Goal: Task Accomplishment & Management: Use online tool/utility

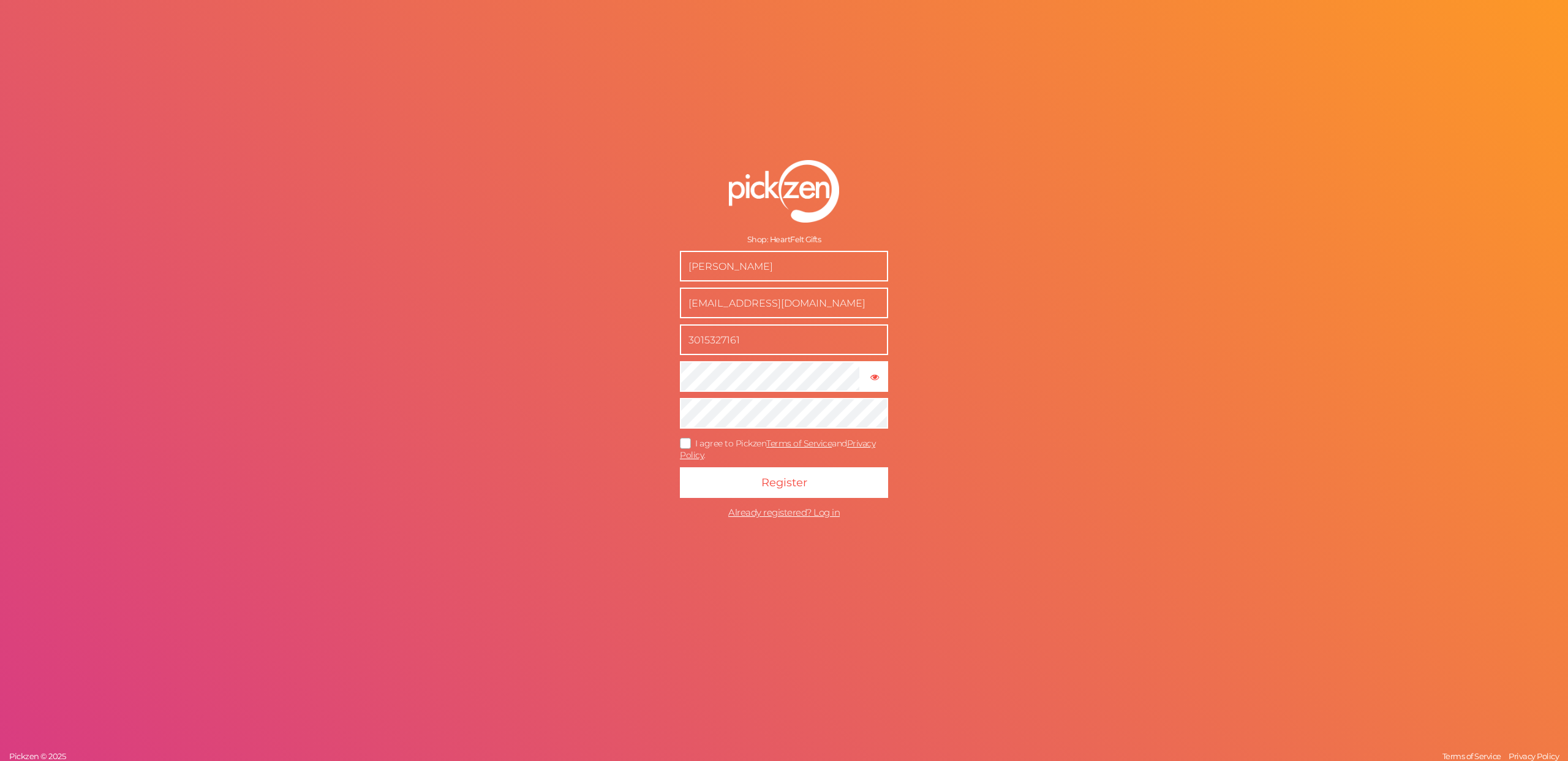
click at [684, 442] on icon at bounding box center [686, 443] width 20 height 7
click at [0, 0] on input "I agree to Pickzen Terms of Service and Privacy Policy ." at bounding box center [0, 0] width 0 height 0
click at [756, 477] on button "Register" at bounding box center [784, 483] width 208 height 31
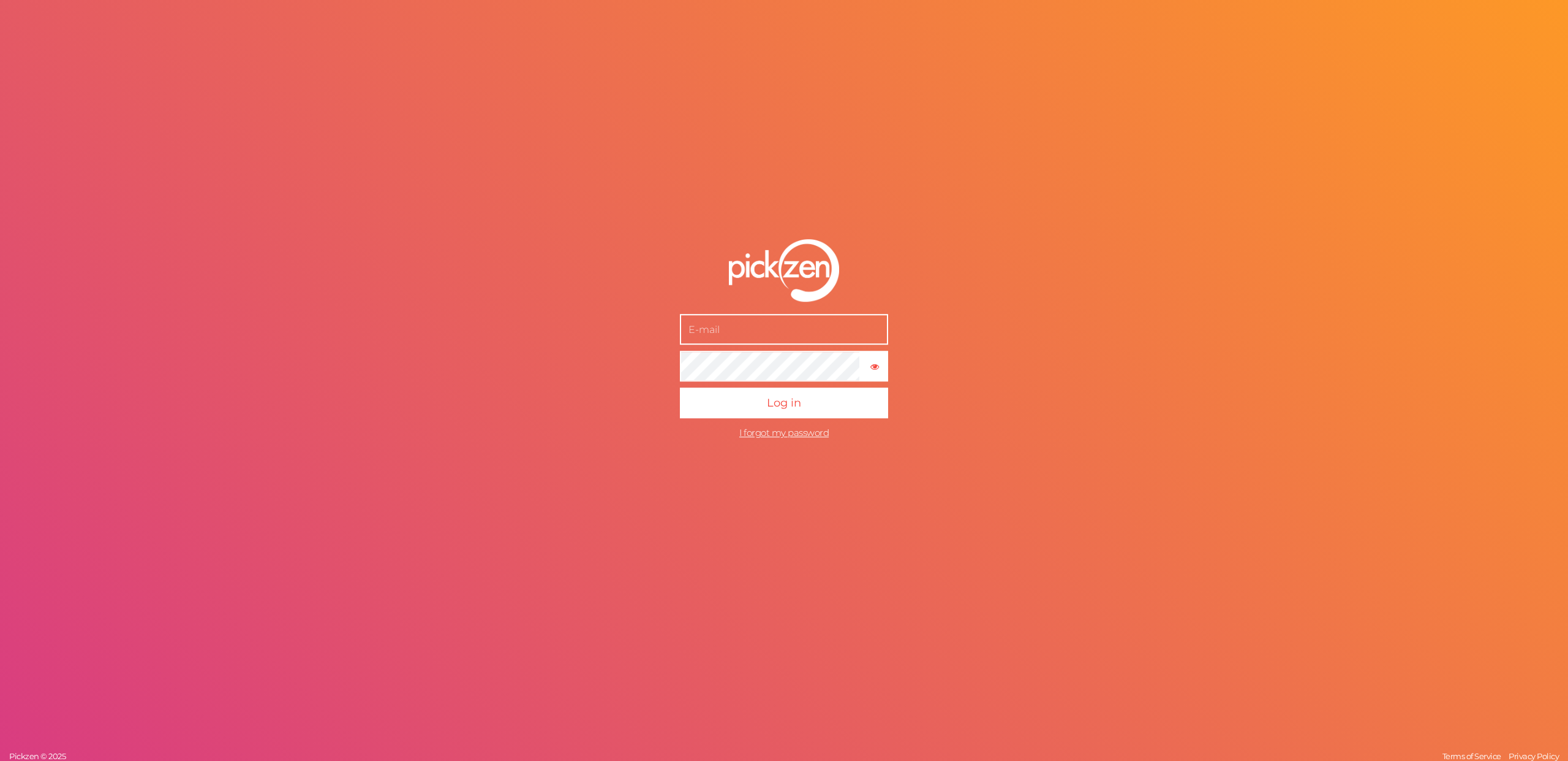
click at [752, 324] on input "text" at bounding box center [784, 329] width 208 height 31
type input "[EMAIL_ADDRESS][DOMAIN_NAME]"
click at [764, 408] on button "Log in" at bounding box center [784, 402] width 208 height 31
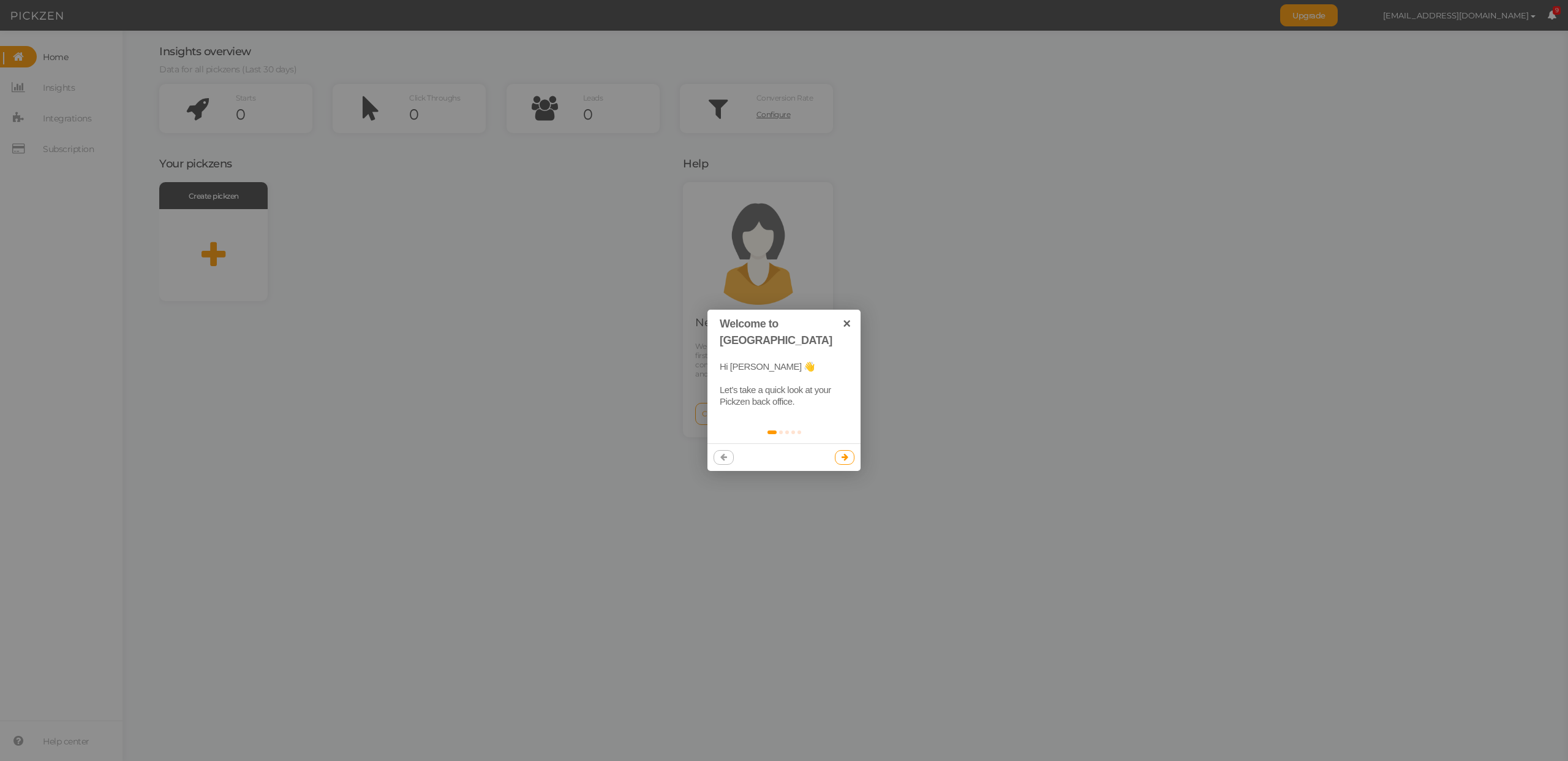
click at [846, 453] on icon at bounding box center [845, 457] width 7 height 8
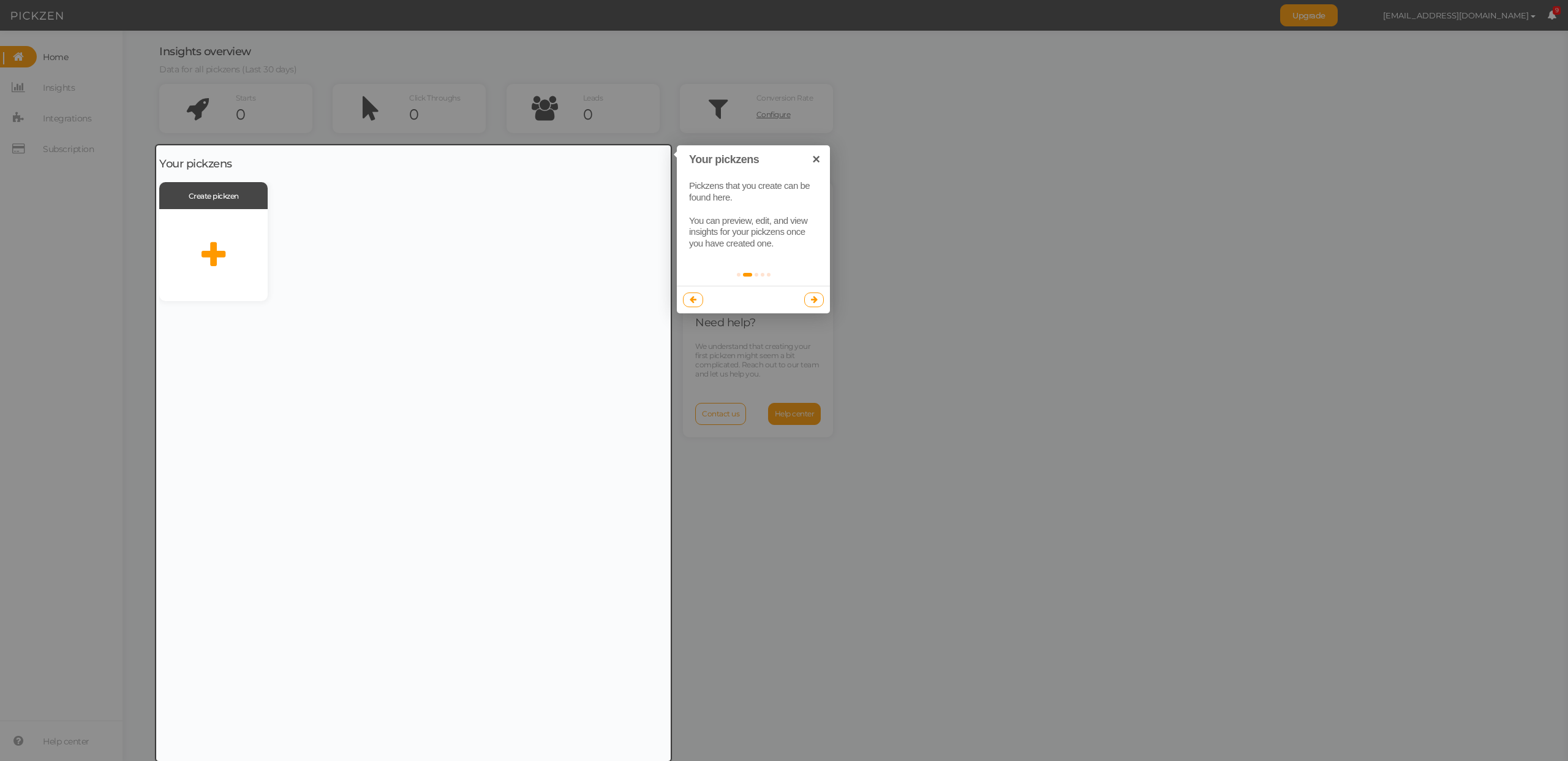
click at [812, 298] on icon at bounding box center [814, 299] width 7 height 8
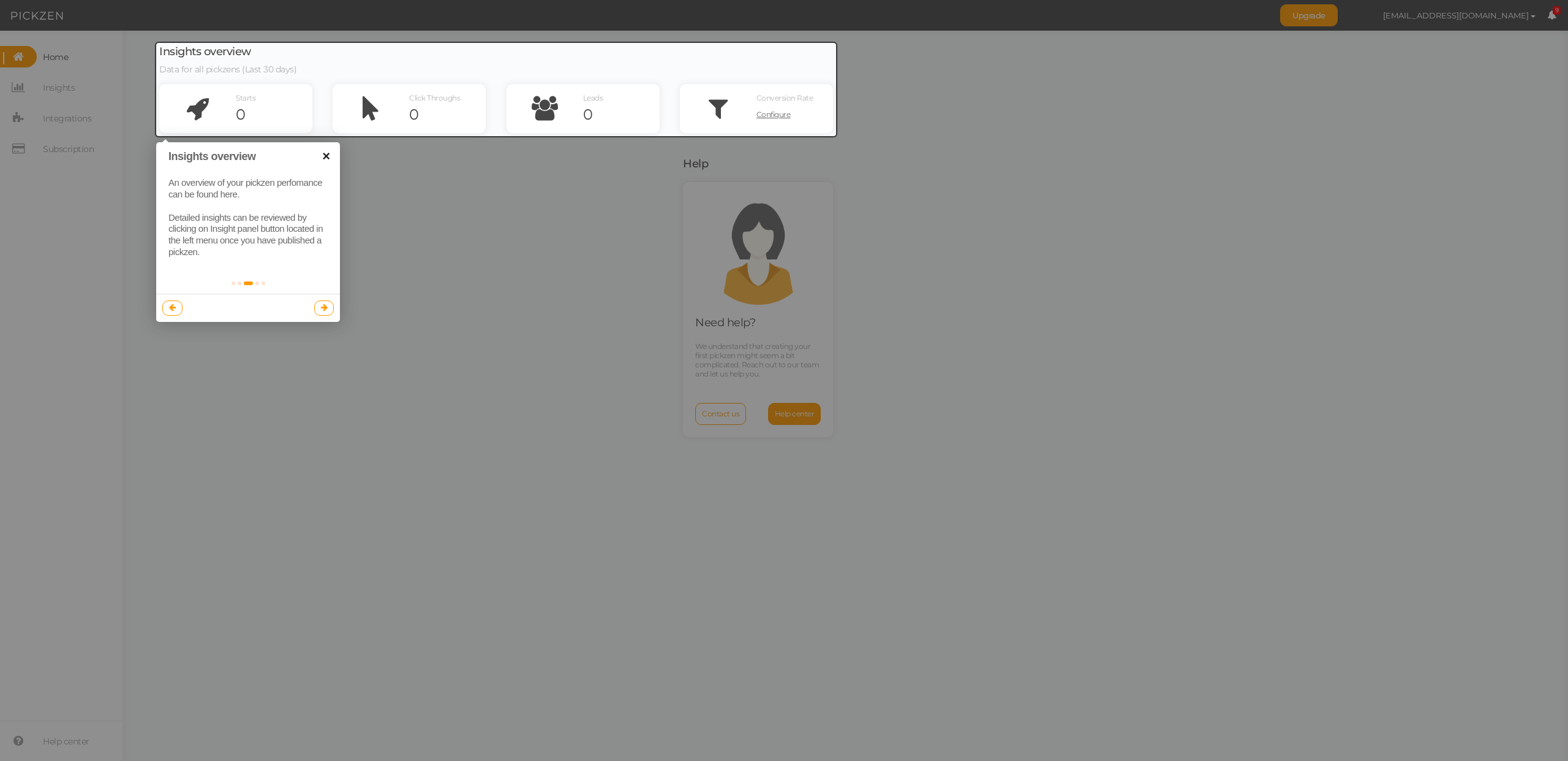
click at [329, 159] on link "×" at bounding box center [326, 156] width 28 height 28
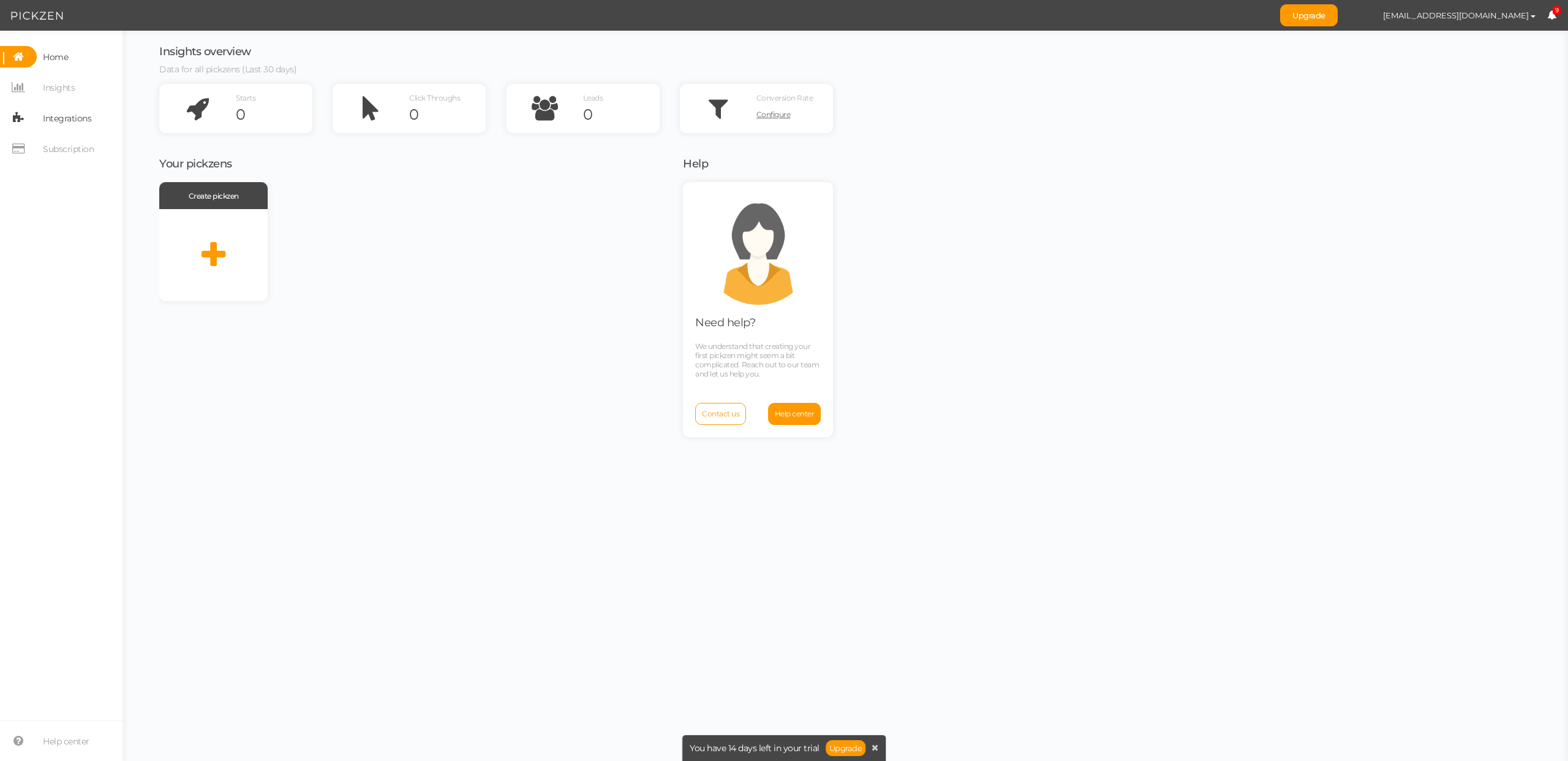
click at [62, 115] on span "Integrations" at bounding box center [67, 118] width 49 height 20
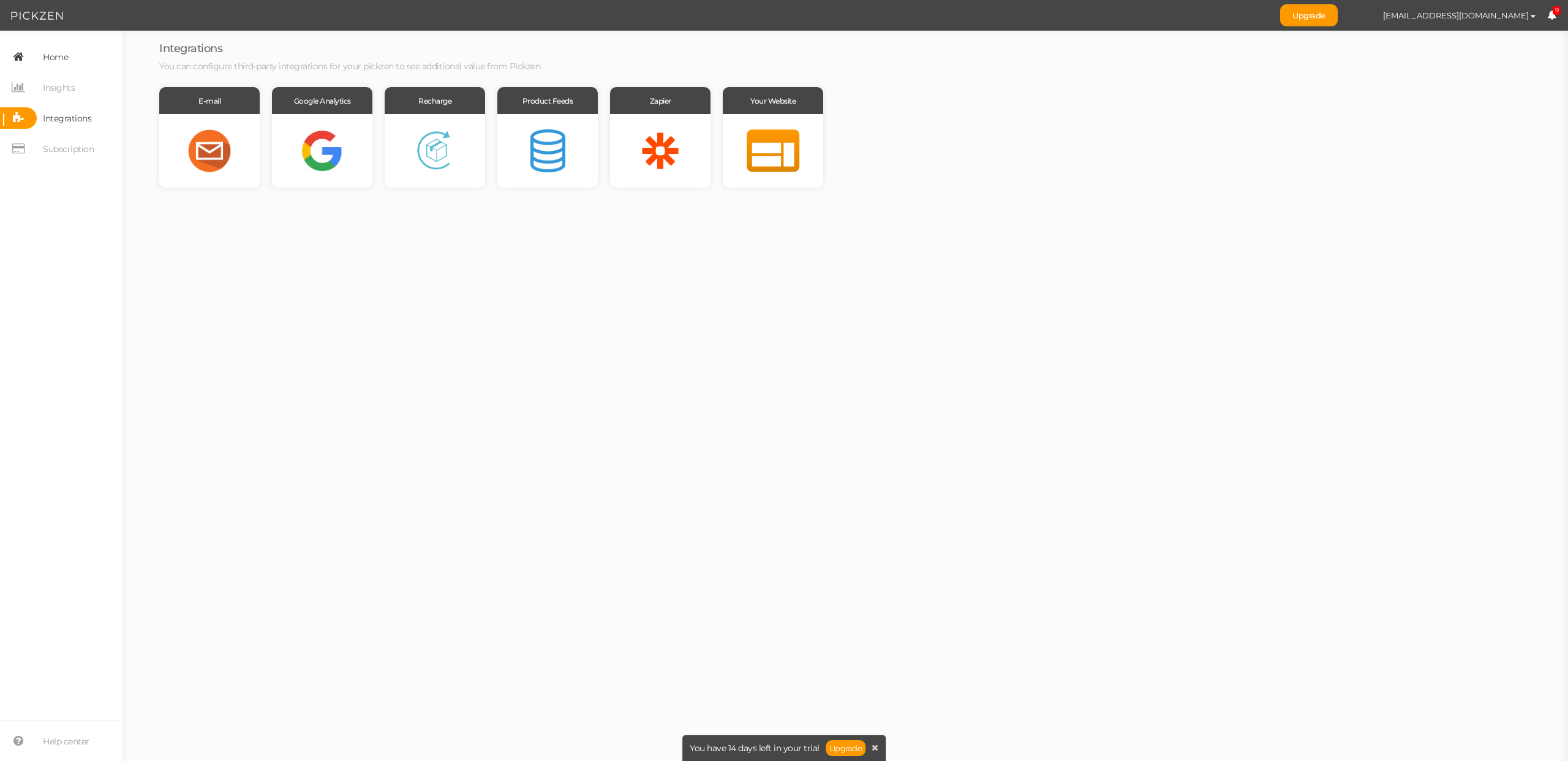
click at [55, 56] on span "Home" at bounding box center [55, 56] width 25 height 20
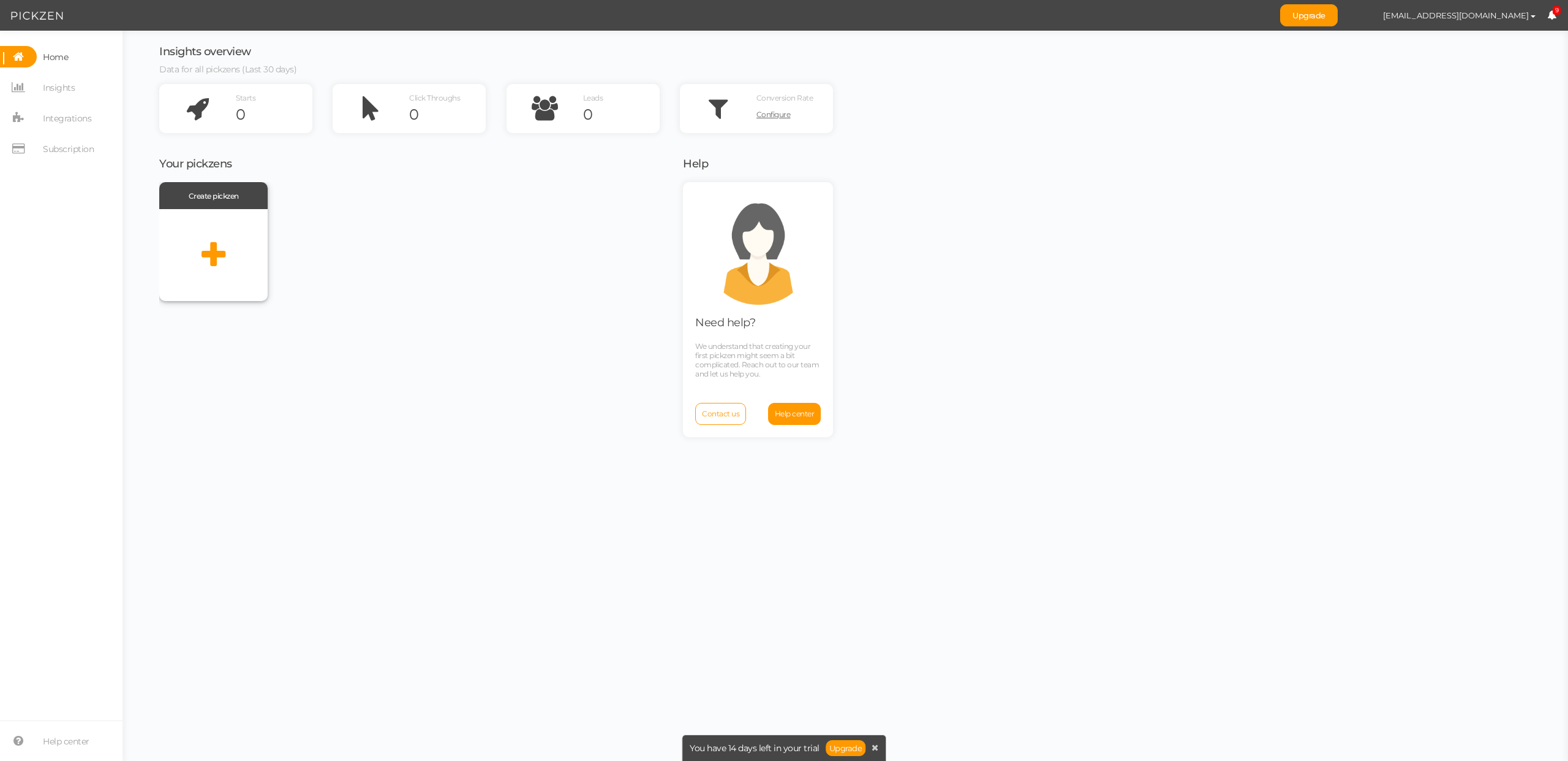
click at [214, 250] on icon at bounding box center [213, 255] width 24 height 31
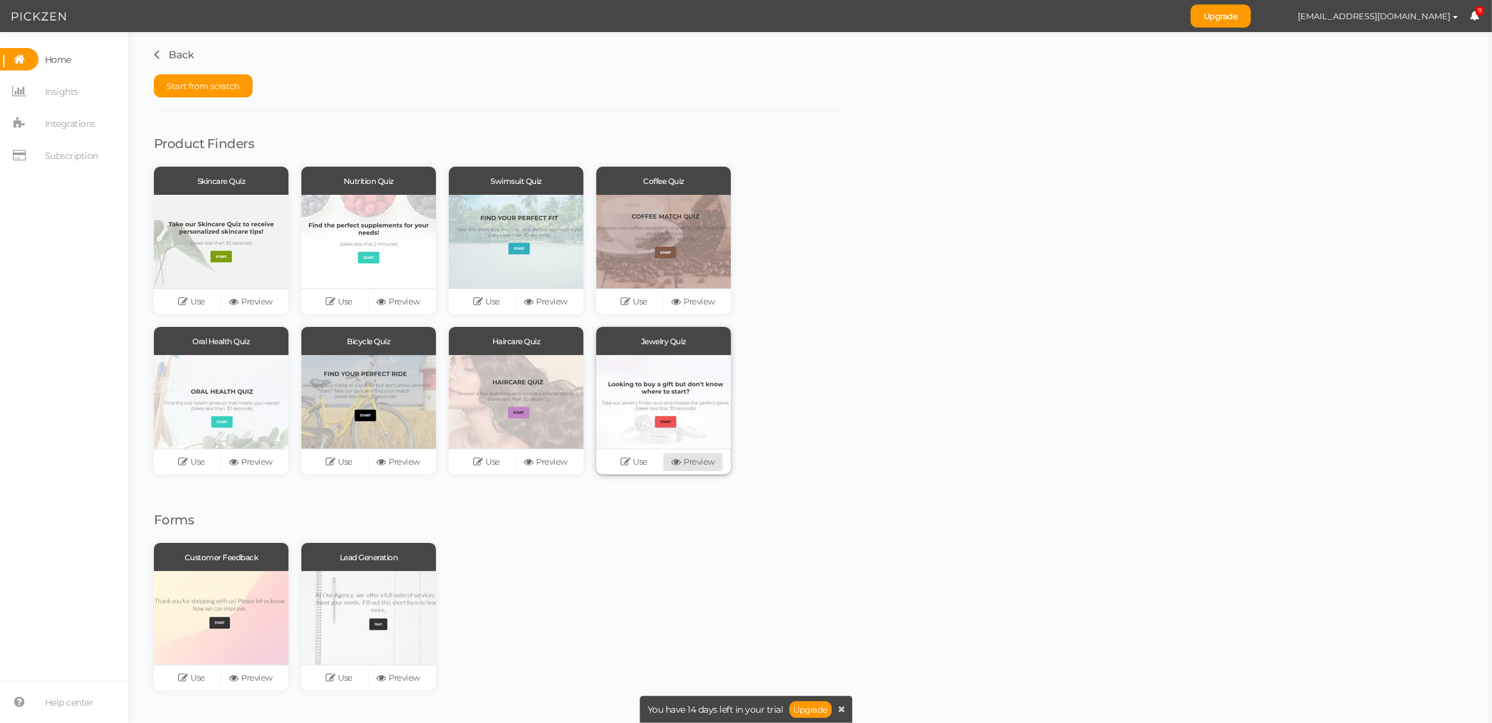
click at [700, 462] on link "Preview" at bounding box center [693, 462] width 59 height 18
click at [632, 462] on icon at bounding box center [627, 462] width 13 height 10
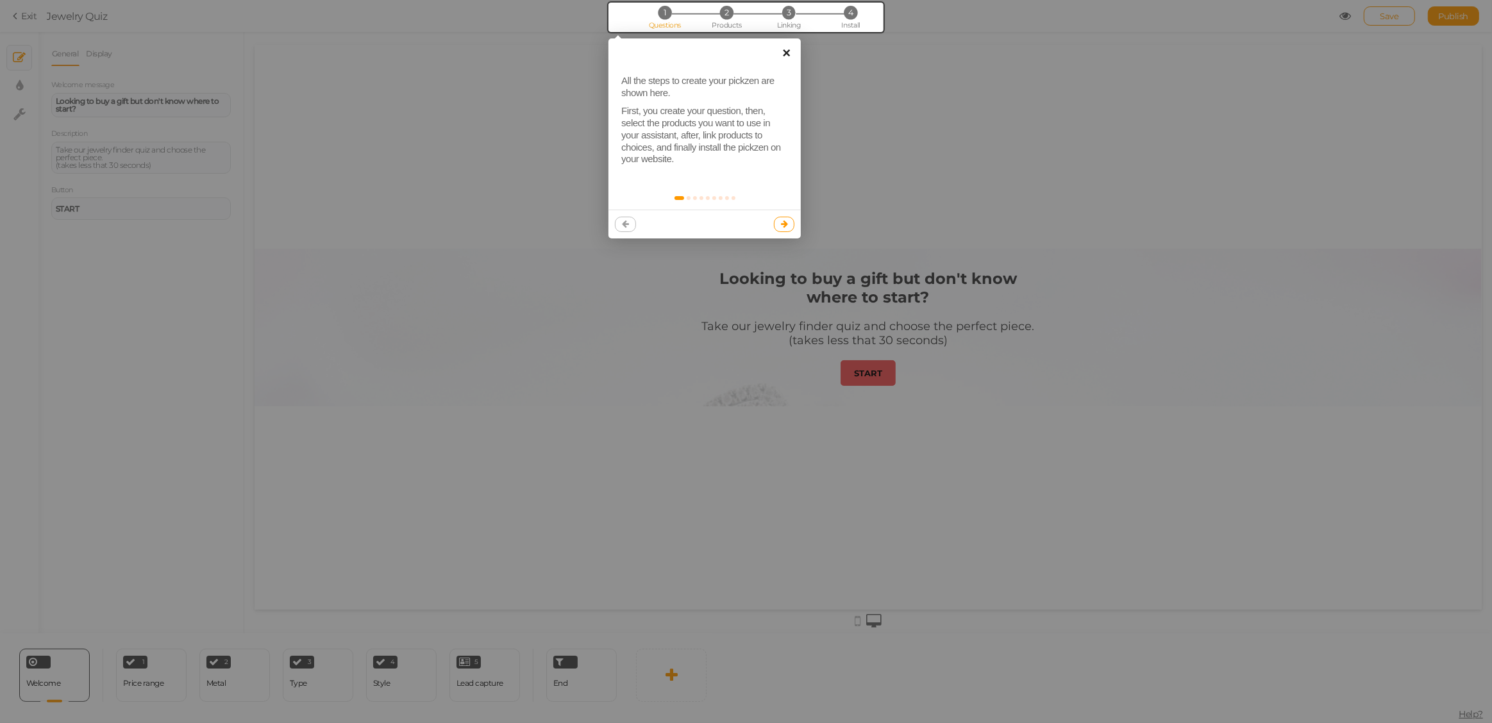
click at [785, 55] on link "×" at bounding box center [786, 52] width 29 height 29
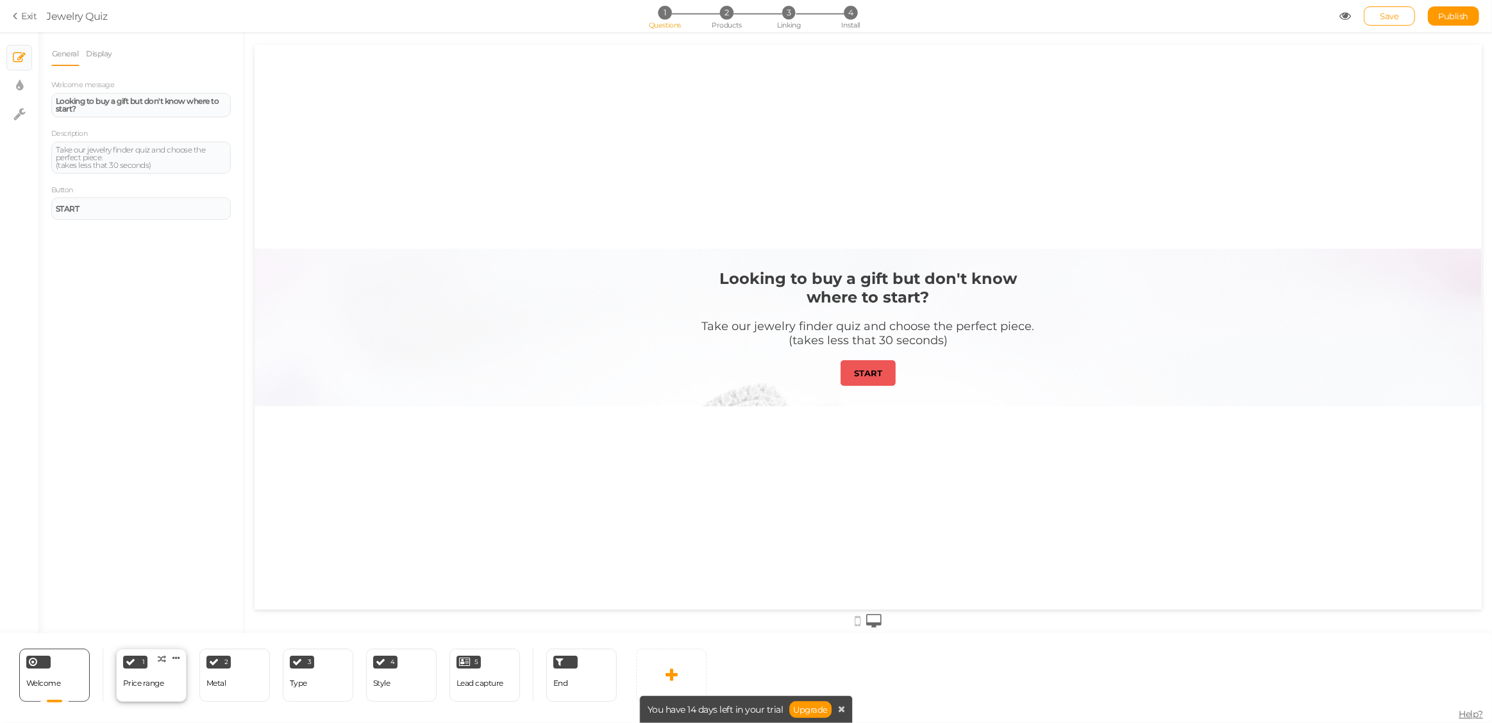
click at [156, 669] on div "1 Price range × Define the conditions to show this slide. Clone Change type Del…" at bounding box center [151, 675] width 71 height 53
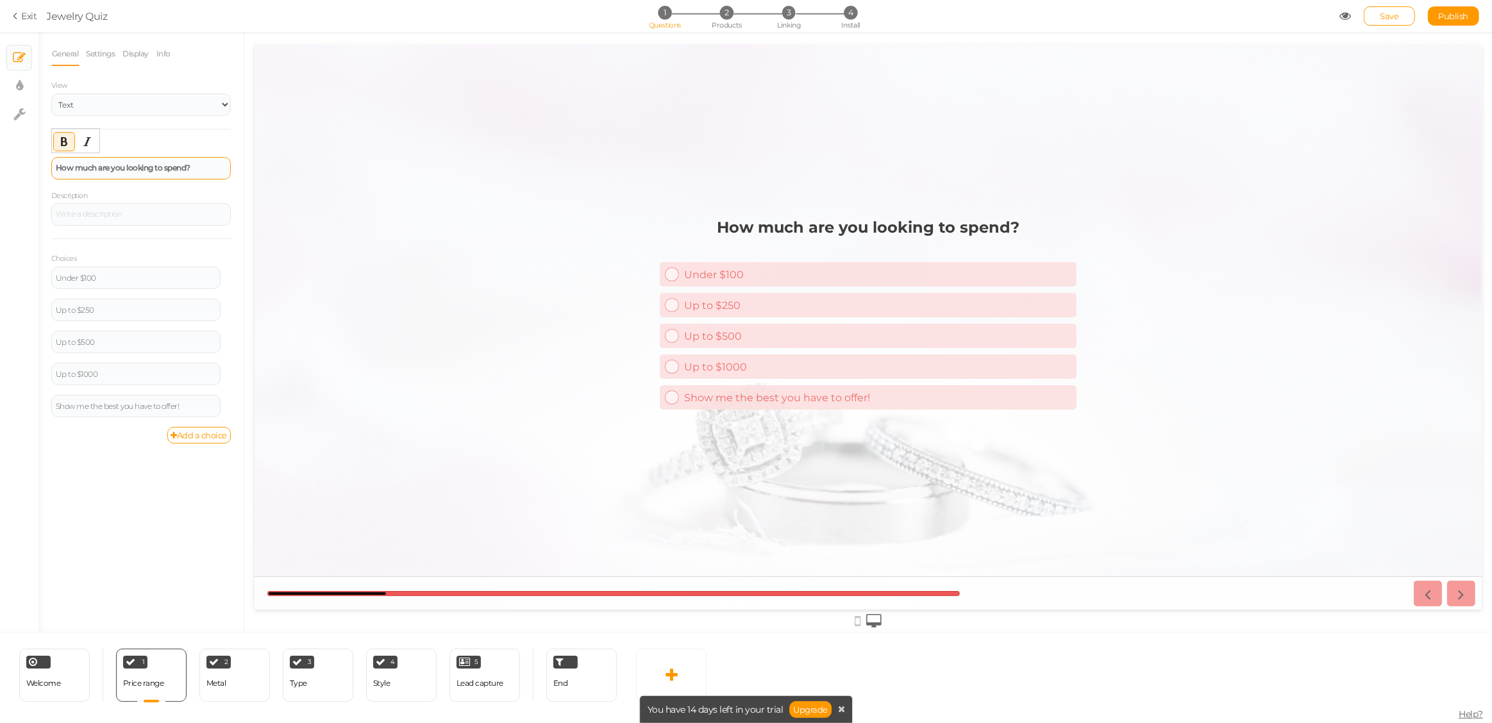
click at [130, 161] on div "How much are you looking to spend?" at bounding box center [141, 168] width 180 height 22
click at [131, 161] on div "How much are you looking to spend?" at bounding box center [141, 168] width 180 height 22
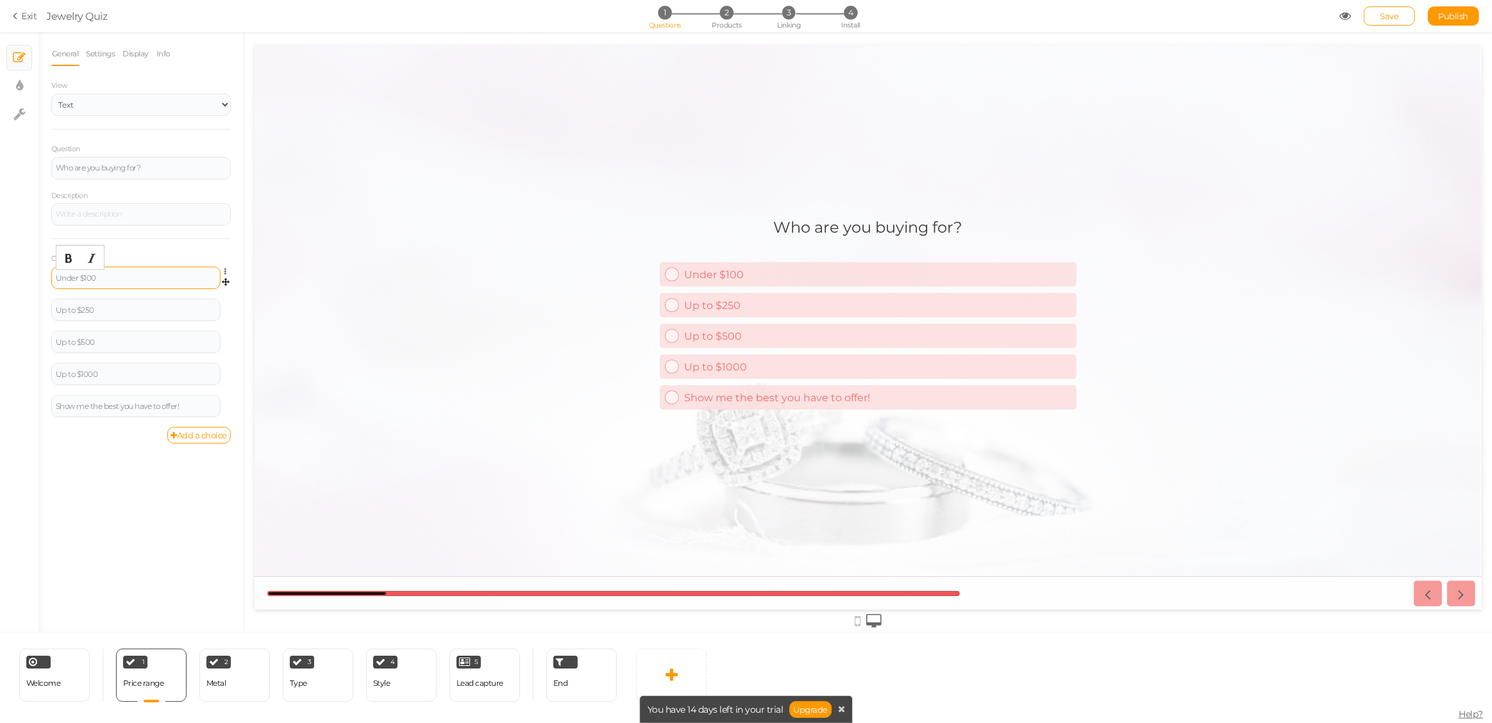
click at [120, 280] on div "Under $100" at bounding box center [136, 278] width 160 height 8
click at [133, 313] on div "Up to $250" at bounding box center [135, 310] width 169 height 22
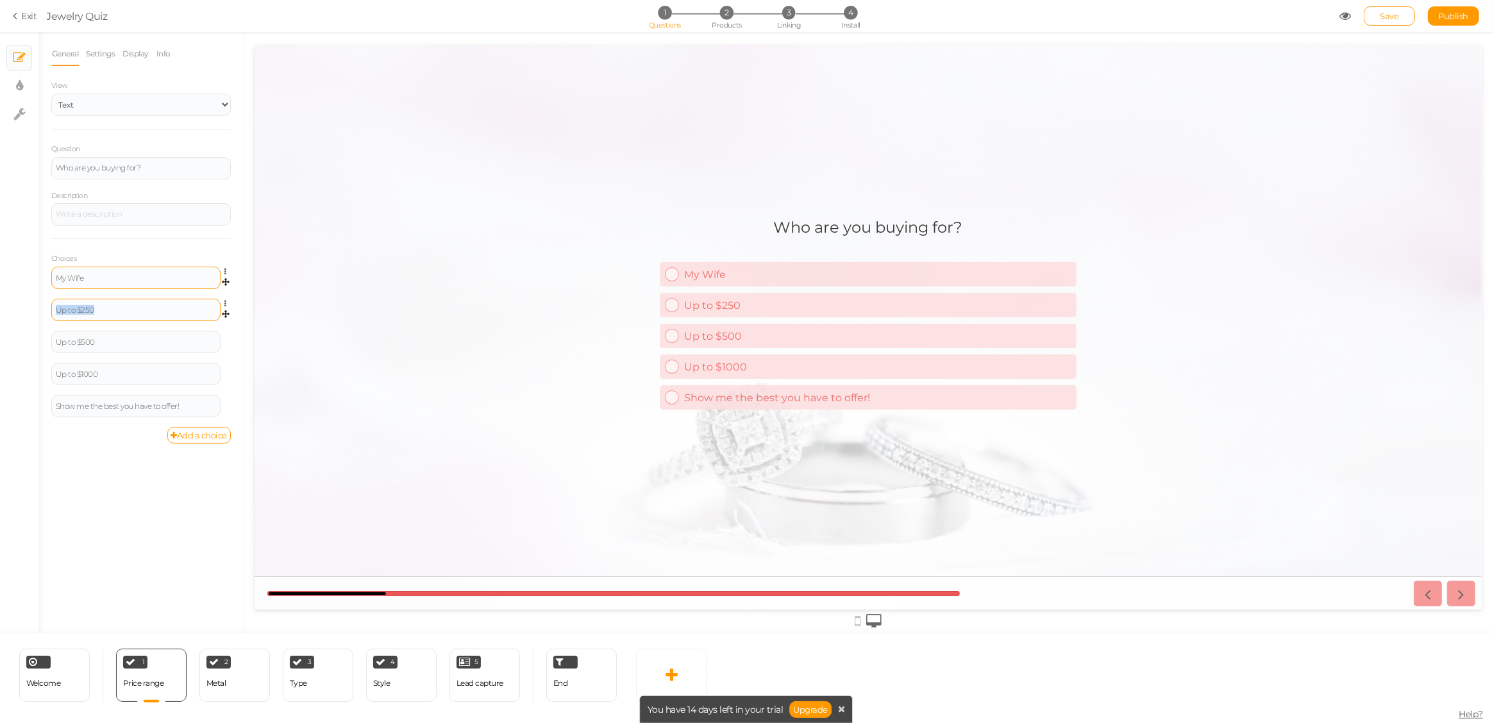
click at [133, 310] on div "Up to $250" at bounding box center [136, 310] width 160 height 8
click at [125, 316] on div at bounding box center [135, 322] width 169 height 22
click at [124, 319] on div at bounding box center [135, 322] width 169 height 22
click at [103, 300] on div "My Wife Settings Delete M Settings Delete Up to $500 Settings Delete Up to $100…" at bounding box center [141, 353] width 180 height 172
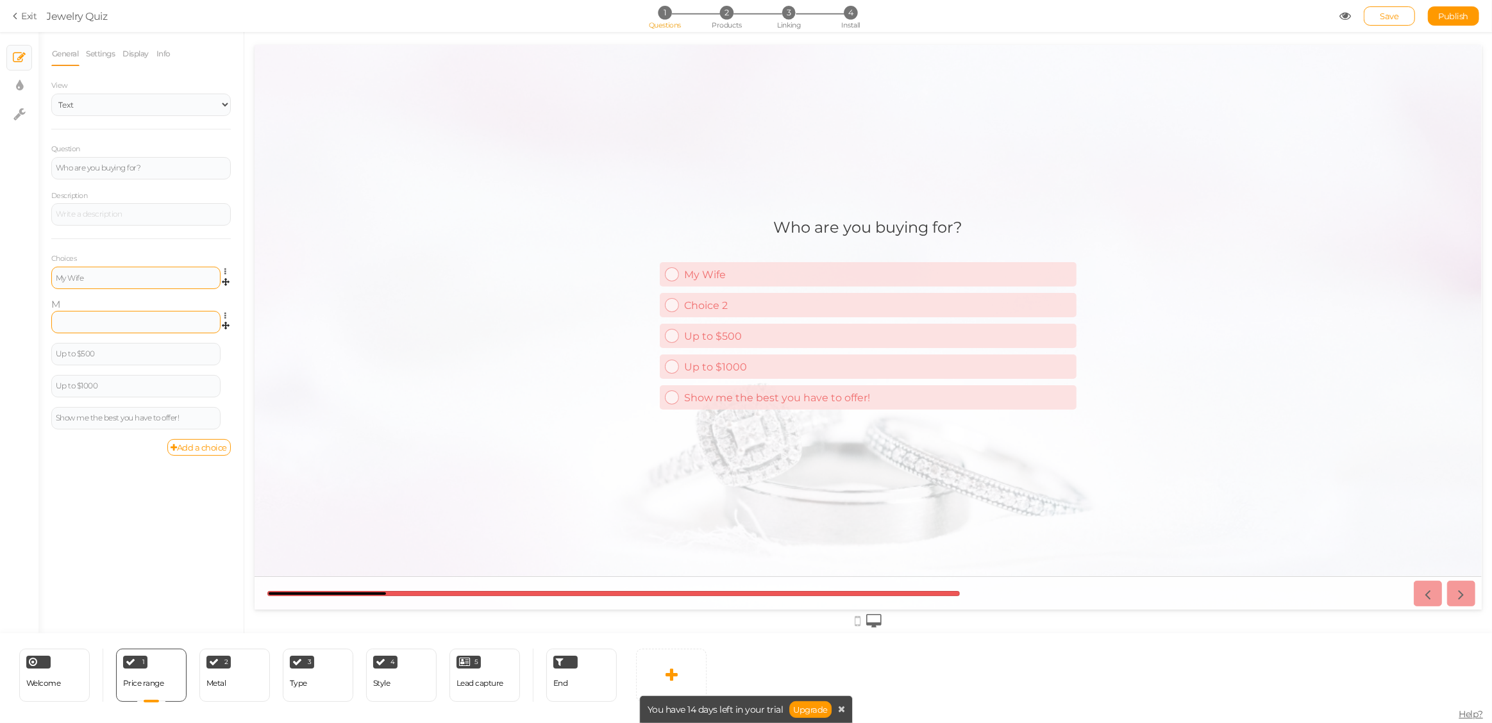
click at [63, 322] on div at bounding box center [135, 322] width 169 height 22
click at [58, 303] on div "My Wife Settings Delete M Settings Delete Up to $500 Settings Delete Up to $100…" at bounding box center [141, 353] width 180 height 172
click at [225, 314] on icon at bounding box center [229, 316] width 8 height 8
click at [176, 343] on span "Delete" at bounding box center [167, 347] width 23 height 10
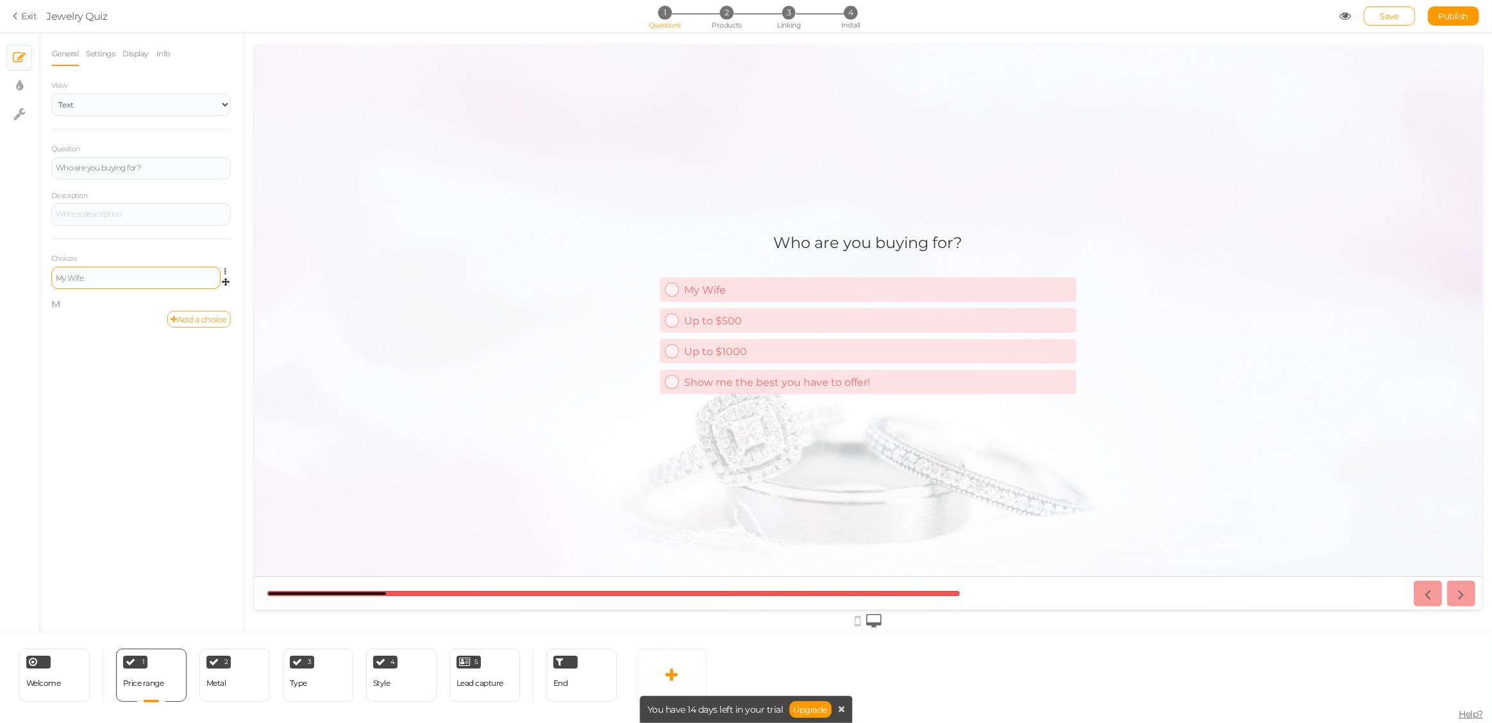
click at [200, 319] on link "Add a choice" at bounding box center [199, 319] width 64 height 17
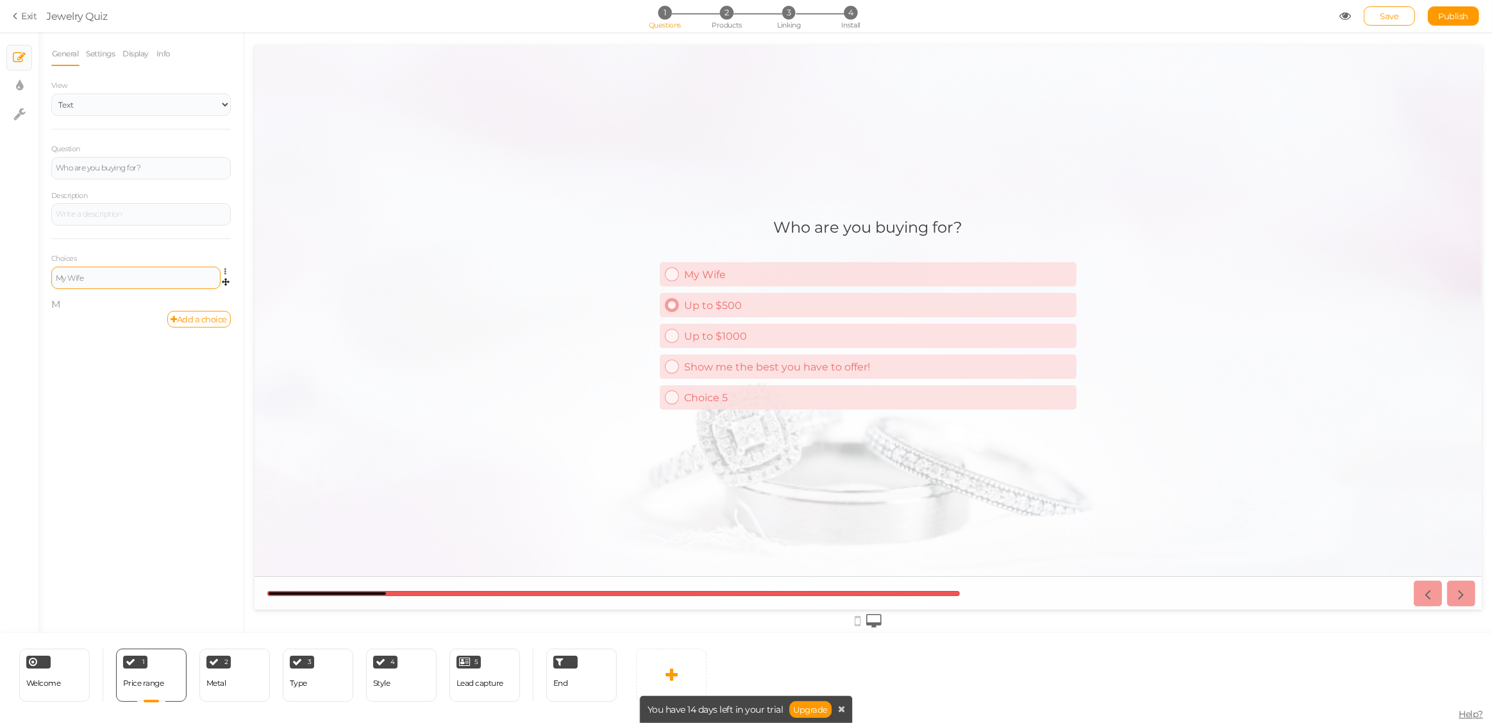
click at [707, 305] on div "Up to $500" at bounding box center [876, 305] width 387 height 12
click at [717, 300] on div "Up to $500" at bounding box center [876, 305] width 387 height 12
click at [117, 210] on div at bounding box center [141, 214] width 180 height 22
click at [90, 275] on div "My Wife" at bounding box center [136, 278] width 160 height 8
click at [193, 317] on link "Add a choice" at bounding box center [199, 319] width 64 height 17
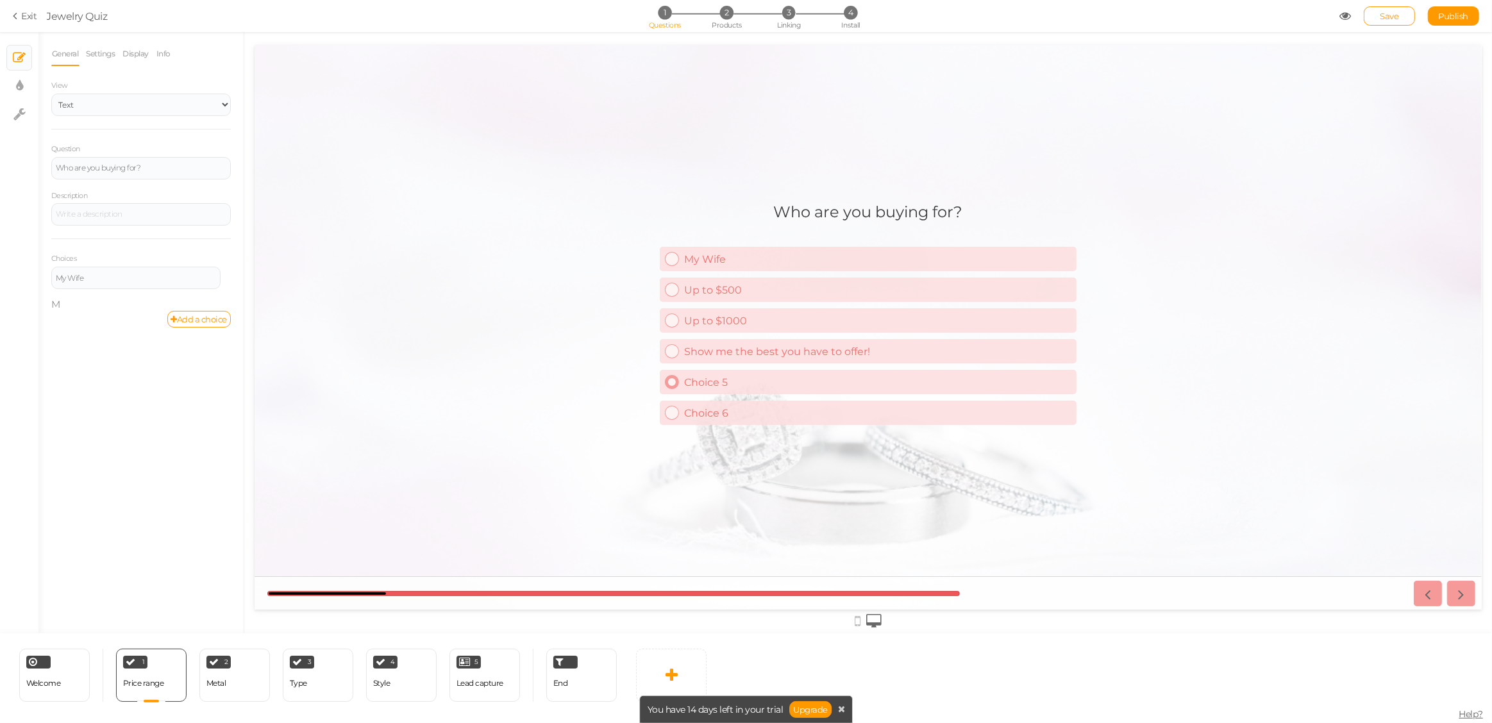
click at [737, 377] on div "Choice 5" at bounding box center [874, 382] width 392 height 12
click at [28, 12] on link "Exit" at bounding box center [25, 16] width 24 height 13
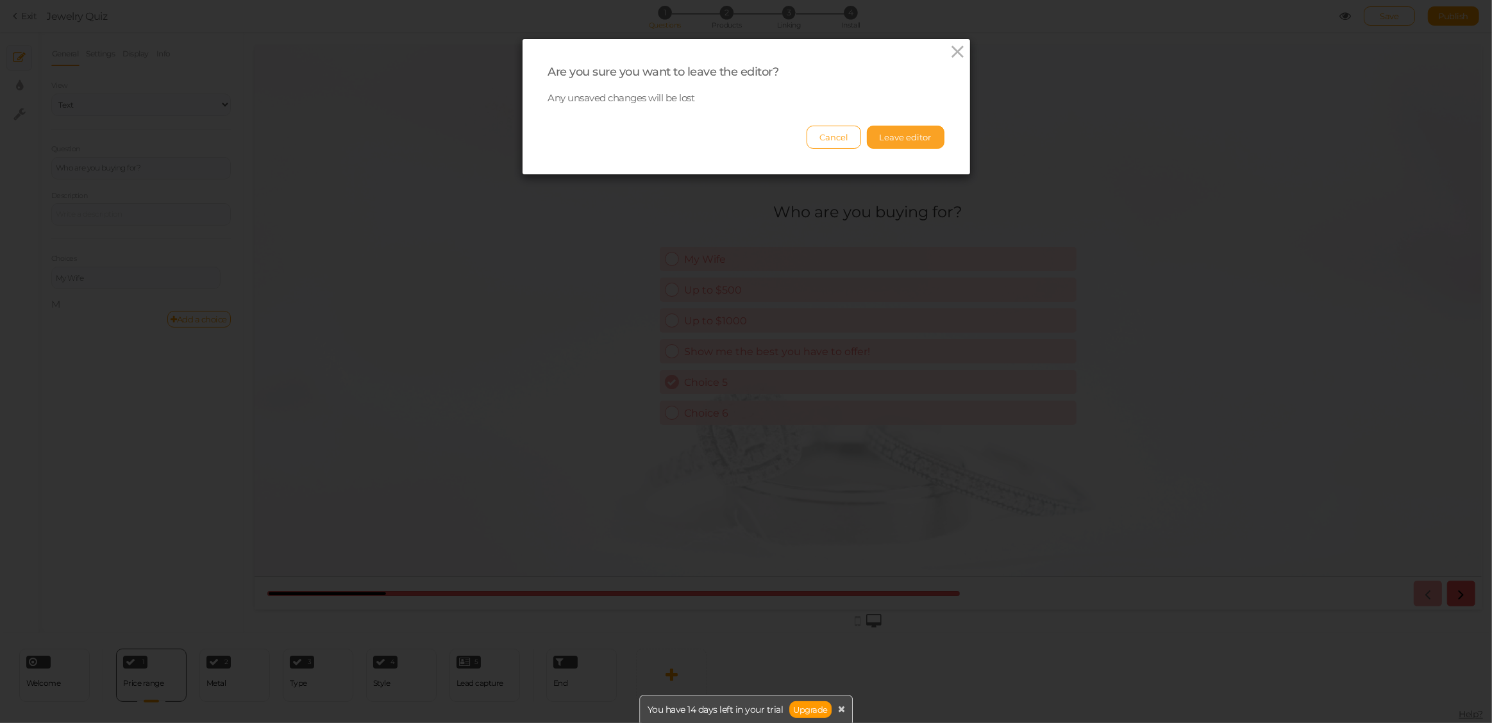
click at [905, 131] on button "Leave editor" at bounding box center [906, 137] width 78 height 23
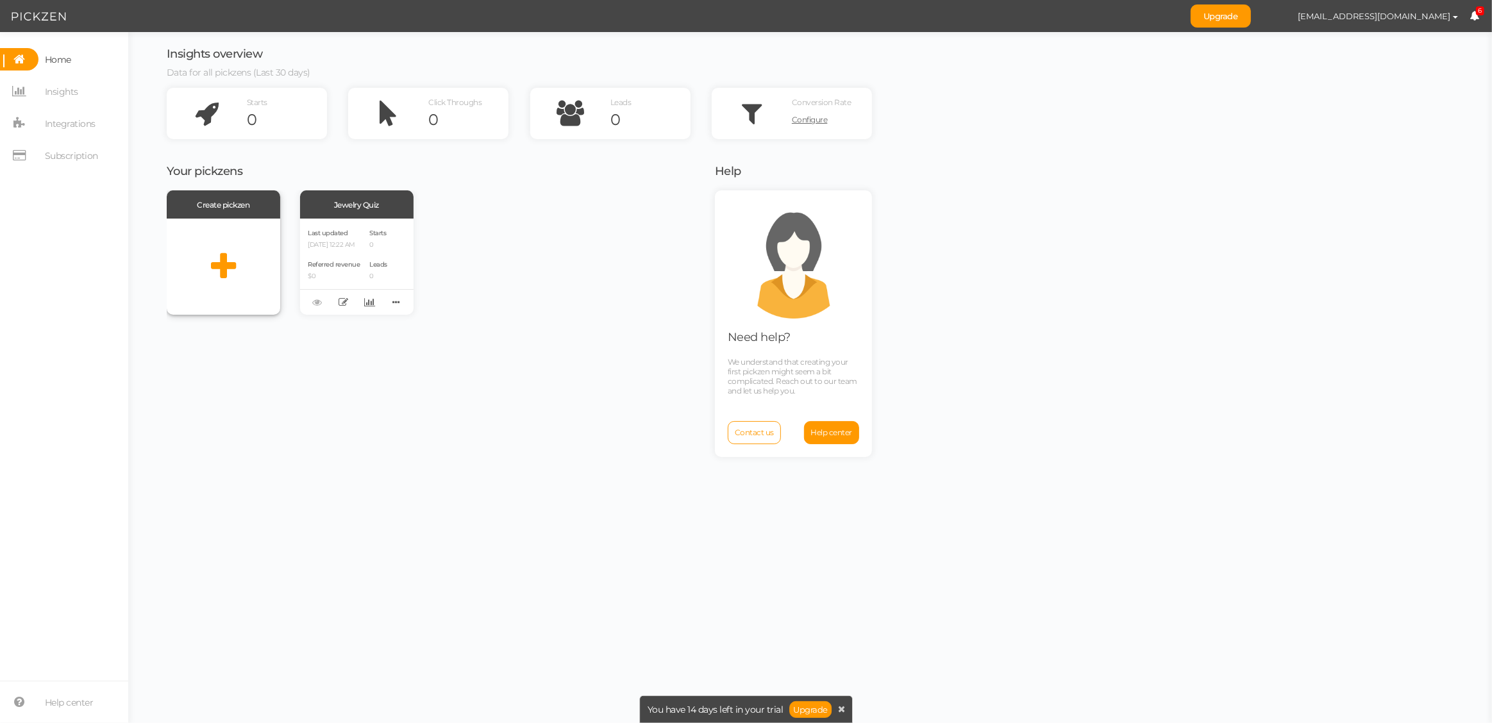
click at [230, 265] on icon at bounding box center [223, 267] width 25 height 32
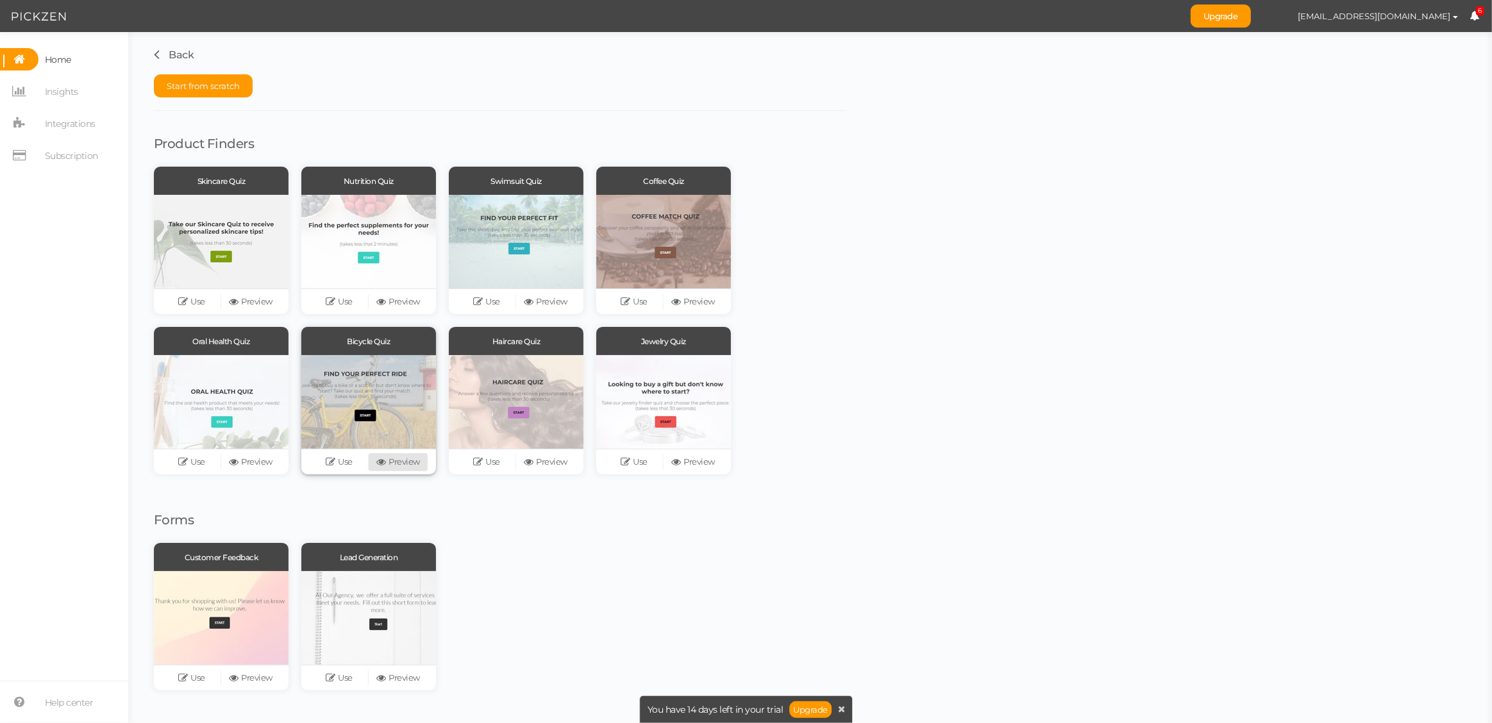
click at [401, 458] on link "Preview" at bounding box center [398, 462] width 59 height 18
click at [351, 460] on link "Use" at bounding box center [339, 462] width 59 height 18
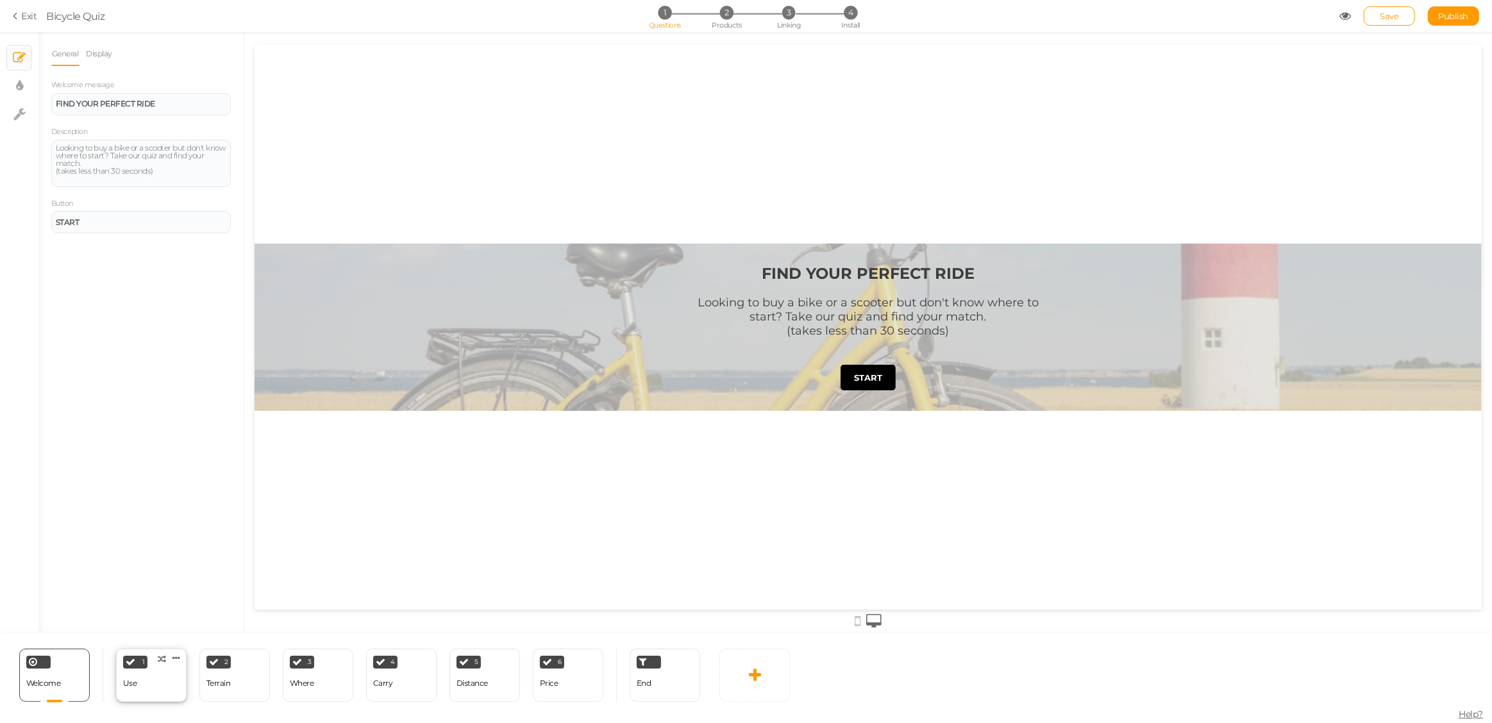
click at [156, 676] on div "1 Use × Define the conditions to show this slide. Clone Change type Delete" at bounding box center [151, 675] width 71 height 53
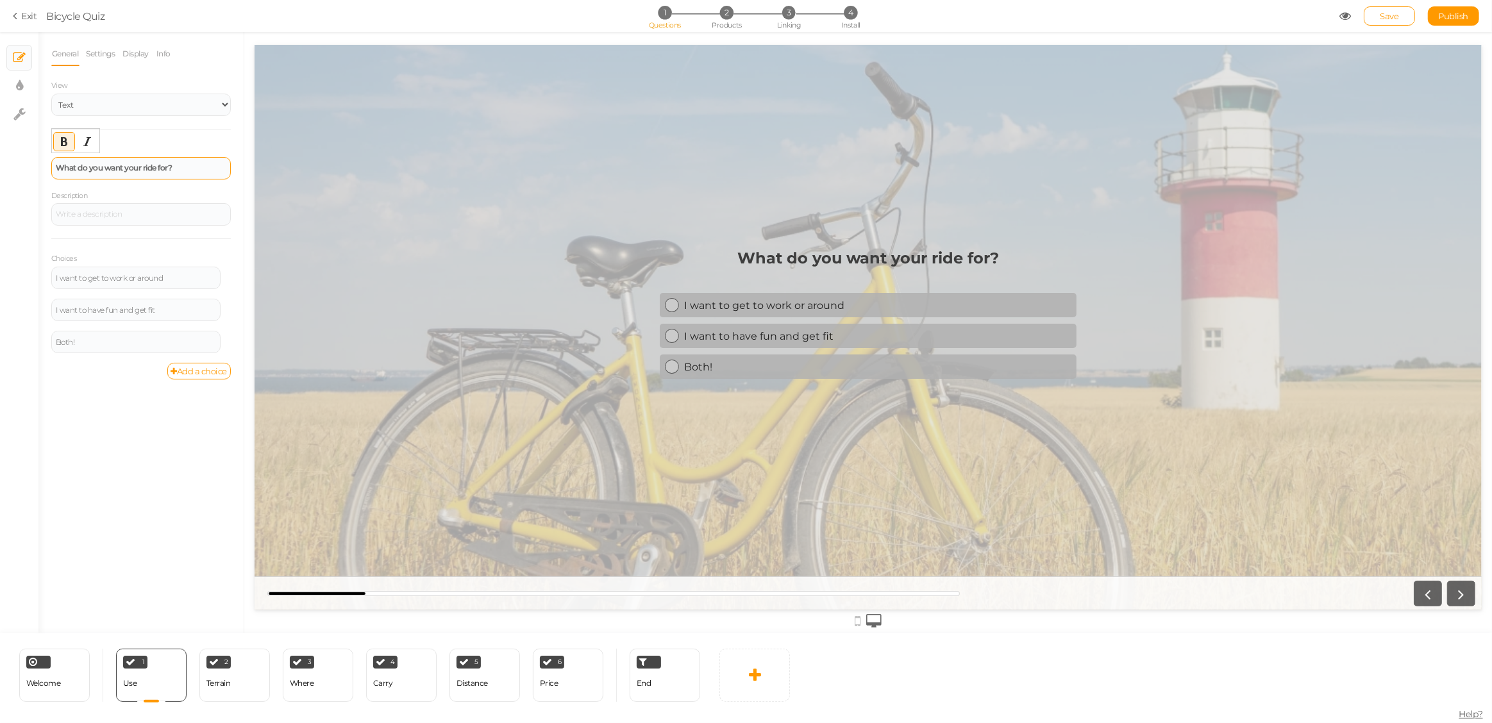
click at [137, 161] on div "What do you want your ride for?" at bounding box center [141, 168] width 180 height 22
click at [99, 281] on div "I want to get to work or around" at bounding box center [136, 278] width 160 height 8
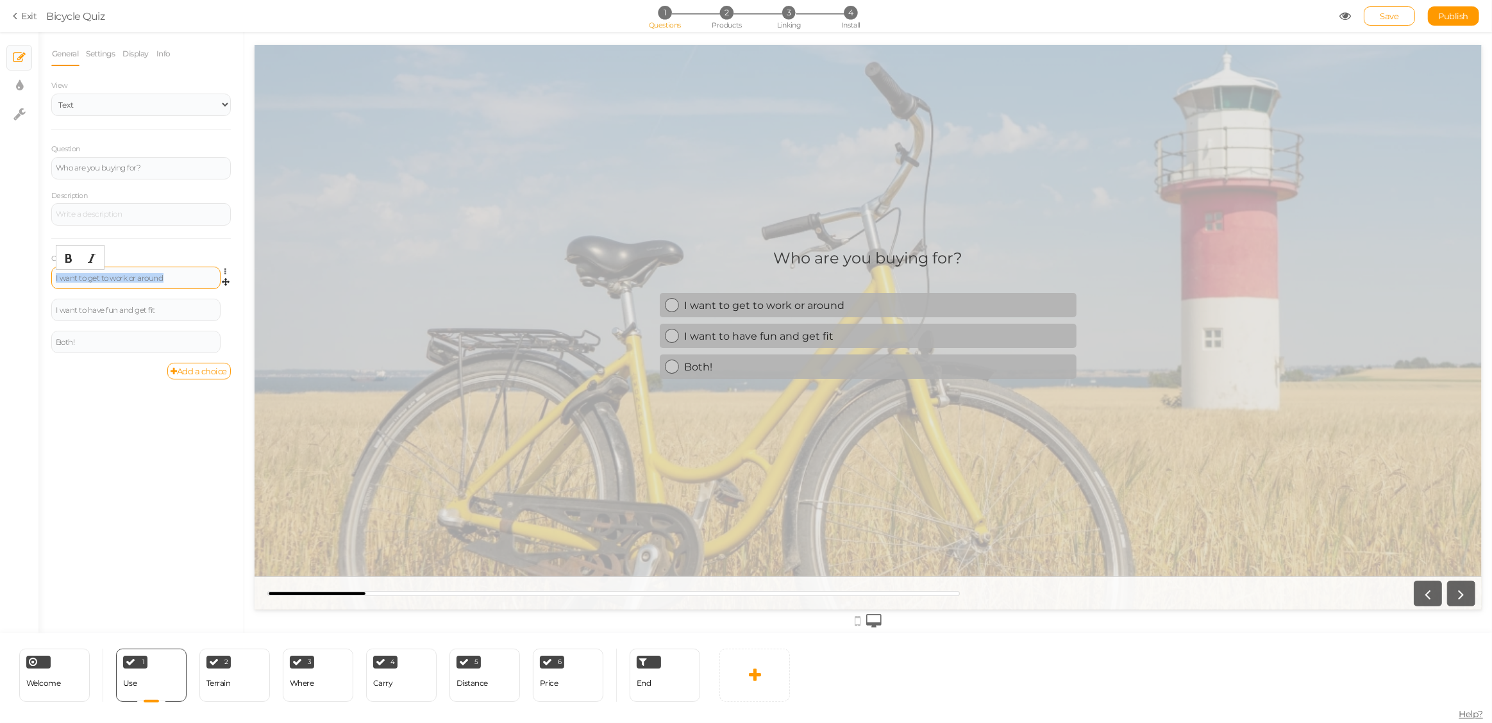
click at [99, 281] on div "I want to get to work or around" at bounding box center [136, 278] width 160 height 8
click at [99, 306] on div "I want to have fun and get fit" at bounding box center [136, 310] width 160 height 8
click at [99, 307] on div "I want to have fun and get fit" at bounding box center [136, 310] width 160 height 8
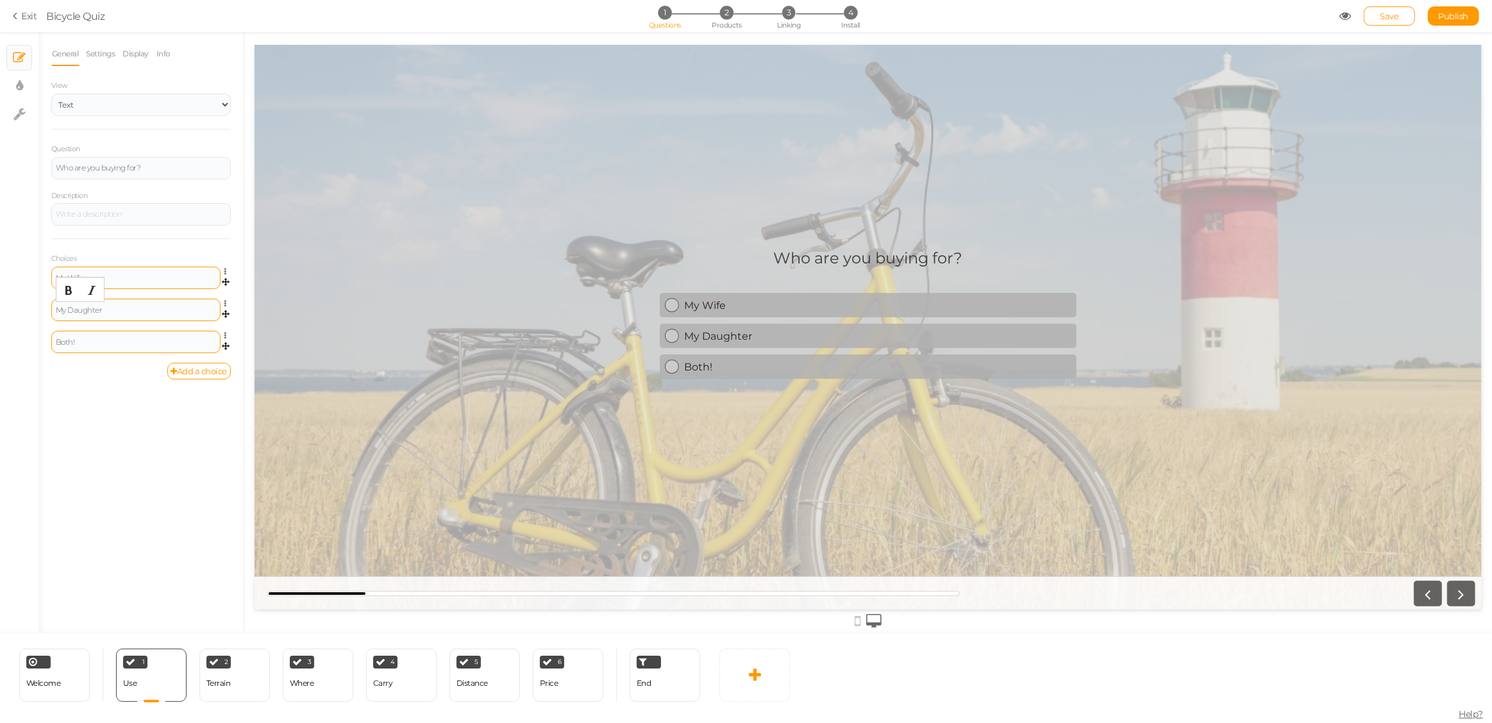
click at [90, 344] on div "Both!" at bounding box center [136, 343] width 160 height 8
click at [223, 671] on div "2 Terrain × Define the conditions to show this slide. Clone Change type Delete" at bounding box center [234, 675] width 71 height 53
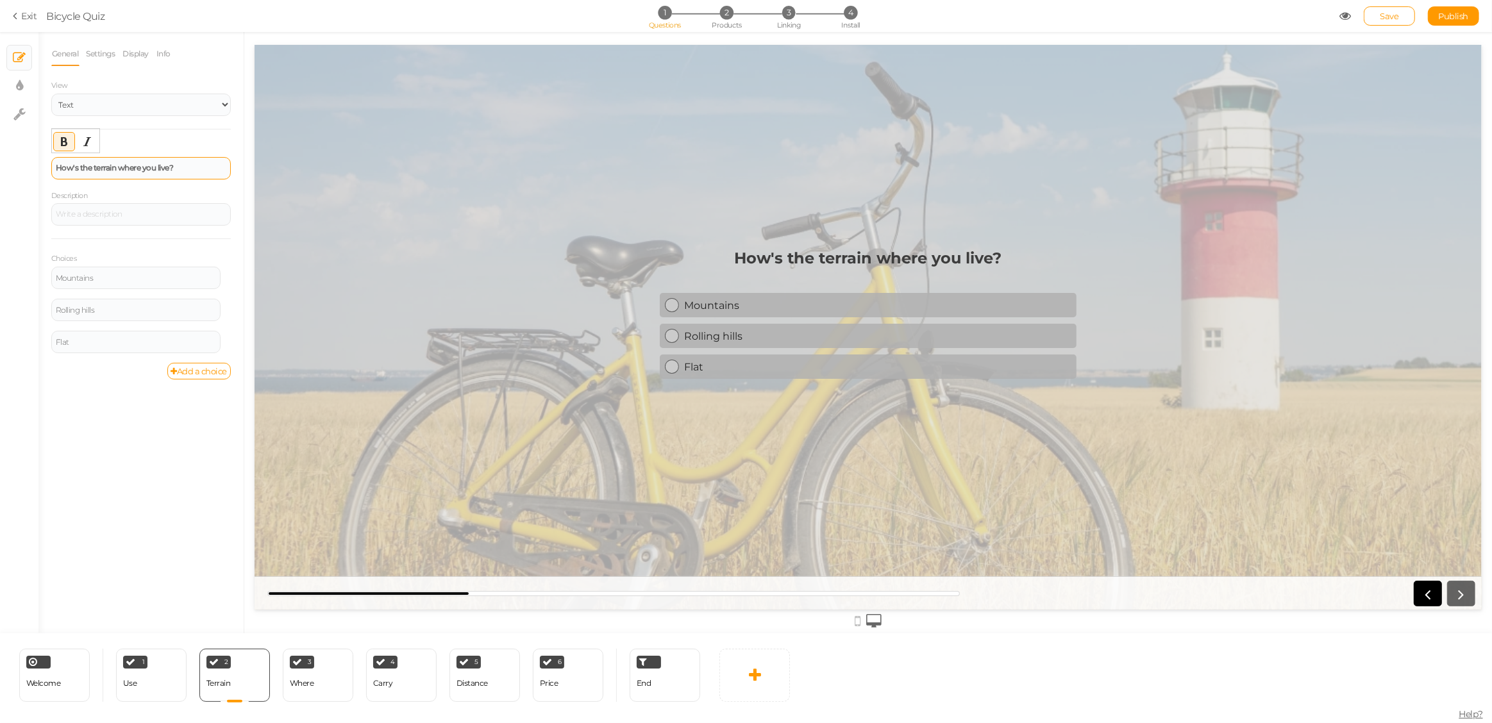
click at [127, 165] on strong "How's the terrain where you live?" at bounding box center [115, 168] width 118 height 10
click at [86, 280] on div "Mountains" at bounding box center [136, 278] width 160 height 8
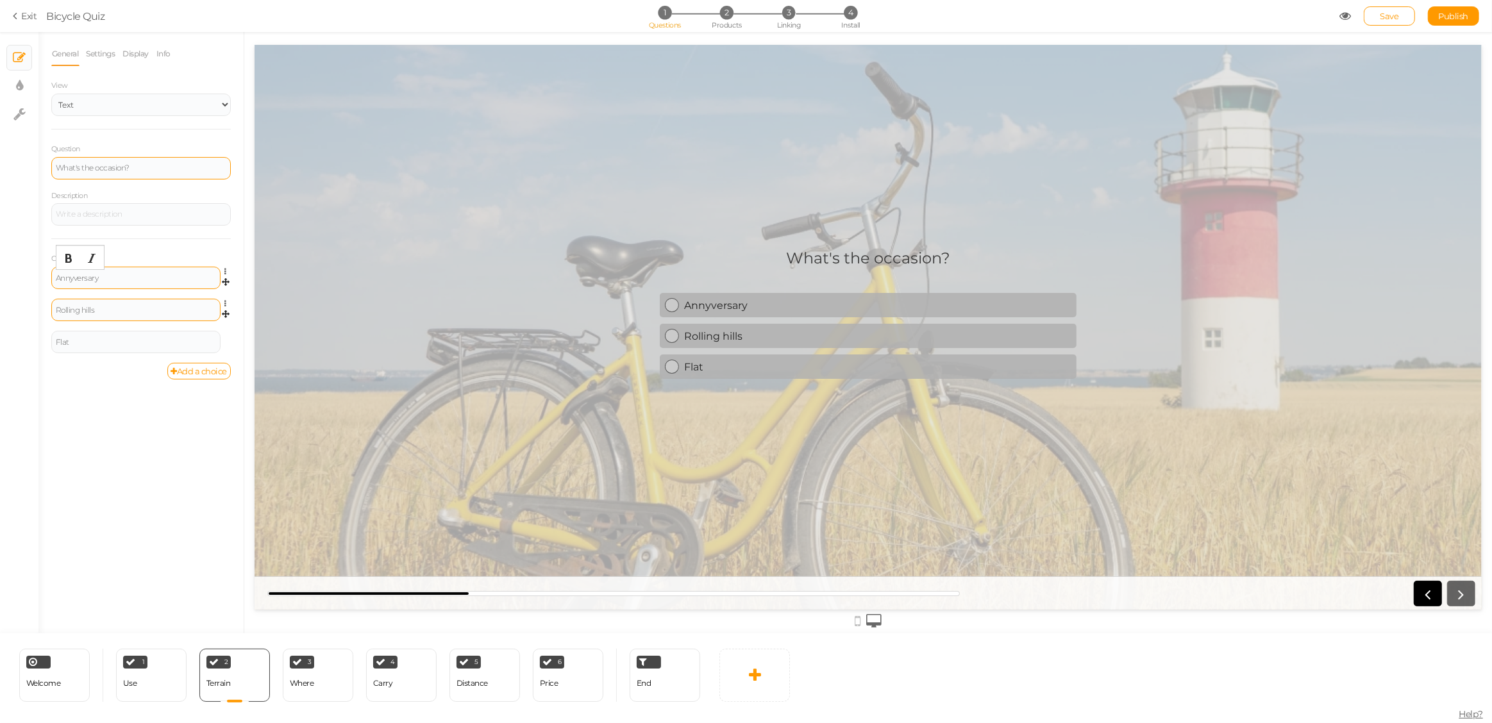
click at [92, 308] on div "Rolling hills" at bounding box center [136, 310] width 160 height 8
click at [86, 344] on div "Flat" at bounding box center [136, 343] width 160 height 8
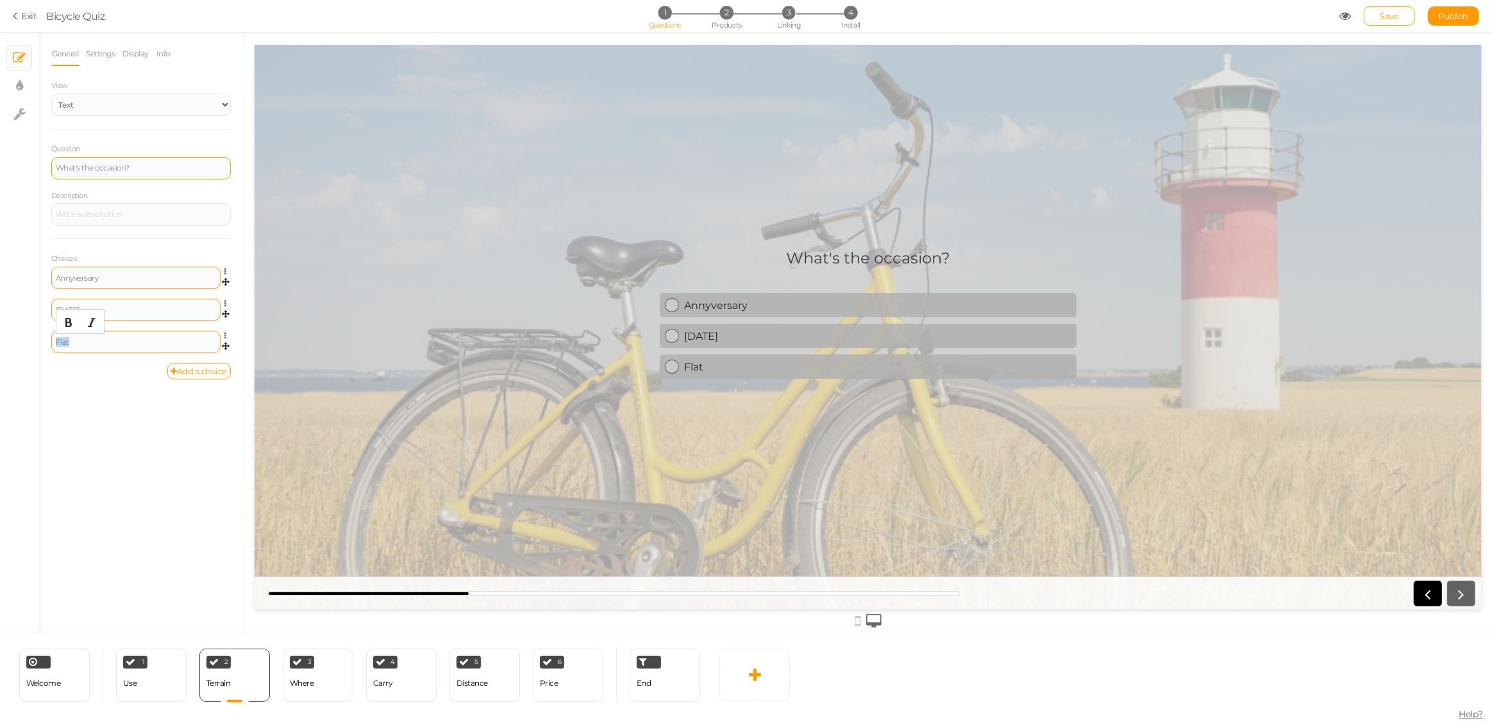
click at [86, 344] on div "Flat" at bounding box center [136, 343] width 160 height 8
click at [195, 366] on link "Add a choice" at bounding box center [199, 371] width 64 height 17
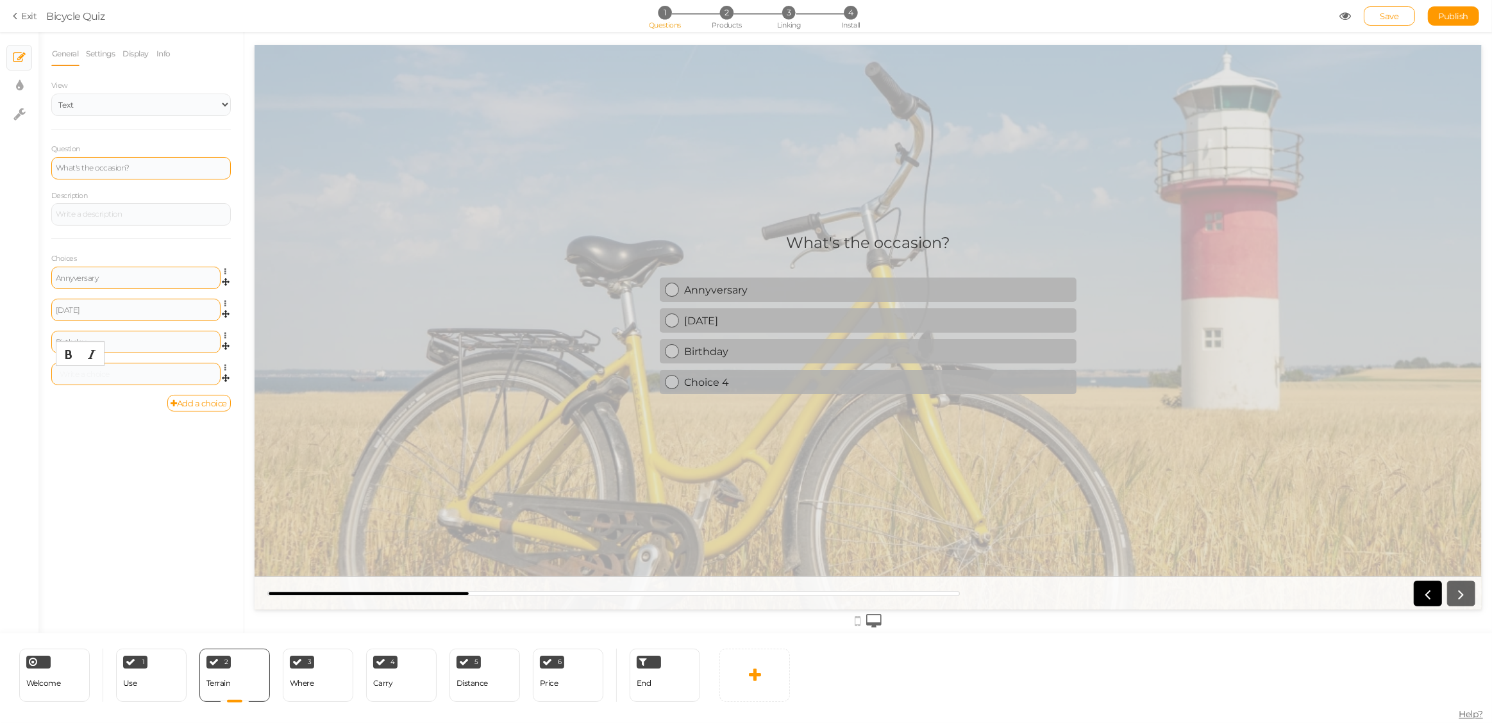
click at [107, 376] on div at bounding box center [136, 375] width 160 height 8
click at [192, 401] on link "Add a choice" at bounding box center [199, 403] width 64 height 17
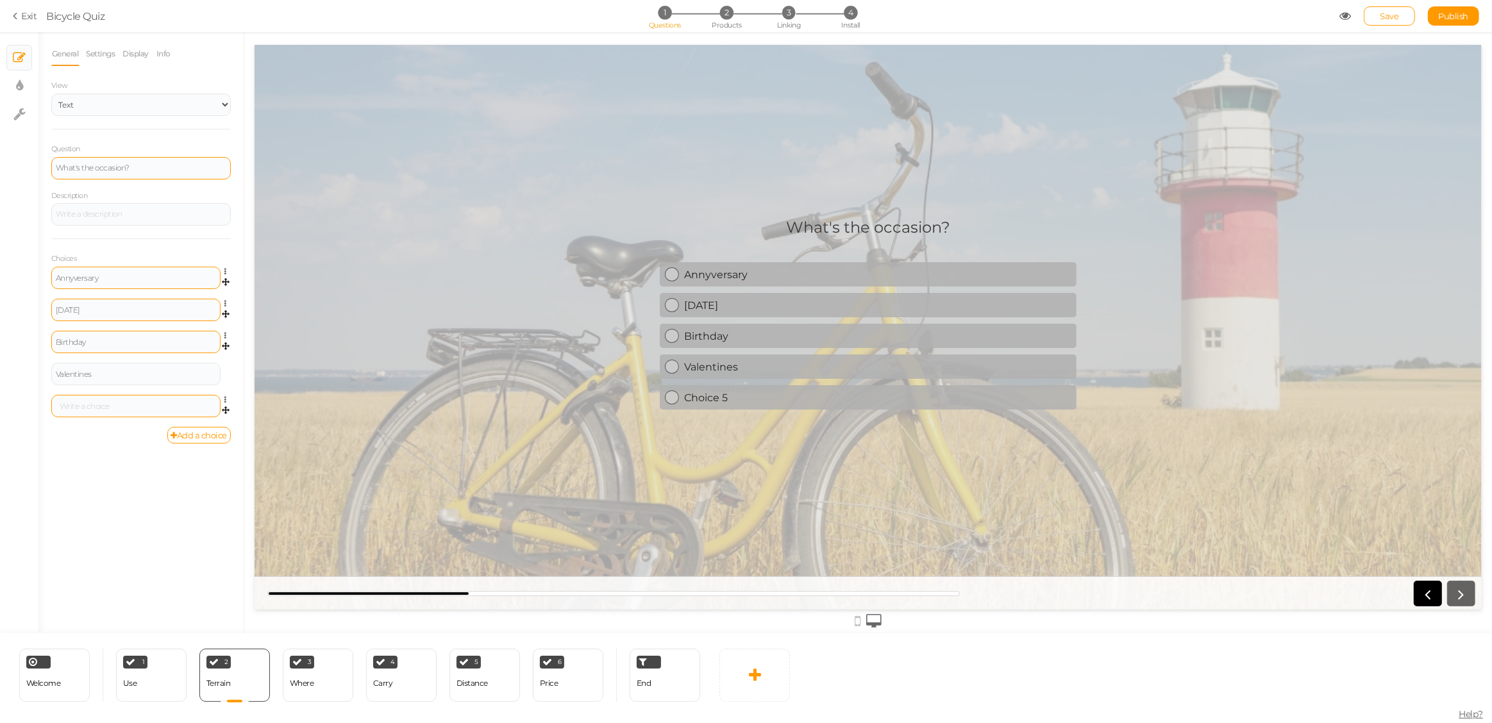
click at [113, 408] on div at bounding box center [136, 407] width 160 height 8
click at [178, 433] on link "Add a choice" at bounding box center [199, 435] width 64 height 17
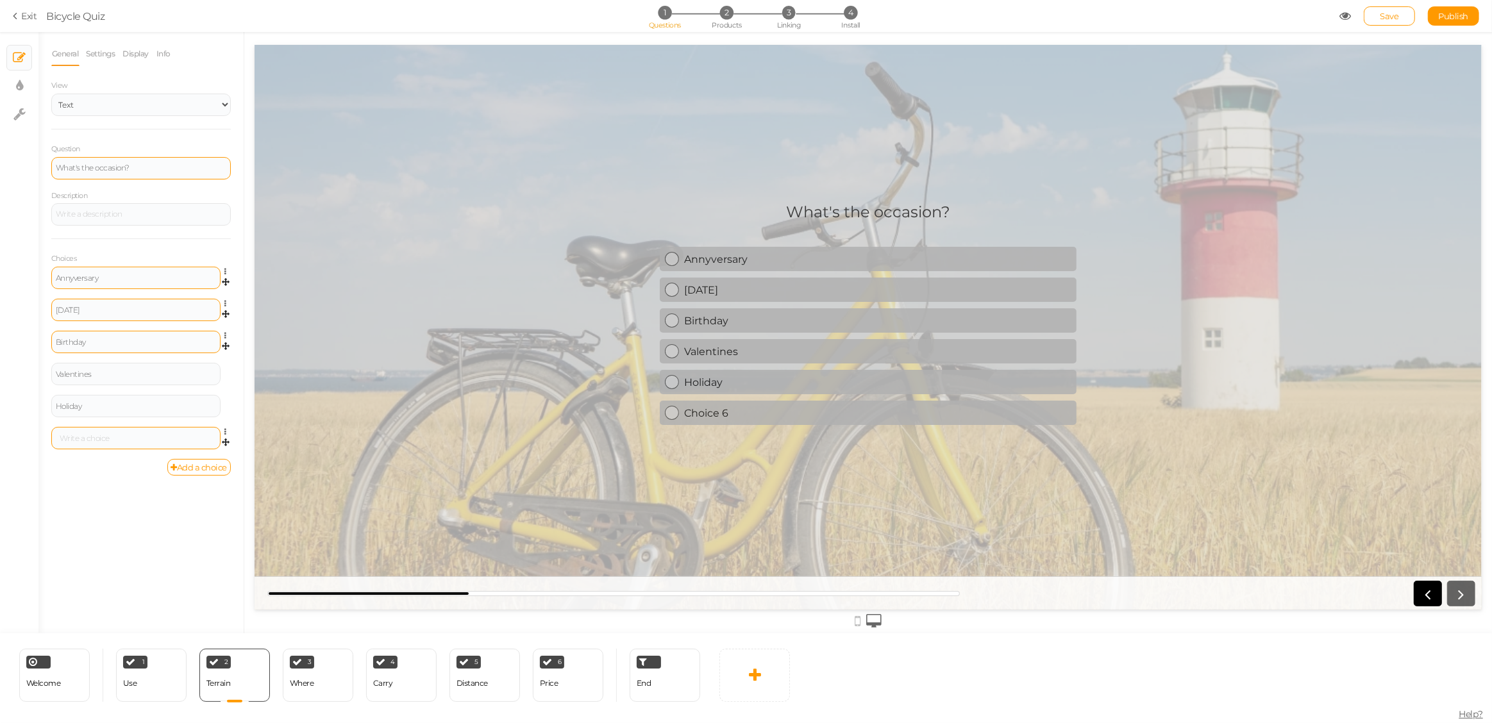
click at [98, 437] on div at bounding box center [136, 439] width 160 height 8
click at [194, 462] on link "Add a choice" at bounding box center [199, 467] width 64 height 17
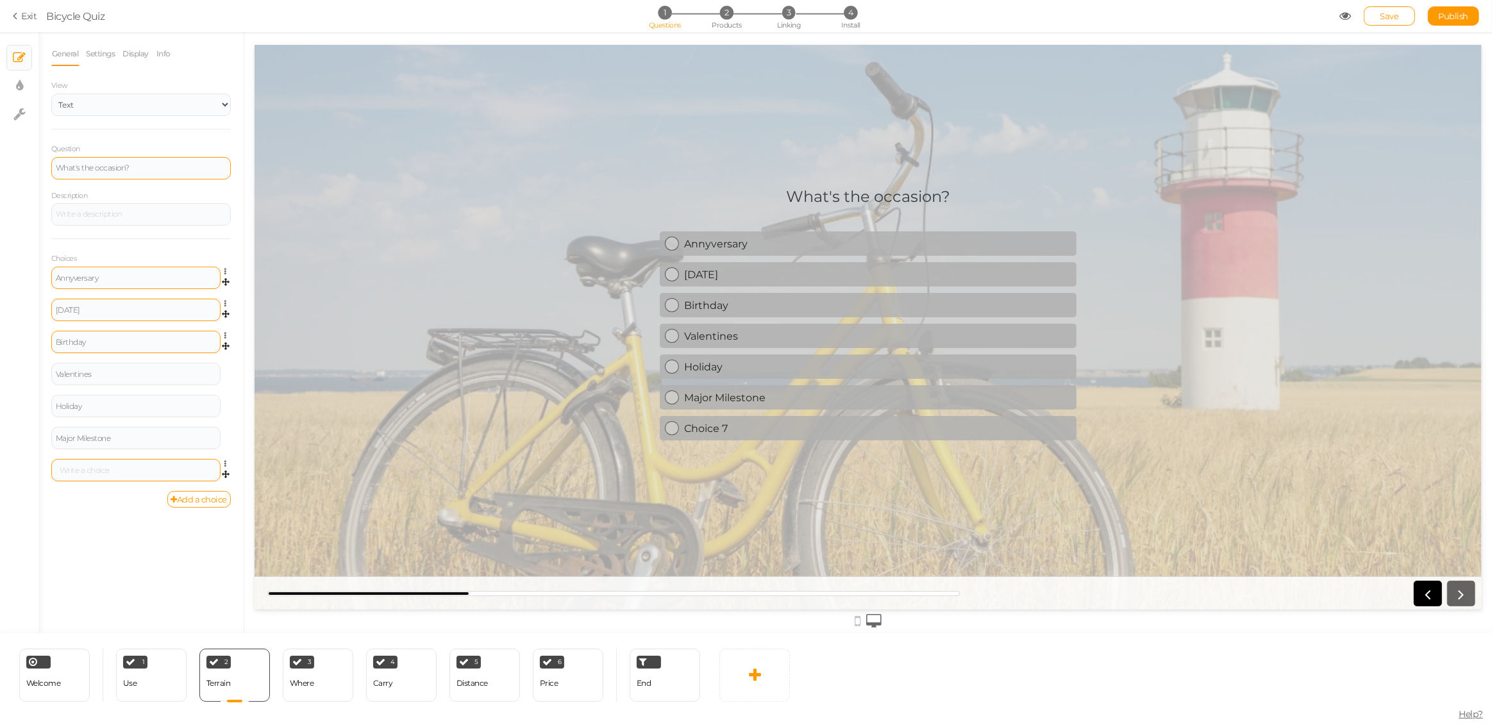
click at [150, 463] on div at bounding box center [135, 470] width 169 height 22
click at [148, 467] on div at bounding box center [136, 471] width 160 height 8
click at [309, 677] on div "Where" at bounding box center [302, 684] width 24 height 22
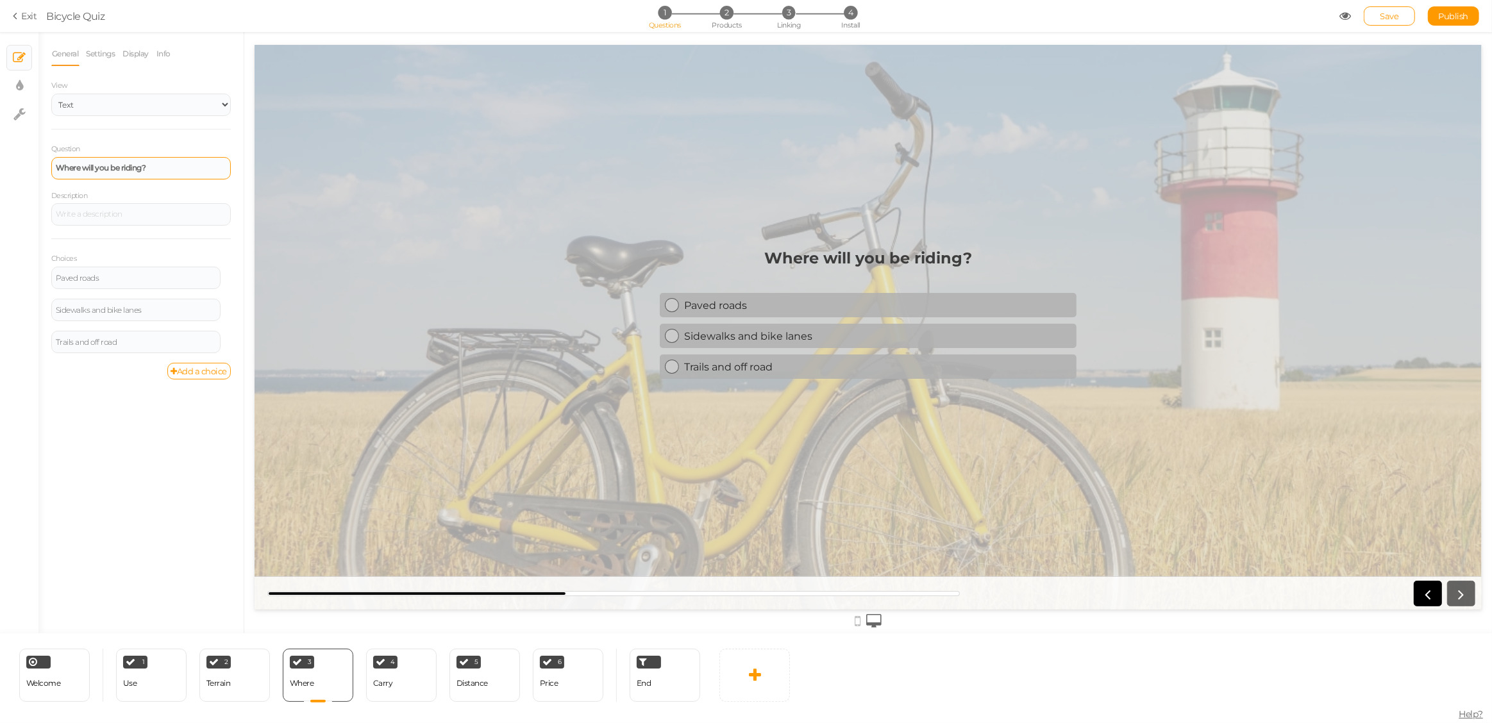
click at [132, 170] on strong "Where will you be riding?" at bounding box center [101, 168] width 90 height 10
click at [89, 275] on div "Paved roads" at bounding box center [136, 278] width 160 height 8
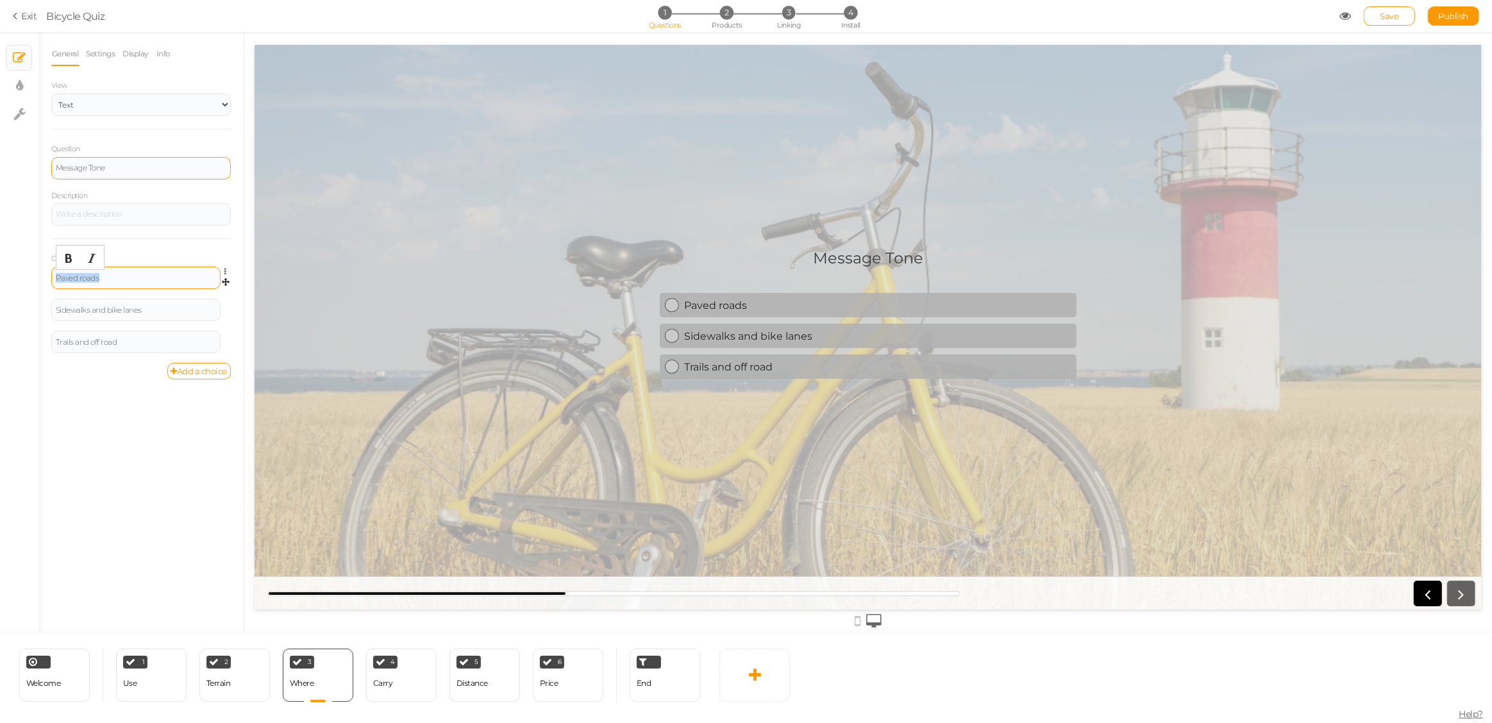
click at [90, 275] on div "Paved roads" at bounding box center [136, 278] width 160 height 8
click at [83, 309] on div "Sidewalks and bike lanes" at bounding box center [136, 310] width 160 height 8
click at [81, 342] on div "Trails and off road" at bounding box center [136, 343] width 160 height 8
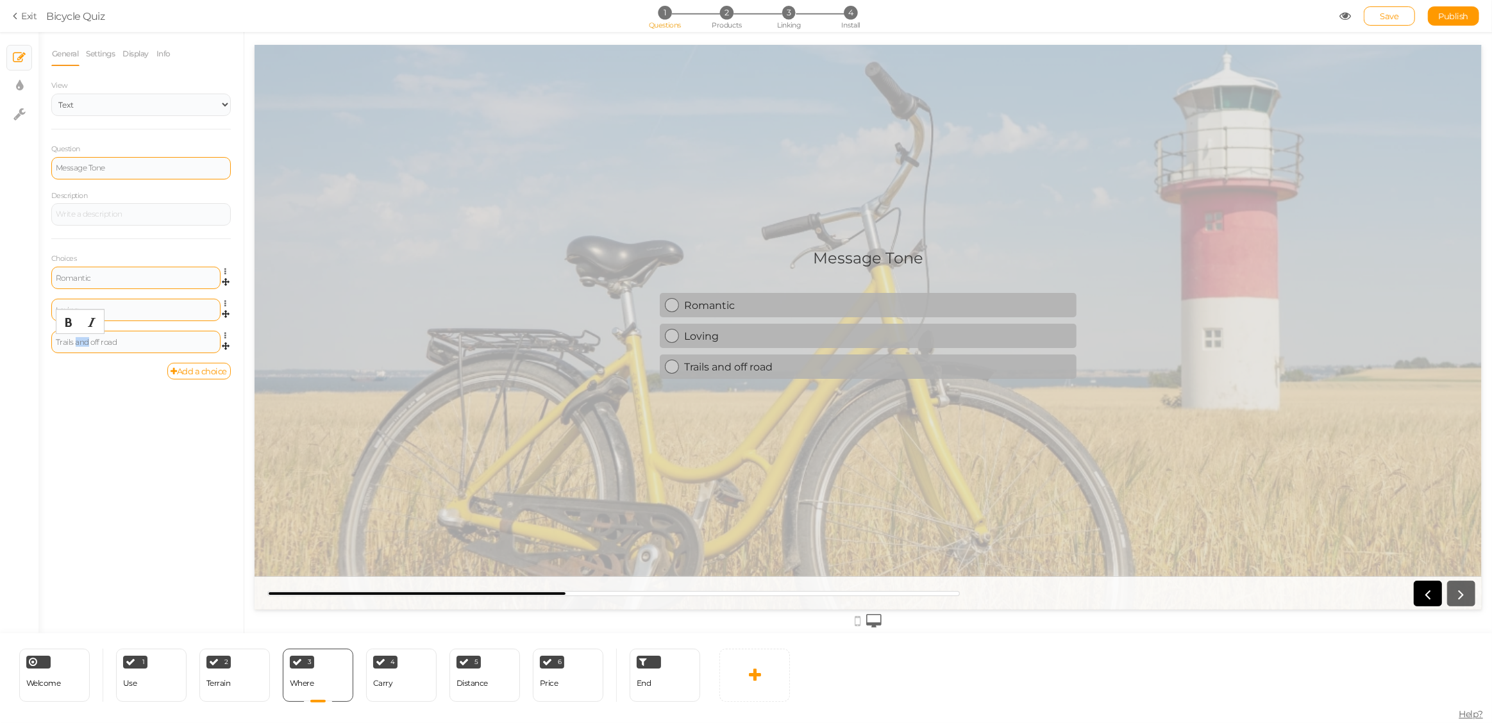
click at [81, 342] on div "Trails and off road" at bounding box center [136, 343] width 160 height 8
click at [20, 112] on icon at bounding box center [19, 114] width 12 height 13
select select "en"
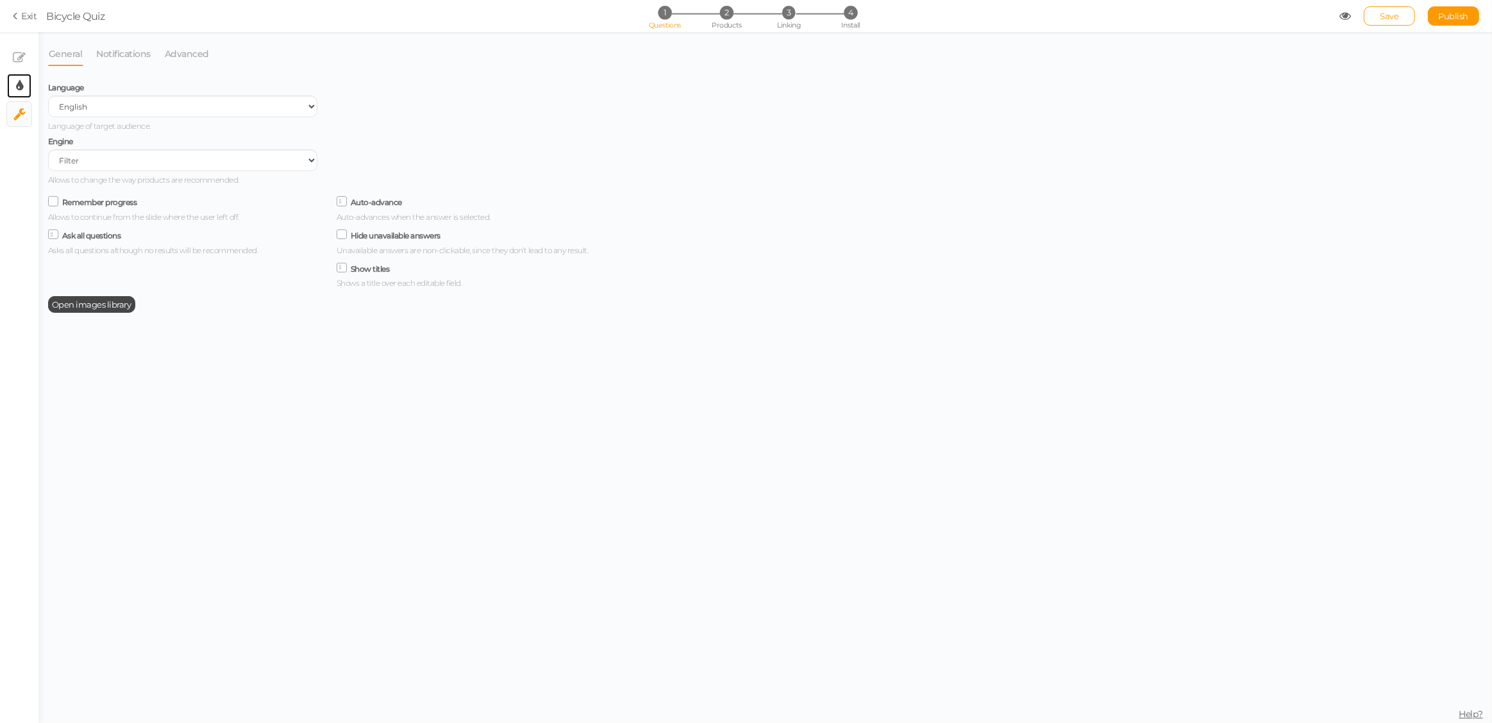
click at [14, 86] on link "× Display settings" at bounding box center [19, 86] width 24 height 24
select select "2"
select select "montserrat"
select select "fade"
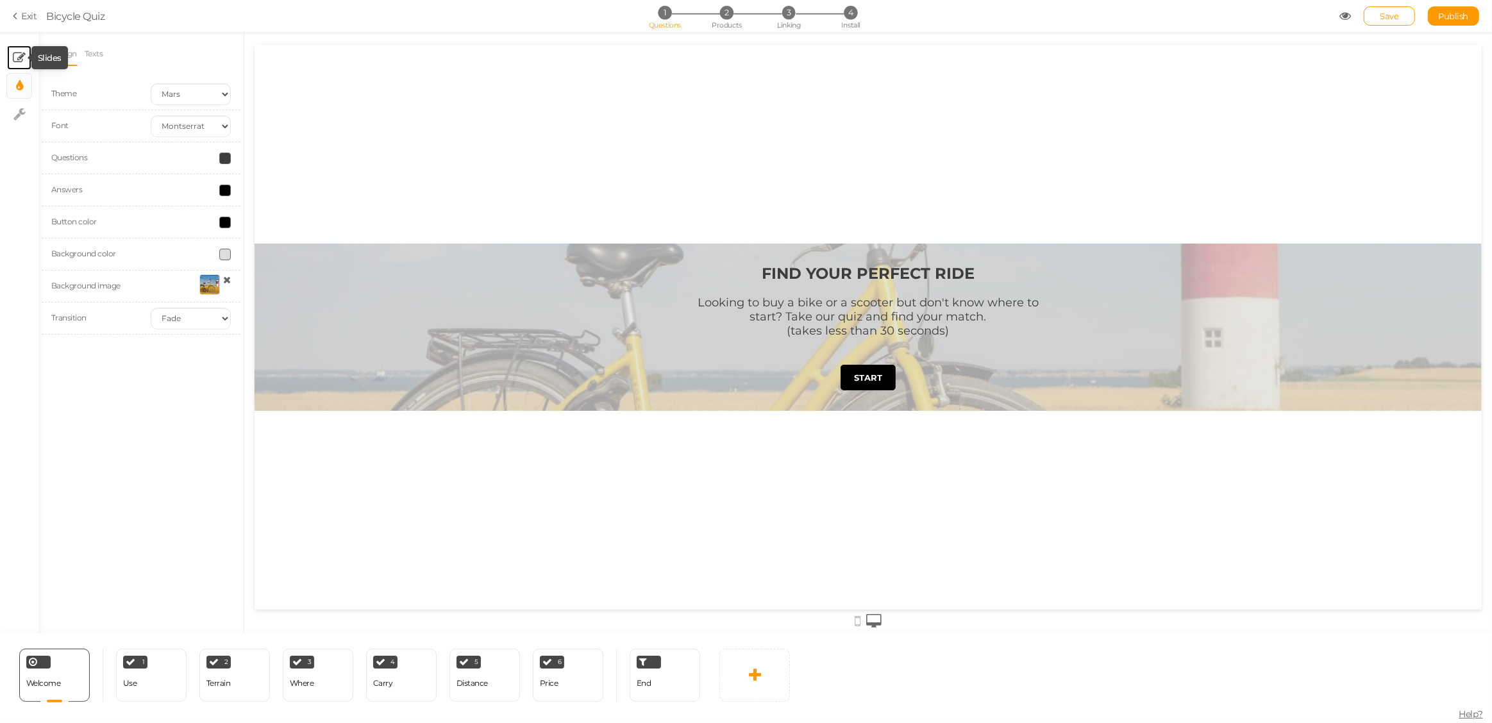
click at [21, 56] on icon at bounding box center [19, 57] width 13 height 13
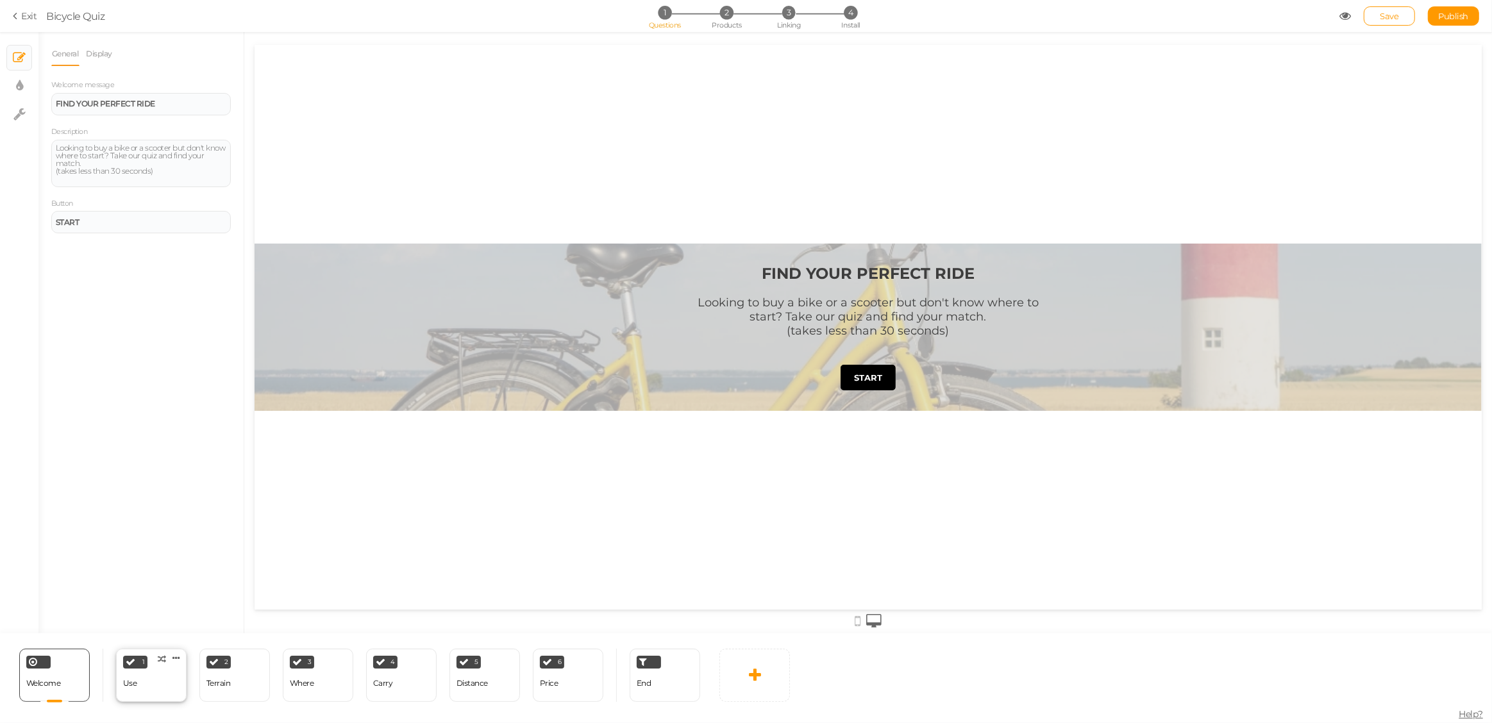
click at [172, 686] on div "1 Use × Define the conditions to show this slide. Clone Change type Delete" at bounding box center [151, 675] width 71 height 53
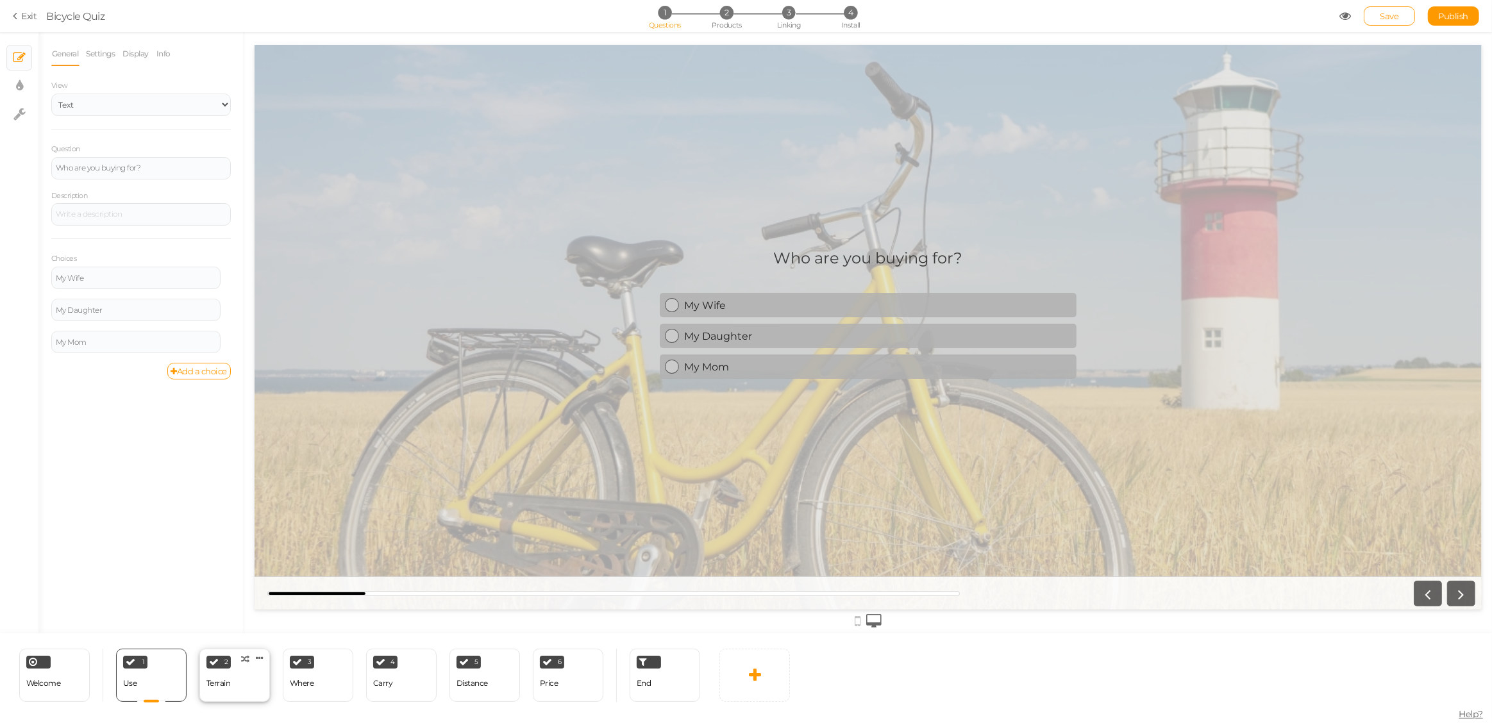
click at [249, 686] on div "2 Terrain × Define the conditions to show this slide. Clone Change type Delete" at bounding box center [234, 675] width 71 height 53
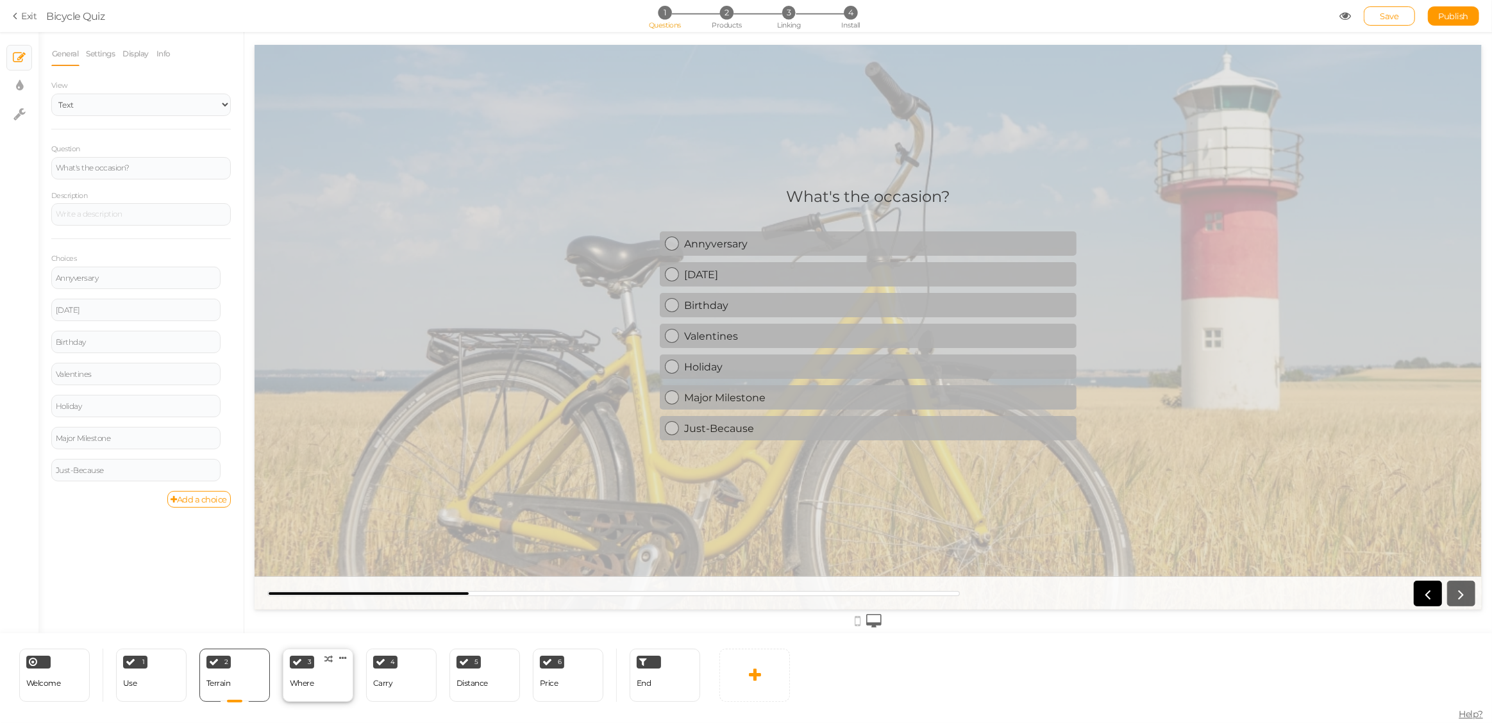
click at [312, 683] on div "Where" at bounding box center [302, 683] width 24 height 9
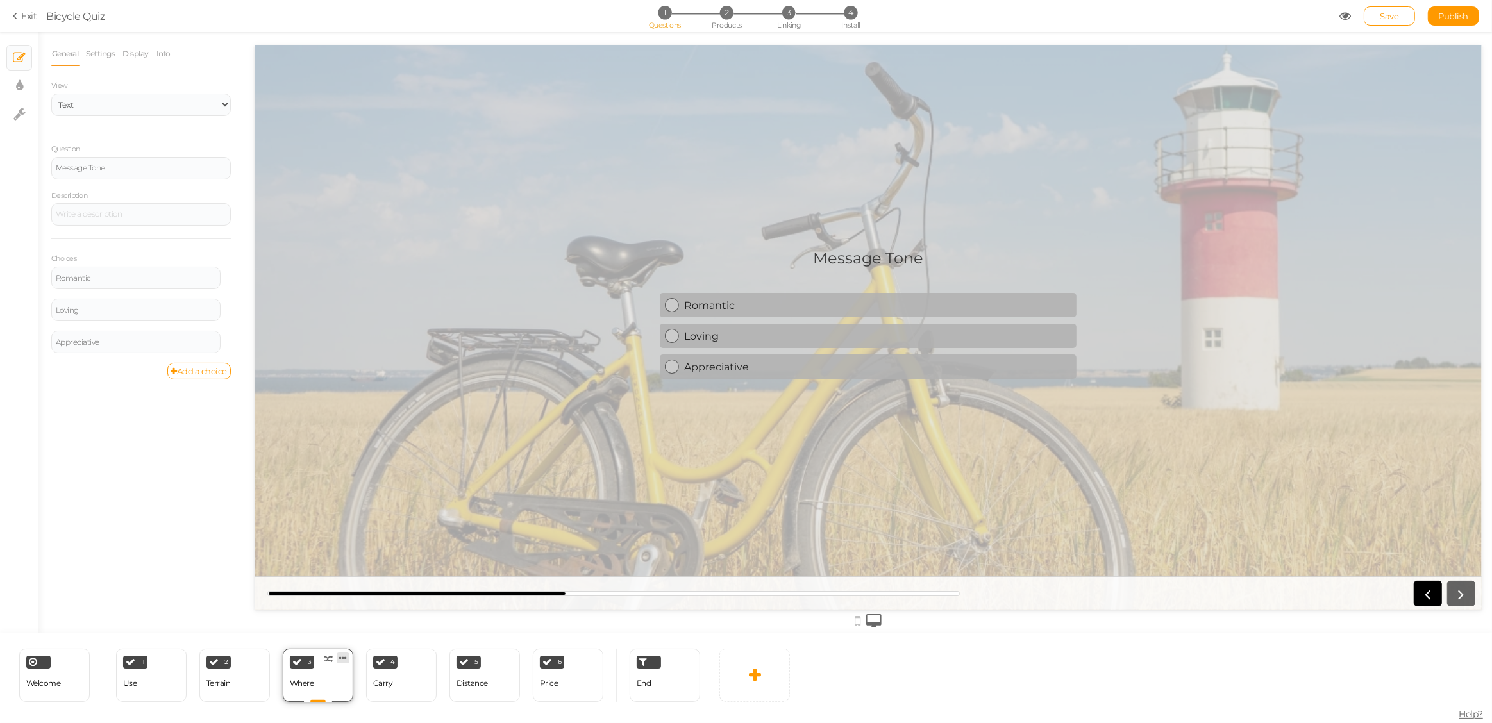
click at [342, 657] on icon at bounding box center [343, 658] width 8 height 10
click at [319, 666] on span "Change type" at bounding box center [329, 669] width 46 height 10
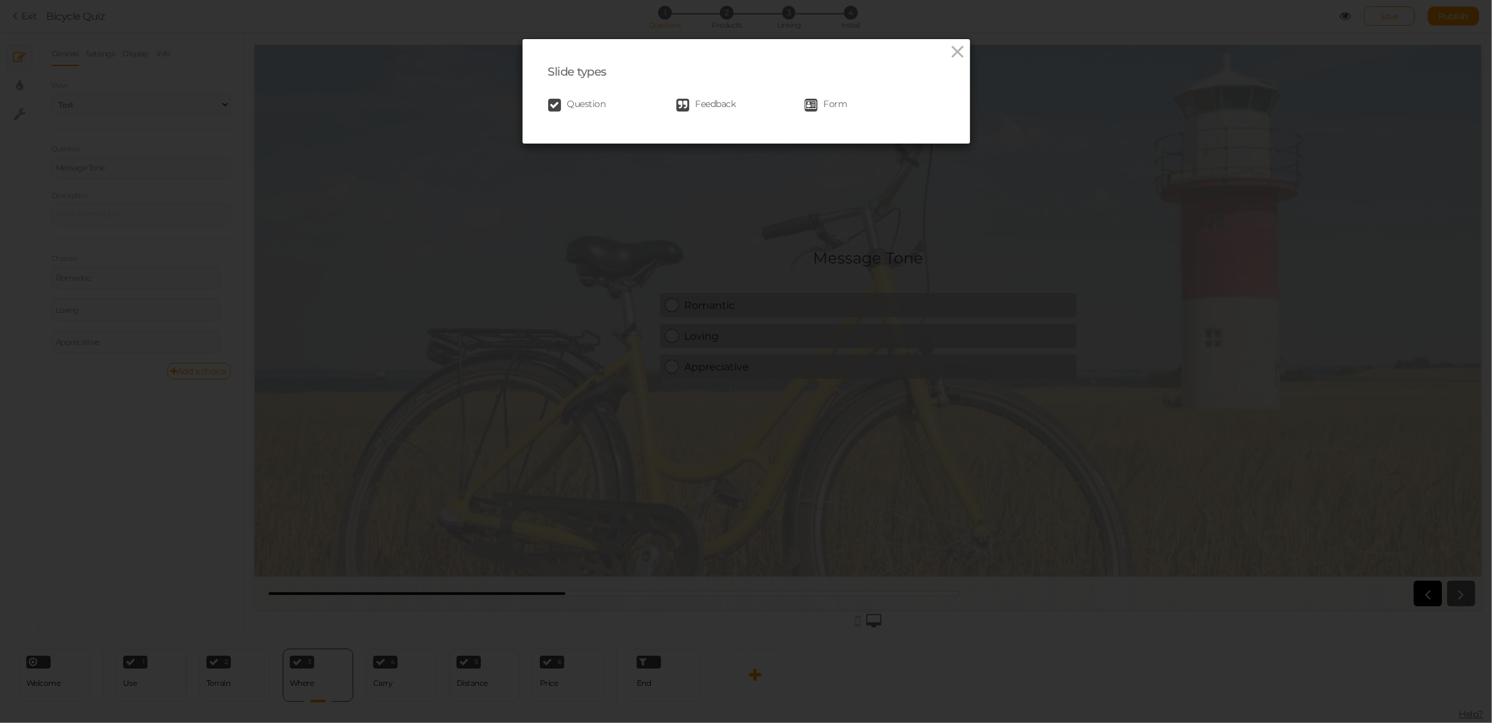
click at [589, 105] on span "Question" at bounding box center [586, 105] width 38 height 13
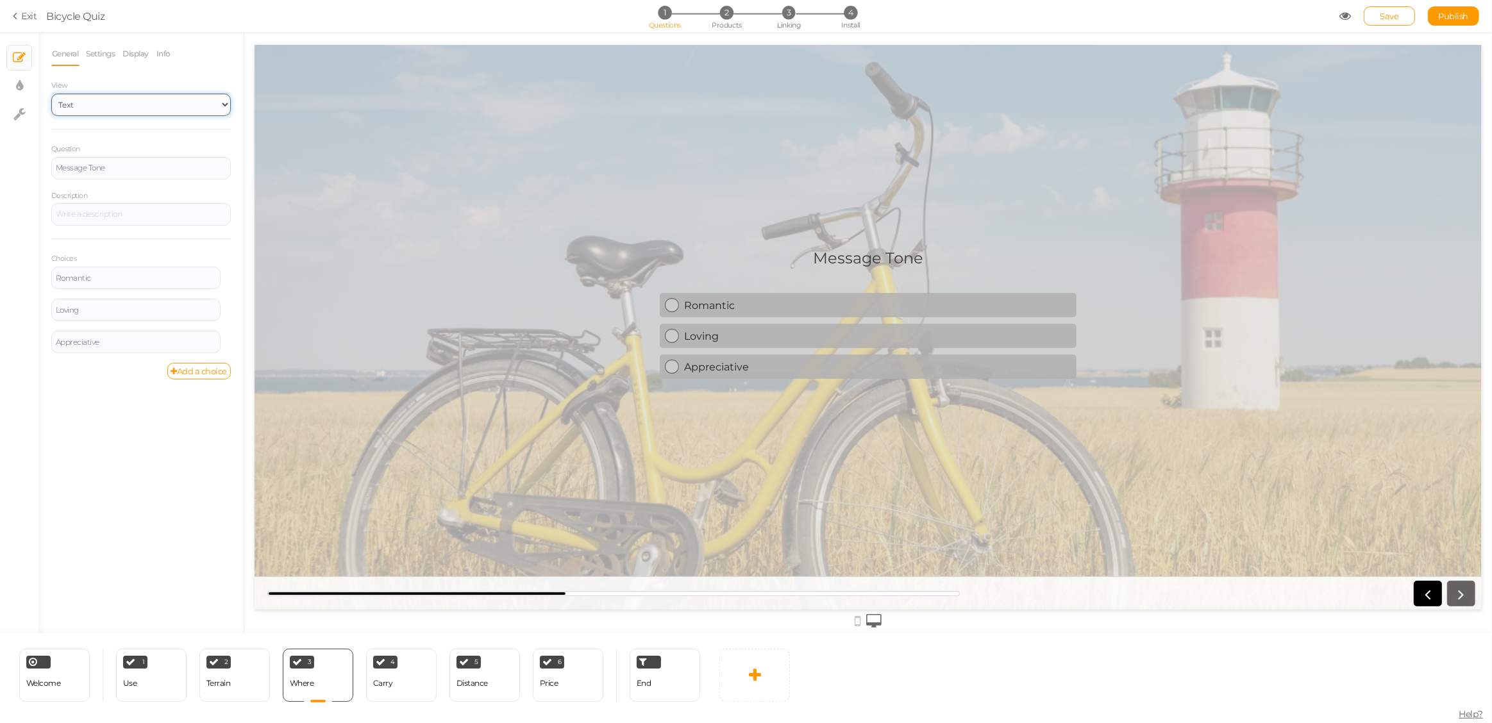
click at [224, 108] on select "Text Images Slider Dropdown" at bounding box center [141, 105] width 180 height 22
click at [102, 54] on link "Settings" at bounding box center [101, 54] width 30 height 24
click at [199, 151] on select "No limit 1 2 3 4 5 6 7 8 9 10" at bounding box center [141, 149] width 180 height 22
select select "3"
click at [51, 138] on select "No limit 1 2 3 4 5 6 7 8 9 10" at bounding box center [141, 149] width 180 height 22
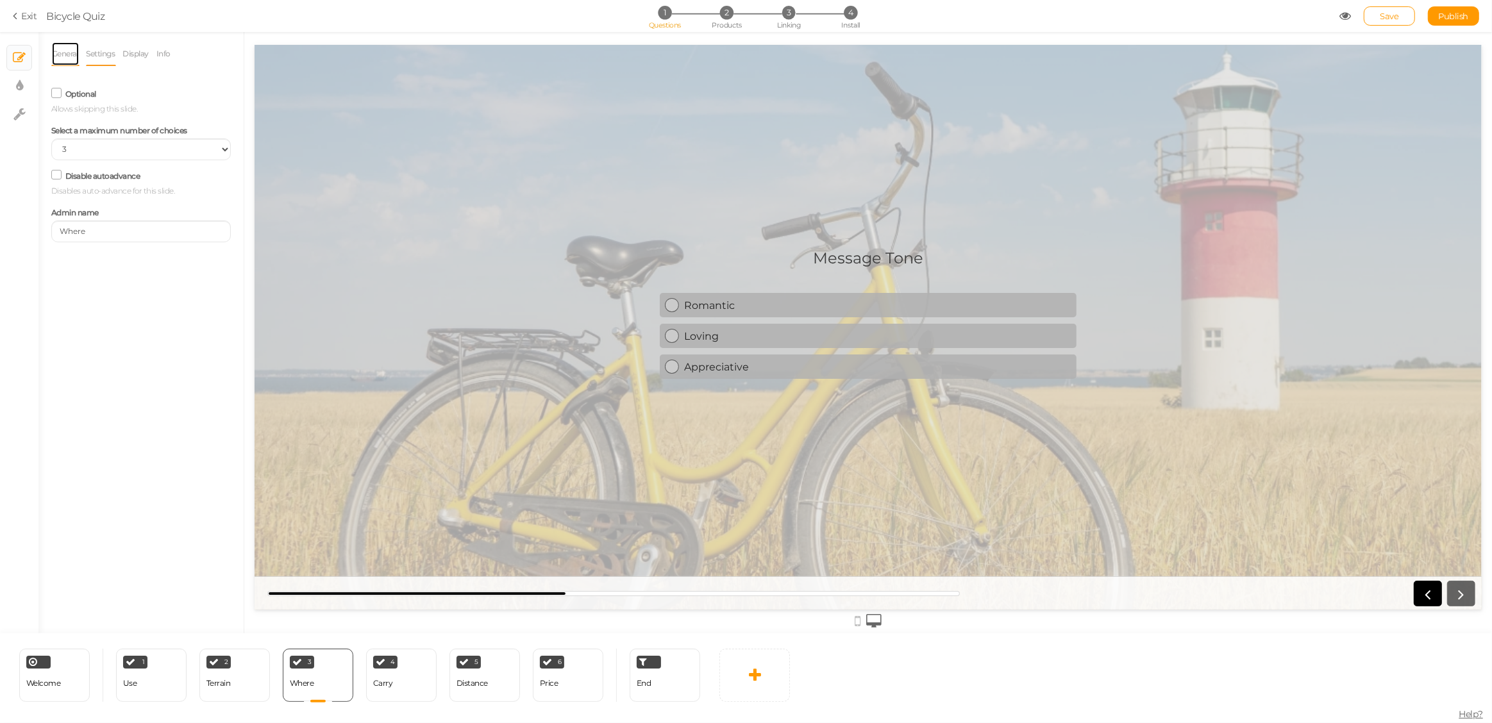
click at [72, 52] on link "General" at bounding box center [65, 54] width 28 height 24
click at [406, 689] on div "4 Carry × Define the conditions to show this slide. Clone Change type Delete" at bounding box center [401, 675] width 71 height 53
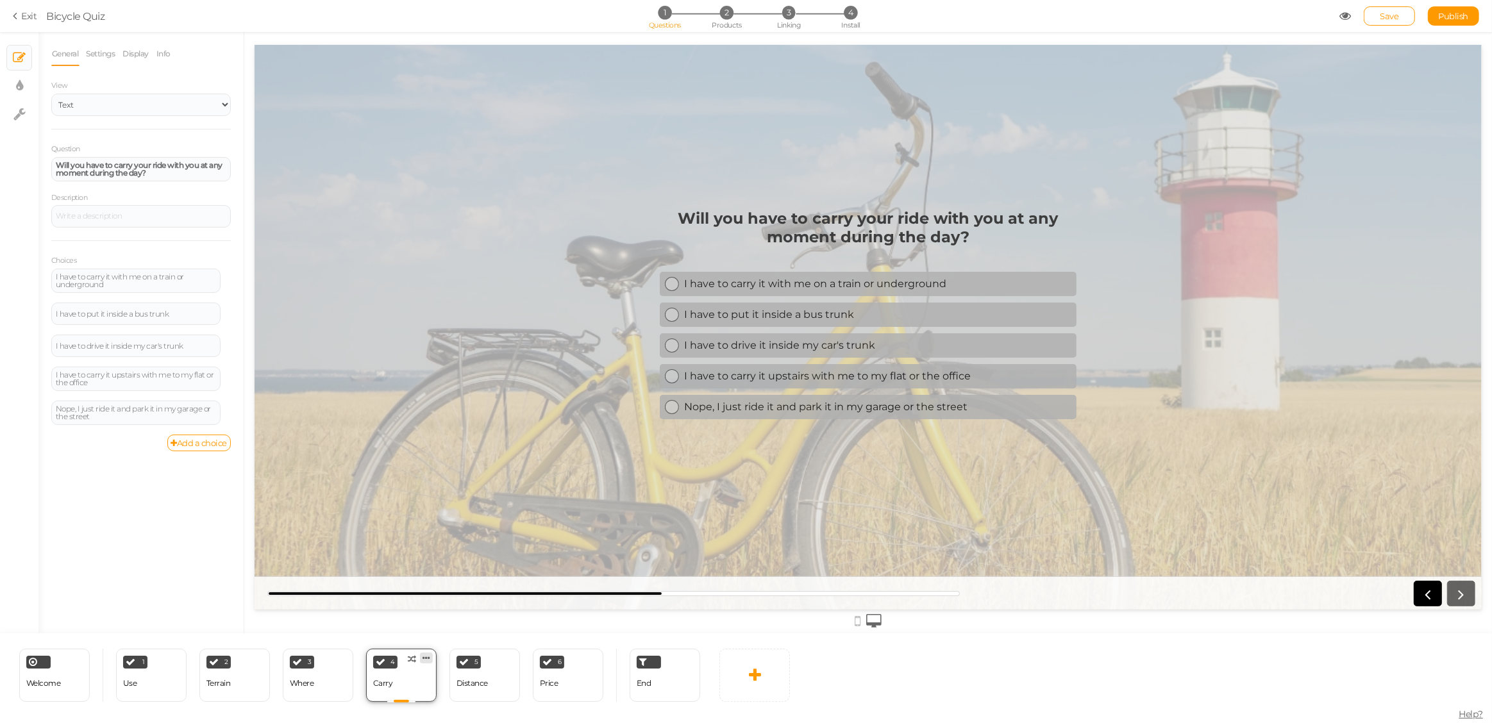
click at [426, 657] on icon at bounding box center [427, 658] width 8 height 10
click at [412, 682] on span "Delete" at bounding box center [401, 682] width 23 height 10
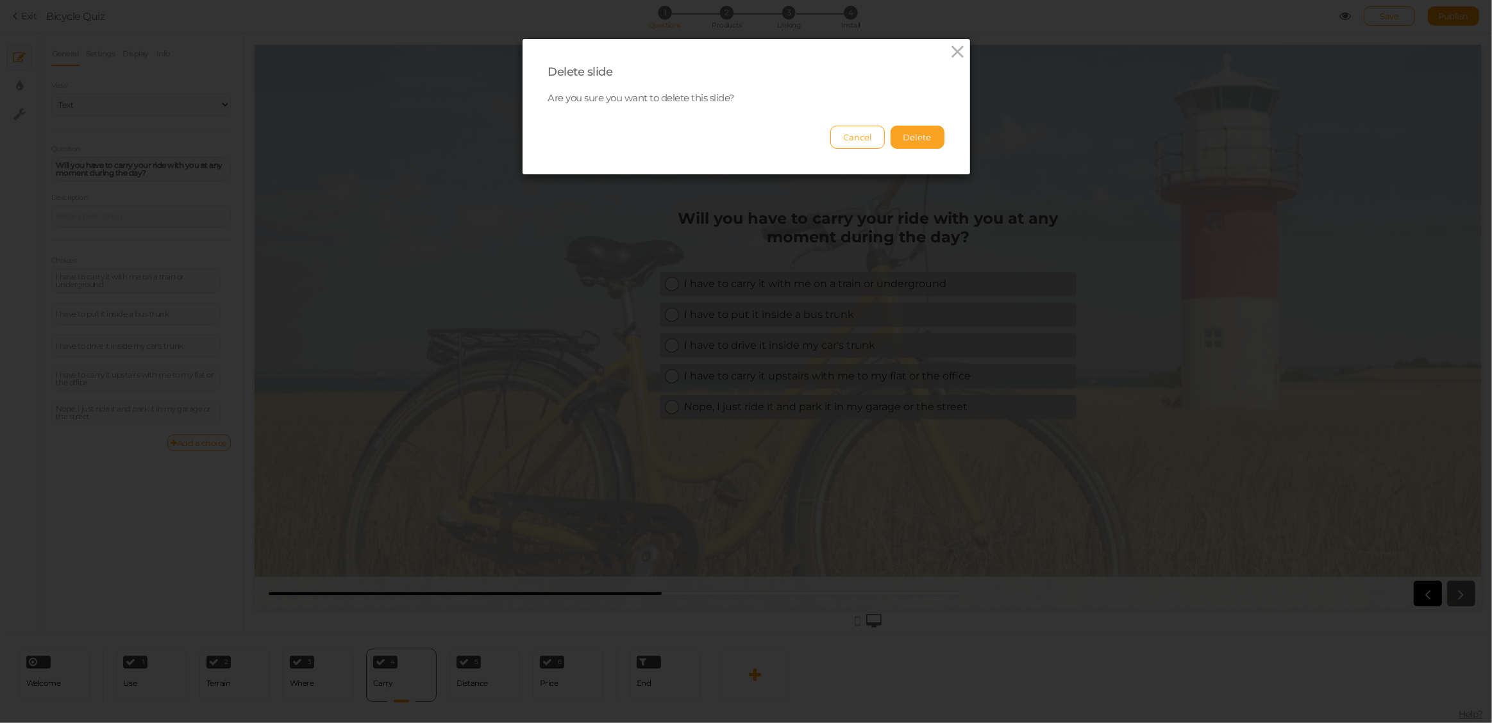
click at [914, 126] on button "Delete" at bounding box center [918, 137] width 54 height 23
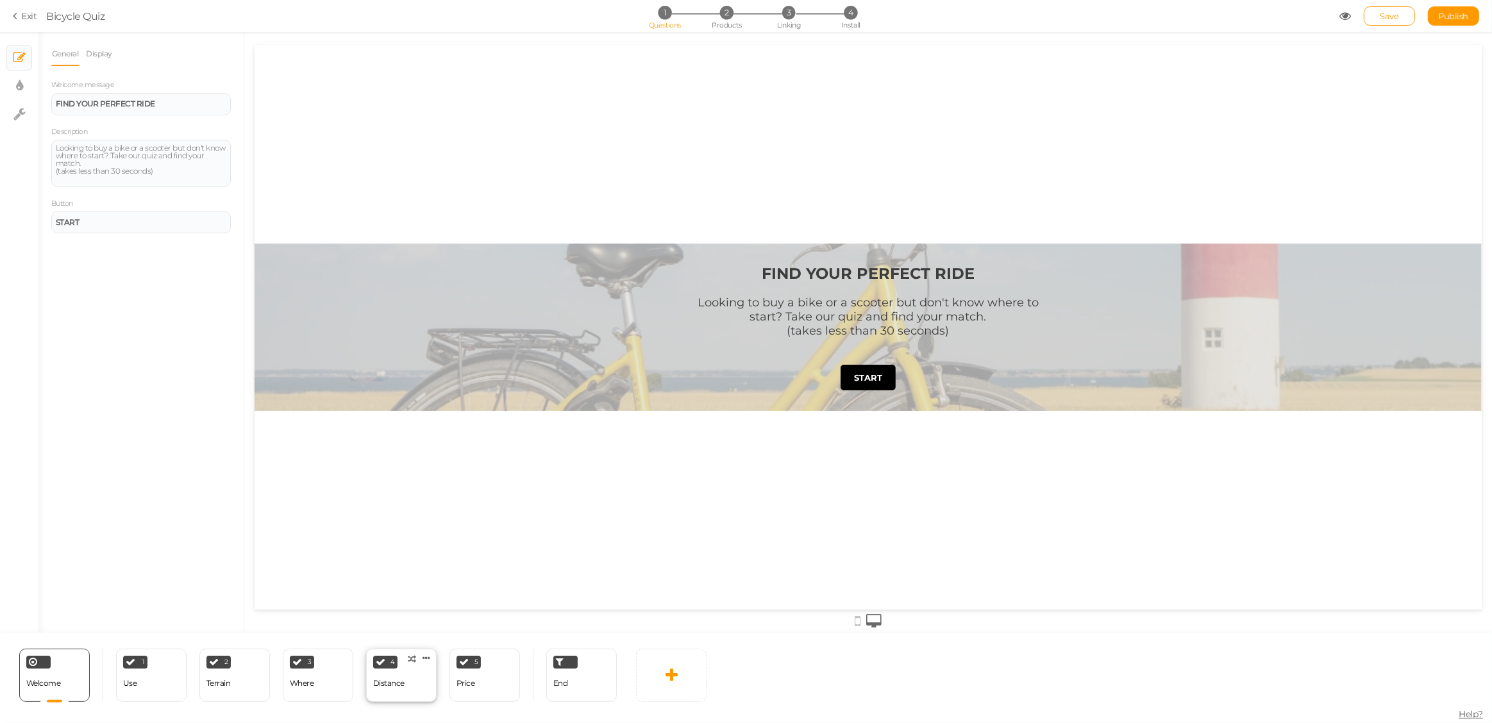
click at [426, 658] on icon at bounding box center [427, 658] width 8 height 10
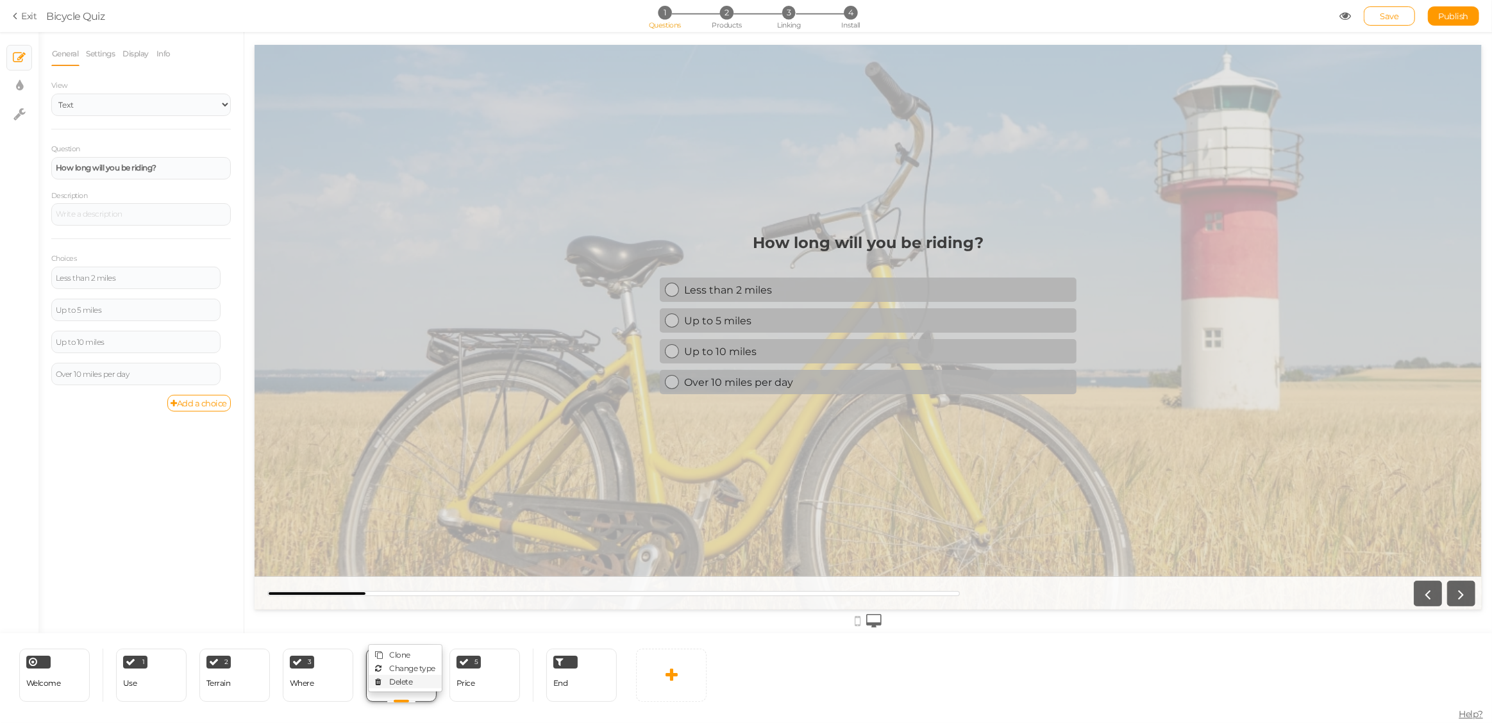
click at [404, 684] on span "Delete" at bounding box center [401, 682] width 23 height 10
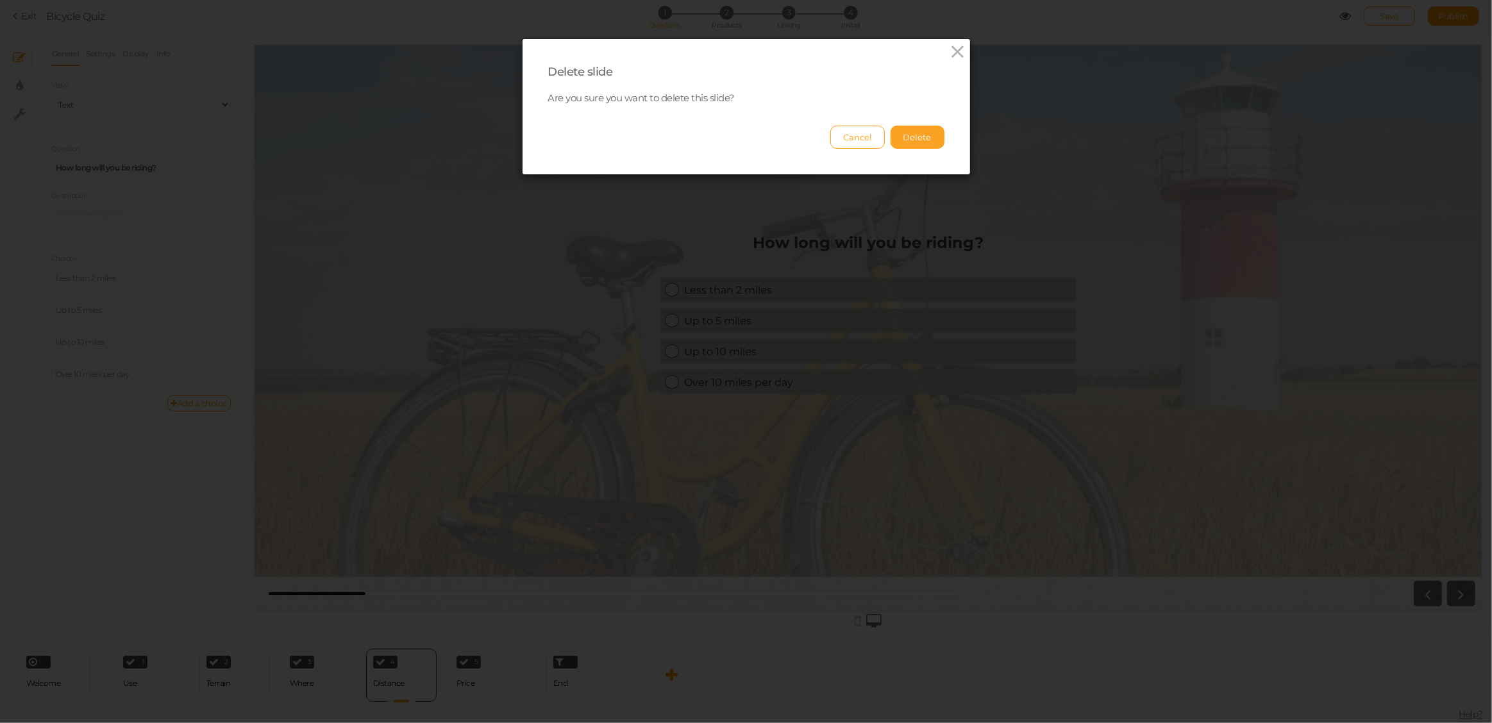
click at [911, 140] on button "Delete" at bounding box center [918, 137] width 54 height 23
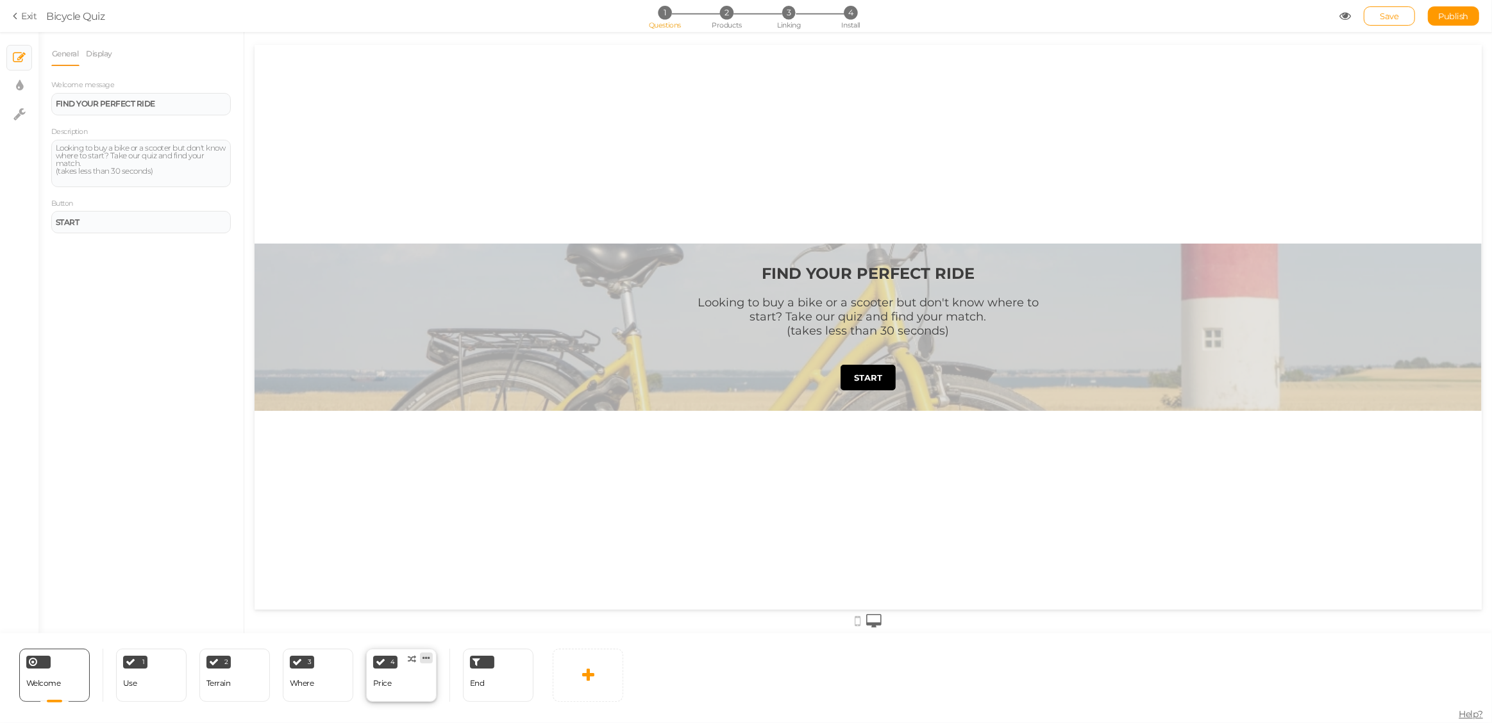
click at [426, 658] on icon at bounding box center [427, 658] width 8 height 10
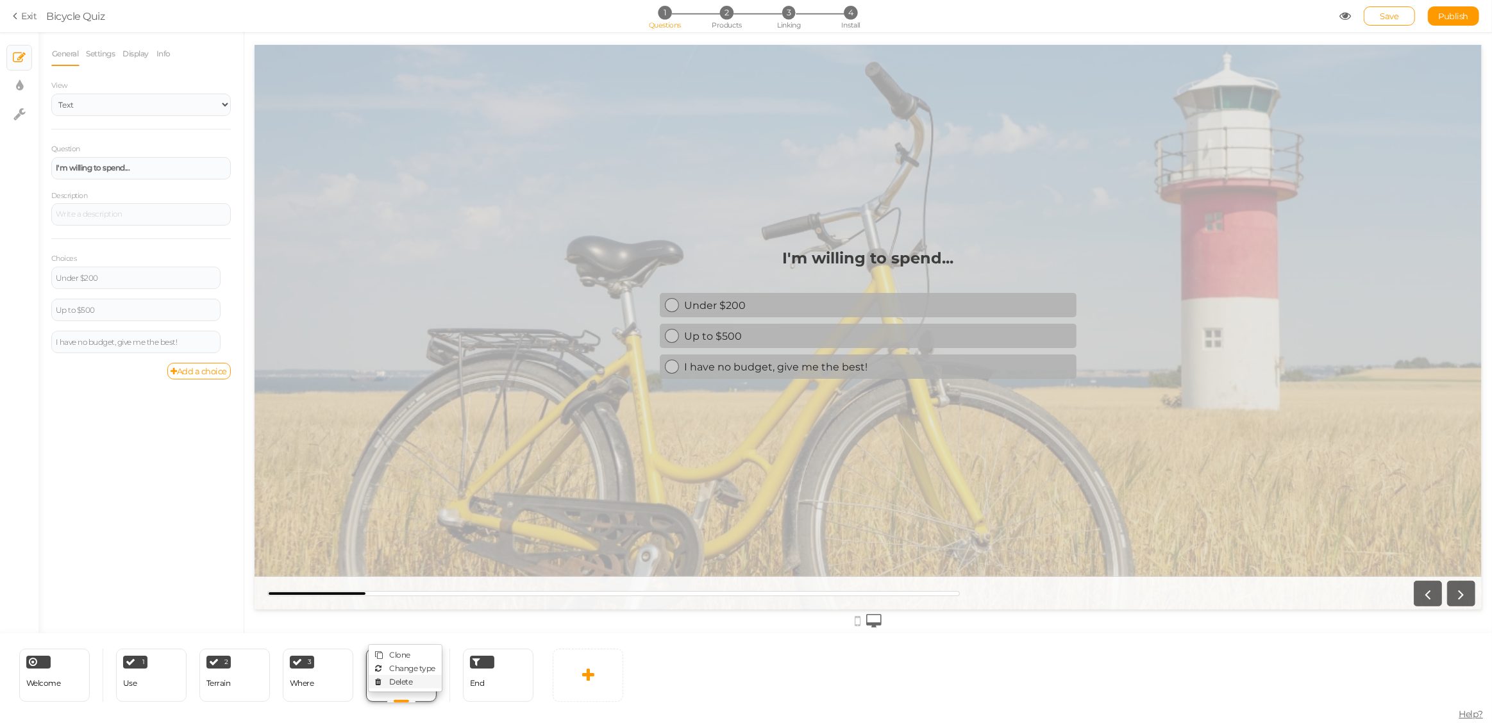
click at [402, 680] on span "Delete" at bounding box center [401, 682] width 23 height 10
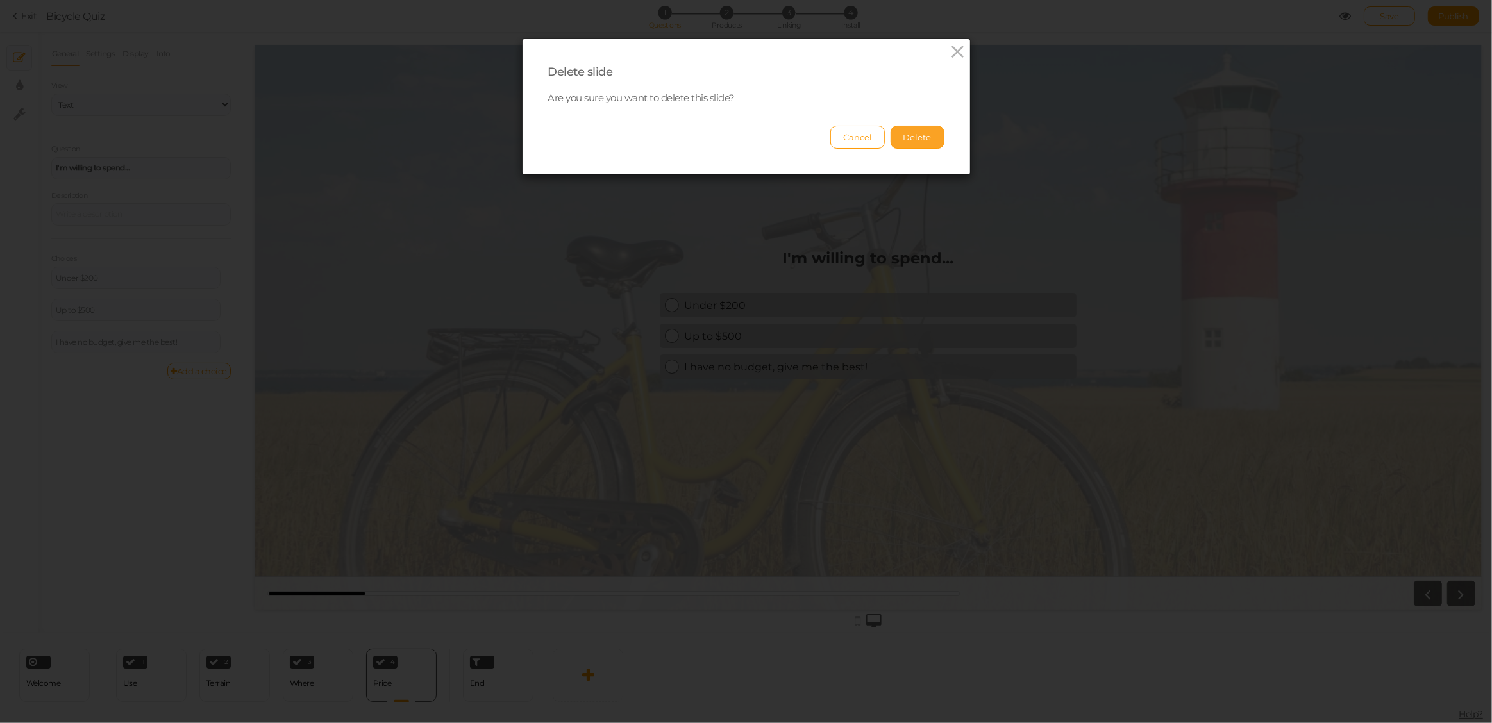
click at [911, 137] on button "Delete" at bounding box center [918, 137] width 54 height 23
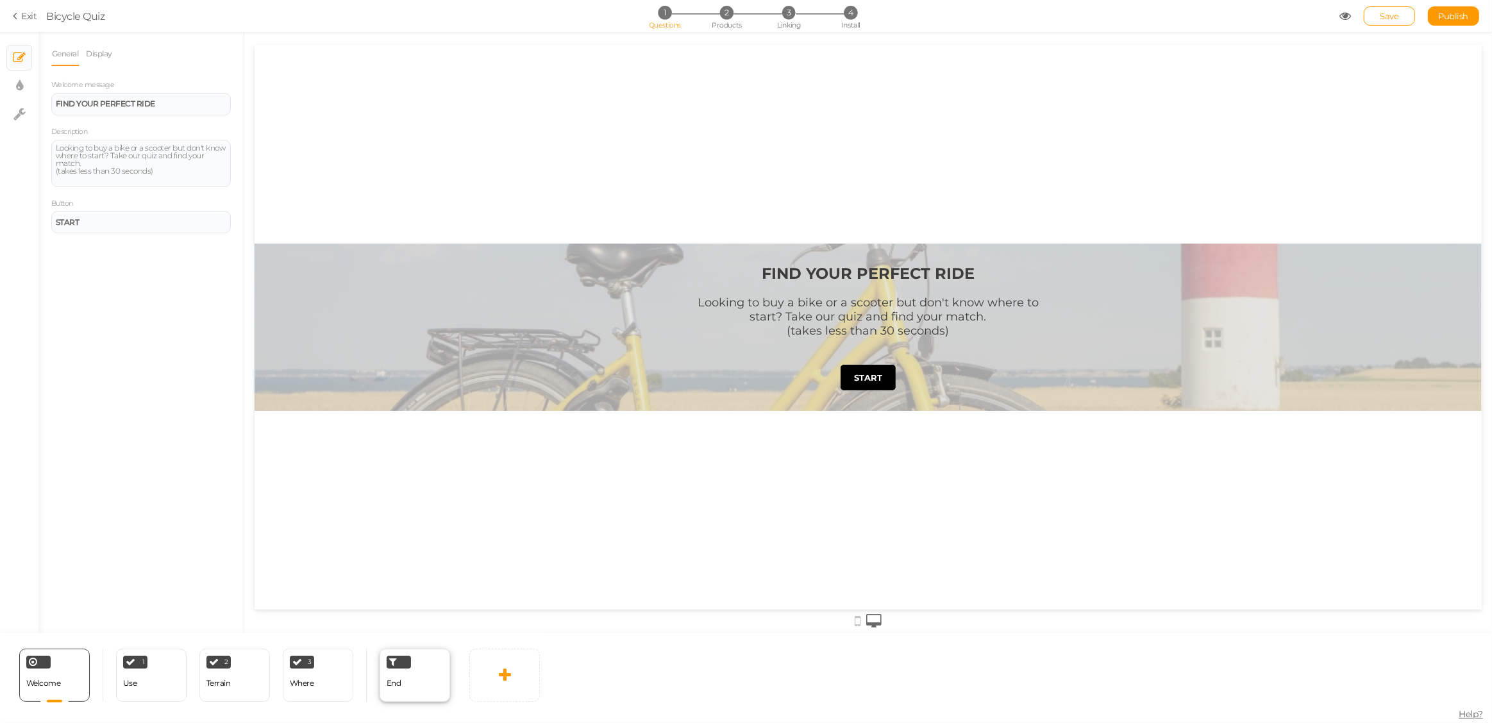
click at [421, 677] on div "End" at bounding box center [415, 675] width 71 height 53
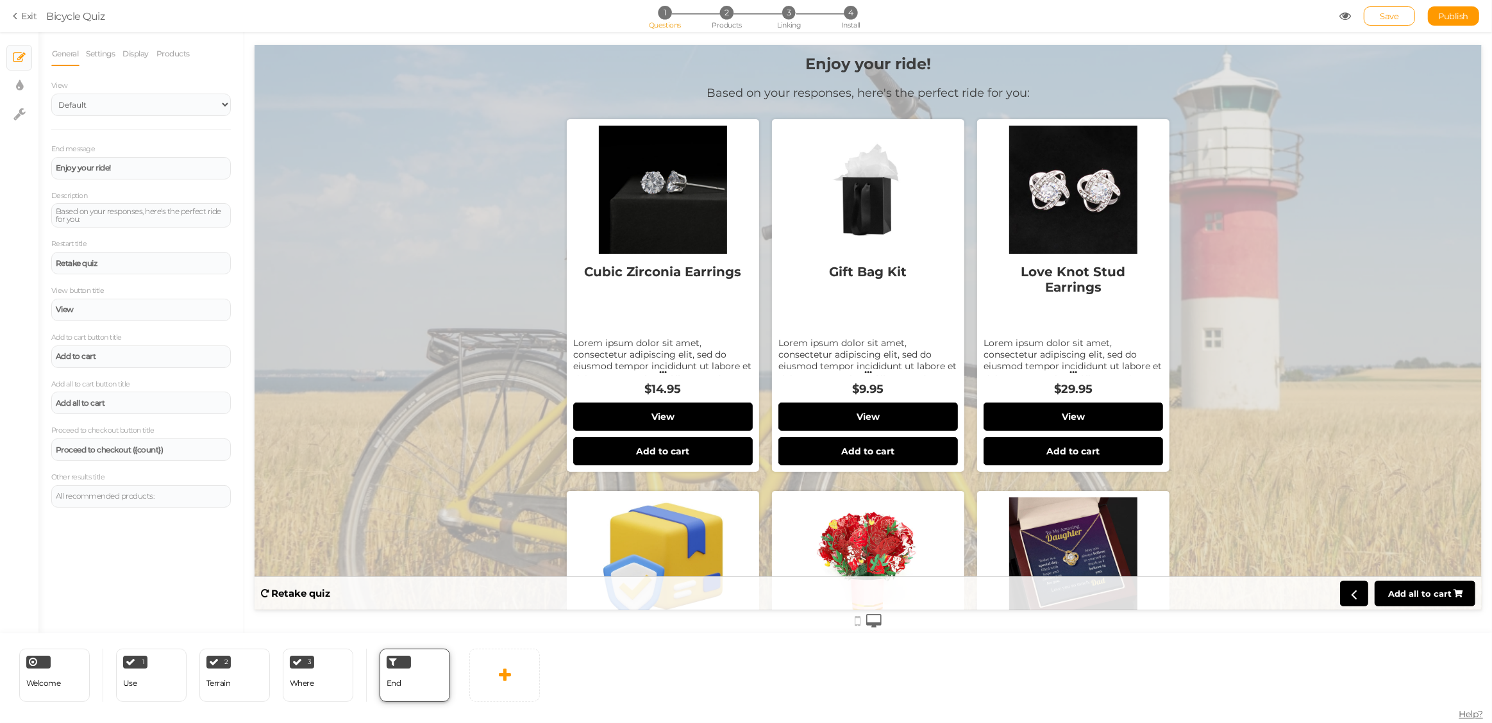
click at [426, 677] on div "End" at bounding box center [415, 675] width 71 height 53
click at [99, 55] on link "Settings" at bounding box center [101, 54] width 30 height 24
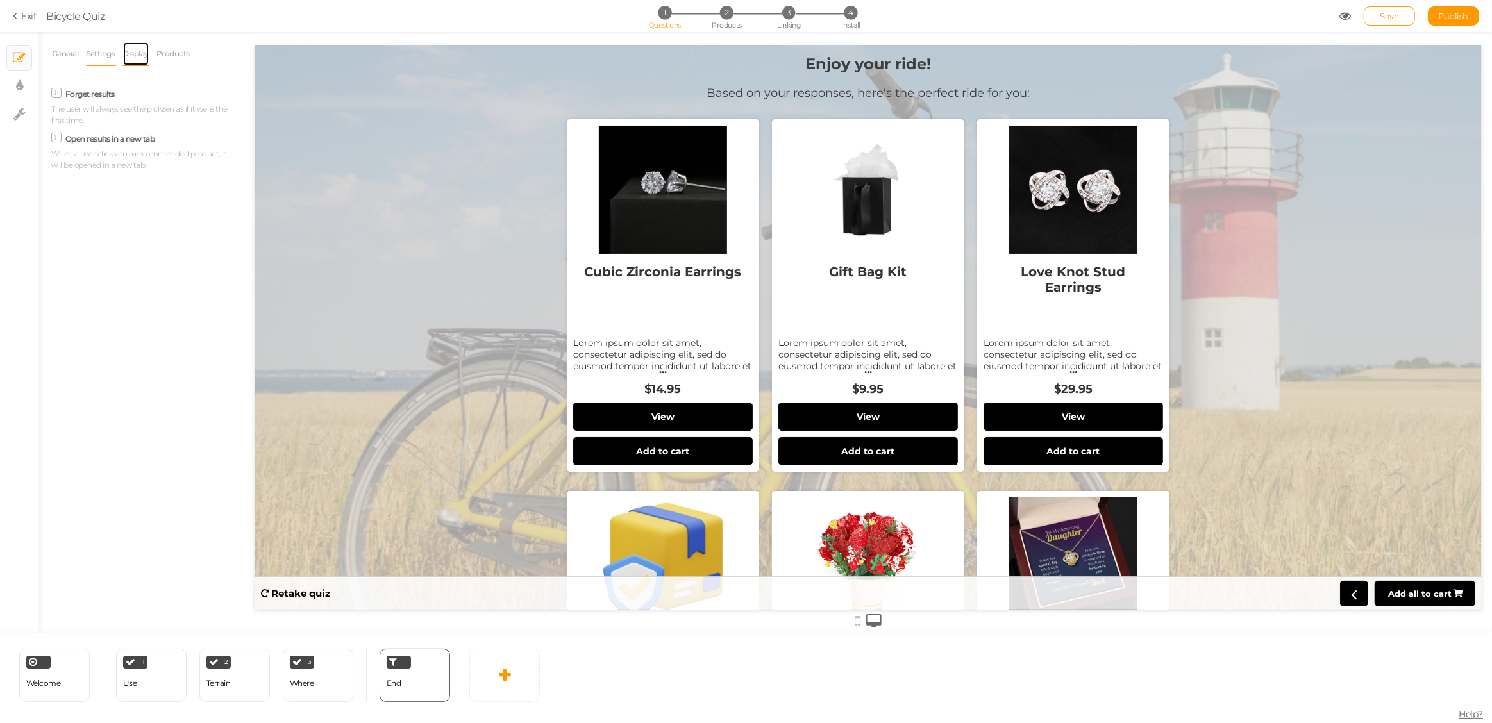
click at [135, 53] on link "Display" at bounding box center [136, 54] width 28 height 24
click at [171, 53] on link "Products" at bounding box center [173, 54] width 35 height 24
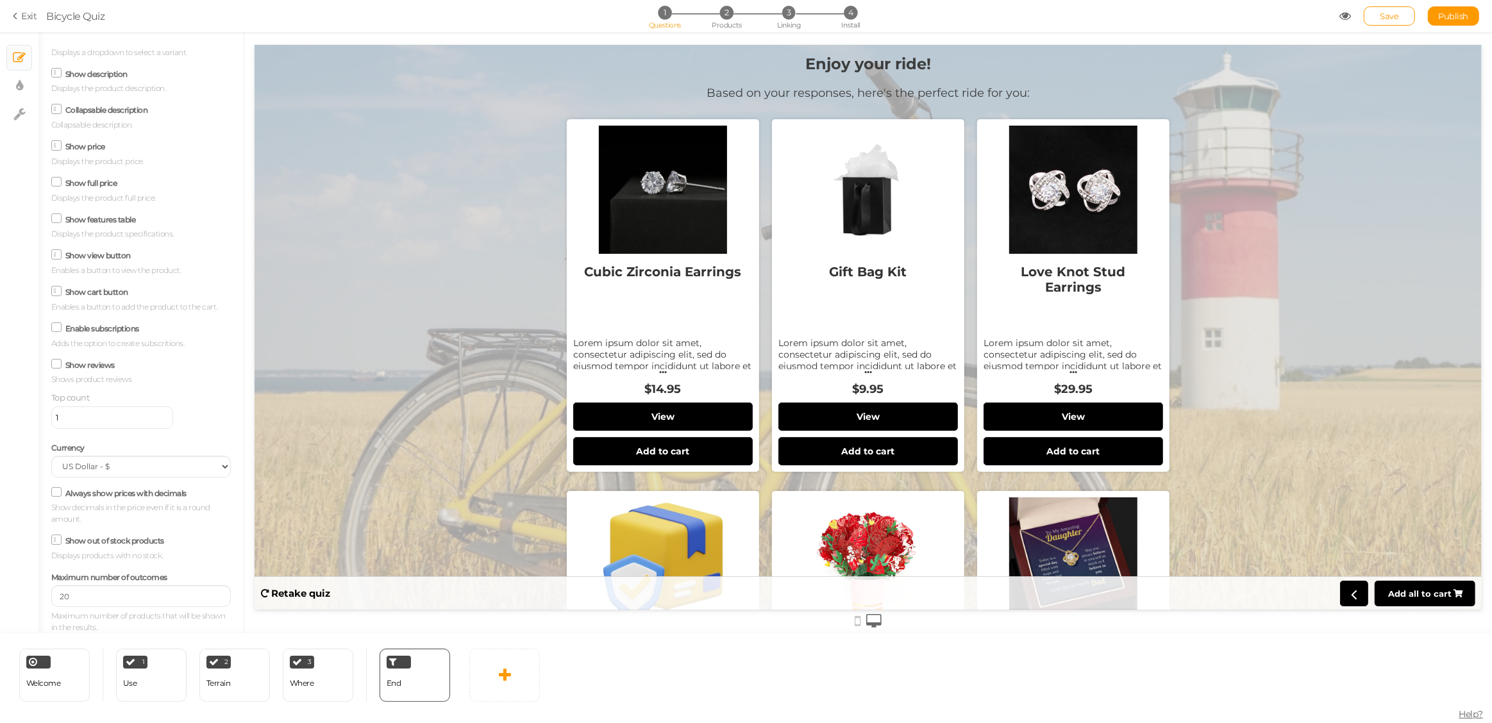
scroll to position [99, 0]
click at [125, 592] on input "20" at bounding box center [141, 596] width 180 height 22
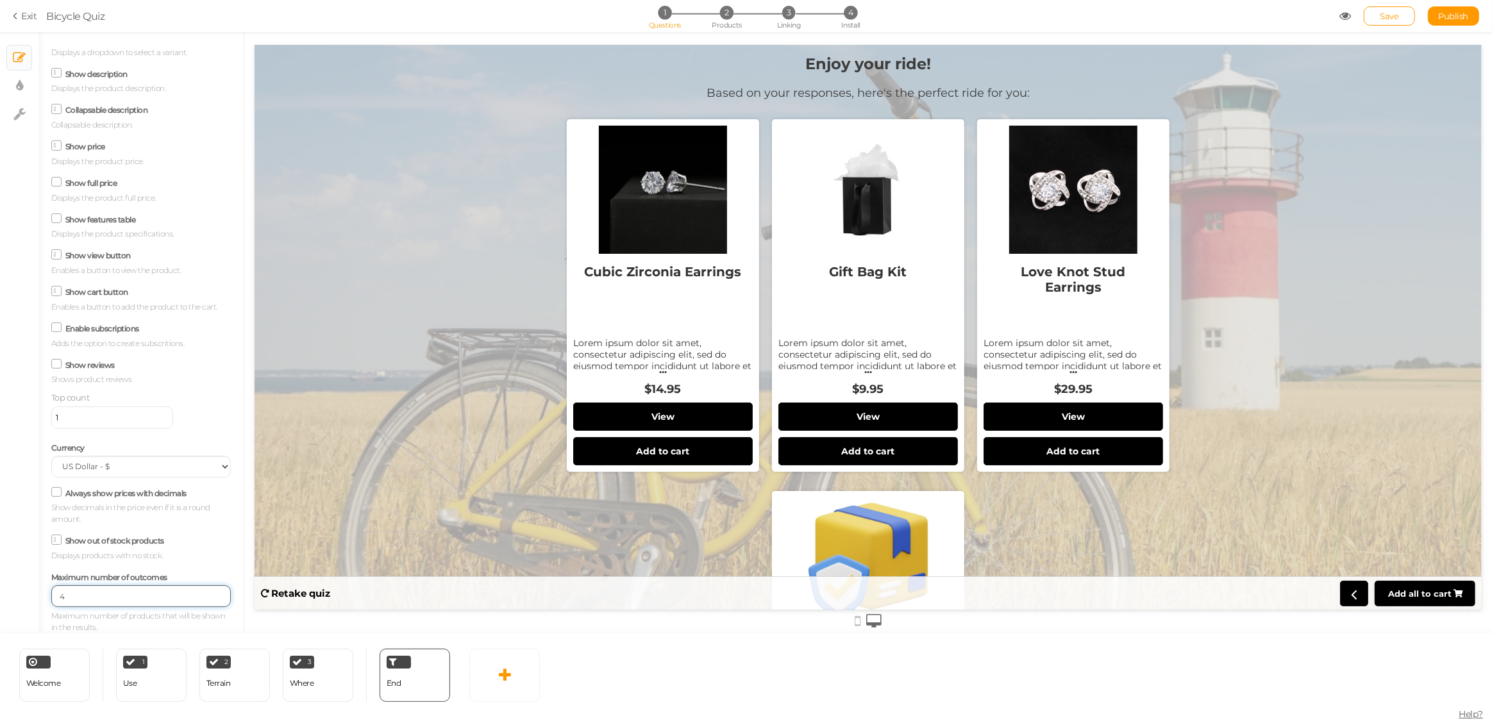
click at [98, 596] on input "4" at bounding box center [141, 596] width 180 height 22
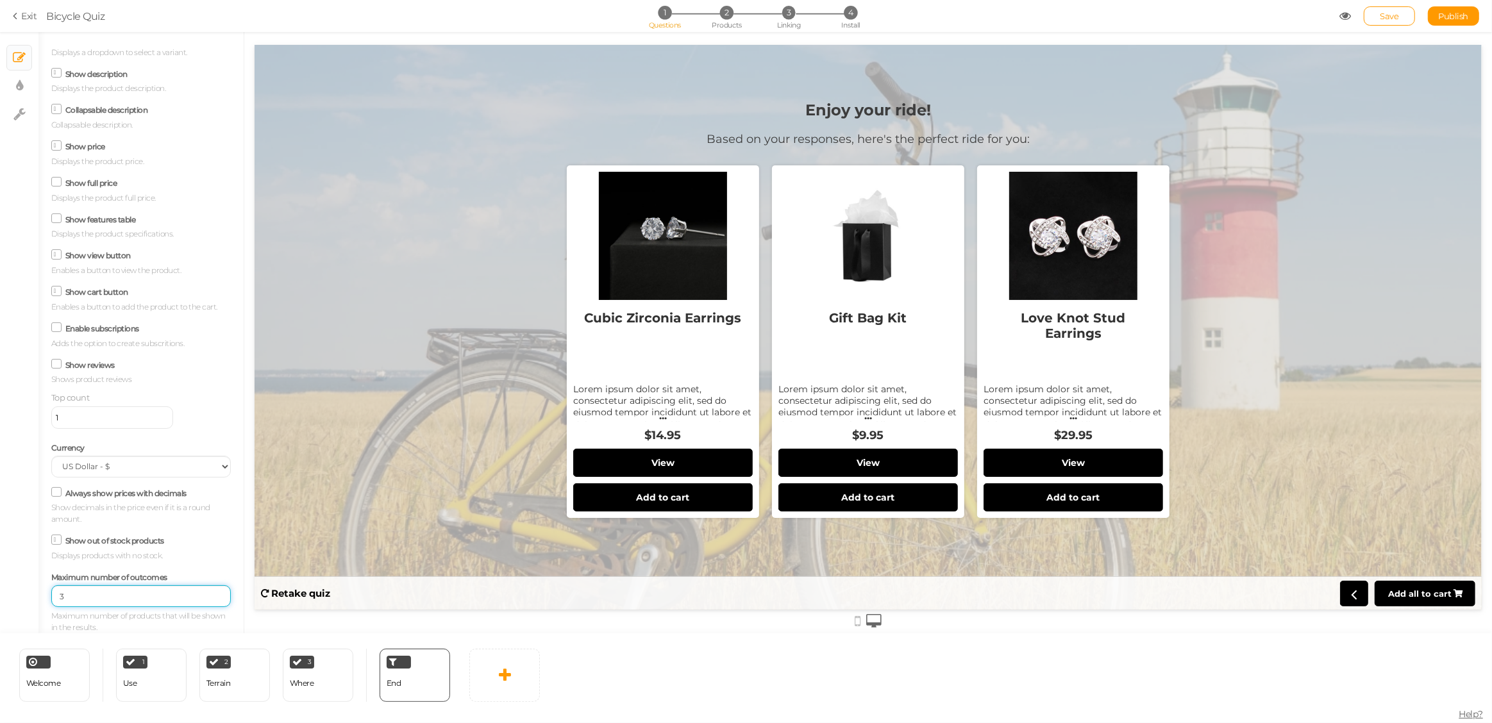
type input "3"
click at [60, 540] on span at bounding box center [56, 540] width 10 height 10
click at [0, 0] on input "Show out of stock products" at bounding box center [0, 0] width 0 height 0
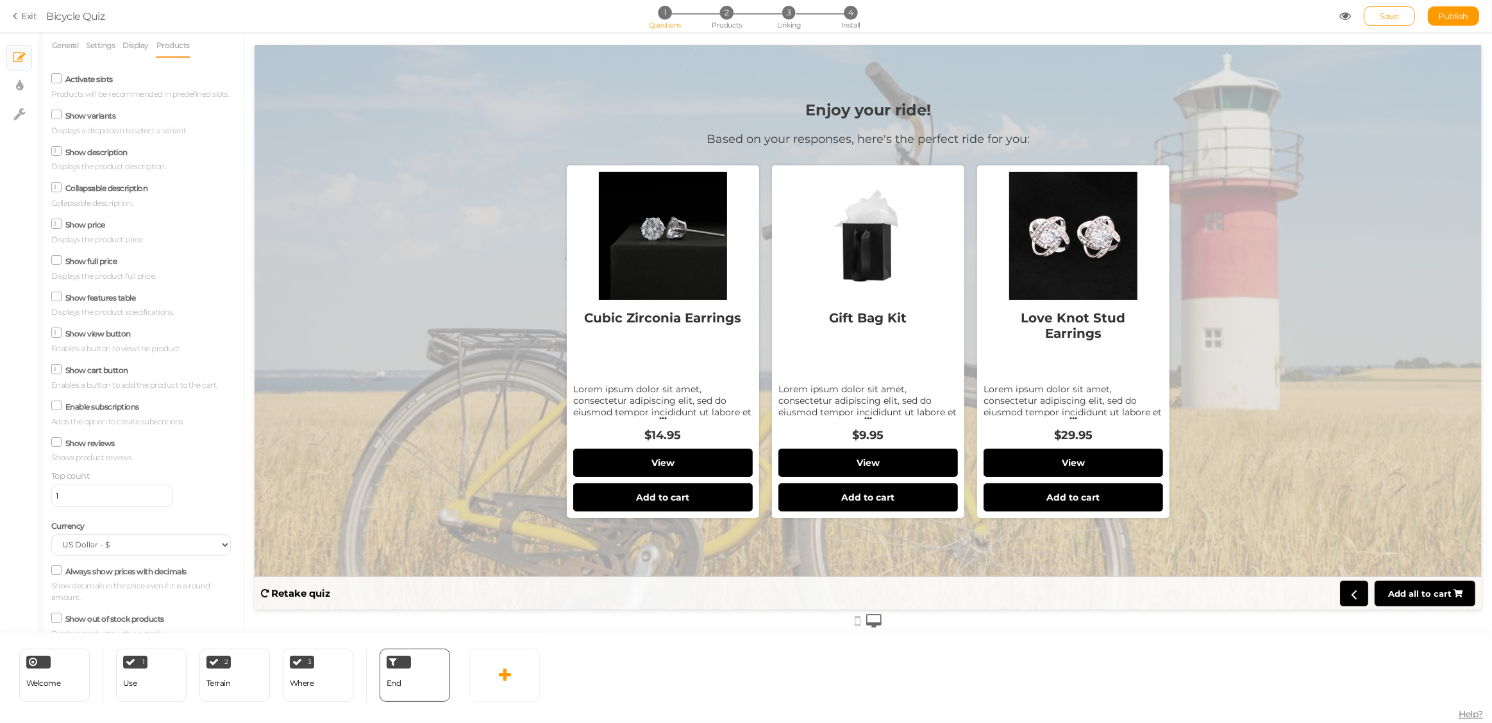
scroll to position [0, 0]
click at [728, 15] on span "2" at bounding box center [726, 12] width 13 height 13
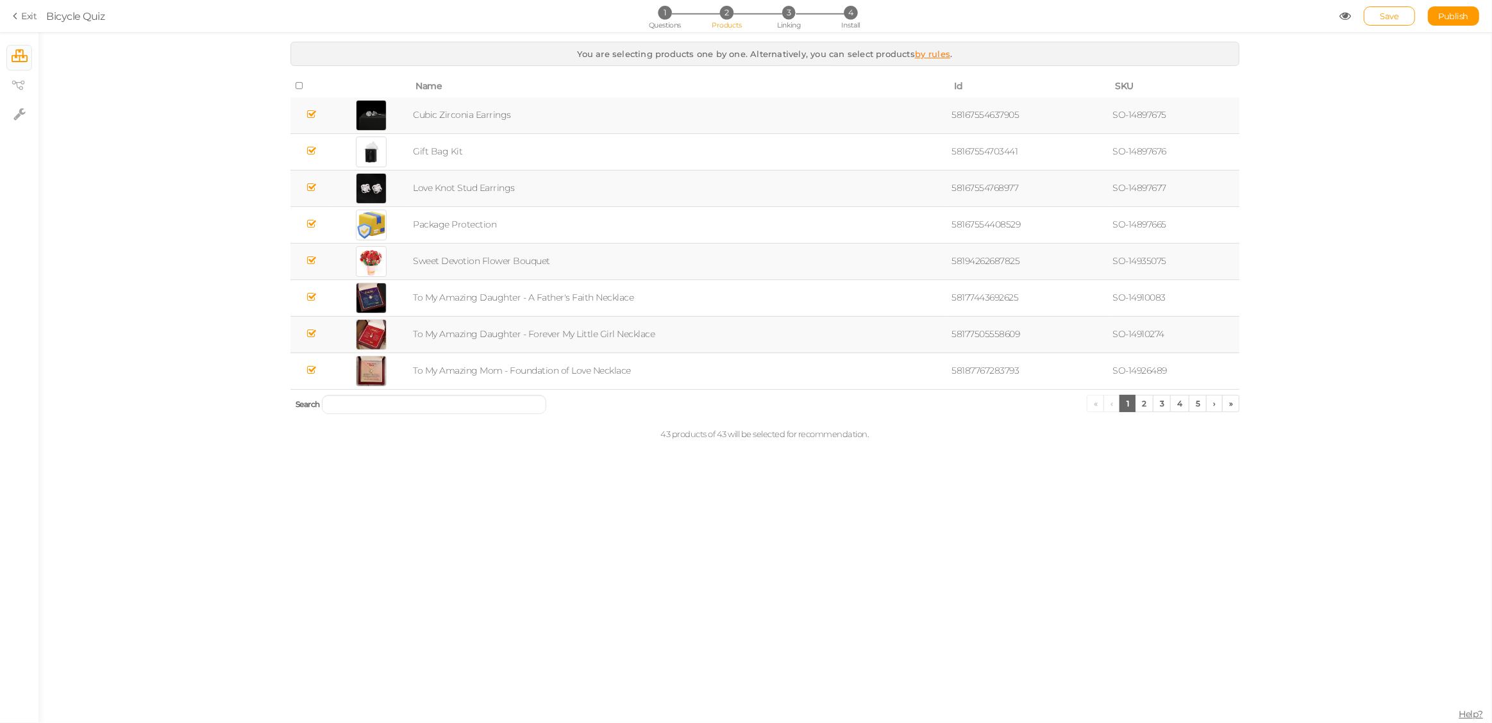
click at [925, 53] on link "by rules" at bounding box center [932, 54] width 35 height 10
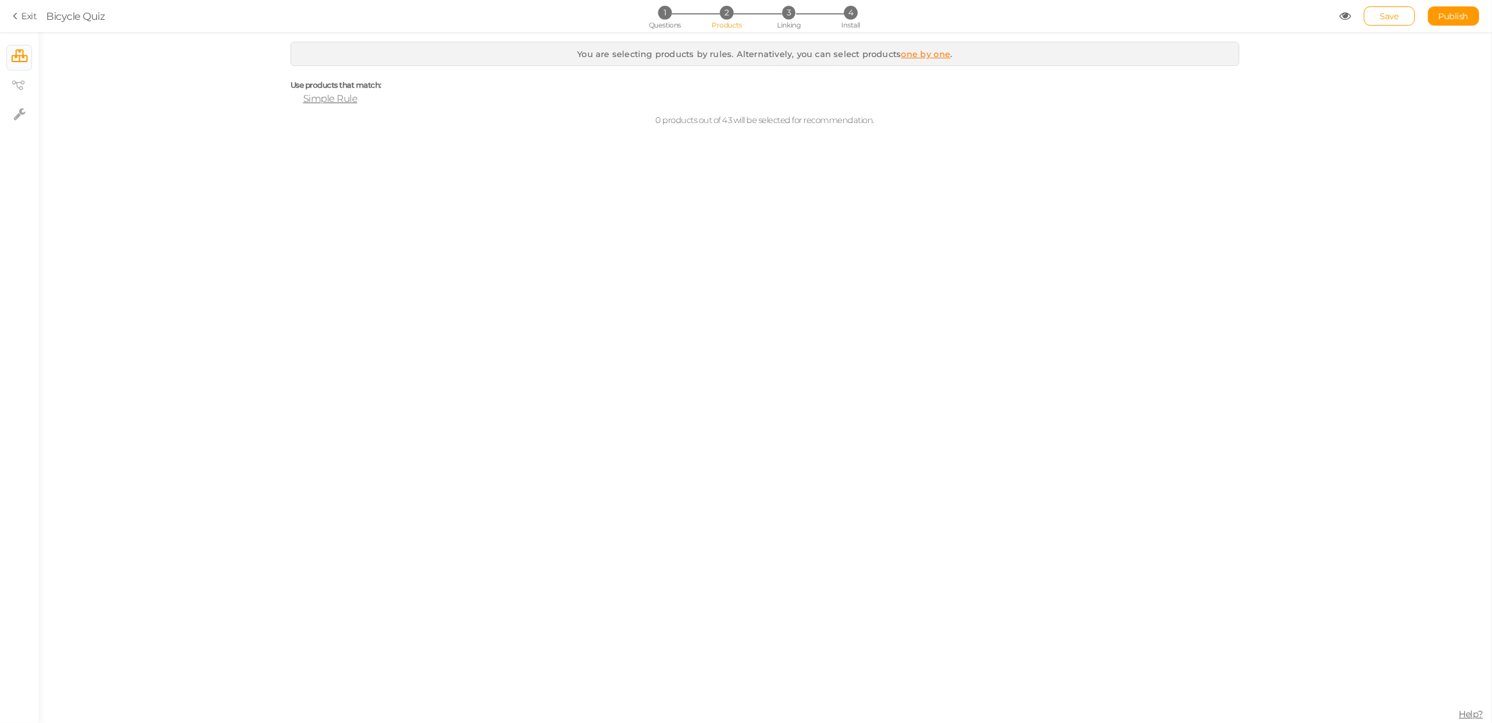
click at [330, 100] on span "Simple Rule" at bounding box center [330, 98] width 54 height 12
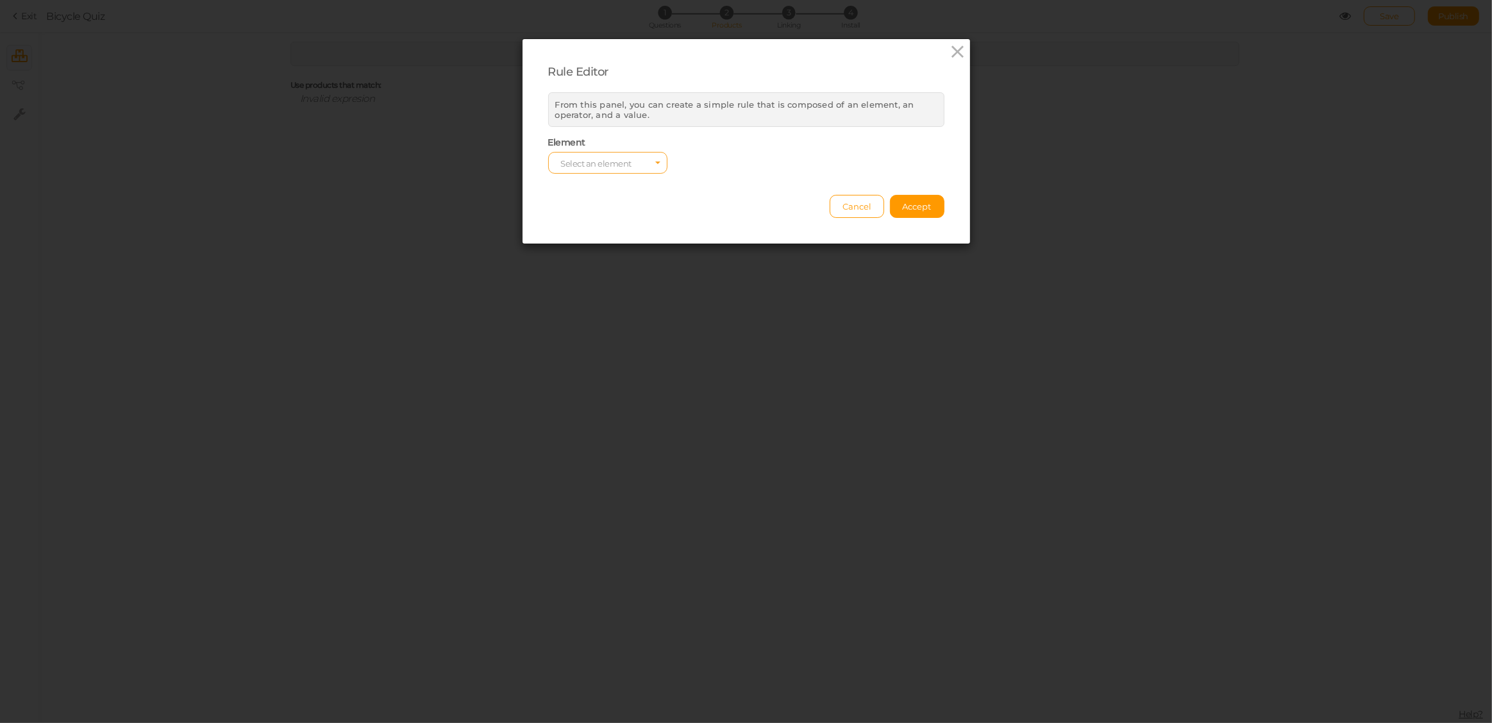
click at [631, 161] on span "Select an element" at bounding box center [607, 163] width 119 height 22
click at [604, 185] on span "col" at bounding box center [608, 183] width 118 height 15
click at [885, 165] on span "Select a value" at bounding box center [864, 163] width 53 height 10
click at [860, 256] on span "to my wife" at bounding box center [858, 258] width 38 height 10
click at [921, 204] on span "Accept" at bounding box center [917, 207] width 29 height 10
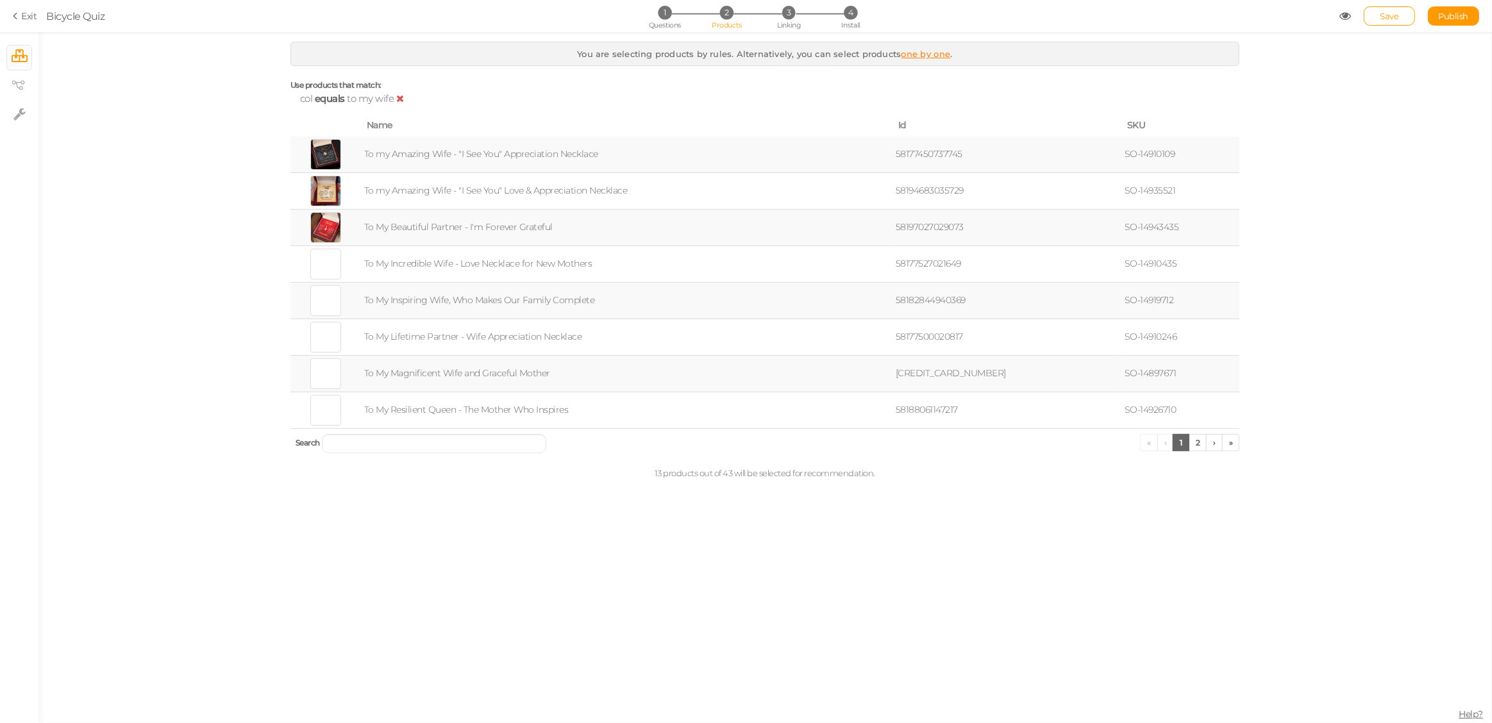
click at [399, 101] on icon at bounding box center [400, 99] width 8 height 10
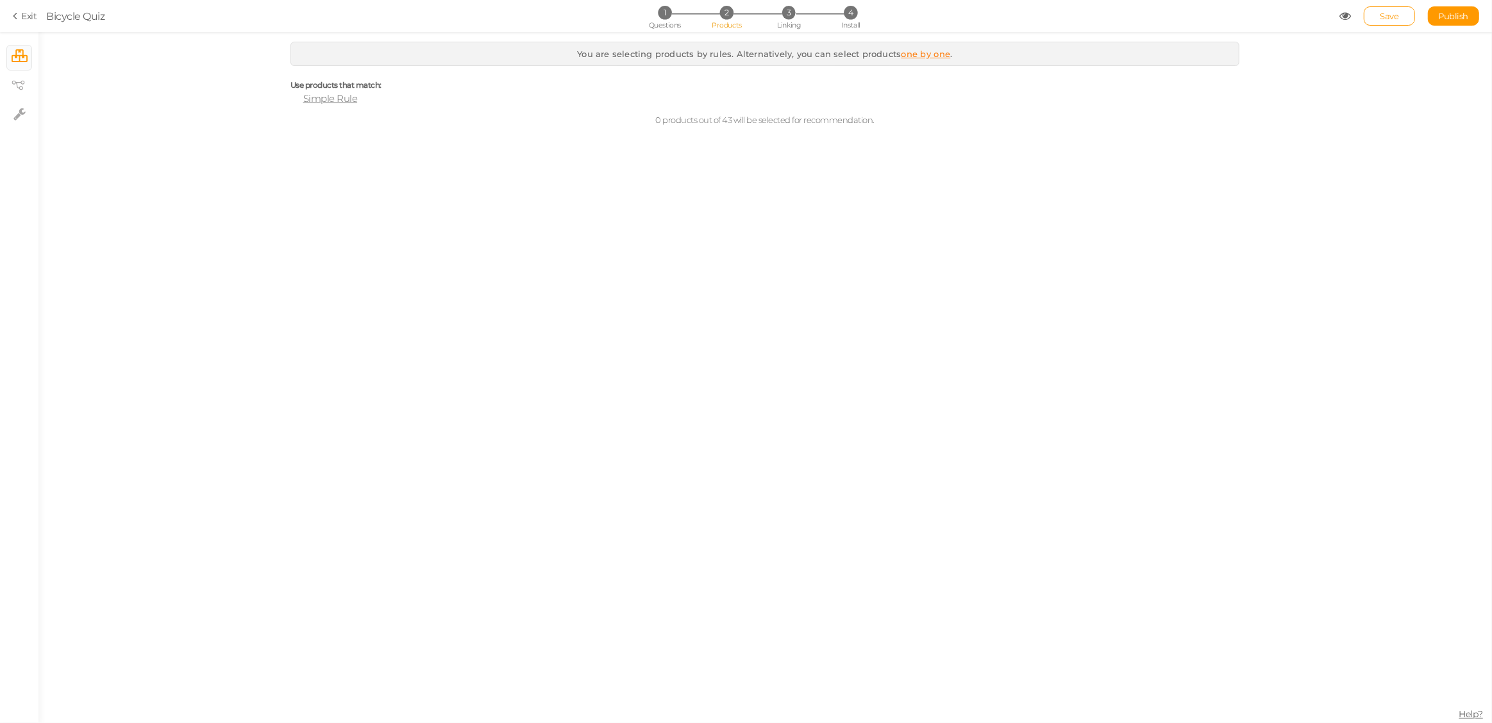
click at [337, 101] on span "Simple Rule" at bounding box center [330, 98] width 54 height 12
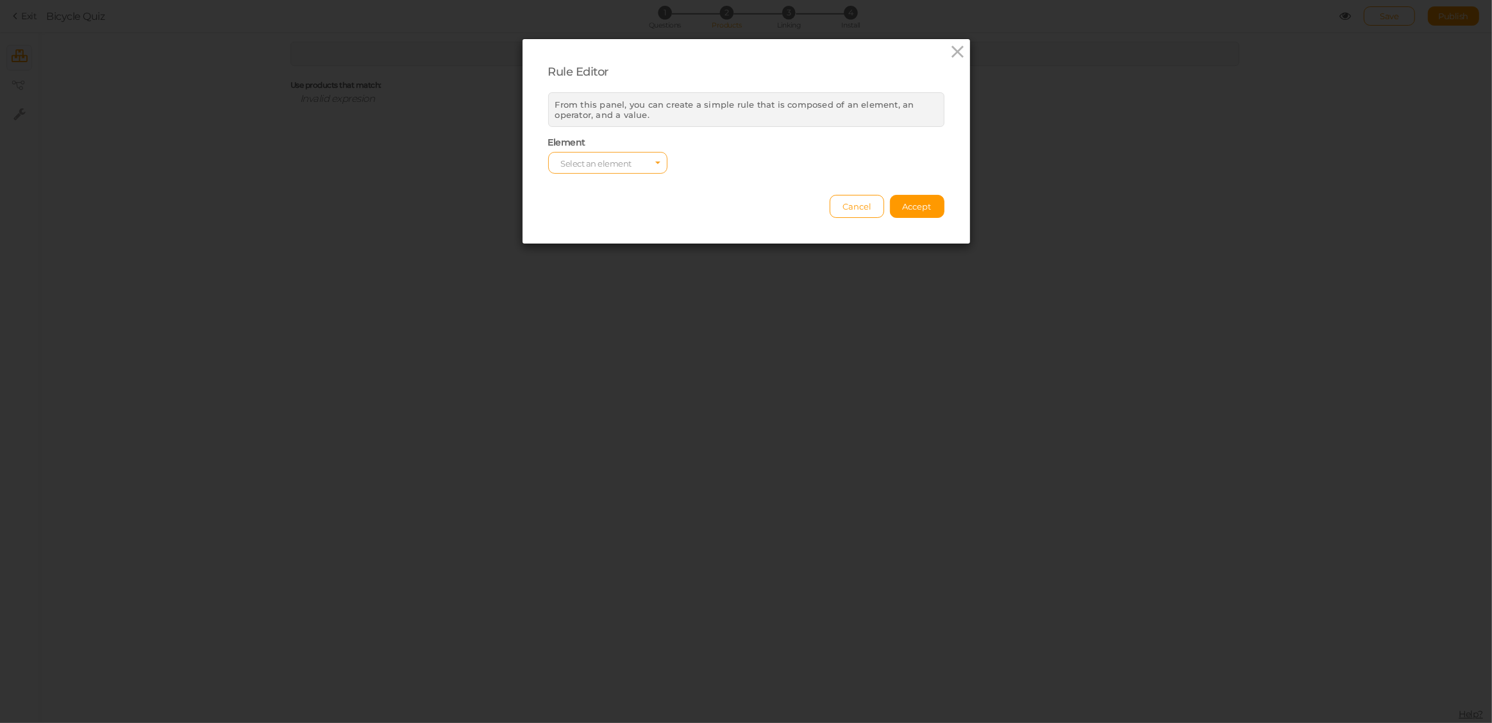
click at [606, 158] on span "Select an element" at bounding box center [596, 163] width 71 height 10
click at [580, 196] on span "tag" at bounding box center [608, 198] width 118 height 15
click at [748, 166] on select "equals contains not contains different less than greater than less than or equa…" at bounding box center [746, 163] width 119 height 22
click at [842, 165] on span "Select a value" at bounding box center [864, 163] width 53 height 10
click at [864, 181] on span "tmm" at bounding box center [885, 183] width 118 height 15
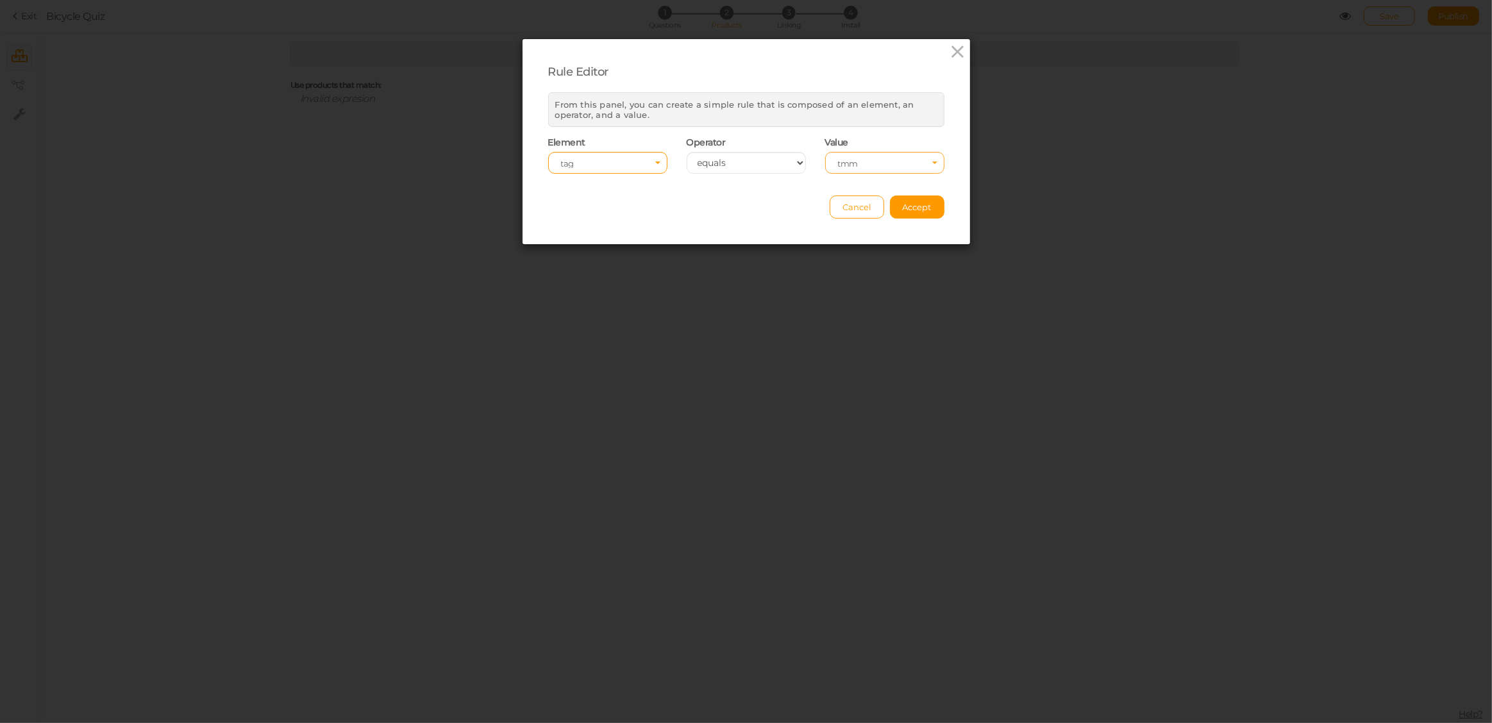
click at [882, 165] on span "tmm" at bounding box center [880, 163] width 85 height 9
type input "tmd"
click at [874, 181] on span "tmd" at bounding box center [885, 183] width 118 height 15
click at [622, 159] on span "tag" at bounding box center [603, 163] width 85 height 9
click at [584, 226] on span "vendor" at bounding box center [608, 228] width 118 height 15
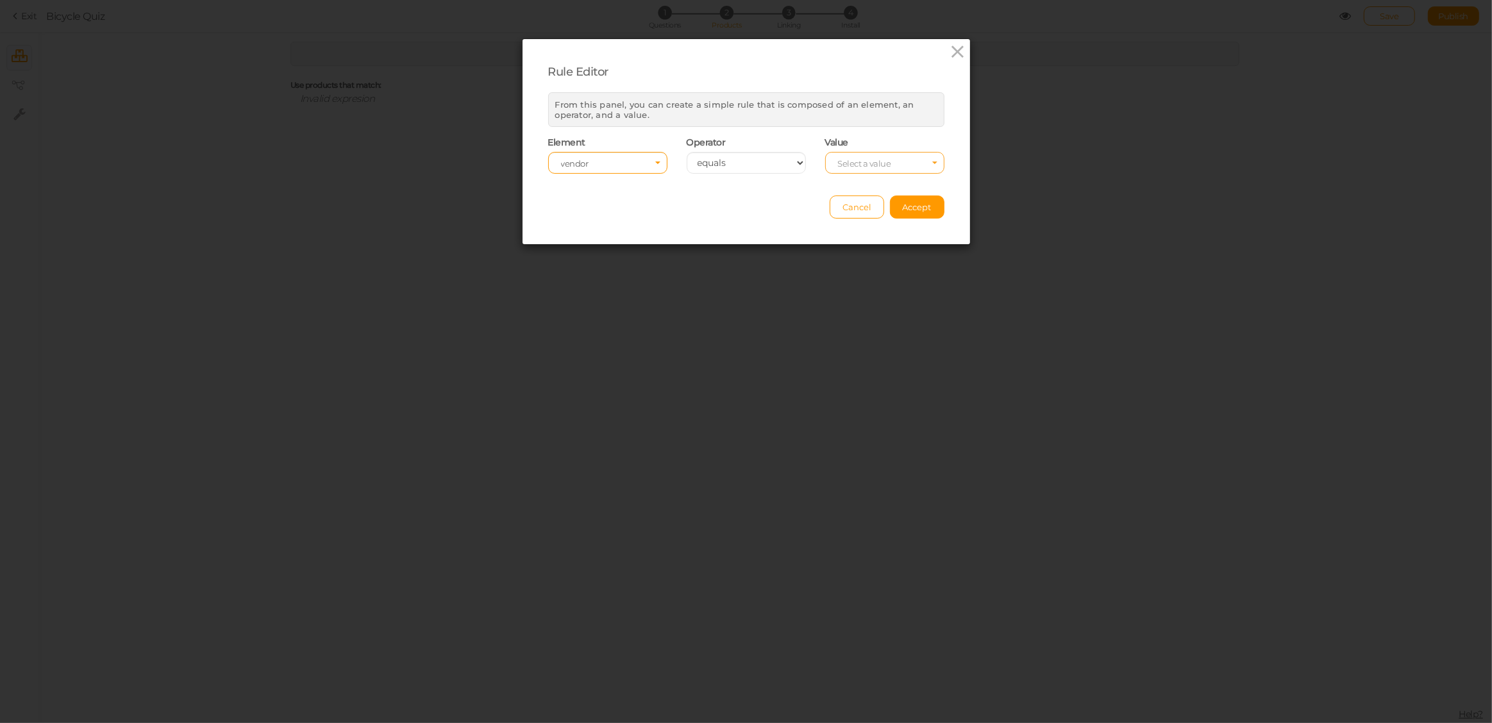
click at [877, 160] on span "Select a value" at bounding box center [864, 163] width 53 height 10
click at [872, 183] on span "ShineOn Fulfillment" at bounding box center [874, 184] width 71 height 10
click at [926, 206] on span "Accept" at bounding box center [917, 207] width 29 height 10
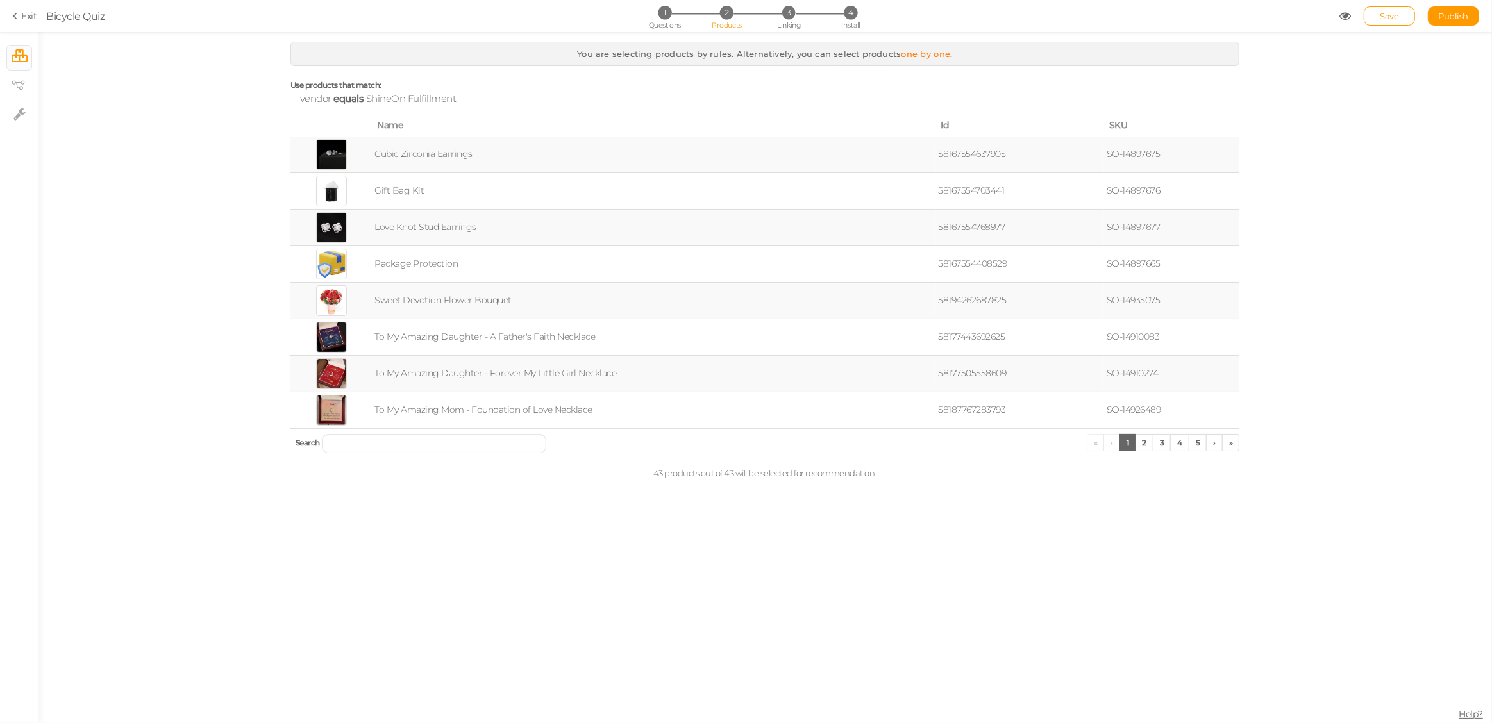
click at [921, 56] on link "one by one" at bounding box center [925, 54] width 49 height 10
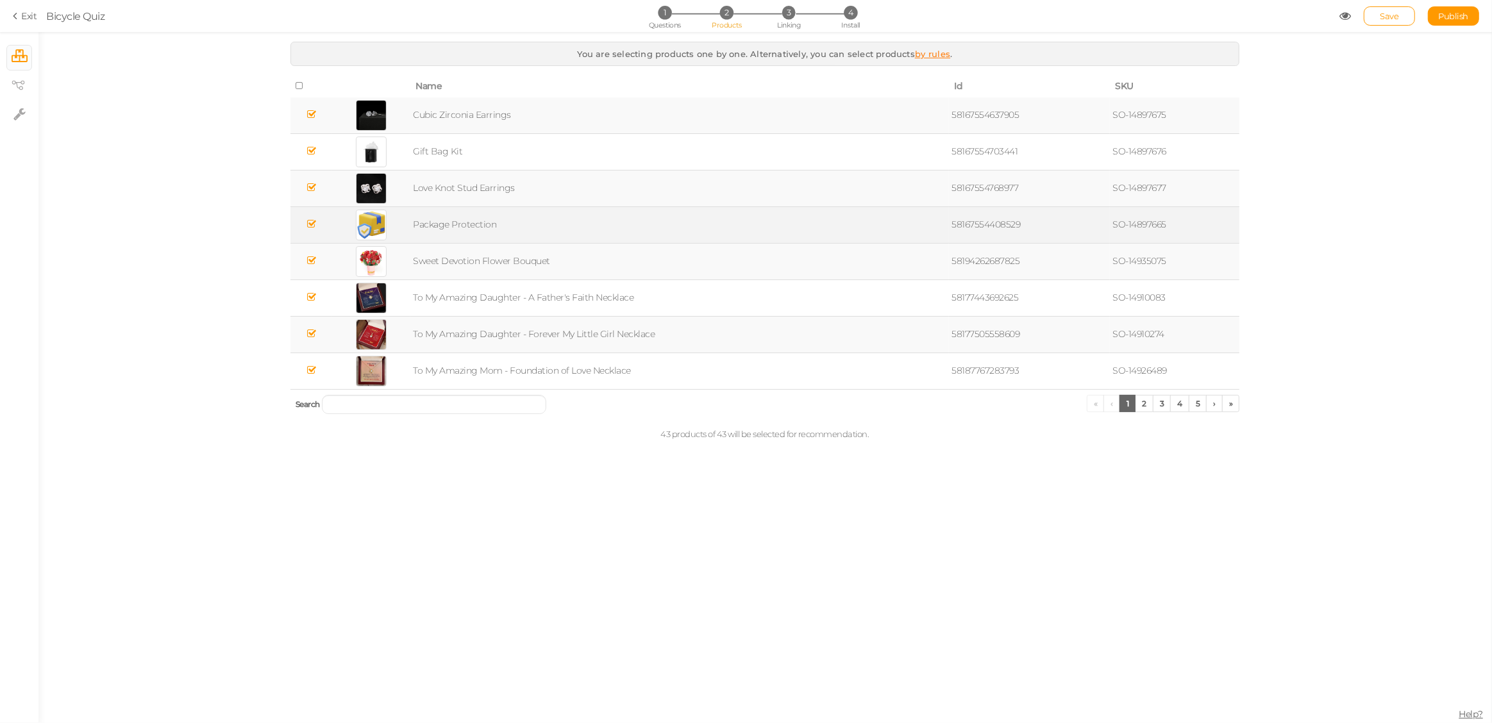
click at [311, 223] on icon at bounding box center [310, 224] width 9 height 10
click at [313, 260] on icon at bounding box center [310, 261] width 9 height 10
click at [312, 186] on icon at bounding box center [310, 188] width 9 height 10
click at [312, 114] on icon at bounding box center [310, 115] width 9 height 10
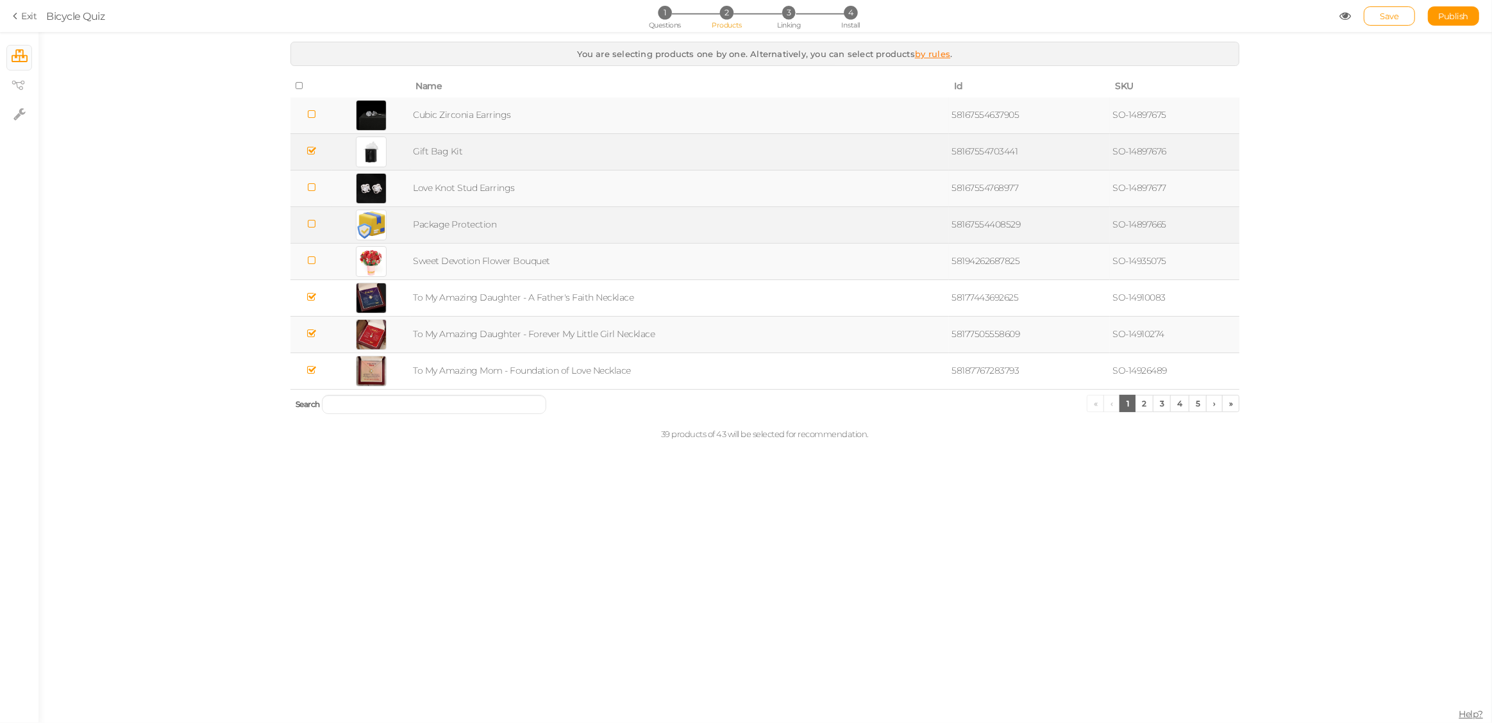
click at [310, 149] on icon at bounding box center [310, 151] width 9 height 10
click at [793, 15] on span "3" at bounding box center [788, 12] width 13 height 13
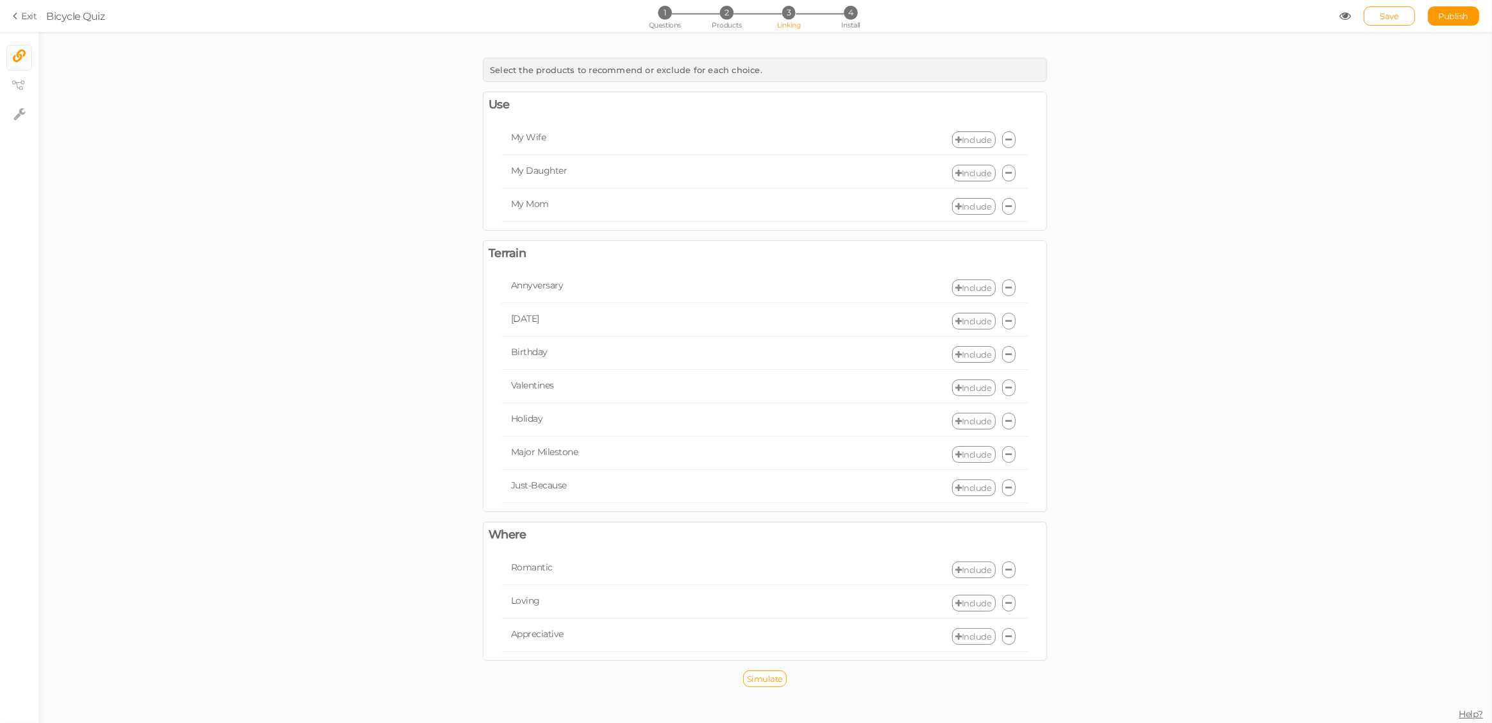
click at [967, 136] on link "Include" at bounding box center [974, 139] width 44 height 17
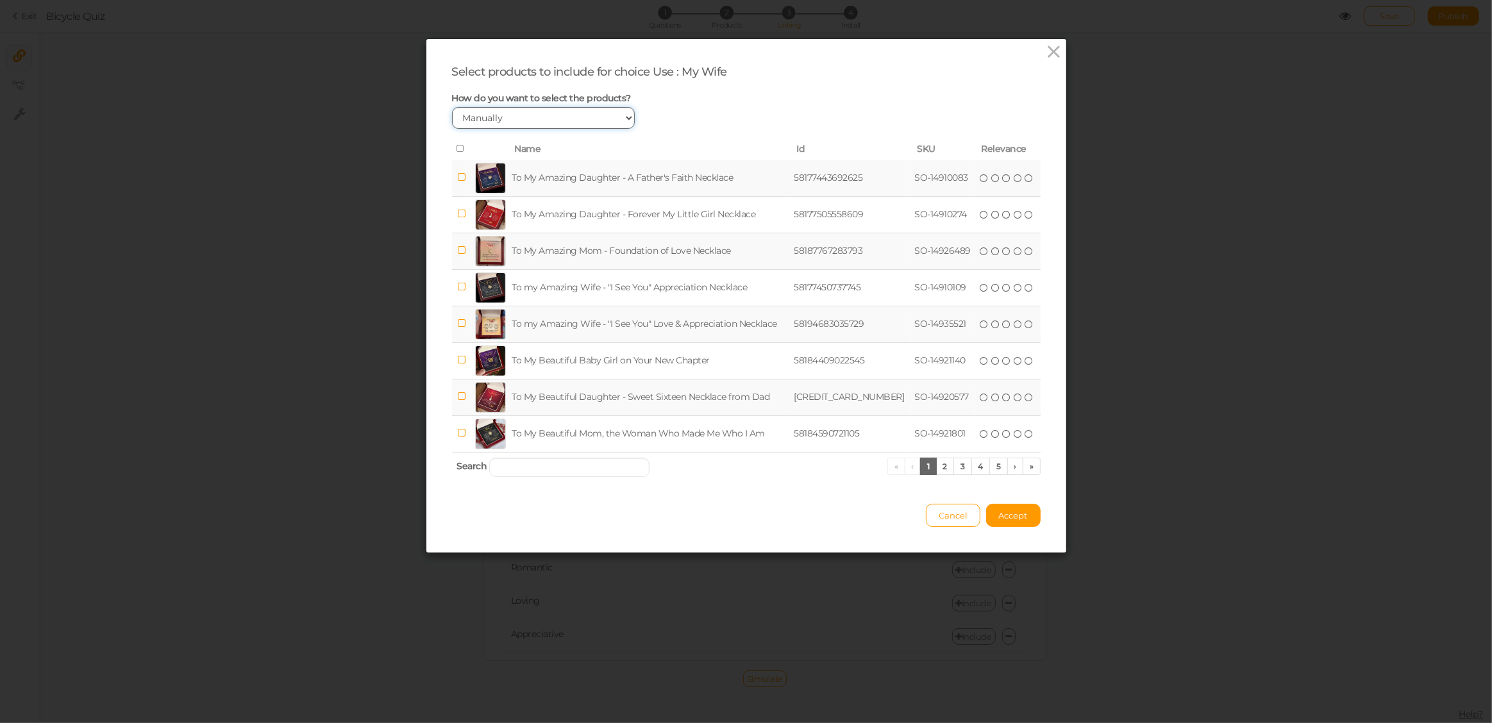
click at [564, 119] on select "Manually By tags By price" at bounding box center [543, 118] width 183 height 22
select select "expr"
click at [452, 107] on select "Manually By tags By price" at bounding box center [543, 118] width 183 height 22
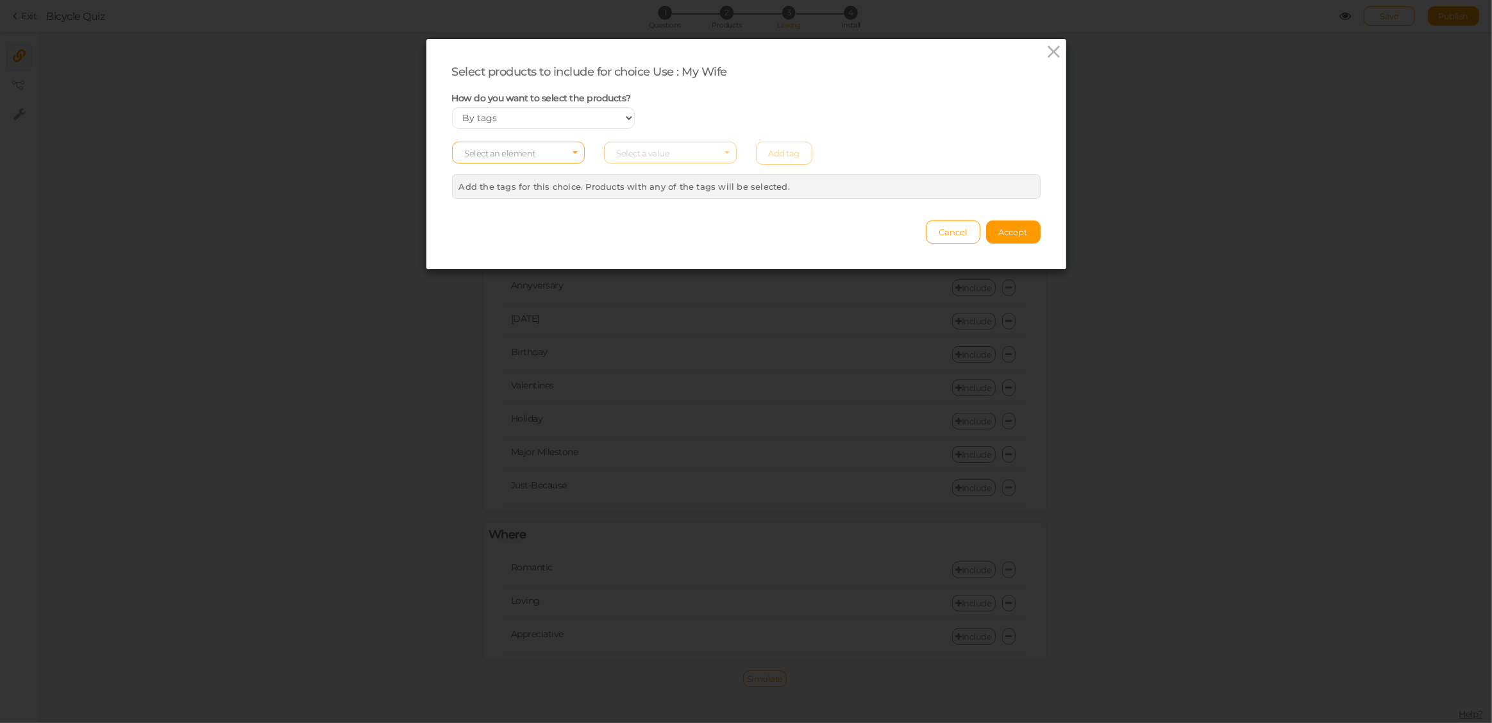
click at [555, 153] on span "Select an element" at bounding box center [518, 153] width 133 height 22
click at [518, 184] on span "tag" at bounding box center [518, 188] width 131 height 15
click at [672, 156] on span "Select a value" at bounding box center [670, 153] width 133 height 22
type input "tmw"
click at [668, 171] on span "tmw" at bounding box center [670, 173] width 131 height 15
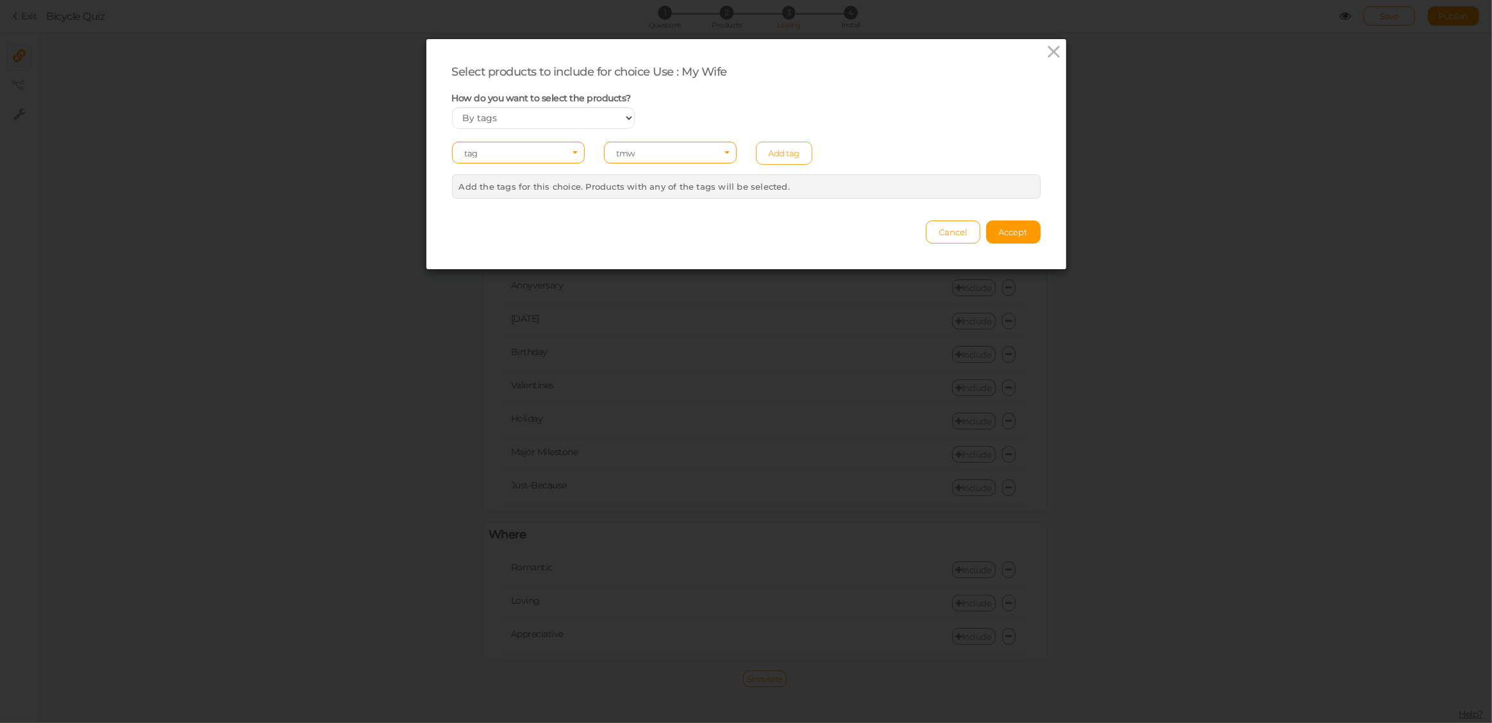
click at [768, 153] on link "Add tag" at bounding box center [784, 153] width 57 height 23
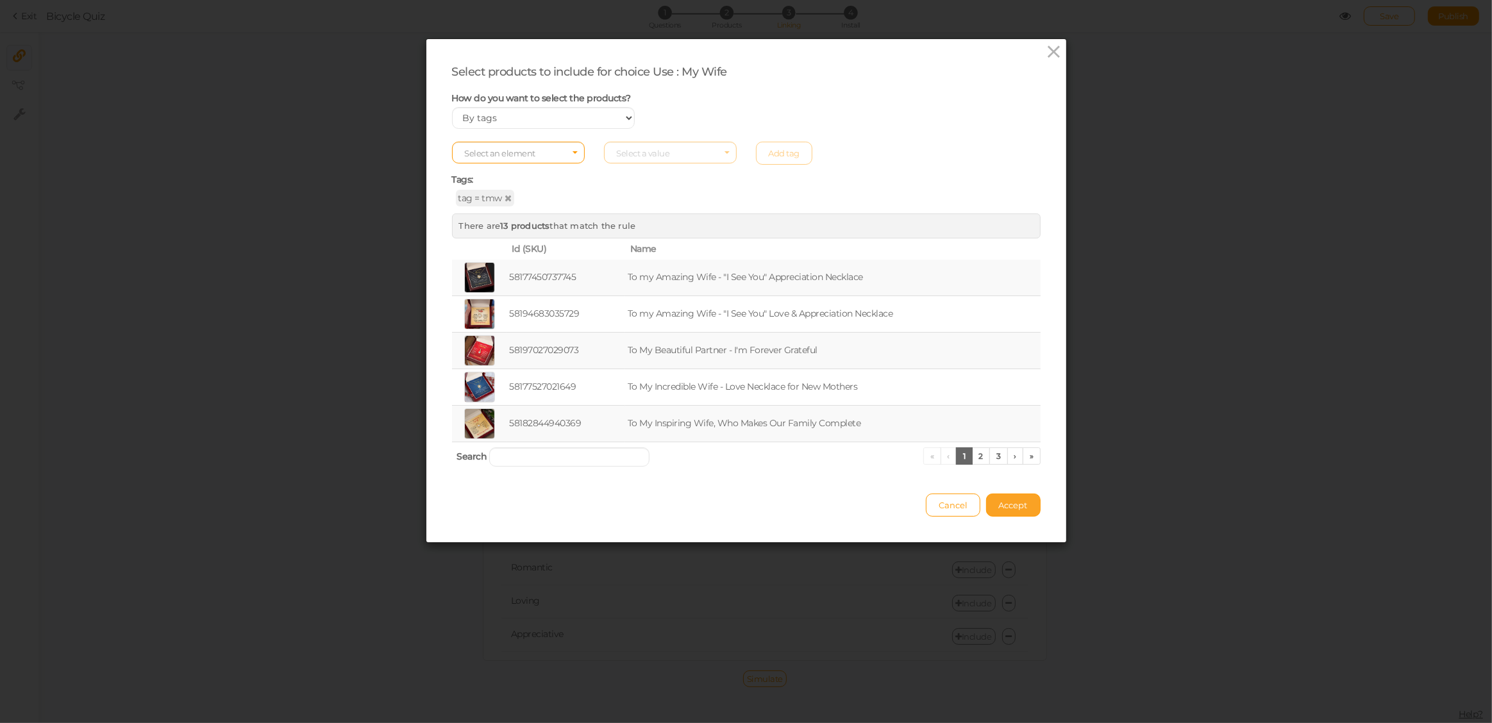
click at [1003, 508] on span "Accept" at bounding box center [1013, 505] width 29 height 10
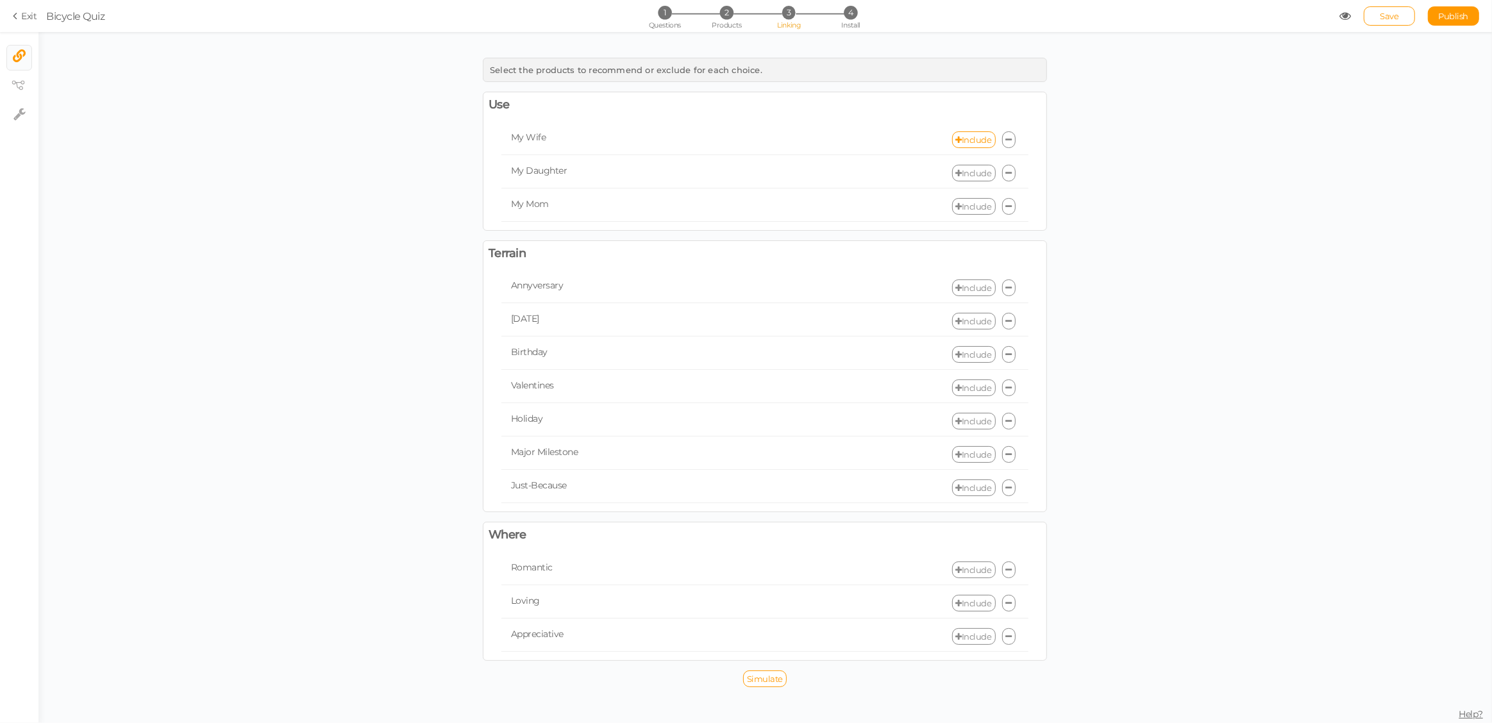
click at [974, 173] on link "Include" at bounding box center [974, 173] width 44 height 17
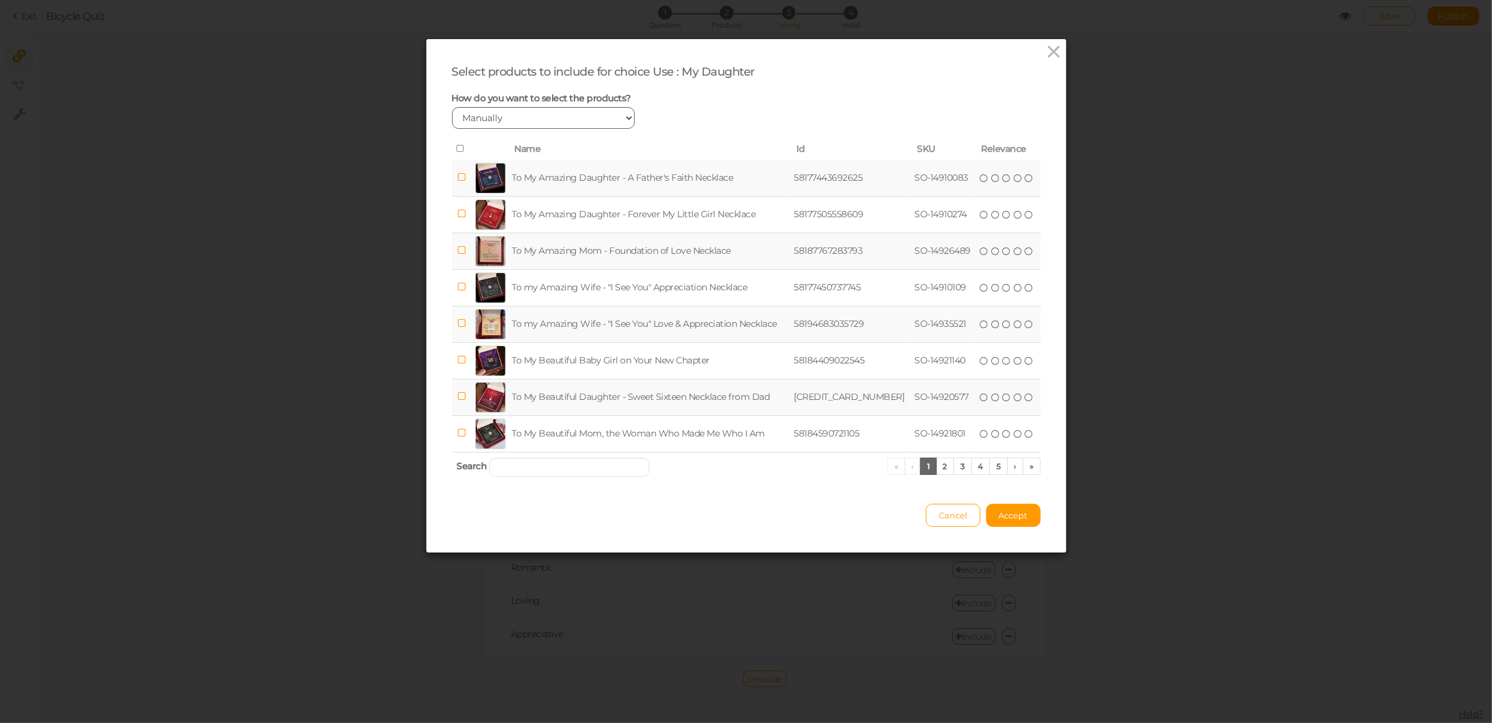
click at [581, 118] on select "Manually By tags By price" at bounding box center [543, 118] width 183 height 22
select select "expr"
click at [452, 107] on select "Manually By tags By price" at bounding box center [543, 118] width 183 height 22
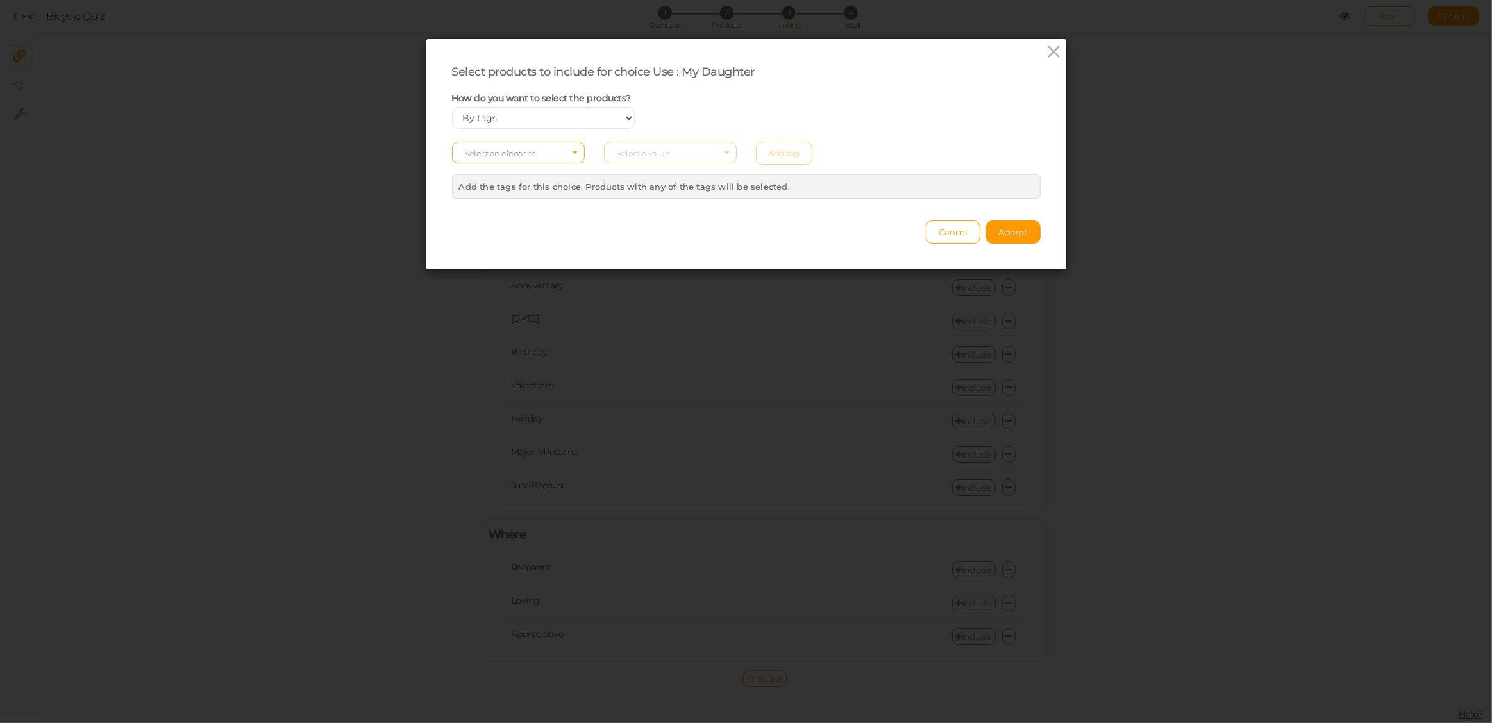
click at [546, 156] on span "Select an element" at bounding box center [518, 153] width 133 height 22
click at [517, 190] on span "tag" at bounding box center [518, 188] width 131 height 15
click at [637, 157] on span "Select a value" at bounding box center [643, 153] width 53 height 10
type input "tmd"
click at [651, 179] on span "tmd" at bounding box center [670, 173] width 131 height 15
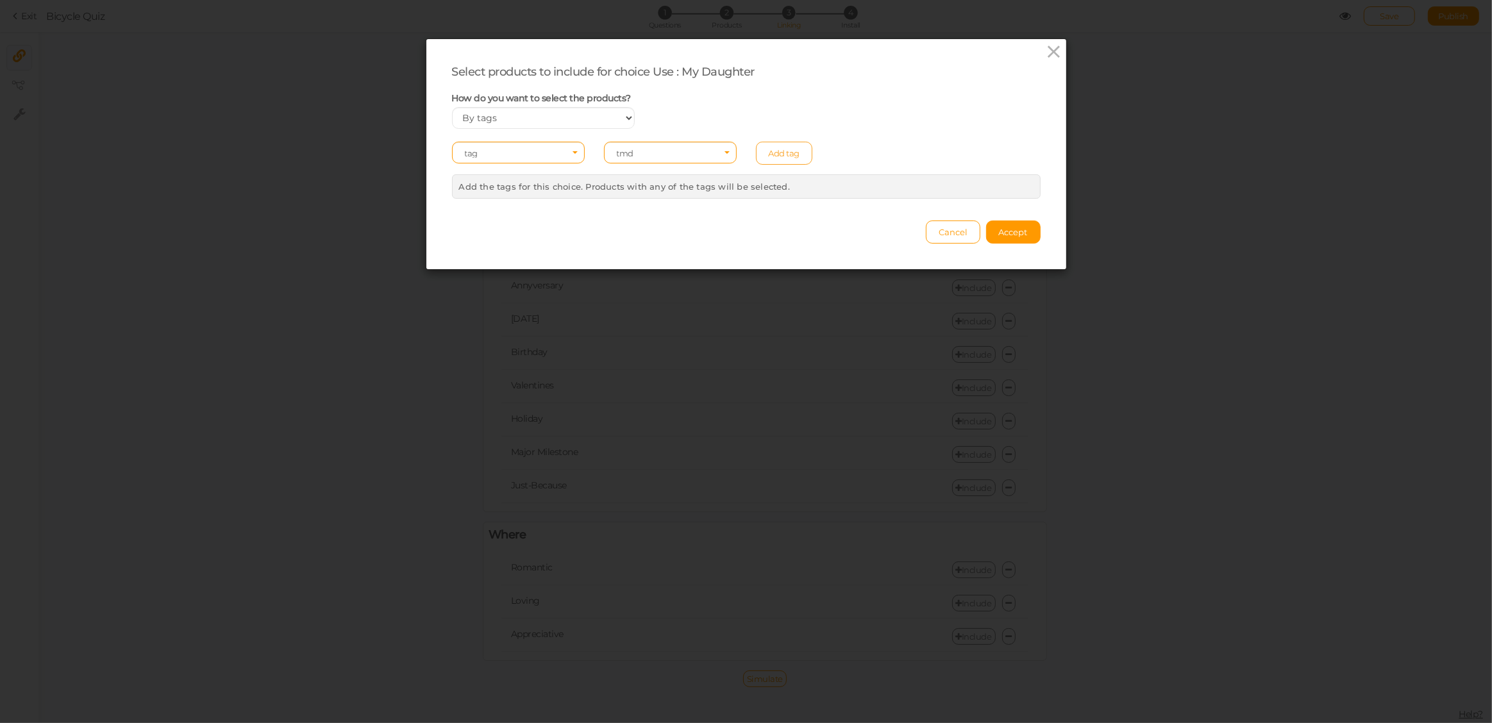
click at [782, 154] on link "Add tag" at bounding box center [784, 153] width 57 height 23
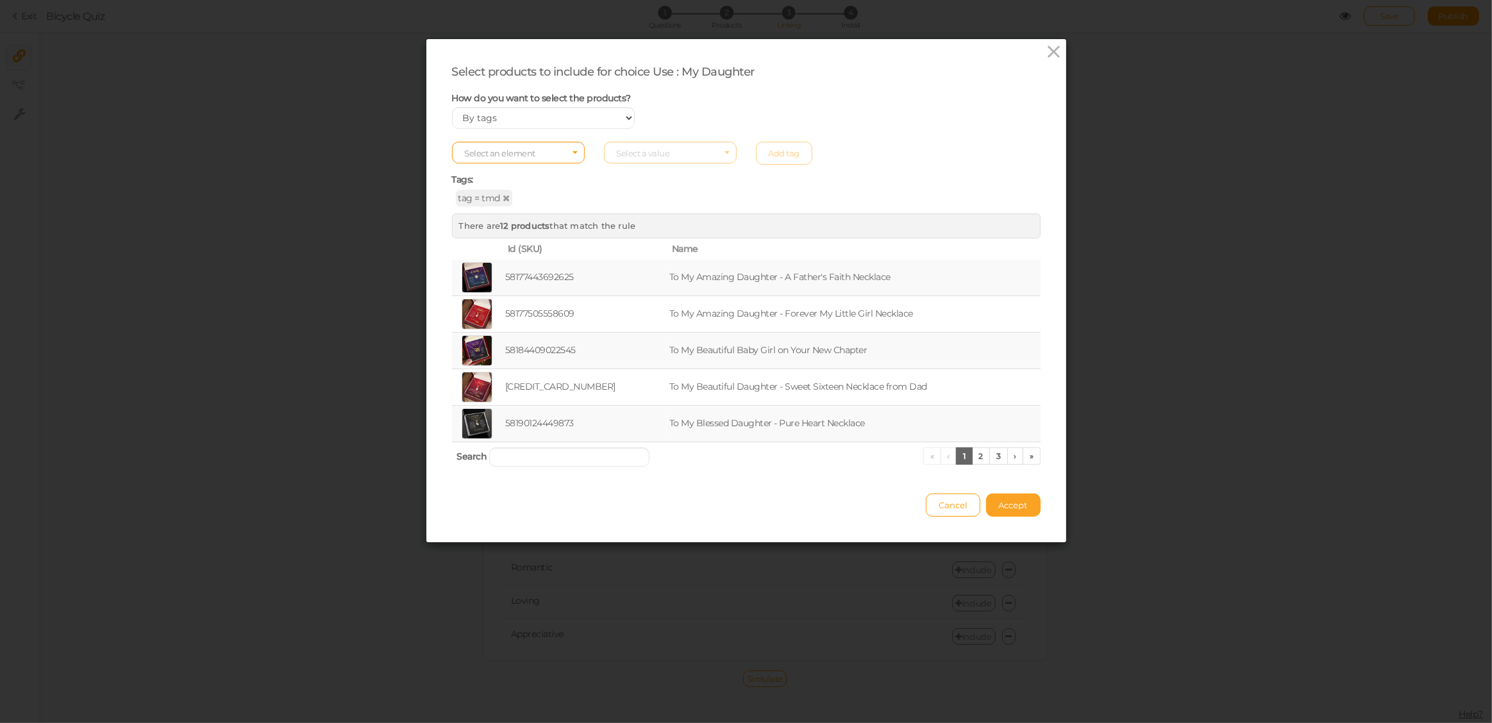
click at [1010, 507] on span "Accept" at bounding box center [1013, 505] width 29 height 10
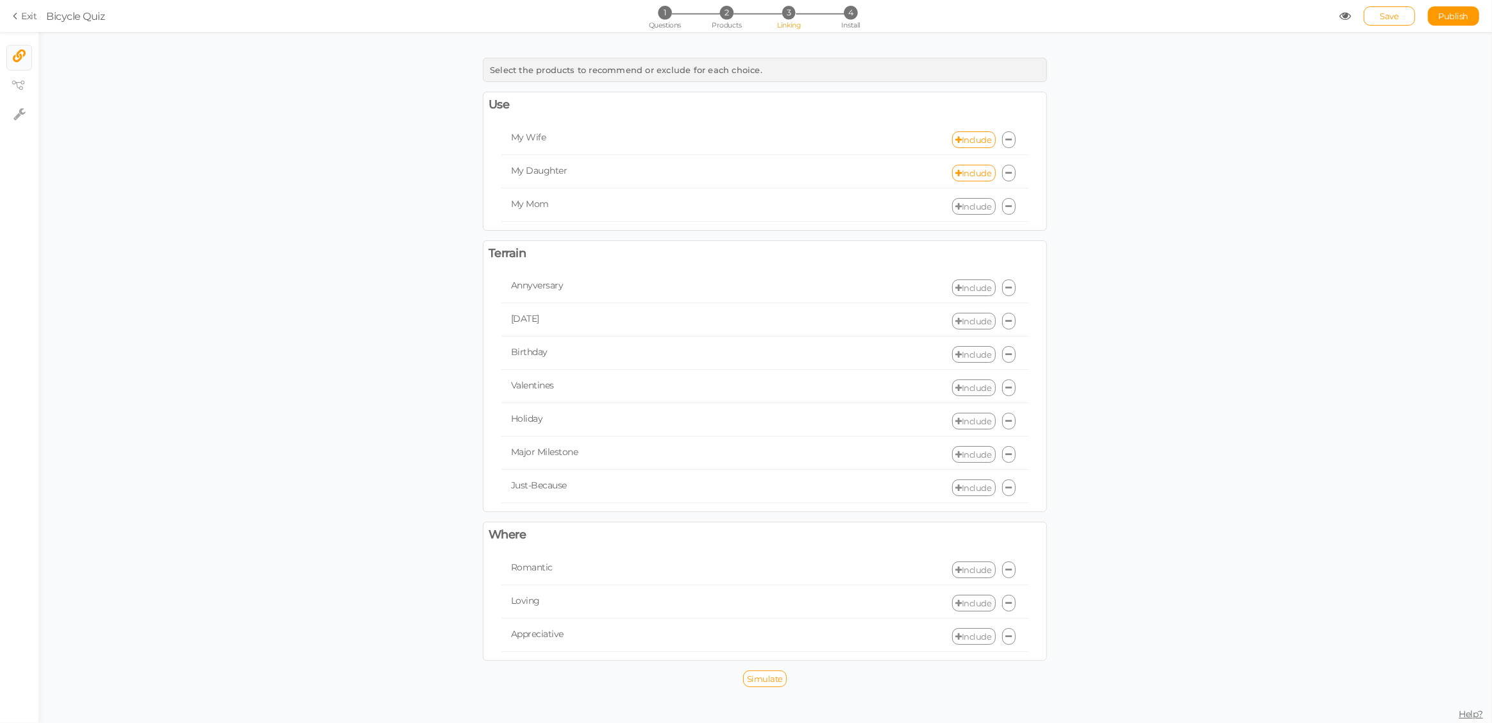
click at [964, 205] on link "Include" at bounding box center [974, 206] width 44 height 17
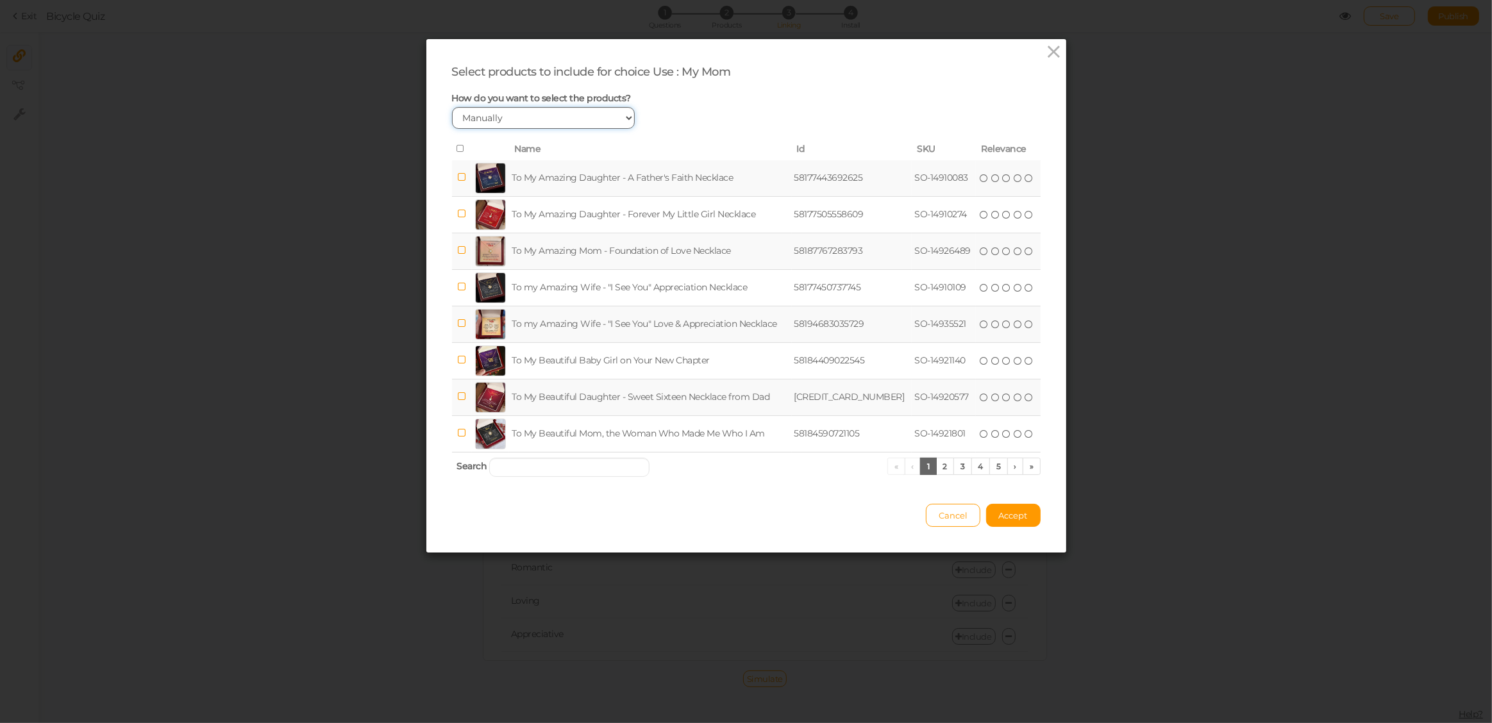
click at [533, 118] on select "Manually By tags By price" at bounding box center [543, 118] width 183 height 22
select select "expr"
click at [452, 107] on select "Manually By tags By price" at bounding box center [543, 118] width 183 height 22
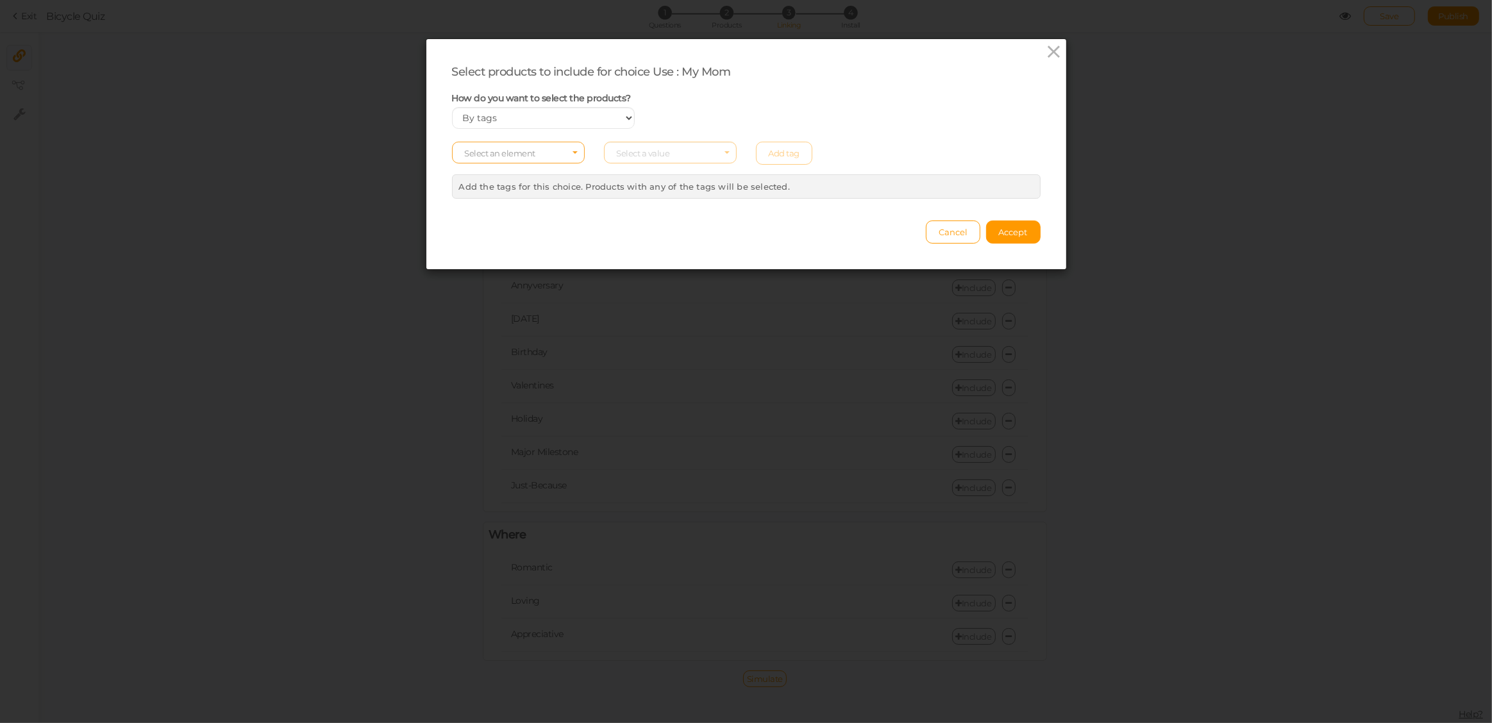
click at [532, 144] on span "Select an element" at bounding box center [518, 153] width 133 height 22
click at [512, 187] on span "tag" at bounding box center [518, 188] width 131 height 15
click at [653, 155] on span "Select a value" at bounding box center [643, 153] width 53 height 10
type input "tmm"
click at [651, 178] on span "tmm" at bounding box center [670, 173] width 131 height 15
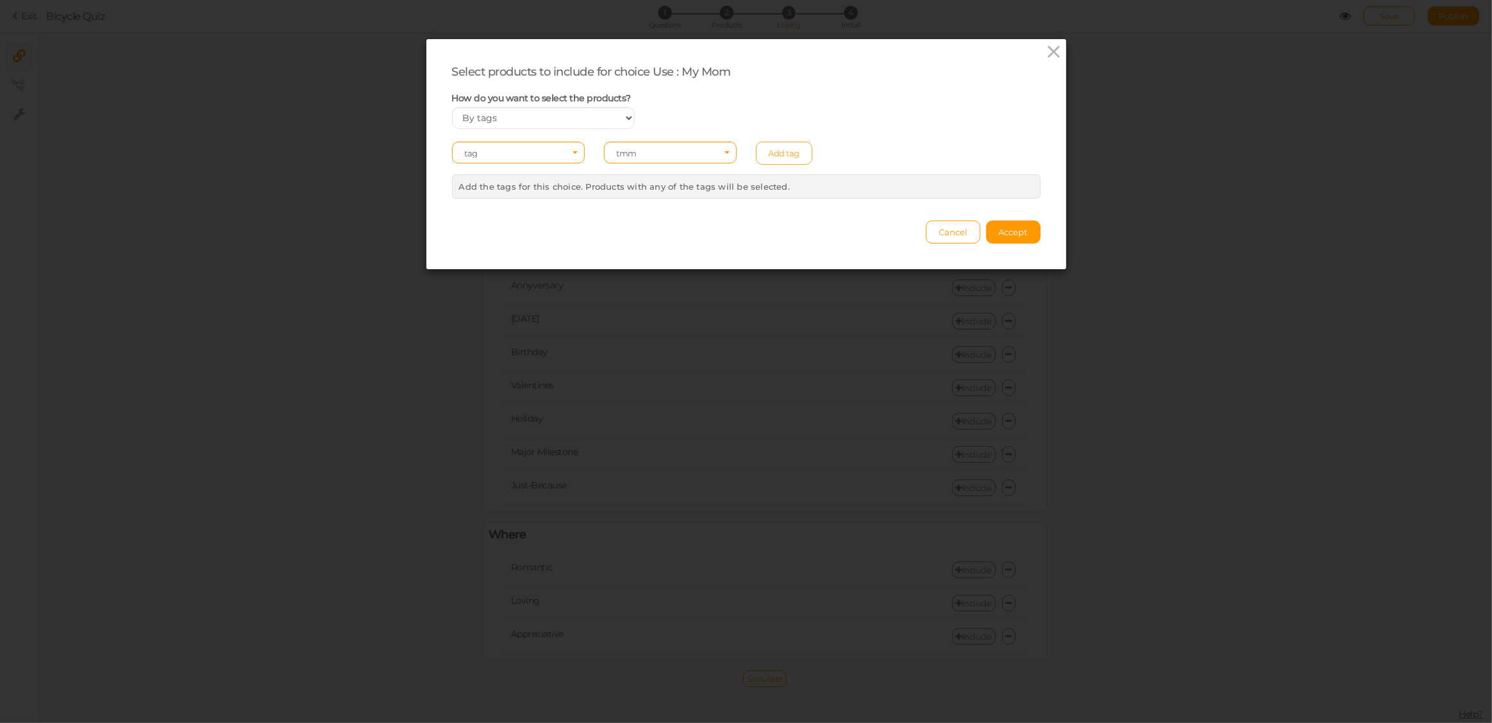
click at [786, 151] on link "Add tag" at bounding box center [784, 153] width 57 height 23
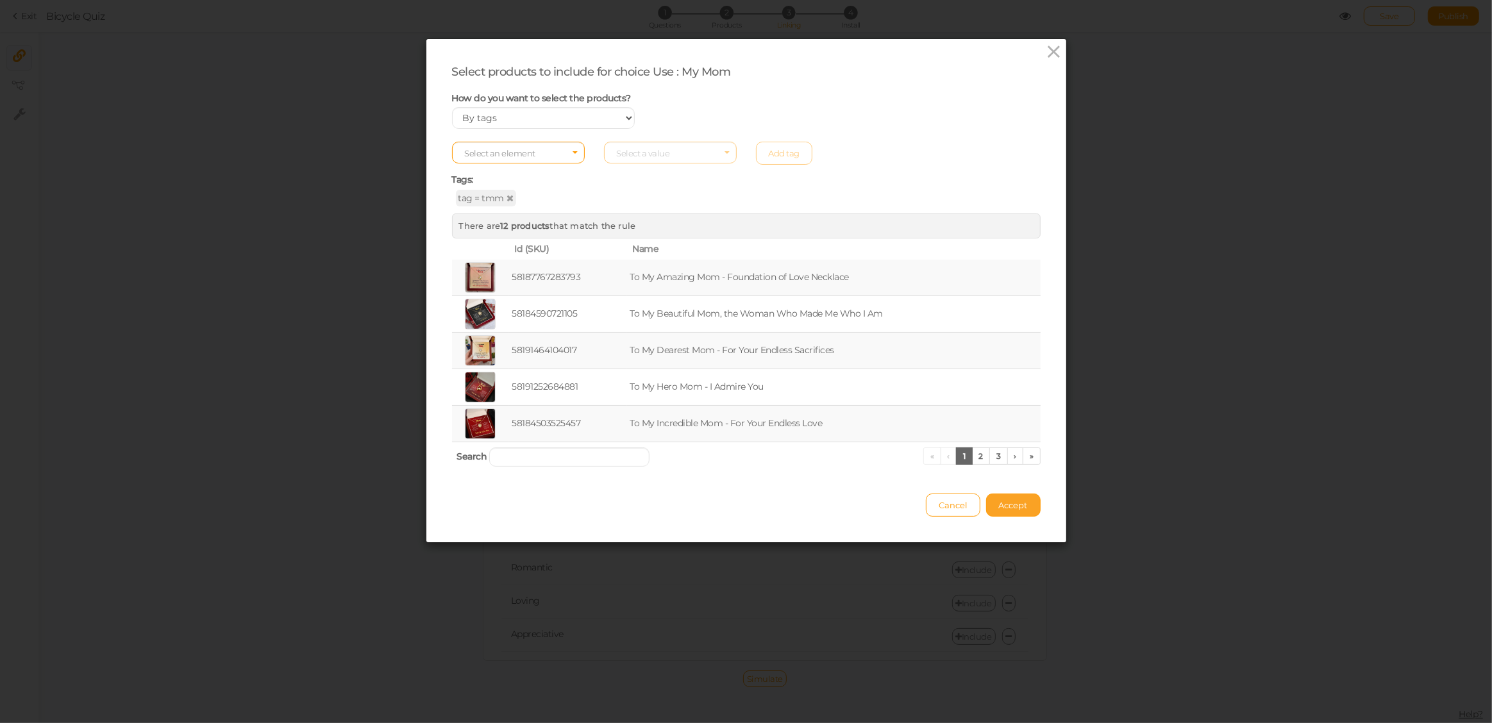
click at [1001, 503] on span "Accept" at bounding box center [1013, 505] width 29 height 10
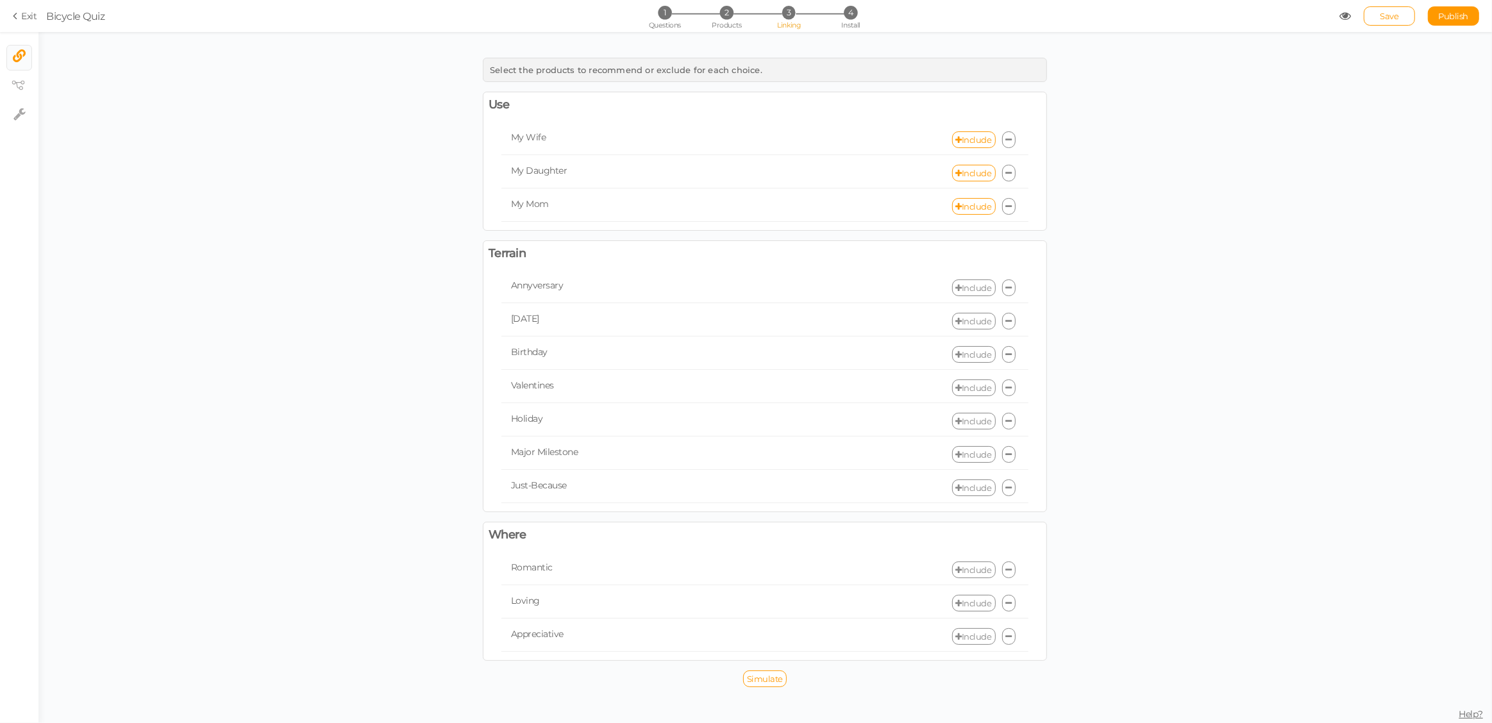
click at [965, 283] on link "Include" at bounding box center [974, 288] width 44 height 17
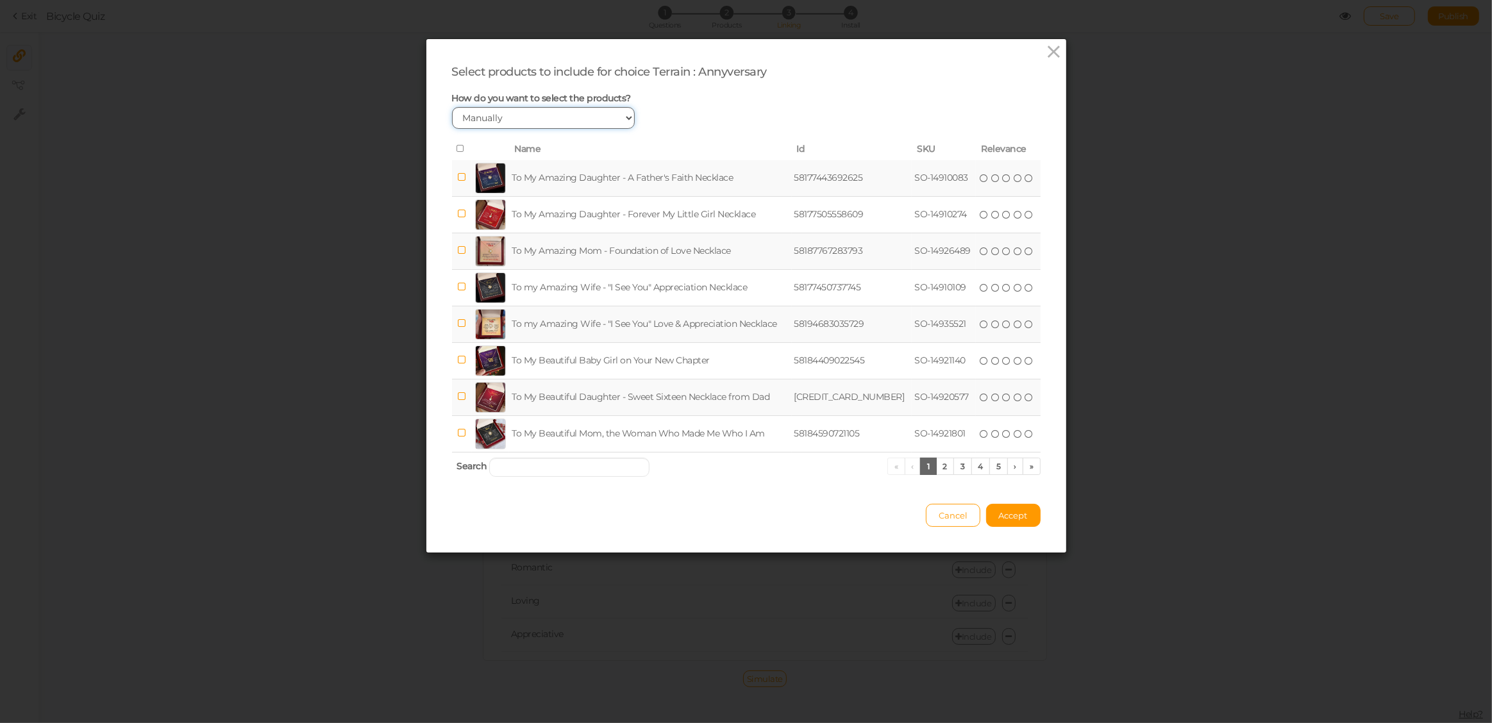
click at [588, 122] on select "Manually By tags By price" at bounding box center [543, 118] width 183 height 22
select select "expr"
click at [452, 107] on select "Manually By tags By price" at bounding box center [543, 118] width 183 height 22
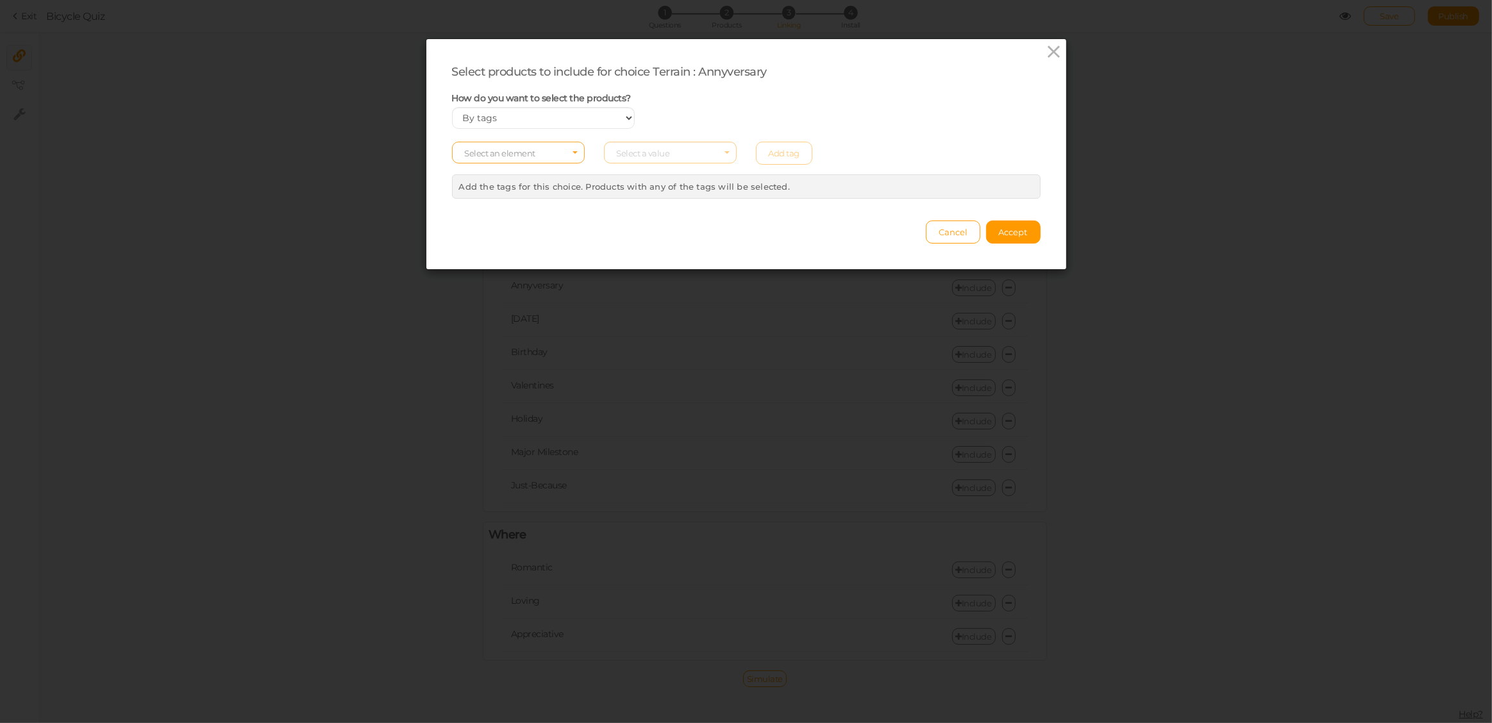
click at [525, 150] on span "Select an element" at bounding box center [500, 153] width 71 height 10
click at [490, 187] on span "tag" at bounding box center [518, 188] width 131 height 15
click at [644, 153] on span "Select a value" at bounding box center [643, 153] width 53 height 10
type input "o-a"
click at [642, 172] on span "o-a" at bounding box center [670, 173] width 131 height 15
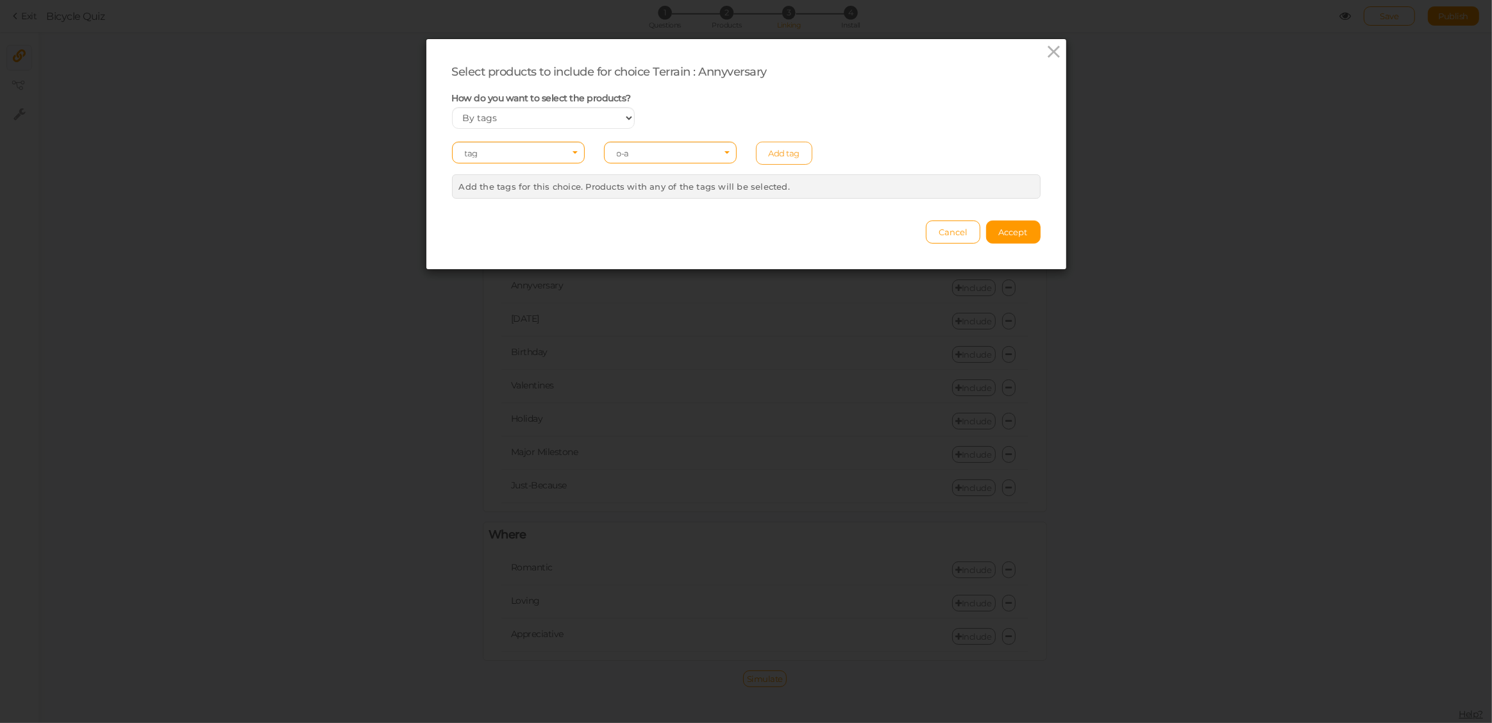
click at [778, 155] on link "Add tag" at bounding box center [784, 153] width 57 height 23
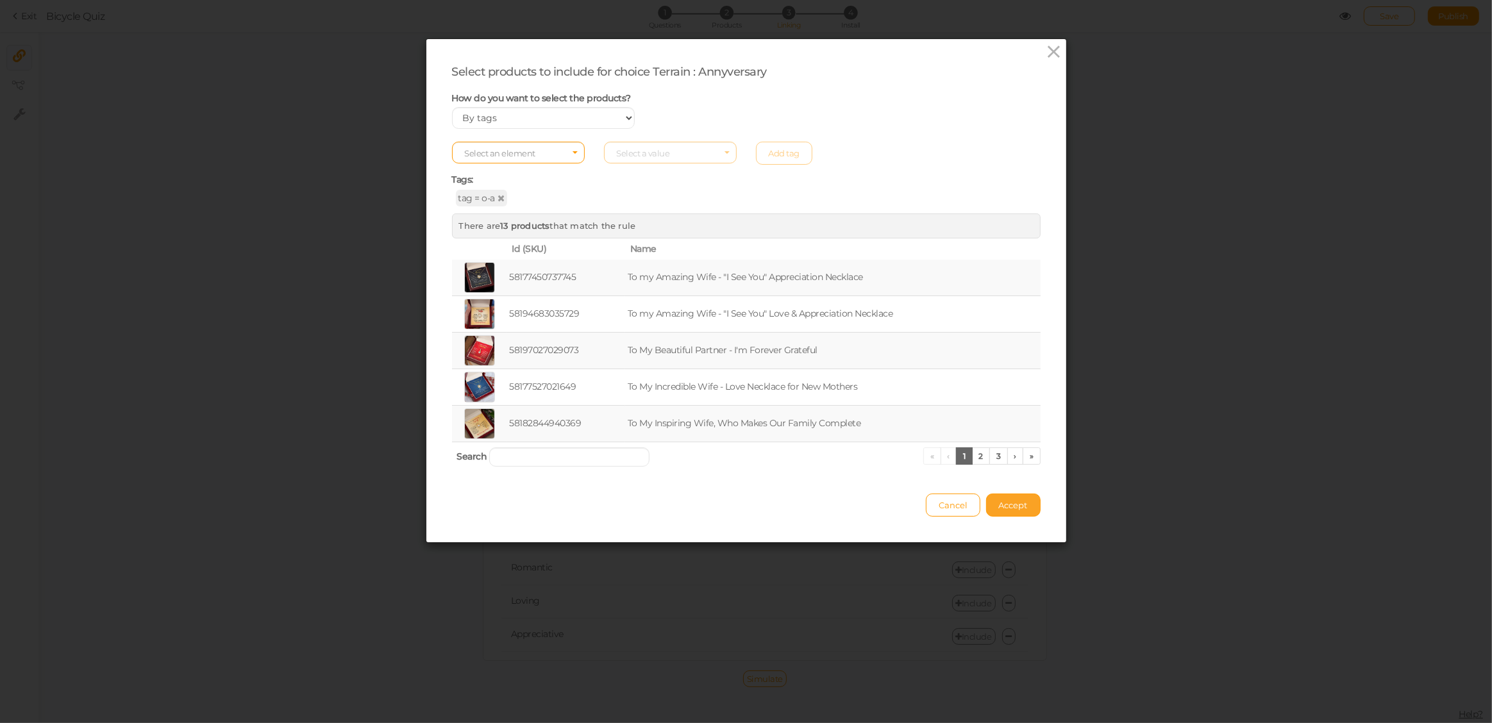
click at [1020, 501] on span "Accept" at bounding box center [1013, 505] width 29 height 10
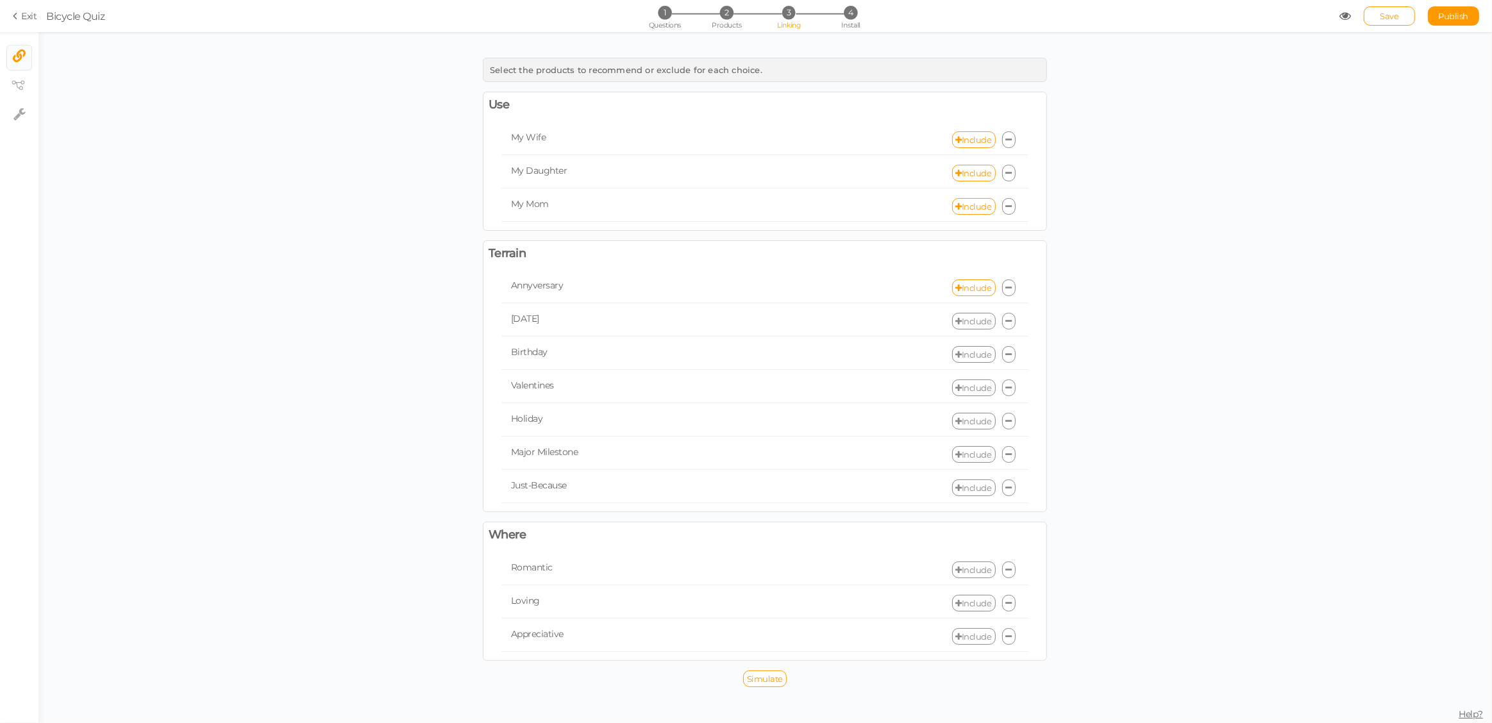
click at [970, 319] on link "Include" at bounding box center [974, 321] width 44 height 17
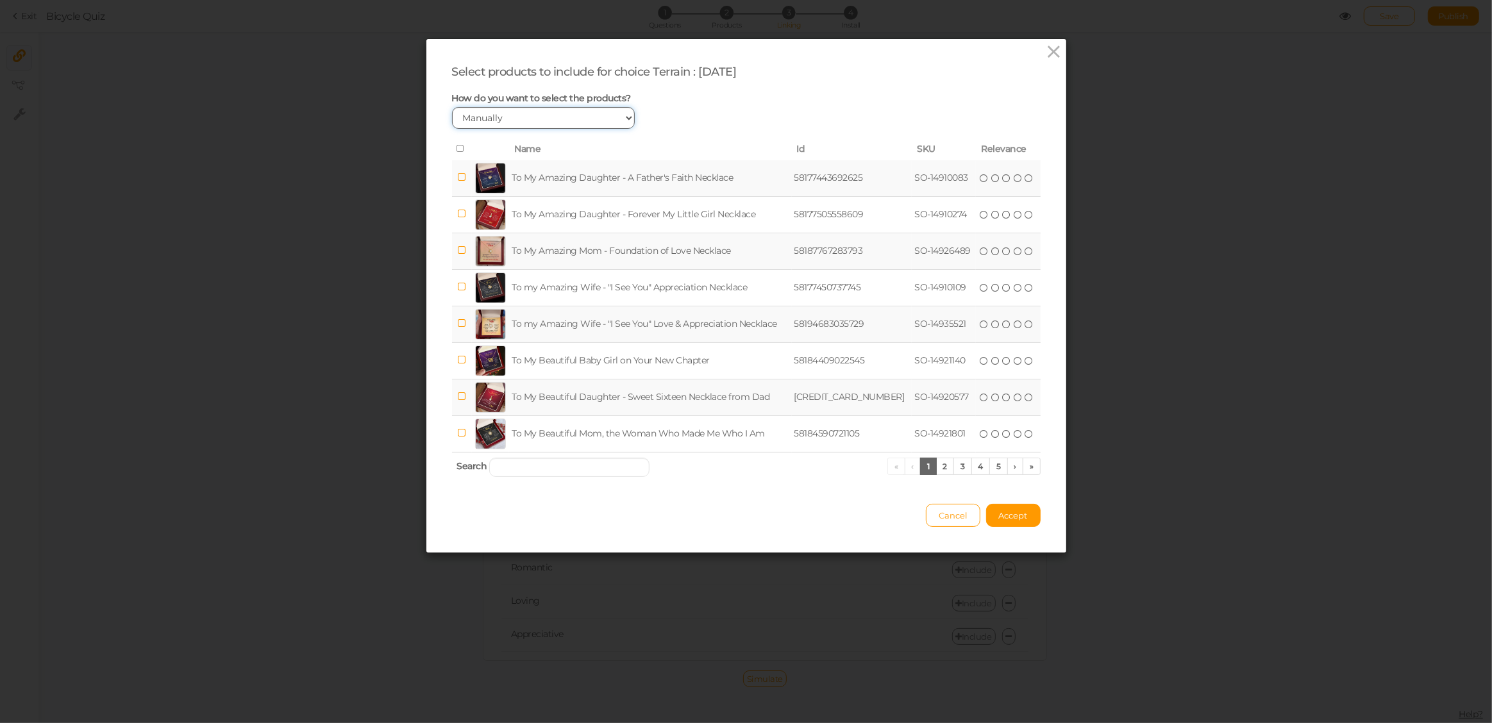
click at [523, 122] on select "Manually By tags By price" at bounding box center [543, 118] width 183 height 22
select select "expr"
click at [452, 107] on select "Manually By tags By price" at bounding box center [543, 118] width 183 height 22
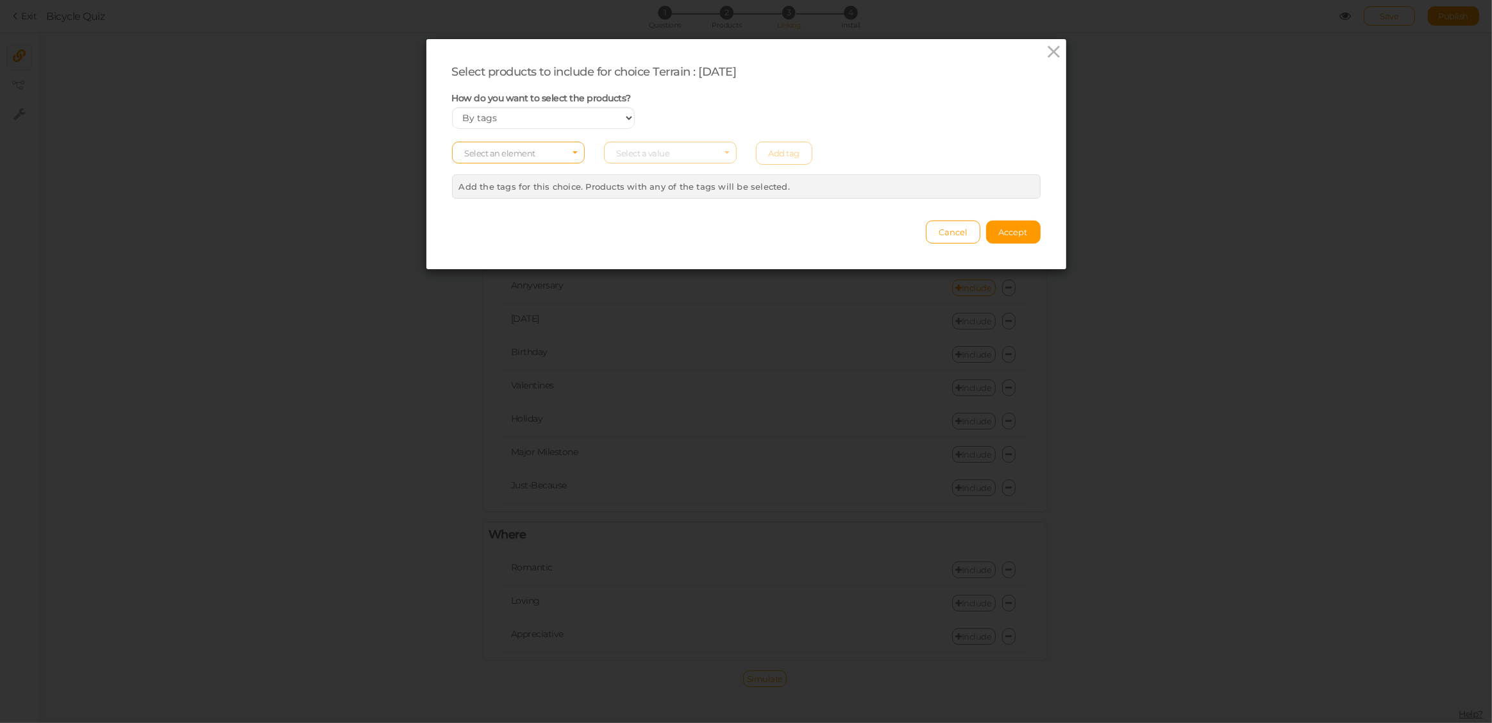
click at [538, 153] on span "Select an element" at bounding box center [518, 153] width 133 height 22
drag, startPoint x: 507, startPoint y: 199, endPoint x: 510, endPoint y: 185, distance: 13.8
click at [510, 185] on li "col tag type vendor" at bounding box center [518, 196] width 131 height 60
click at [491, 189] on span "tag" at bounding box center [518, 188] width 131 height 15
click at [657, 151] on span "Select a value" at bounding box center [643, 153] width 53 height 10
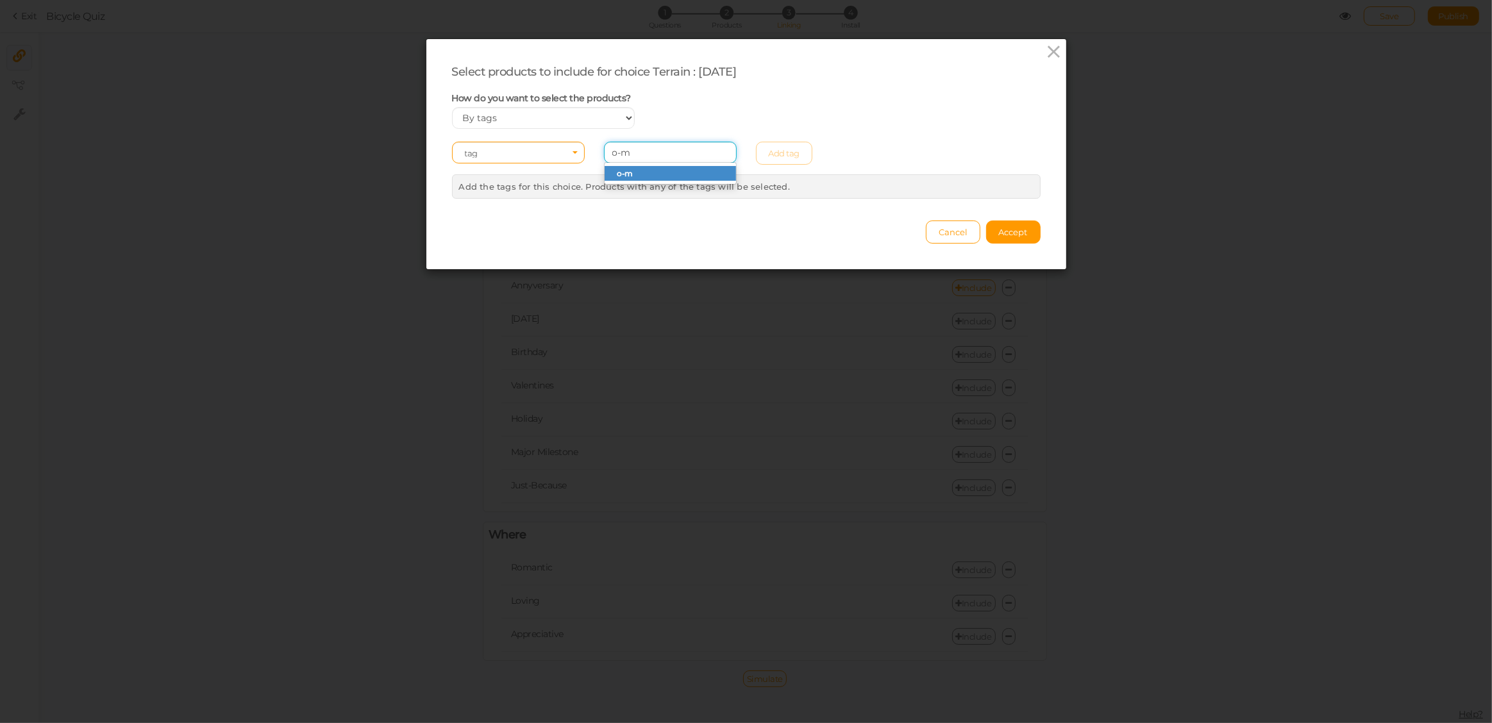
type input "o-m"
click at [644, 175] on span "o-m" at bounding box center [670, 173] width 131 height 15
click at [785, 156] on link "Add tag" at bounding box center [784, 153] width 57 height 23
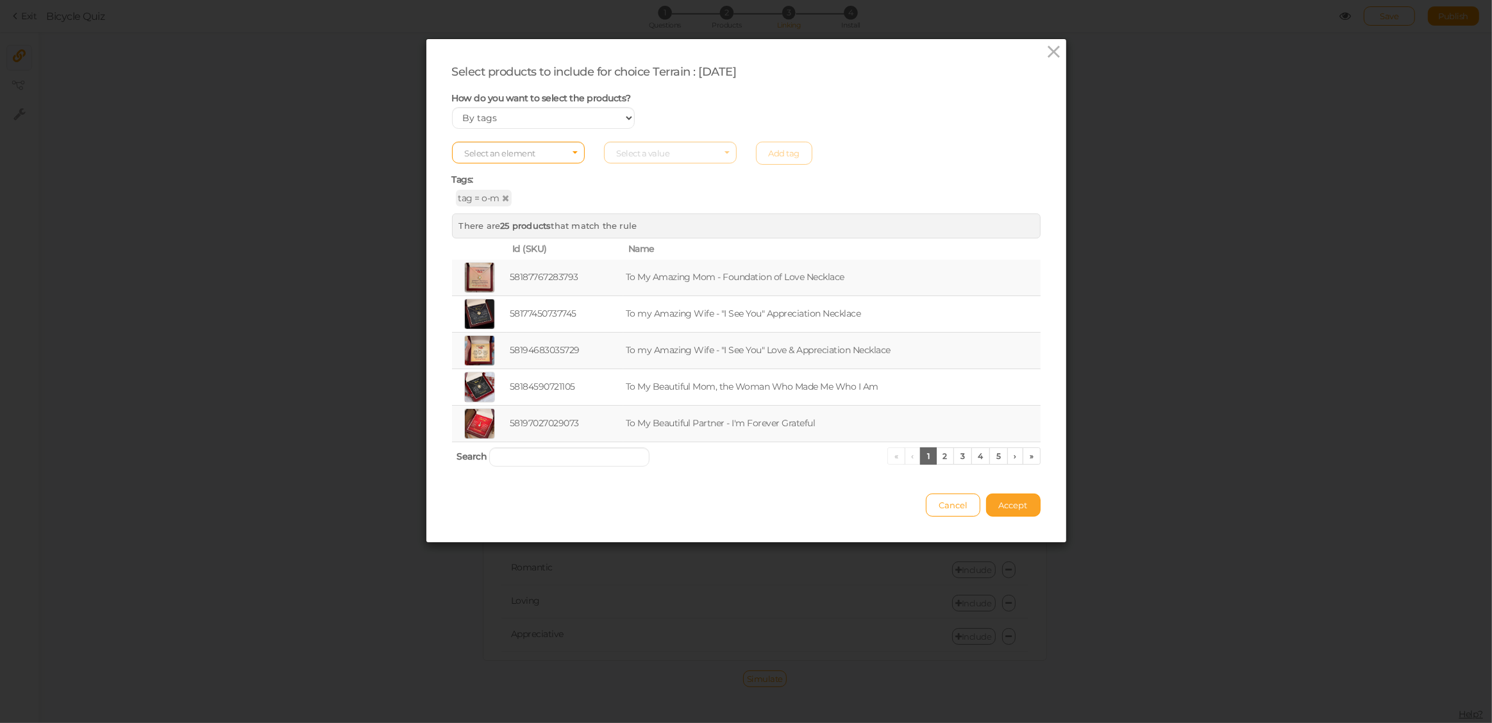
click at [1006, 505] on span "Accept" at bounding box center [1013, 505] width 29 height 10
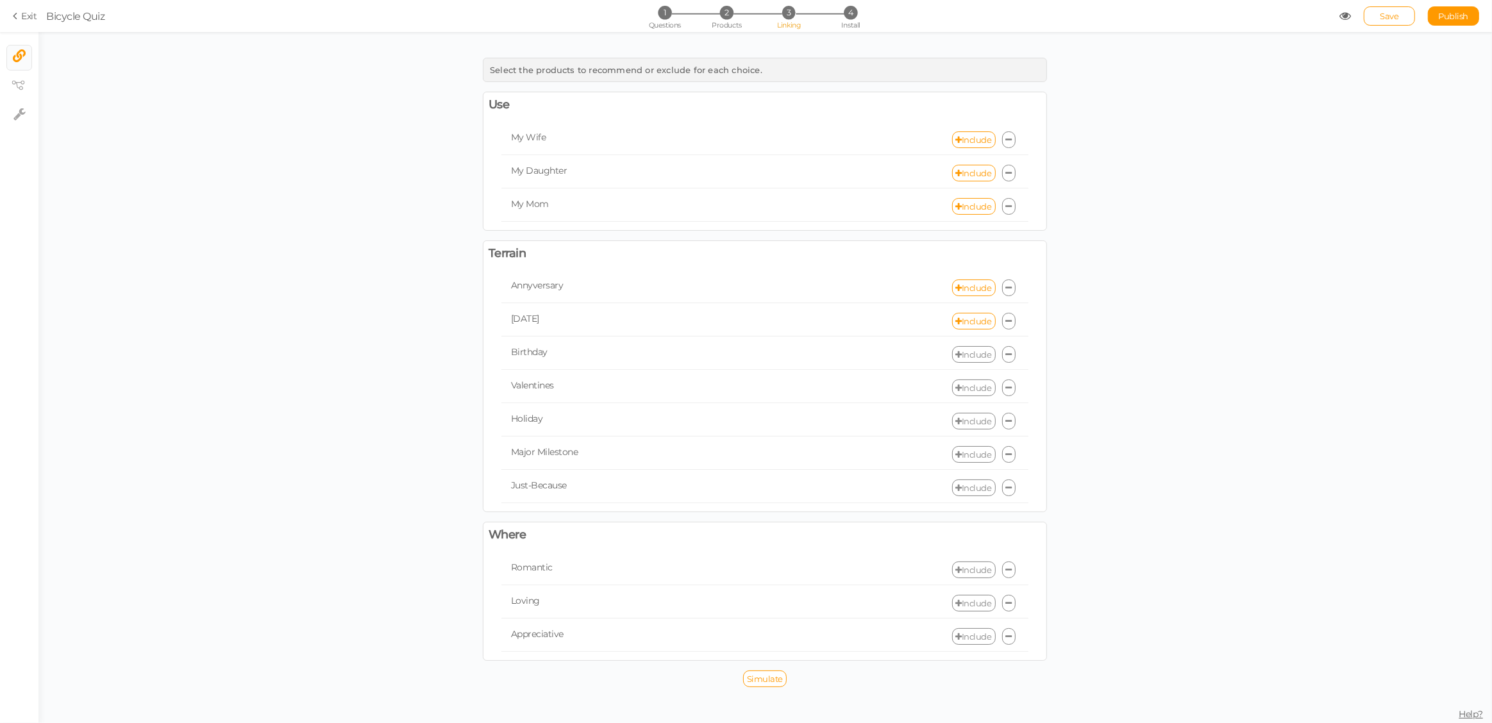
click at [981, 354] on link "Include" at bounding box center [974, 354] width 44 height 17
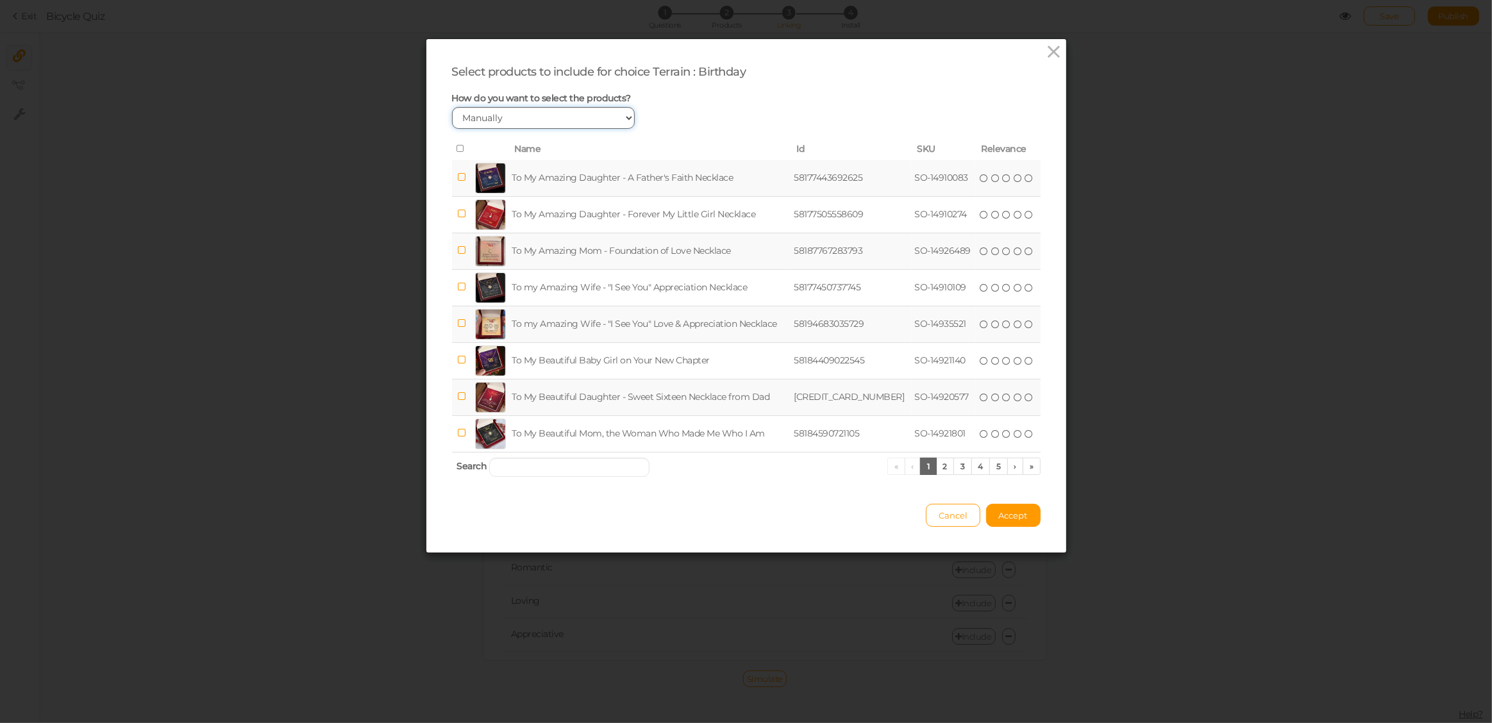
click at [517, 118] on select "Manually By tags By price" at bounding box center [543, 118] width 183 height 22
select select "expr"
click at [452, 107] on select "Manually By tags By price" at bounding box center [543, 118] width 183 height 22
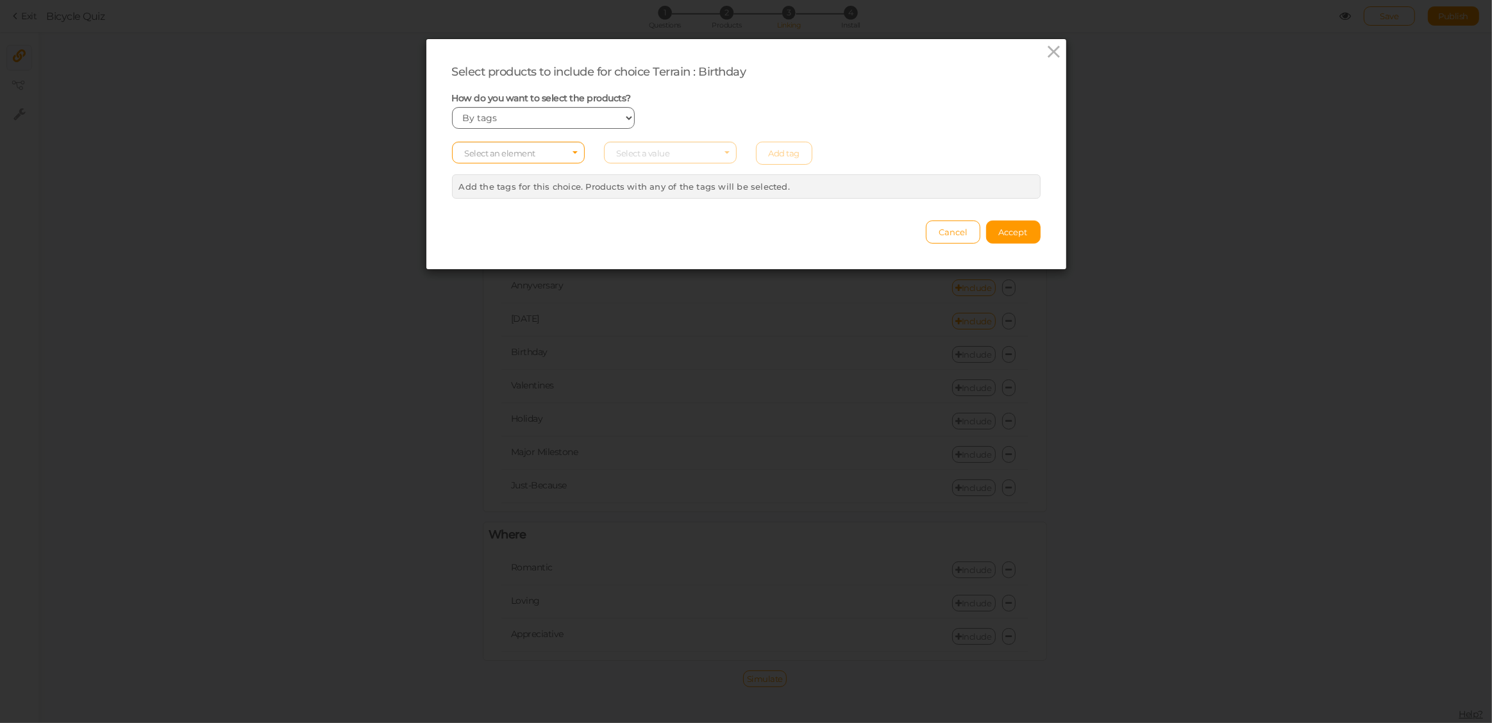
click at [498, 142] on span "Select an element" at bounding box center [518, 153] width 133 height 22
click at [488, 187] on span "tag" at bounding box center [518, 188] width 131 height 15
click at [641, 153] on span "Select a value" at bounding box center [643, 153] width 53 height 10
type input "o-b"
click at [640, 174] on span "o-b" at bounding box center [670, 173] width 131 height 15
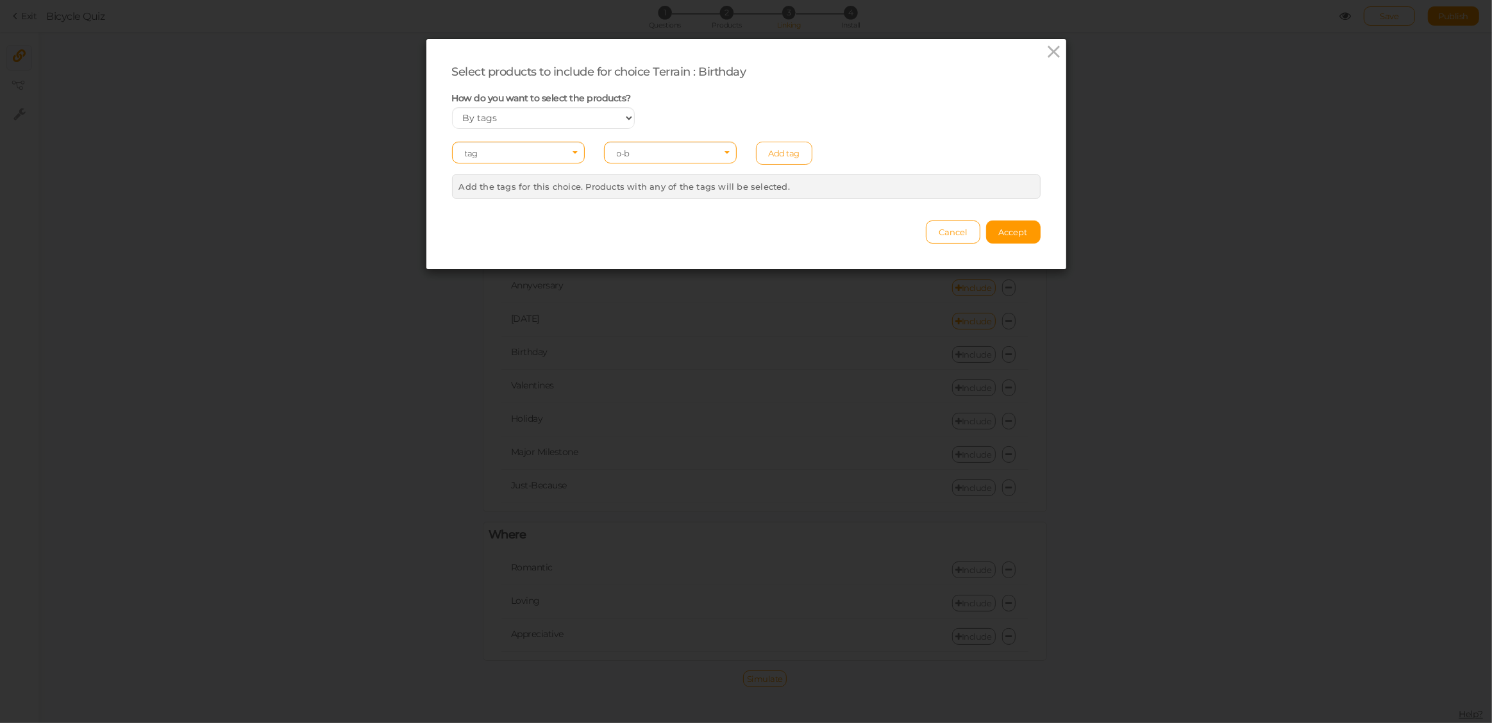
click at [782, 155] on link "Add tag" at bounding box center [784, 153] width 57 height 23
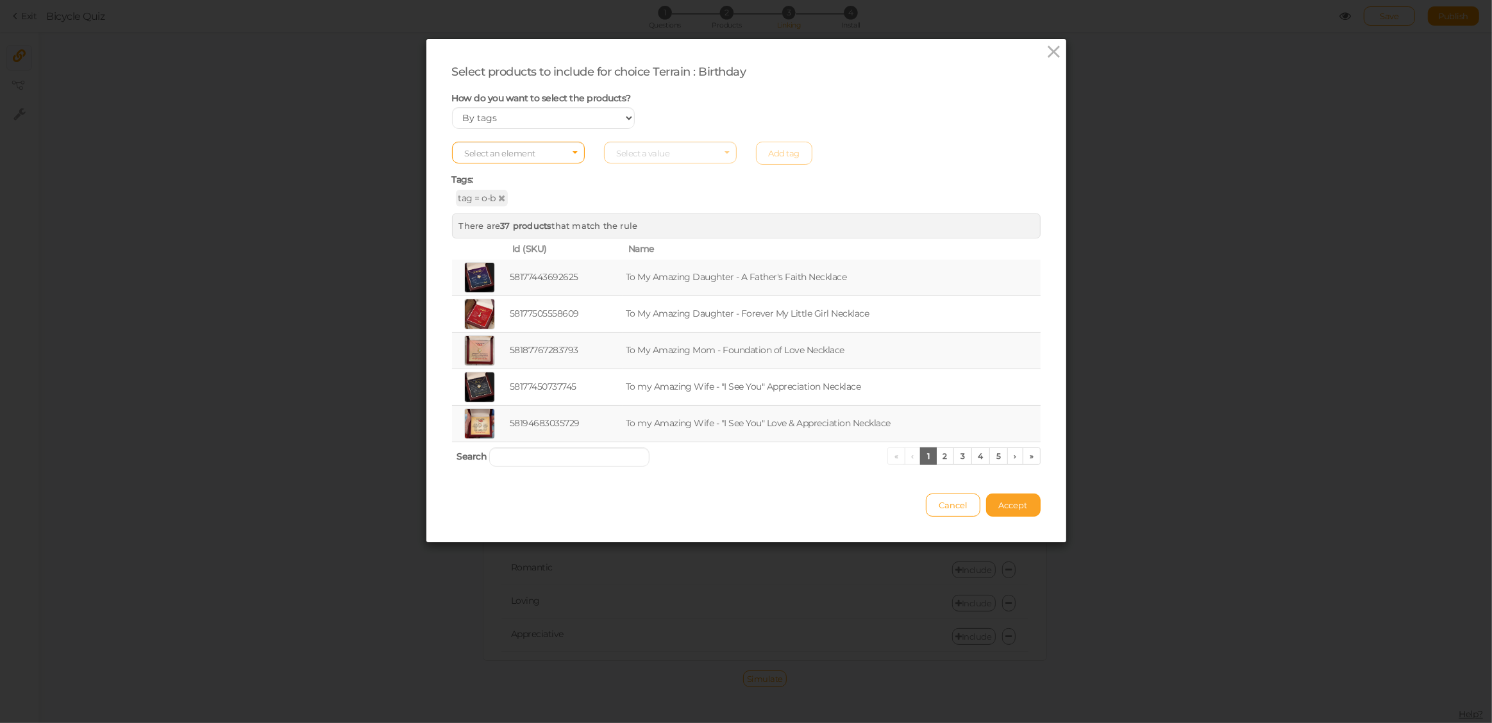
click at [1000, 510] on button "Accept" at bounding box center [1013, 505] width 54 height 23
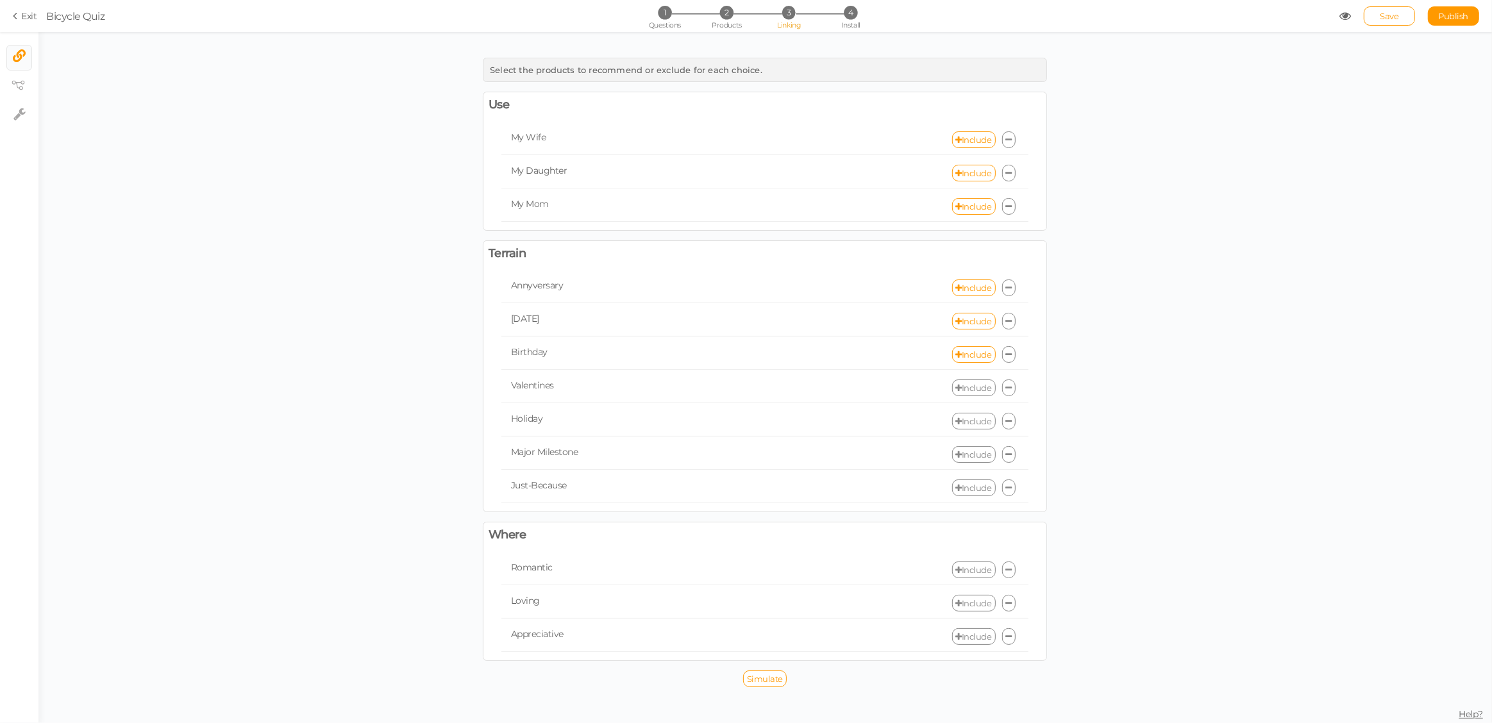
click at [969, 385] on link "Include" at bounding box center [974, 388] width 44 height 17
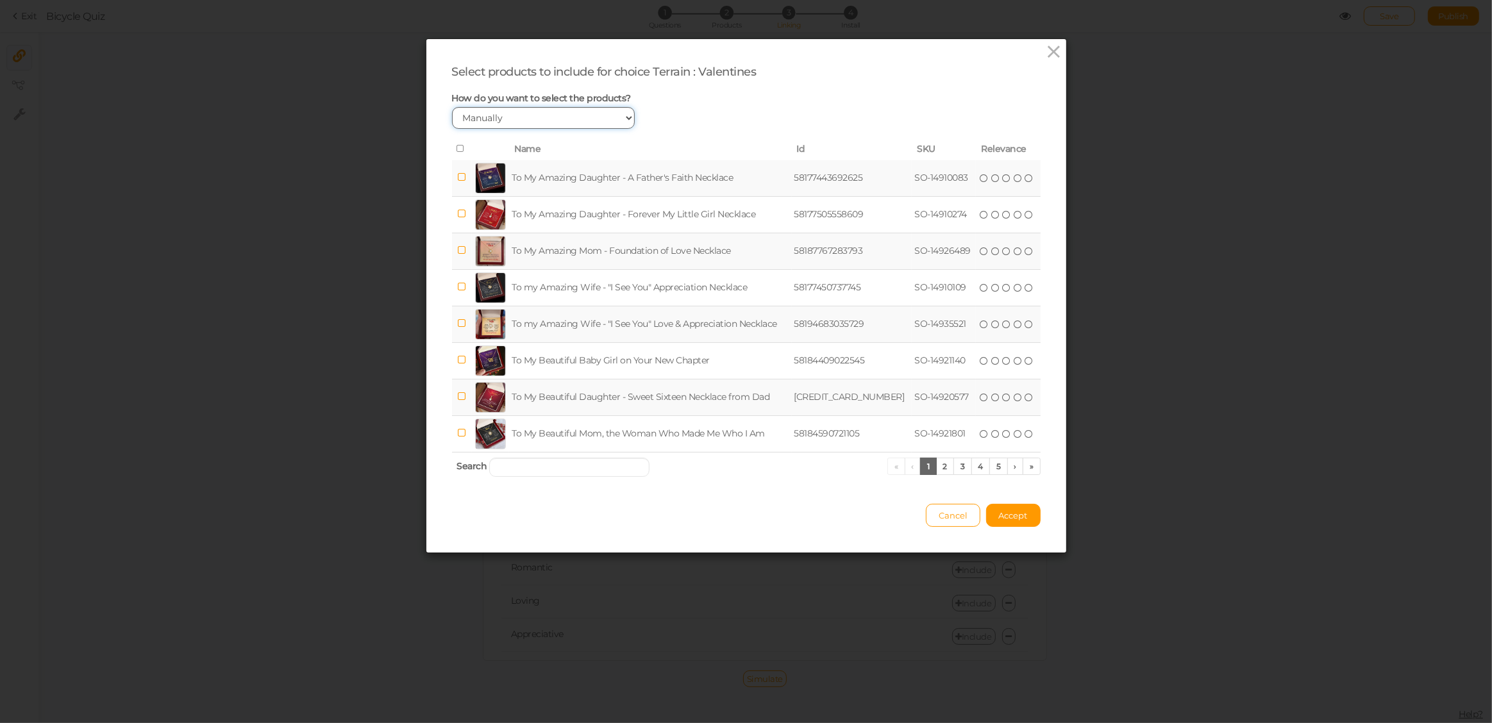
click at [557, 121] on select "Manually By tags By price" at bounding box center [543, 118] width 183 height 22
select select "expr"
click at [452, 107] on select "Manually By tags By price" at bounding box center [543, 118] width 183 height 22
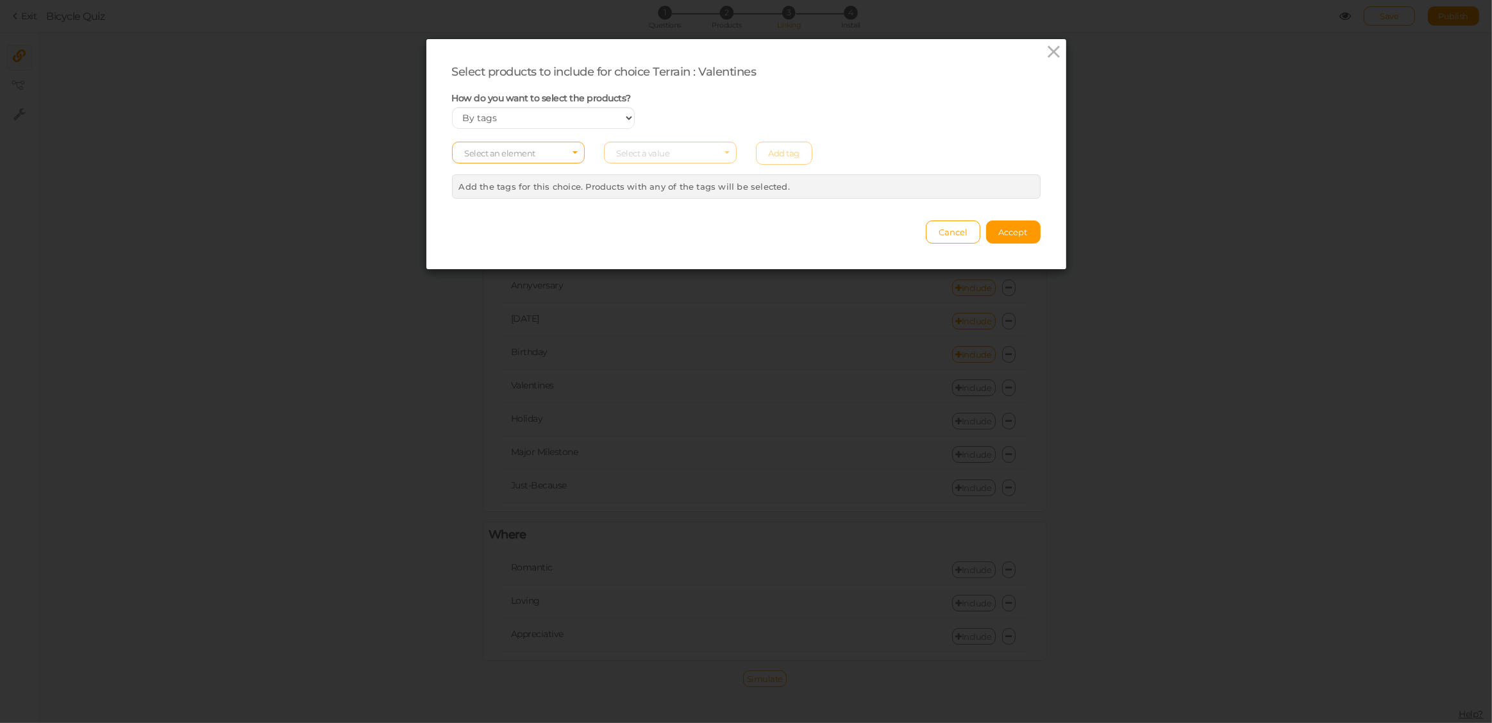
click at [519, 148] on span "Select an element" at bounding box center [500, 153] width 71 height 10
click at [489, 183] on span "tag" at bounding box center [518, 188] width 131 height 15
click at [651, 154] on span "Select a value" at bounding box center [643, 153] width 53 height 10
type input "o-v"
click at [647, 174] on span "o-v" at bounding box center [670, 173] width 131 height 15
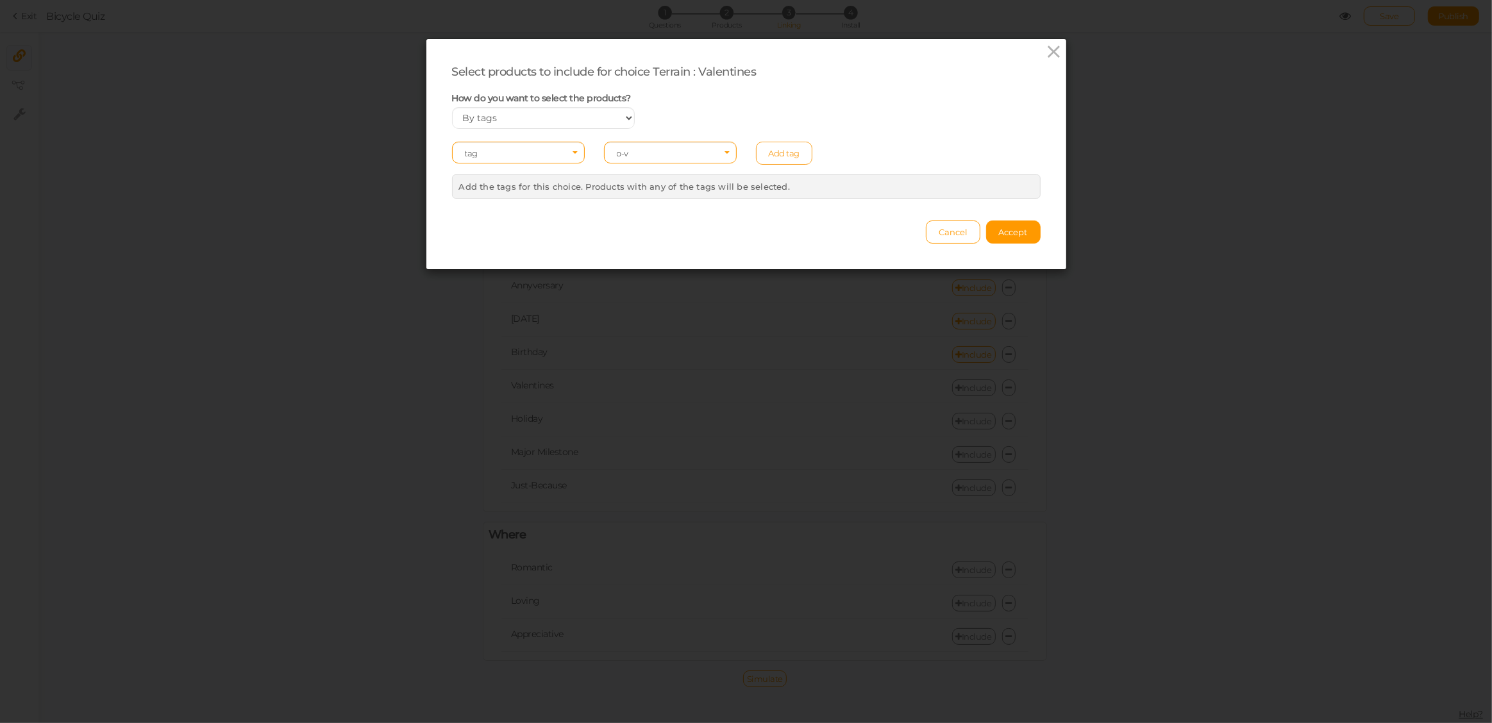
click at [799, 155] on link "Add tag" at bounding box center [784, 153] width 57 height 23
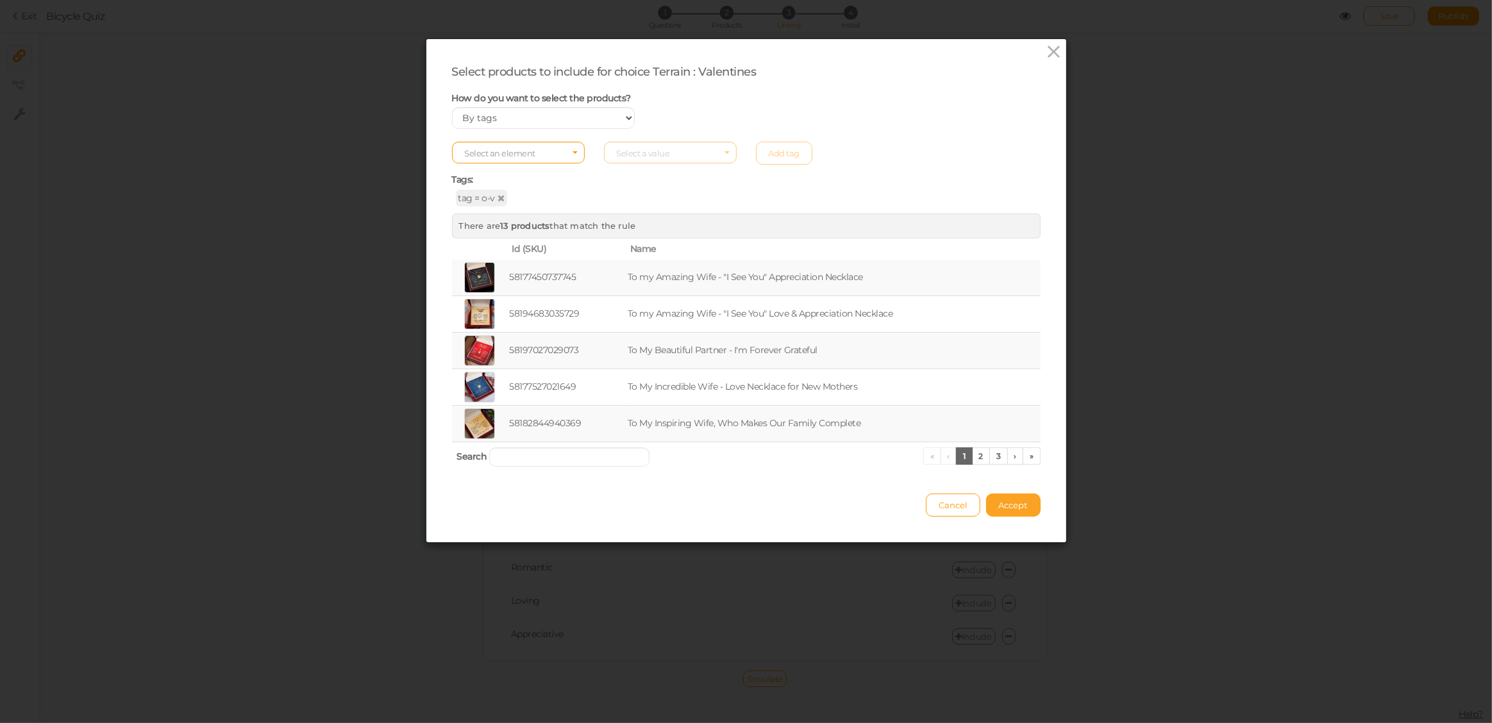
click at [1007, 504] on span "Accept" at bounding box center [1013, 505] width 29 height 10
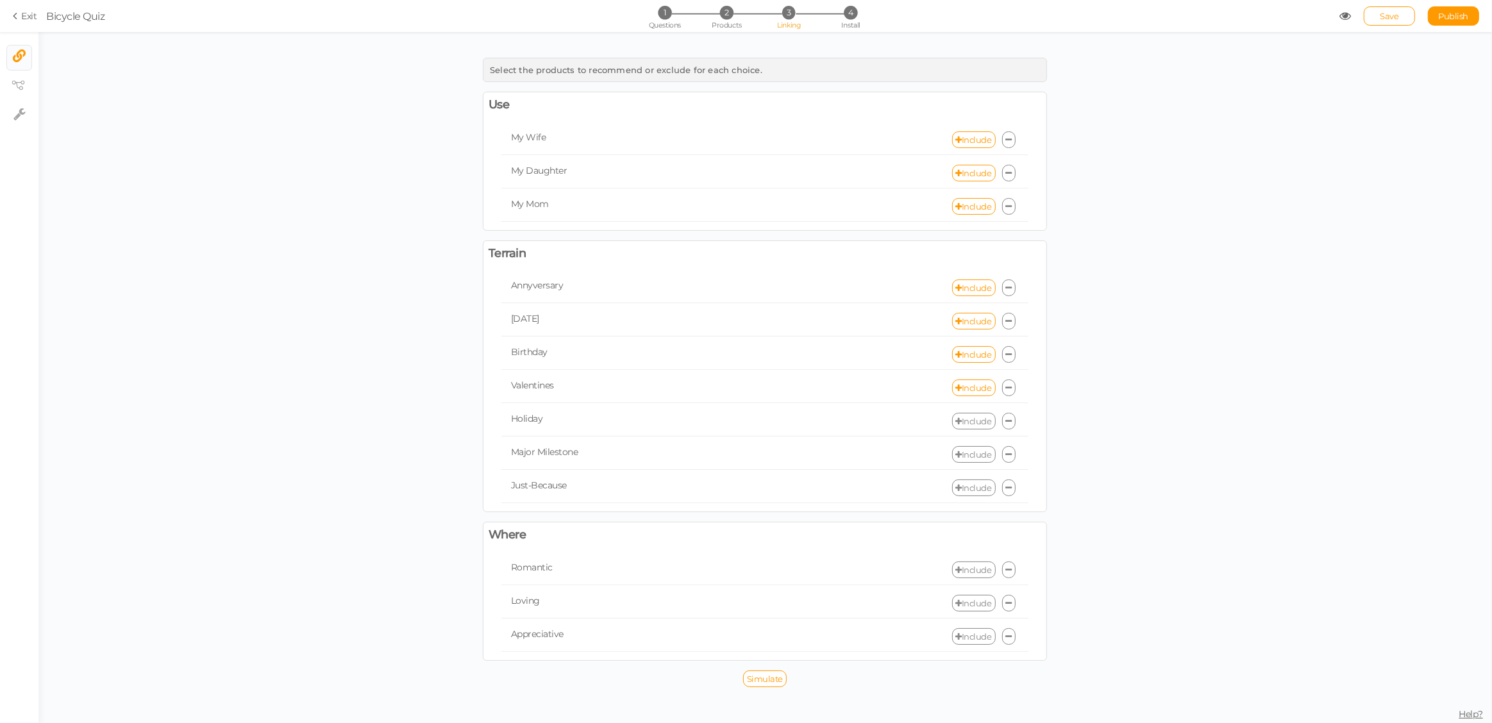
click at [966, 421] on link "Include" at bounding box center [974, 421] width 44 height 17
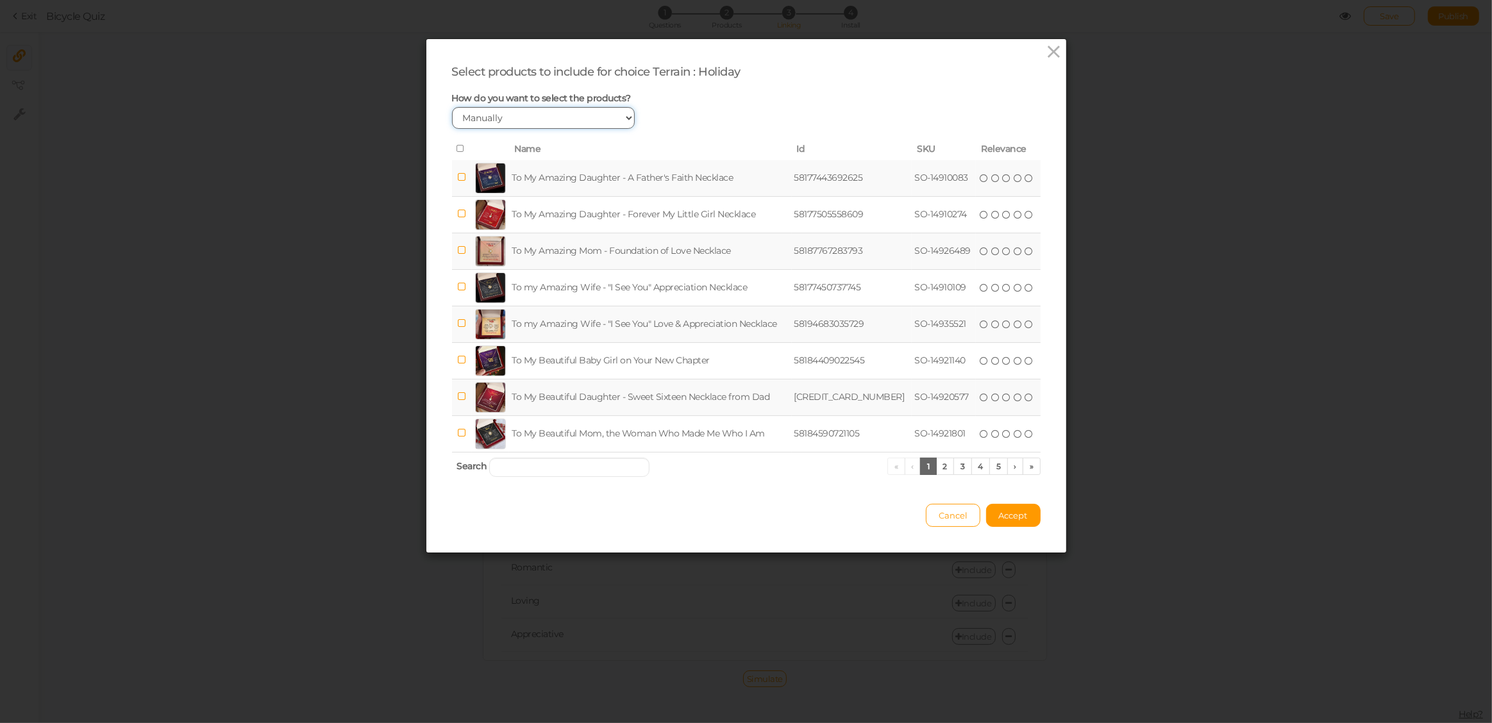
click at [502, 120] on select "Manually By tags By price" at bounding box center [543, 118] width 183 height 22
select select "expr"
click at [452, 107] on select "Manually By tags By price" at bounding box center [543, 118] width 183 height 22
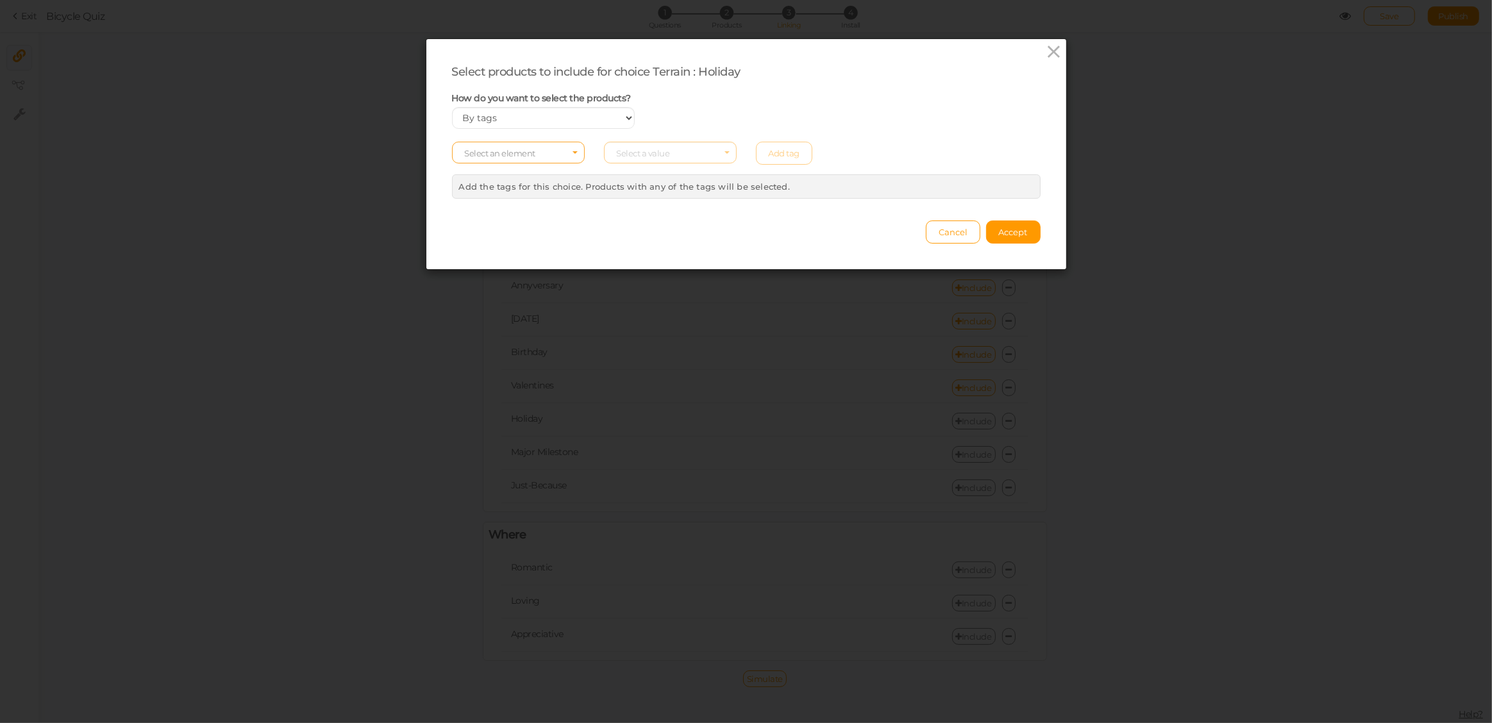
click at [483, 155] on span "Select an element" at bounding box center [500, 153] width 71 height 10
click at [478, 189] on span "tag" at bounding box center [518, 188] width 131 height 15
click at [639, 150] on span "Select a value" at bounding box center [643, 153] width 53 height 10
type input "o-h"
click at [640, 170] on span "o-h" at bounding box center [670, 173] width 131 height 15
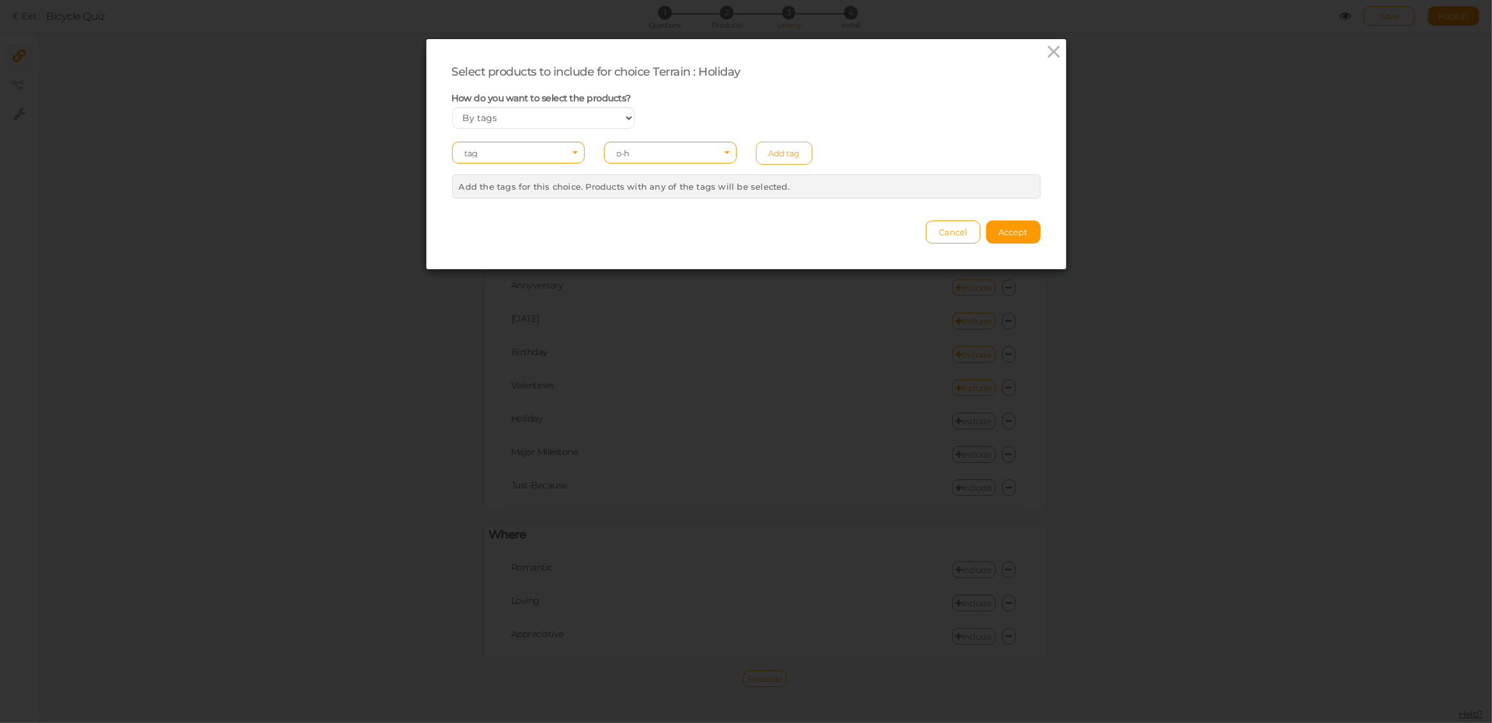
click at [762, 151] on link "Add tag" at bounding box center [784, 153] width 57 height 23
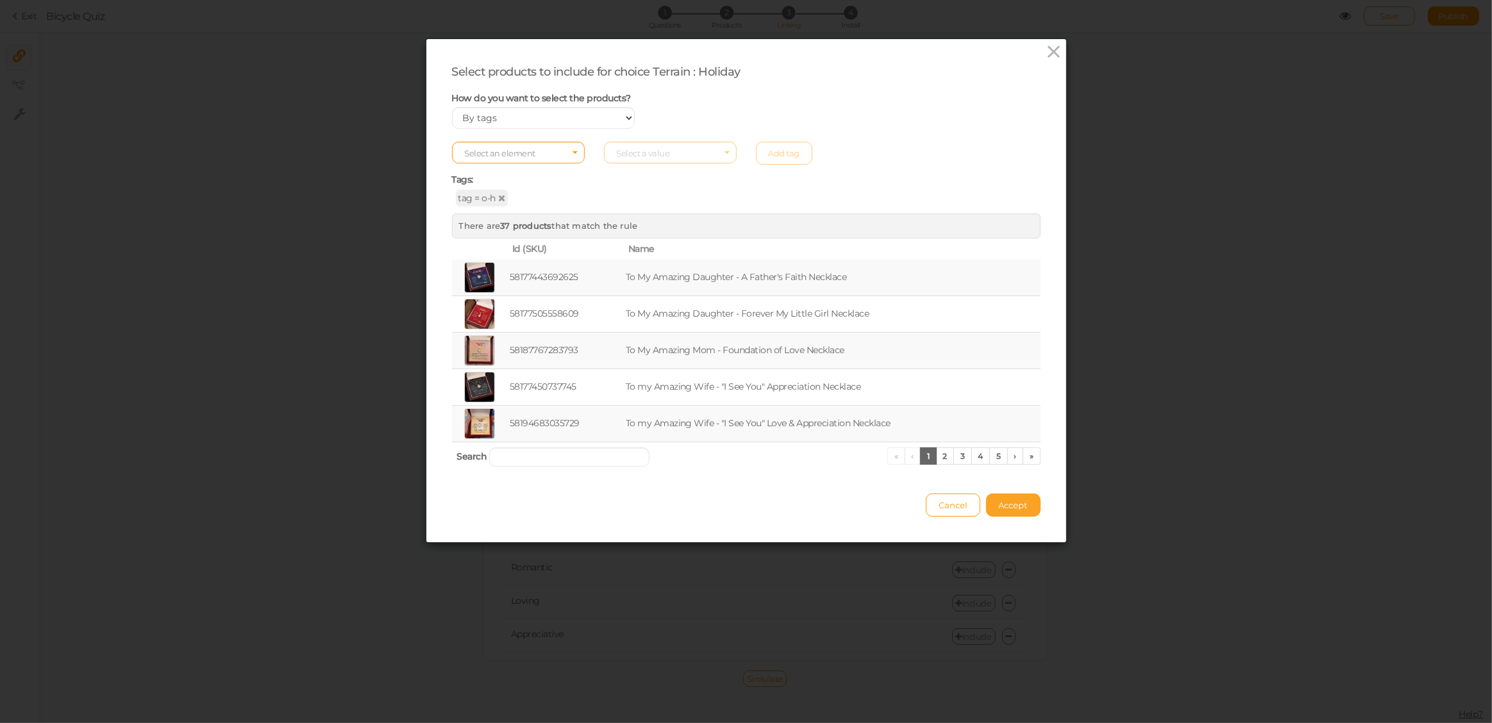
click at [1005, 506] on span "Accept" at bounding box center [1013, 505] width 29 height 10
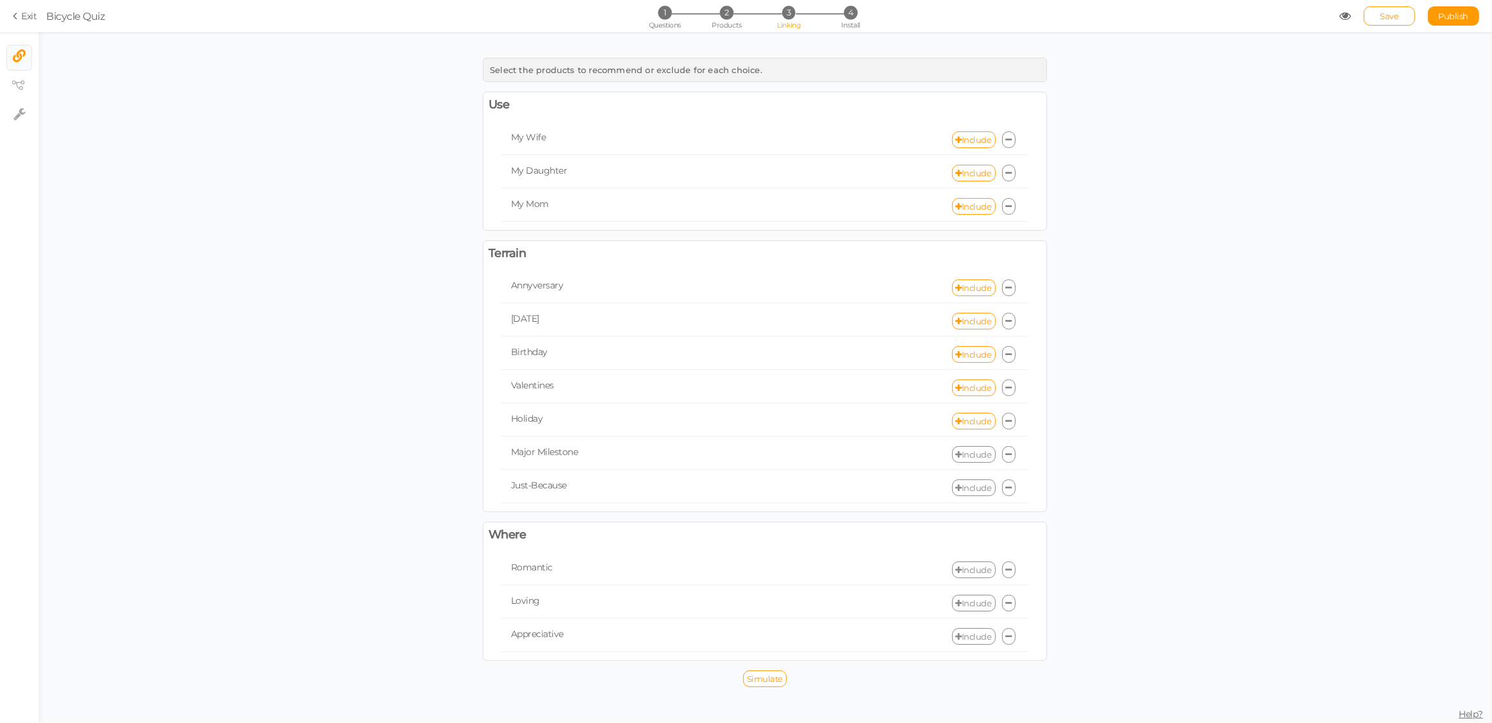
click at [969, 455] on link "Include" at bounding box center [974, 454] width 44 height 17
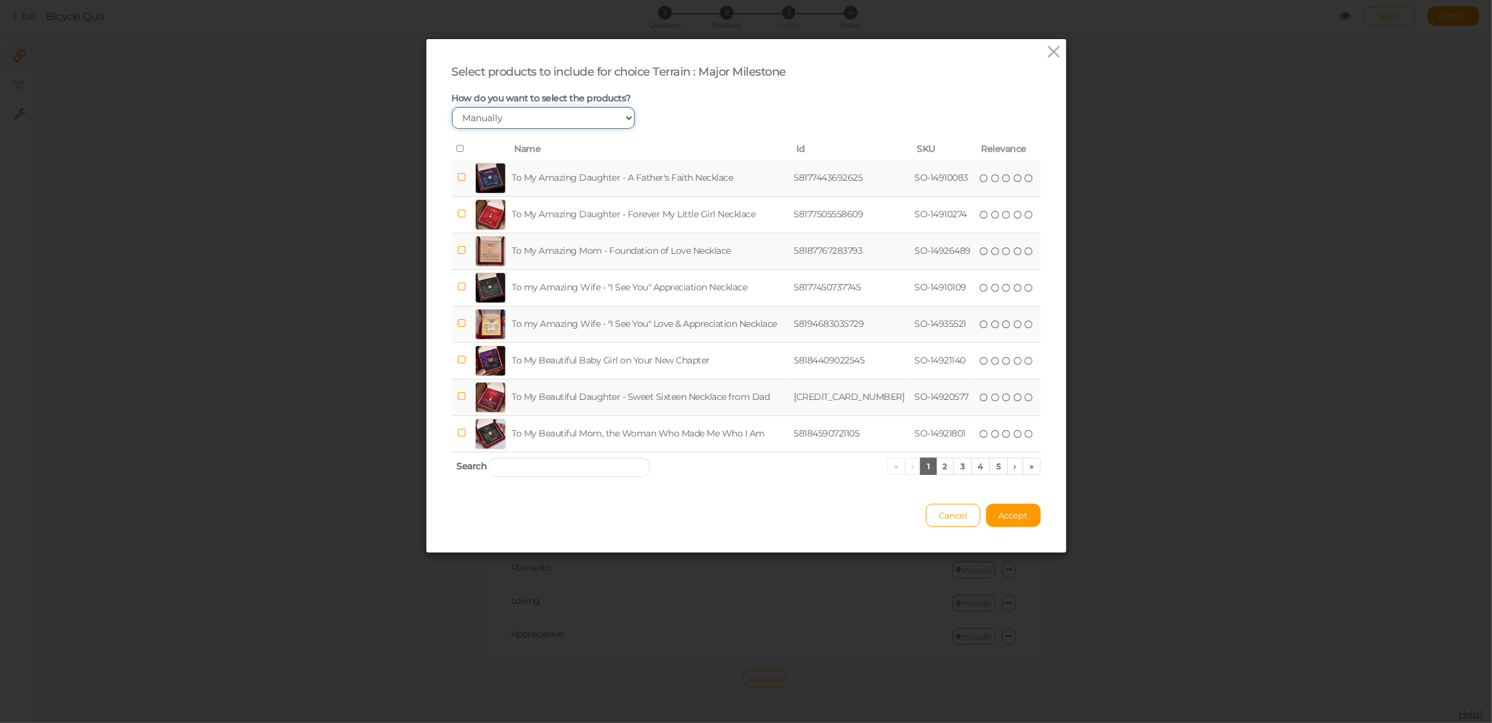
click at [518, 115] on select "Manually By tags By price" at bounding box center [543, 118] width 183 height 22
select select "expr"
click at [452, 107] on select "Manually By tags By price" at bounding box center [543, 118] width 183 height 22
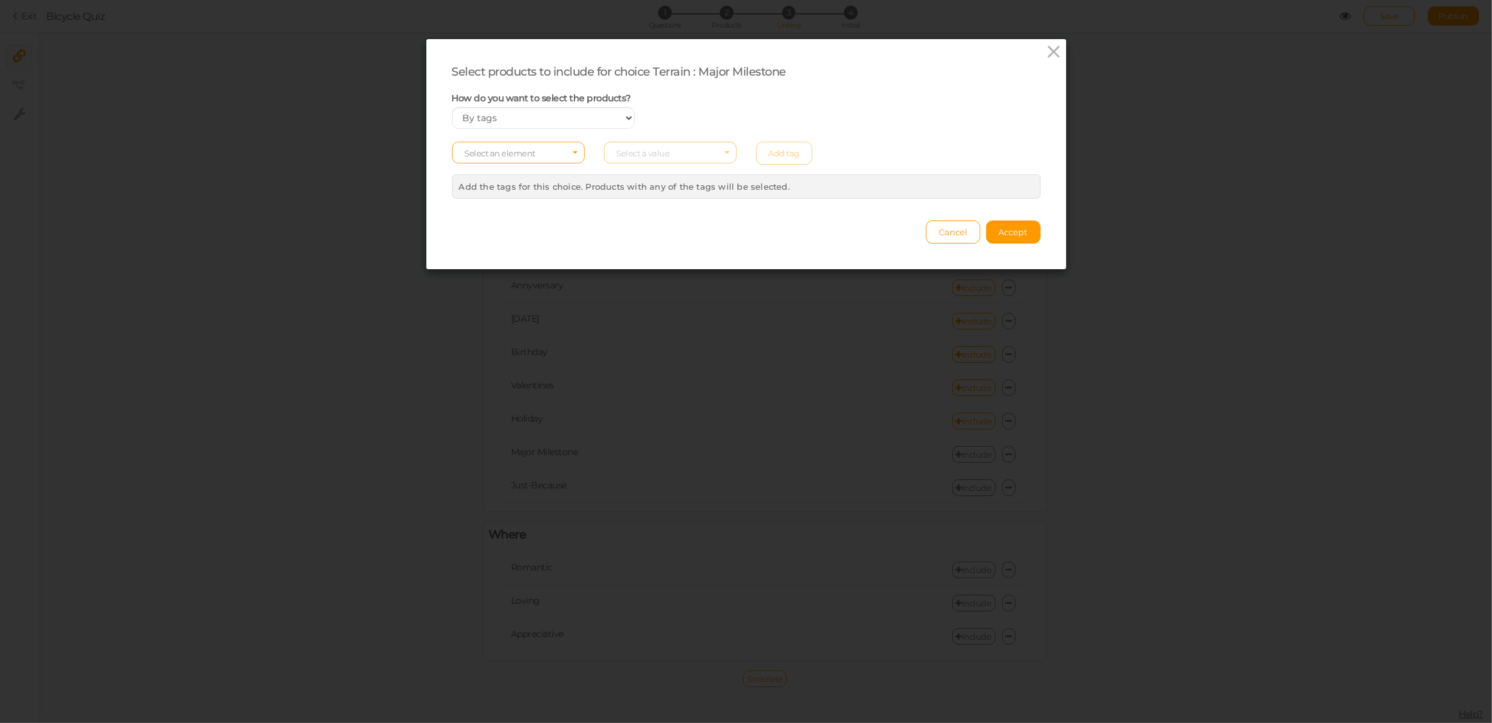
click at [534, 152] on span "Select an element" at bounding box center [518, 153] width 133 height 22
click at [487, 187] on span "tag" at bounding box center [518, 188] width 131 height 15
click at [649, 155] on span "Select a value" at bounding box center [643, 153] width 53 height 10
type input "o-p"
drag, startPoint x: 646, startPoint y: 172, endPoint x: 679, endPoint y: 173, distance: 33.4
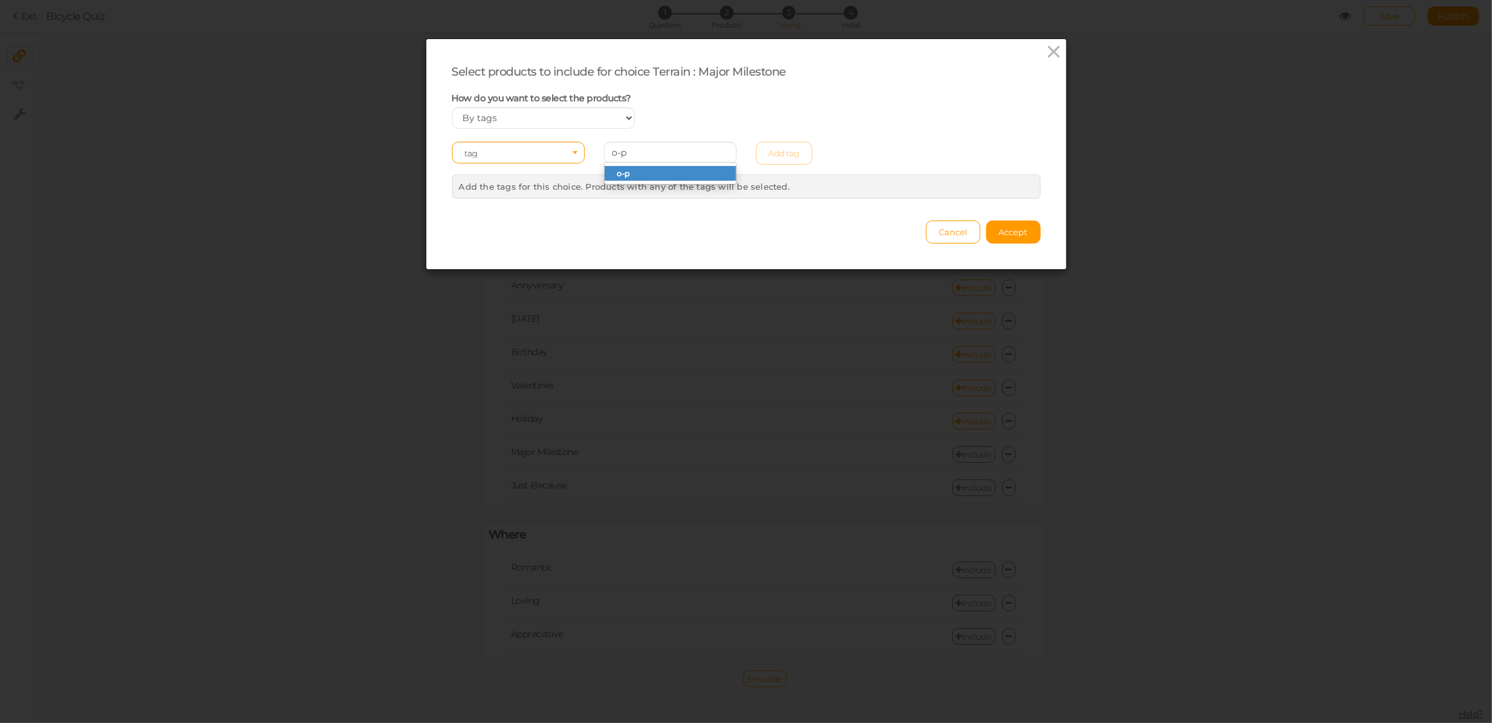
click at [646, 172] on span "o-p" at bounding box center [670, 173] width 131 height 15
click at [1012, 233] on span "Accept" at bounding box center [1013, 232] width 29 height 10
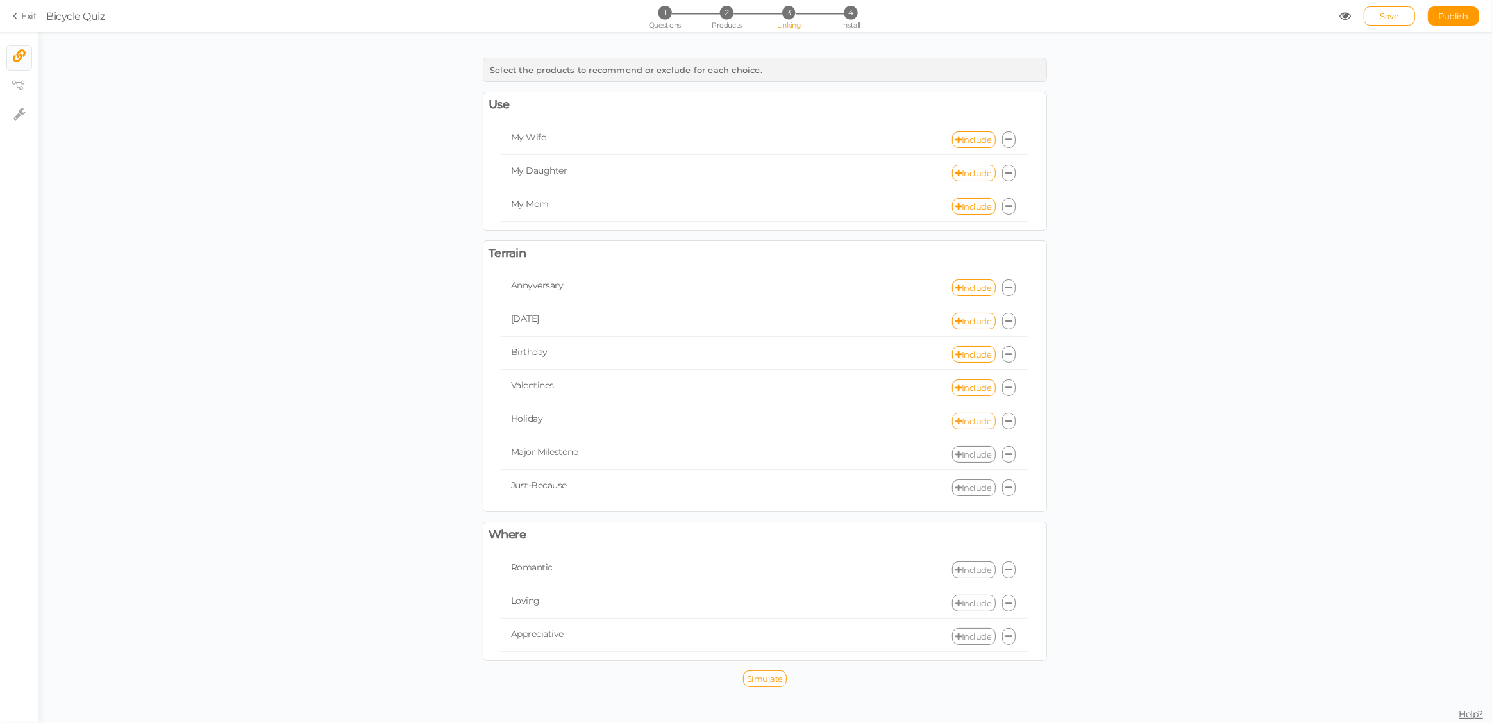
click at [969, 419] on link "Include" at bounding box center [974, 421] width 44 height 17
select select "expr"
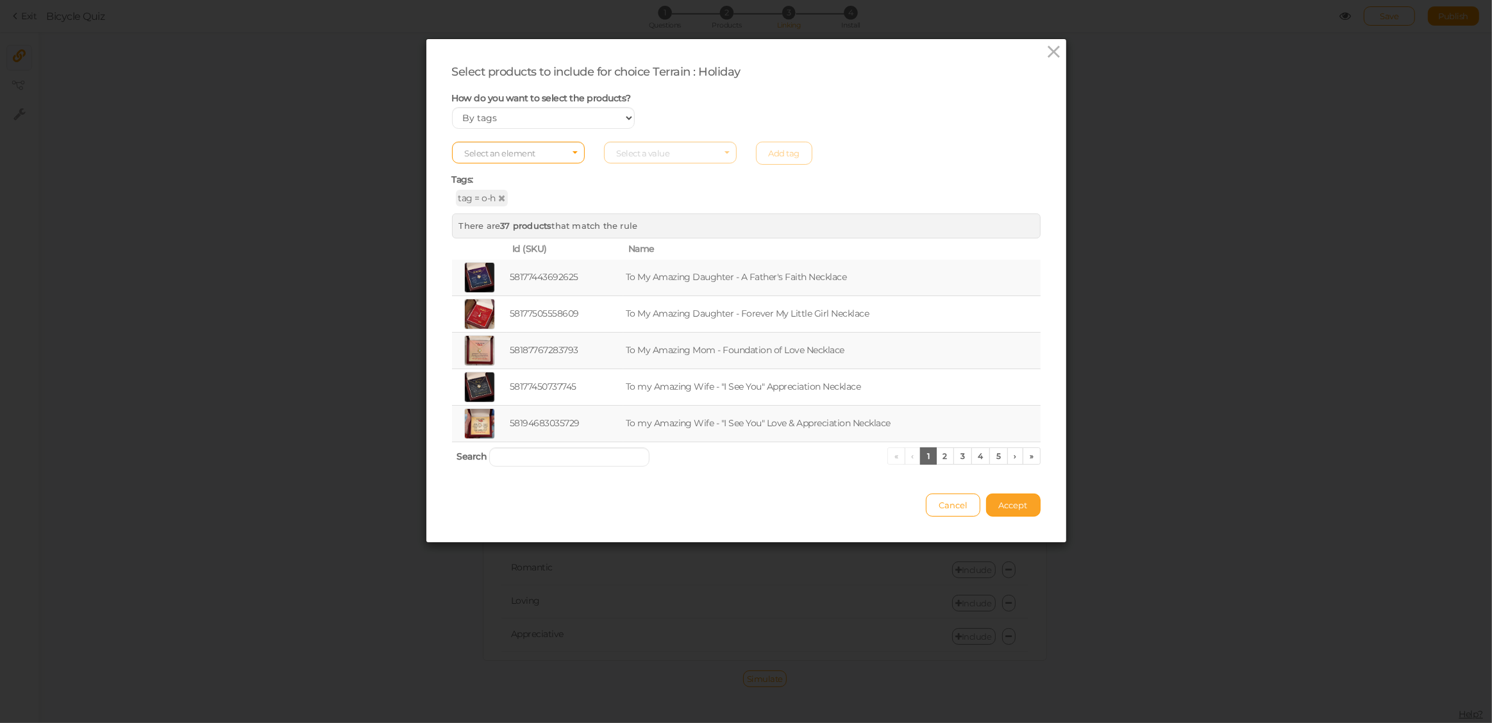
click at [1009, 507] on span "Accept" at bounding box center [1013, 505] width 29 height 10
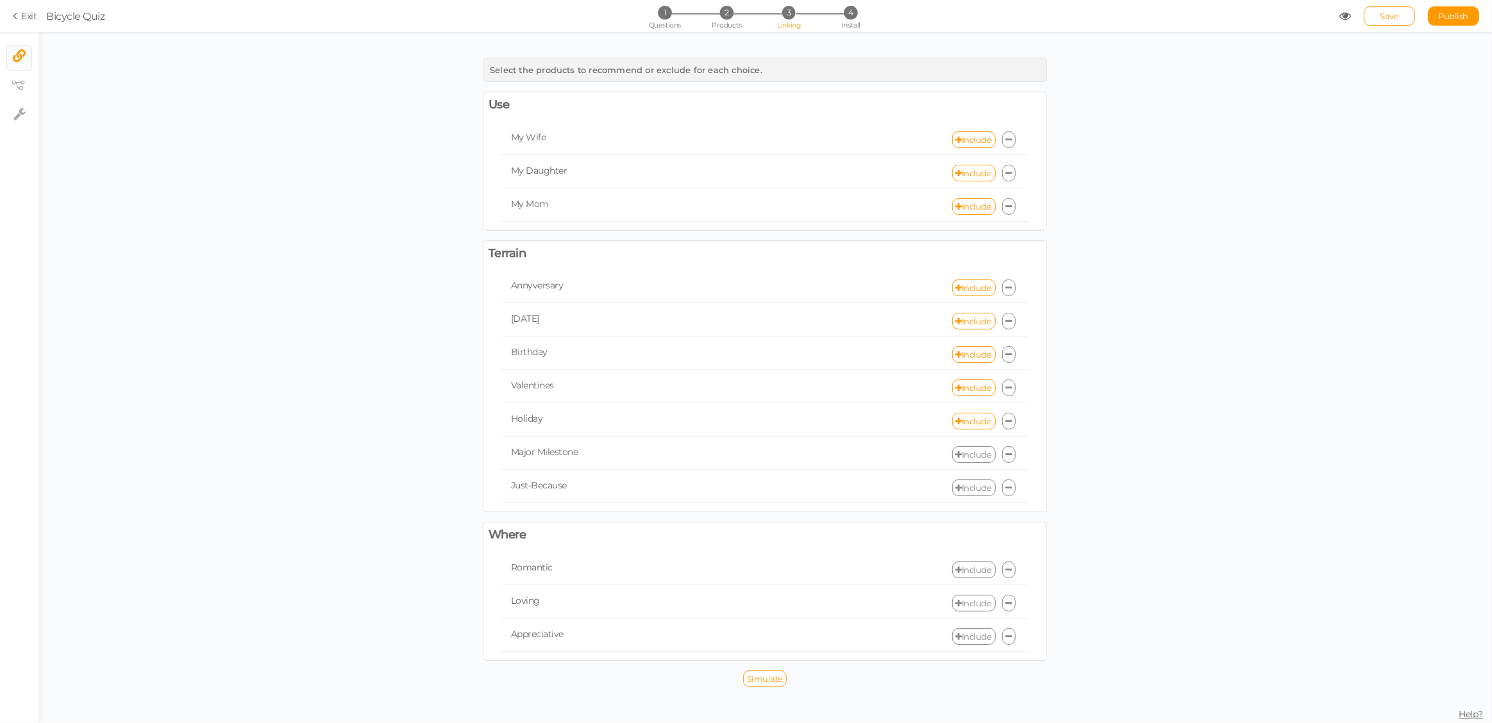
click at [964, 454] on link "Include" at bounding box center [974, 454] width 44 height 17
select select "expr"
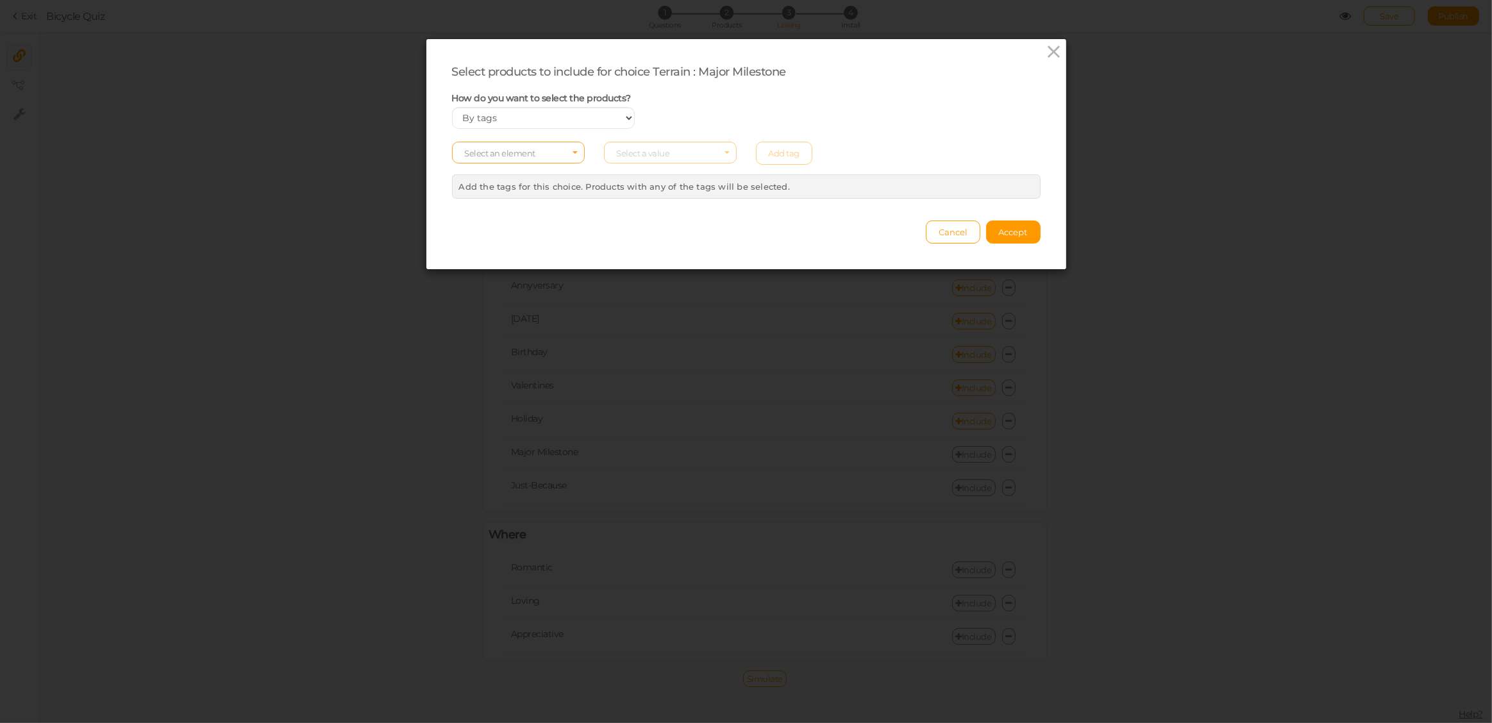
click at [540, 153] on span "Select an element" at bounding box center [518, 153] width 133 height 22
click at [506, 191] on span "tag" at bounding box center [518, 188] width 131 height 15
click at [638, 155] on span "Select a value" at bounding box center [643, 153] width 53 height 10
type input "o-p"
click at [632, 172] on span "o-p" at bounding box center [670, 173] width 131 height 15
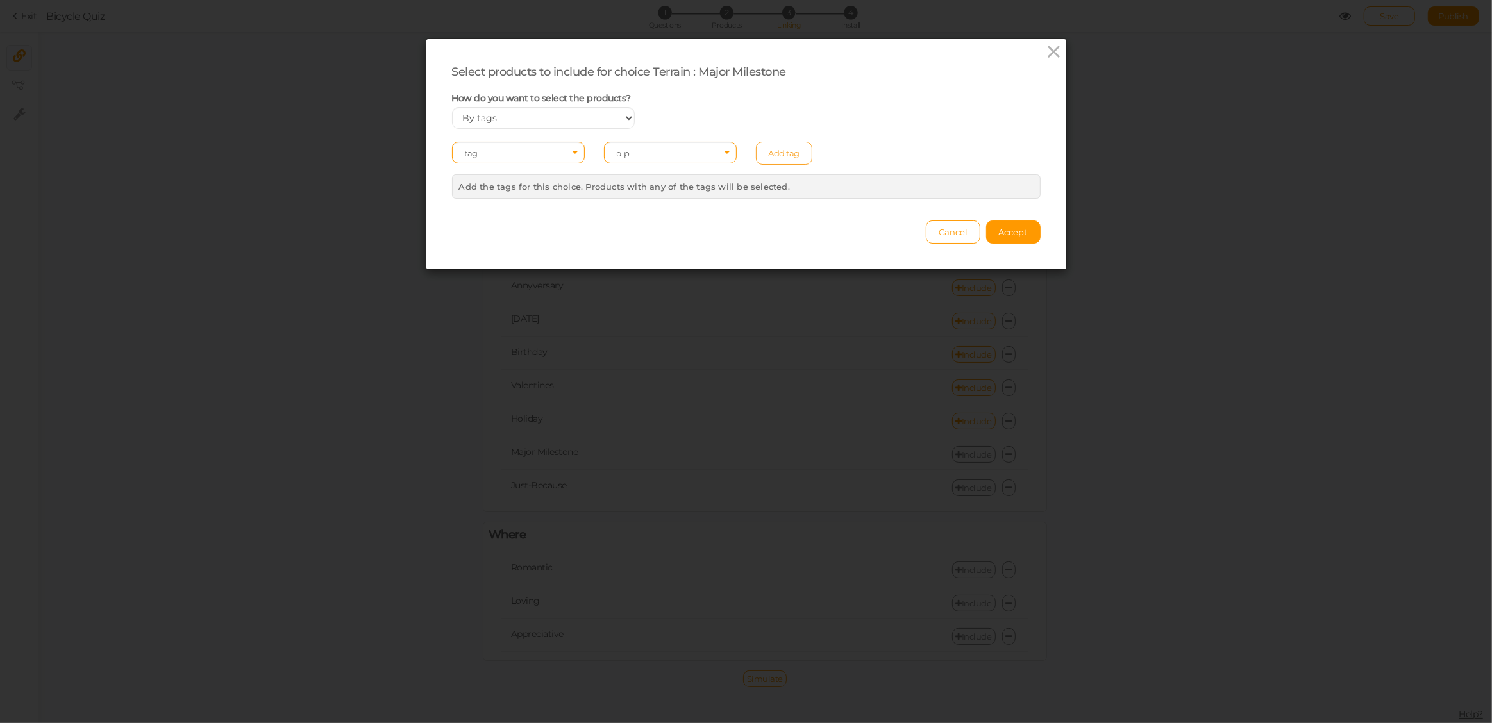
click at [773, 149] on link "Add tag" at bounding box center [784, 153] width 57 height 23
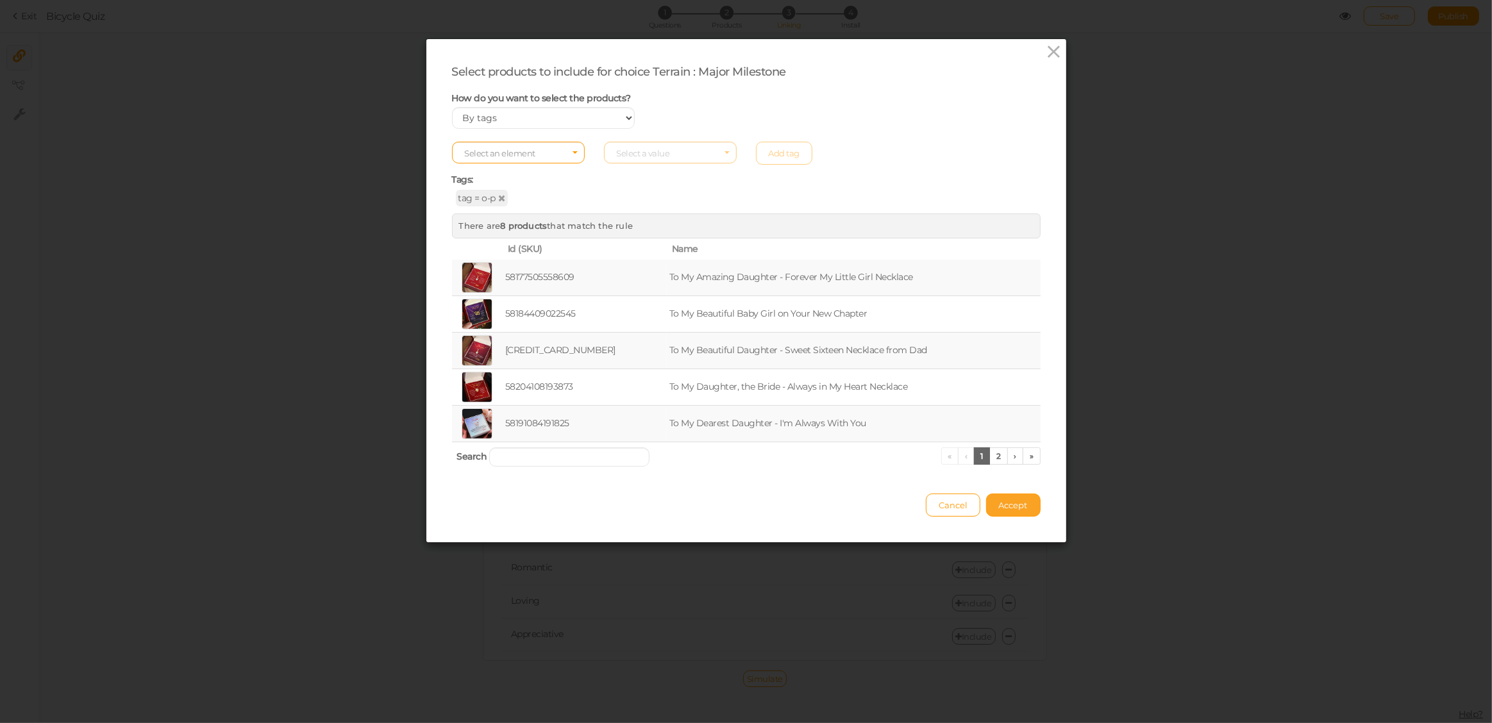
click at [1014, 505] on span "Accept" at bounding box center [1013, 505] width 29 height 10
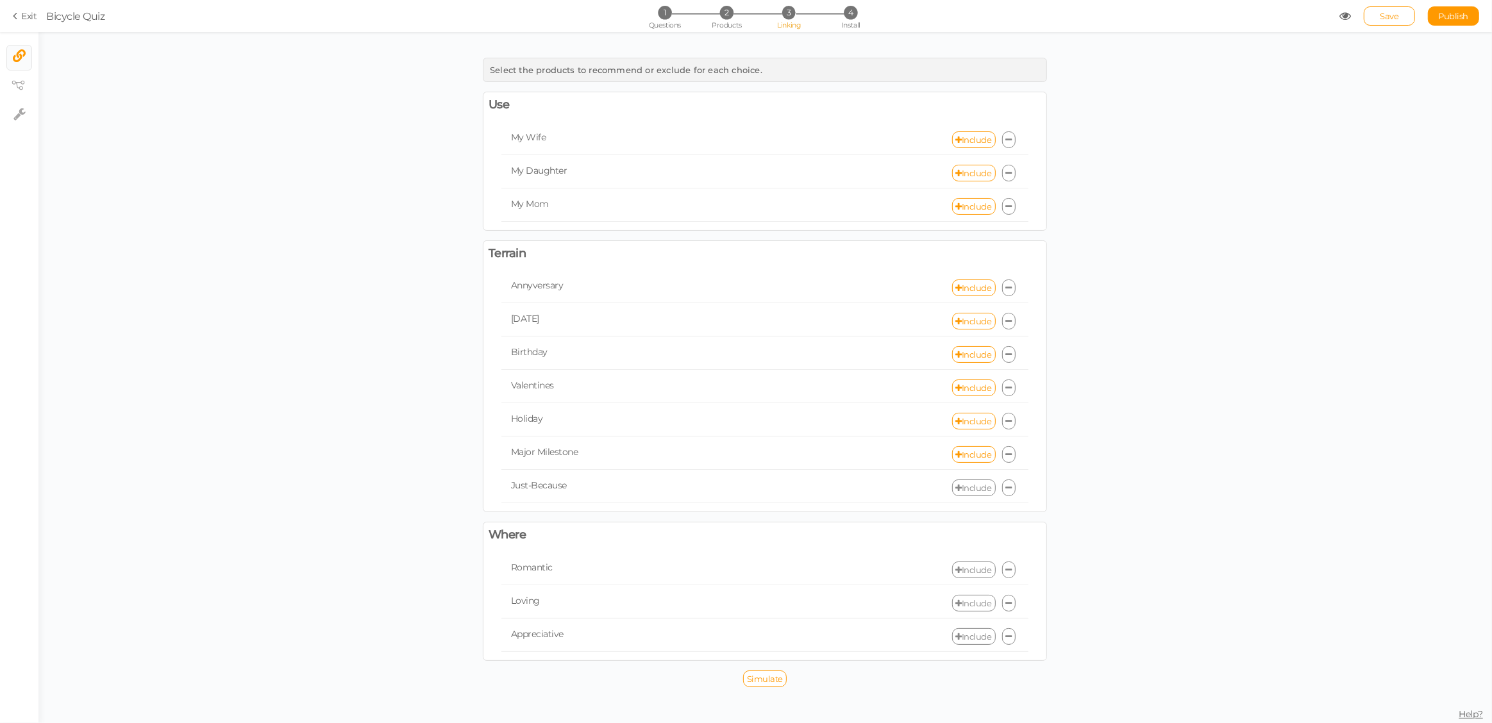
click at [962, 485] on link "Include" at bounding box center [974, 488] width 44 height 17
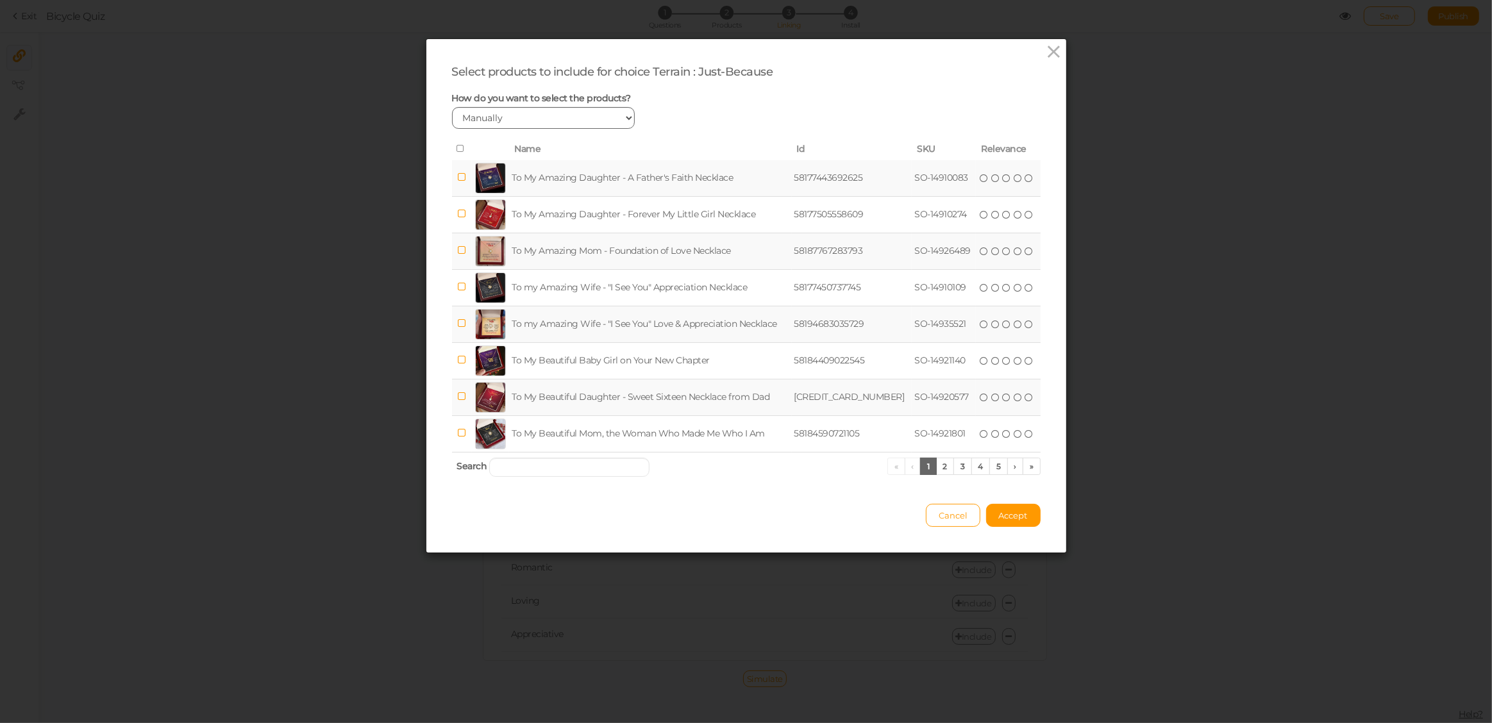
click at [515, 118] on select "Manually By tags By price" at bounding box center [543, 118] width 183 height 22
select select "expr"
click at [452, 107] on select "Manually By tags By price" at bounding box center [543, 118] width 183 height 22
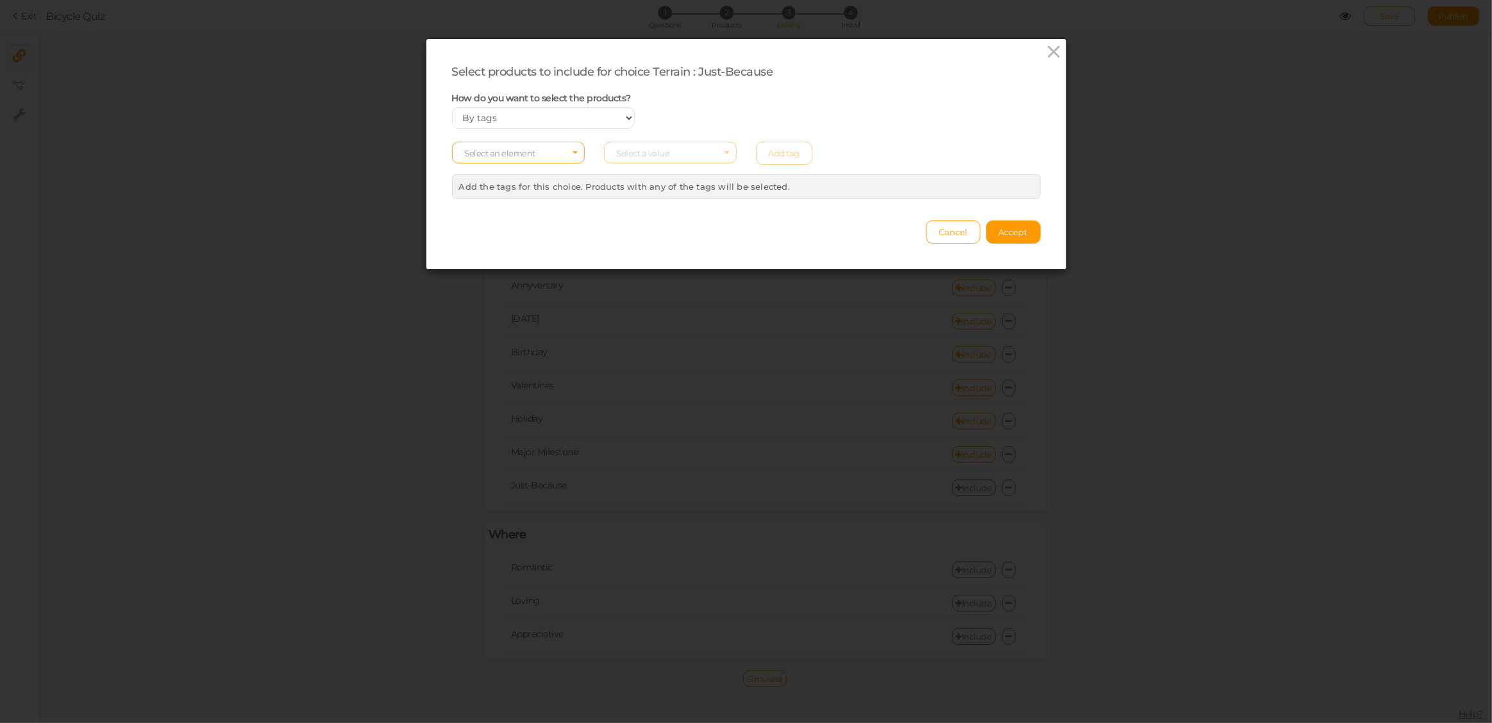
click at [507, 149] on span "Select an element" at bounding box center [500, 153] width 71 height 10
click at [499, 200] on span "type" at bounding box center [518, 203] width 131 height 15
click at [671, 155] on span "Select a value" at bounding box center [670, 153] width 133 height 22
click at [527, 150] on span "type" at bounding box center [514, 153] width 99 height 9
click at [494, 185] on span "tag" at bounding box center [518, 188] width 131 height 15
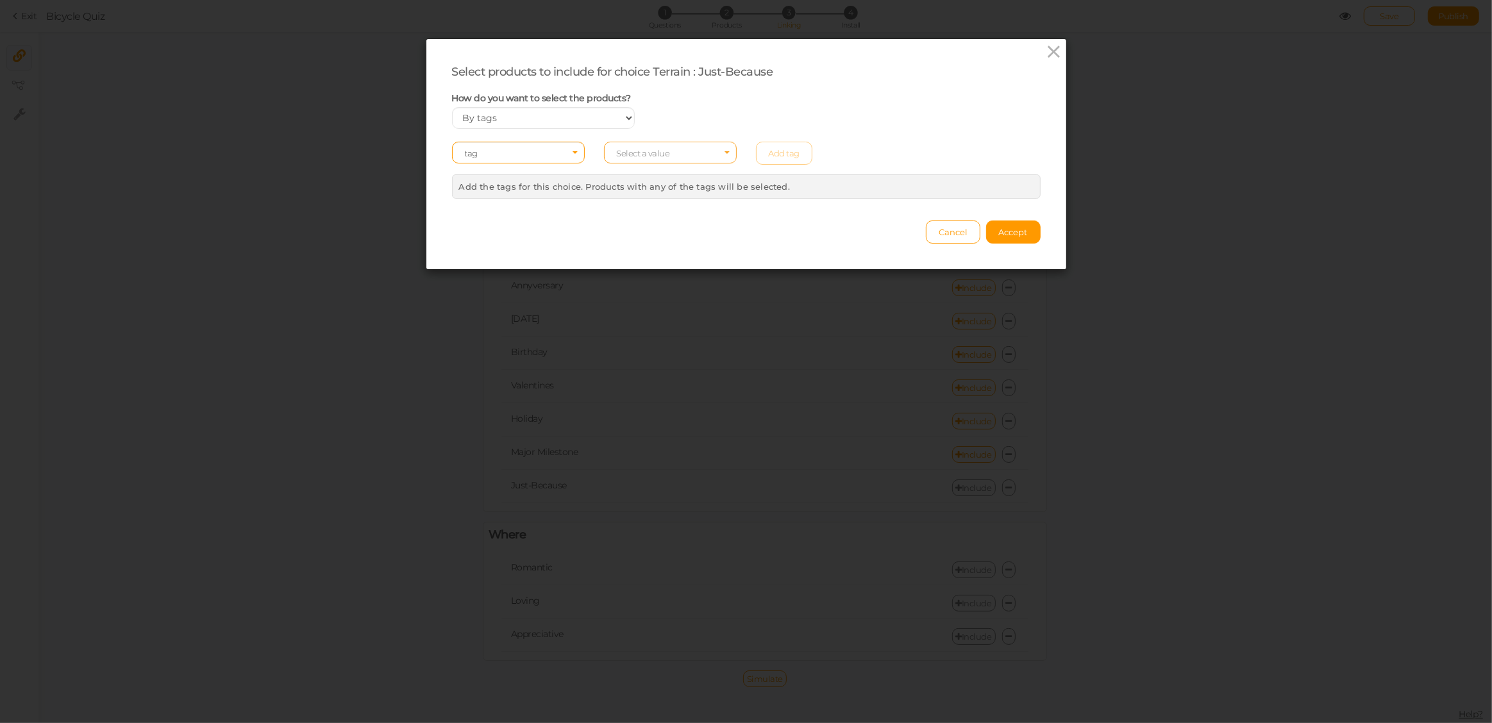
click at [657, 152] on span "Select a value" at bounding box center [643, 153] width 53 height 10
type input "o-j"
click at [651, 176] on span "o-j" at bounding box center [670, 173] width 131 height 15
click at [776, 156] on link "Add tag" at bounding box center [784, 153] width 57 height 23
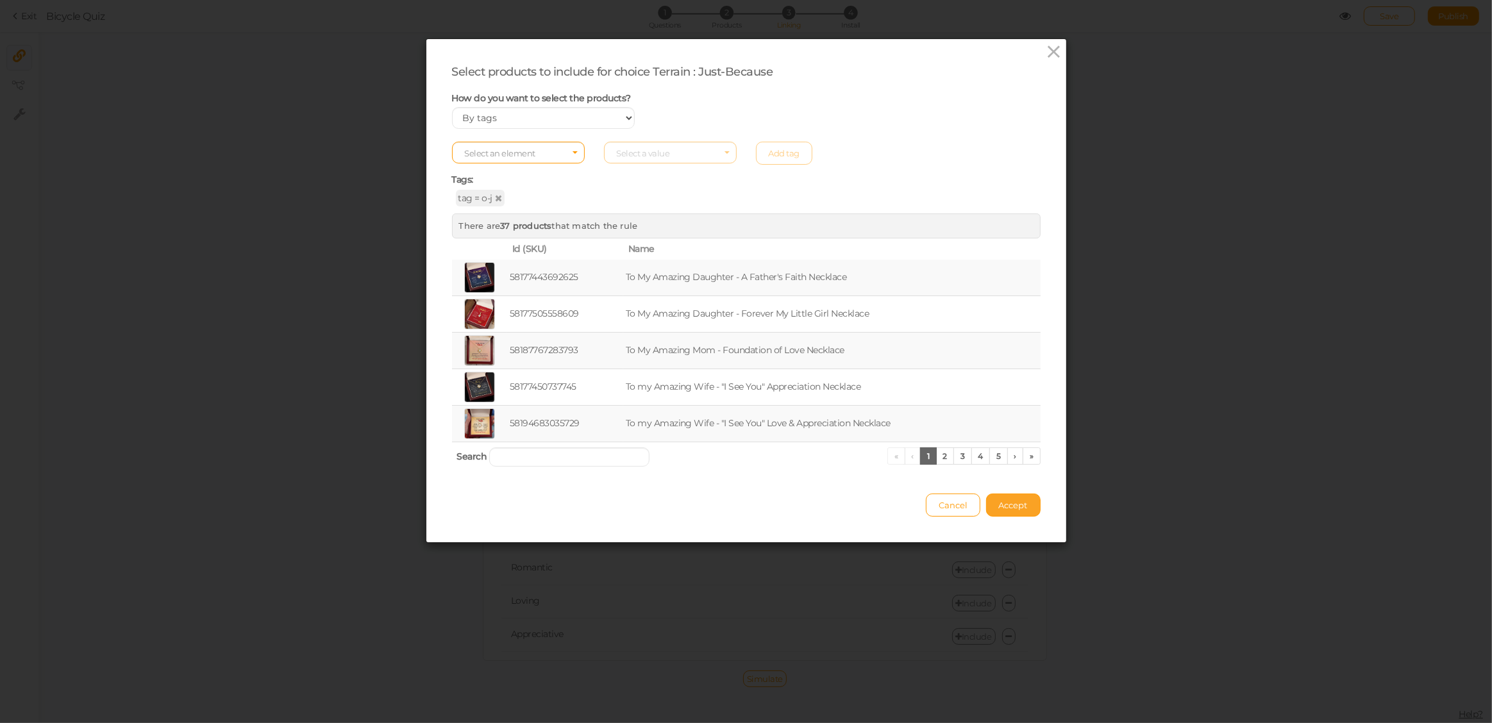
click at [1003, 501] on span "Accept" at bounding box center [1013, 505] width 29 height 10
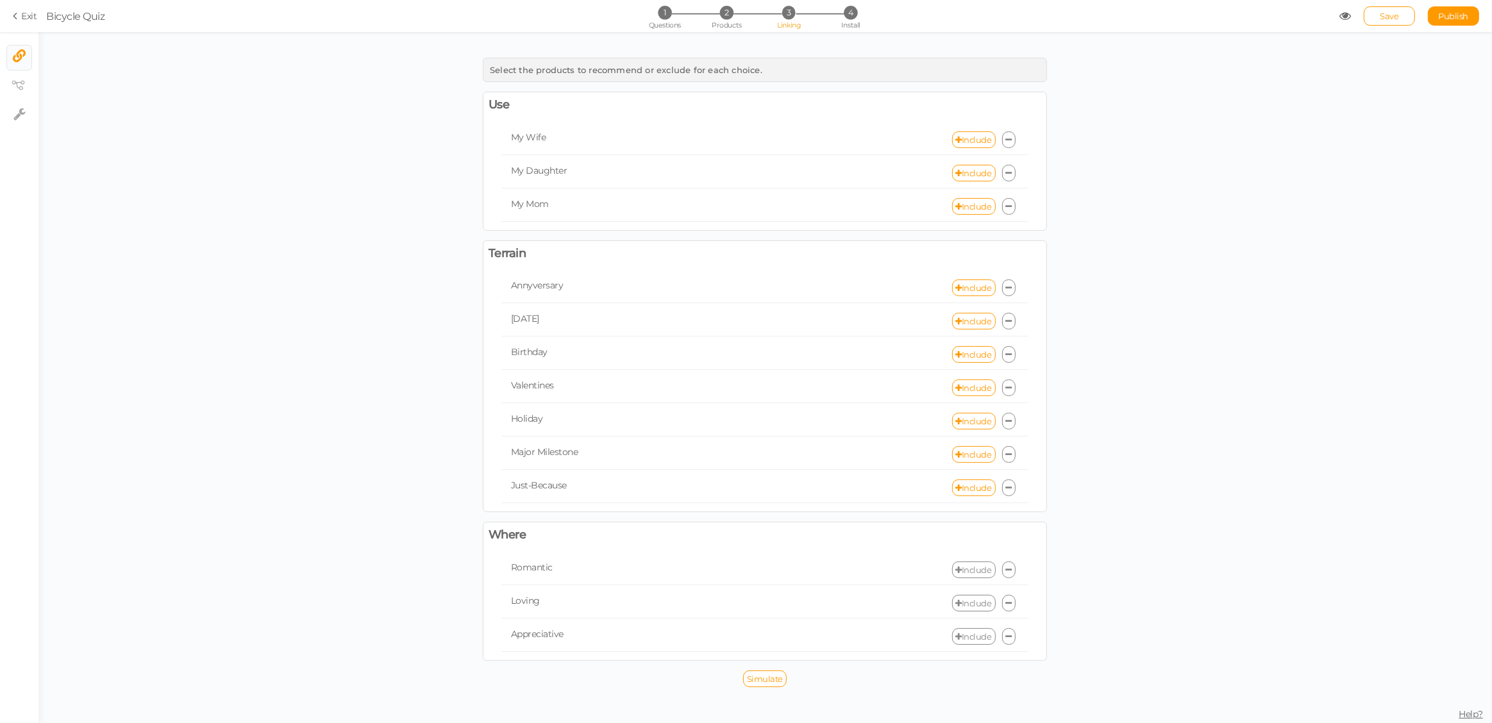
click at [973, 566] on link "Include" at bounding box center [974, 570] width 44 height 17
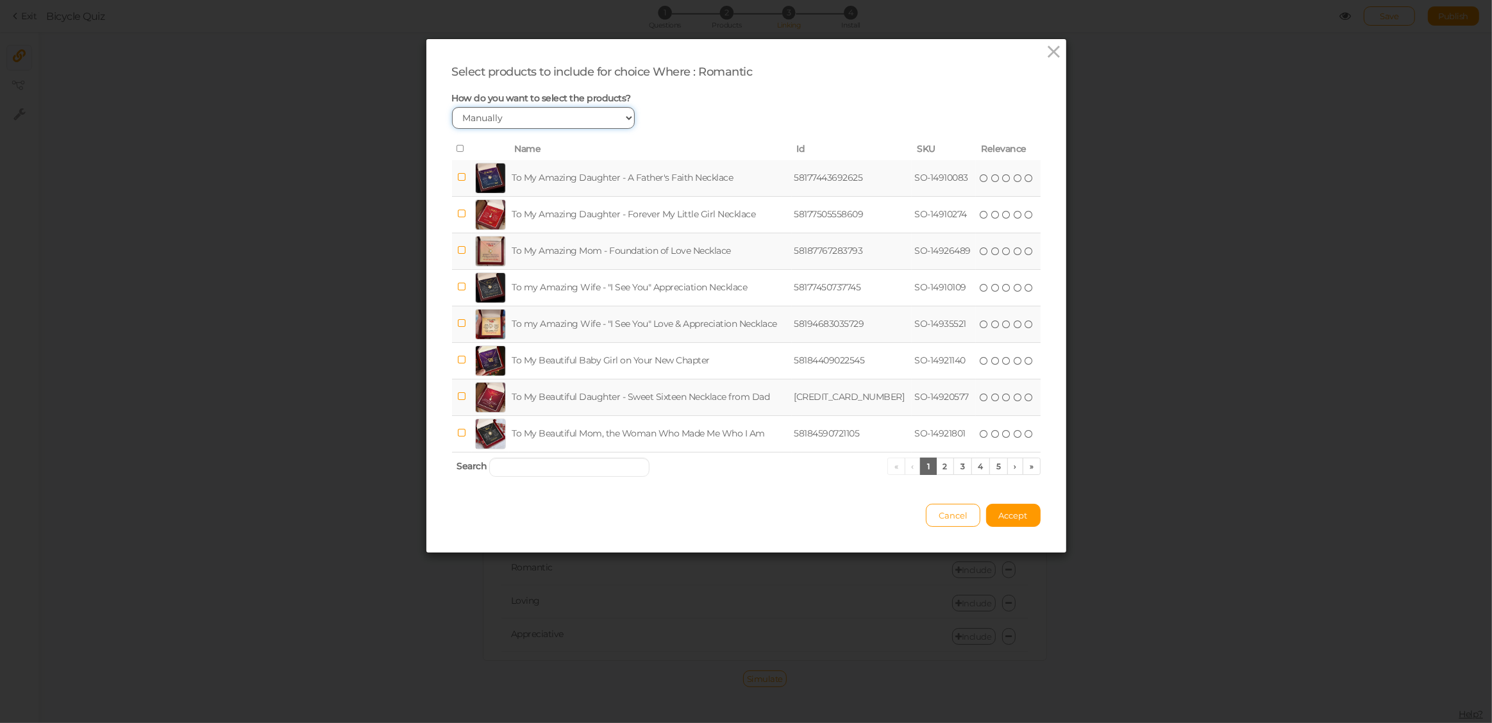
click at [500, 121] on select "Manually By tags By price" at bounding box center [543, 118] width 183 height 22
select select "expr"
click at [452, 107] on select "Manually By tags By price" at bounding box center [543, 118] width 183 height 22
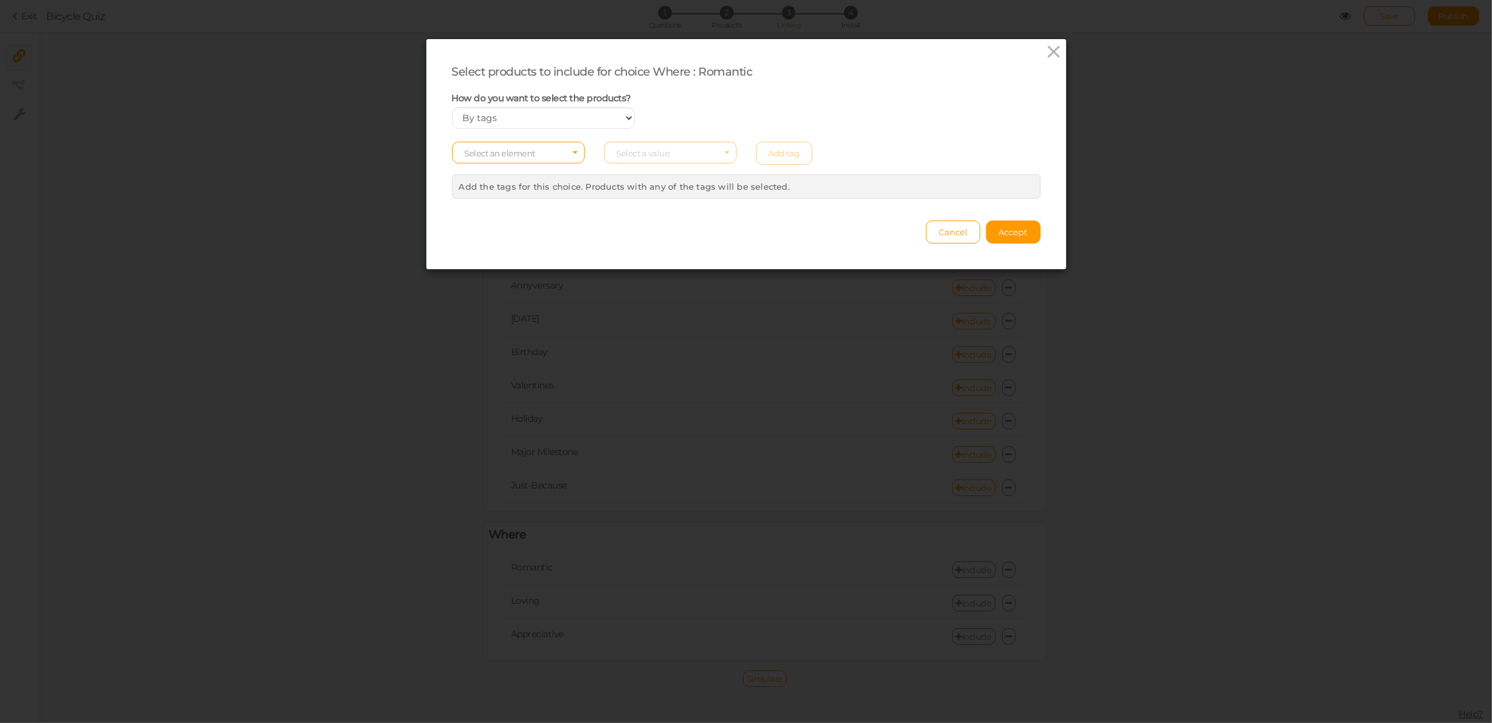
click at [546, 151] on span "Select an element" at bounding box center [518, 153] width 133 height 22
click at [505, 186] on span "tag" at bounding box center [518, 188] width 131 height 15
click at [647, 149] on span "Select a value" at bounding box center [643, 153] width 53 height 10
type input "t-r"
click at [655, 174] on span "t-r" at bounding box center [670, 173] width 131 height 15
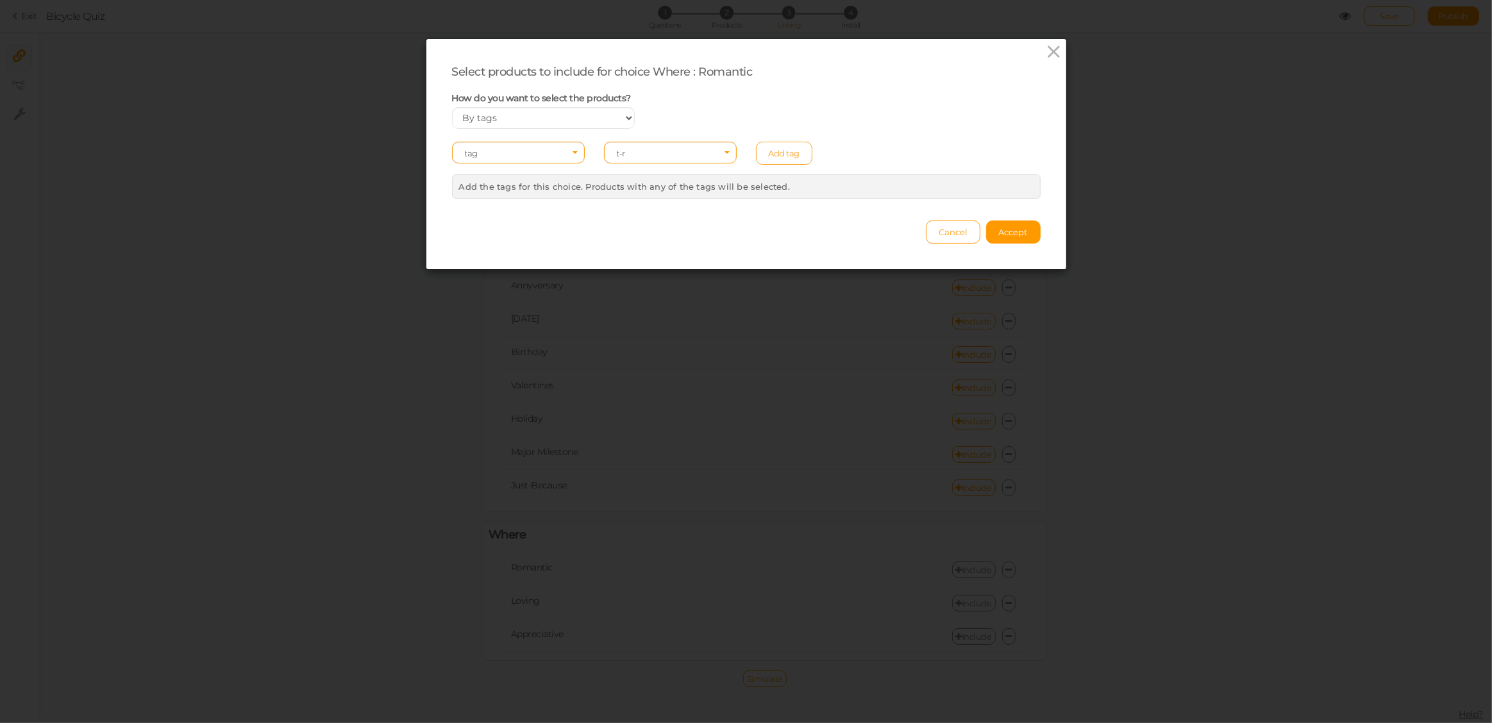
click at [765, 155] on link "Add tag" at bounding box center [784, 153] width 57 height 23
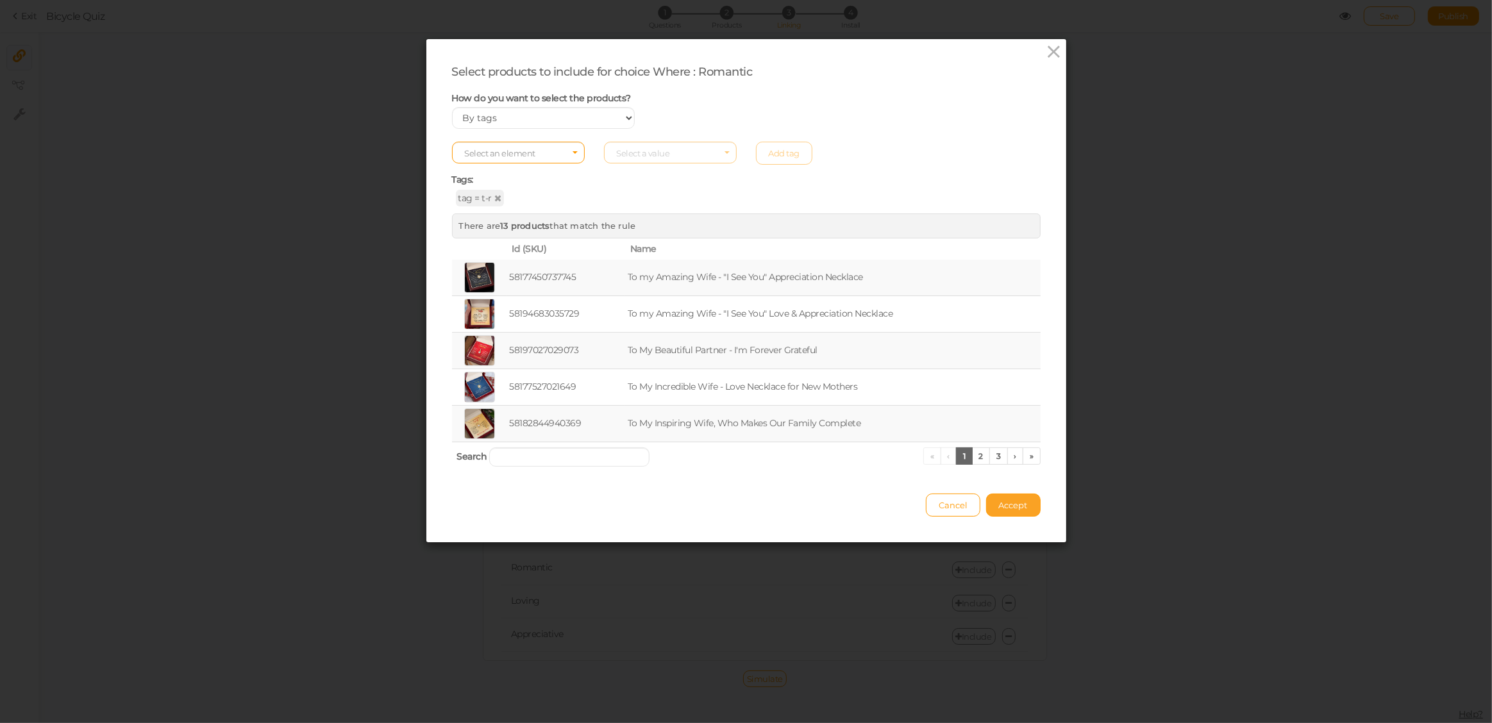
click at [1005, 502] on span "Accept" at bounding box center [1013, 505] width 29 height 10
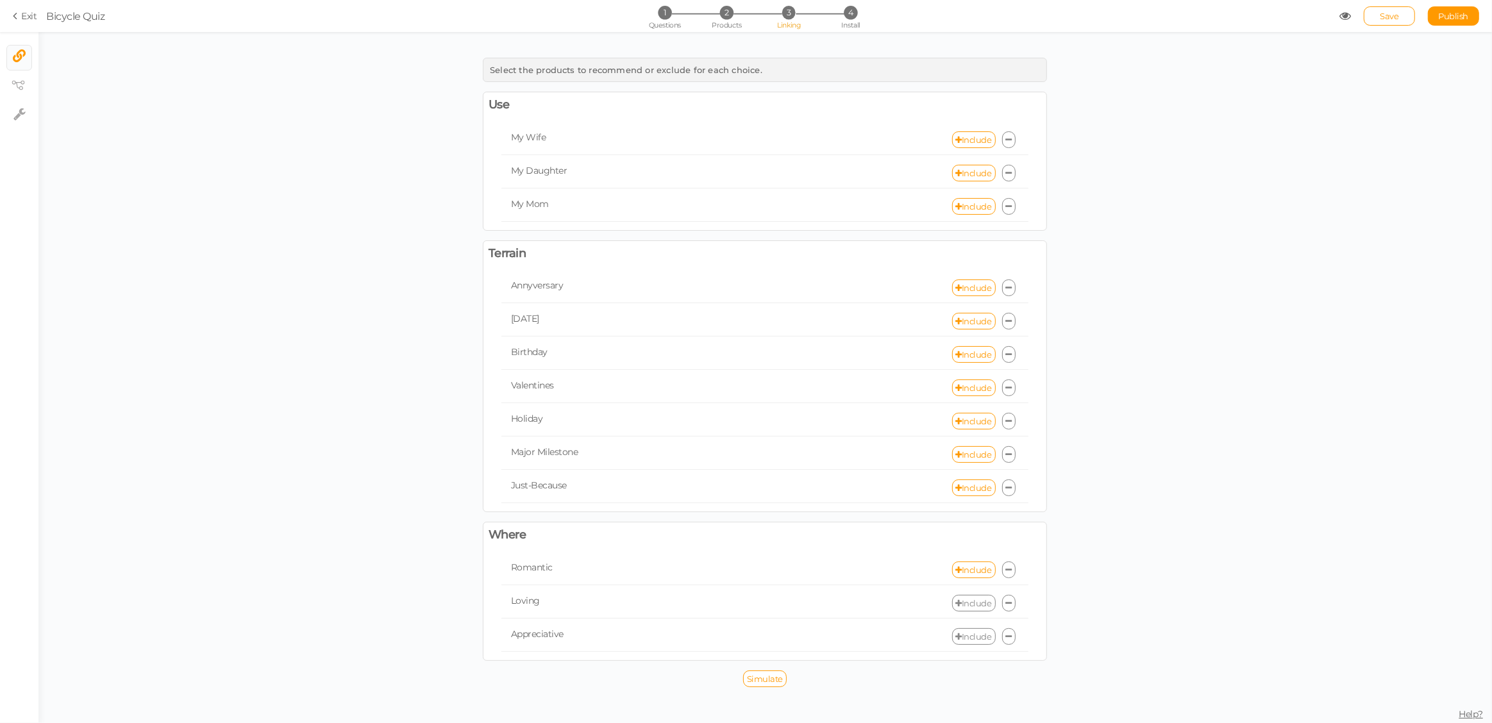
click at [962, 598] on link "Include" at bounding box center [974, 603] width 44 height 17
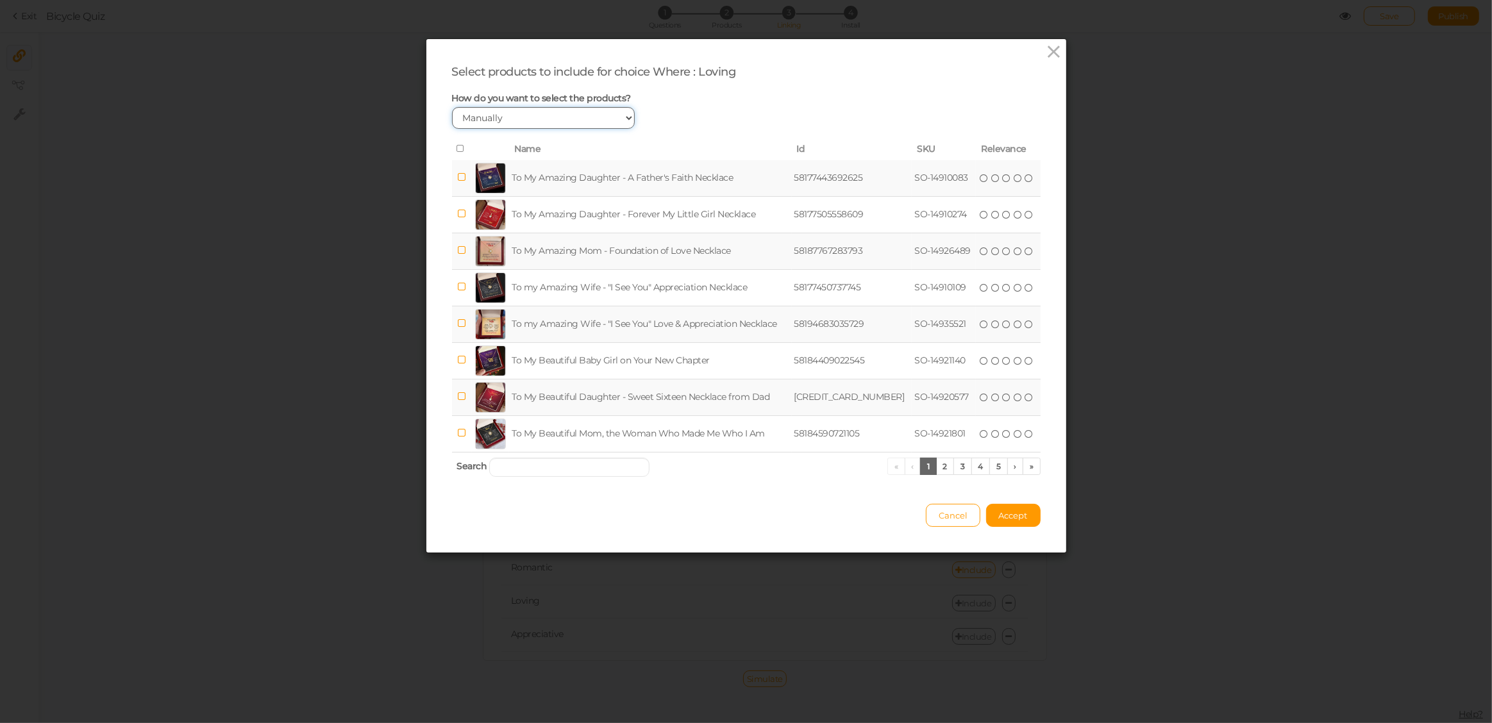
click at [531, 118] on select "Manually By tags By price" at bounding box center [543, 118] width 183 height 22
select select "expr"
click at [452, 107] on select "Manually By tags By price" at bounding box center [543, 118] width 183 height 22
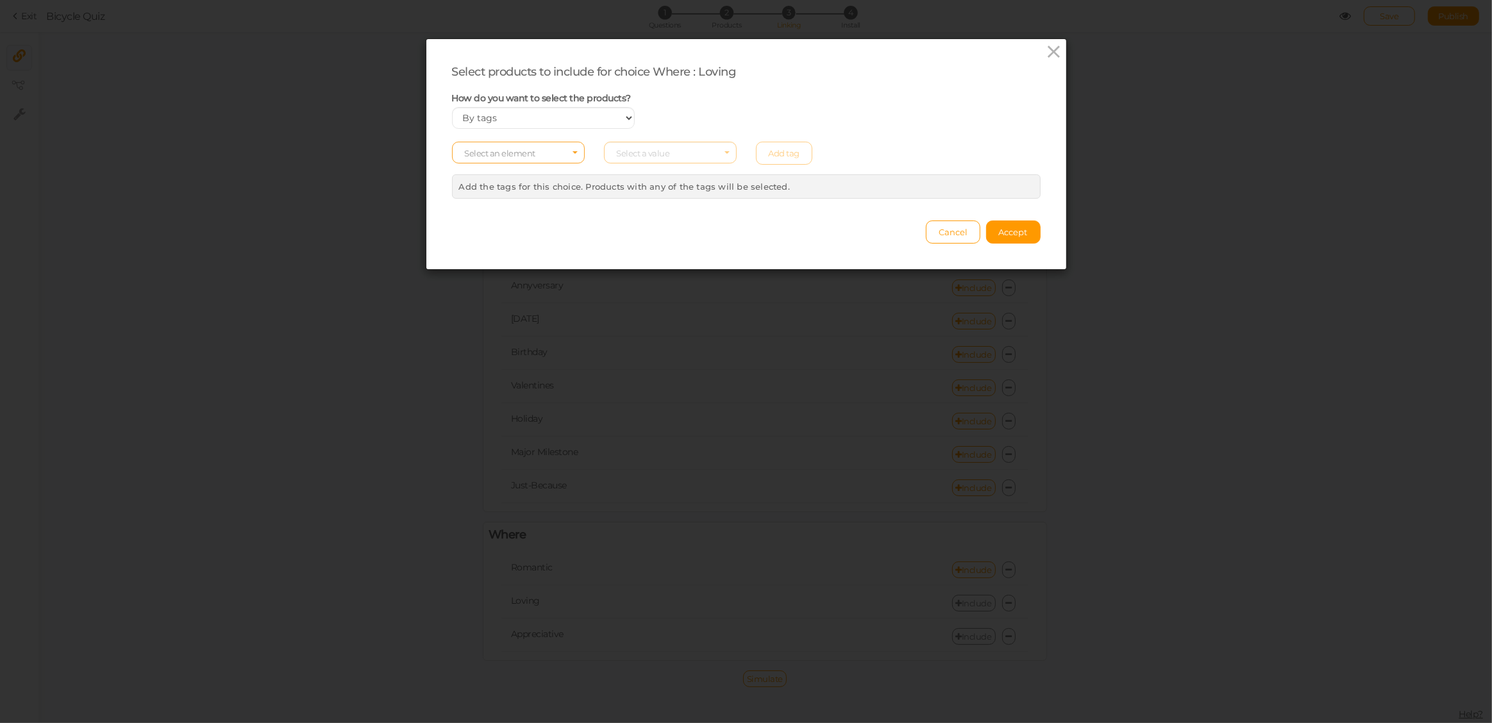
click at [546, 154] on span "Select an element" at bounding box center [518, 153] width 133 height 22
click at [498, 185] on span "tag" at bounding box center [518, 188] width 131 height 15
click at [648, 152] on span "Select a value" at bounding box center [643, 153] width 53 height 10
type input "t-l"
click at [639, 172] on span "t-l" at bounding box center [670, 173] width 131 height 15
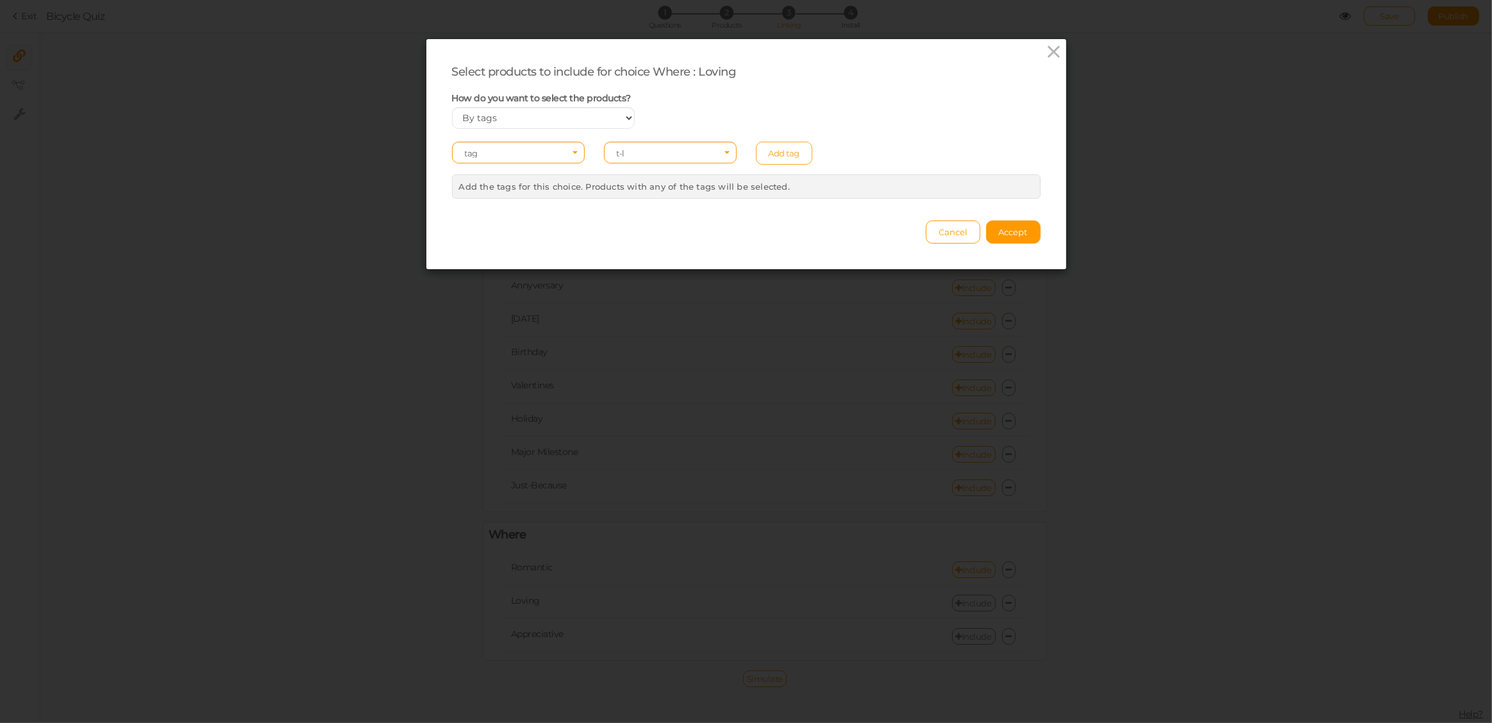
click at [771, 150] on link "Add tag" at bounding box center [784, 153] width 57 height 23
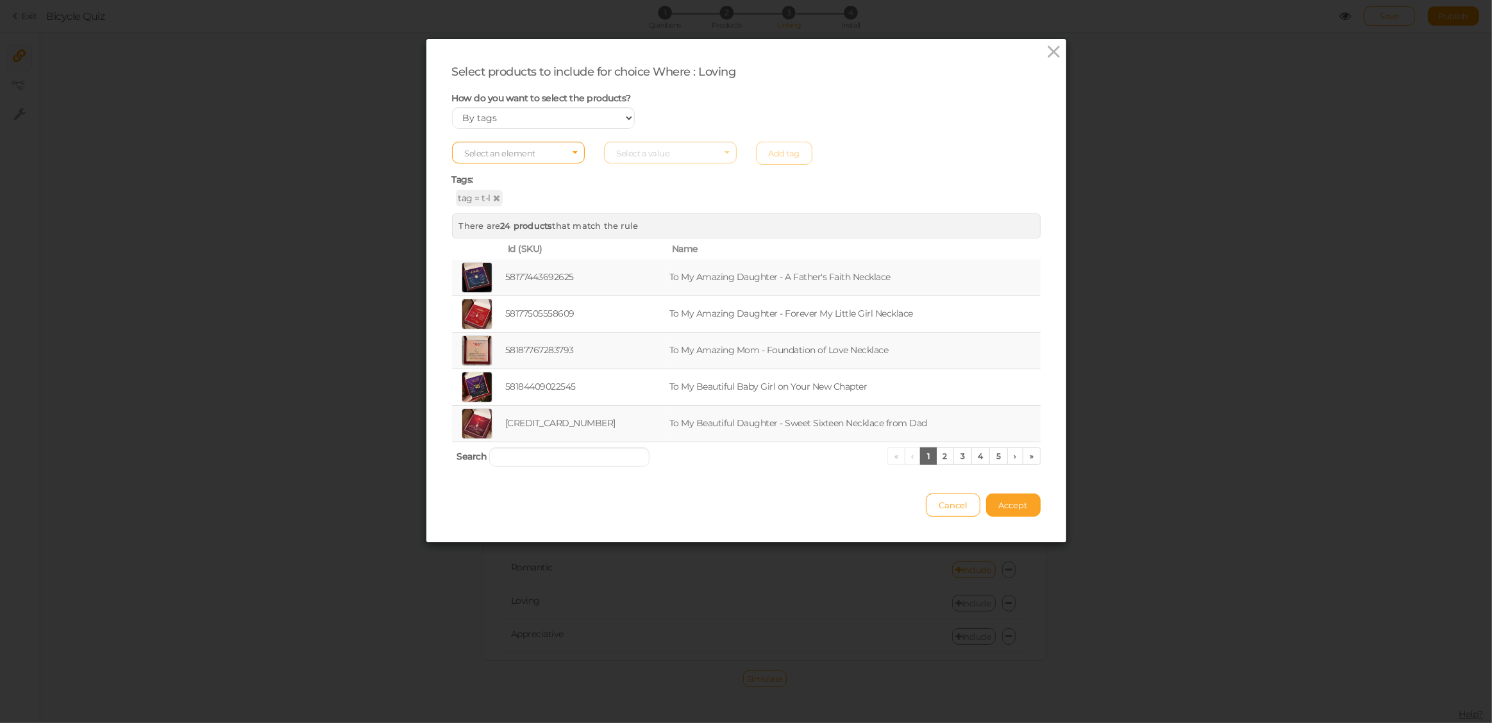
click at [1019, 506] on span "Accept" at bounding box center [1013, 505] width 29 height 10
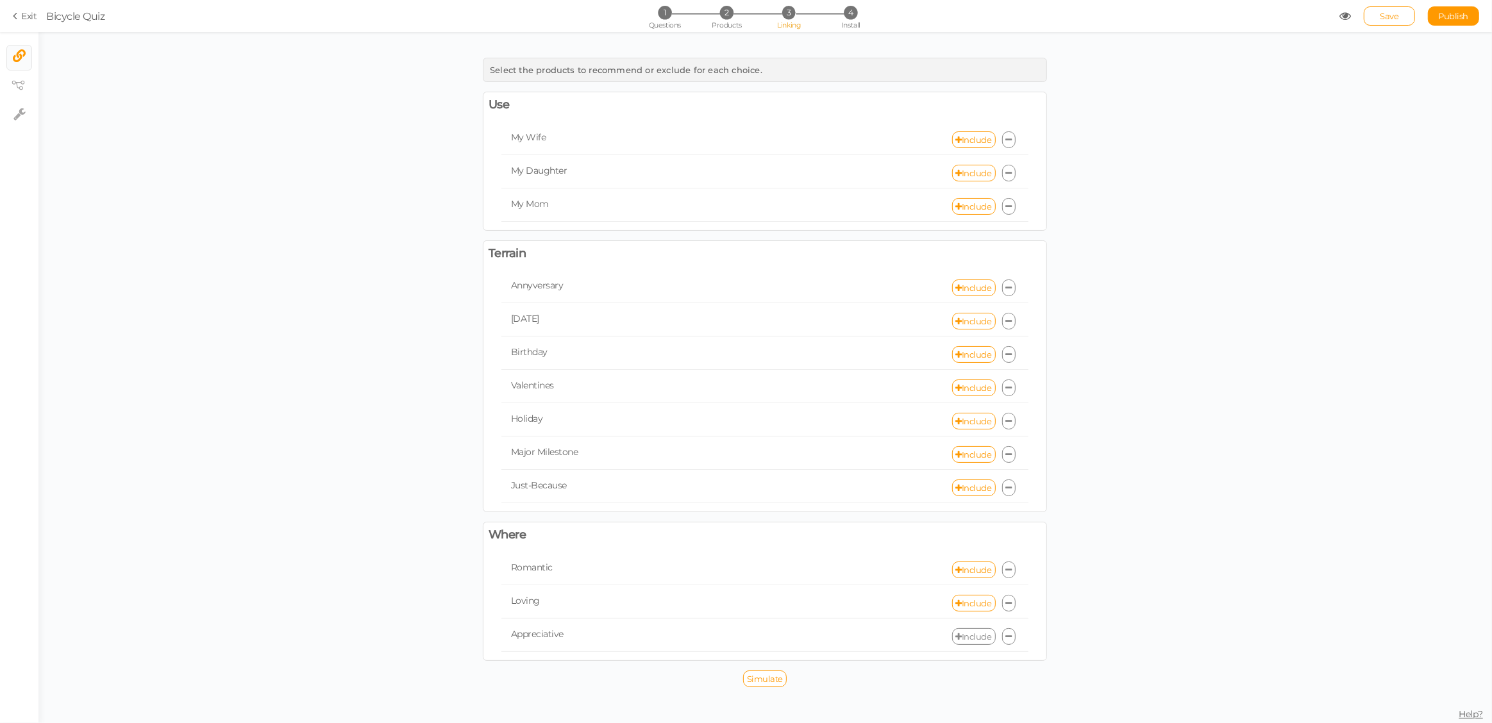
click at [967, 631] on link "Include" at bounding box center [974, 636] width 44 height 17
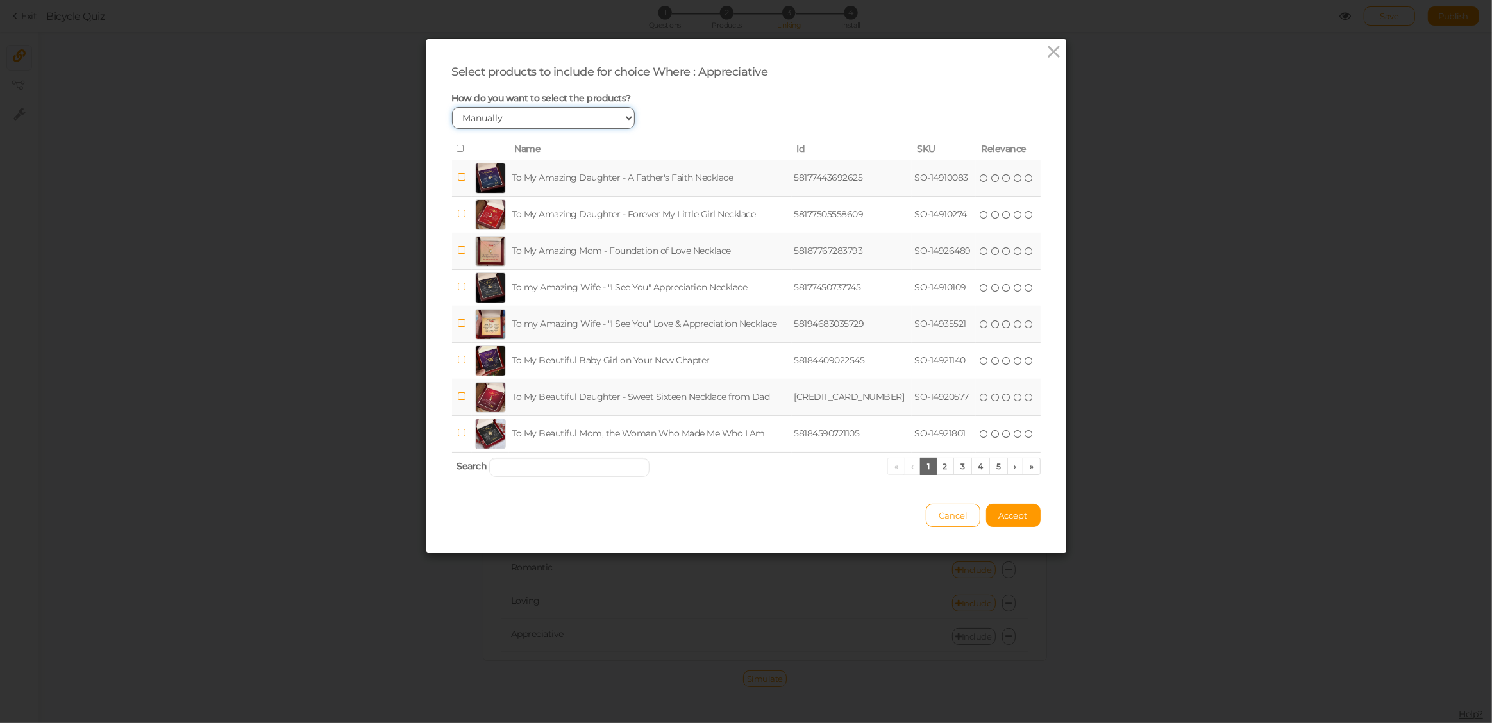
click at [489, 115] on select "Manually By tags By price" at bounding box center [543, 118] width 183 height 22
select select "expr"
click at [452, 107] on select "Manually By tags By price" at bounding box center [543, 118] width 183 height 22
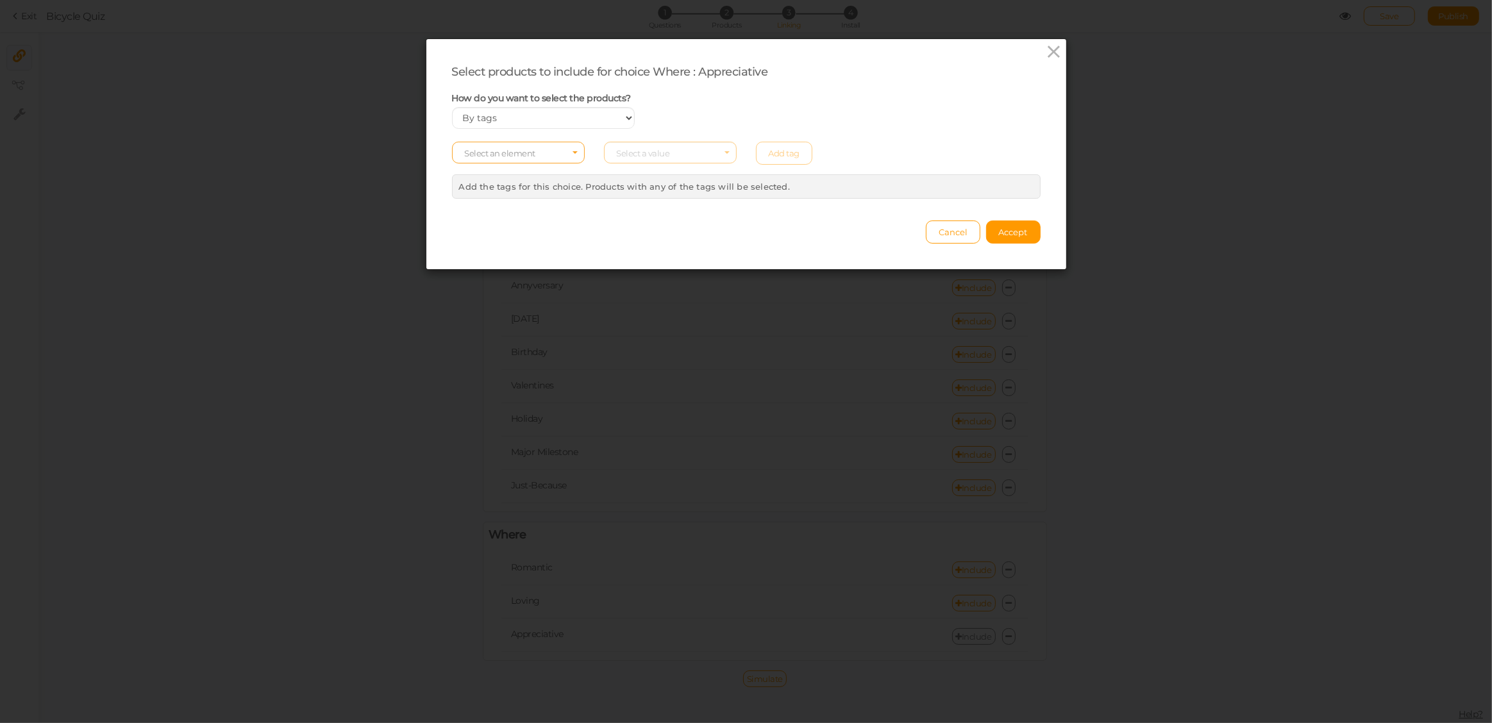
click at [479, 151] on span "Select an element" at bounding box center [500, 153] width 71 height 10
click at [474, 183] on span "tag" at bounding box center [518, 188] width 131 height 15
click at [643, 152] on span "Select a value" at bounding box center [643, 153] width 53 height 10
type input "t-a"
click at [637, 171] on span "t-a" at bounding box center [670, 173] width 131 height 15
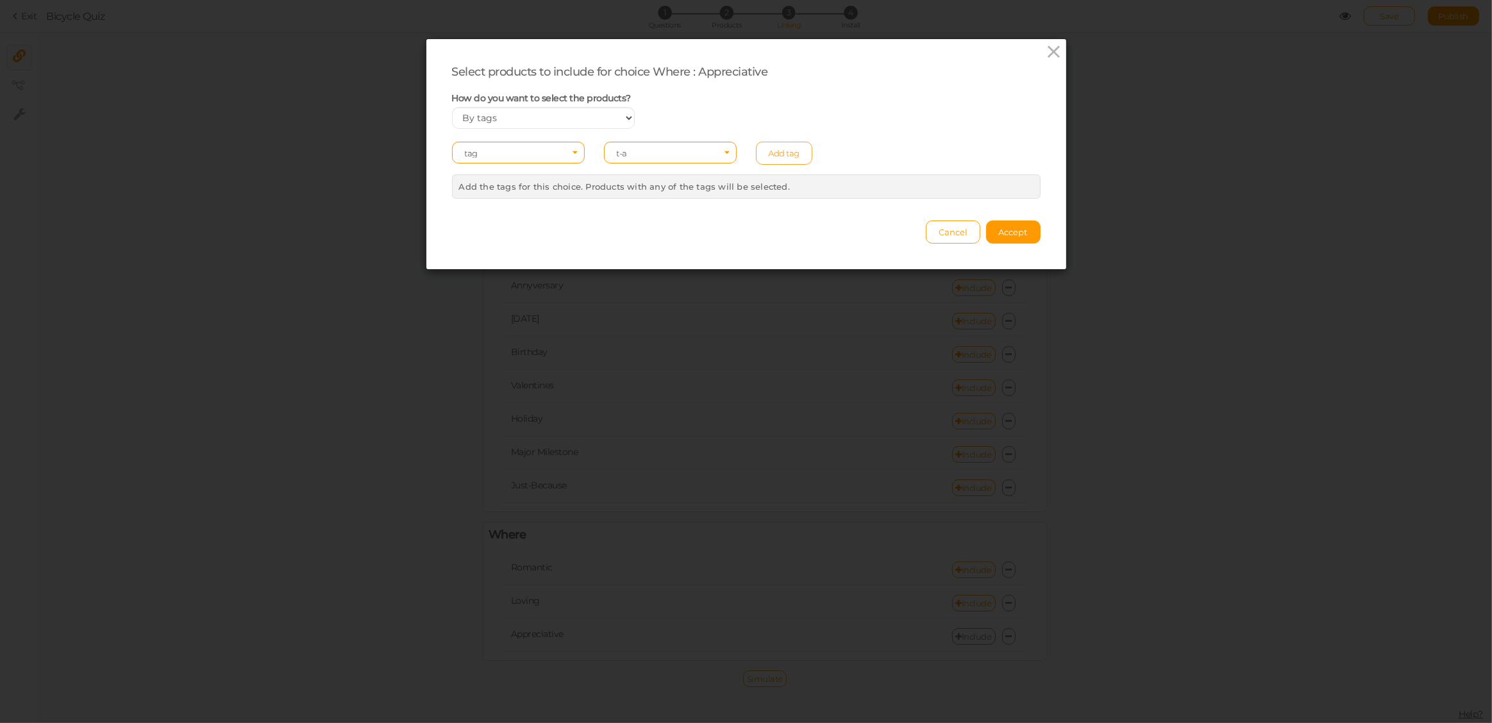
click at [772, 154] on link "Add tag" at bounding box center [784, 153] width 57 height 23
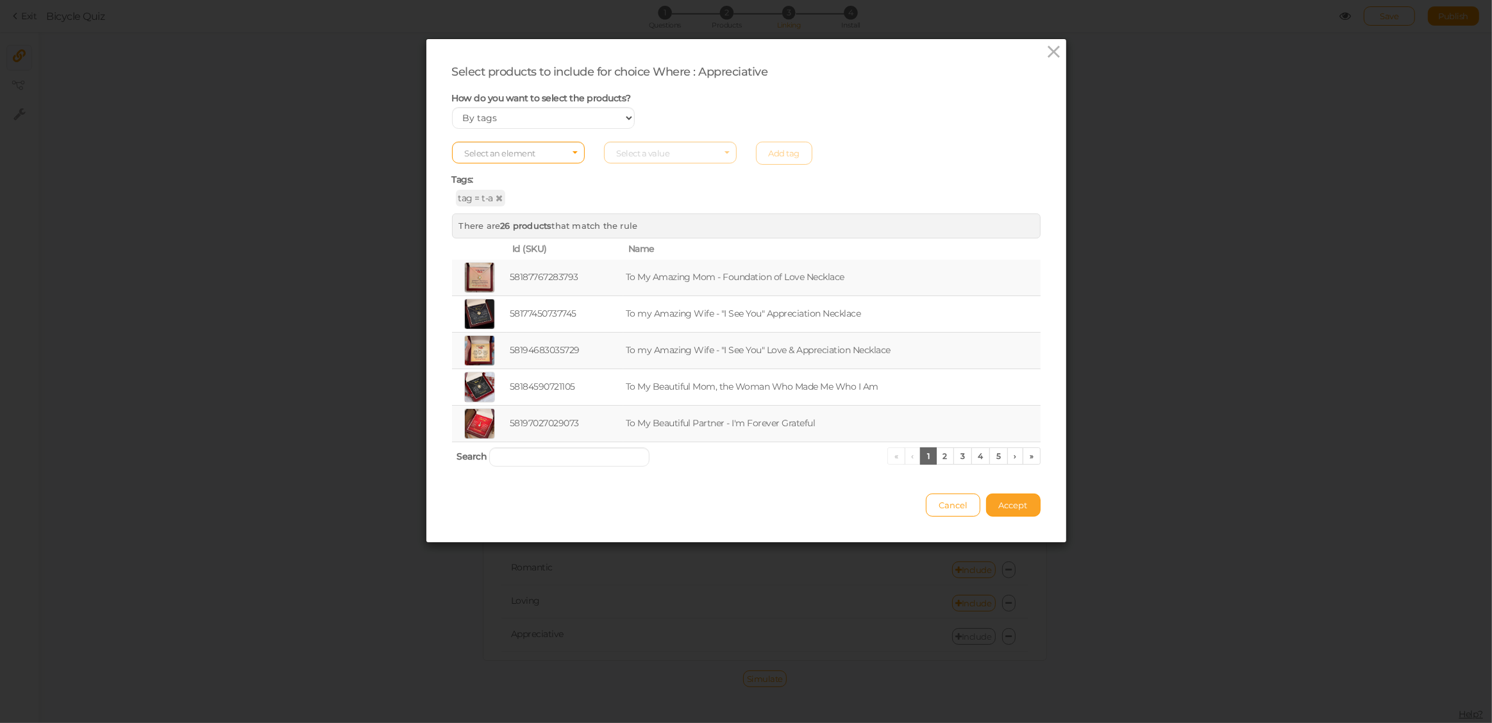
click at [1013, 500] on span "Accept" at bounding box center [1013, 505] width 29 height 10
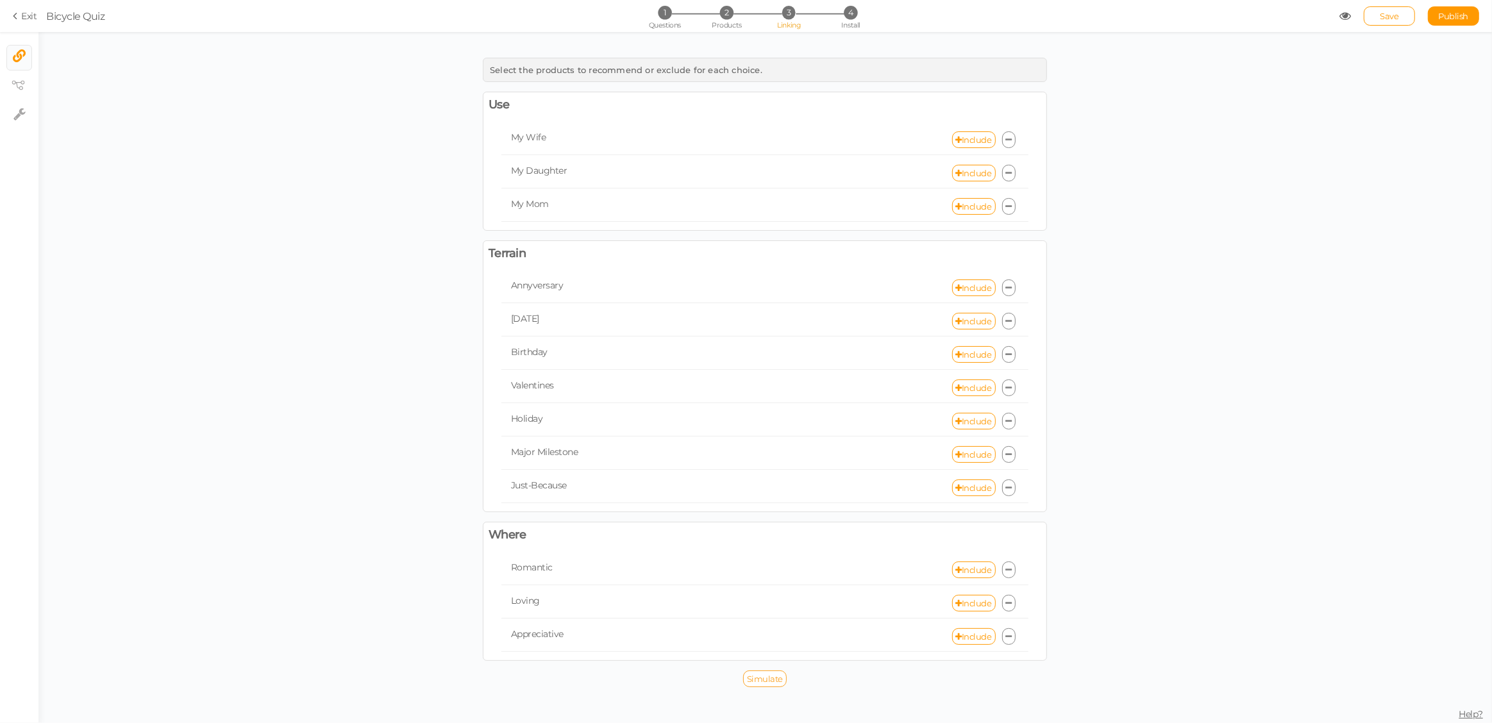
click at [774, 675] on span "Simulate" at bounding box center [765, 679] width 36 height 10
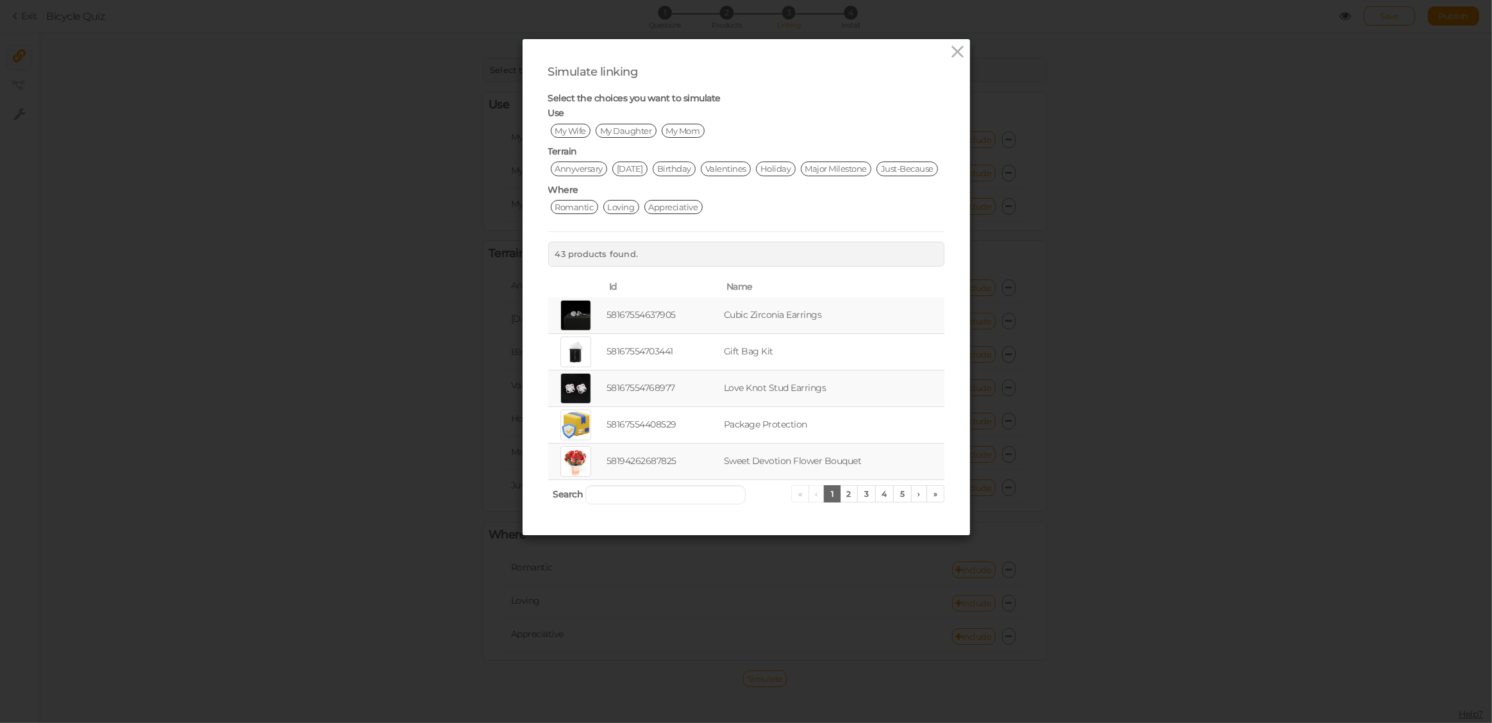
click at [617, 130] on span "My Daughter" at bounding box center [626, 131] width 61 height 14
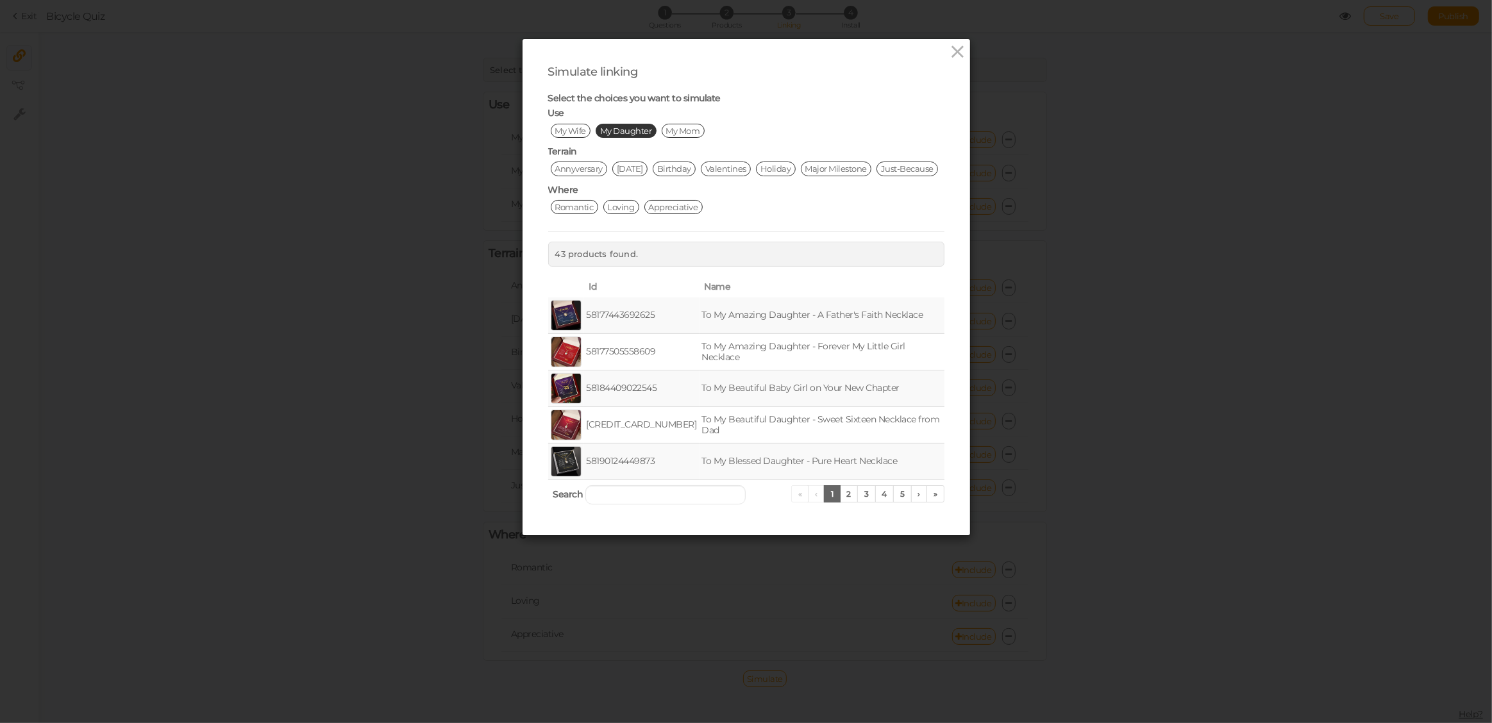
click at [635, 167] on span "[DATE]" at bounding box center [629, 169] width 35 height 14
click at [572, 214] on span "Romantic" at bounding box center [574, 207] width 47 height 14
click at [948, 50] on icon at bounding box center [957, 51] width 19 height 19
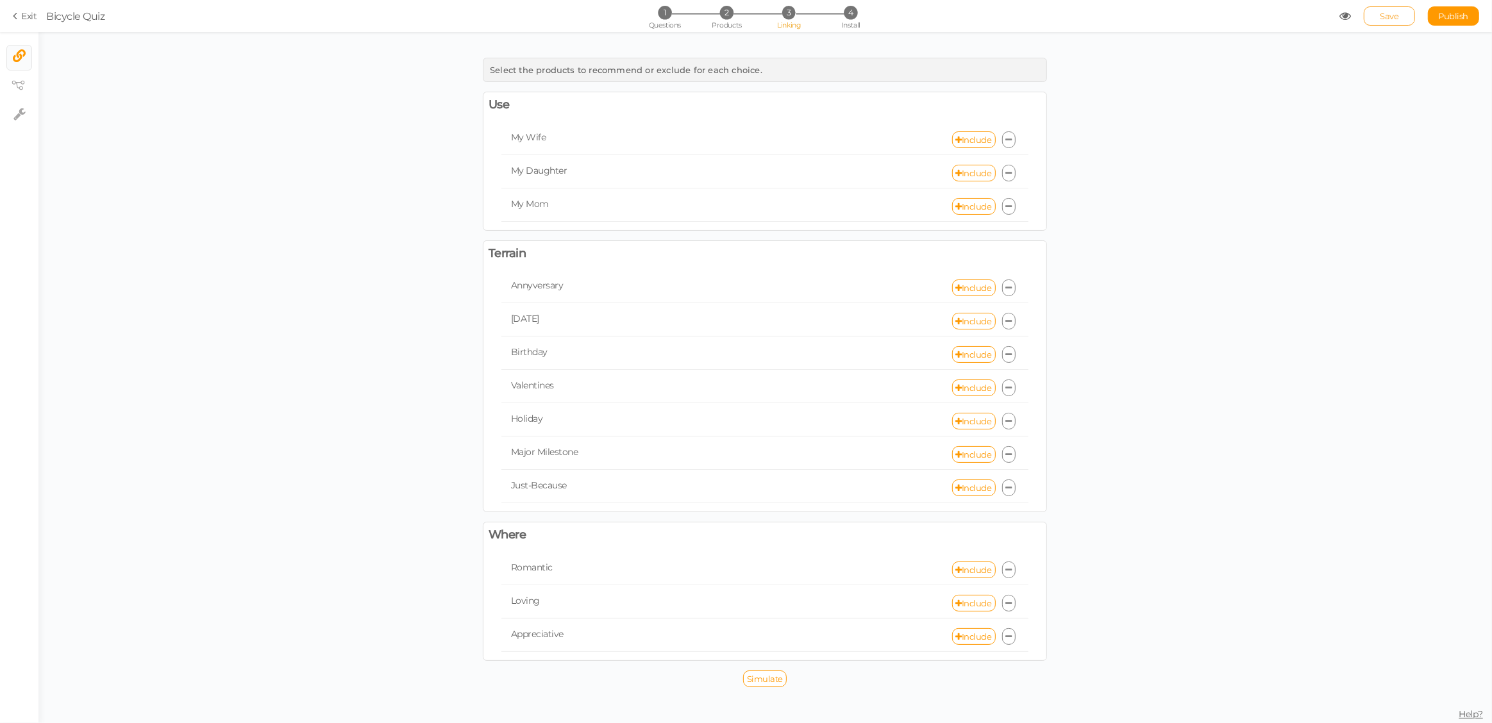
click at [1378, 17] on link "Save" at bounding box center [1389, 15] width 51 height 19
click at [679, 78] on div "Select the products to recommend or exclude for each choice." at bounding box center [765, 70] width 564 height 24
click at [1009, 566] on icon at bounding box center [1009, 570] width 6 height 8
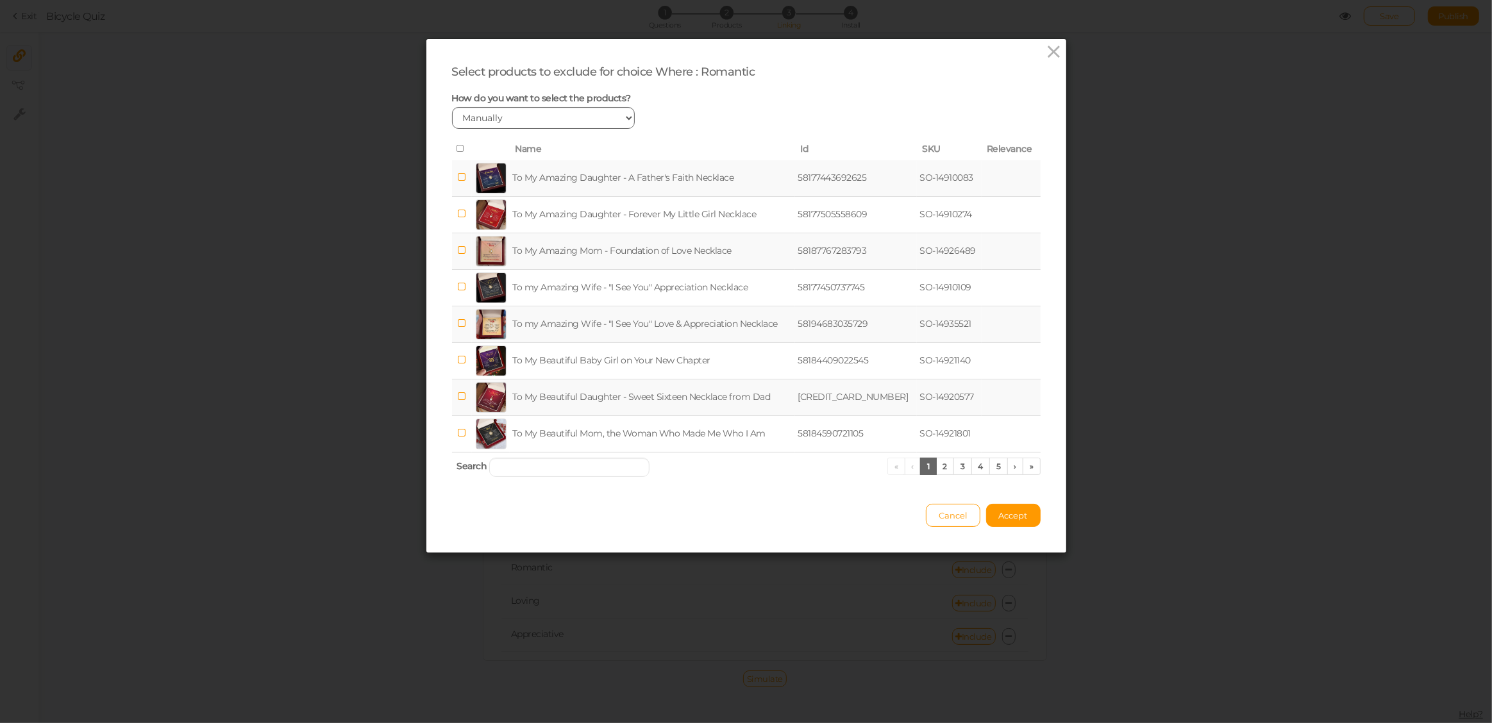
click at [589, 120] on select "Manually By tags By price" at bounding box center [543, 118] width 183 height 22
select select "expr"
click at [452, 107] on select "Manually By tags By price" at bounding box center [543, 118] width 183 height 22
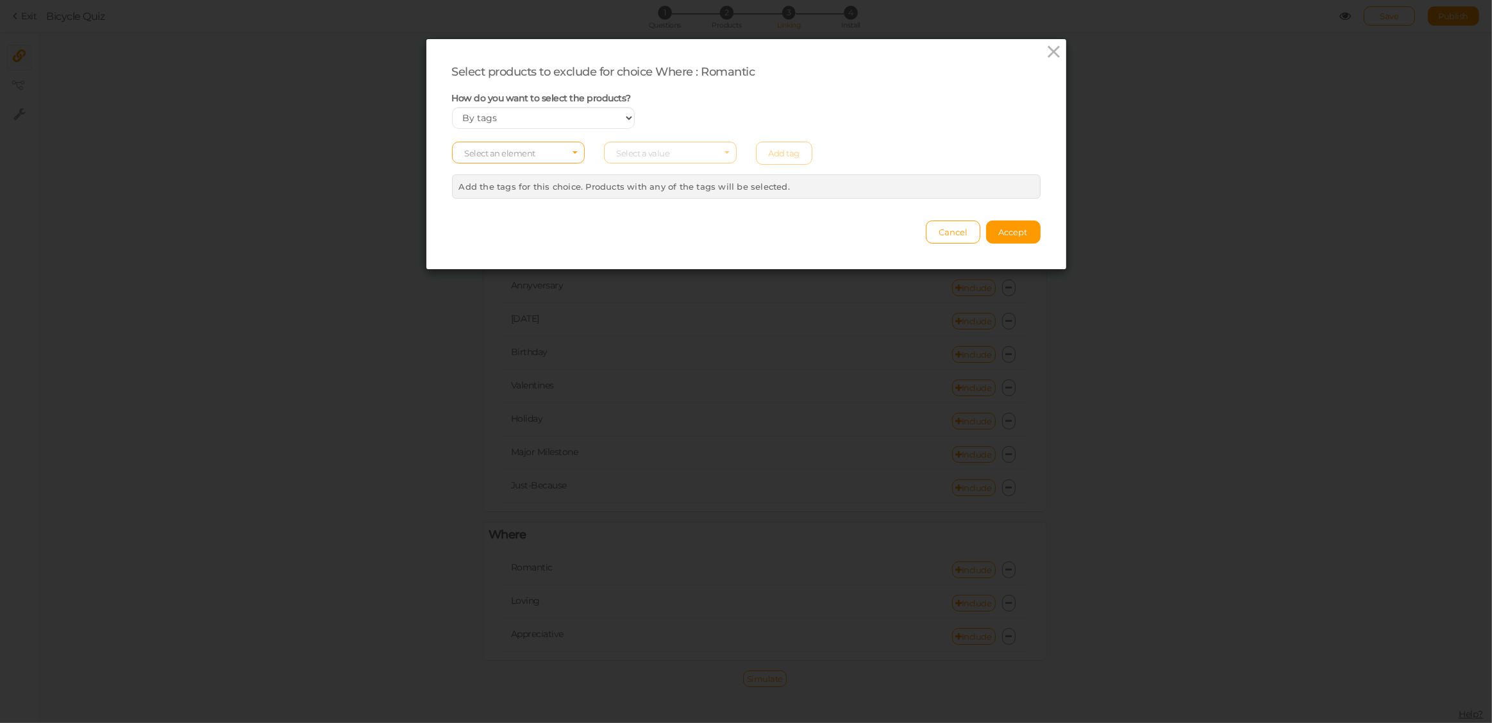
click at [550, 147] on span "Select an element" at bounding box center [518, 153] width 133 height 22
click at [505, 172] on span "col" at bounding box center [518, 173] width 131 height 15
click at [660, 155] on span "Select a value" at bounding box center [643, 153] width 53 height 10
click at [655, 214] on span "to my daughter" at bounding box center [645, 218] width 56 height 10
click at [780, 155] on link "Add tag" at bounding box center [784, 153] width 57 height 23
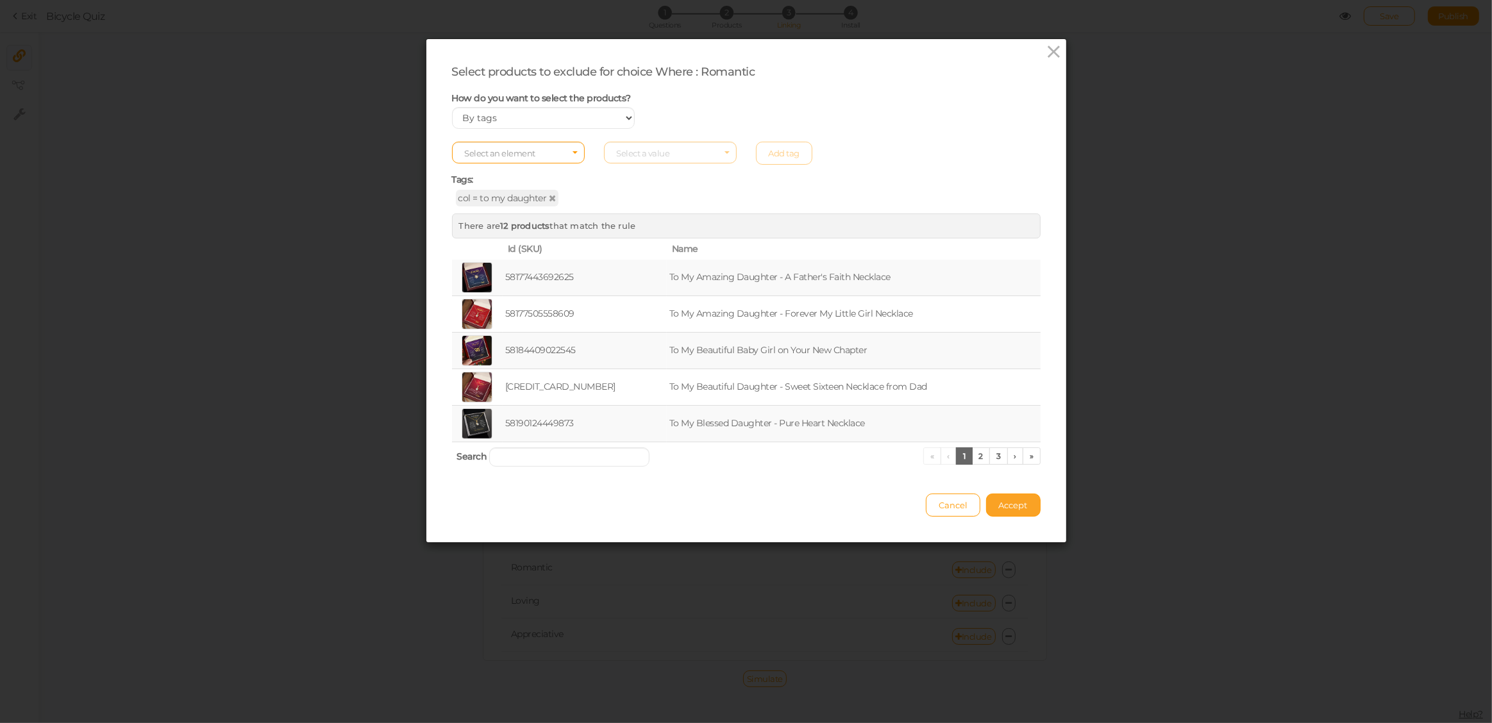
click at [1016, 501] on span "Accept" at bounding box center [1013, 505] width 29 height 10
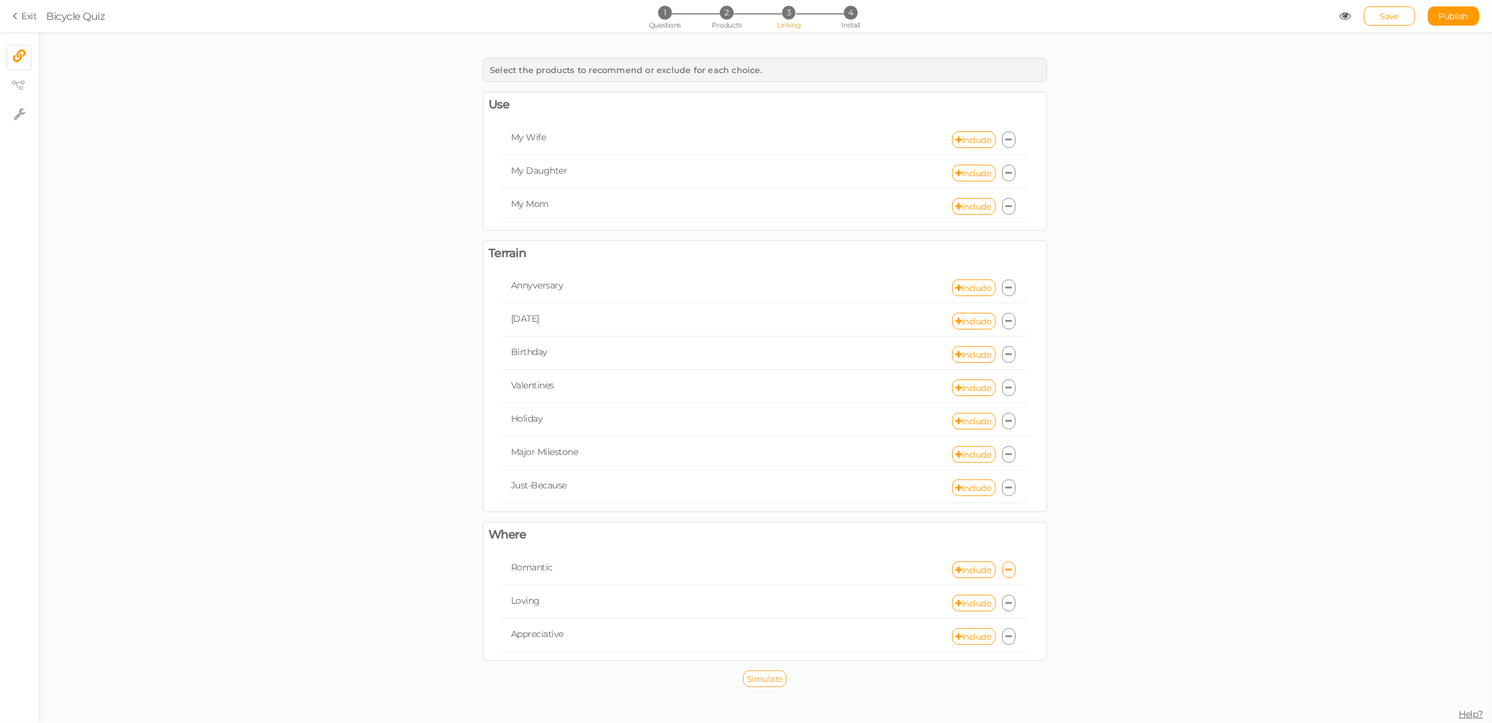
click at [773, 674] on span "Simulate" at bounding box center [765, 679] width 36 height 10
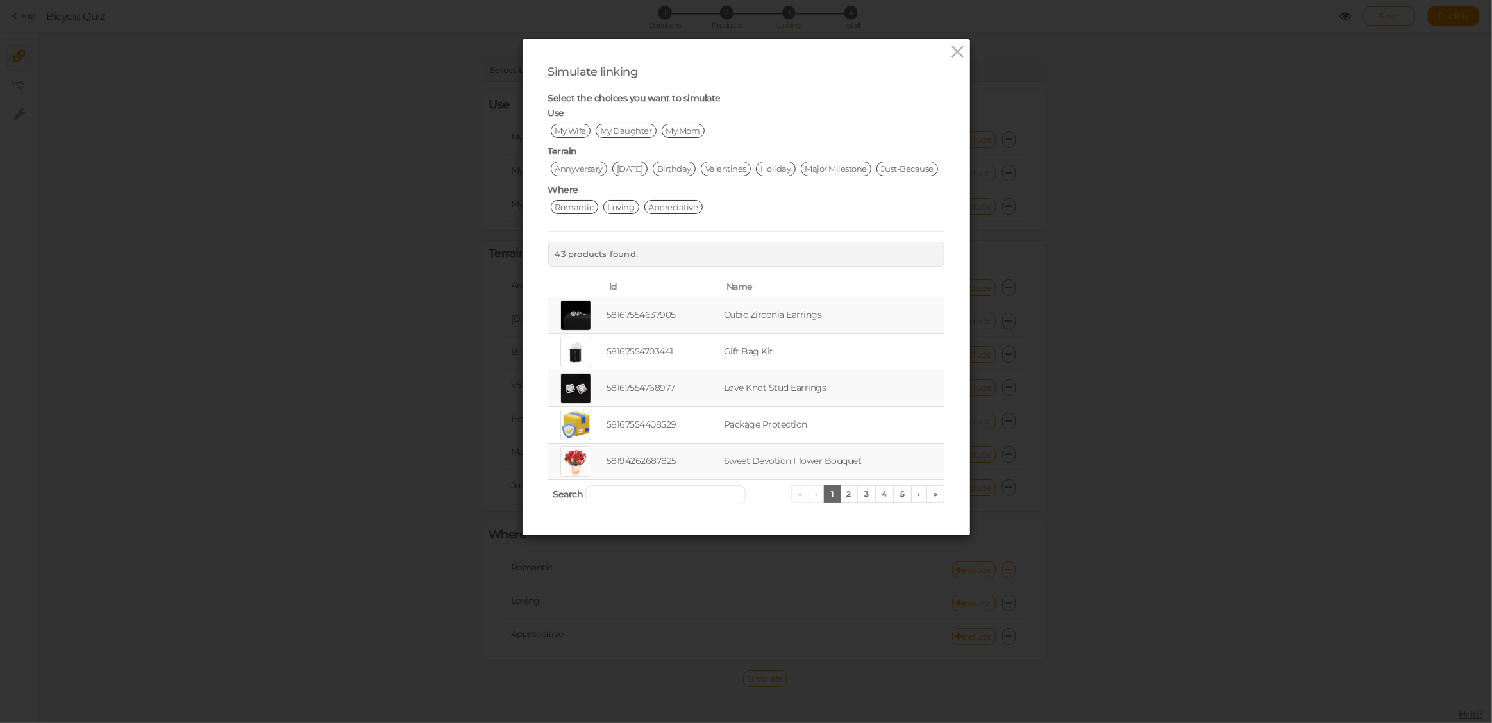
click at [626, 127] on span "My Daughter" at bounding box center [626, 131] width 61 height 14
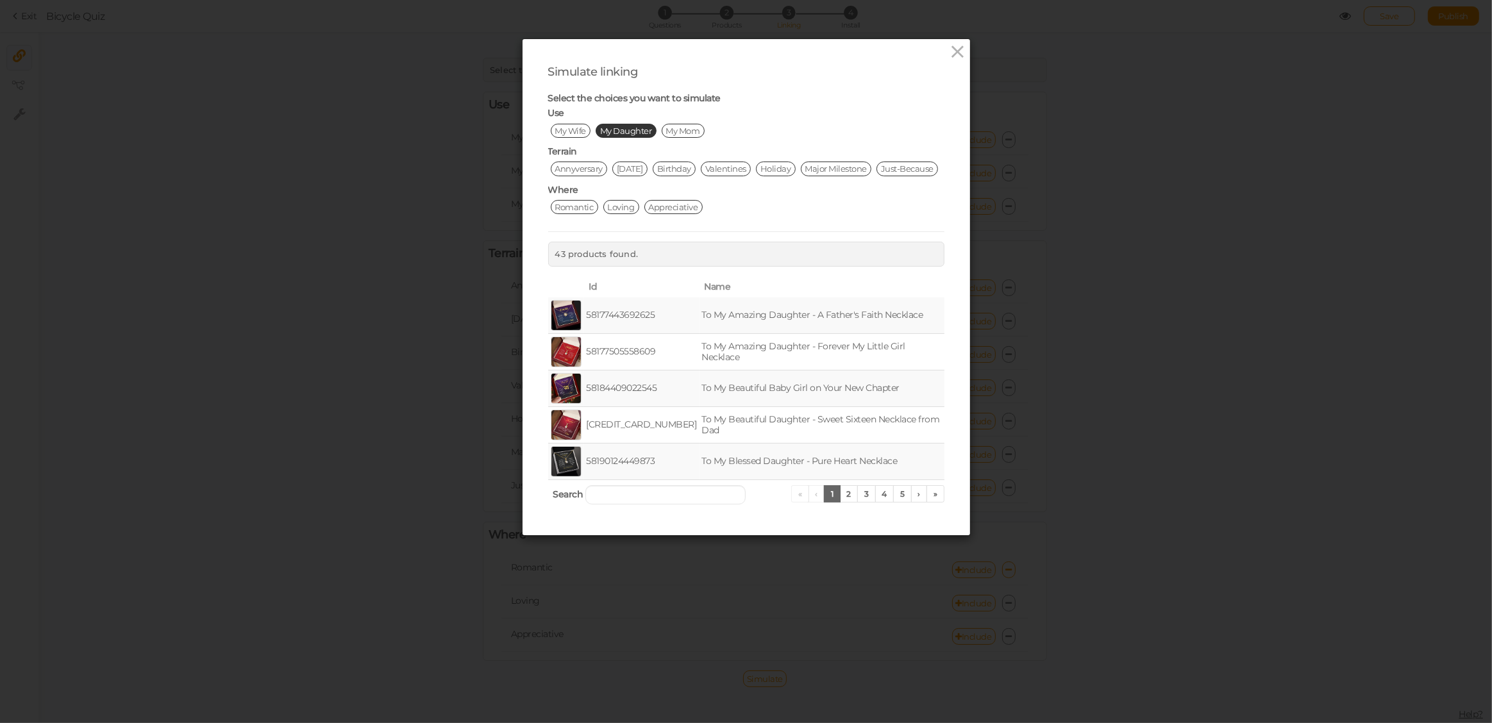
click at [690, 165] on span "Birthday" at bounding box center [674, 169] width 43 height 14
click at [562, 214] on span "Romantic" at bounding box center [574, 207] width 47 height 14
click at [953, 53] on icon at bounding box center [957, 51] width 19 height 19
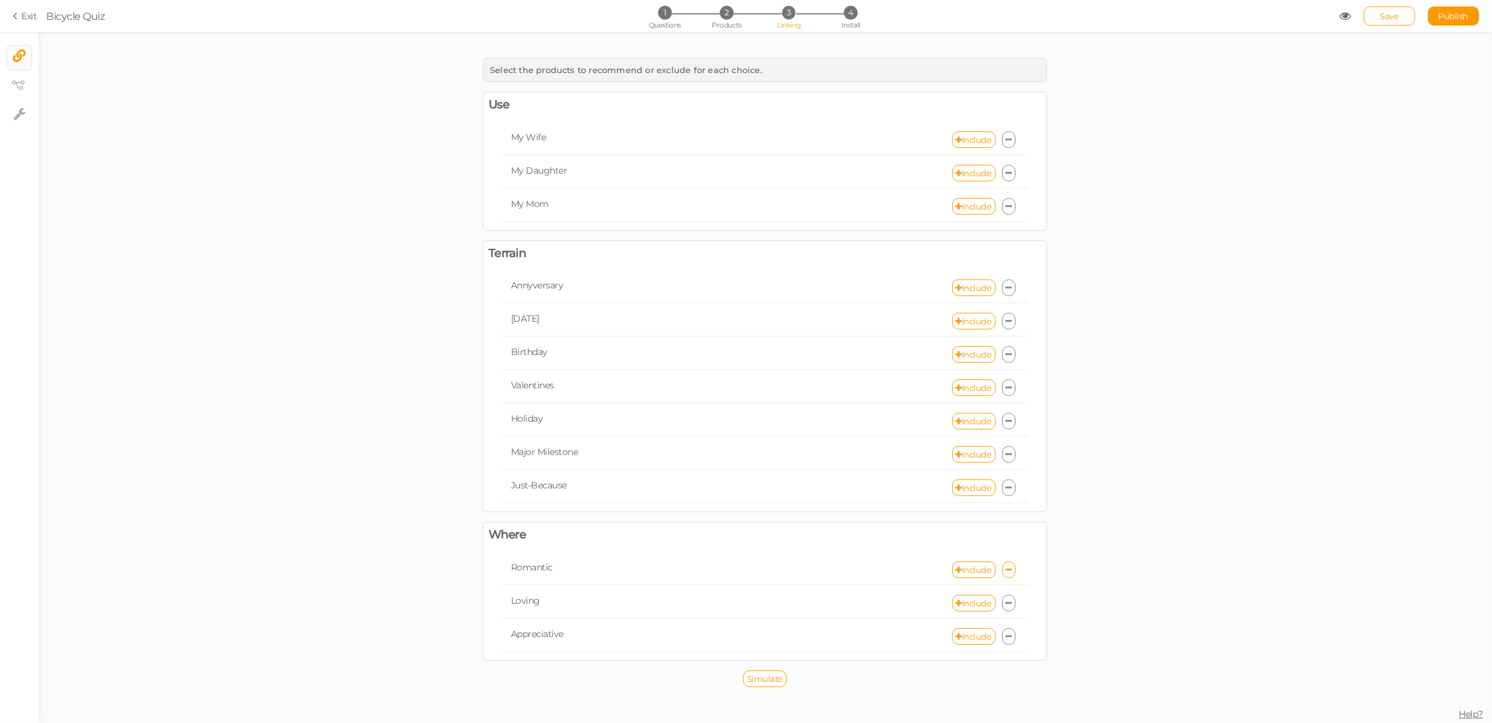
click at [1010, 138] on icon at bounding box center [1009, 140] width 6 height 8
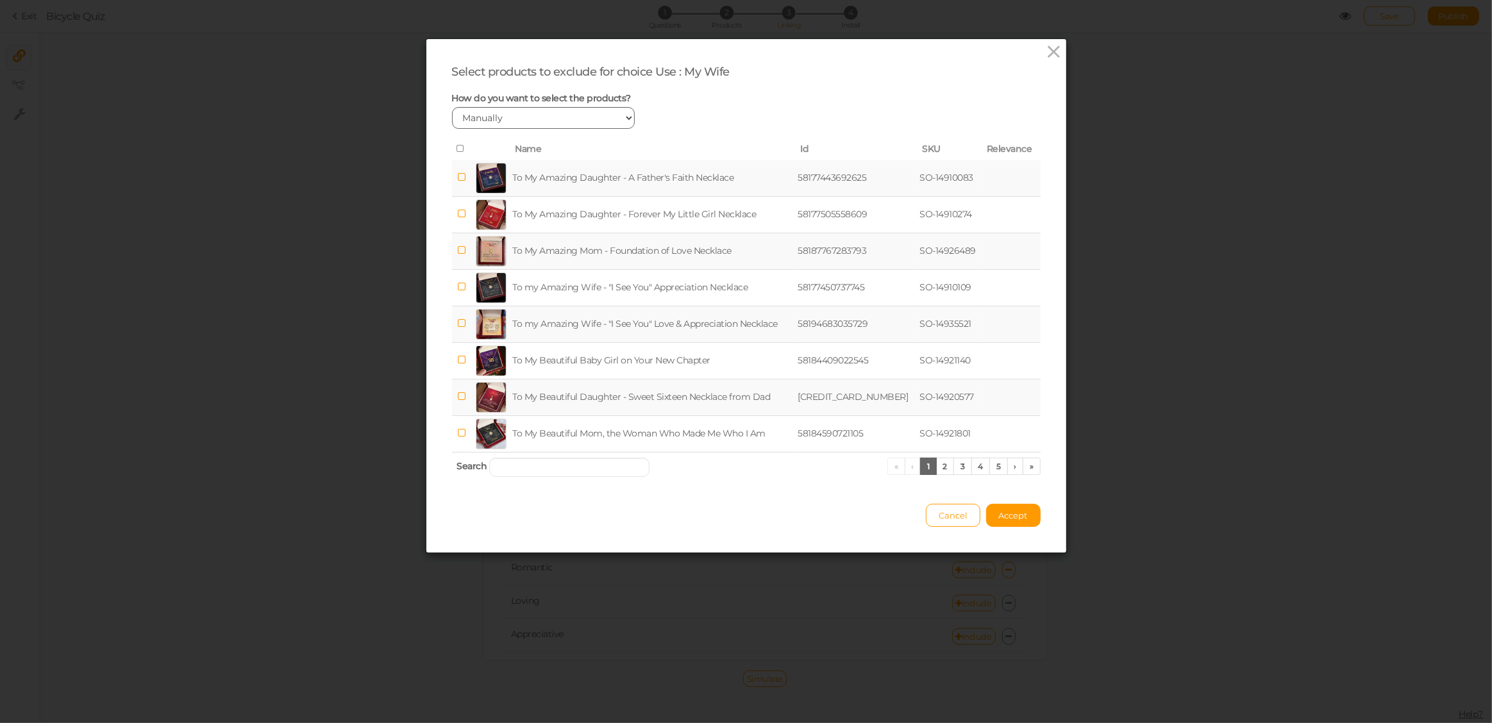
click at [584, 117] on select "Manually By tags By price" at bounding box center [543, 118] width 183 height 22
select select "expr"
click at [452, 107] on select "Manually By tags By price" at bounding box center [543, 118] width 183 height 22
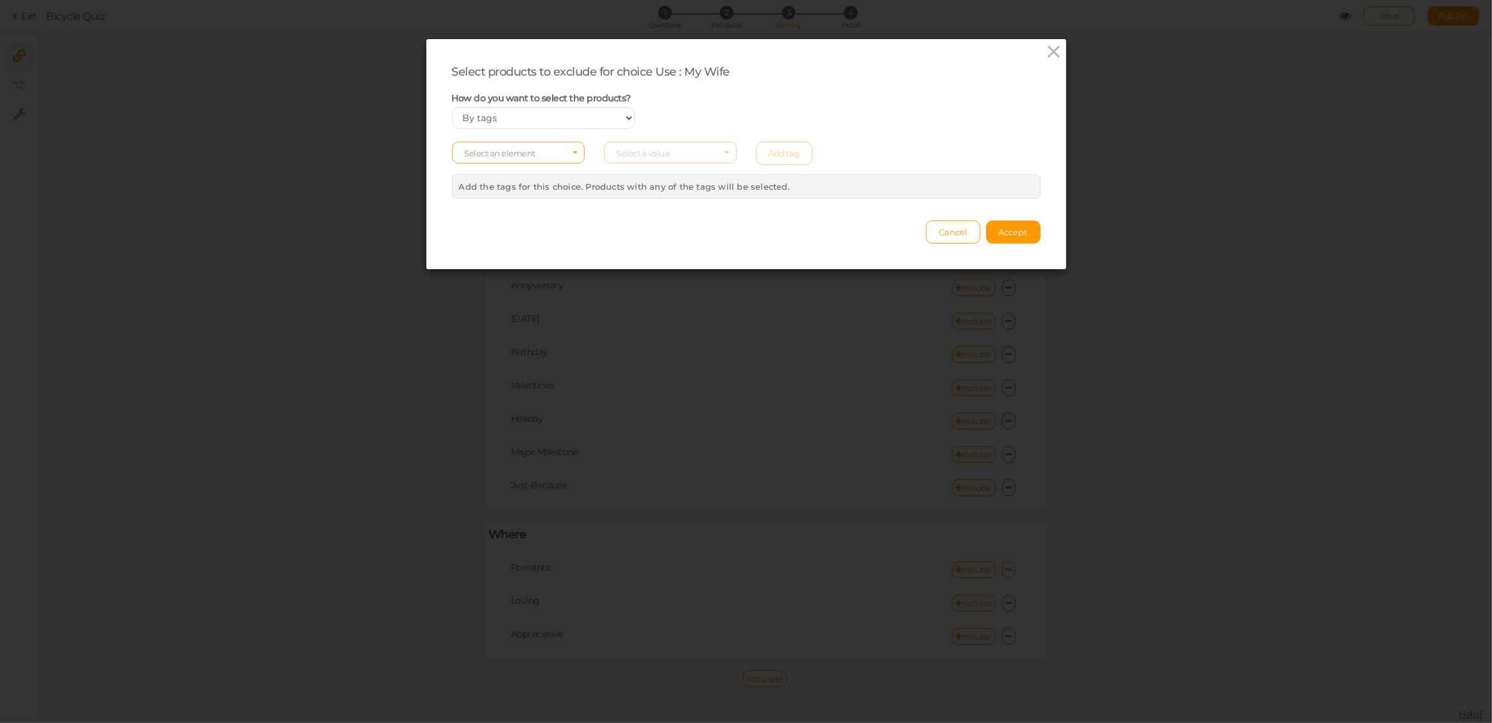
click at [513, 155] on span "Select an element" at bounding box center [500, 153] width 71 height 10
click at [498, 173] on span "col" at bounding box center [518, 173] width 131 height 15
click at [653, 154] on span "Select a value" at bounding box center [643, 153] width 53 height 10
click at [669, 155] on input "tmd" at bounding box center [670, 153] width 133 height 22
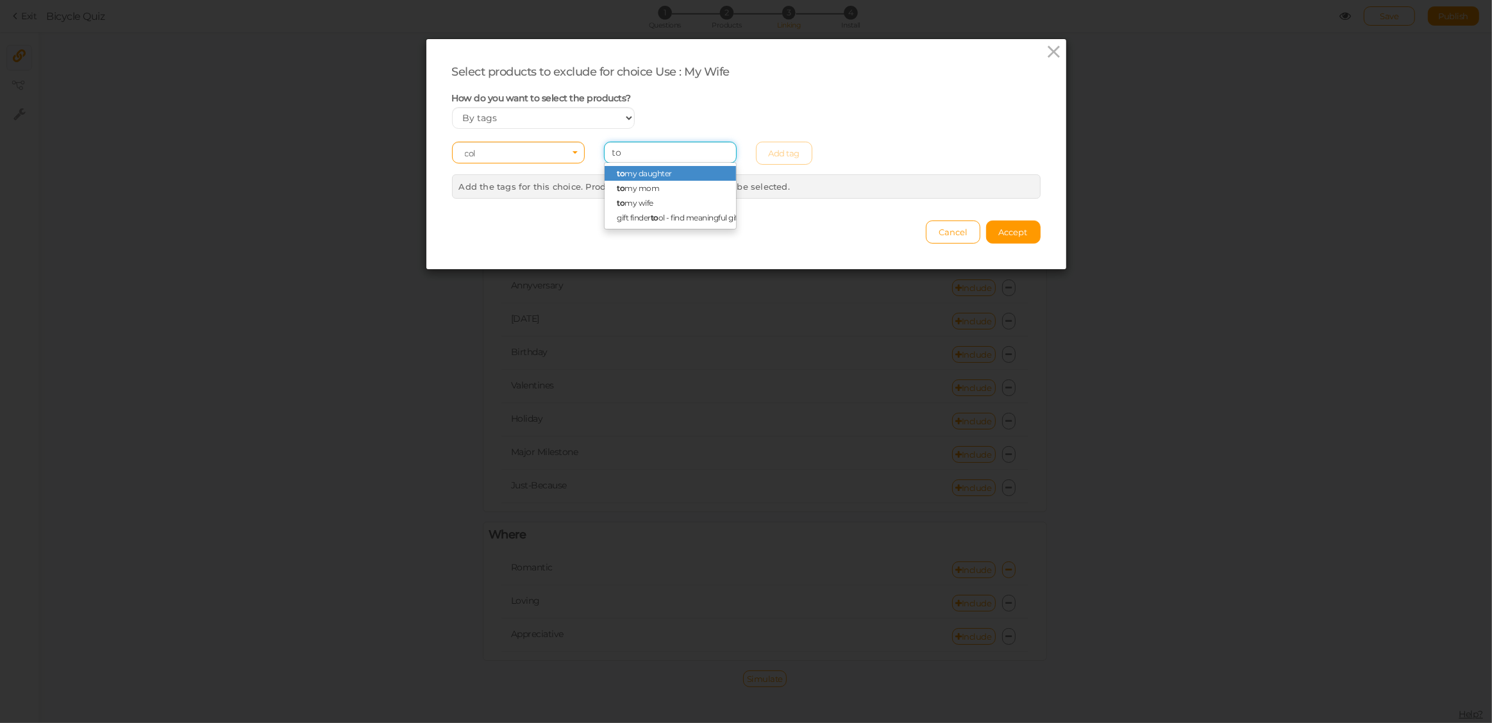
type input "to"
click at [666, 174] on span "to my daughter" at bounding box center [644, 174] width 55 height 10
click at [777, 156] on link "Add tag" at bounding box center [784, 153] width 57 height 23
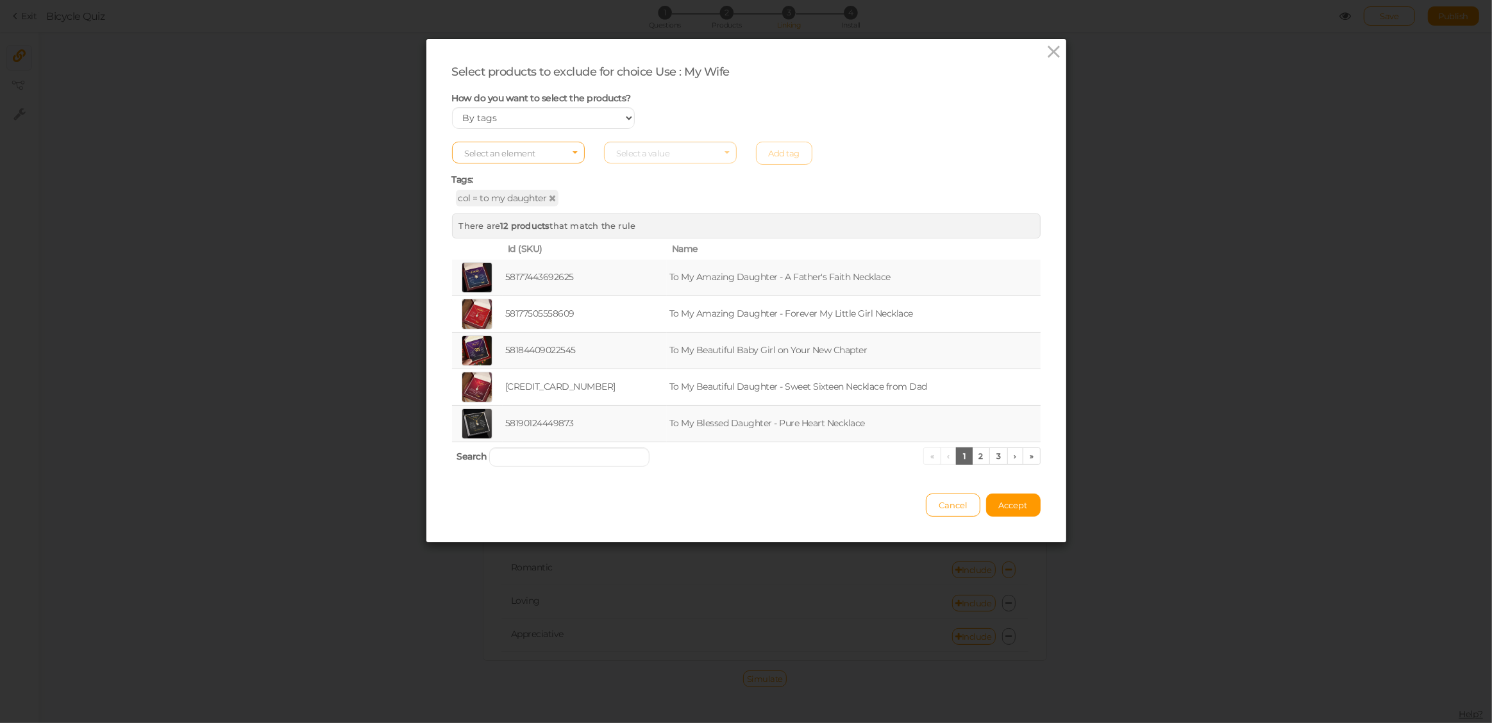
click at [528, 154] on span "Select an element" at bounding box center [500, 153] width 71 height 10
click at [517, 171] on span "col" at bounding box center [518, 173] width 131 height 15
click at [663, 153] on span "Select a value" at bounding box center [643, 153] width 53 height 10
click at [641, 230] on span "to my mom" at bounding box center [639, 233] width 44 height 10
click at [790, 152] on link "Add tag" at bounding box center [784, 153] width 57 height 23
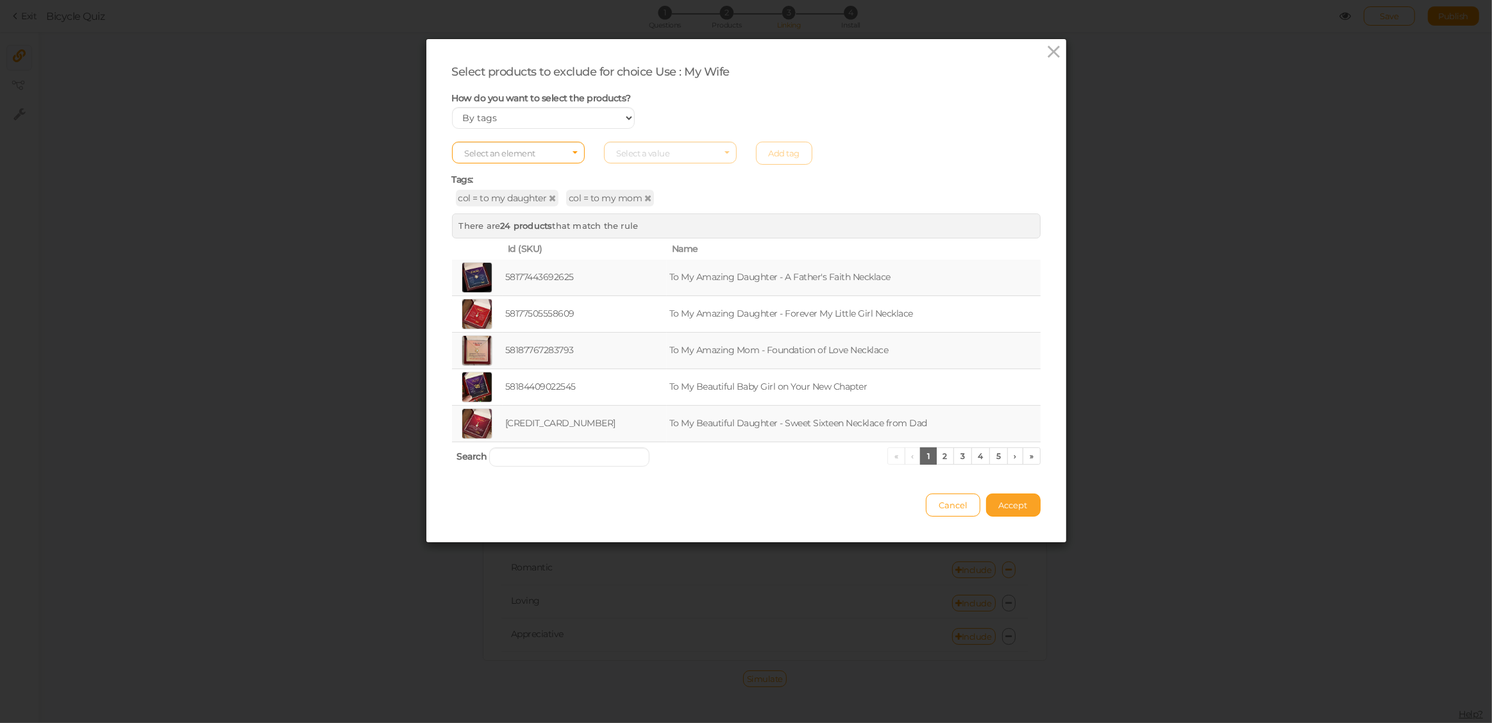
click at [1012, 503] on span "Accept" at bounding box center [1013, 505] width 29 height 10
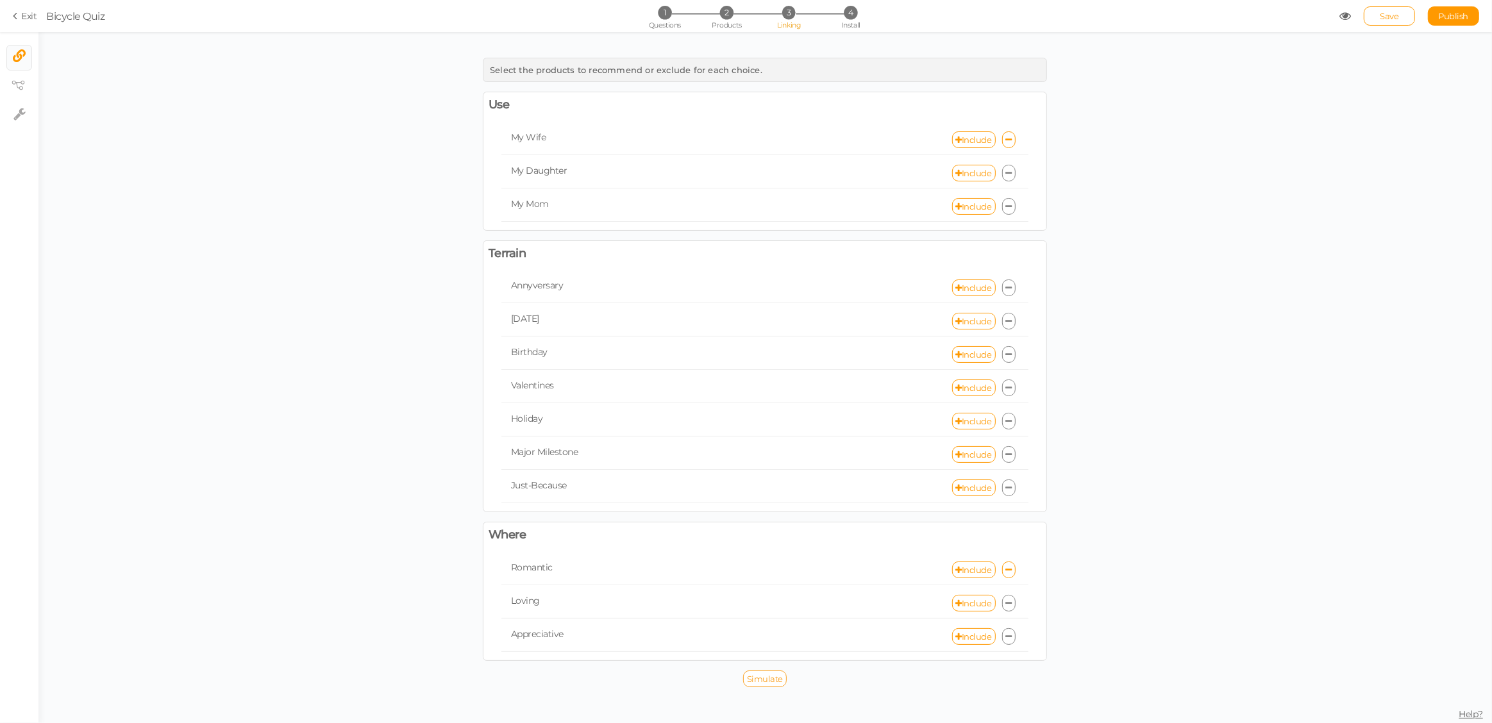
click at [773, 674] on span "Simulate" at bounding box center [765, 679] width 36 height 10
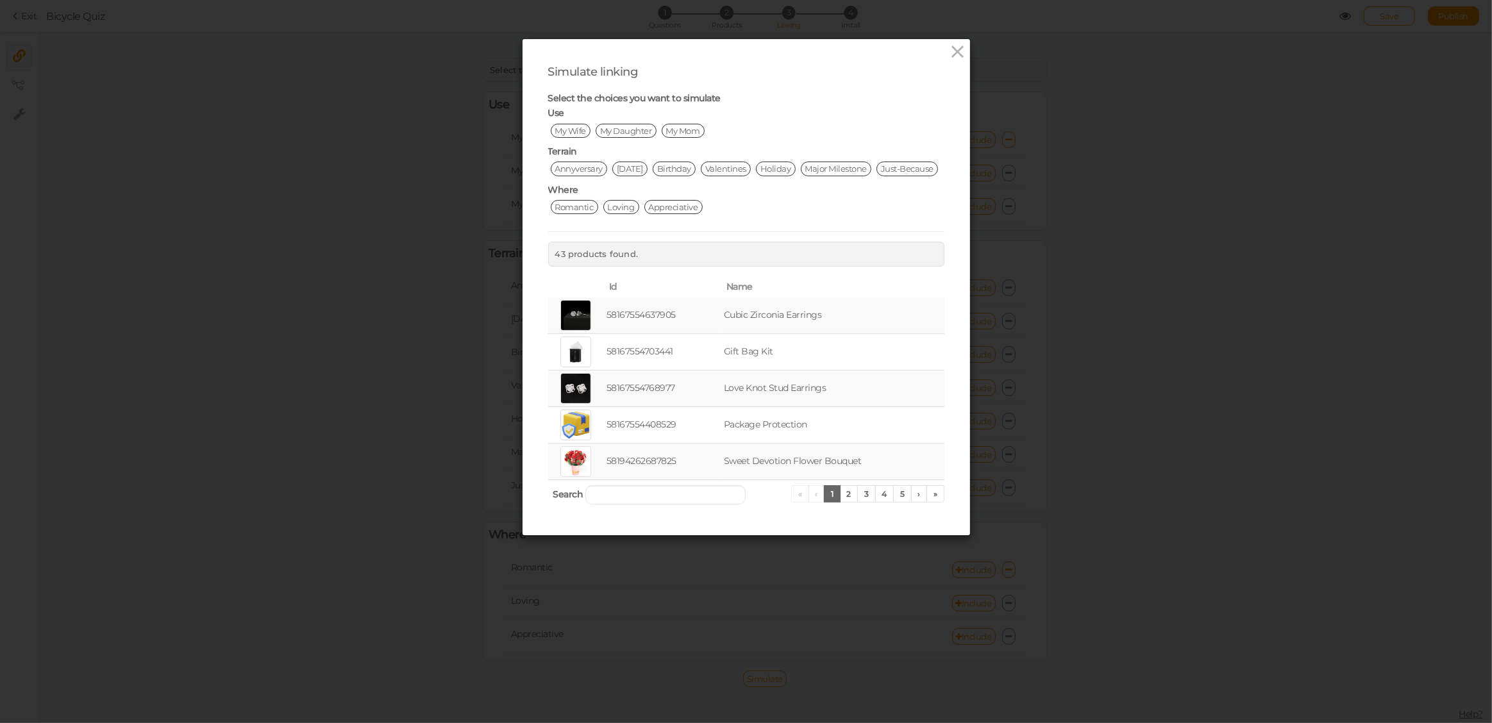
click at [571, 130] on span "My Wife" at bounding box center [571, 131] width 40 height 14
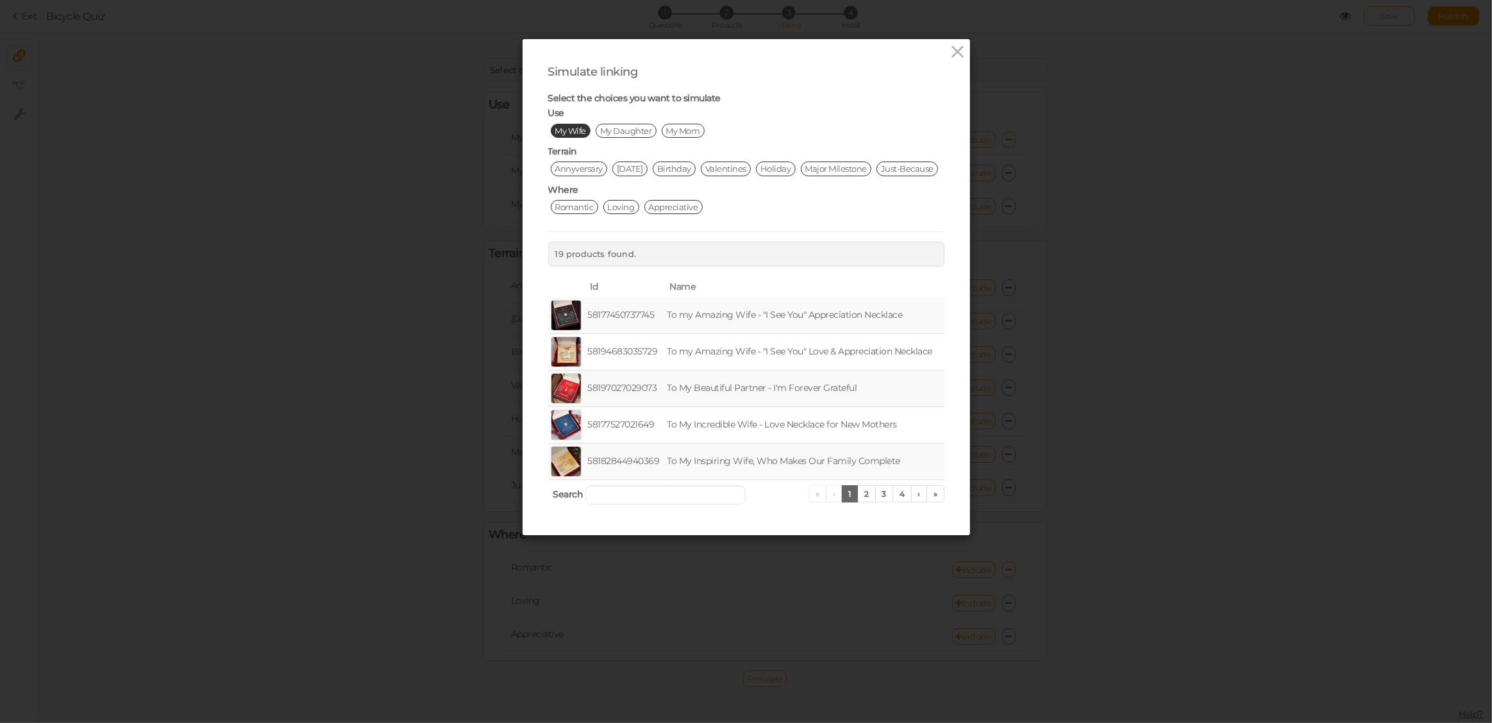
click at [646, 169] on span "[DATE]" at bounding box center [629, 169] width 35 height 14
click at [612, 214] on span "Loving" at bounding box center [621, 207] width 36 height 14
click at [694, 169] on span "Birthday" at bounding box center [674, 169] width 43 height 14
click at [583, 167] on span "Annyversary" at bounding box center [579, 169] width 57 height 14
click at [578, 214] on span "Romantic" at bounding box center [574, 207] width 47 height 14
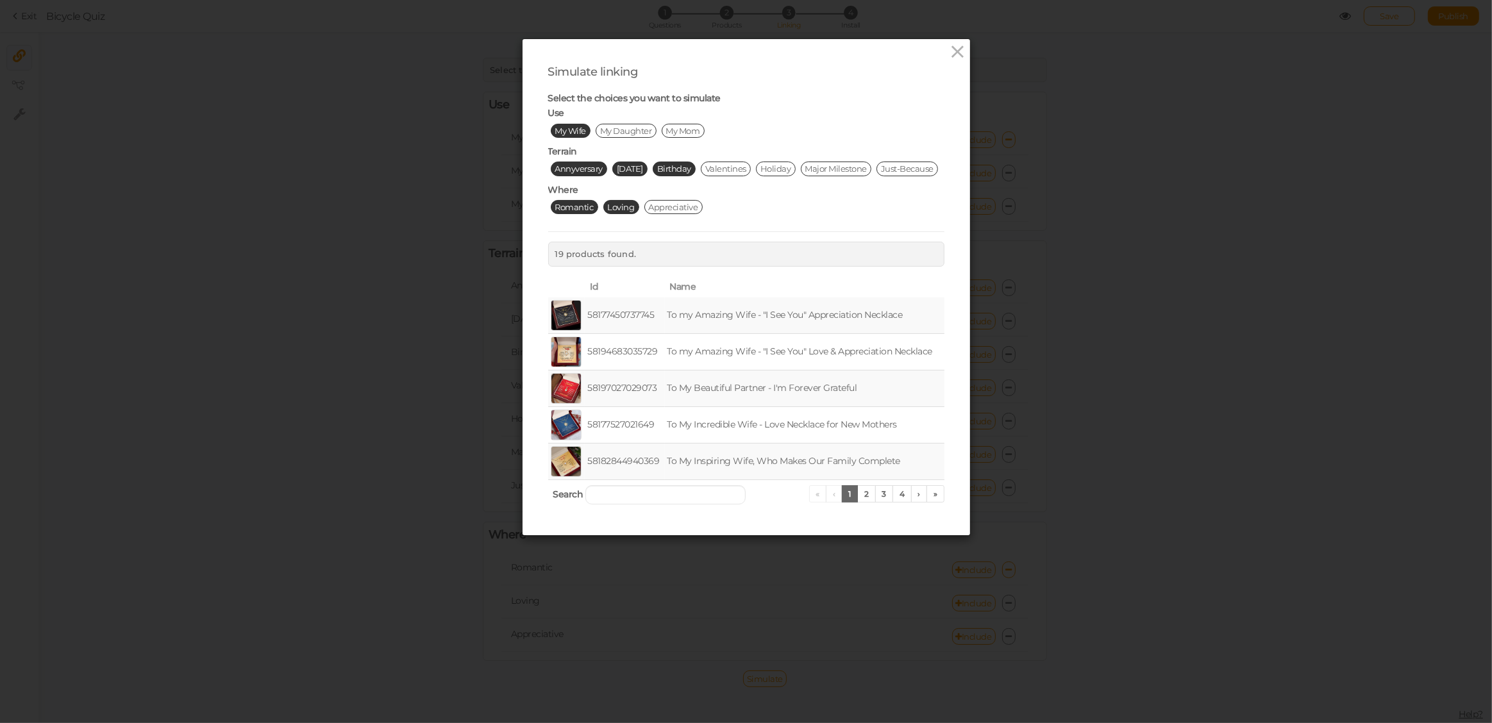
click at [617, 214] on span "Loving" at bounding box center [621, 207] width 36 height 14
click at [691, 169] on span "Birthday" at bounding box center [674, 169] width 43 height 14
click at [643, 170] on span "[DATE]" at bounding box center [629, 169] width 35 height 14
click at [584, 166] on span "Annyversary" at bounding box center [579, 169] width 57 height 14
click at [573, 125] on span "My Wife" at bounding box center [571, 131] width 40 height 14
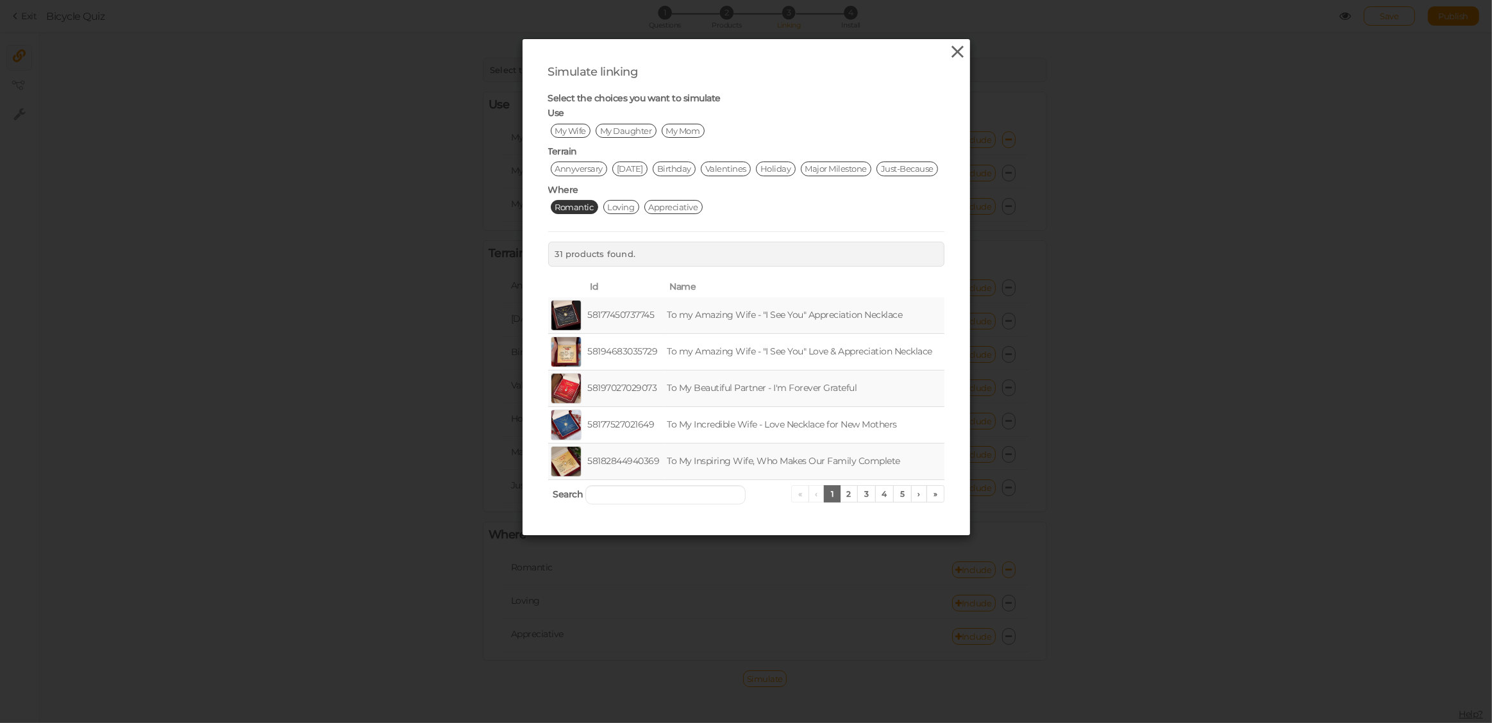
click at [955, 54] on icon at bounding box center [957, 51] width 19 height 19
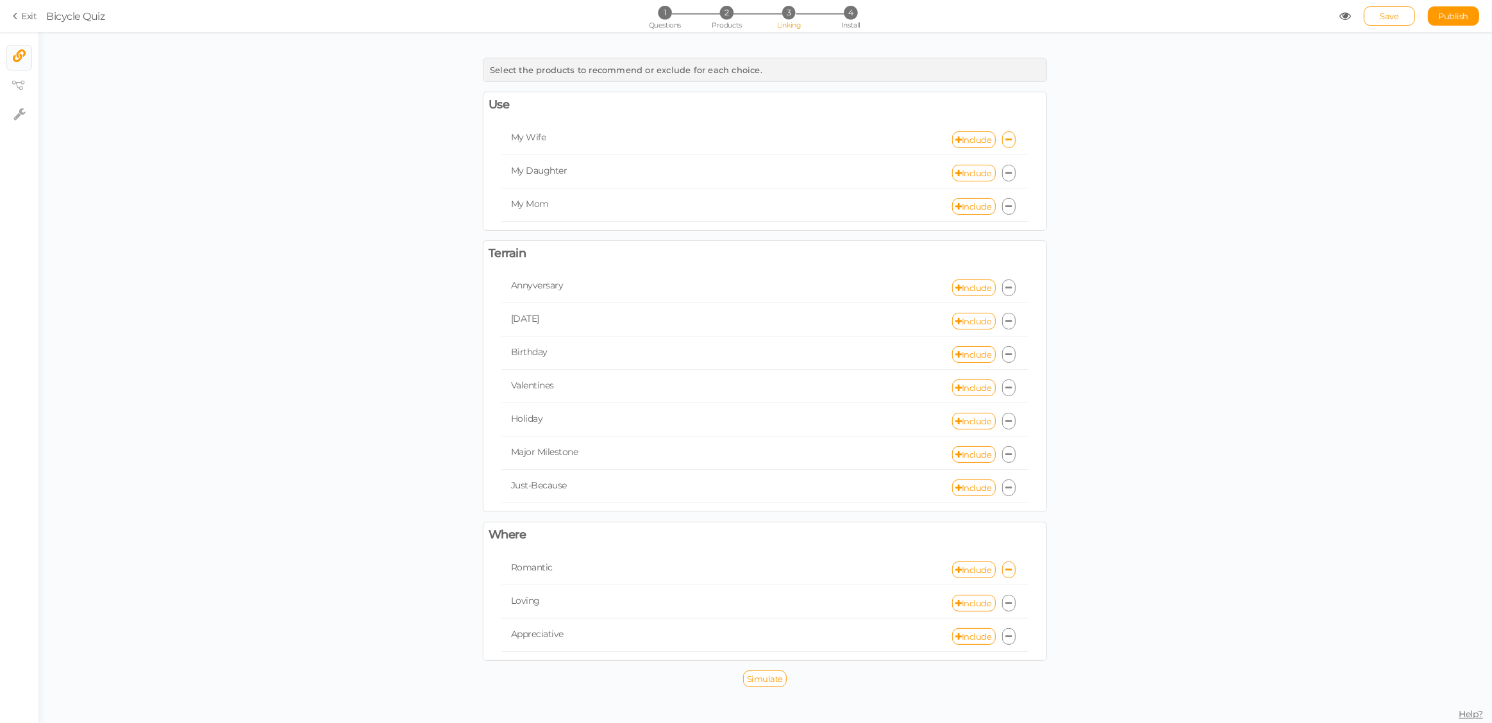
click at [1012, 172] on link at bounding box center [1009, 173] width 14 height 17
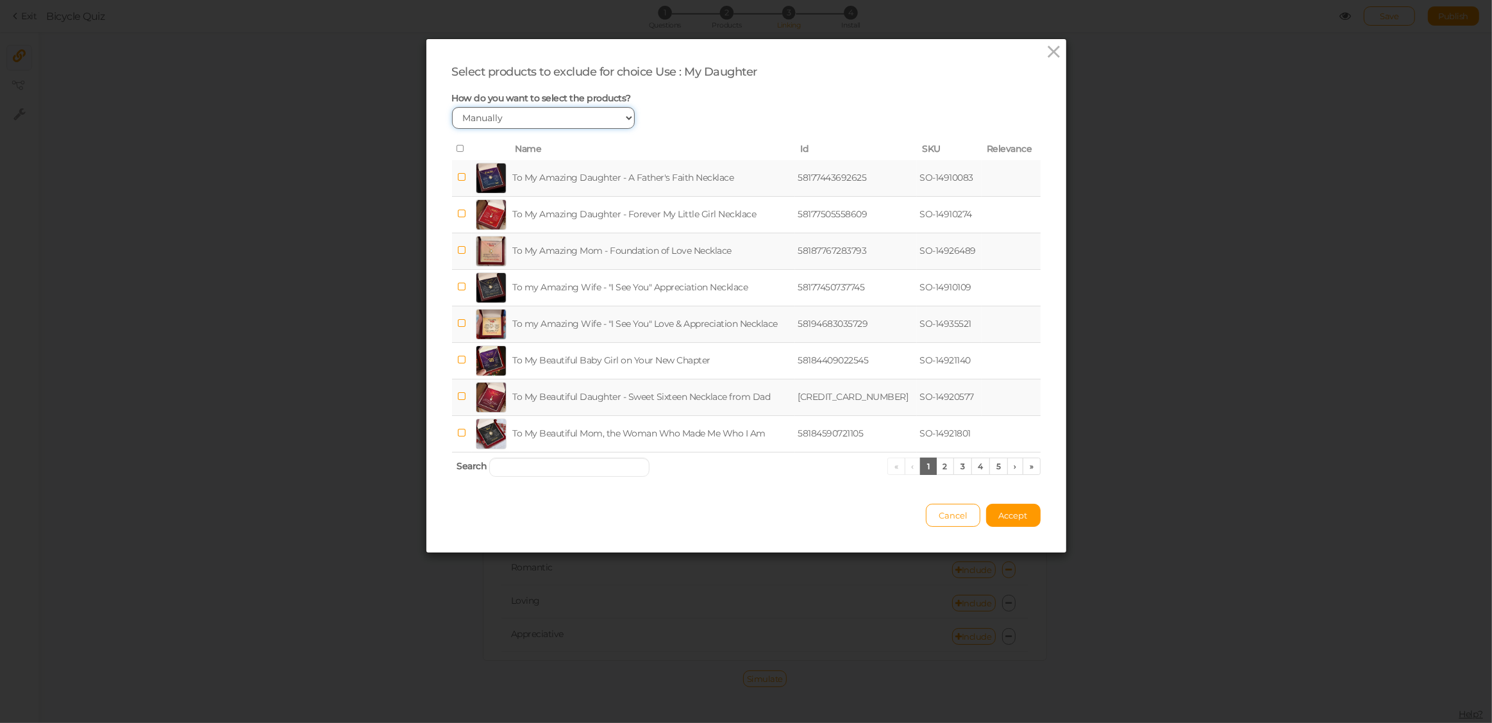
click at [541, 121] on select "Manually By tags By price" at bounding box center [543, 118] width 183 height 22
select select "expr"
click at [452, 107] on select "Manually By tags By price" at bounding box center [543, 118] width 183 height 22
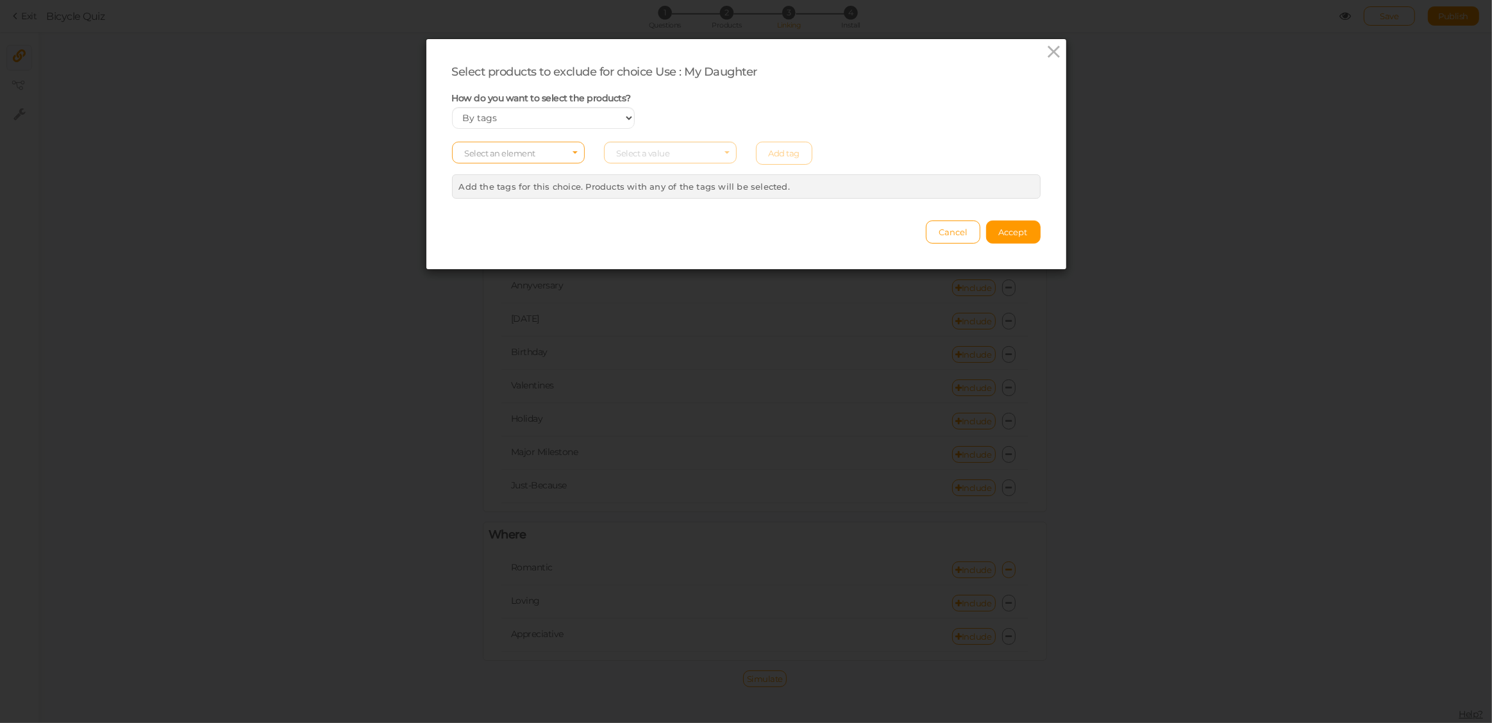
click at [507, 149] on span "Select an element" at bounding box center [500, 153] width 71 height 10
click at [502, 172] on span "col" at bounding box center [518, 173] width 131 height 15
click at [649, 153] on span "Select a value" at bounding box center [643, 153] width 53 height 10
click at [638, 232] on span "to my mom" at bounding box center [639, 233] width 44 height 10
click at [776, 156] on link "Add tag" at bounding box center [784, 153] width 57 height 23
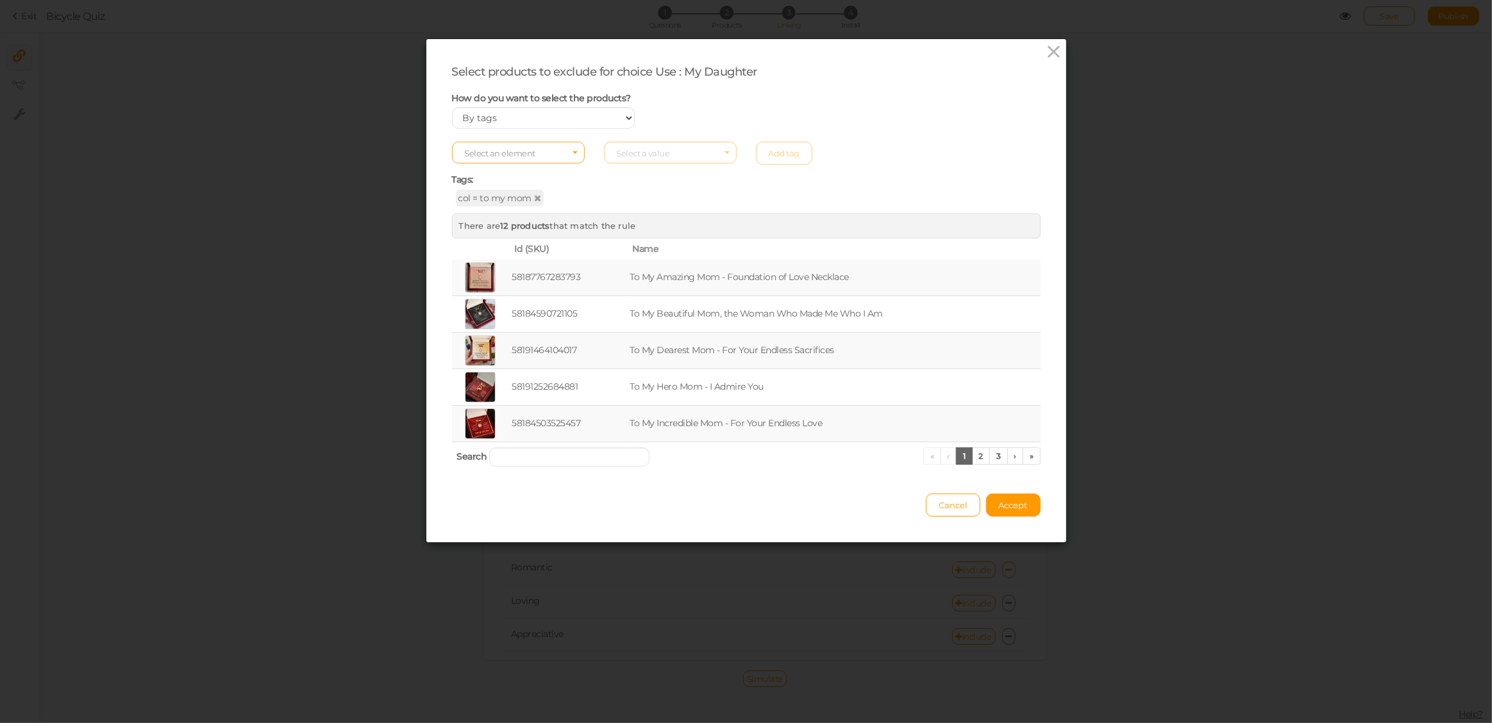
click at [544, 155] on span "Select an element" at bounding box center [518, 153] width 133 height 22
click at [517, 170] on span "col" at bounding box center [518, 173] width 131 height 15
click at [655, 151] on span "Select a value" at bounding box center [643, 153] width 53 height 10
click at [636, 246] on span "to my wife" at bounding box center [636, 248] width 38 height 10
click at [781, 156] on link "Add tag" at bounding box center [784, 153] width 57 height 23
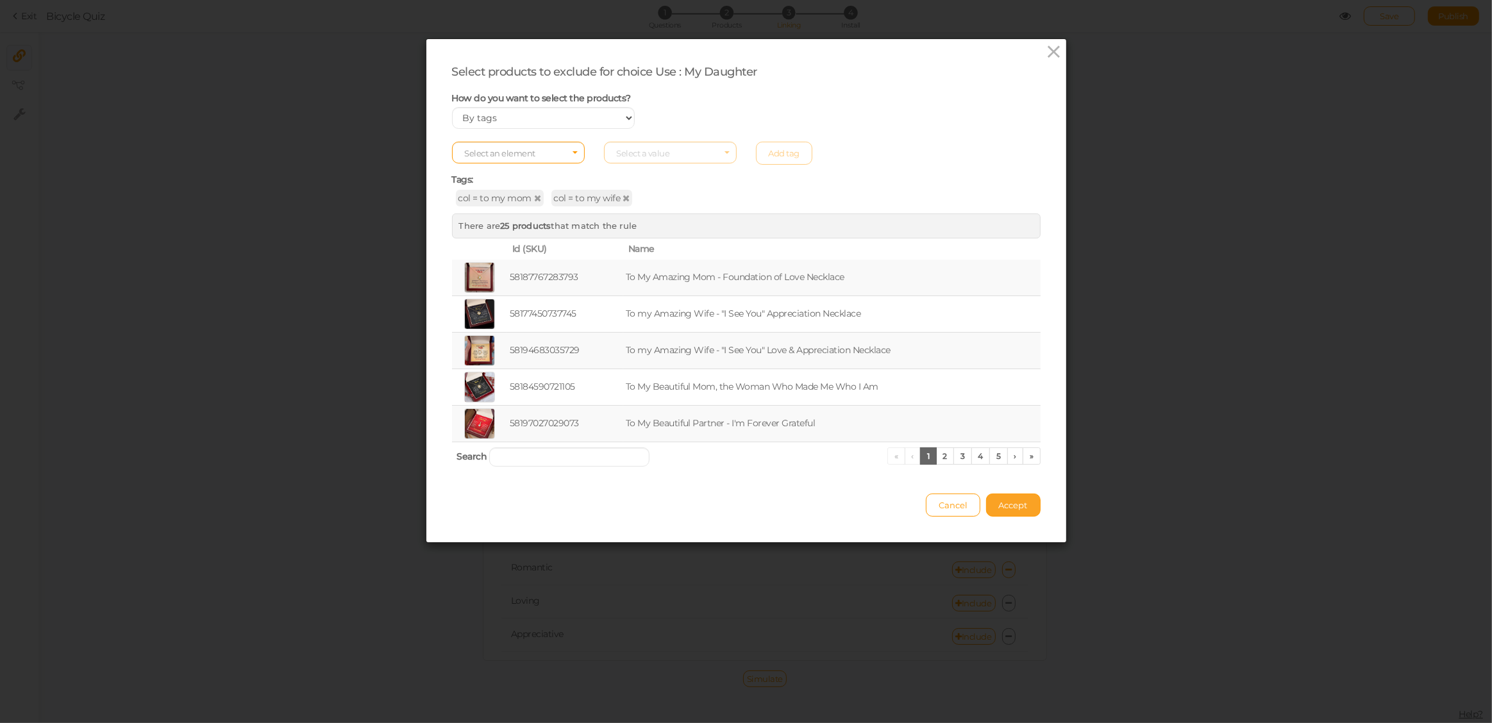
click at [1009, 503] on span "Accept" at bounding box center [1013, 505] width 29 height 10
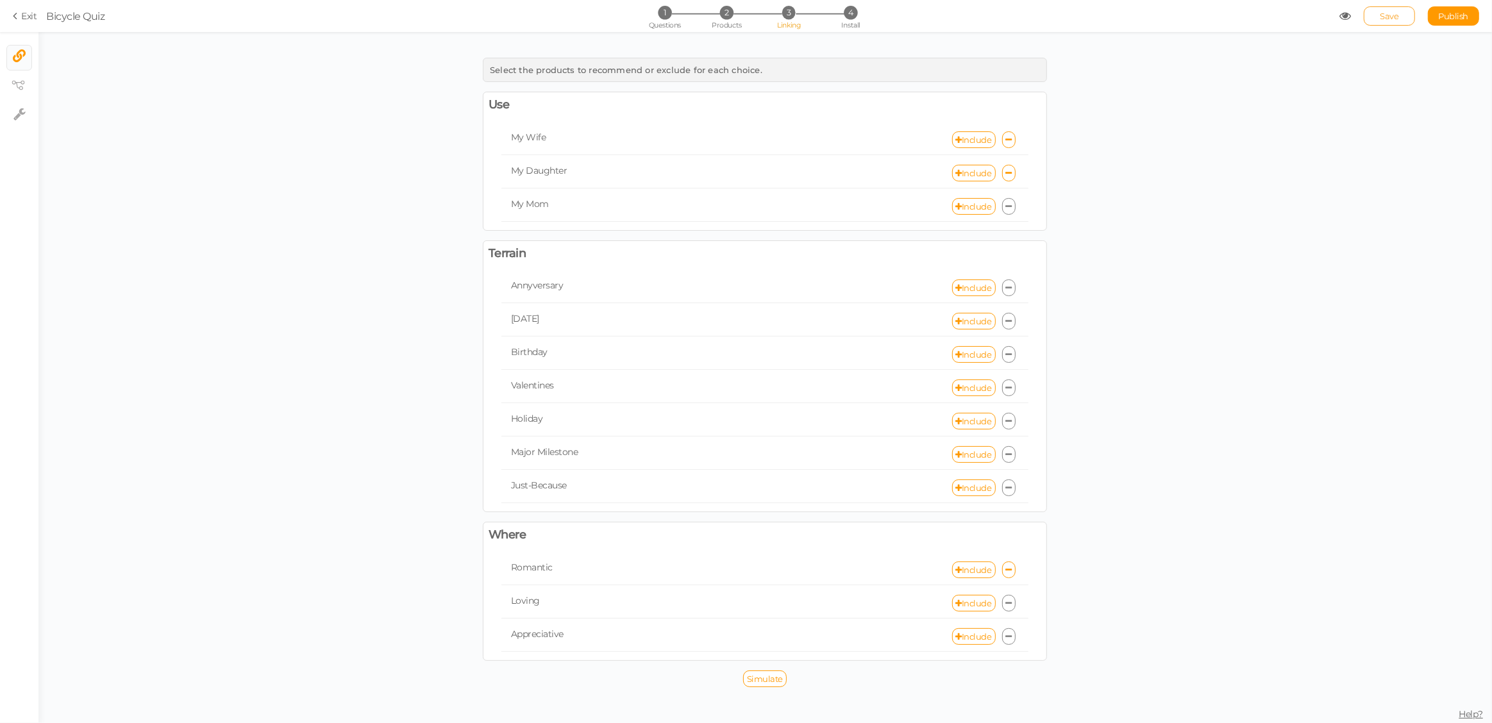
click at [1389, 17] on span "Save" at bounding box center [1389, 16] width 19 height 10
click at [766, 676] on span "Simulate" at bounding box center [765, 679] width 36 height 10
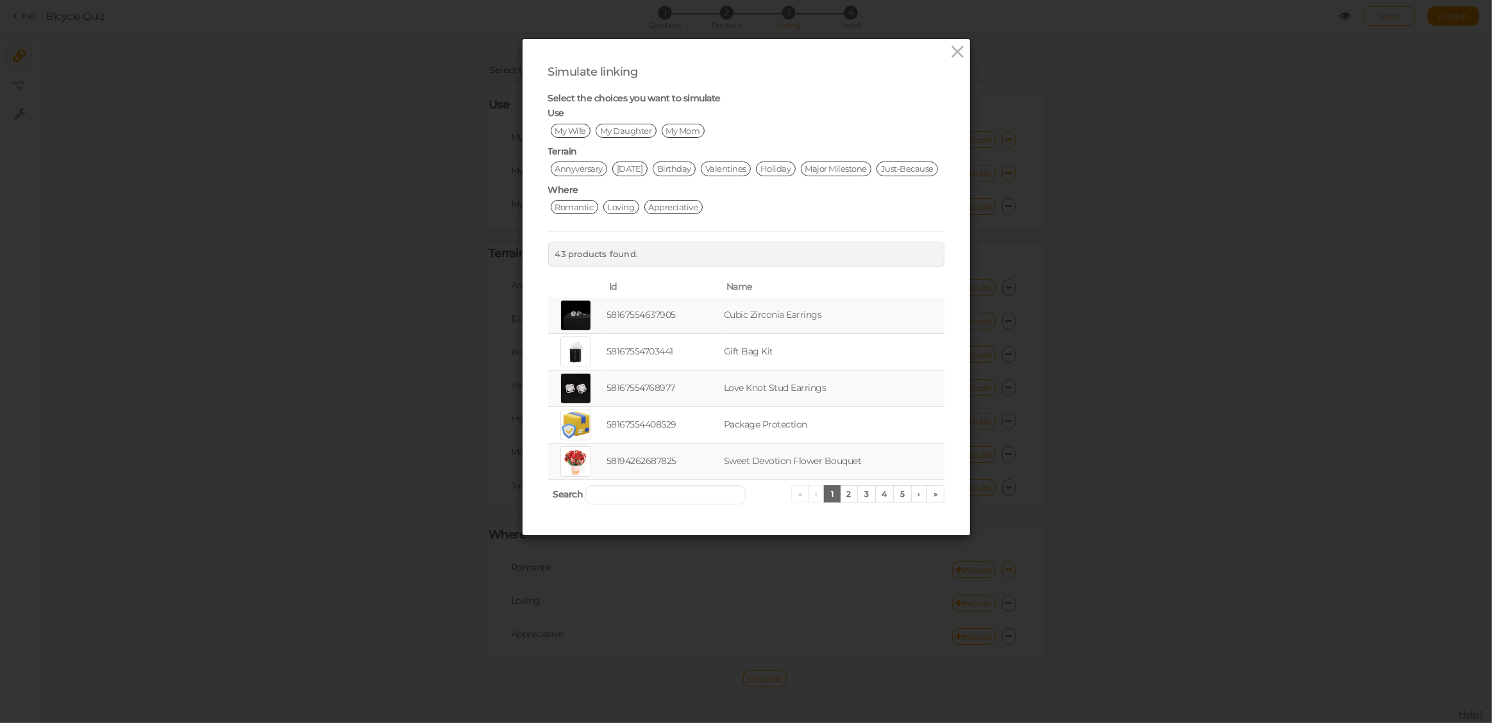
click at [624, 130] on span "My Daughter" at bounding box center [626, 131] width 61 height 14
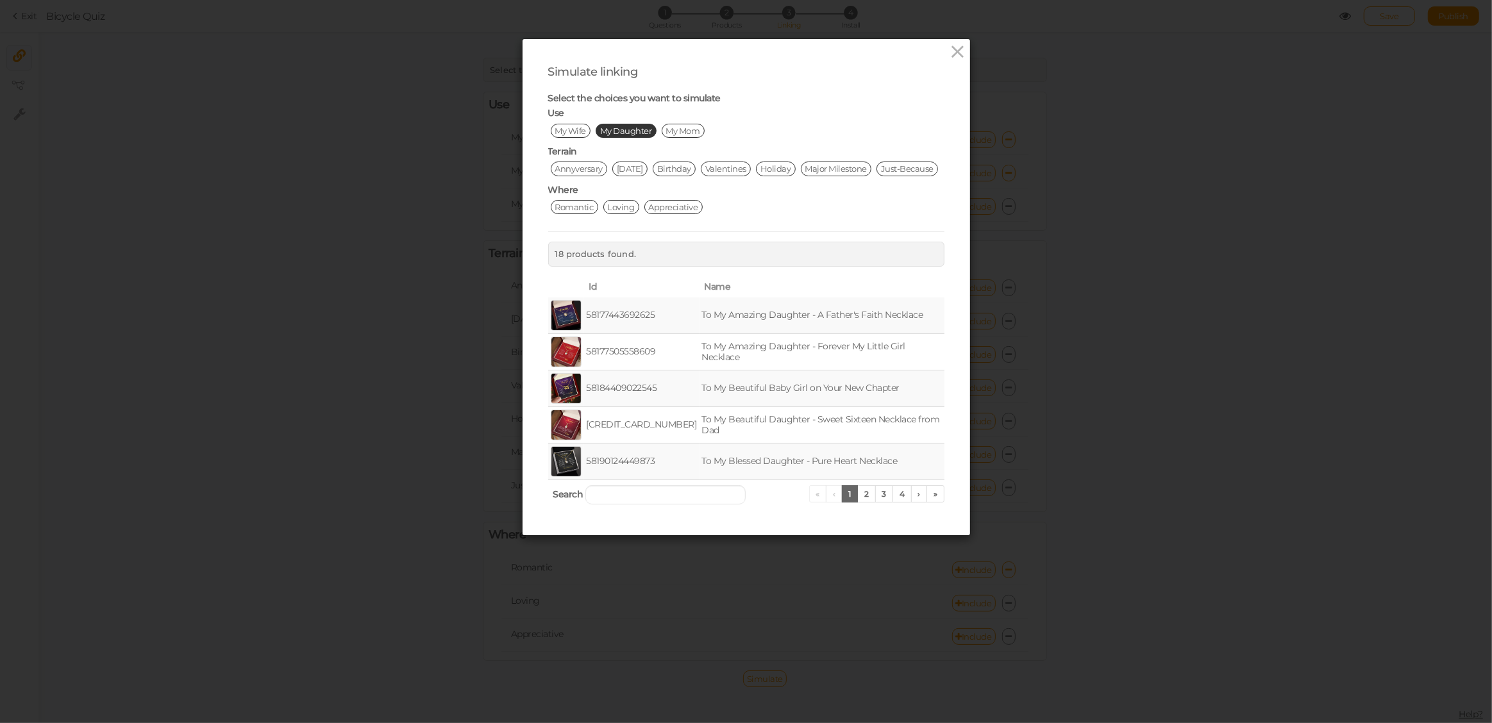
click at [570, 214] on span "Romantic" at bounding box center [574, 207] width 47 height 14
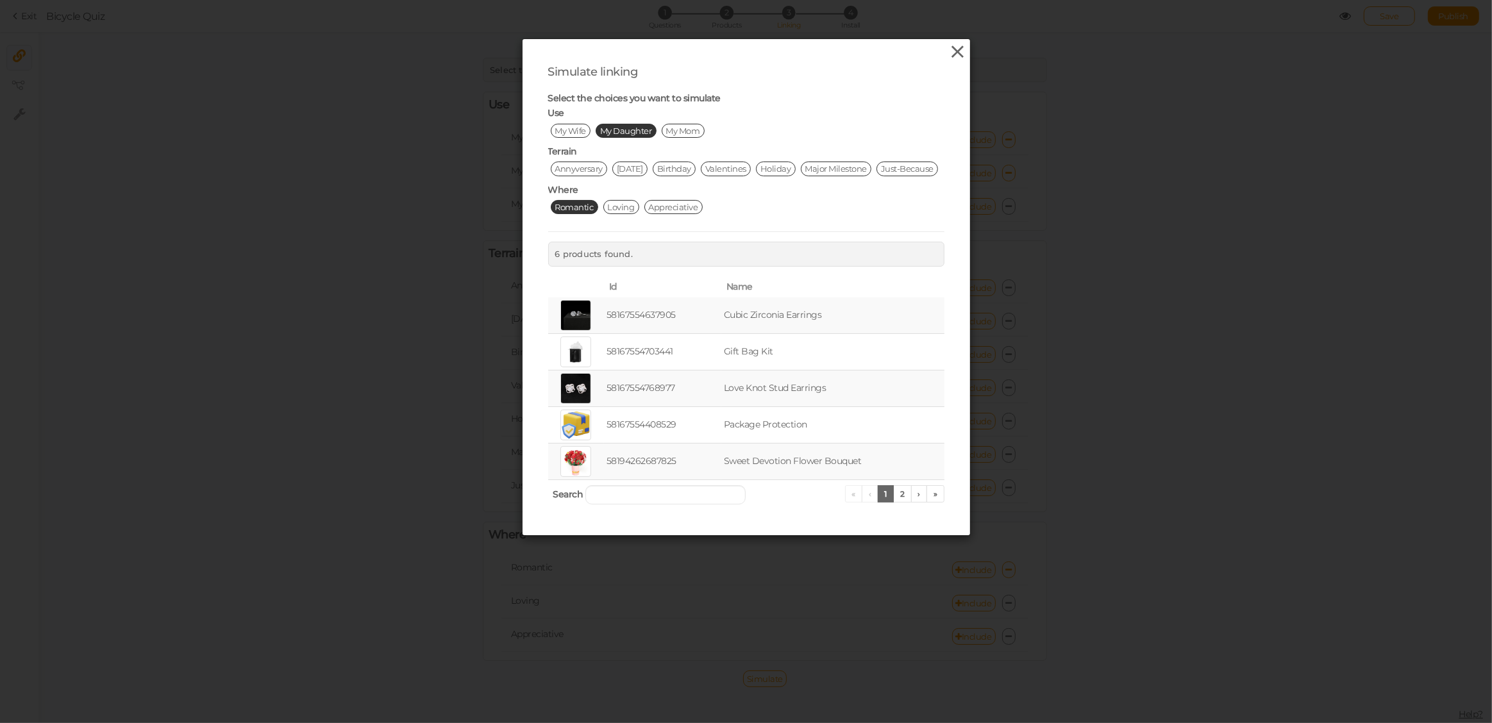
click at [954, 54] on icon at bounding box center [957, 51] width 19 height 19
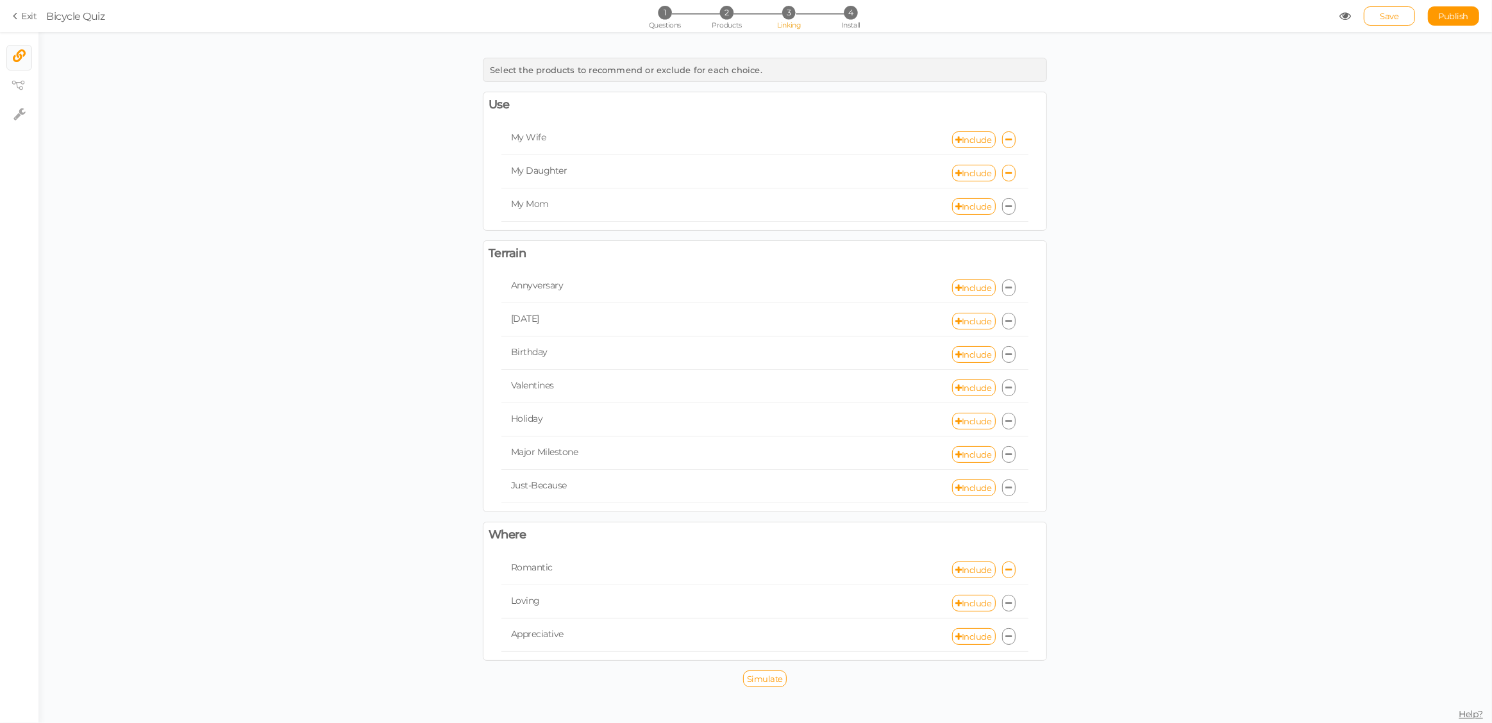
click at [1012, 207] on link at bounding box center [1009, 206] width 14 height 17
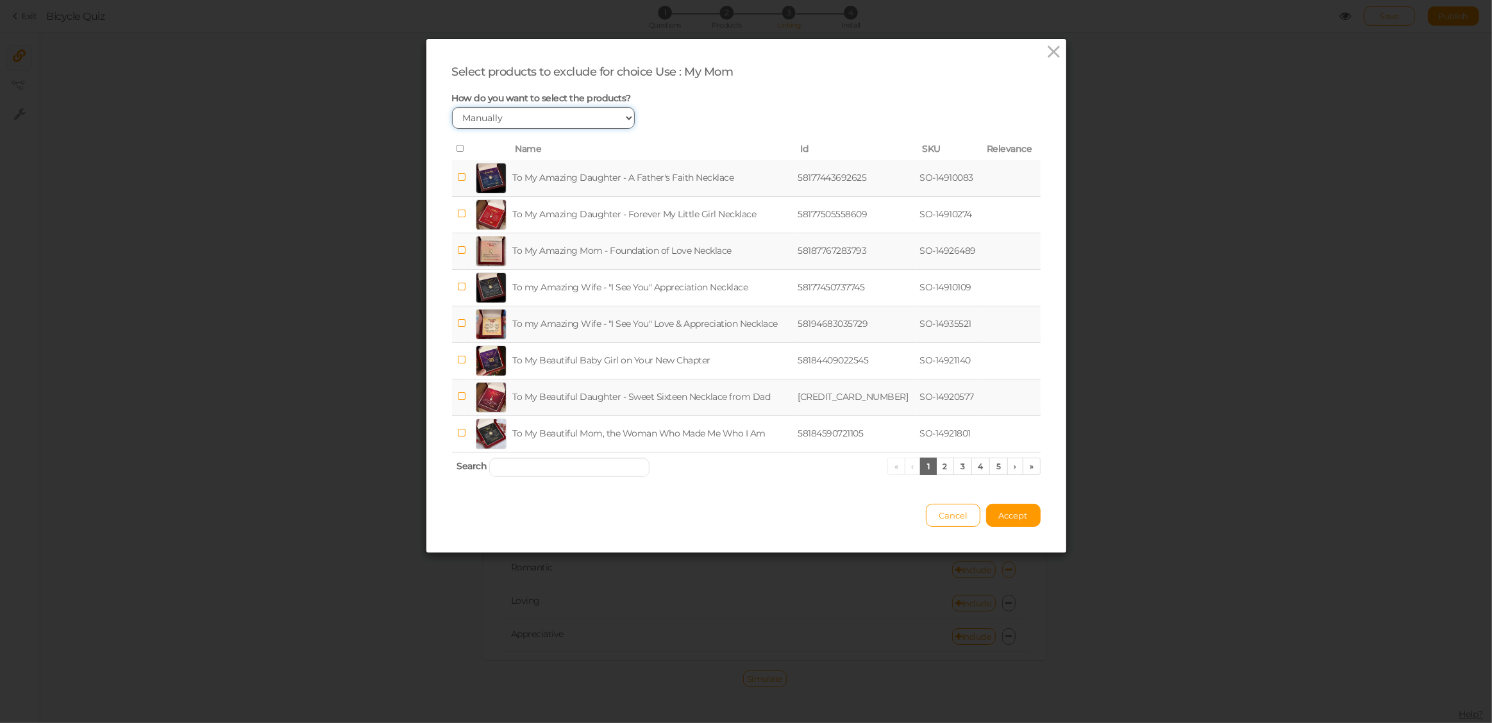
click at [542, 120] on select "Manually By tags By price" at bounding box center [543, 118] width 183 height 22
select select "expr"
click at [452, 107] on select "Manually By tags By price" at bounding box center [543, 118] width 183 height 22
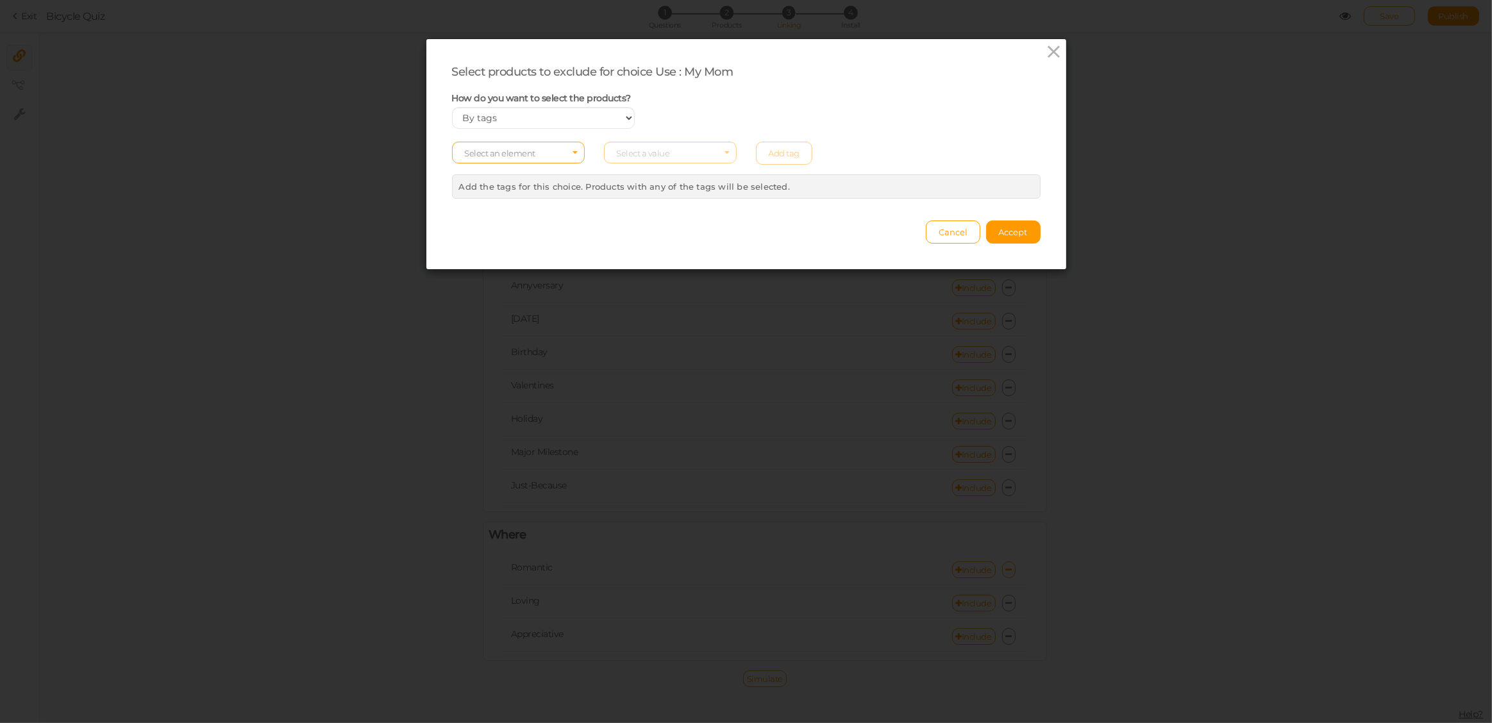
click at [508, 152] on span "Select an element" at bounding box center [500, 153] width 71 height 10
click at [494, 174] on span "col" at bounding box center [518, 173] width 131 height 15
click at [660, 151] on span "Select a value" at bounding box center [643, 153] width 53 height 10
click at [645, 219] on span "to my daughter" at bounding box center [645, 218] width 56 height 10
click at [776, 153] on link "Add tag" at bounding box center [784, 153] width 57 height 23
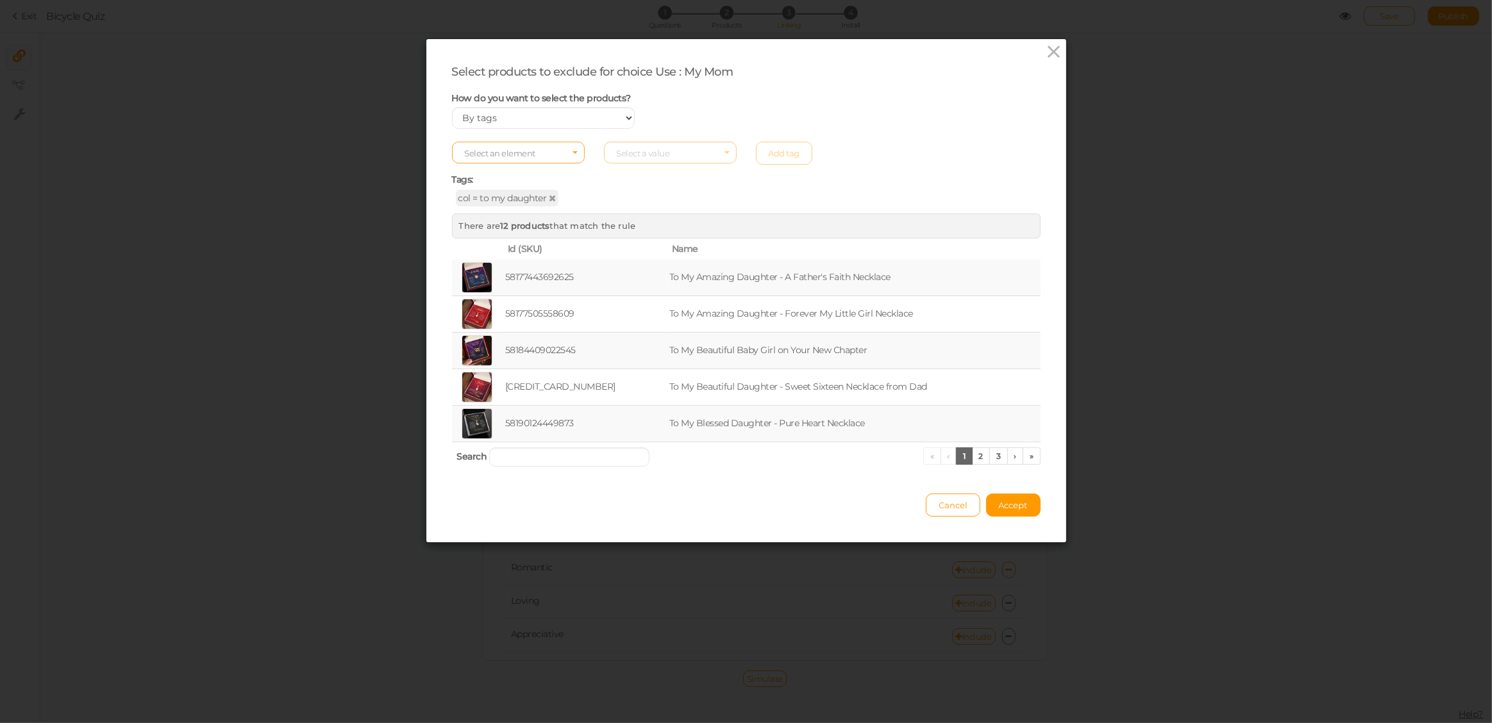
click at [549, 156] on span "Select an element" at bounding box center [518, 153] width 133 height 22
click at [514, 187] on span "tag" at bounding box center [518, 188] width 131 height 15
click at [640, 149] on span "Select a value" at bounding box center [643, 153] width 53 height 10
click at [512, 151] on span "tag" at bounding box center [514, 153] width 99 height 9
click at [495, 172] on span "col" at bounding box center [518, 173] width 131 height 15
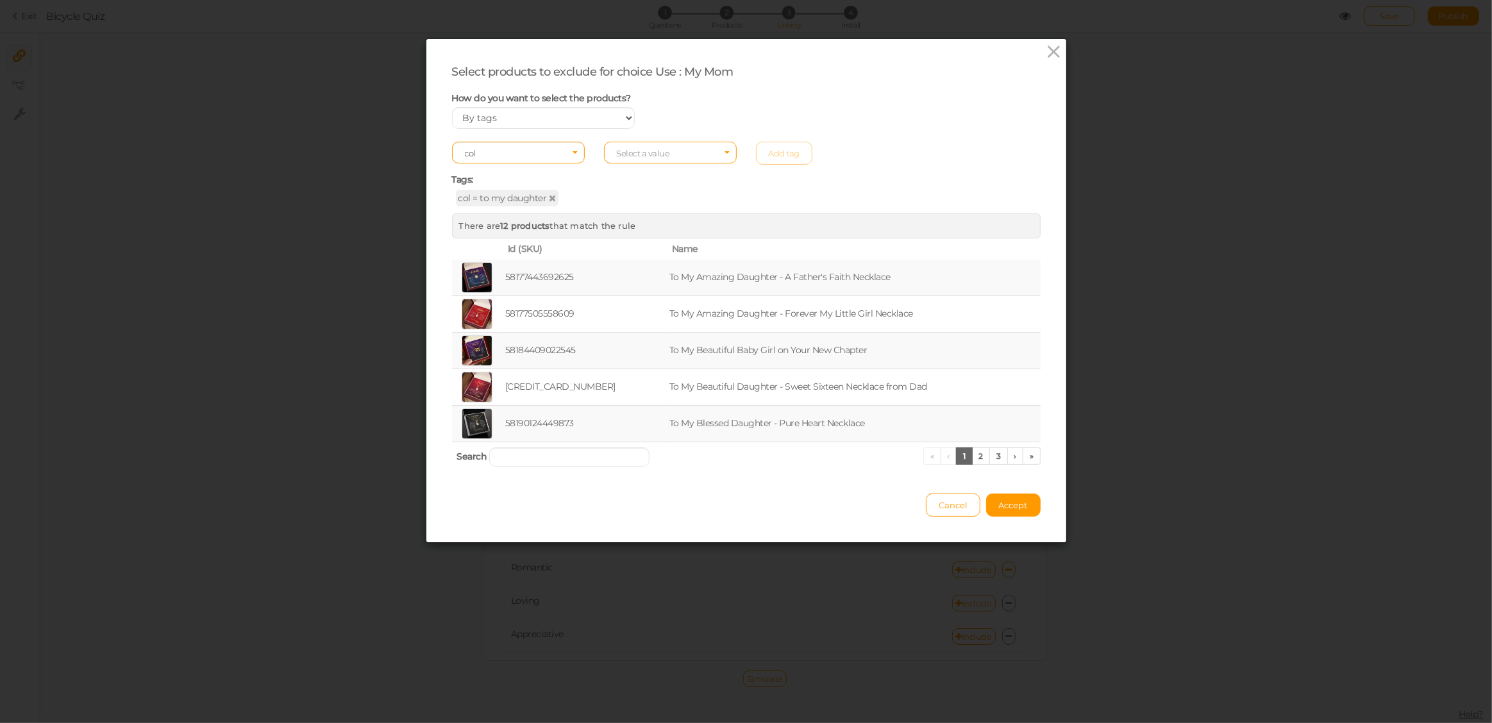
click at [640, 151] on span "Select a value" at bounding box center [643, 153] width 53 height 10
click at [640, 246] on span "to my wife" at bounding box center [636, 248] width 38 height 10
click at [788, 146] on link "Add tag" at bounding box center [784, 153] width 57 height 23
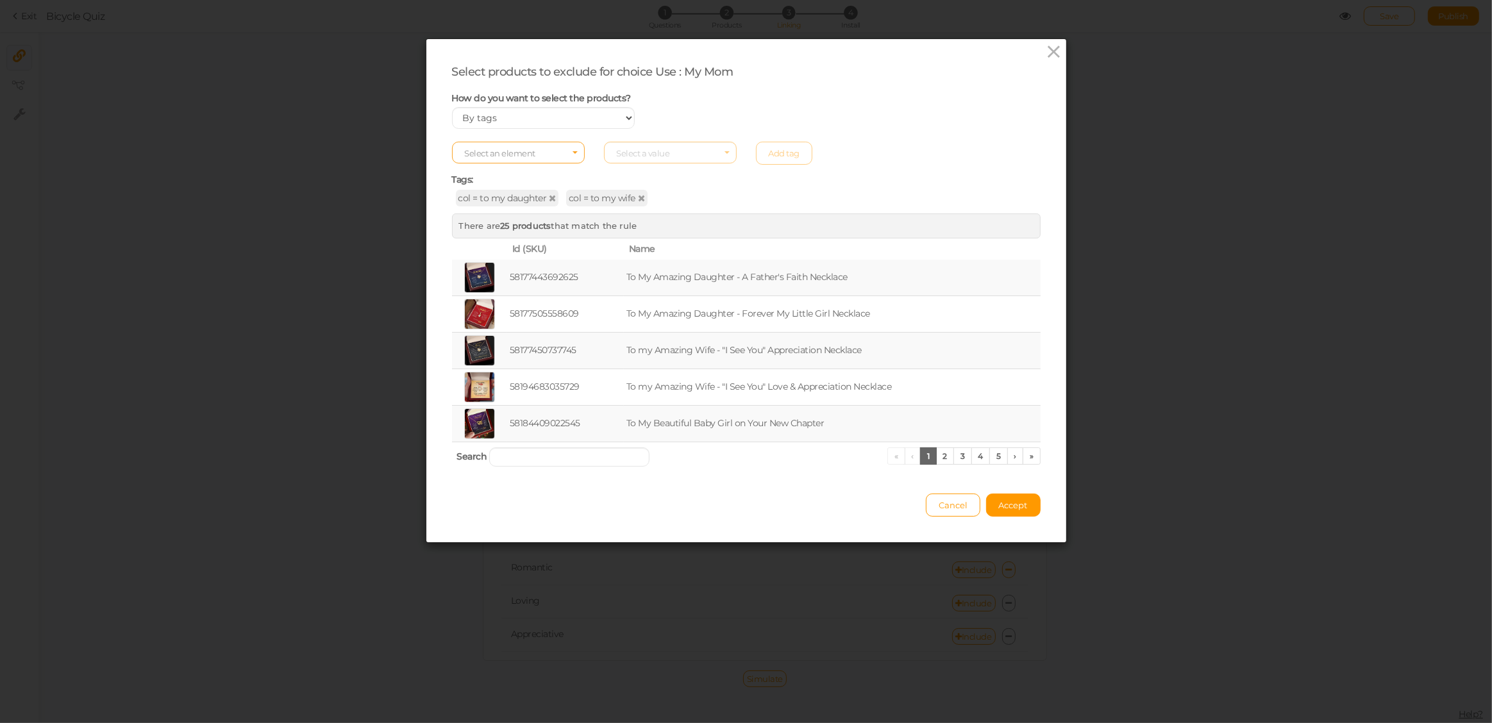
click at [556, 155] on span "Select an element" at bounding box center [518, 153] width 133 height 22
click at [498, 187] on span "tag" at bounding box center [518, 188] width 131 height 15
click at [643, 156] on span "Select a value" at bounding box center [643, 153] width 53 height 10
click at [632, 170] on span "add-on" at bounding box center [630, 174] width 26 height 10
click at [776, 154] on link "Add tag" at bounding box center [784, 153] width 57 height 23
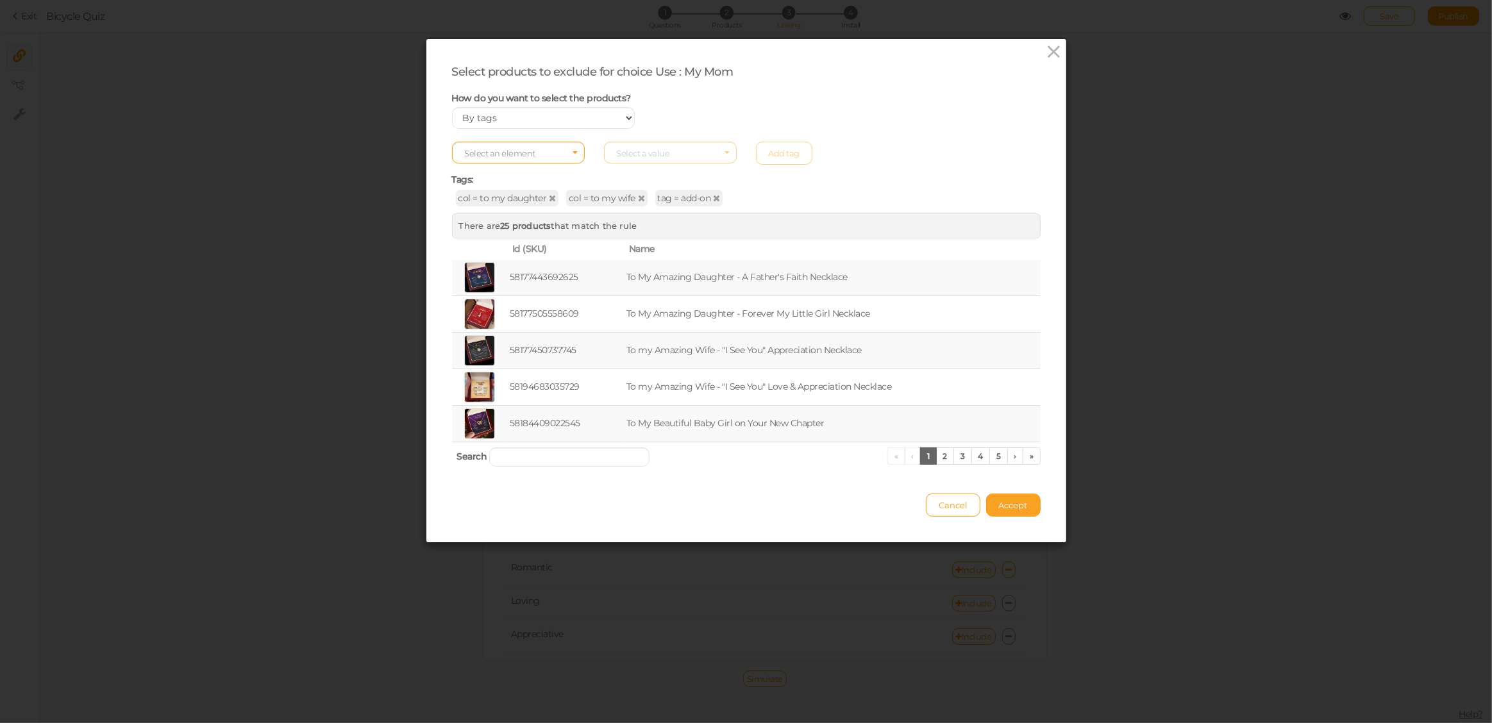
click at [1019, 503] on span "Accept" at bounding box center [1013, 505] width 29 height 10
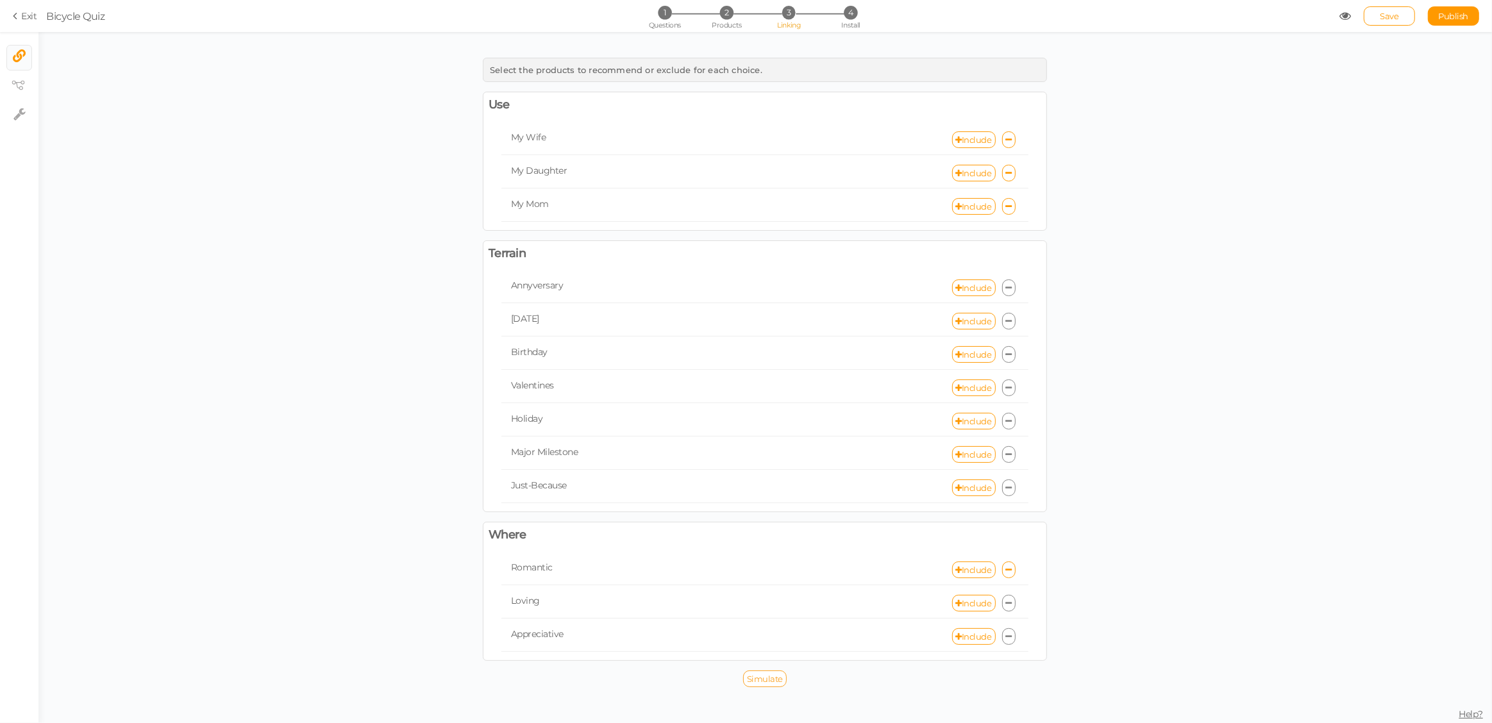
click at [772, 676] on span "Simulate" at bounding box center [765, 679] width 36 height 10
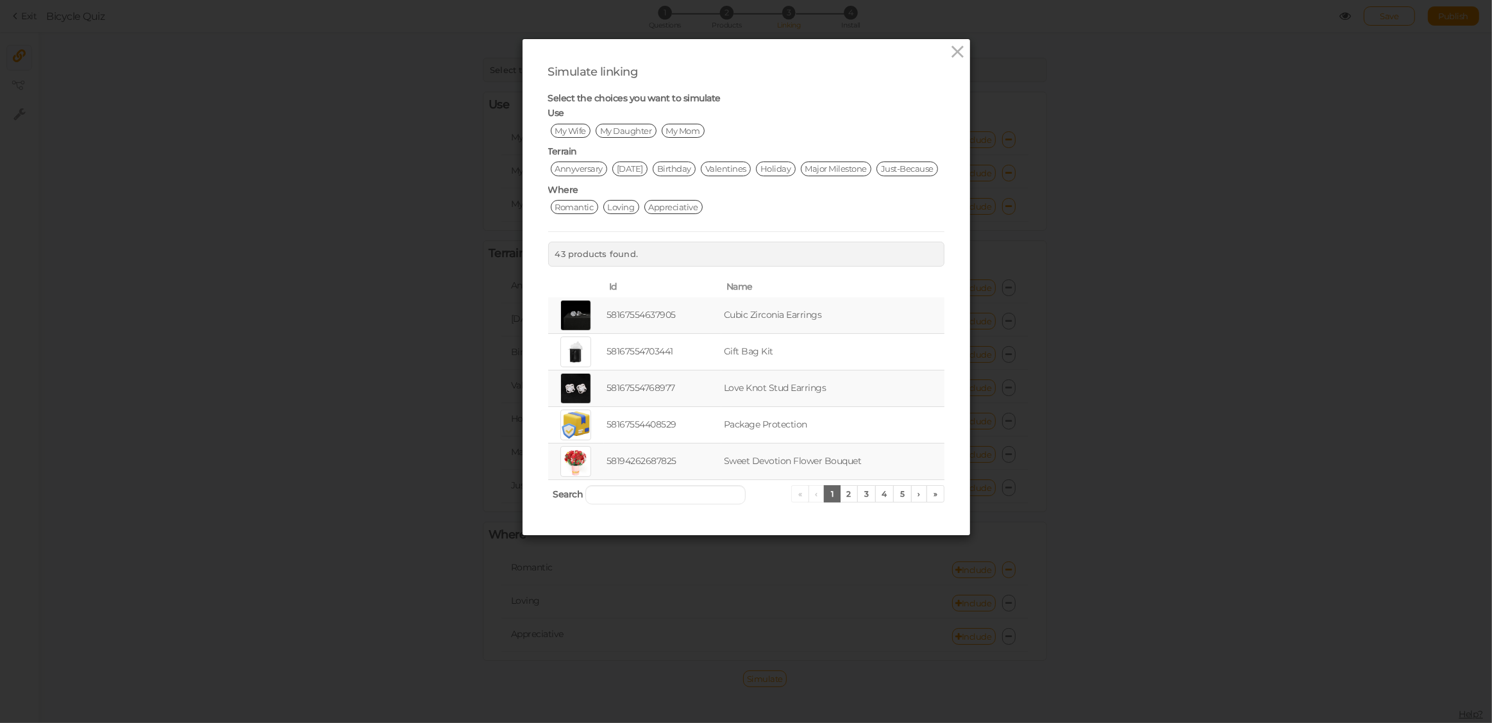
click at [675, 132] on span "My Mom" at bounding box center [683, 131] width 43 height 14
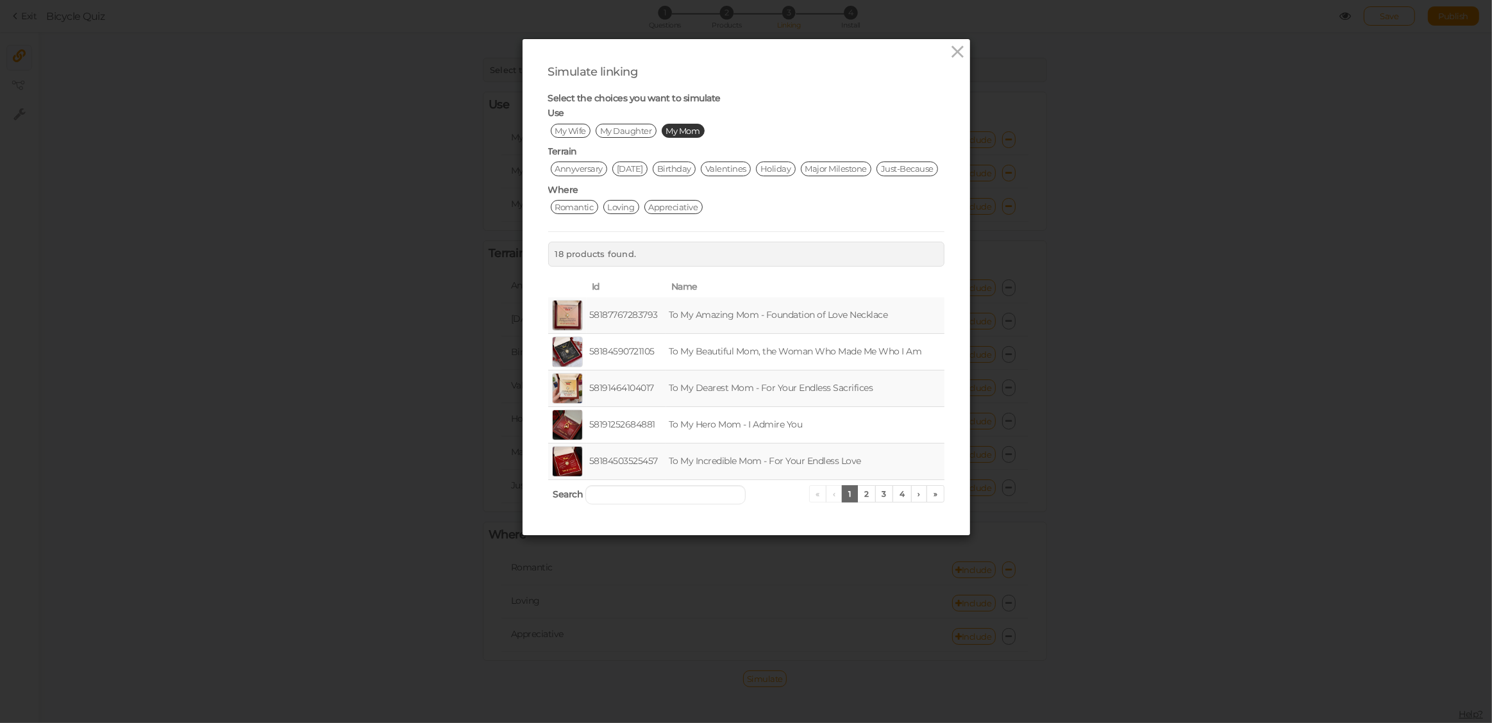
click at [560, 214] on span "Romantic" at bounding box center [574, 207] width 47 height 14
click at [864, 503] on link "2" at bounding box center [866, 493] width 19 height 17
click at [879, 503] on link "3" at bounding box center [884, 493] width 19 height 17
click at [898, 503] on link "4" at bounding box center [901, 493] width 19 height 17
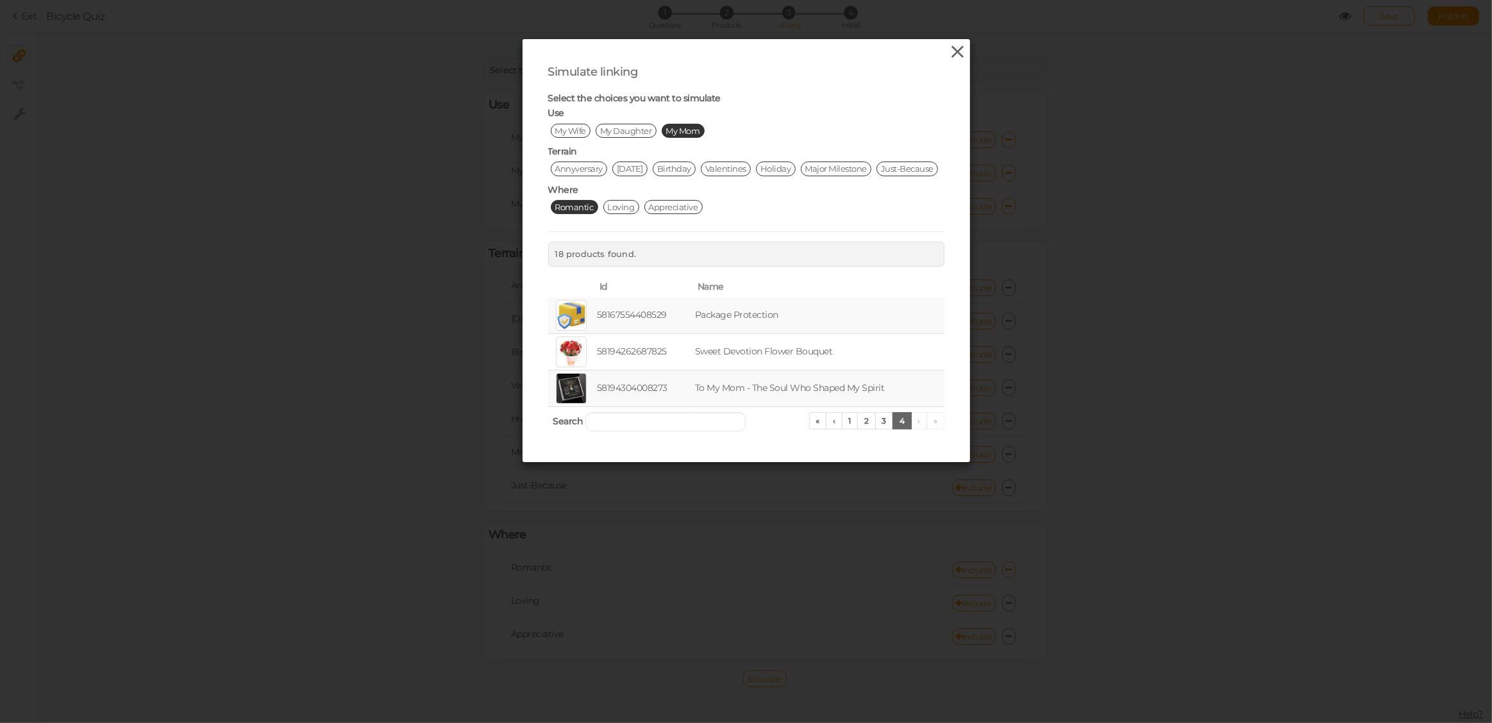
click at [951, 54] on icon at bounding box center [957, 51] width 19 height 19
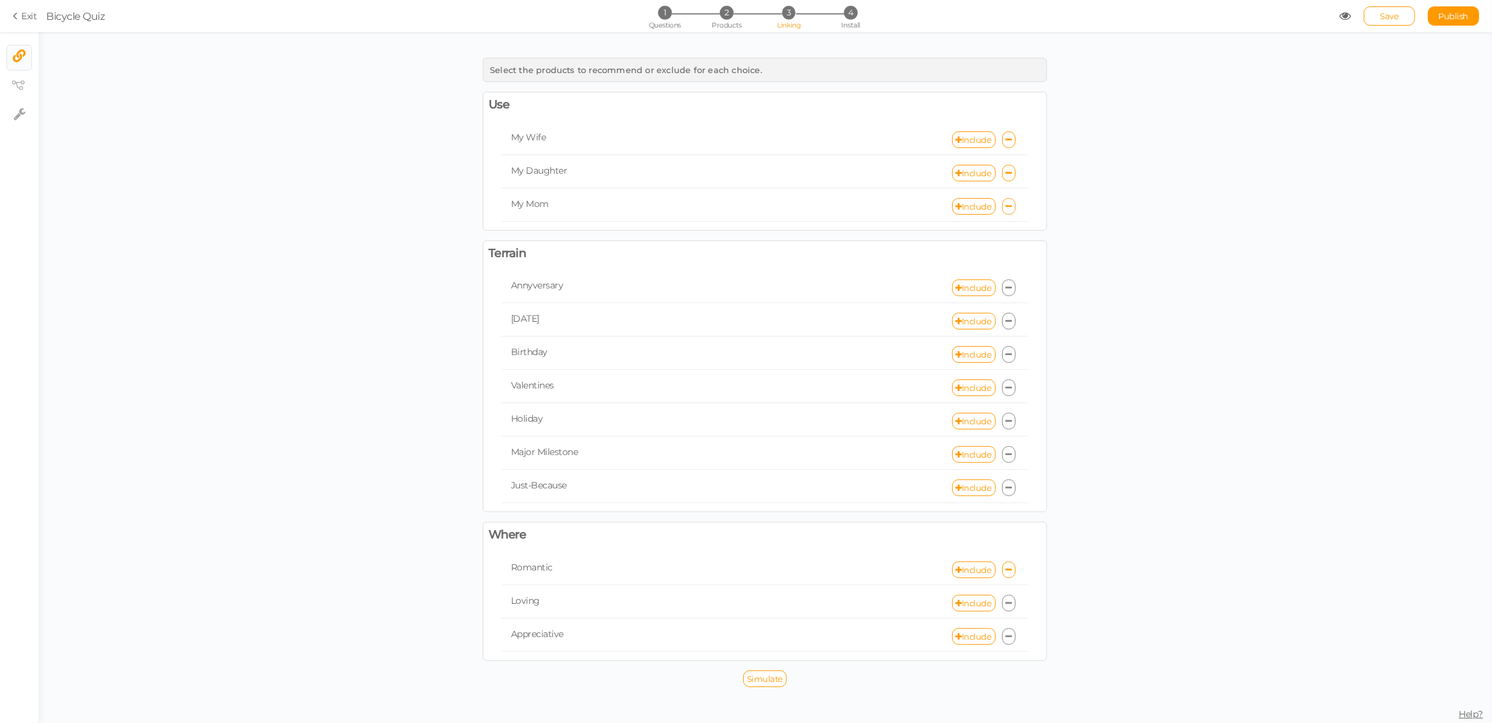
click at [1008, 203] on icon at bounding box center [1009, 207] width 6 height 8
select select "expr"
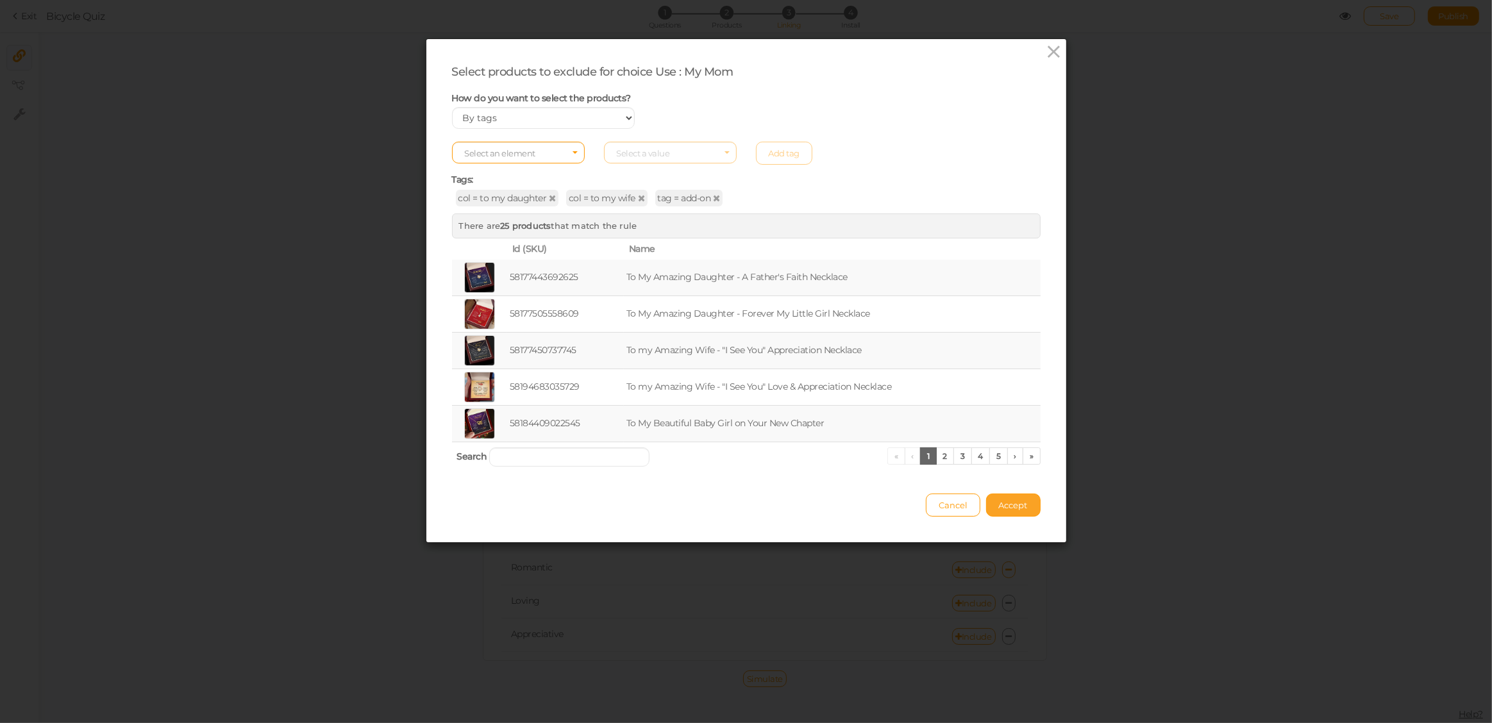
click at [1034, 514] on button "Accept" at bounding box center [1013, 505] width 54 height 23
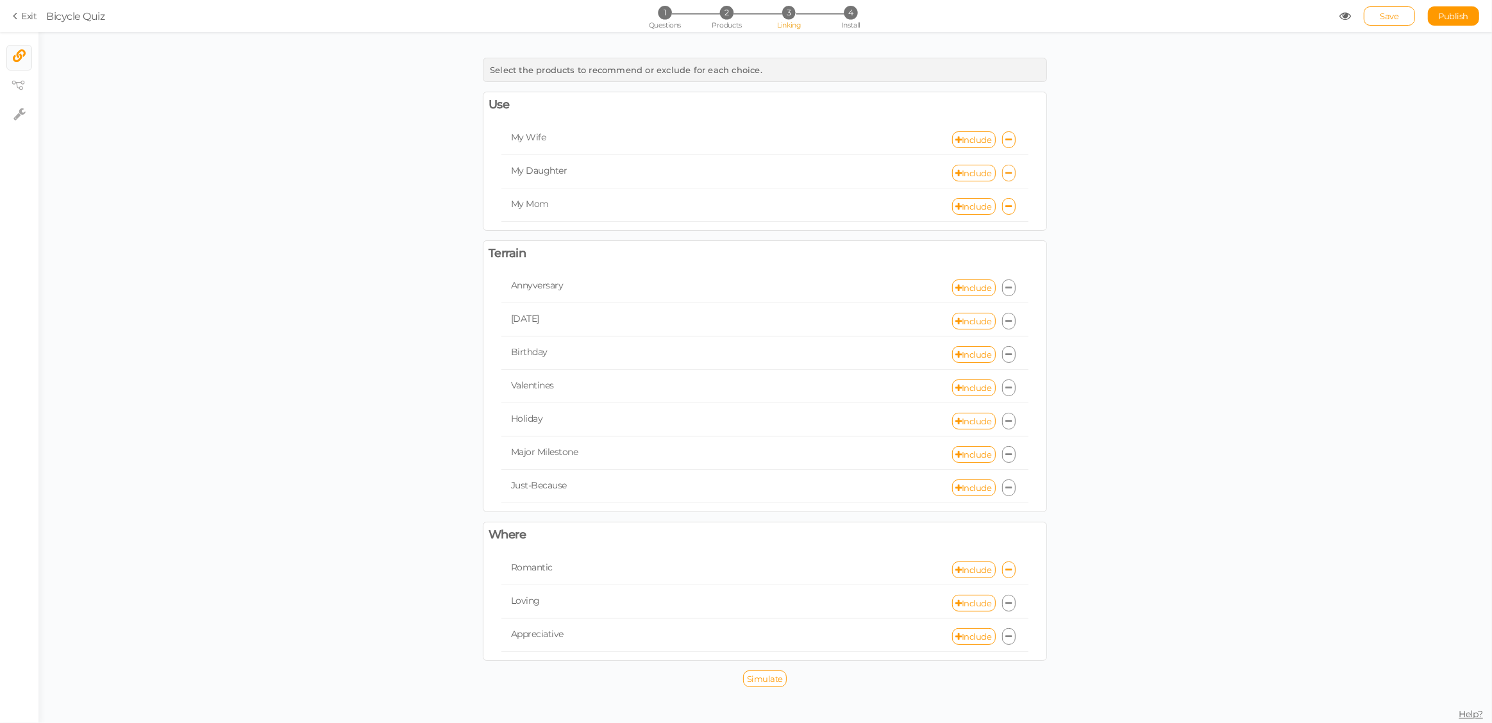
click at [1009, 170] on icon at bounding box center [1009, 173] width 6 height 8
select select "expr"
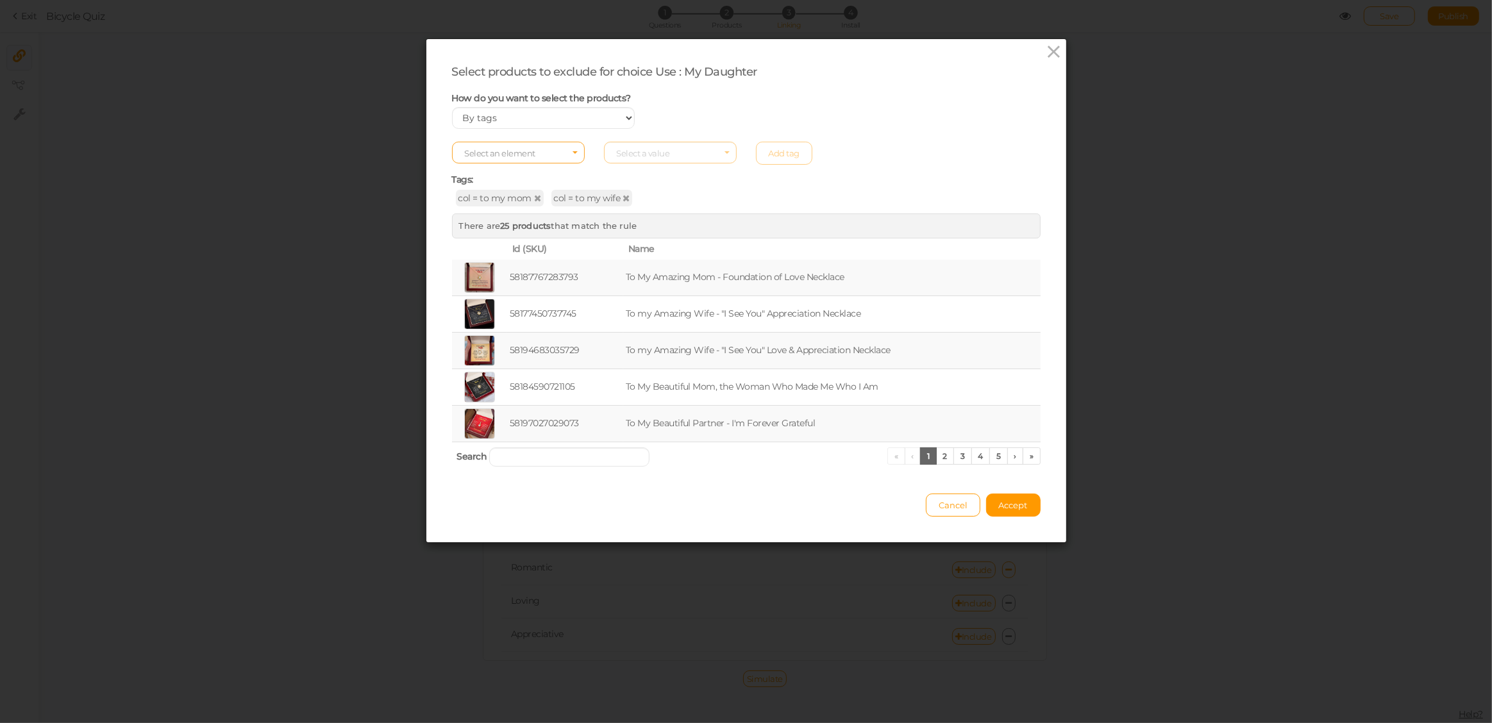
click at [545, 155] on span "Select an element" at bounding box center [518, 153] width 133 height 22
click at [494, 184] on span "tag" at bounding box center [518, 188] width 131 height 15
click at [632, 154] on span "Select a value" at bounding box center [643, 153] width 53 height 10
click at [626, 176] on span "add-on" at bounding box center [630, 174] width 26 height 10
click at [780, 154] on link "Add tag" at bounding box center [784, 153] width 57 height 23
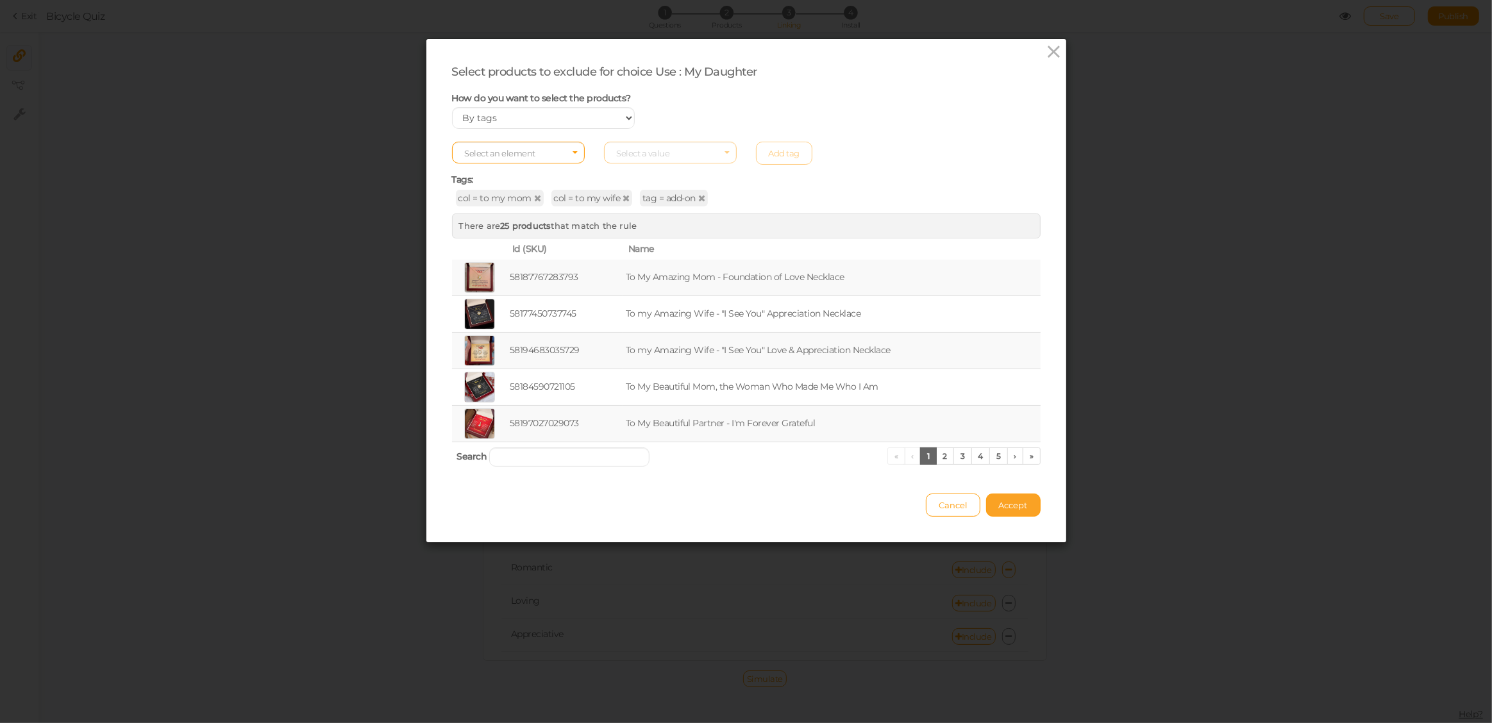
click at [1025, 505] on button "Accept" at bounding box center [1013, 505] width 54 height 23
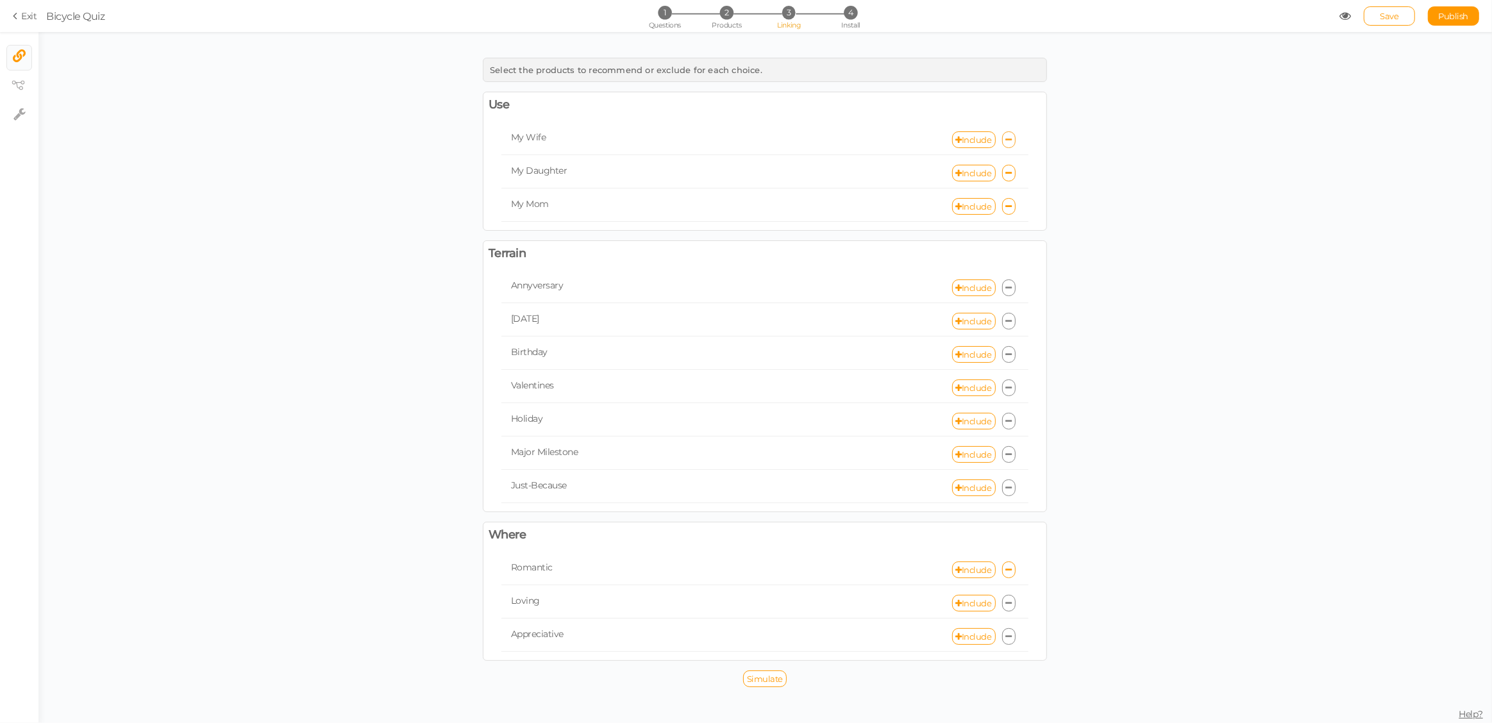
click at [1007, 140] on icon at bounding box center [1009, 140] width 6 height 8
select select "expr"
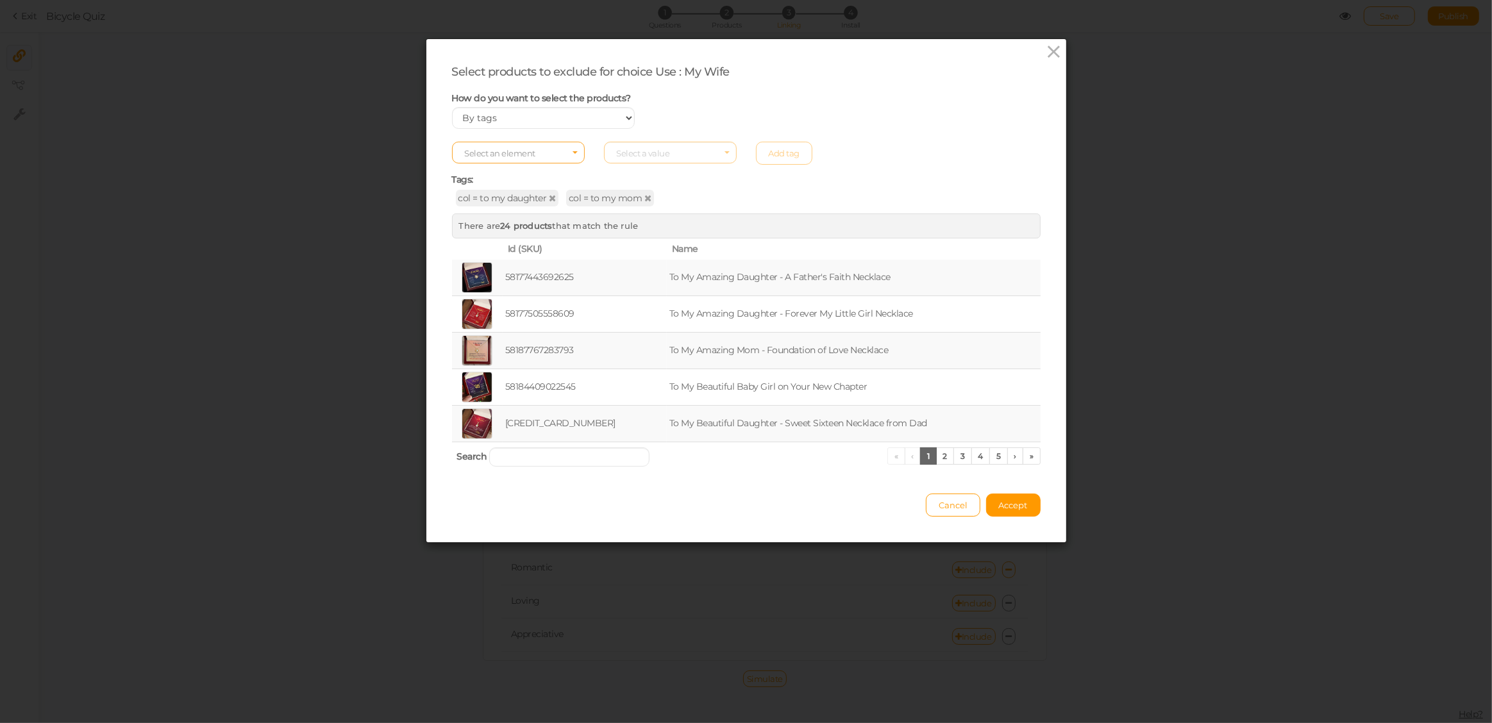
click at [516, 154] on span "Select an element" at bounding box center [500, 153] width 71 height 10
click at [501, 185] on span "tag" at bounding box center [518, 188] width 131 height 15
click at [644, 155] on span "Select a value" at bounding box center [643, 153] width 53 height 10
click at [642, 173] on span "add-on" at bounding box center [670, 173] width 131 height 15
click at [791, 155] on link "Add tag" at bounding box center [784, 153] width 57 height 23
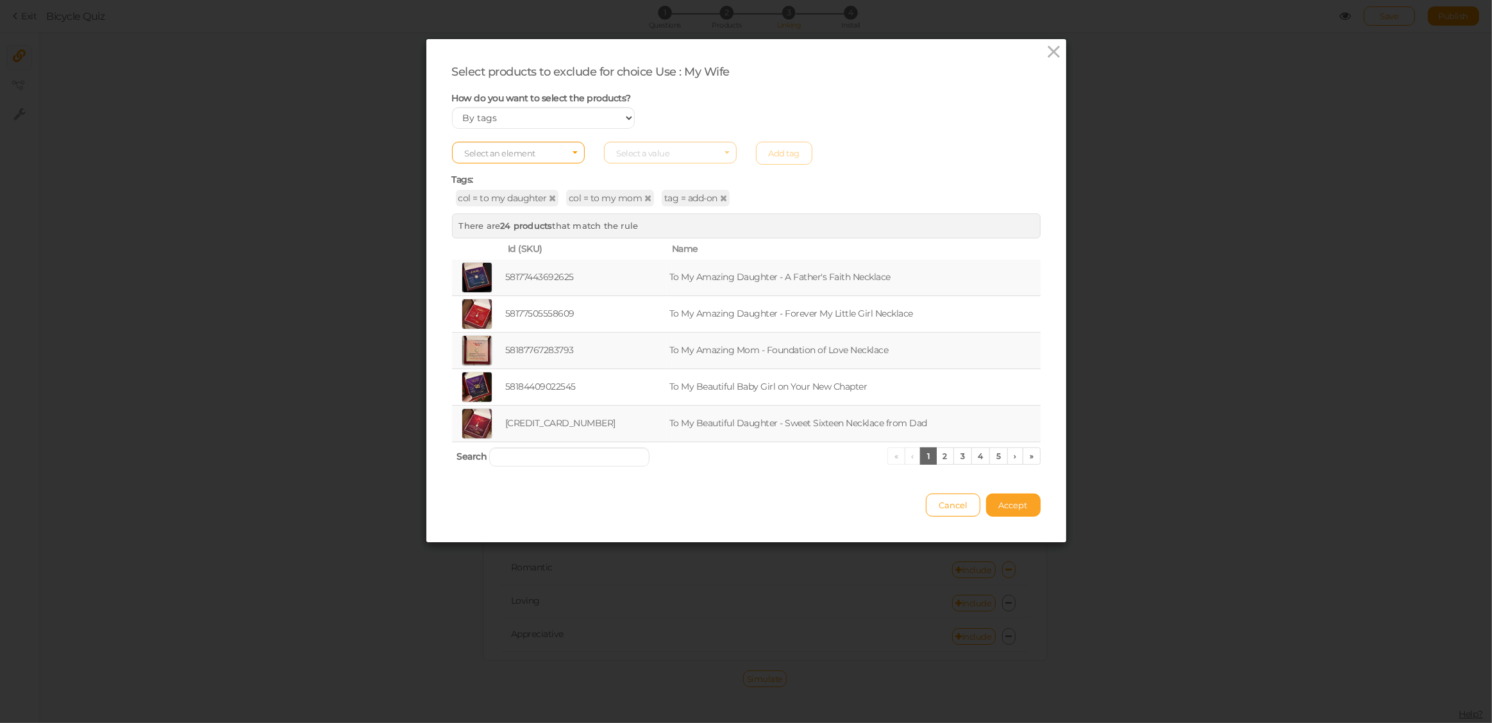
click at [1019, 505] on span "Accept" at bounding box center [1013, 505] width 29 height 10
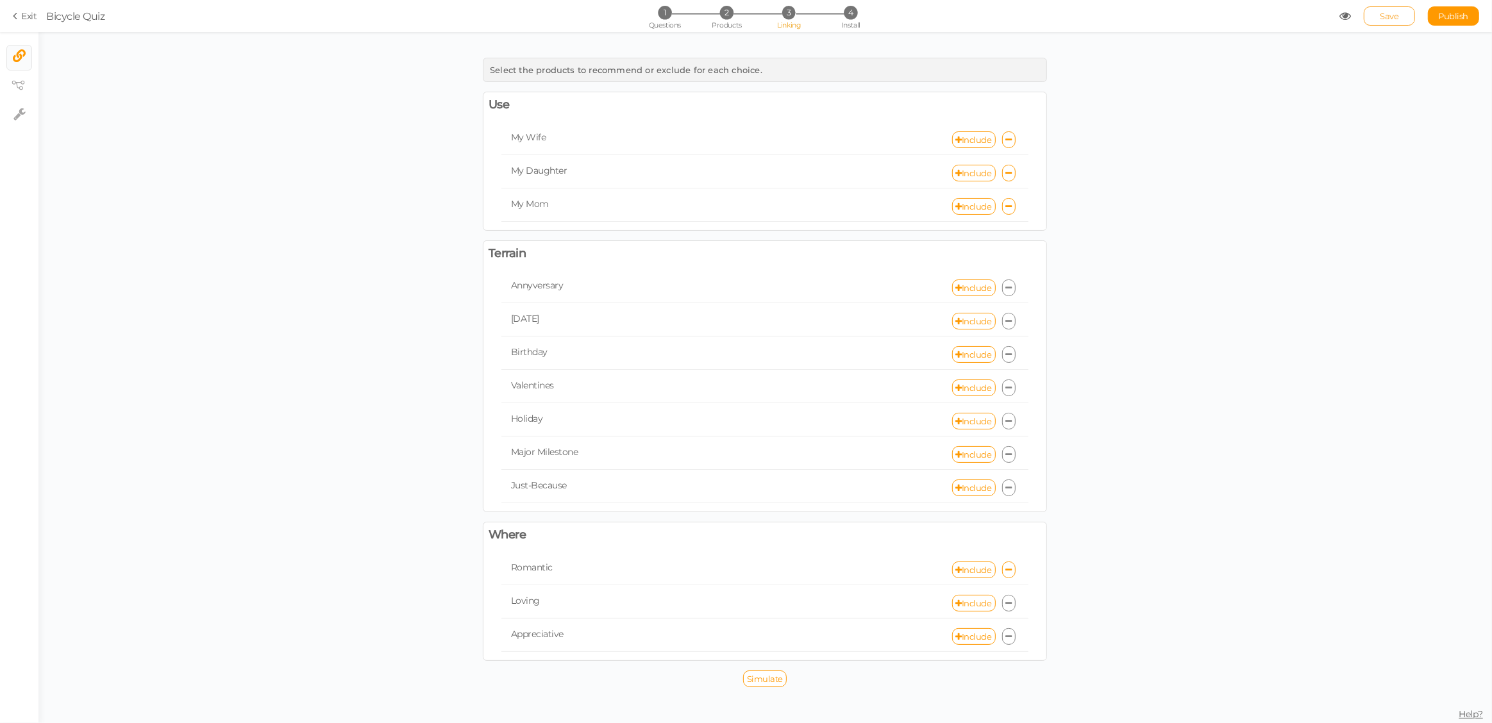
click at [1400, 15] on link "Save" at bounding box center [1389, 15] width 51 height 19
click at [1009, 138] on icon at bounding box center [1009, 140] width 6 height 8
select select "expr"
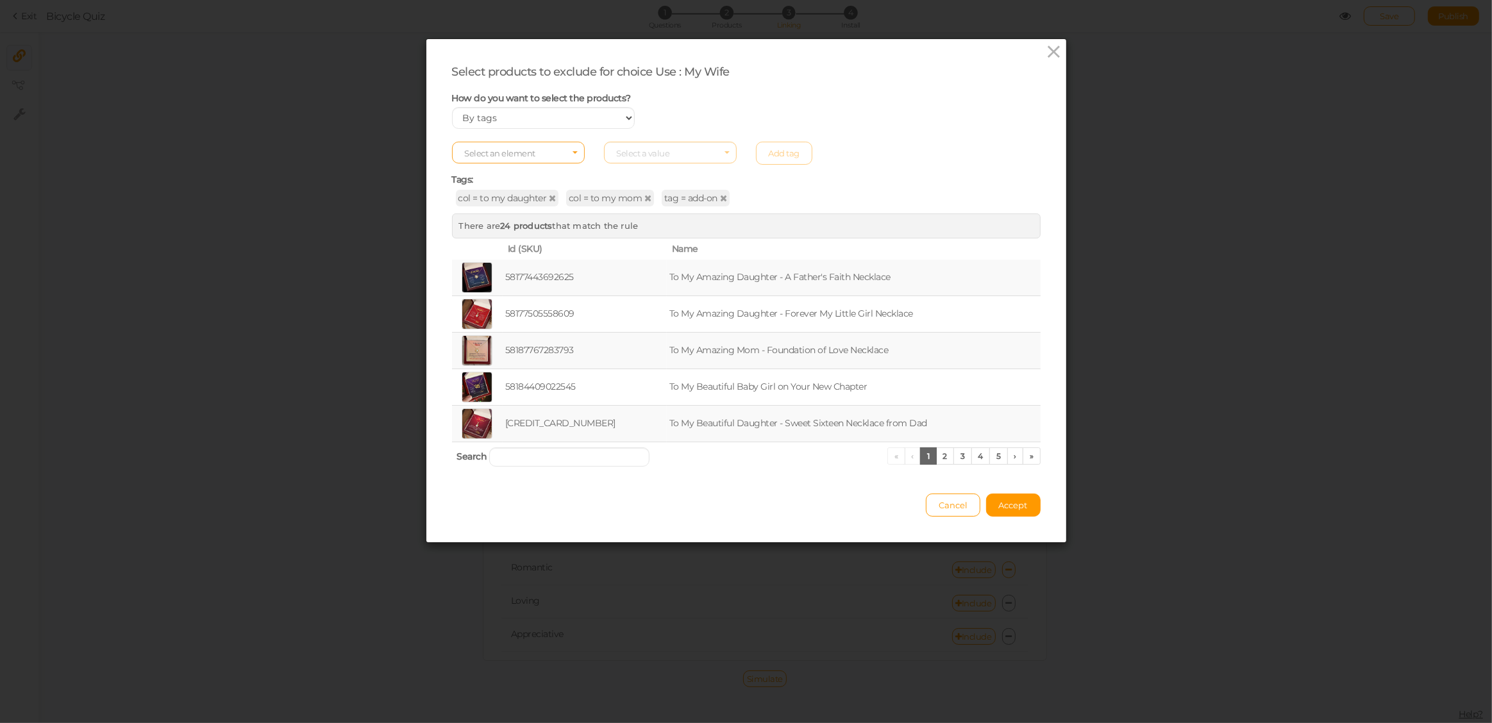
click at [524, 154] on span "Select an element" at bounding box center [500, 153] width 71 height 10
click at [492, 172] on span "col" at bounding box center [518, 173] width 131 height 15
click at [642, 155] on span "Select a value" at bounding box center [643, 153] width 53 height 10
type input "add"
click at [939, 503] on span "Cancel" at bounding box center [953, 505] width 29 height 10
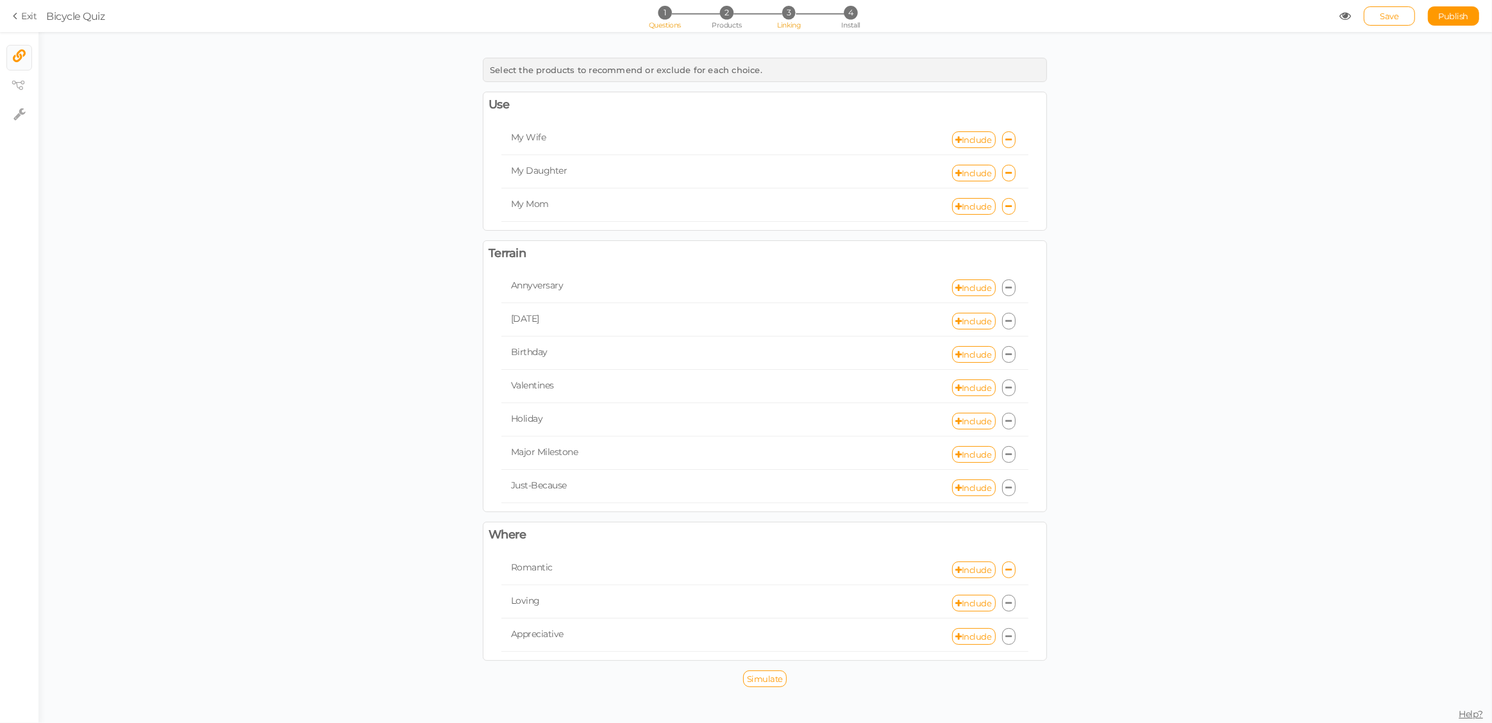
click at [664, 14] on span "1" at bounding box center [664, 12] width 13 height 13
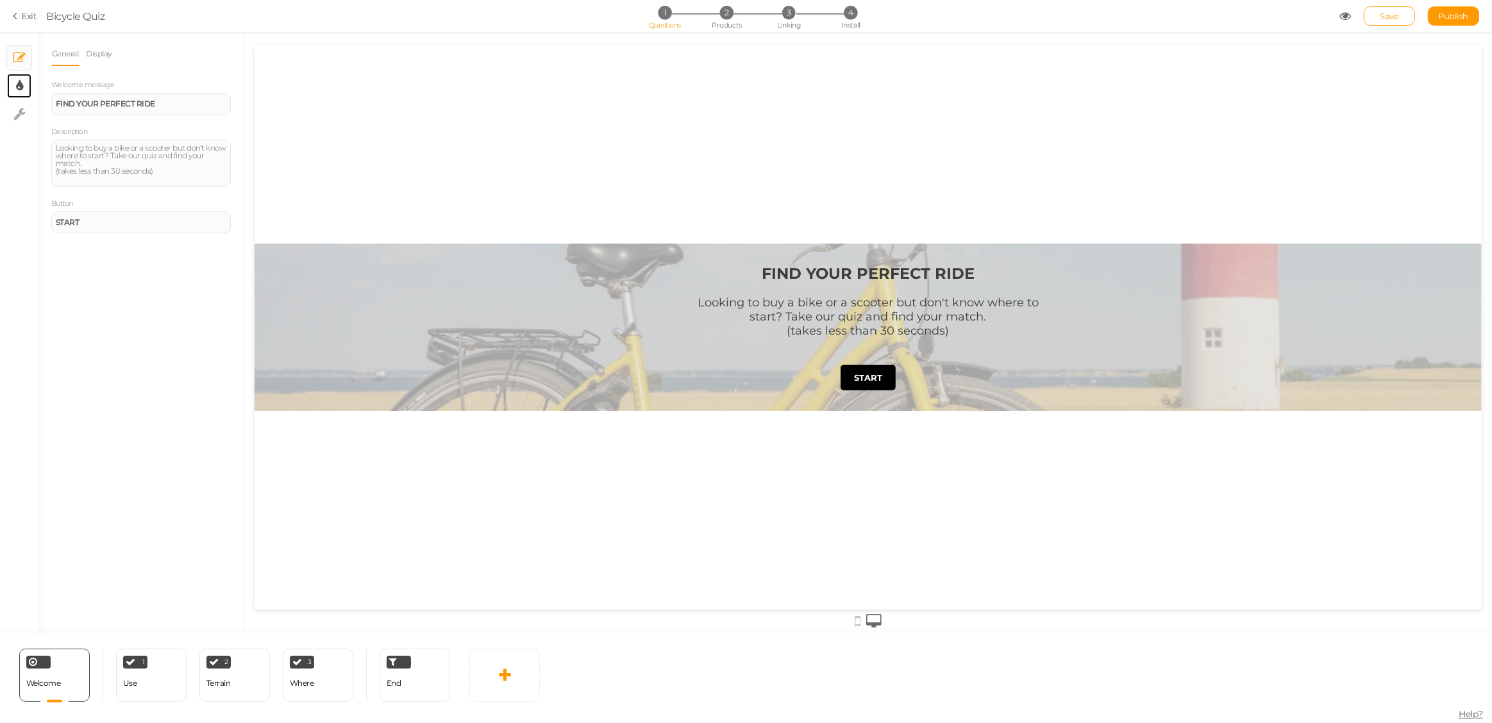
click at [25, 87] on link "× Display settings" at bounding box center [19, 86] width 24 height 24
select select "2"
select select "montserrat"
select select "fade"
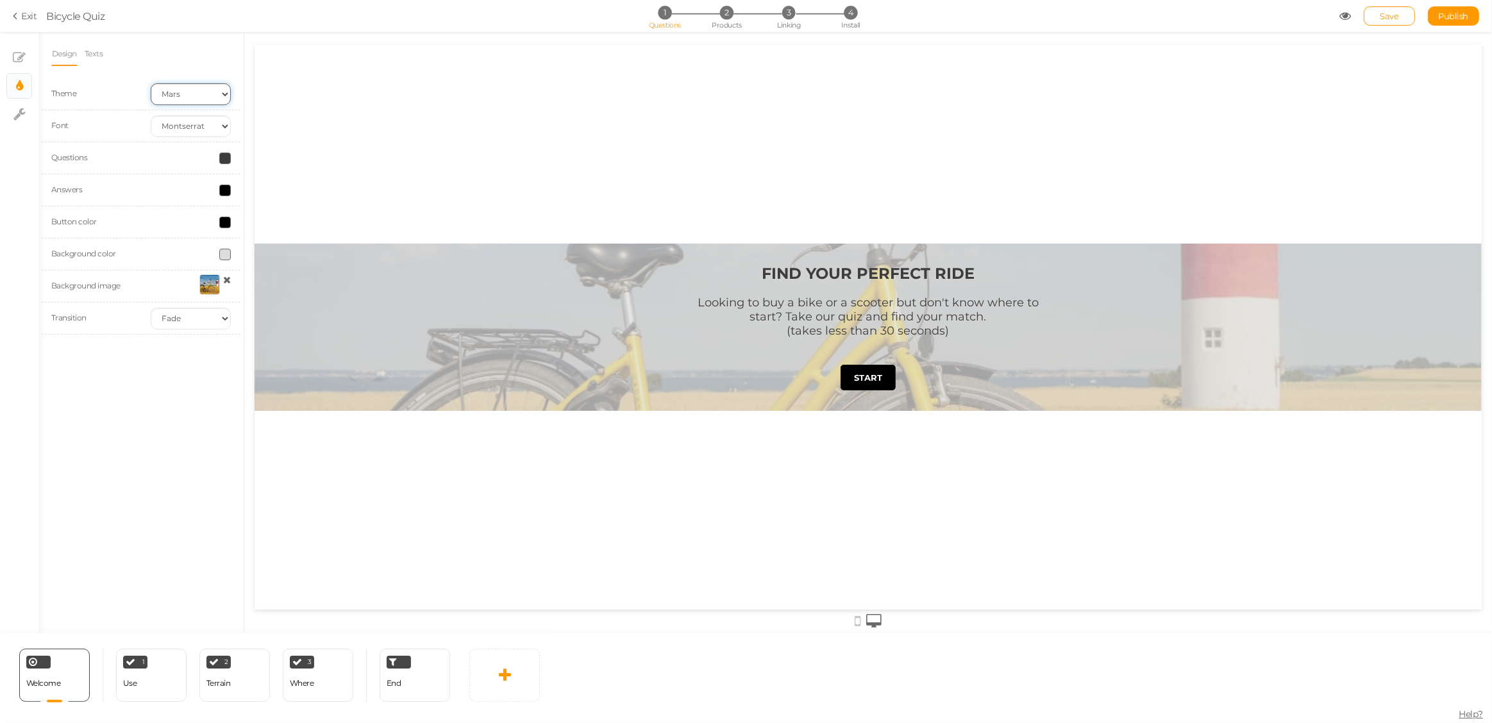
click at [205, 98] on select "Earth Mars" at bounding box center [191, 94] width 80 height 22
select select "1"
click at [151, 83] on select "Earth Mars" at bounding box center [191, 94] width 80 height 22
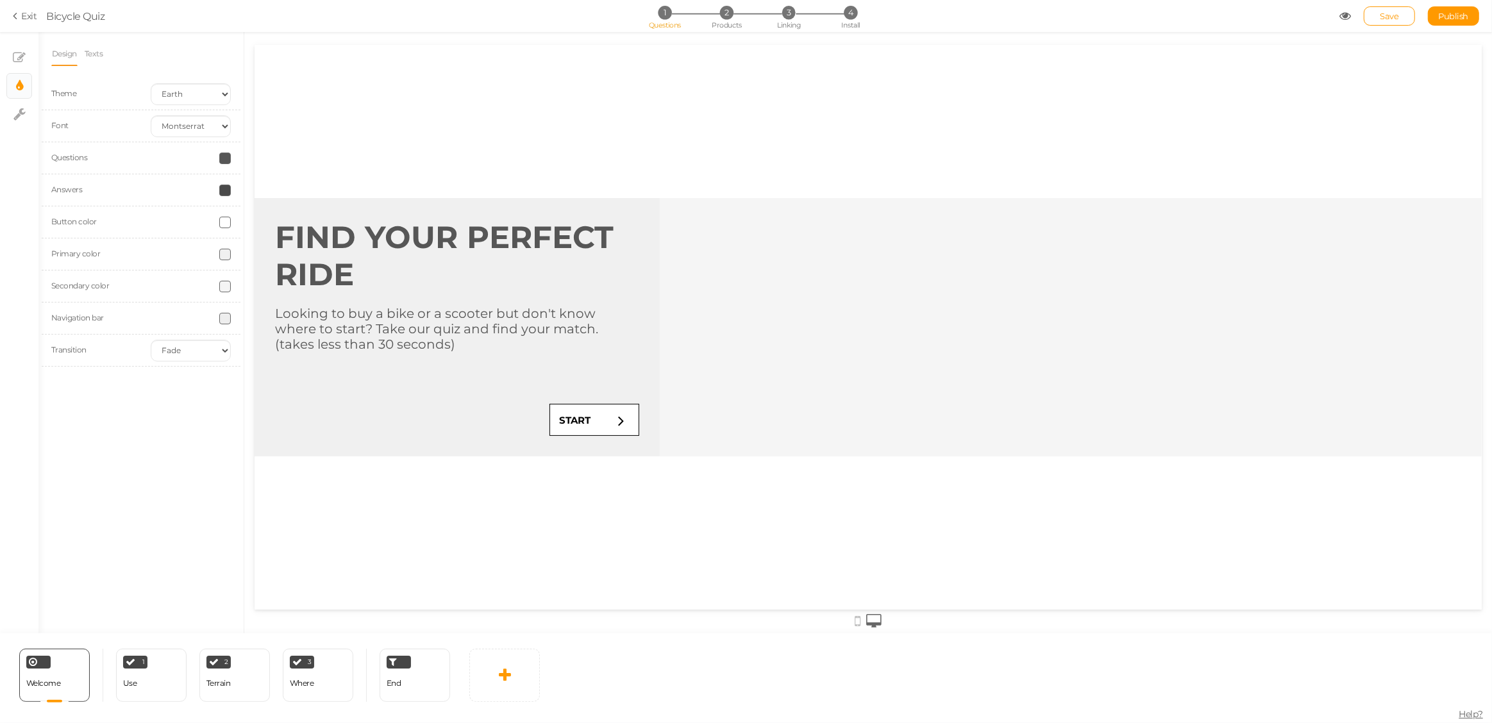
click at [305, 228] on strong "FIND YOUR PERFECT RIDE" at bounding box center [443, 255] width 339 height 74
click at [310, 242] on strong "FIND YOUR PERFECT RIDE" at bounding box center [443, 255] width 339 height 74
click at [103, 53] on link "Texts" at bounding box center [94, 54] width 20 height 24
click at [72, 56] on link "Design" at bounding box center [64, 54] width 26 height 24
click at [227, 223] on span at bounding box center [225, 223] width 12 height 12
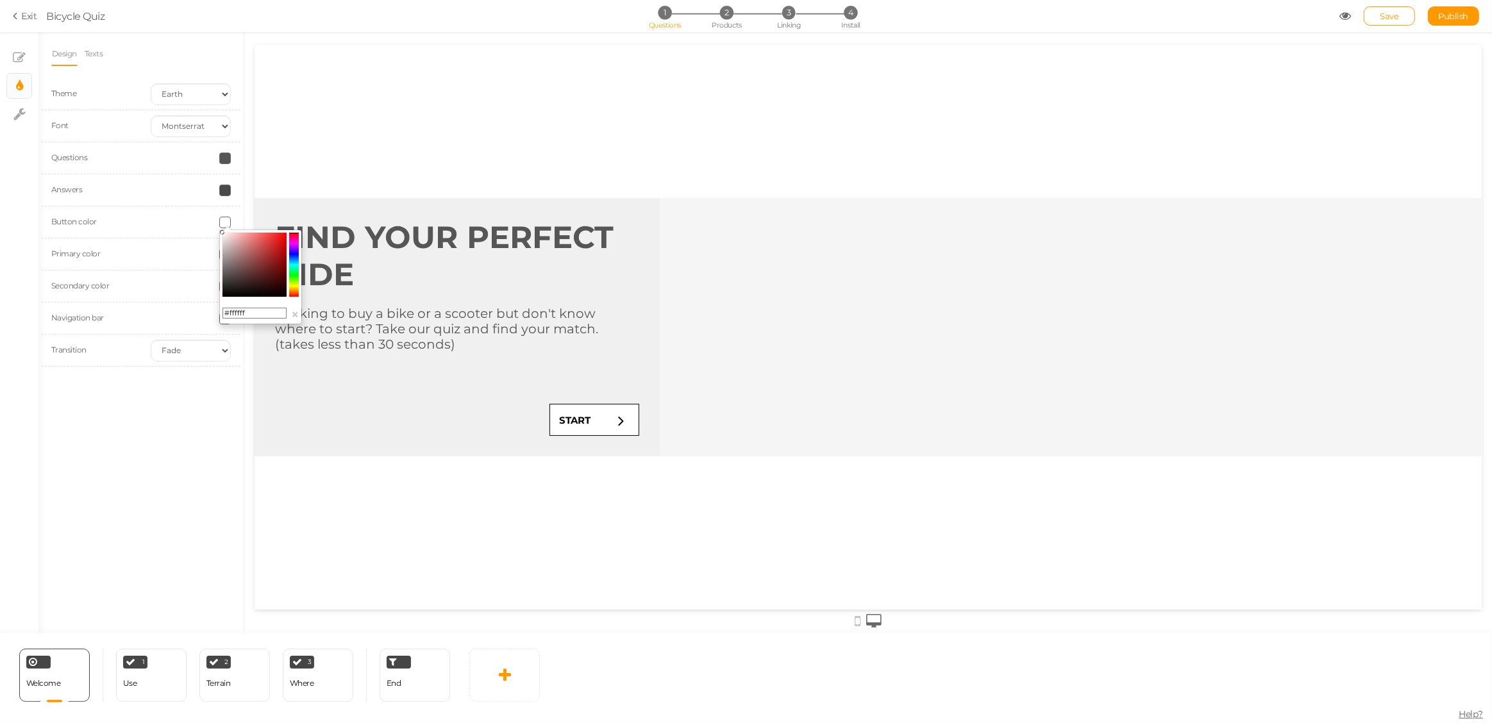
click at [242, 313] on input "#ffffff" at bounding box center [254, 314] width 64 height 12
paste input "C81C1C"
type input "#C81C1C"
click at [87, 256] on label "Primary color" at bounding box center [75, 254] width 49 height 10
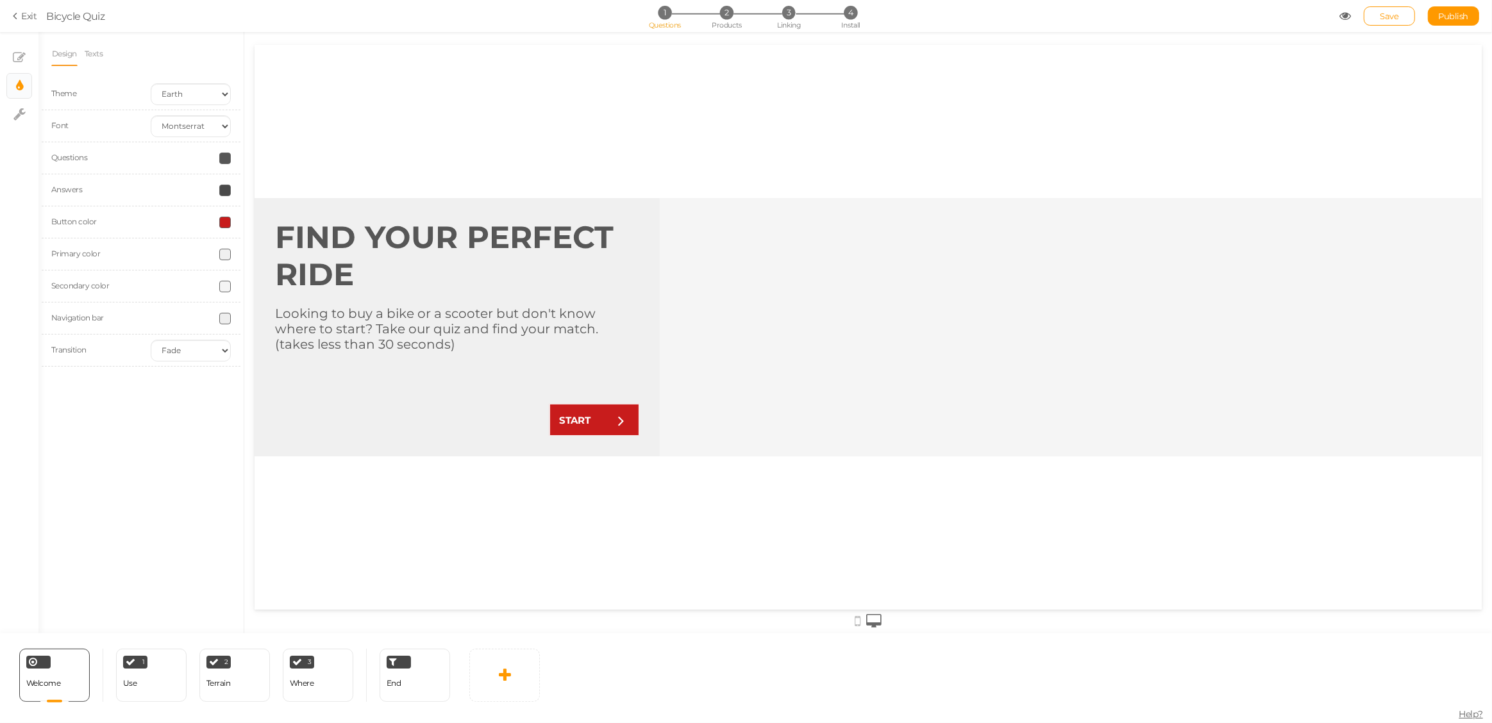
click at [230, 254] on span at bounding box center [225, 255] width 12 height 12
click at [239, 344] on input "#f0f0f0" at bounding box center [254, 346] width 64 height 12
paste input "0B1C2C"
type input "#0B1C2C"
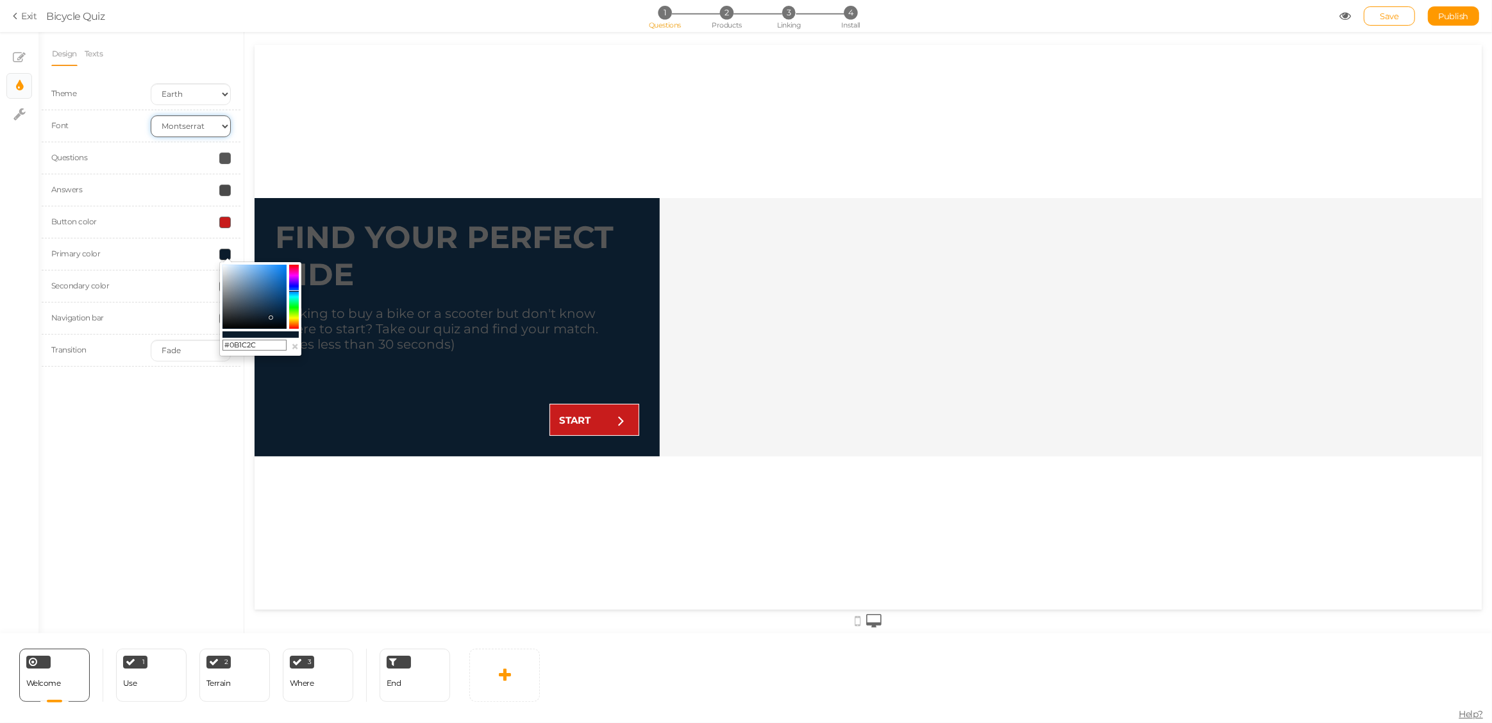
click at [172, 128] on select "Custom Default Lato Lora Montserrat Open Sans Oswald PT Sans Raleway Roboto Sou…" at bounding box center [191, 126] width 80 height 22
select select "lato"
click at [151, 115] on select "Custom Default Lato Lora Montserrat Open Sans Oswald PT Sans Raleway Roboto Sou…" at bounding box center [191, 126] width 80 height 22
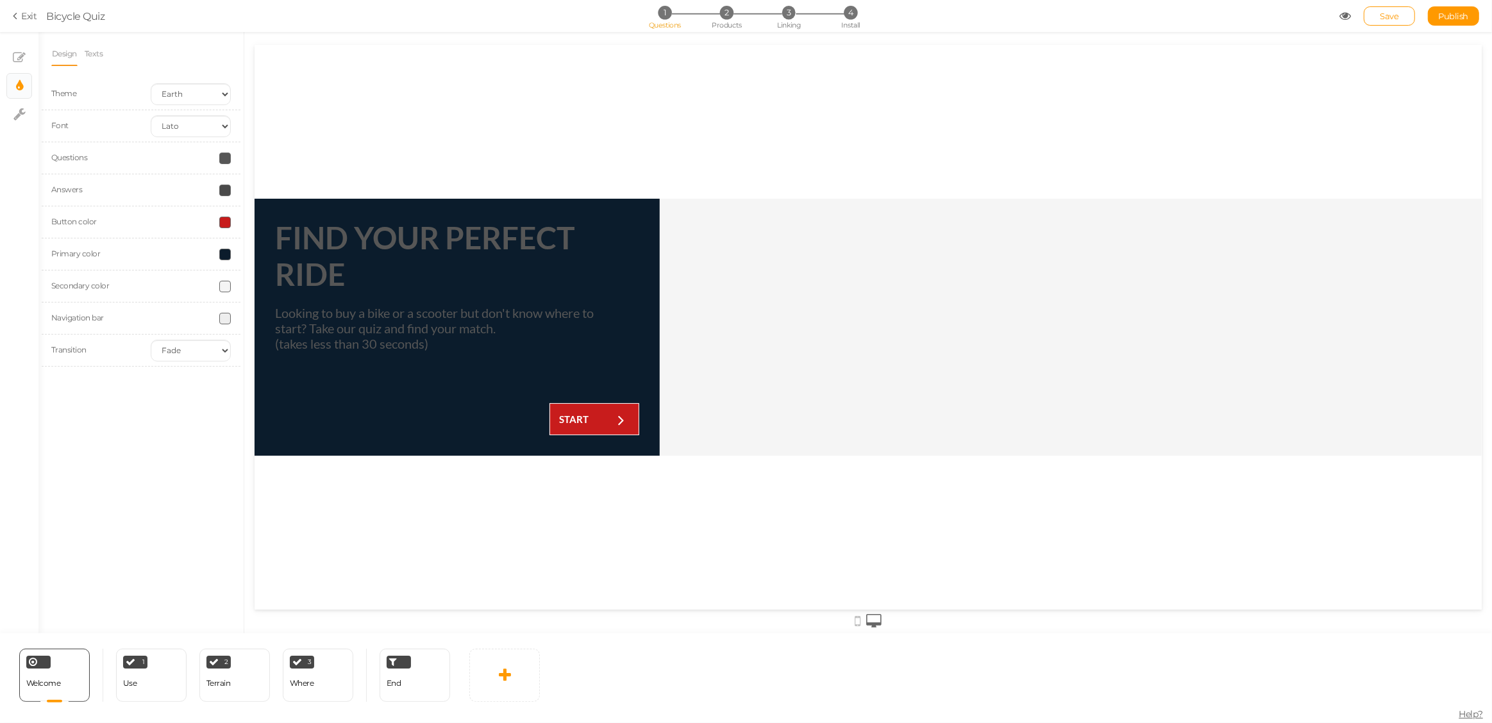
click at [223, 253] on span at bounding box center [225, 255] width 12 height 12
click at [247, 347] on input "#0B1C2C" at bounding box center [254, 346] width 64 height 12
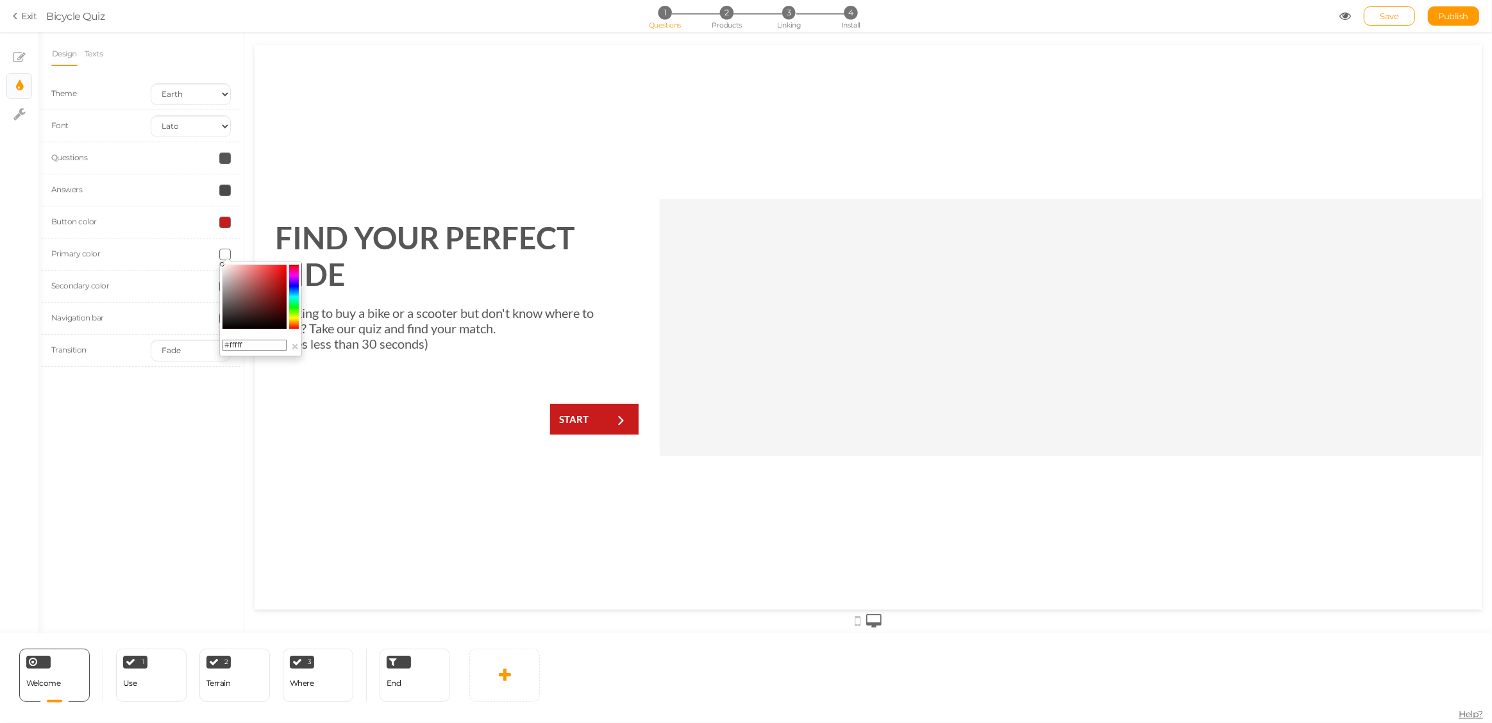
type input "#ffffff"
click at [227, 159] on span at bounding box center [225, 159] width 12 height 12
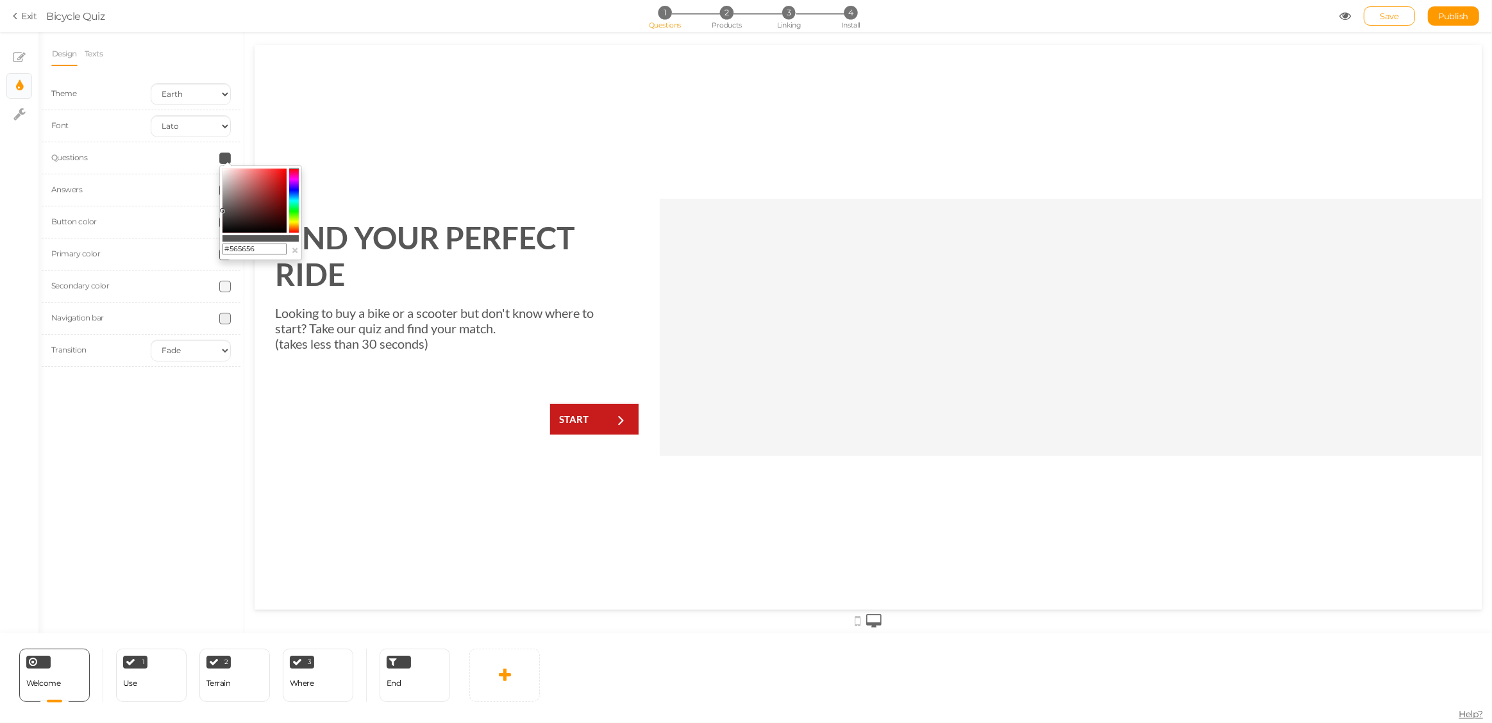
click at [239, 247] on input "#565656" at bounding box center [254, 250] width 64 height 12
paste input "0B1C2C"
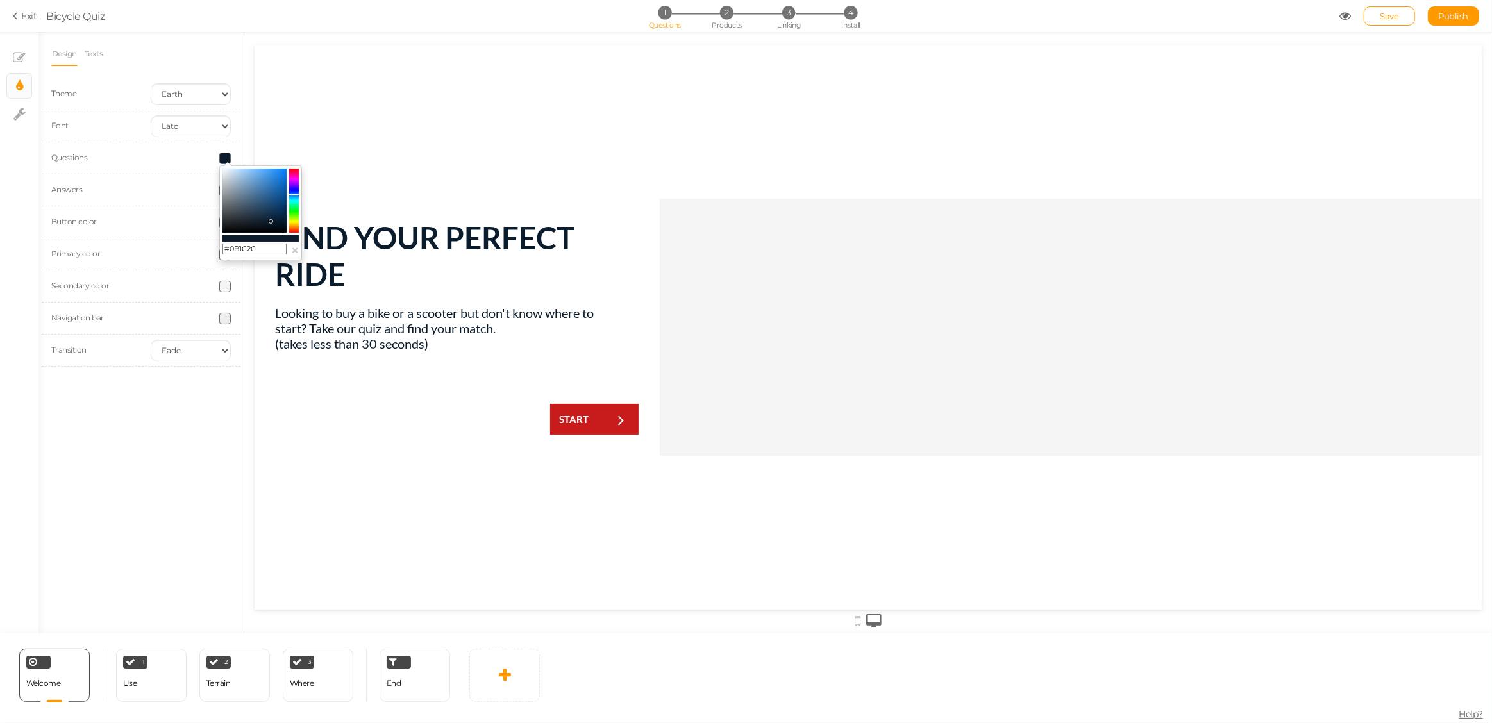
type input "#0B1C2C"
click at [385, 343] on div "Looking to buy a bike or a scooter but don't know where to start? Take our quiz…" at bounding box center [456, 336] width 364 height 62
click at [554, 138] on div "FIND YOUR PERFECT RIDE Looking to buy a bike or a scooter but don't know where …" at bounding box center [867, 326] width 1227 height 565
click at [951, 324] on div at bounding box center [1070, 326] width 822 height 257
click at [18, 115] on icon at bounding box center [19, 114] width 12 height 13
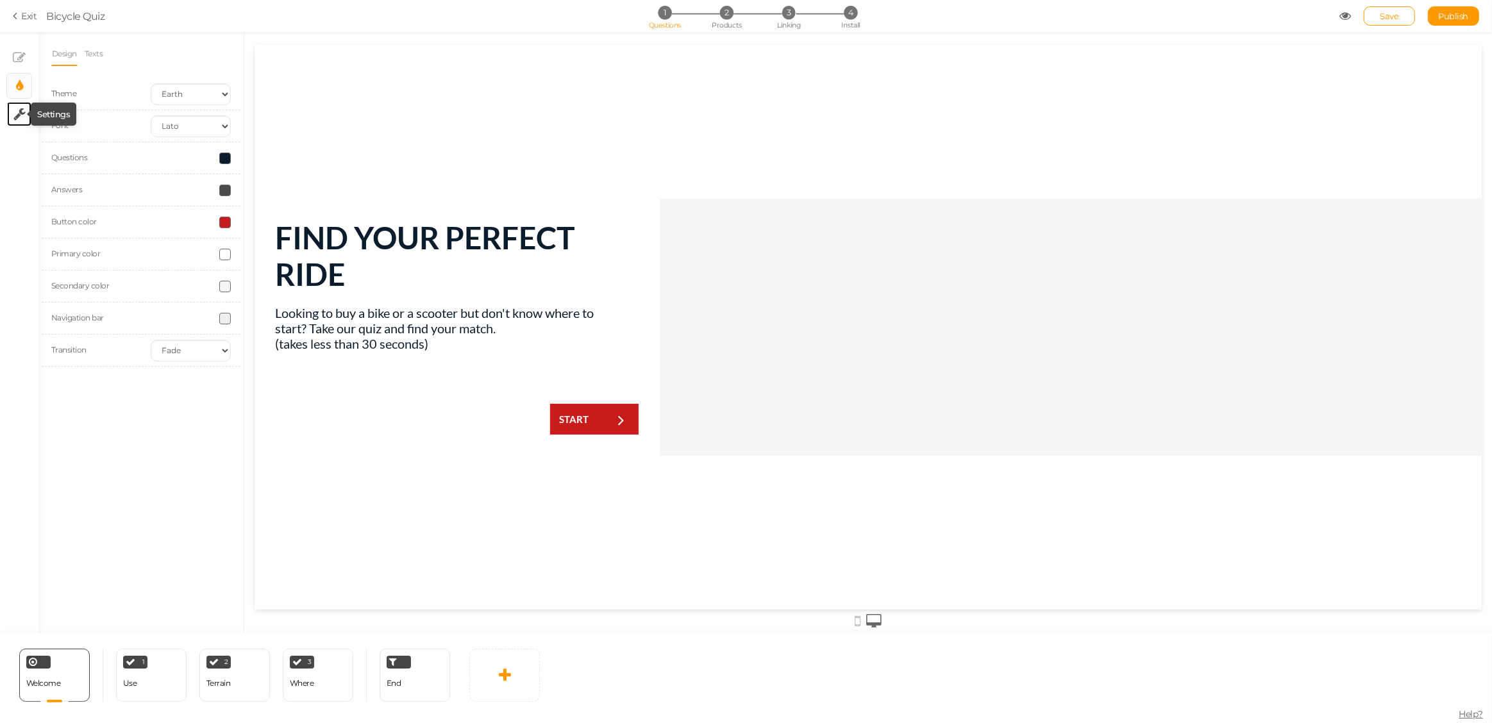
select select "en"
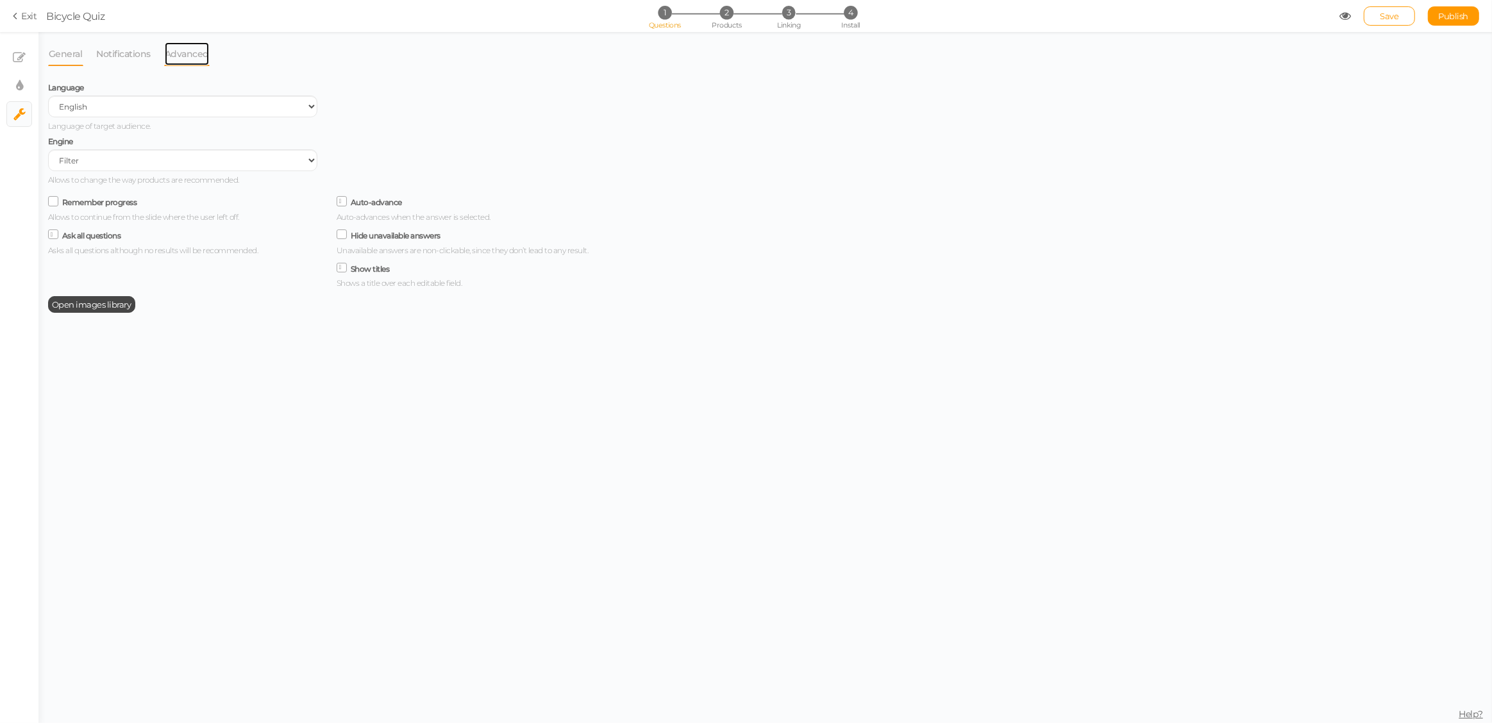
click at [194, 53] on link "Advanced" at bounding box center [187, 54] width 46 height 24
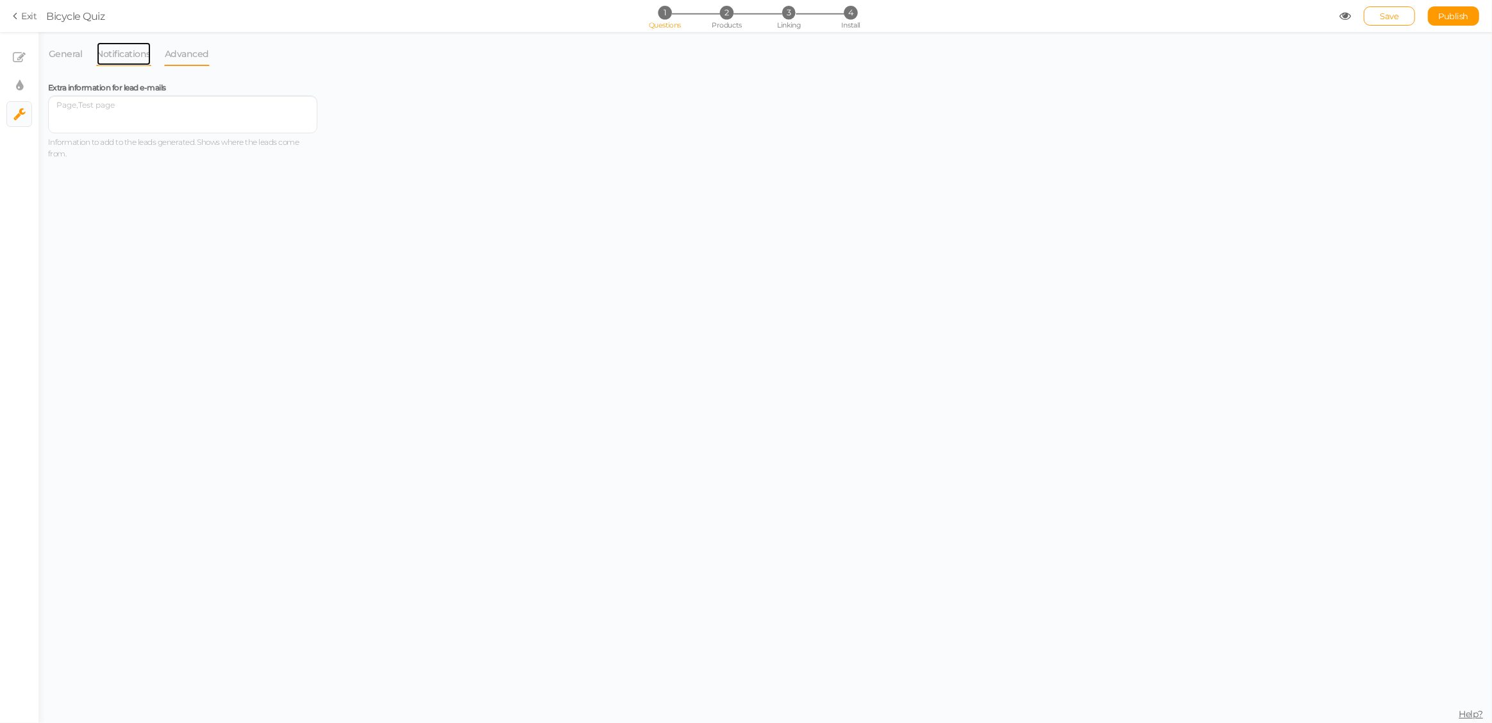
click at [136, 53] on link "Notifications" at bounding box center [124, 54] width 56 height 24
click at [70, 54] on link "General" at bounding box center [65, 54] width 35 height 24
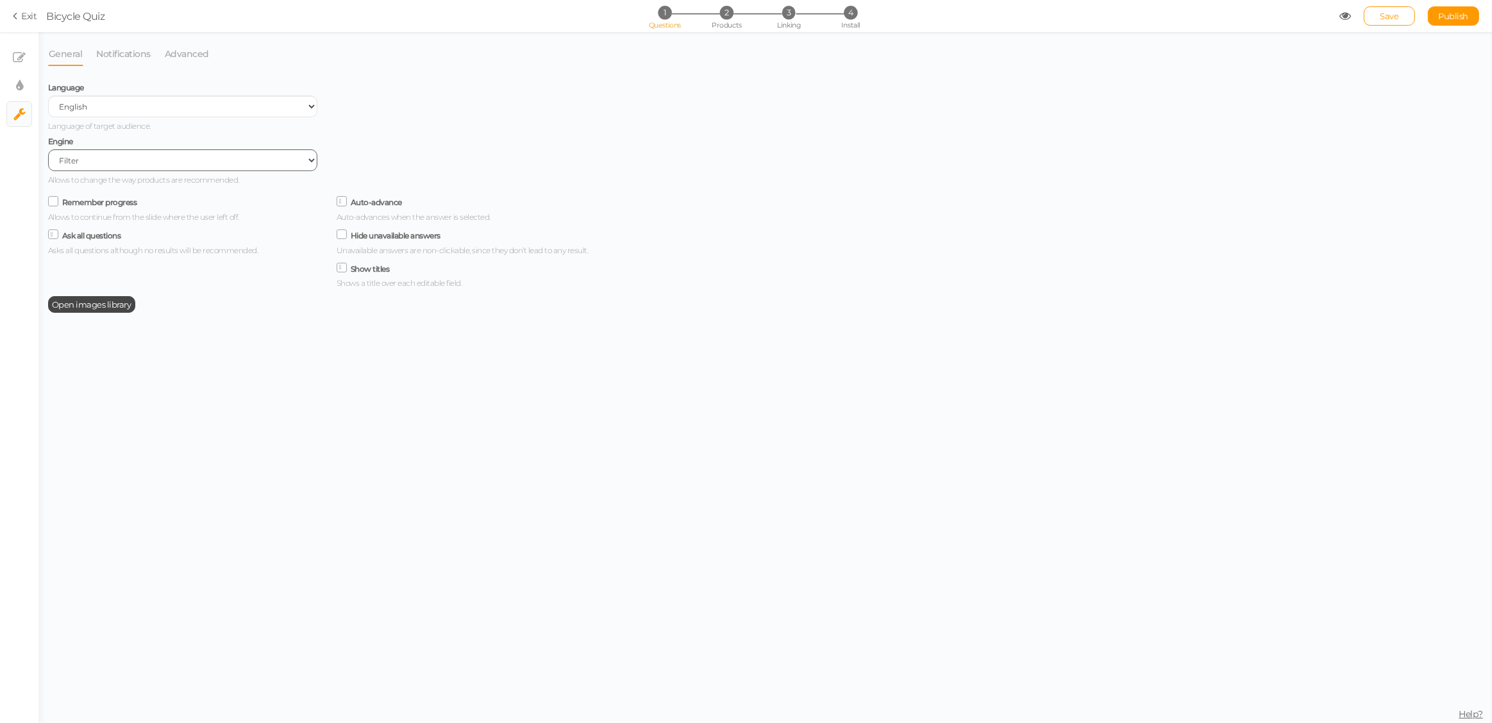
click at [153, 160] on select "Filter AI Tree No-Code Form (No products)" at bounding box center [182, 160] width 269 height 22
click at [343, 237] on icon at bounding box center [341, 234] width 17 height 6
click at [0, 0] on input "Hide unavailable answers" at bounding box center [0, 0] width 0 height 0
click at [342, 235] on icon at bounding box center [342, 235] width 6 height 0
click at [0, 0] on input "Hide unavailable answers" at bounding box center [0, 0] width 0 height 0
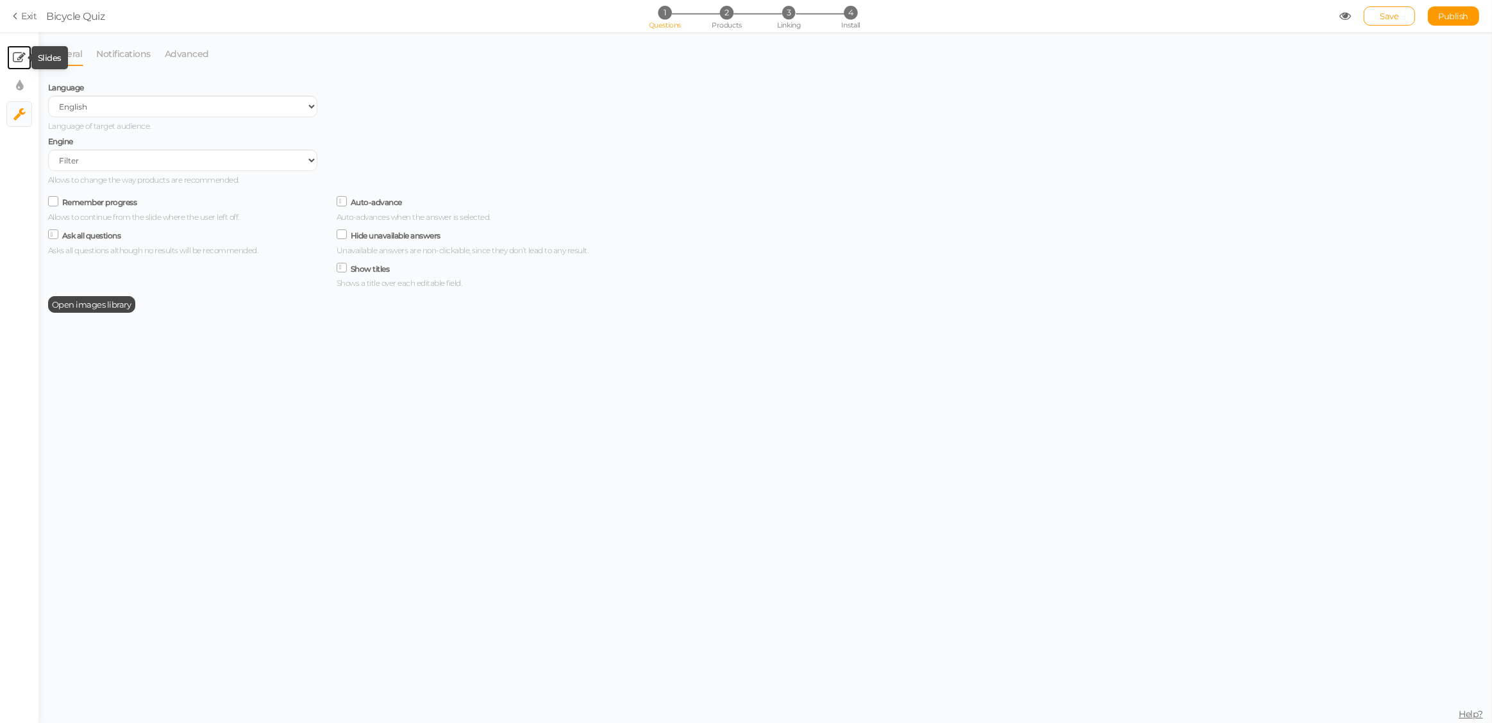
click at [17, 61] on icon at bounding box center [19, 57] width 13 height 13
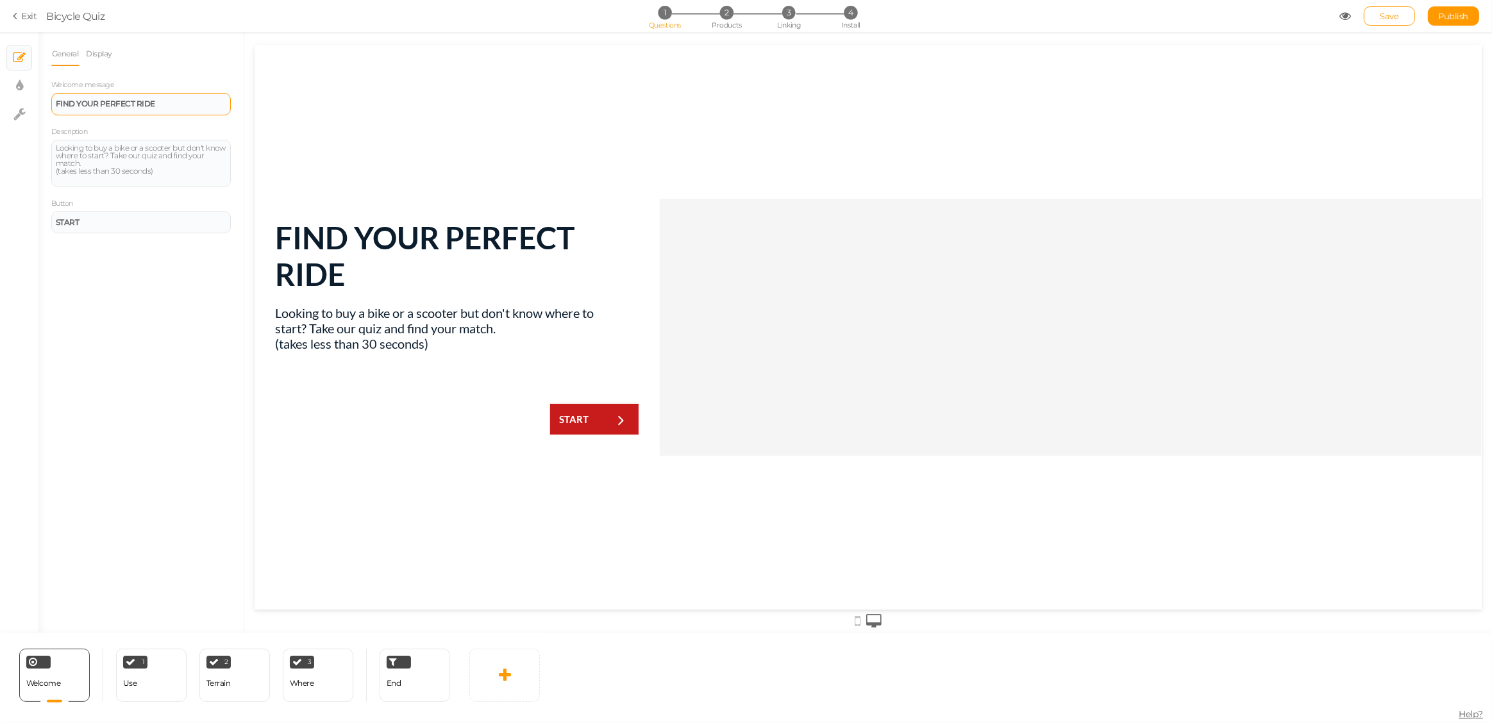
click at [165, 101] on div "FIND YOUR PERFECT RIDE" at bounding box center [141, 104] width 171 height 8
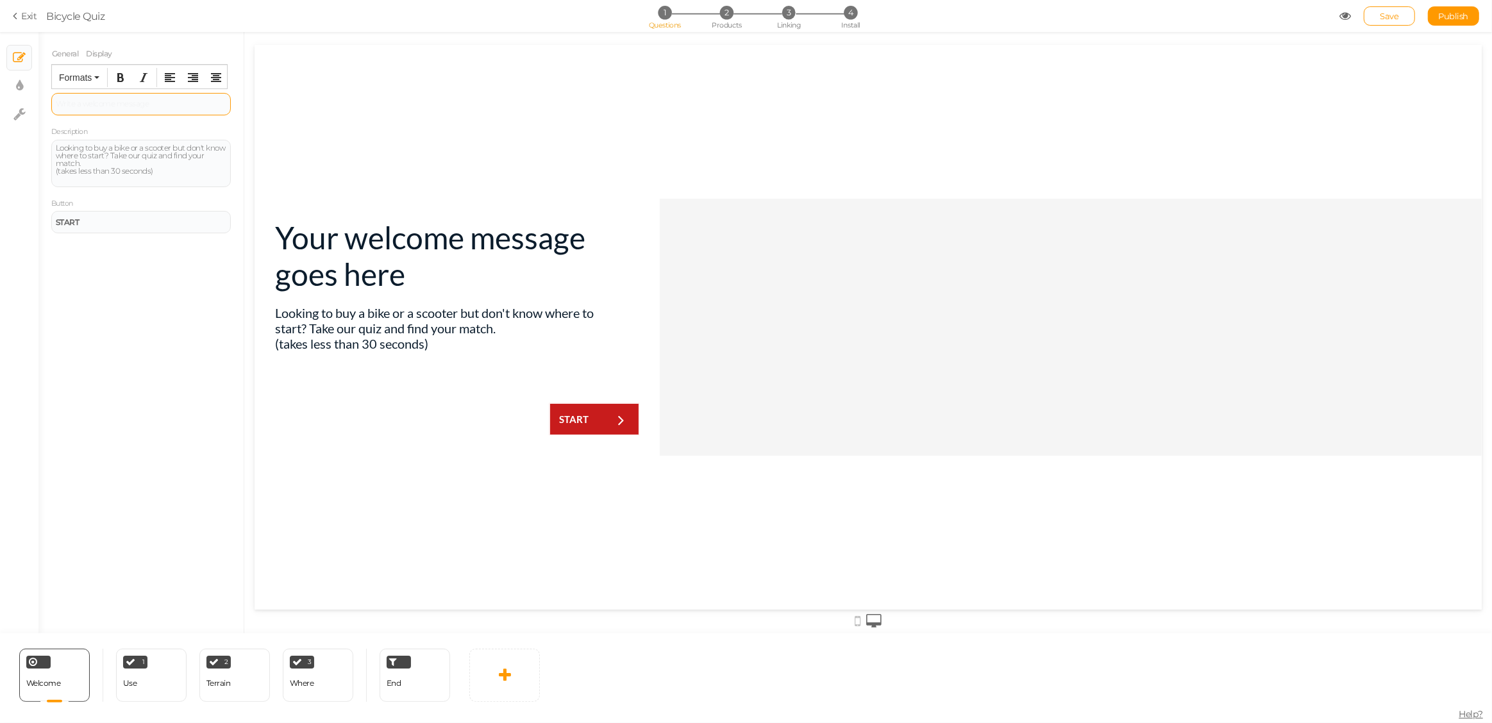
click at [103, 105] on div at bounding box center [141, 104] width 180 height 22
click at [103, 105] on div "Find Her Perfect Gift in 30 Seconds" at bounding box center [141, 104] width 171 height 8
click at [95, 81] on button "Formats" at bounding box center [79, 78] width 51 height 18
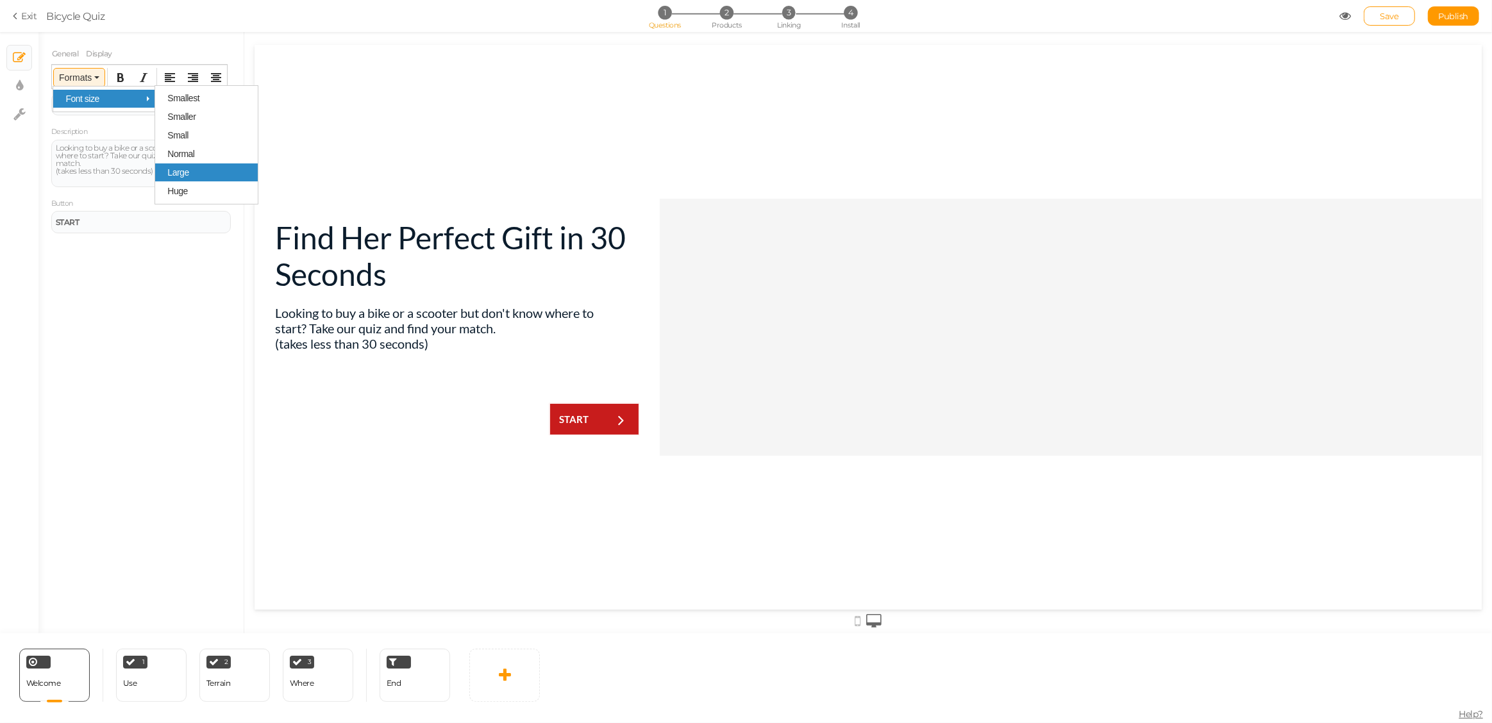
click at [179, 172] on span "Large" at bounding box center [177, 172] width 21 height 10
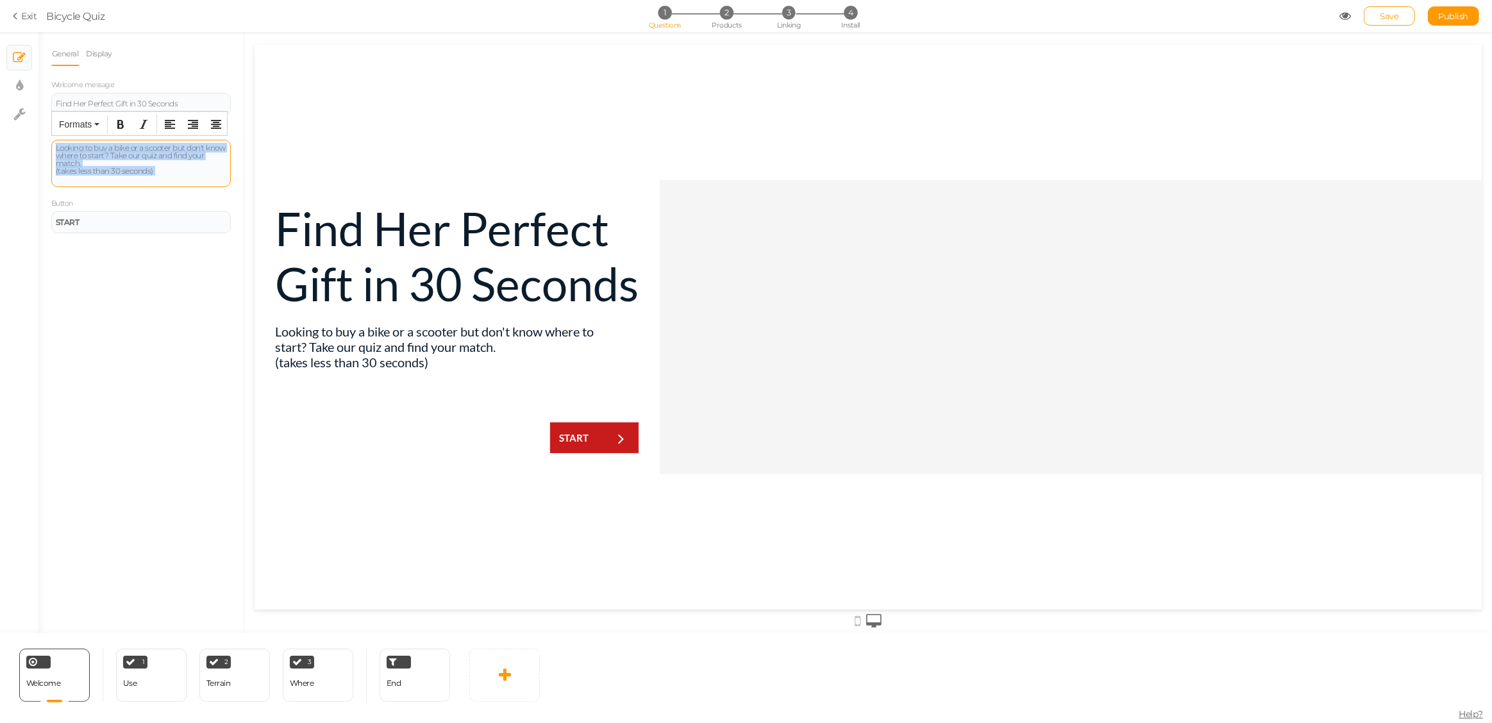
drag, startPoint x: 170, startPoint y: 176, endPoint x: 51, endPoint y: 149, distance: 121.5
click at [51, 149] on div "Looking to buy a bike or a scooter but don't know where to start? Take our quiz…" at bounding box center [141, 163] width 180 height 47
paste div
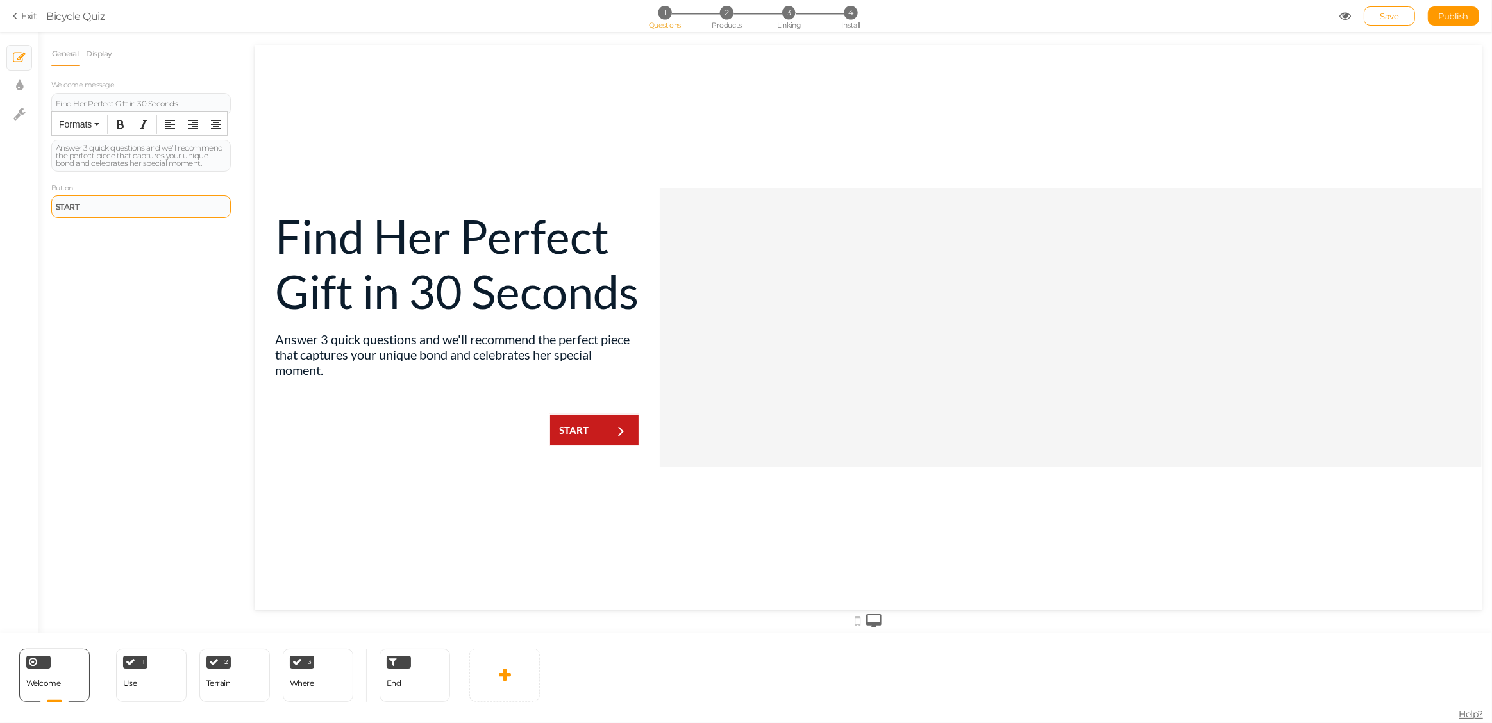
click at [83, 201] on div "START" at bounding box center [141, 207] width 180 height 22
click at [83, 203] on div "START" at bounding box center [141, 207] width 171 height 8
click at [101, 200] on div "Start Quiz" at bounding box center [141, 207] width 180 height 22
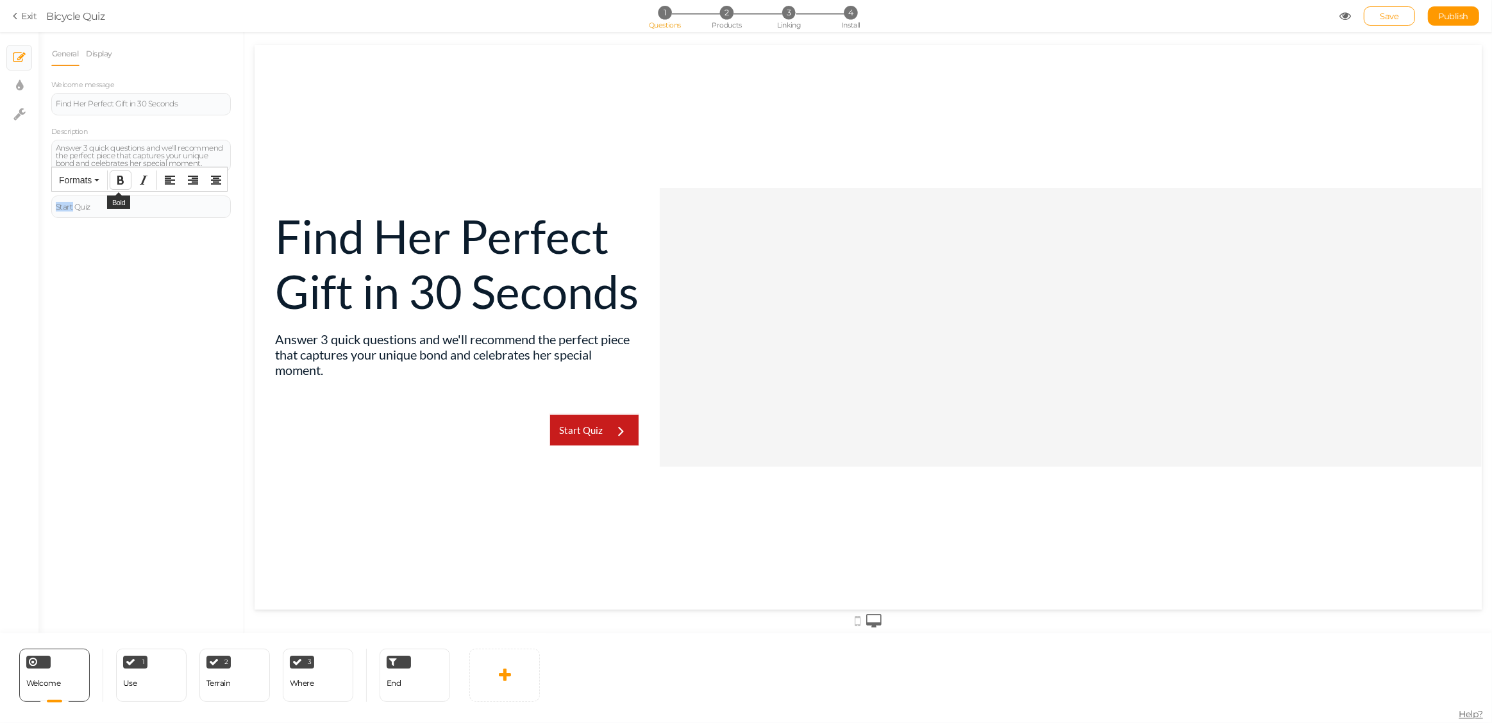
click at [117, 181] on icon "Bold" at bounding box center [120, 180] width 10 height 10
click at [109, 212] on div "Start Quiz" at bounding box center [141, 207] width 180 height 22
click at [110, 212] on div "Start Quiz" at bounding box center [141, 207] width 180 height 22
click at [121, 180] on icon "Bold" at bounding box center [120, 180] width 10 height 10
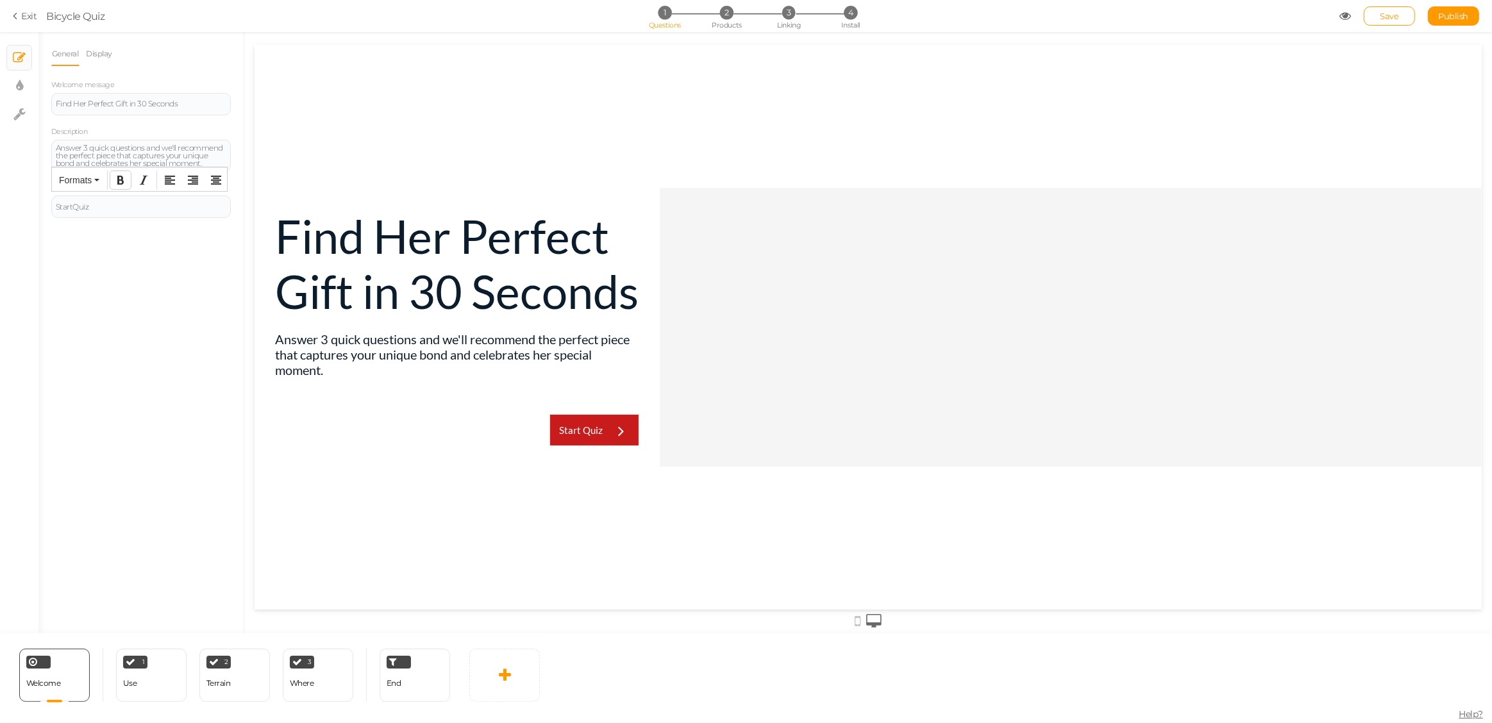
click at [121, 180] on icon "Bold" at bounding box center [120, 180] width 10 height 10
click at [92, 181] on button "Formats" at bounding box center [79, 180] width 51 height 18
click at [180, 239] on span "Small" at bounding box center [177, 238] width 21 height 10
click at [97, 181] on icon "button" at bounding box center [96, 180] width 5 height 3
click at [189, 256] on span "Normal" at bounding box center [180, 256] width 27 height 10
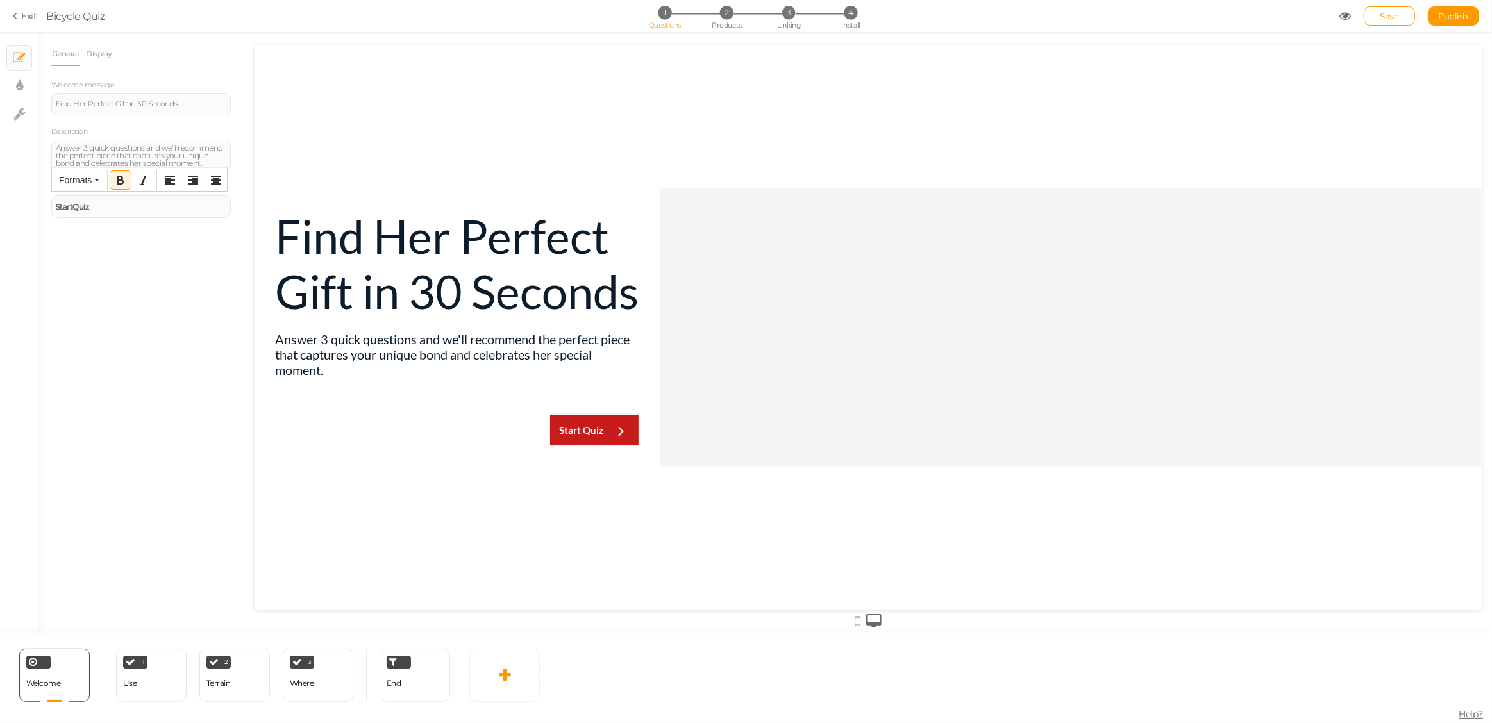
drag, startPoint x: 87, startPoint y: 175, endPoint x: 97, endPoint y: 194, distance: 20.9
click at [87, 175] on span "Formats" at bounding box center [75, 180] width 33 height 10
click at [171, 269] on div "Large" at bounding box center [206, 275] width 103 height 18
click at [91, 178] on span "Formats" at bounding box center [75, 180] width 33 height 10
click at [172, 255] on span "Normal" at bounding box center [180, 256] width 27 height 10
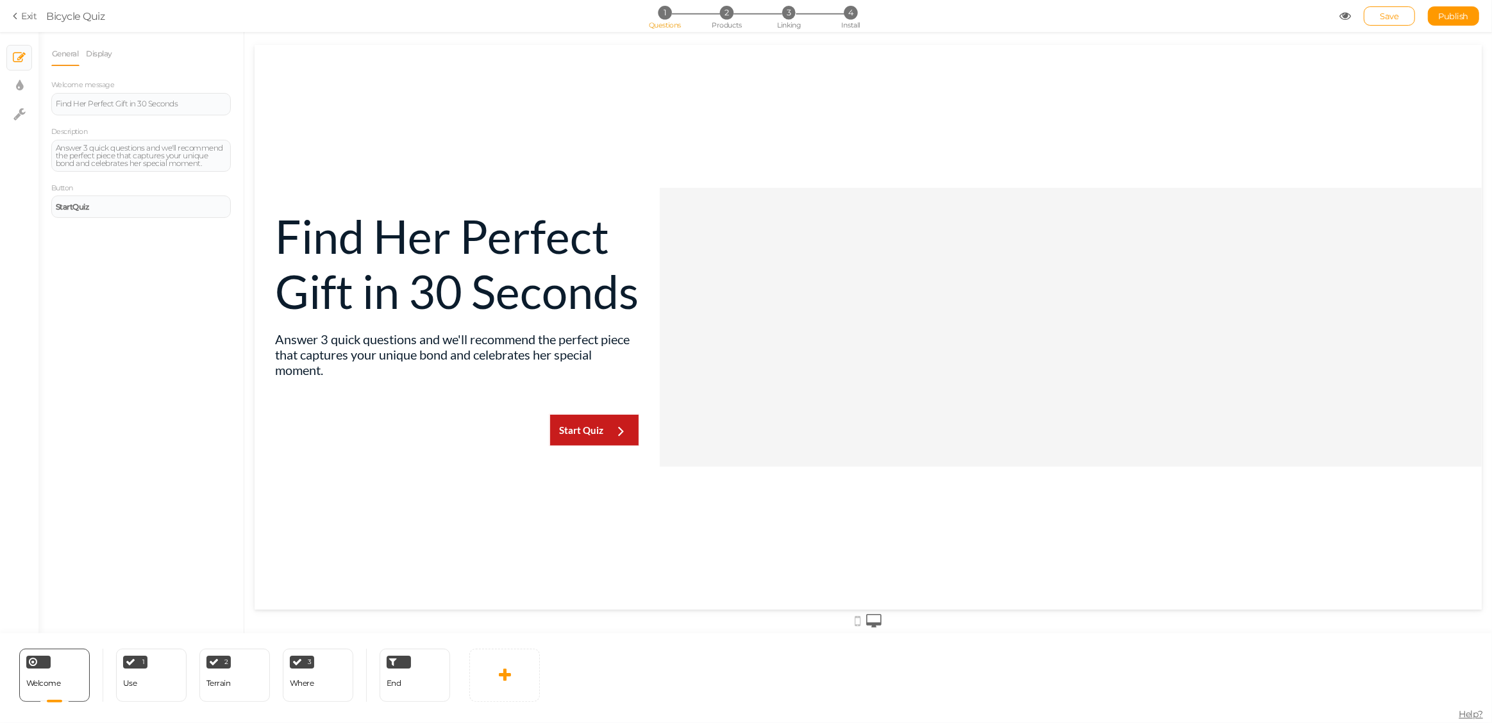
click at [151, 240] on div "General Display Welcome message Find Her Perfect Gift in 30 Seconds Description…" at bounding box center [140, 338] width 205 height 592
click at [146, 676] on div "1 Use × Define the conditions to show this slide. Clone Change type Delete" at bounding box center [151, 675] width 71 height 53
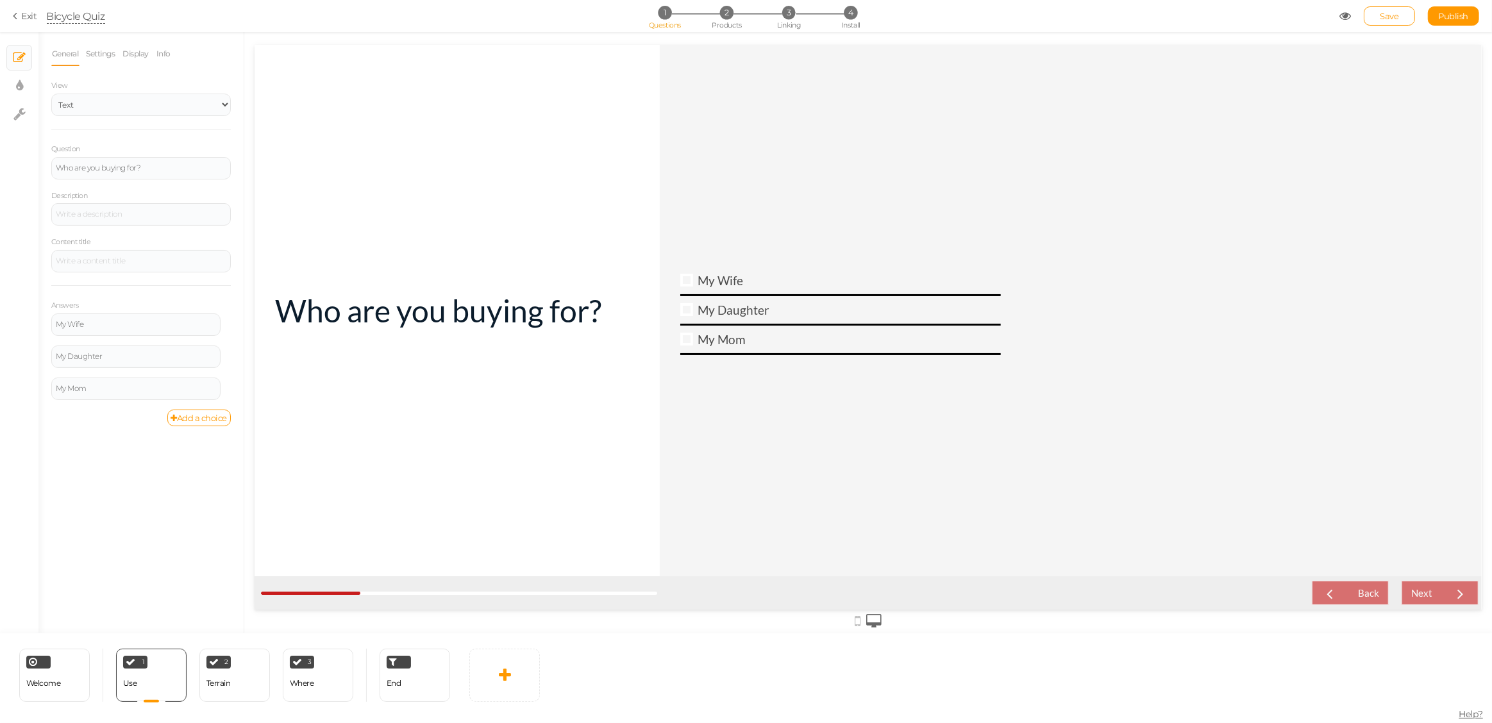
click at [75, 18] on div "Bicycle Quiz" at bounding box center [76, 15] width 58 height 15
drag, startPoint x: 80, startPoint y: 18, endPoint x: 50, endPoint y: 19, distance: 29.5
click at [50, 19] on div "Bicycle Quiz" at bounding box center [76, 15] width 58 height 15
click at [208, 19] on span "Gift Finder Quiz" at bounding box center [693, 15] width 1293 height 15
click at [142, 53] on link "Display" at bounding box center [136, 54] width 28 height 24
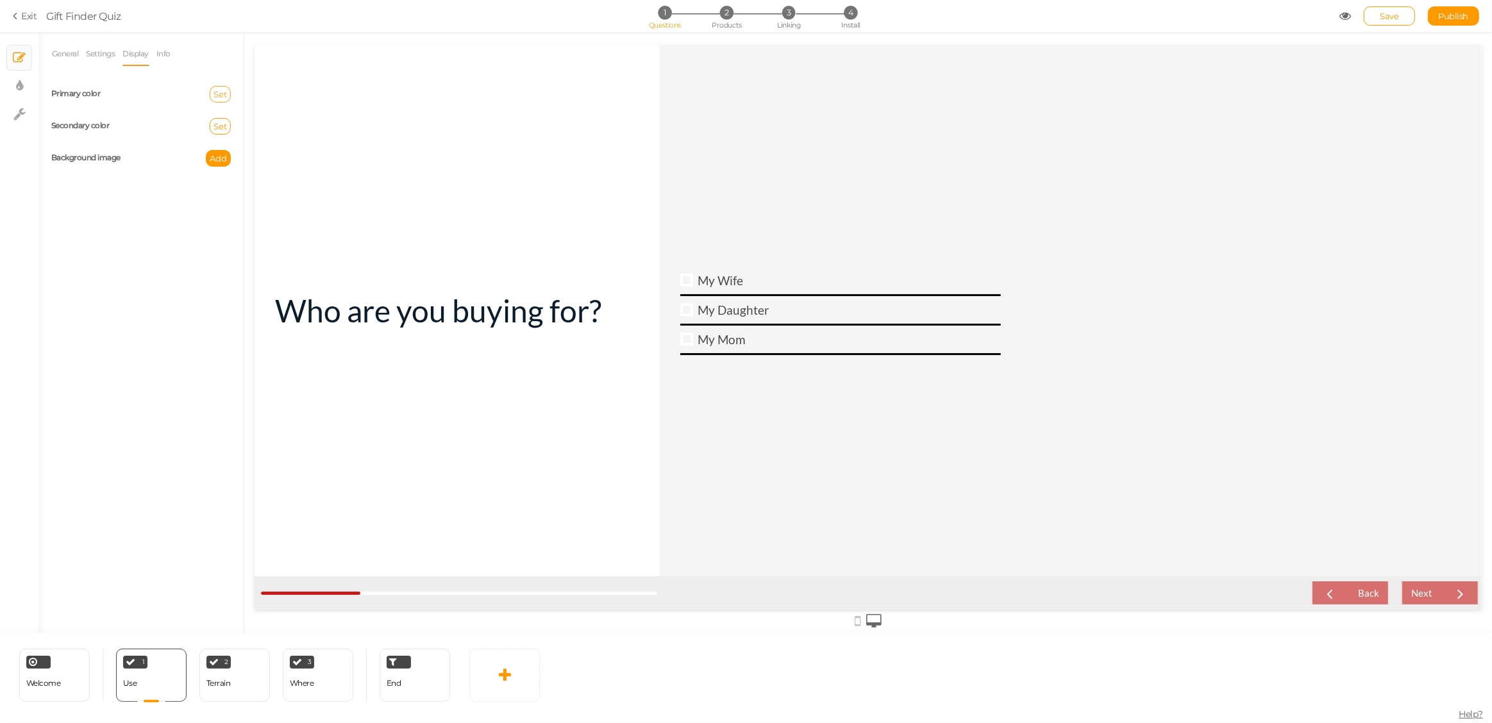
click at [224, 92] on span "Set" at bounding box center [219, 94] width 13 height 10
click at [103, 159] on label "Background image" at bounding box center [85, 158] width 69 height 10
click at [781, 109] on div at bounding box center [1070, 310] width 822 height 532
click at [106, 52] on link "Settings" at bounding box center [101, 54] width 30 height 24
click at [116, 230] on input "Use" at bounding box center [141, 232] width 180 height 22
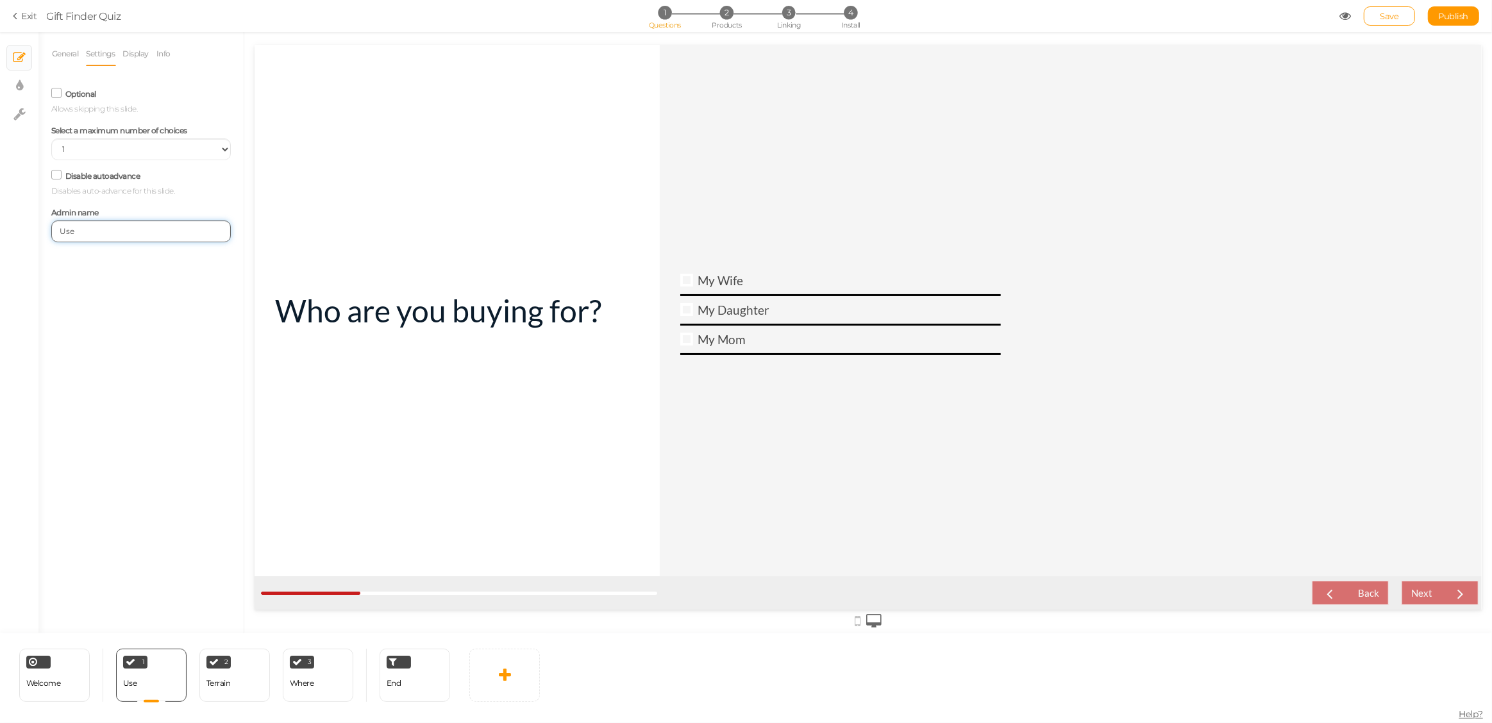
click at [116, 230] on input "Use" at bounding box center [141, 232] width 180 height 22
type input "Recipient"
click at [62, 55] on link "General" at bounding box center [65, 54] width 28 height 24
click at [227, 382] on icon at bounding box center [229, 383] width 8 height 8
click at [181, 401] on span "Settings" at bounding box center [170, 401] width 29 height 10
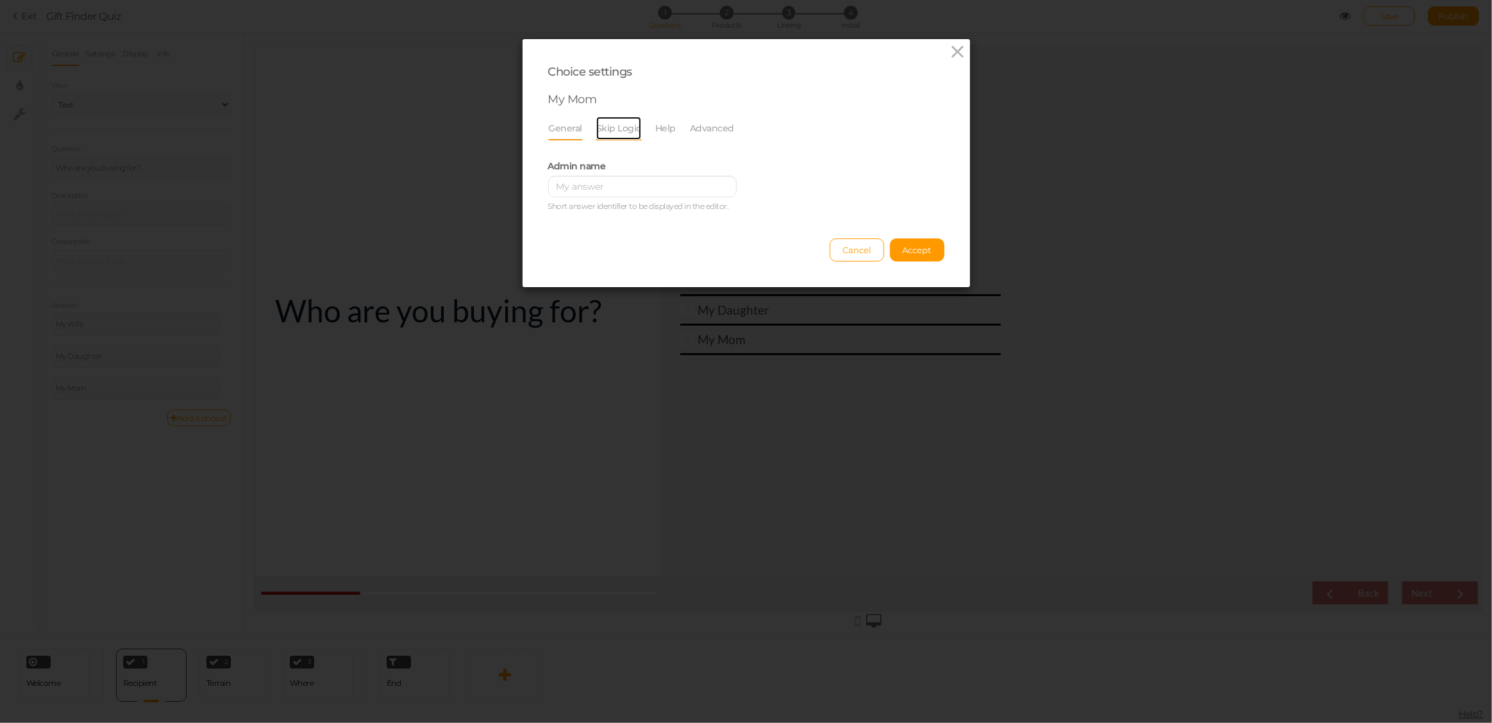
click at [623, 128] on link "Skip Logic" at bounding box center [619, 128] width 46 height 24
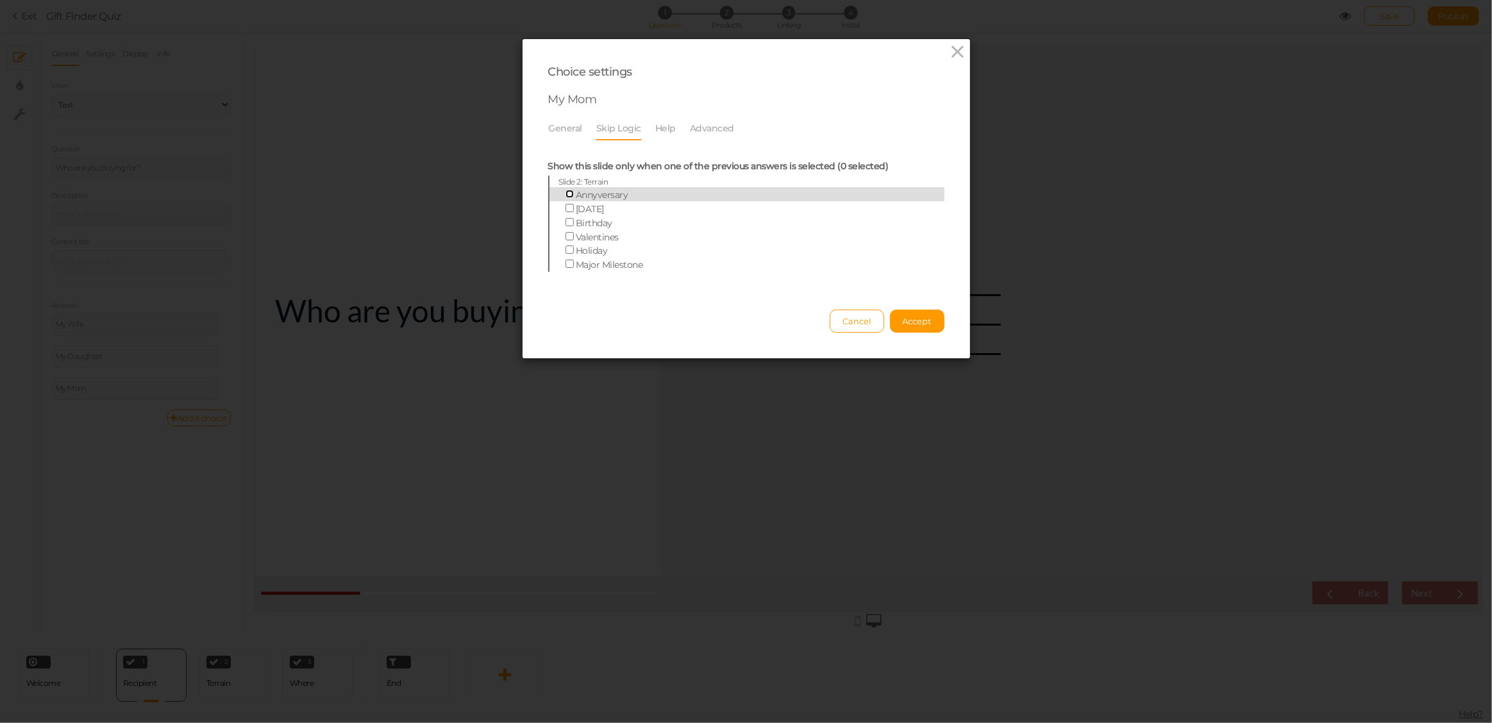
click at [567, 194] on input "Annyversary" at bounding box center [569, 194] width 8 height 8
click at [565, 195] on input "Annyversary" at bounding box center [569, 194] width 8 height 8
checkbox input "false"
click at [851, 322] on span "Cancel" at bounding box center [856, 321] width 29 height 10
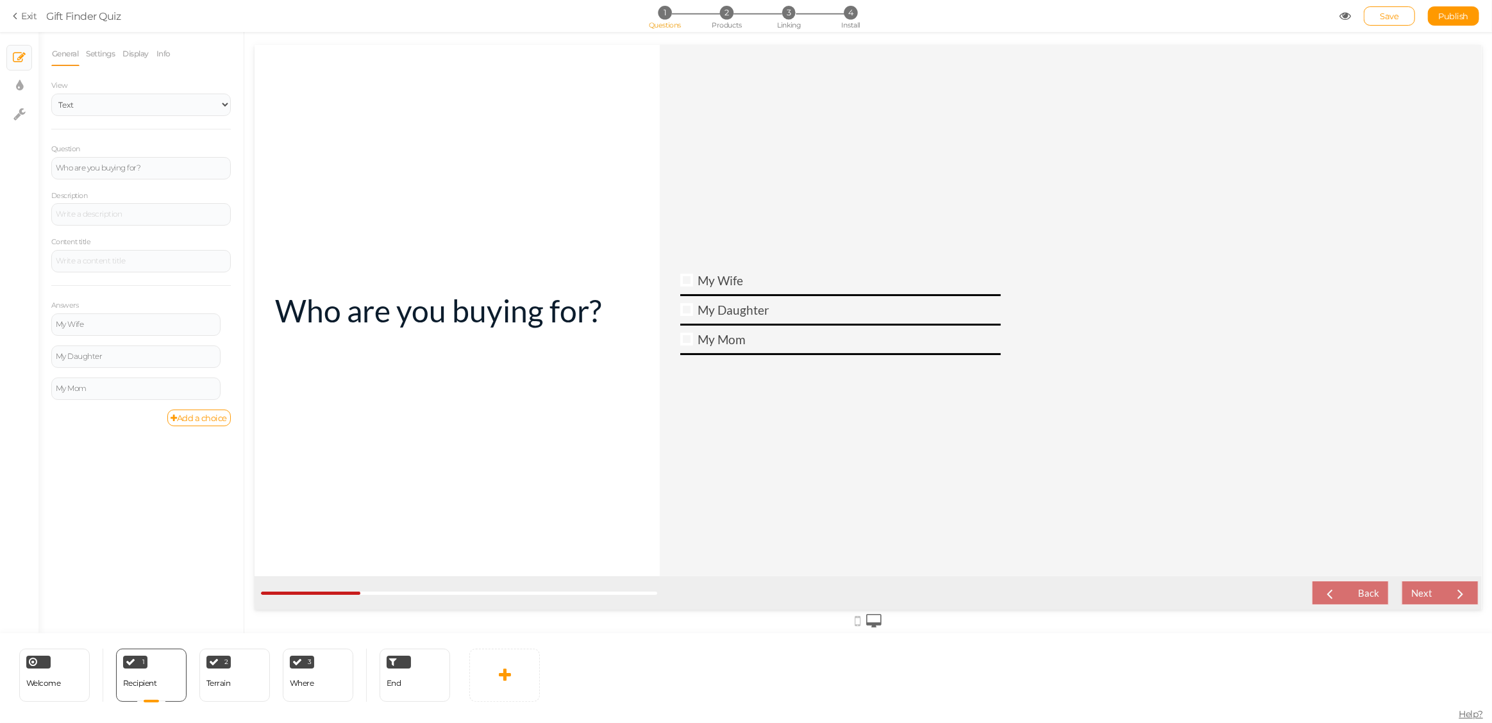
click at [798, 196] on div at bounding box center [1070, 310] width 822 height 532
click at [135, 50] on link "Display" at bounding box center [136, 54] width 28 height 24
click at [219, 92] on span "Set" at bounding box center [219, 94] width 13 height 10
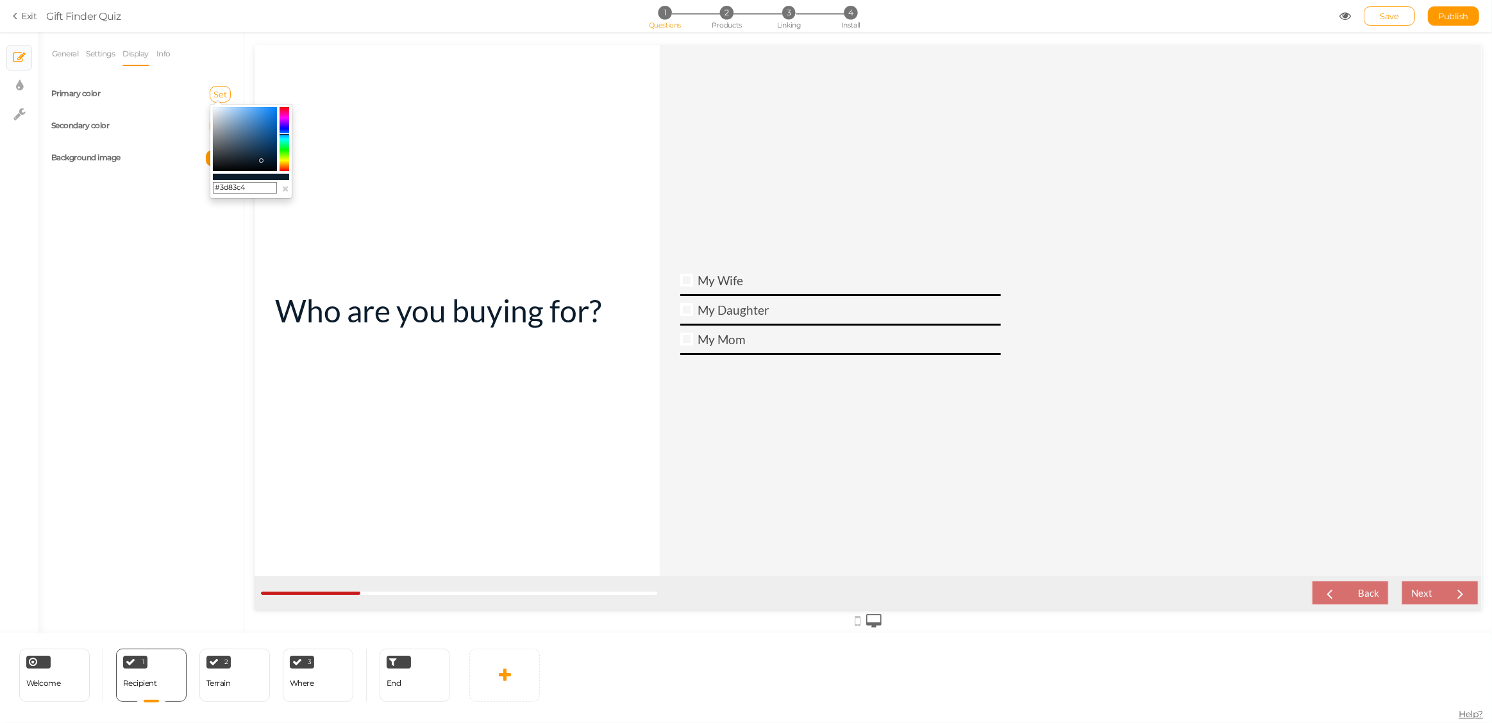
click at [257, 122] on colorpicker-saturation at bounding box center [245, 139] width 64 height 64
type input "#3c81c2"
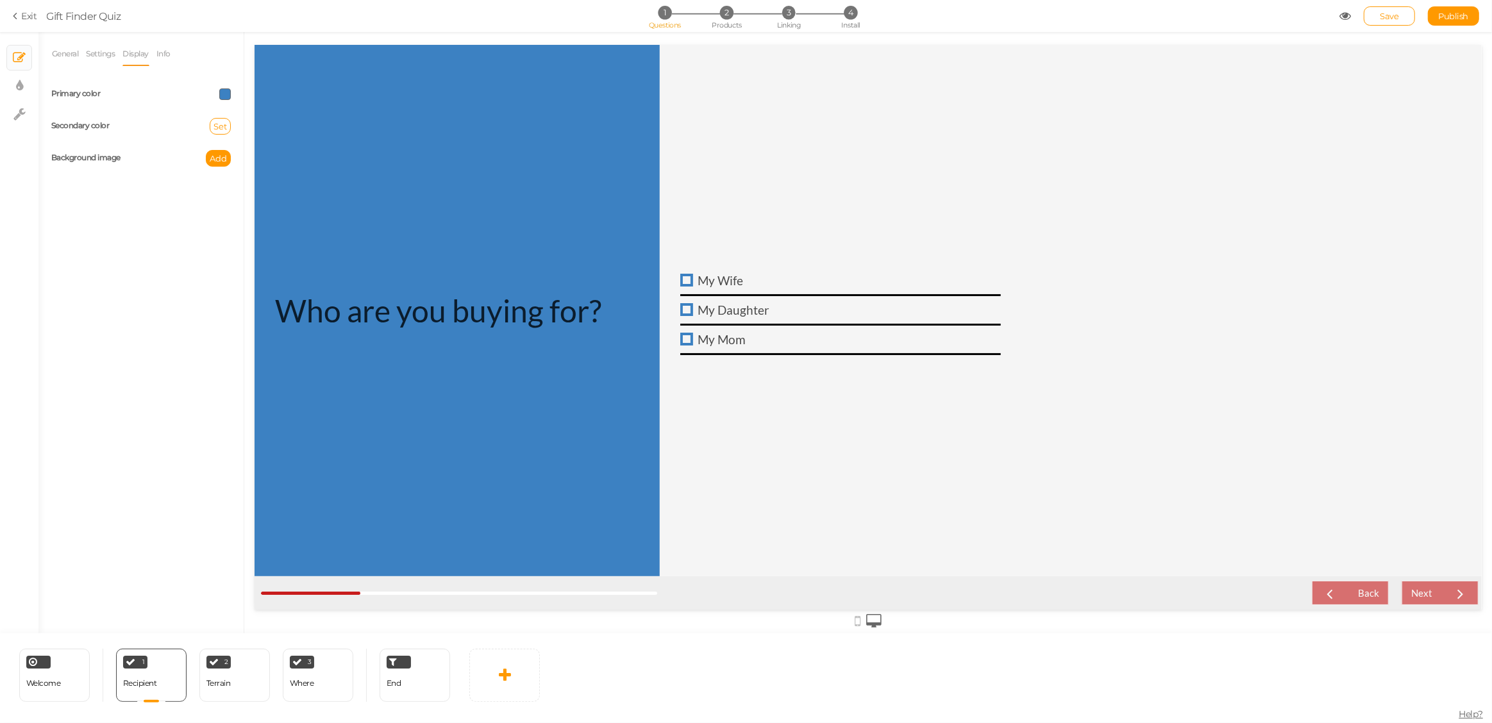
click at [222, 92] on span at bounding box center [225, 94] width 12 height 12
click at [234, 182] on input "#3c81c2" at bounding box center [254, 186] width 64 height 12
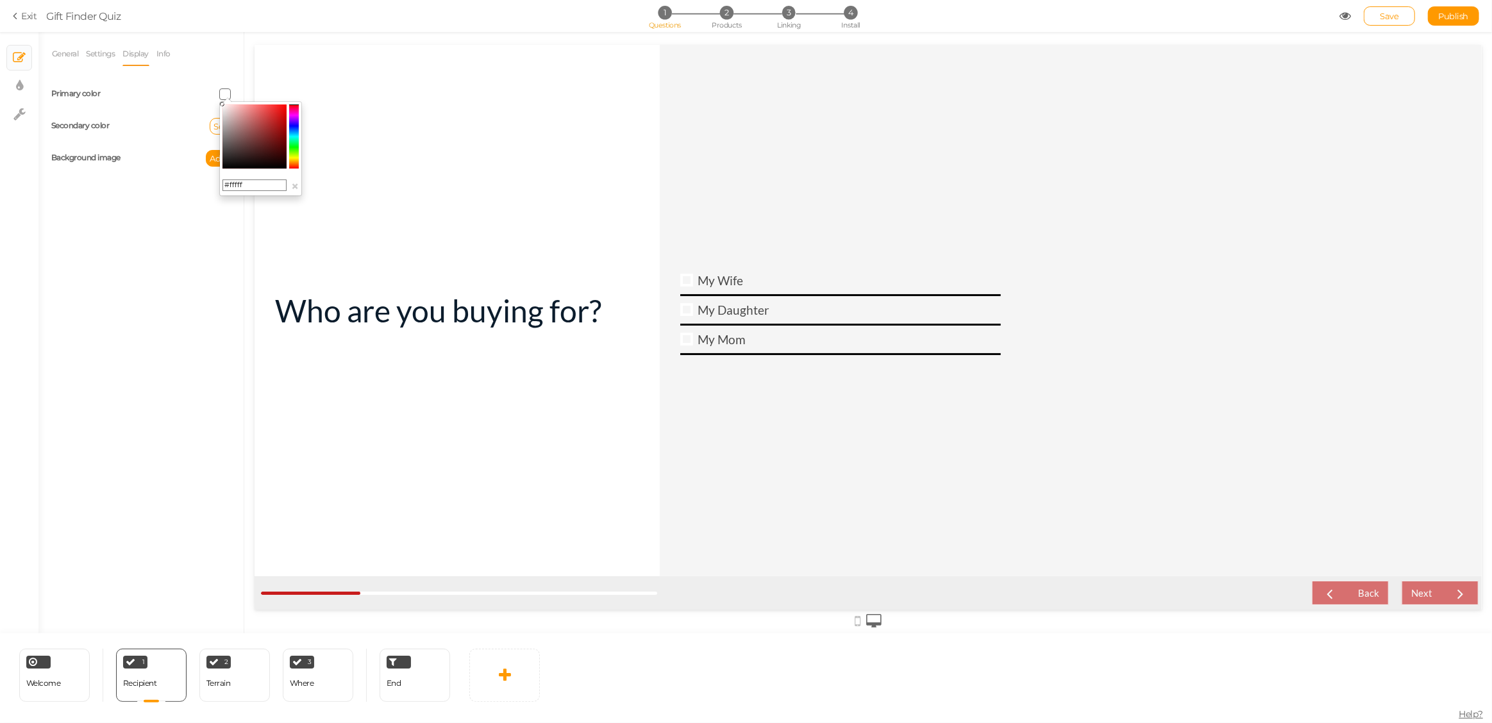
type input "#ffffff"
click at [97, 123] on label "Secondary color" at bounding box center [80, 126] width 58 height 10
click at [224, 125] on span "Set" at bounding box center [219, 126] width 13 height 10
click at [236, 217] on input "text" at bounding box center [245, 220] width 64 height 12
paste input "0B1C2C"
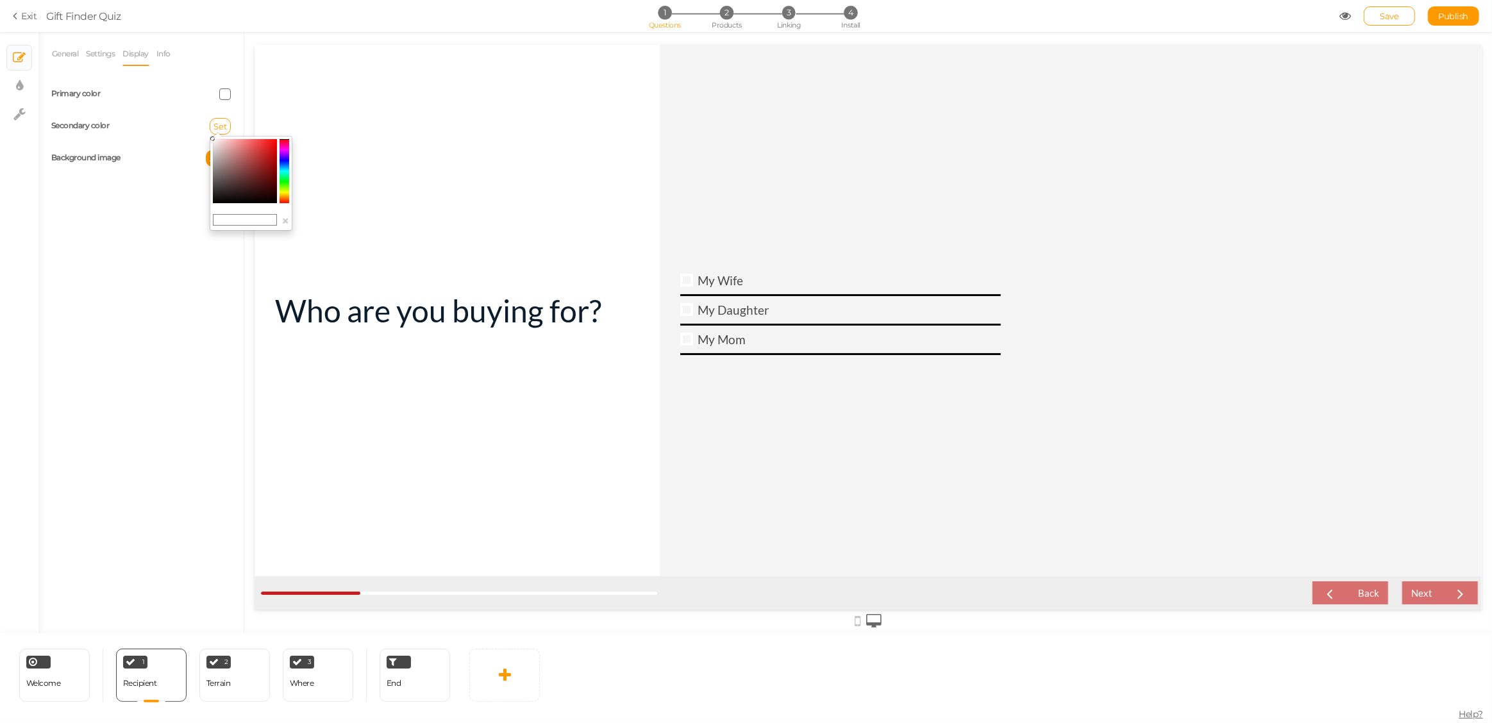
type input "0B1C2C"
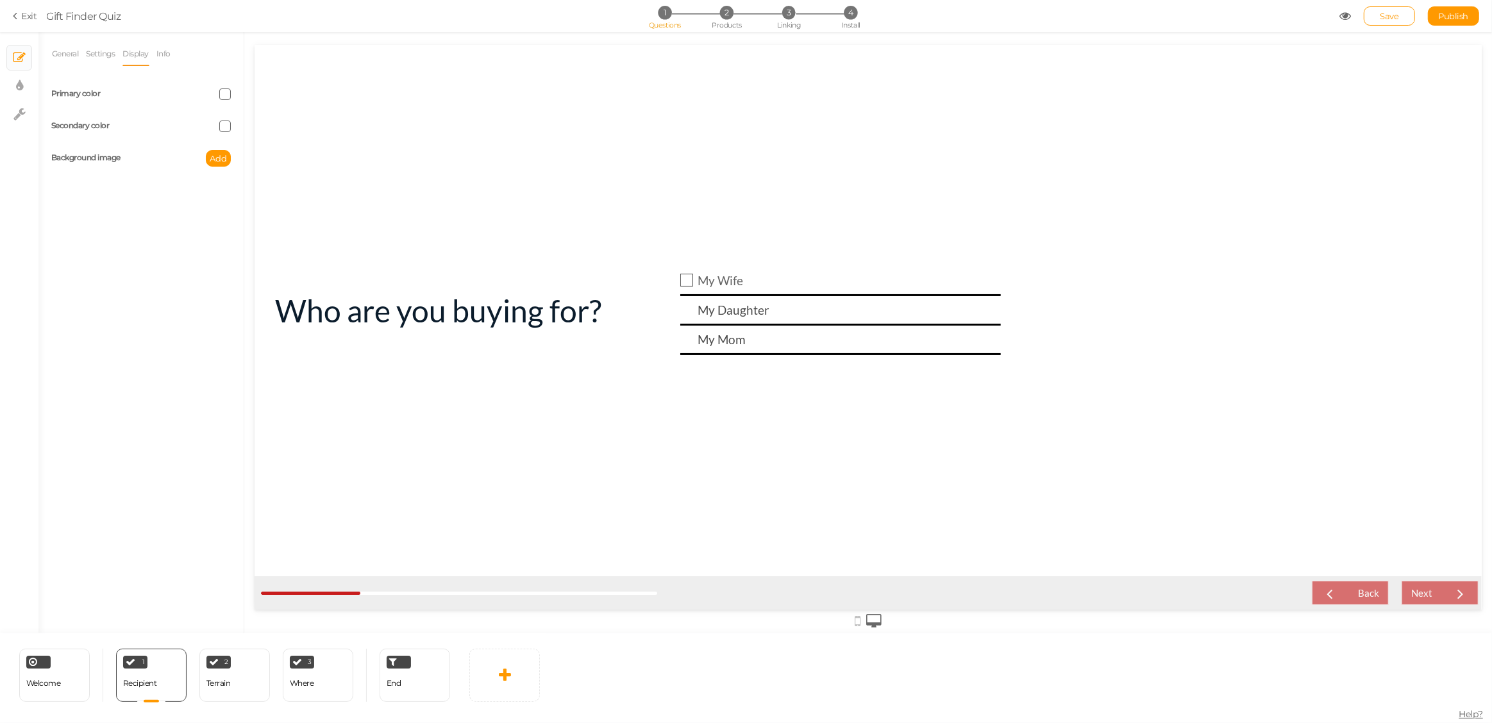
click at [782, 281] on div "My Wife" at bounding box center [849, 279] width 303 height 15
click at [158, 53] on link "Info" at bounding box center [163, 54] width 15 height 24
click at [99, 54] on link "Settings" at bounding box center [101, 54] width 30 height 24
click at [68, 55] on link "General" at bounding box center [65, 54] width 28 height 24
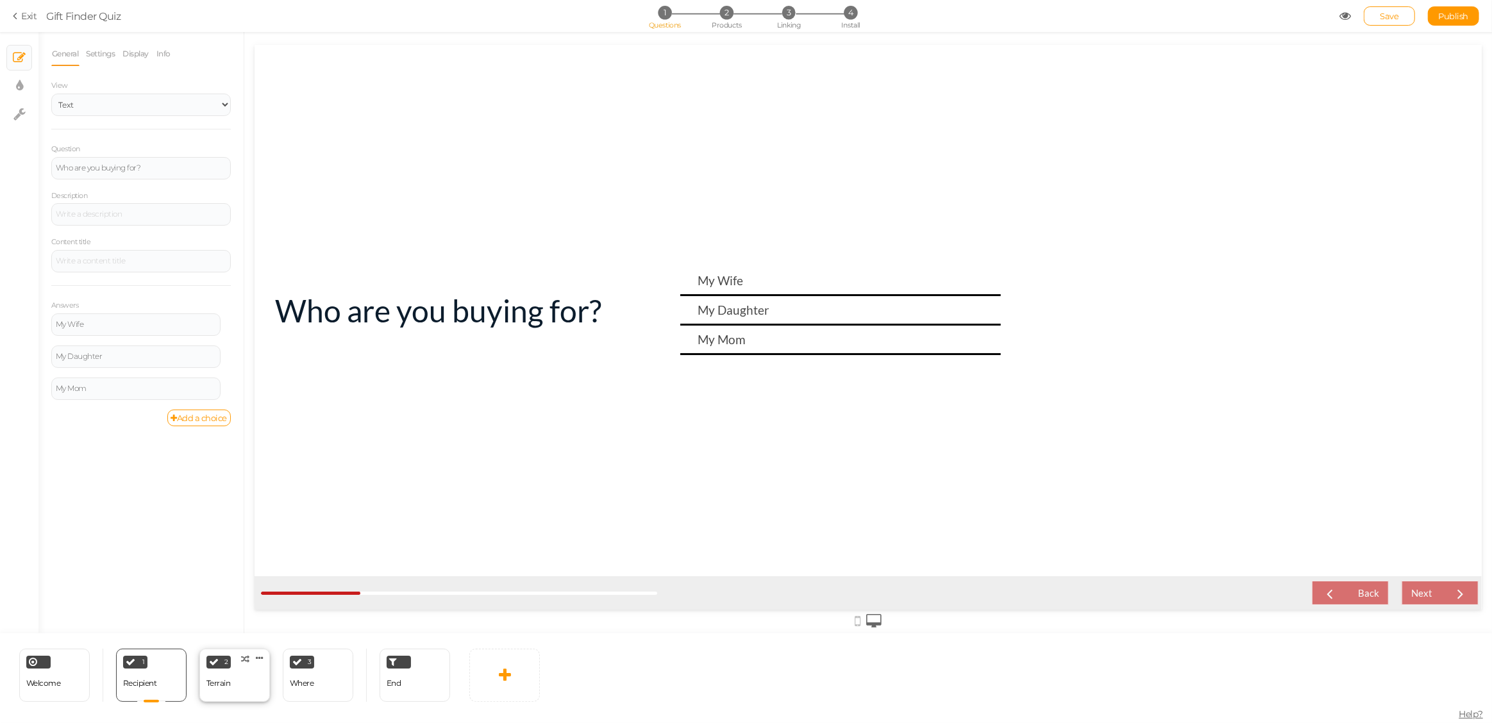
click at [224, 689] on div "Terrain" at bounding box center [218, 684] width 24 height 22
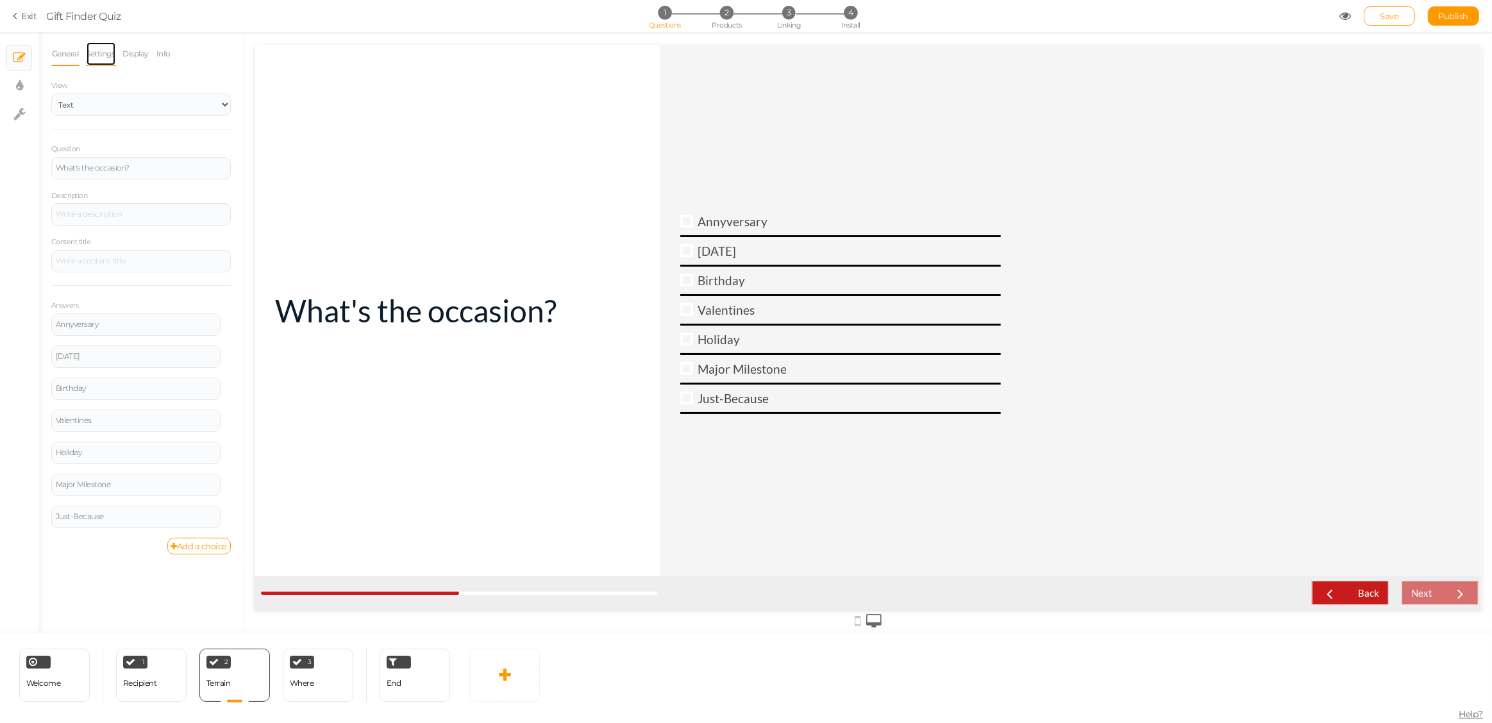
click at [92, 57] on link "Settings" at bounding box center [101, 54] width 30 height 24
click at [90, 229] on input "Terrain" at bounding box center [141, 232] width 180 height 22
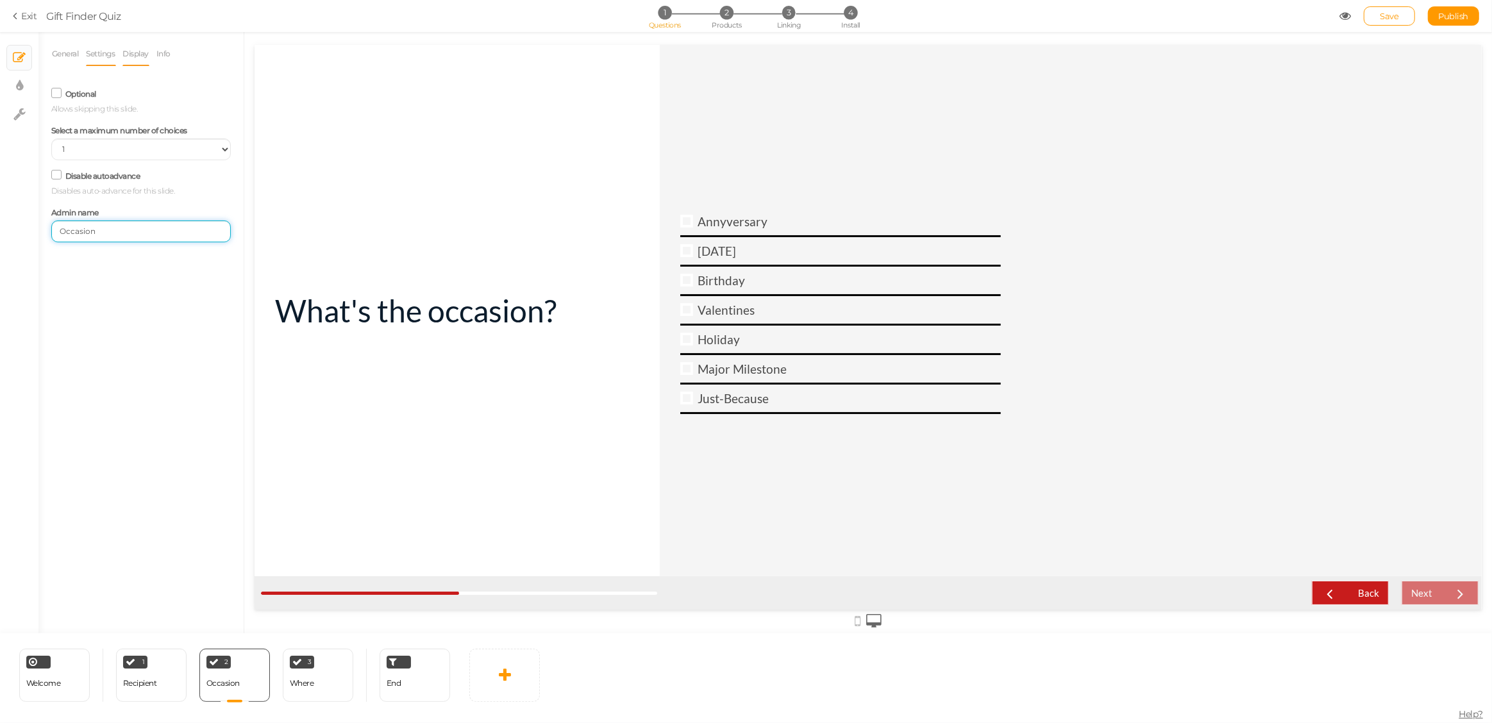
type input "Occasion"
click at [139, 53] on link "Display" at bounding box center [136, 54] width 28 height 24
click at [215, 96] on span "Set" at bounding box center [219, 94] width 13 height 10
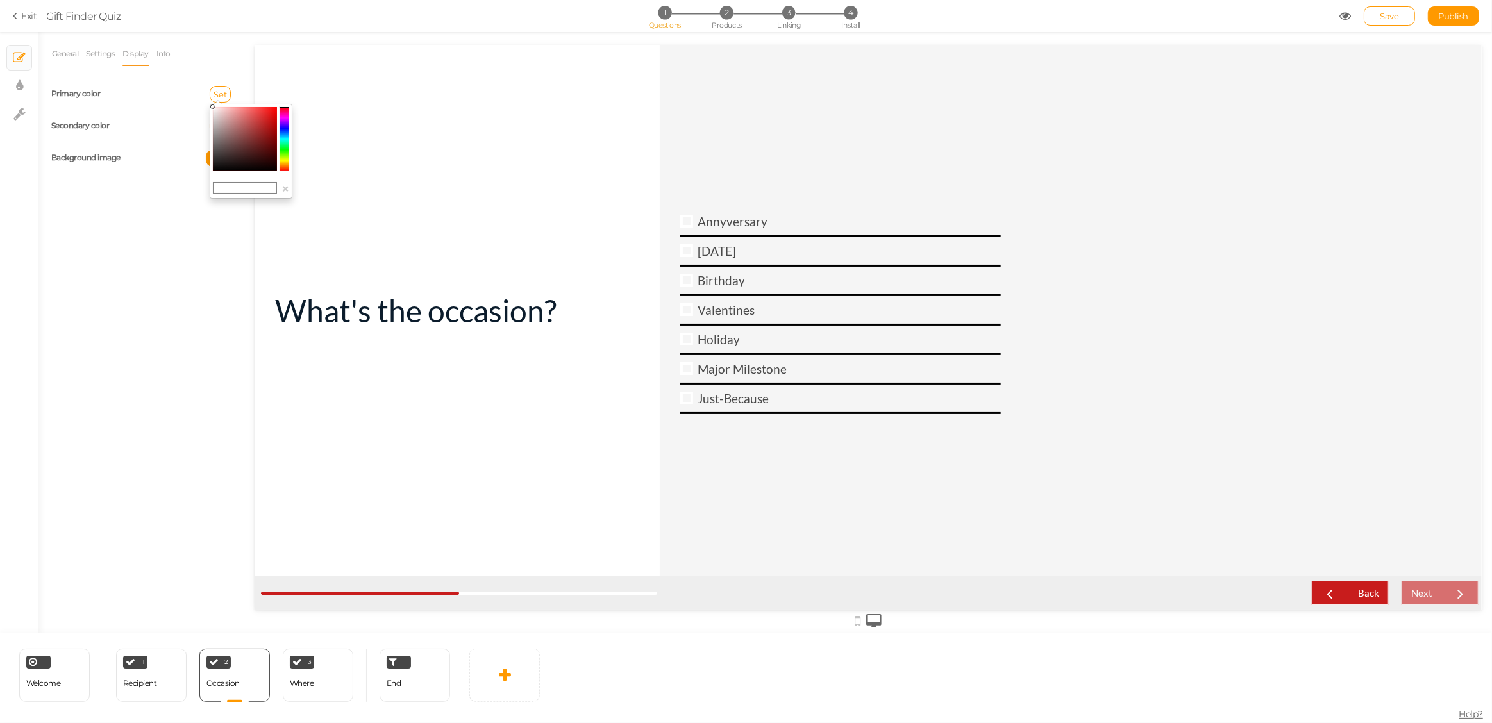
click at [242, 187] on input "text" at bounding box center [245, 188] width 64 height 12
type input "#ffffff"
click at [217, 123] on span "Set" at bounding box center [219, 126] width 13 height 10
click at [249, 219] on input "text" at bounding box center [245, 220] width 64 height 12
paste input "0B1C2C"
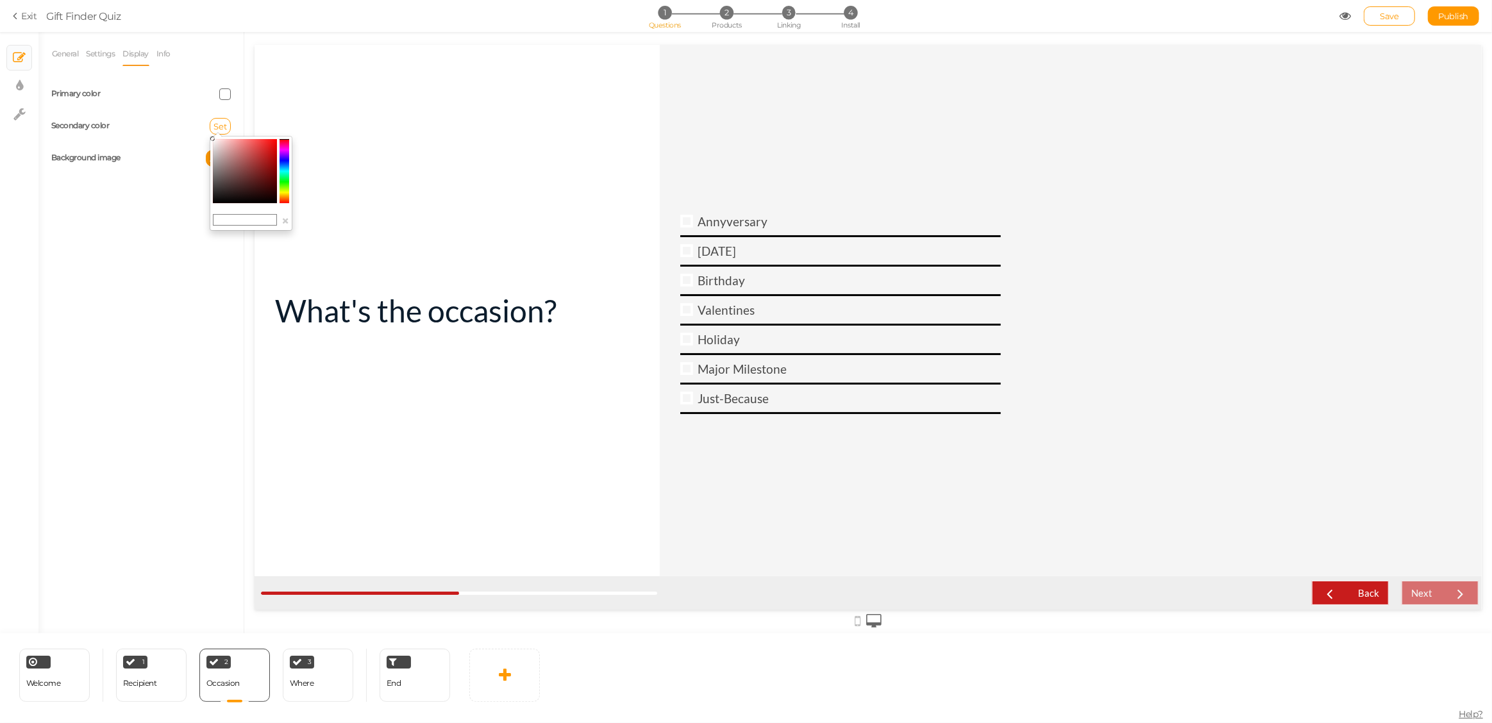
type input "0B1C2C"
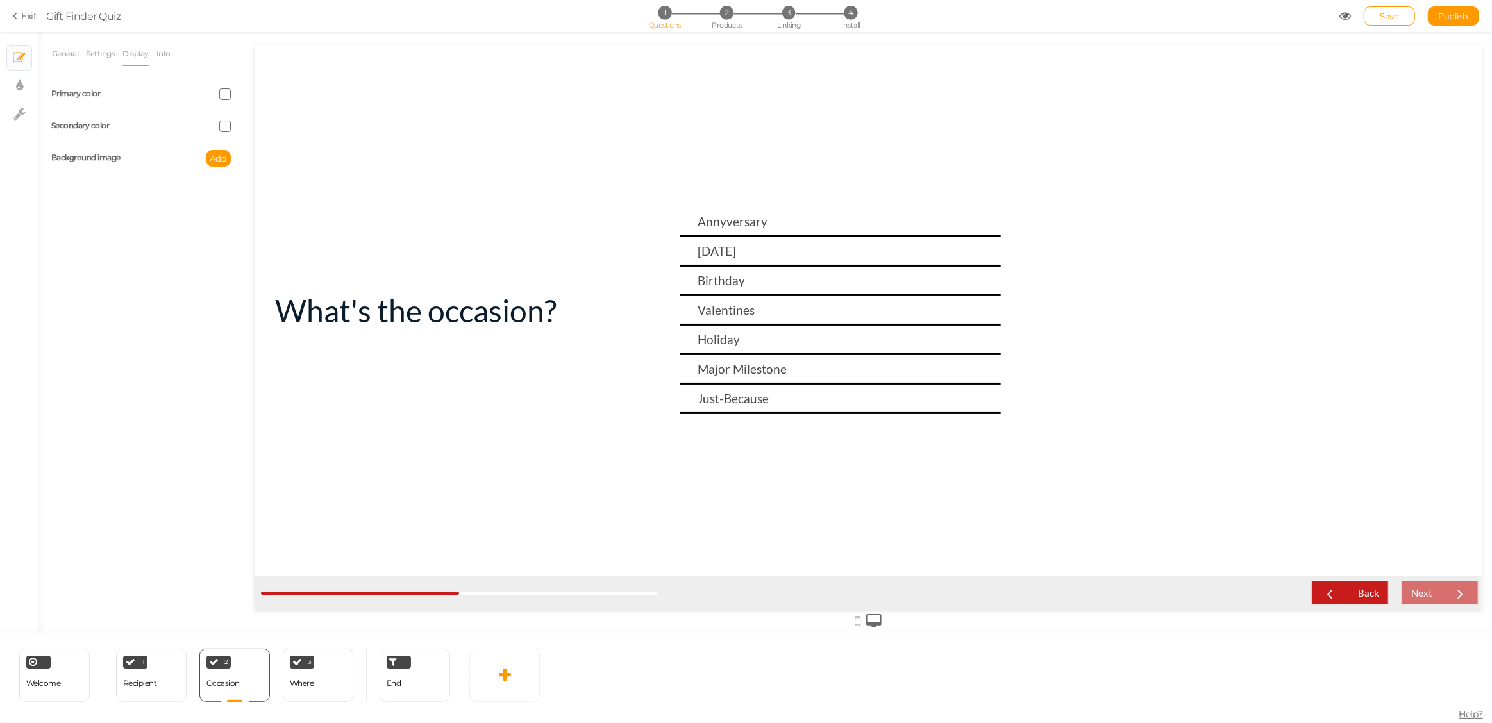
click at [190, 208] on div "General Settings Display Info View Text Images Question What's the occasion? De…" at bounding box center [140, 338] width 205 height 592
click at [224, 96] on span at bounding box center [225, 94] width 12 height 12
click at [231, 147] on colorpicker-saturation at bounding box center [254, 137] width 64 height 64
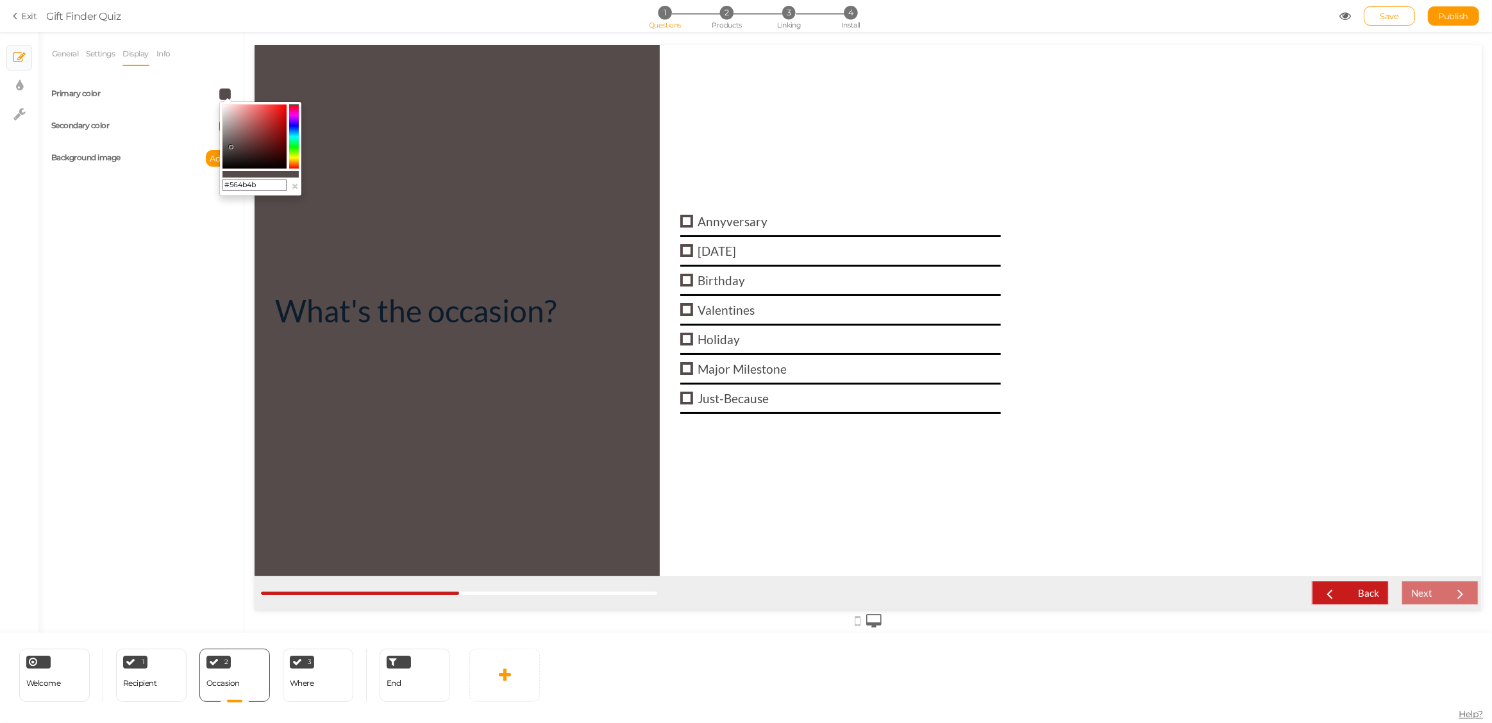
click at [240, 185] on input "#564b4b" at bounding box center [254, 186] width 64 height 12
paste input "0B1C2C"
type input "#0B1C2C"
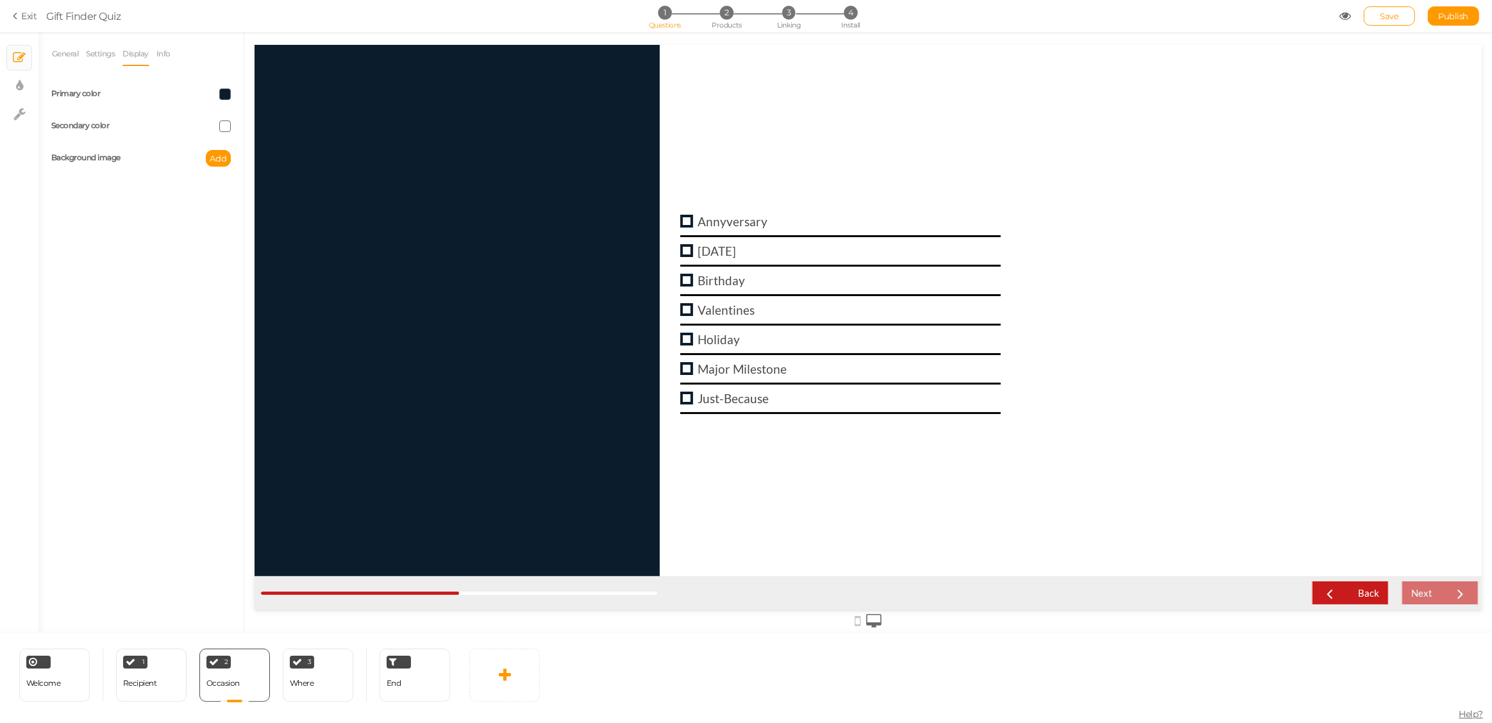
click at [134, 129] on div "Secondary color" at bounding box center [91, 126] width 99 height 14
click at [223, 125] on span at bounding box center [225, 127] width 12 height 12
click at [240, 215] on input "0B1C2C" at bounding box center [254, 218] width 64 height 12
type input "ffffff"
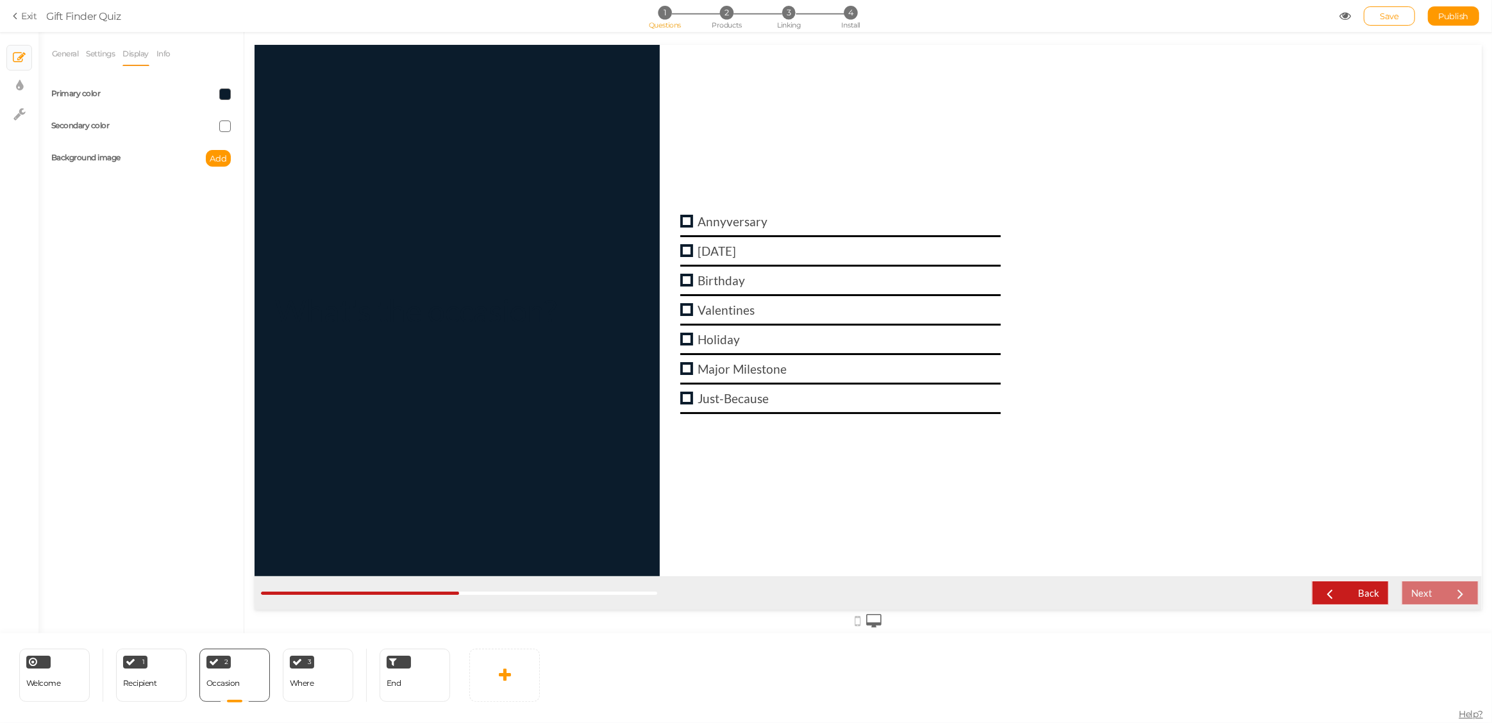
click at [162, 226] on div "General Settings Display Info View Text Images Question What's the occasion? De…" at bounding box center [140, 338] width 205 height 592
click at [225, 119] on div "Secondary color" at bounding box center [141, 126] width 199 height 32
click at [225, 125] on span at bounding box center [225, 127] width 12 height 12
click at [67, 53] on link "General" at bounding box center [65, 54] width 28 height 24
click at [16, 87] on icon at bounding box center [19, 86] width 7 height 13
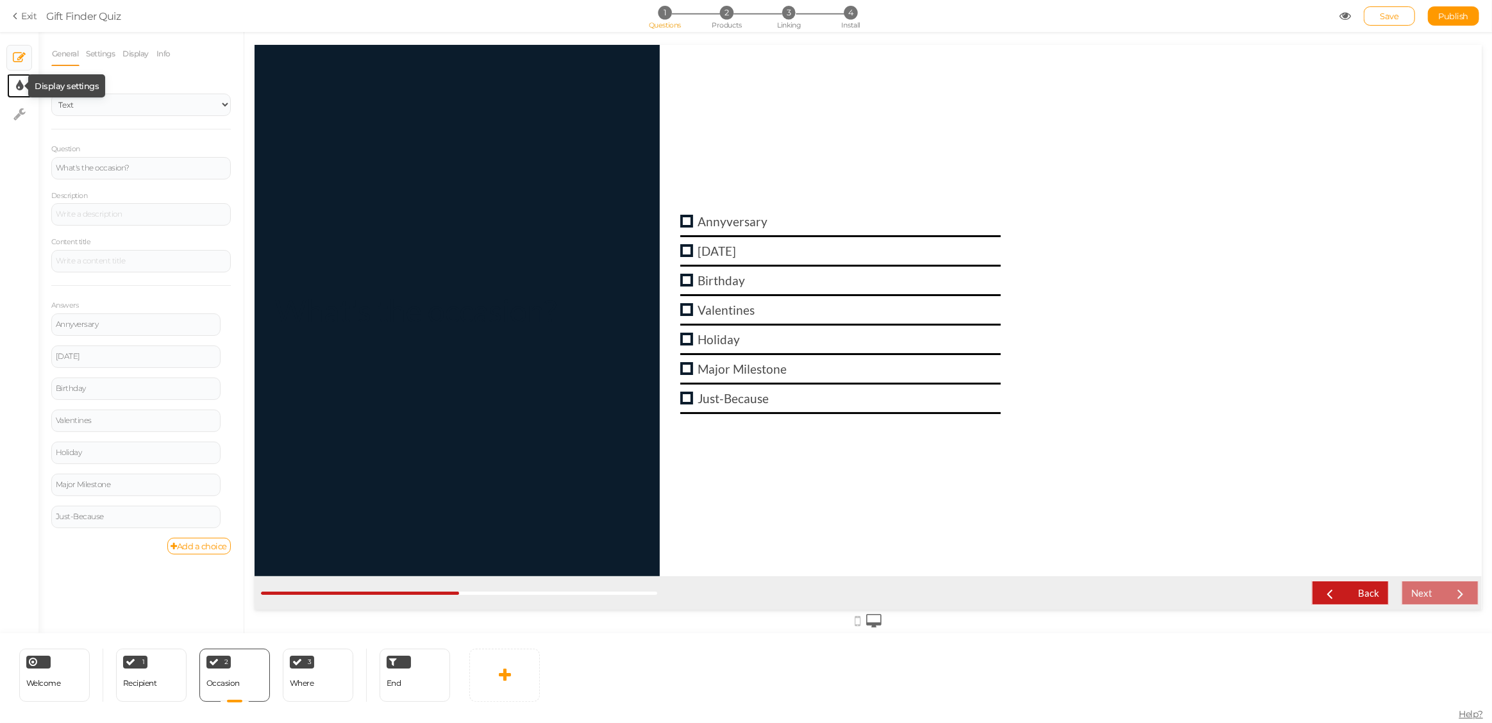
select select "lato"
select select "fade"
click at [223, 156] on span at bounding box center [225, 159] width 12 height 12
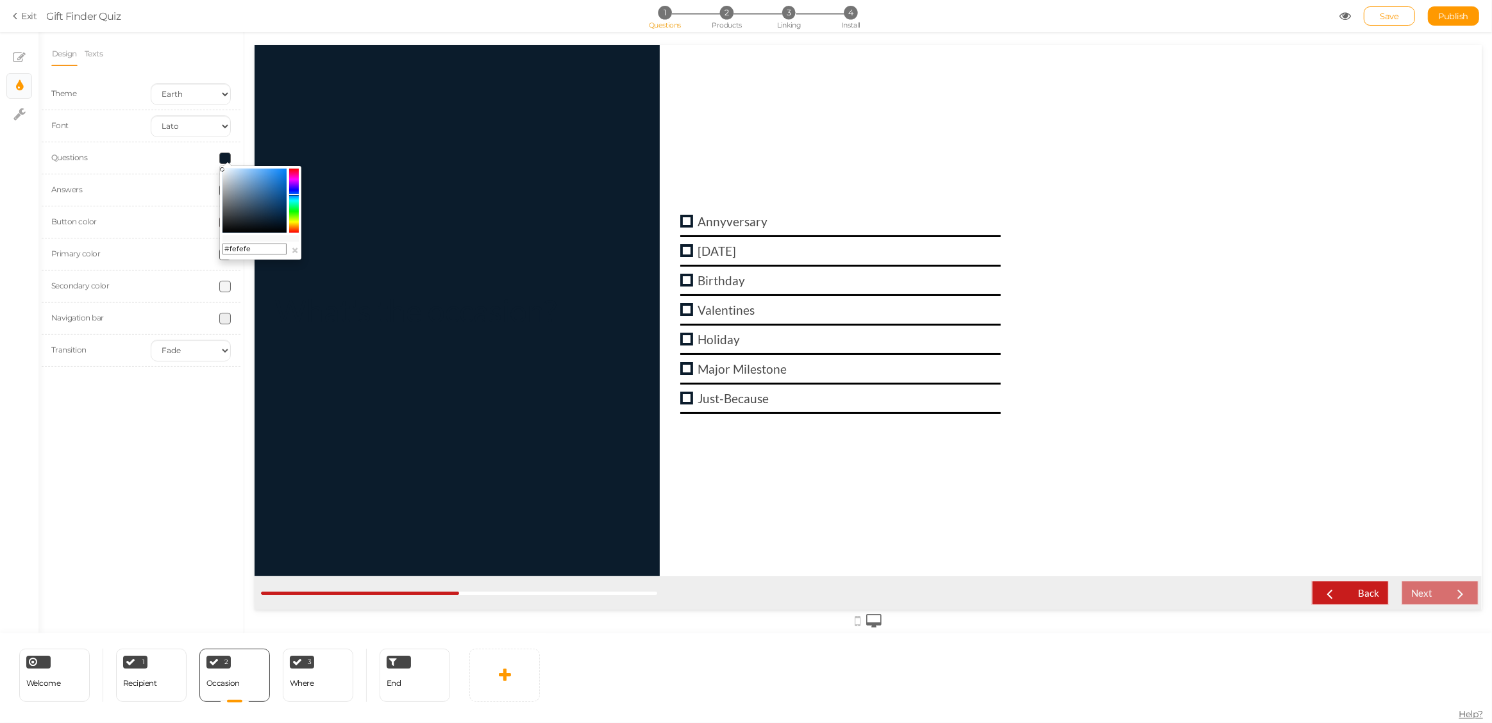
type input "#ffffff"
drag, startPoint x: 269, startPoint y: 220, endPoint x: 215, endPoint y: 165, distance: 76.2
click at [215, 165] on body "× Close A wider screen is needed to use the Pickzen builder Exit Gift Finder Qu…" at bounding box center [746, 361] width 1492 height 723
click at [152, 160] on div at bounding box center [190, 159] width 99 height 12
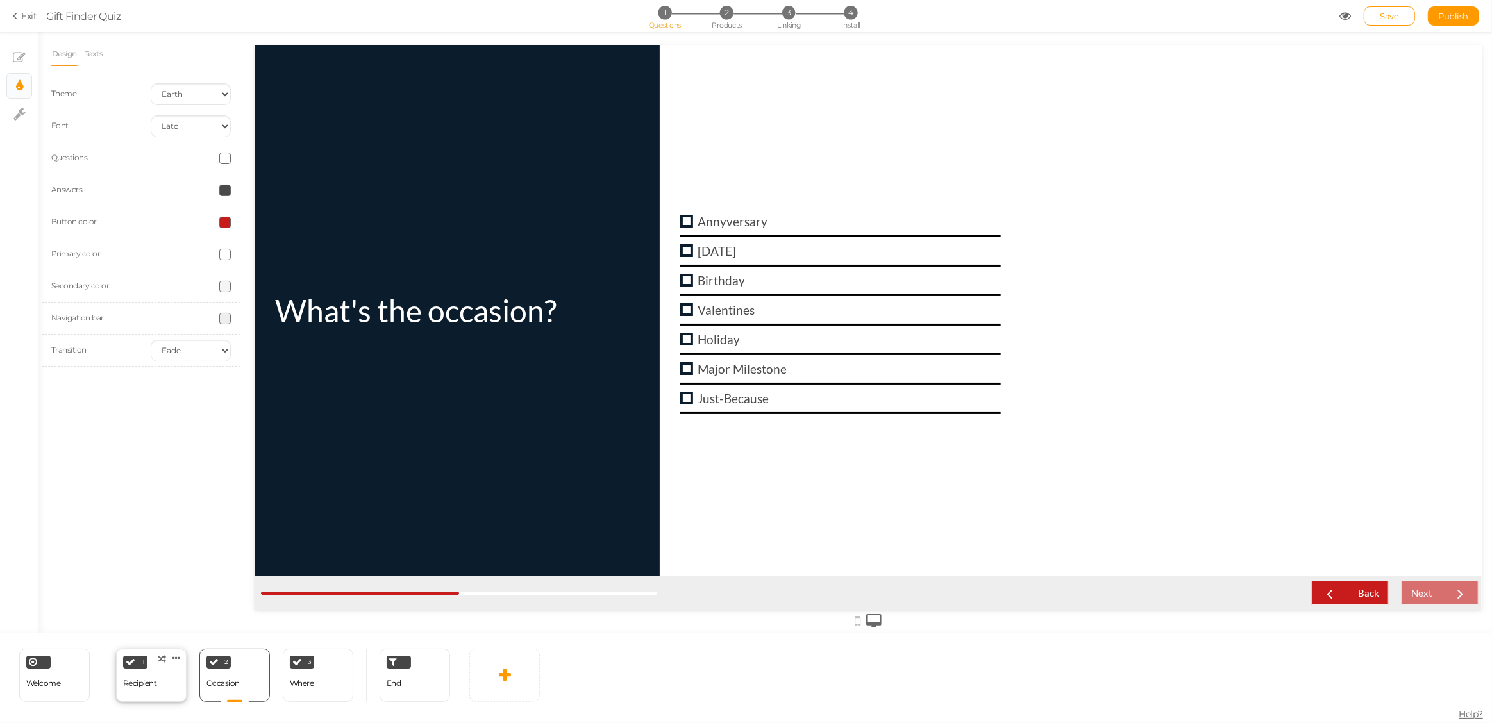
click at [138, 674] on div "Recipient" at bounding box center [140, 684] width 34 height 22
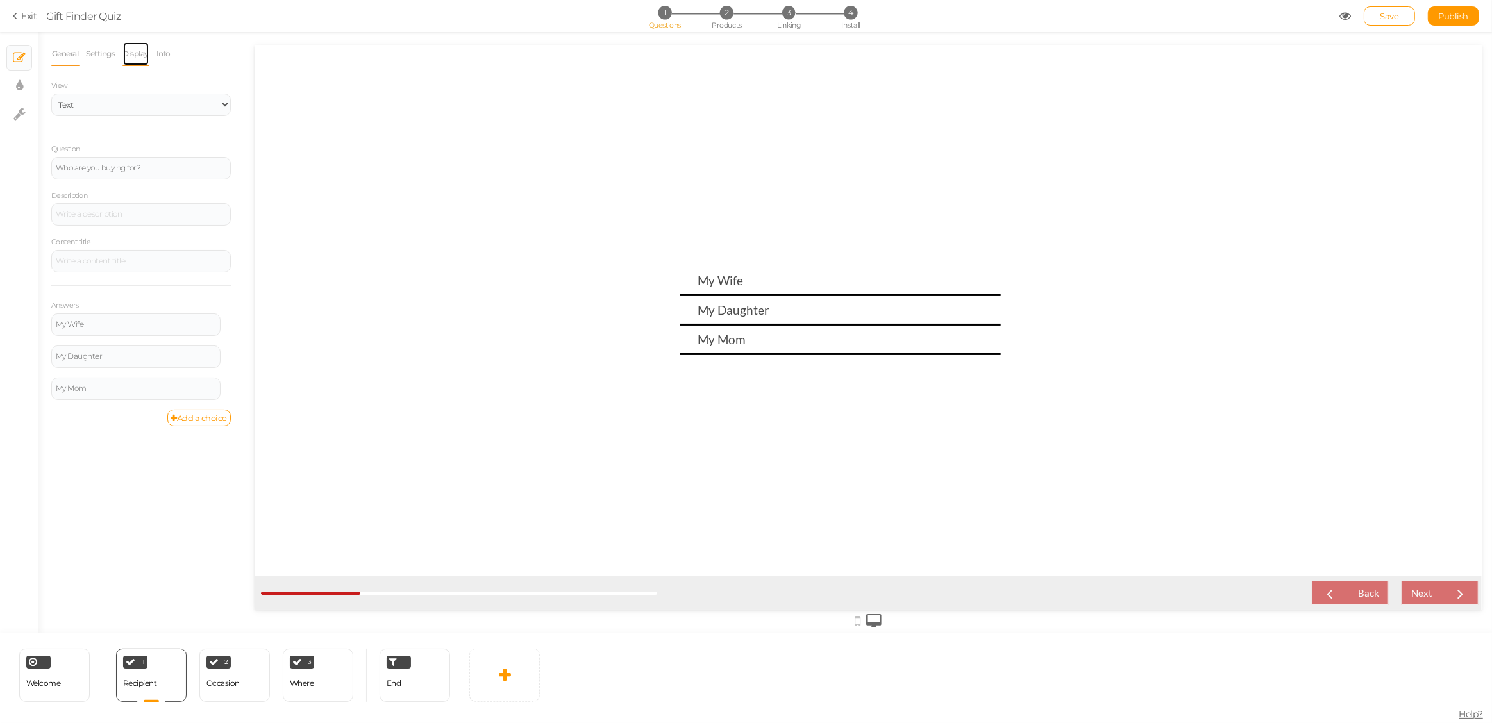
click at [135, 55] on link "Display" at bounding box center [136, 54] width 28 height 24
click at [226, 91] on span at bounding box center [225, 94] width 12 height 12
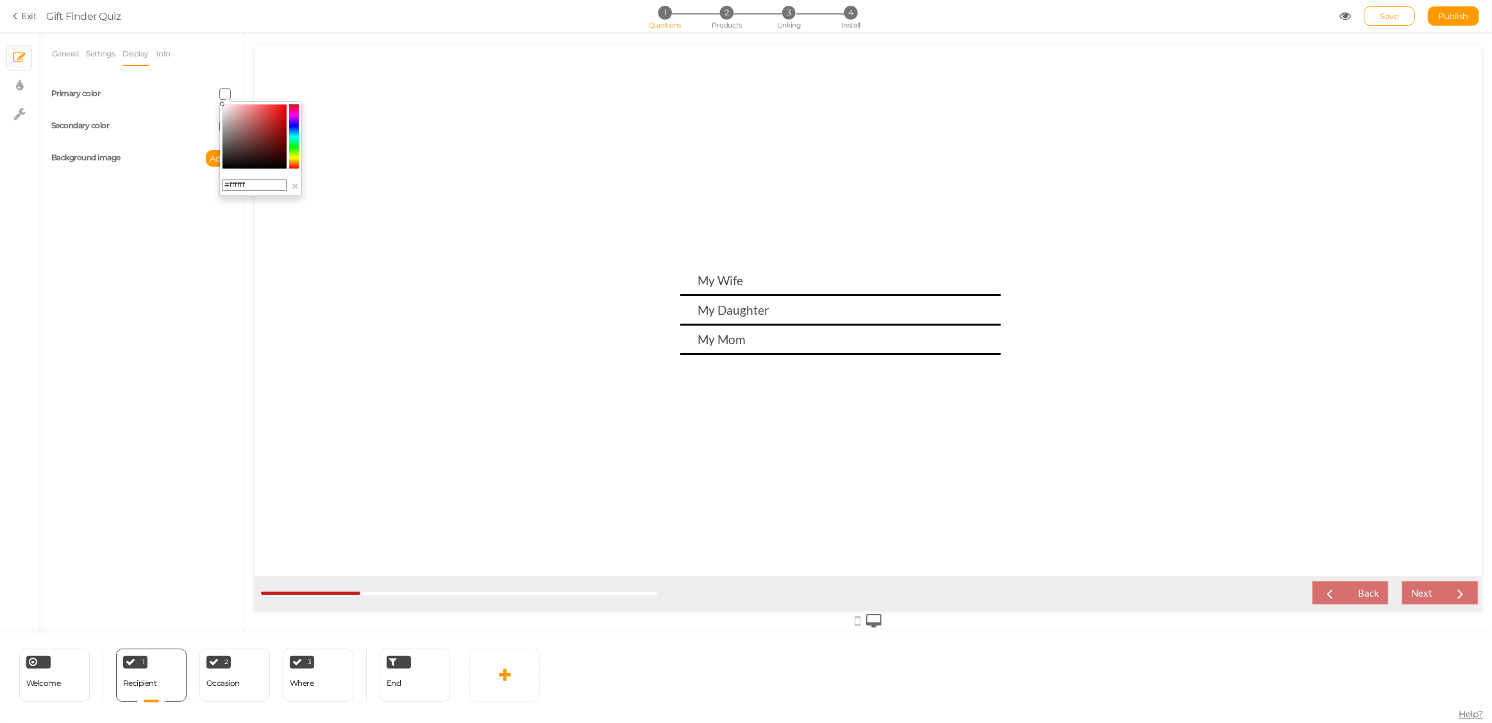
click at [238, 187] on input "#ffffff" at bounding box center [254, 186] width 64 height 12
click at [238, 188] on input "#ffffff" at bounding box center [254, 186] width 64 height 12
paste input "0B1C2C"
type input "#0B1C2C"
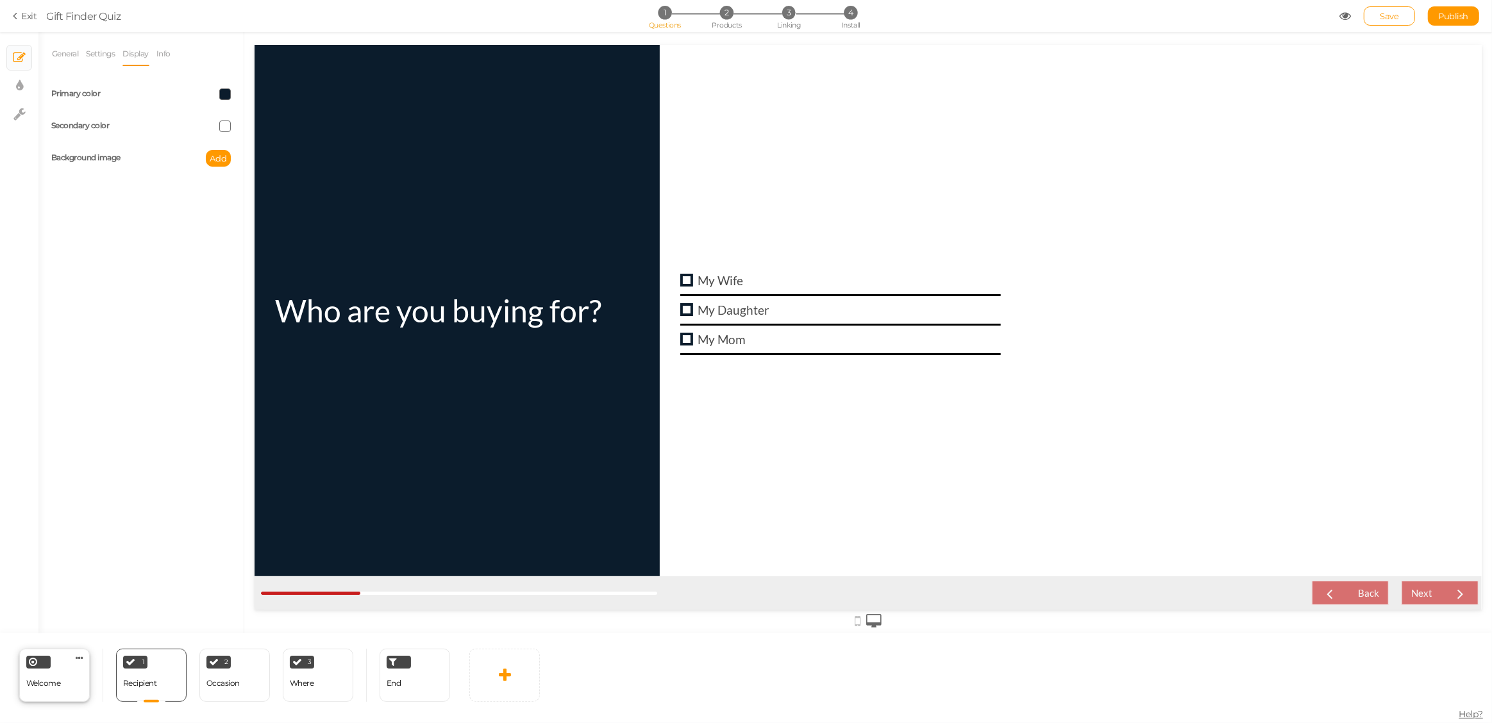
click at [61, 678] on div "Welcome Delete" at bounding box center [54, 675] width 71 height 53
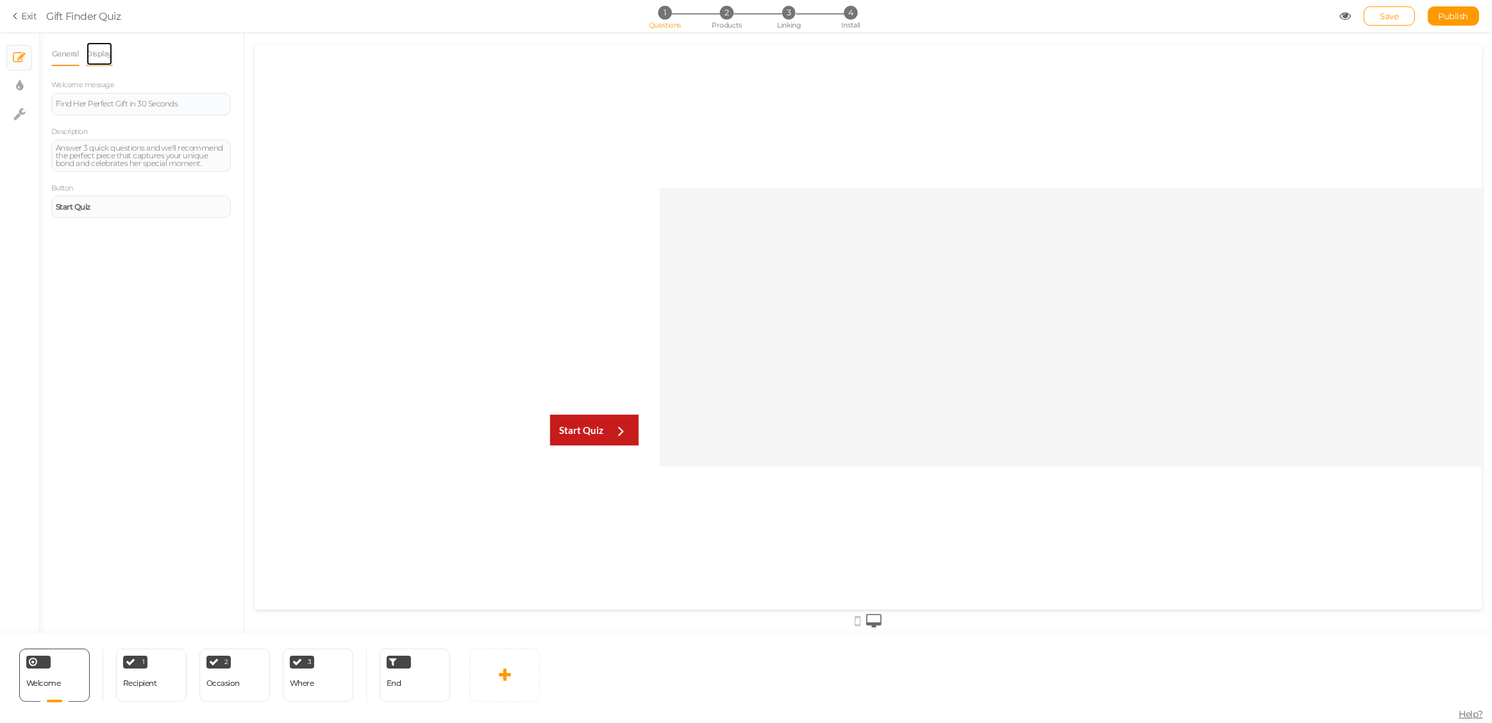
click at [98, 53] on link "Display" at bounding box center [100, 54] width 28 height 24
click at [216, 92] on span "Set" at bounding box center [219, 94] width 13 height 10
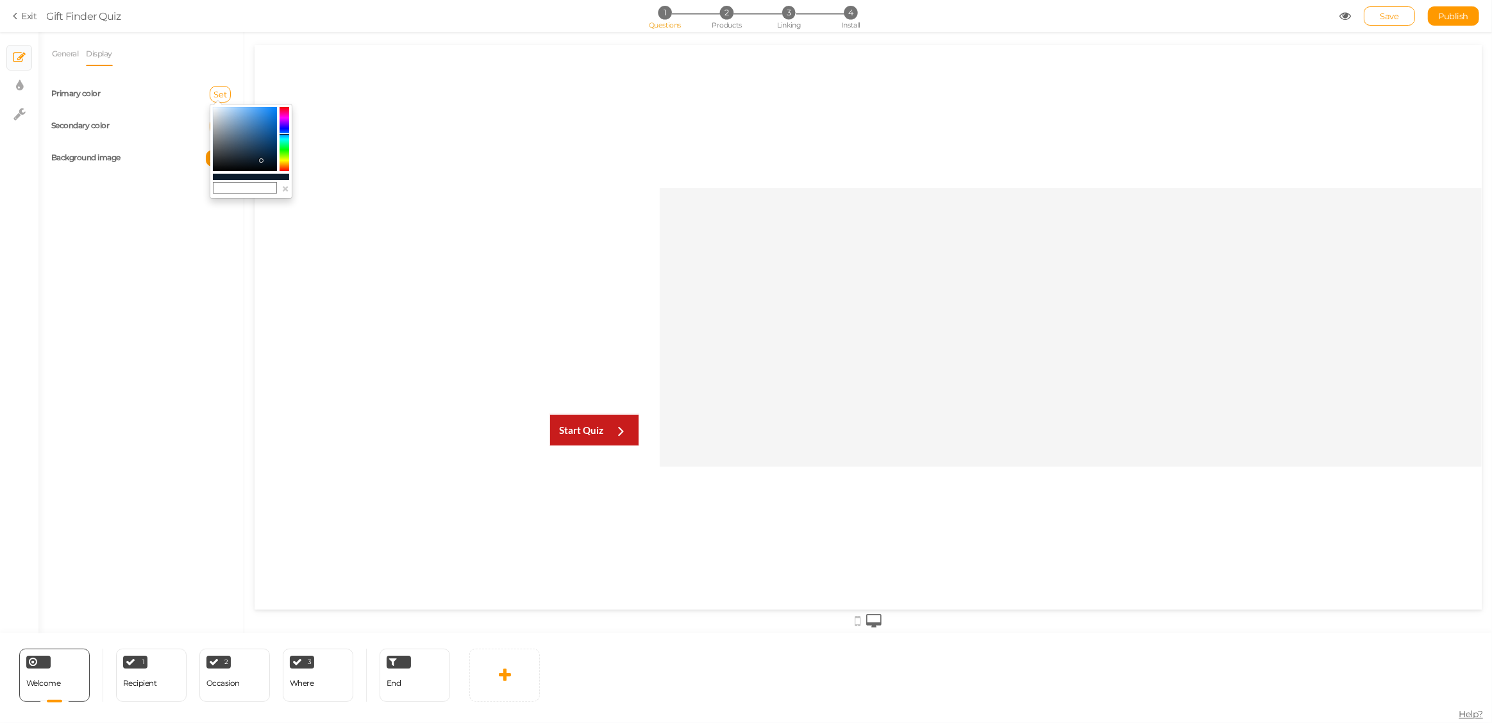
click at [238, 190] on input "text" at bounding box center [245, 188] width 64 height 12
paste input "0B1C2C"
type input "0B1C2C"
click at [169, 238] on div "General Display Welcome message Find Her Perfect Gift in 30 Seconds Description…" at bounding box center [140, 338] width 205 height 592
click at [217, 126] on span "Set" at bounding box center [219, 126] width 13 height 10
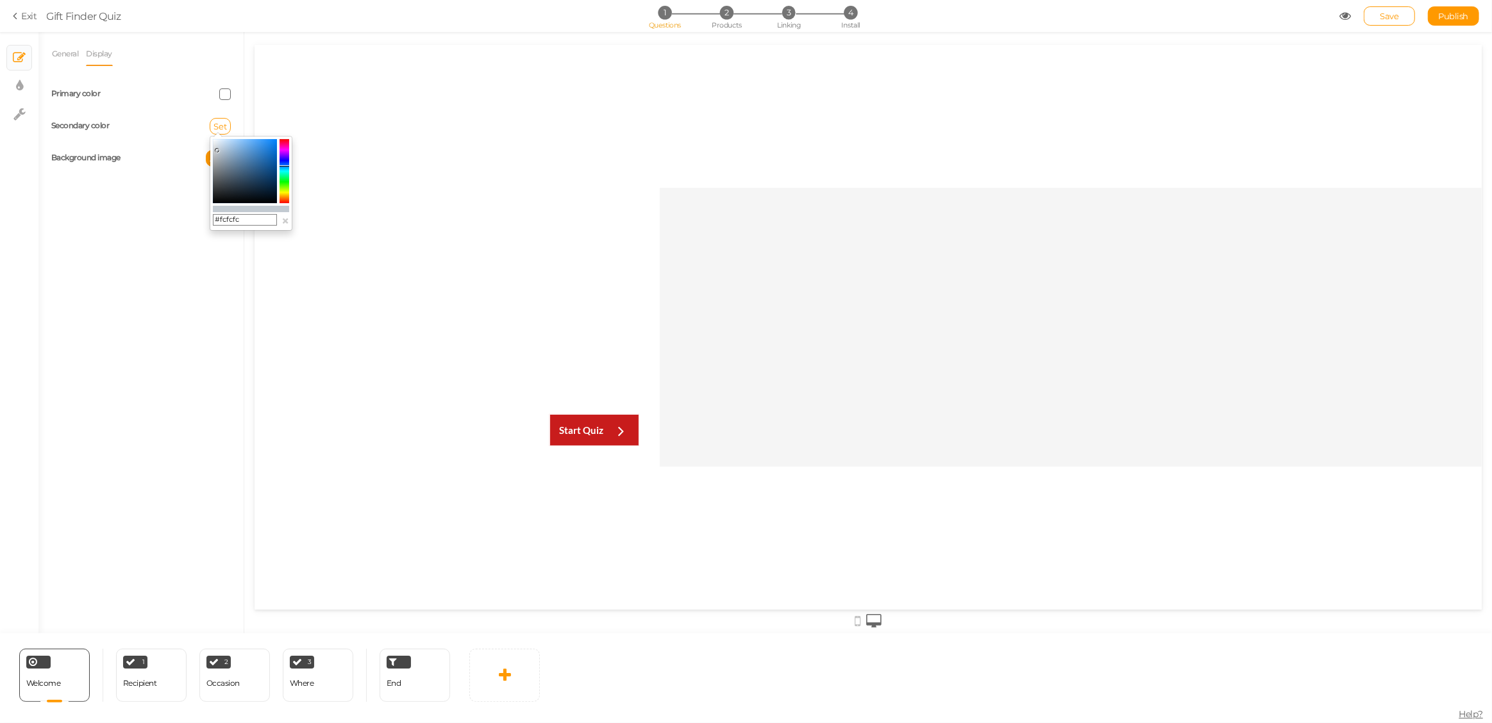
type input "#ffffff"
drag, startPoint x: 261, startPoint y: 192, endPoint x: 210, endPoint y: 134, distance: 77.7
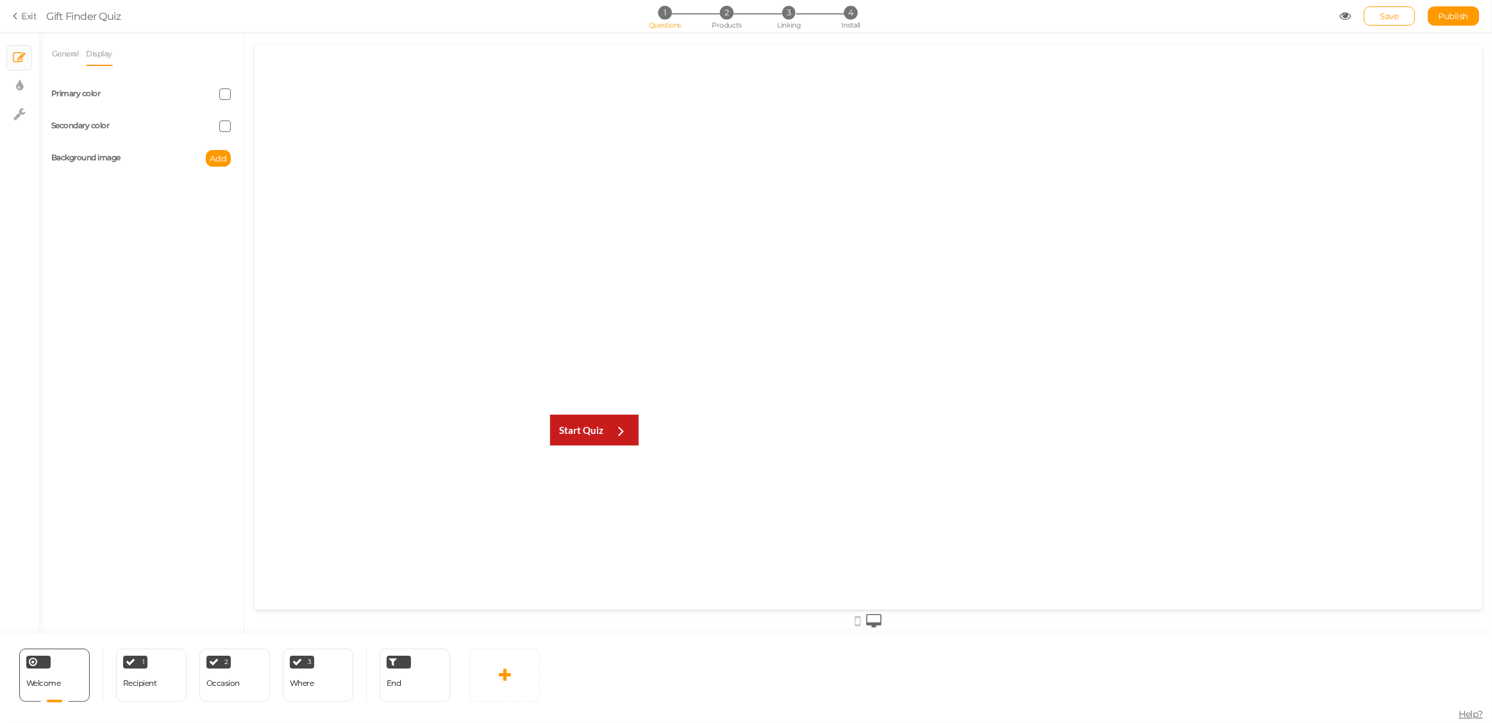
click at [226, 96] on span at bounding box center [225, 94] width 12 height 12
click at [237, 183] on input "0B1C2C" at bounding box center [254, 186] width 64 height 12
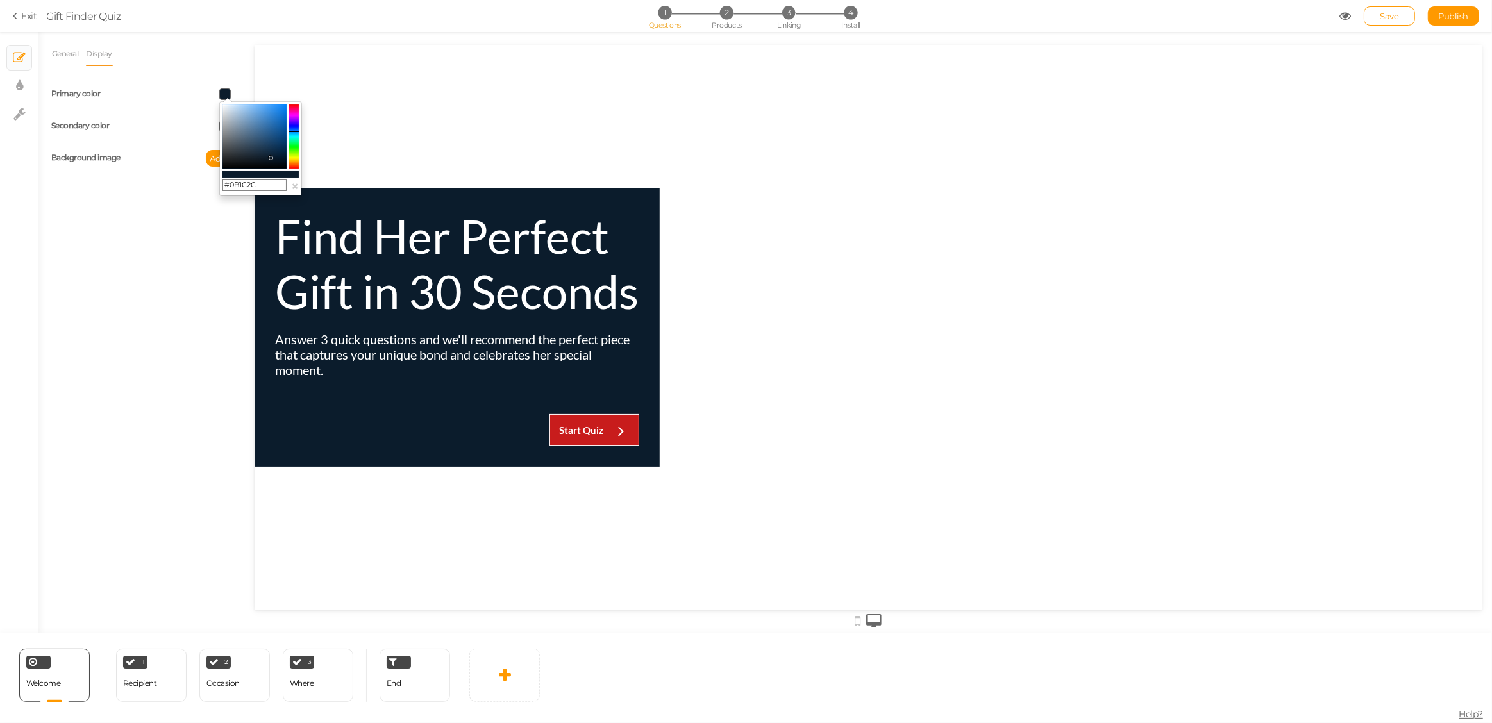
type input "#0B1C2C"
click at [725, 319] on div at bounding box center [1070, 326] width 822 height 279
click at [177, 226] on div "General Display Welcome message Find Her Perfect Gift in 30 Seconds Description…" at bounding box center [140, 338] width 205 height 592
click at [213, 158] on span "Add" at bounding box center [218, 158] width 17 height 10
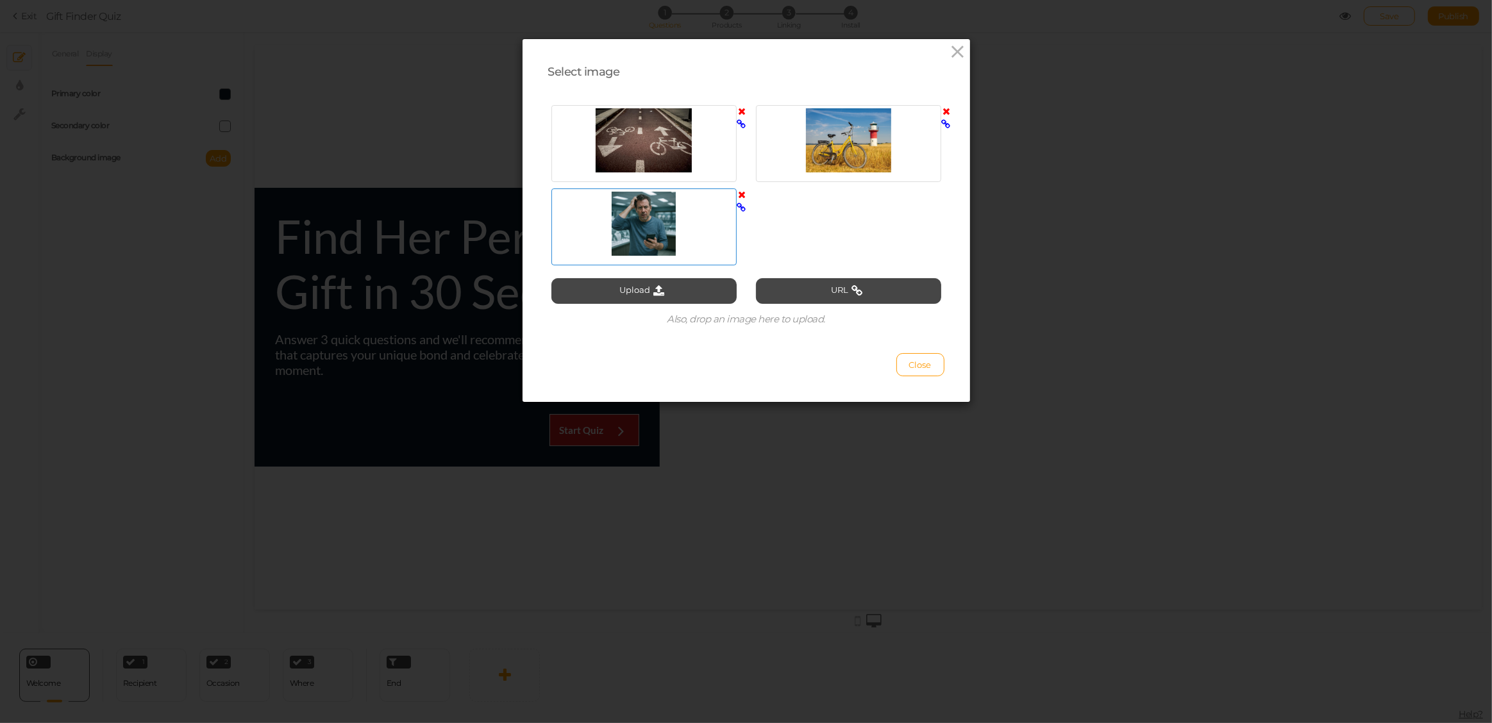
click at [644, 233] on div at bounding box center [644, 224] width 179 height 64
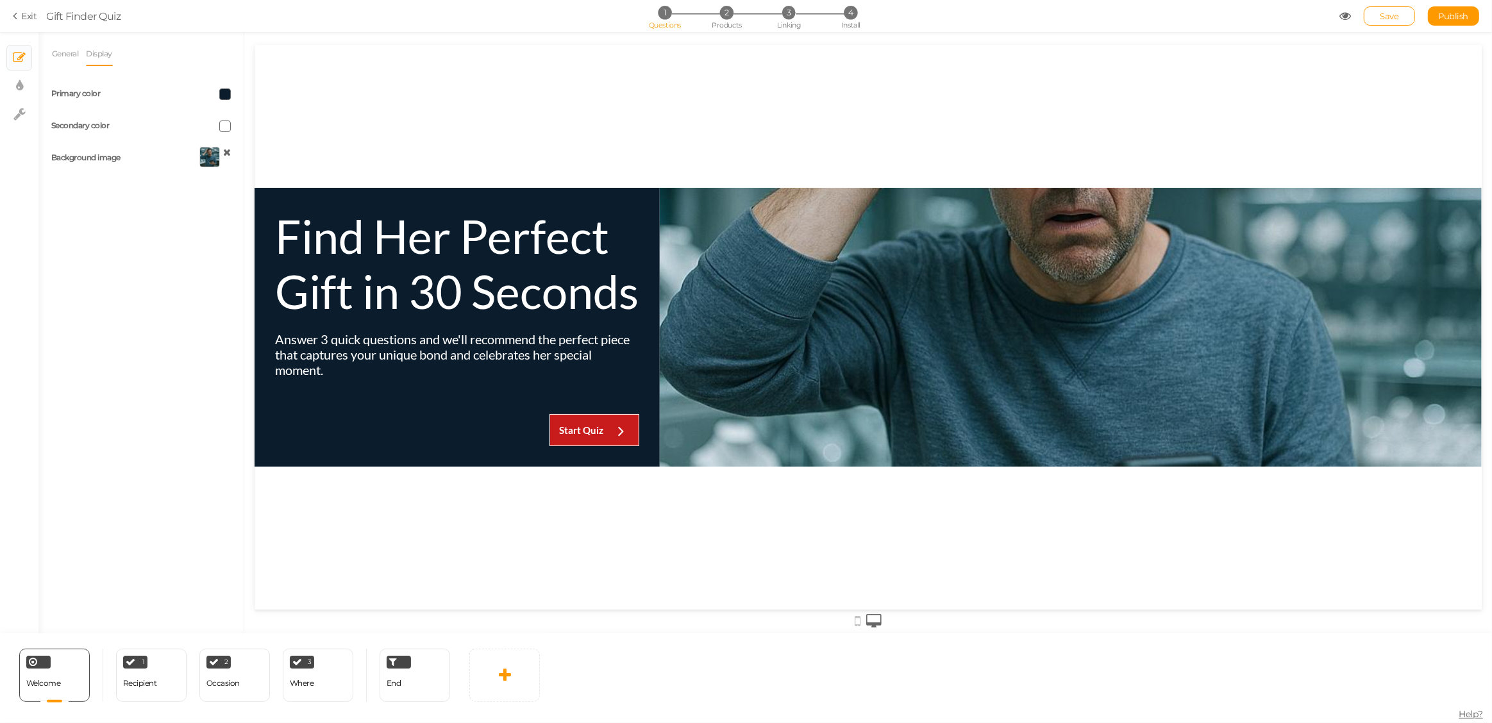
click at [954, 315] on div at bounding box center [1070, 326] width 822 height 279
click at [16, 83] on icon at bounding box center [19, 86] width 7 height 13
select select "lato"
click at [190, 355] on select "None Fade Switch" at bounding box center [191, 351] width 80 height 22
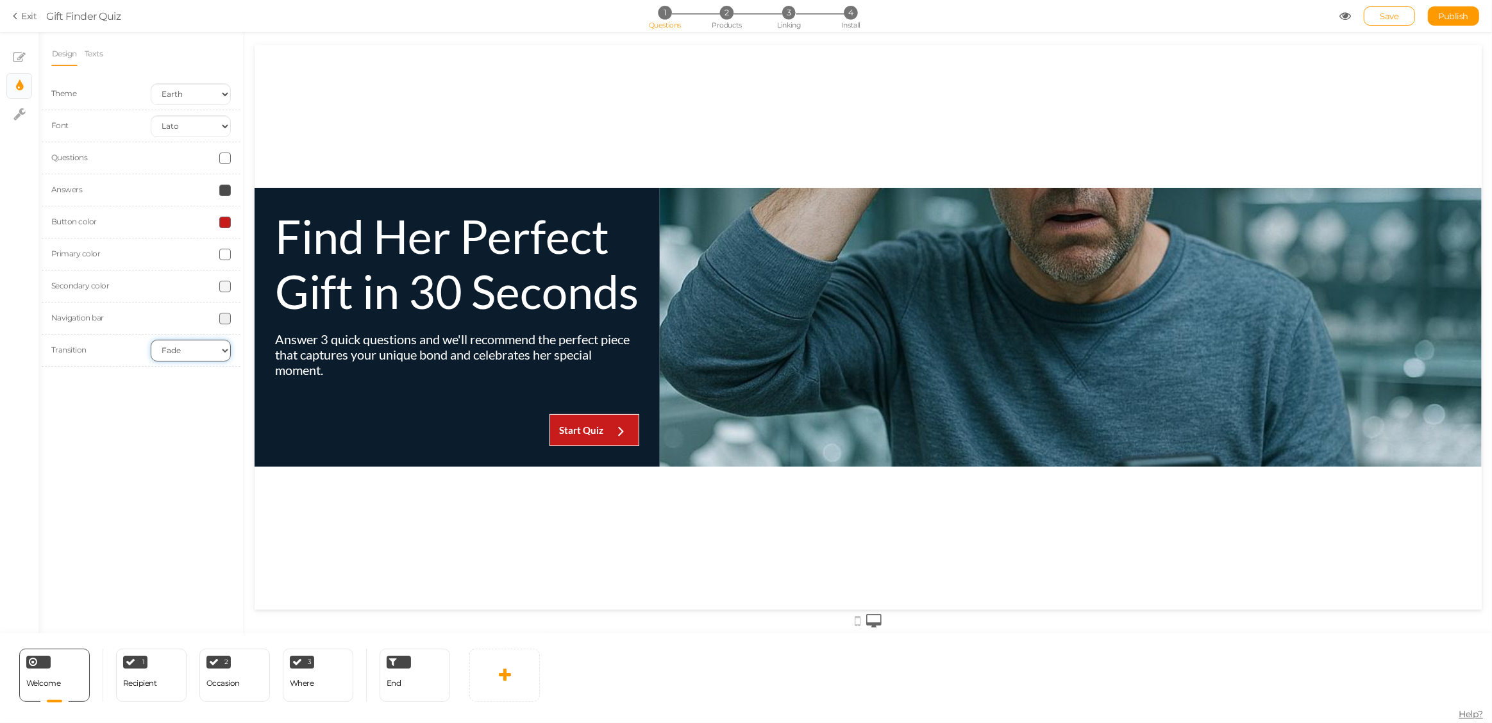
select select "switch"
click at [151, 340] on select "None Fade Switch" at bounding box center [191, 351] width 80 height 22
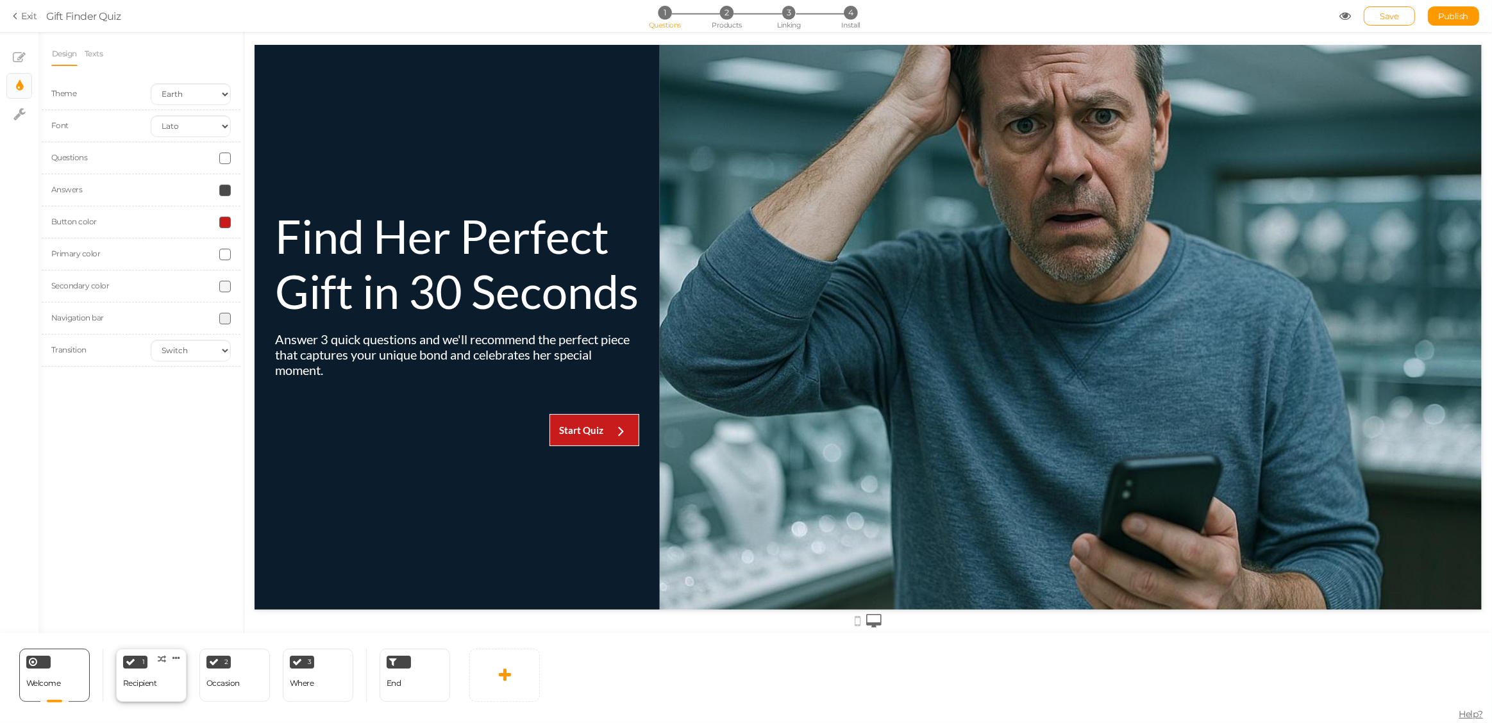
click at [169, 680] on div "1 Recipient × Define the conditions to show this slide. Clone Change type Delete" at bounding box center [151, 675] width 71 height 53
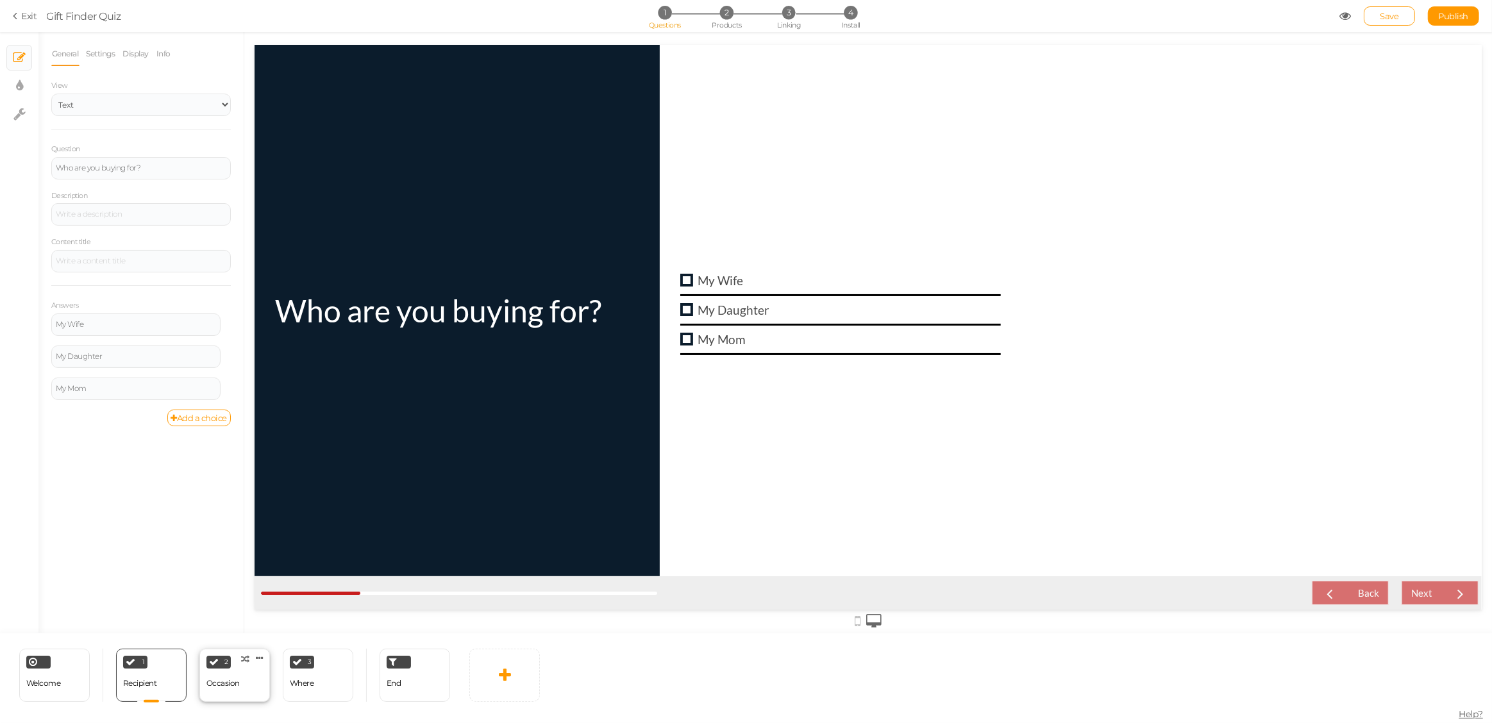
click at [246, 676] on div "2 Occasion × Define the conditions to show this slide. Clone Change type Delete" at bounding box center [234, 675] width 71 height 53
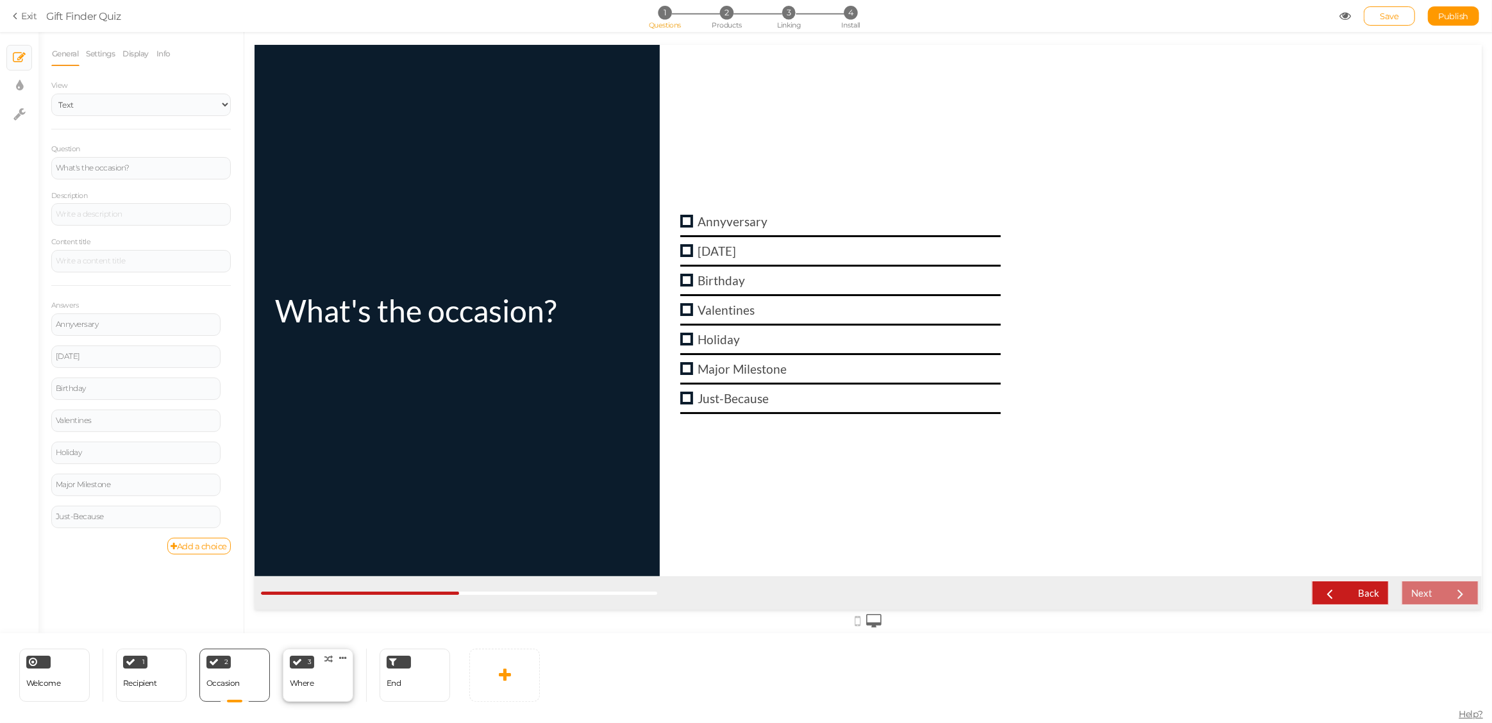
click at [313, 681] on div "Where" at bounding box center [302, 683] width 24 height 9
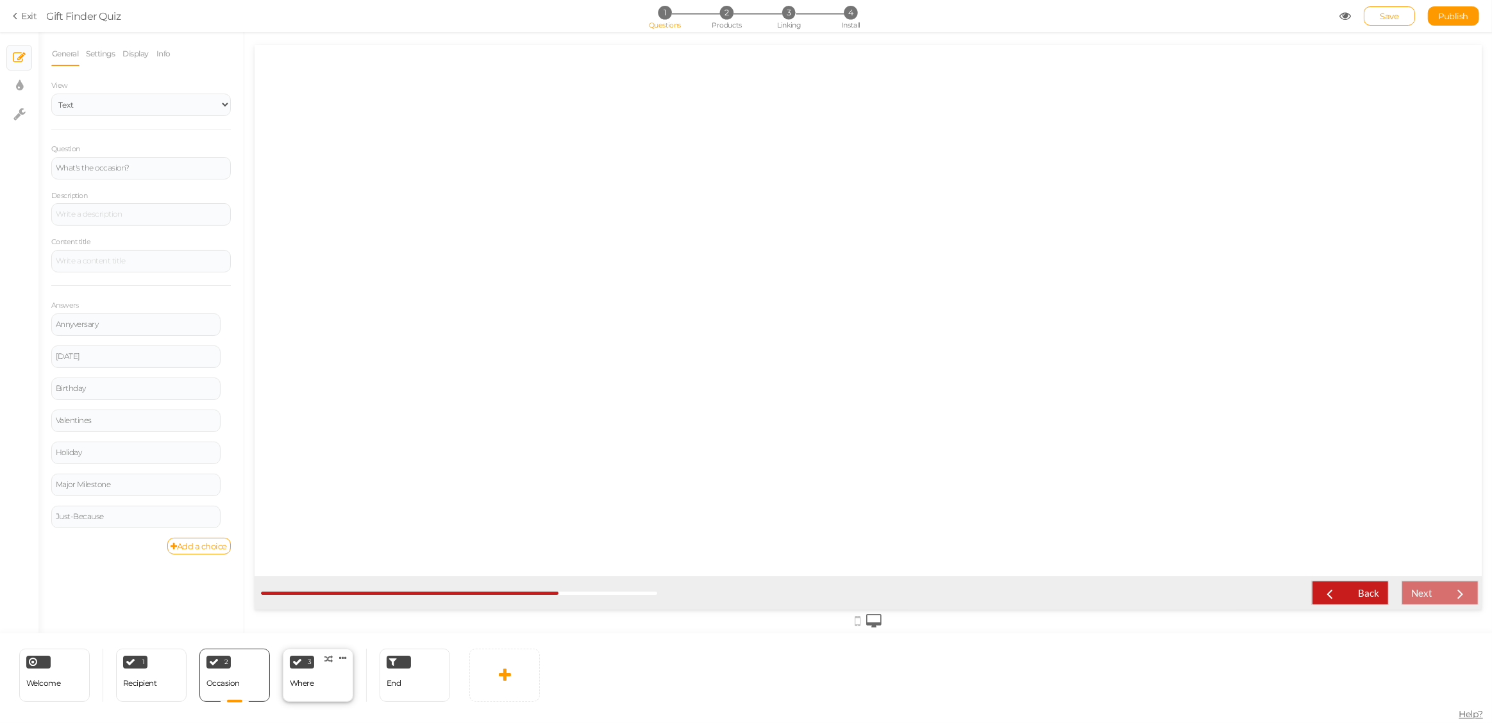
select select "3"
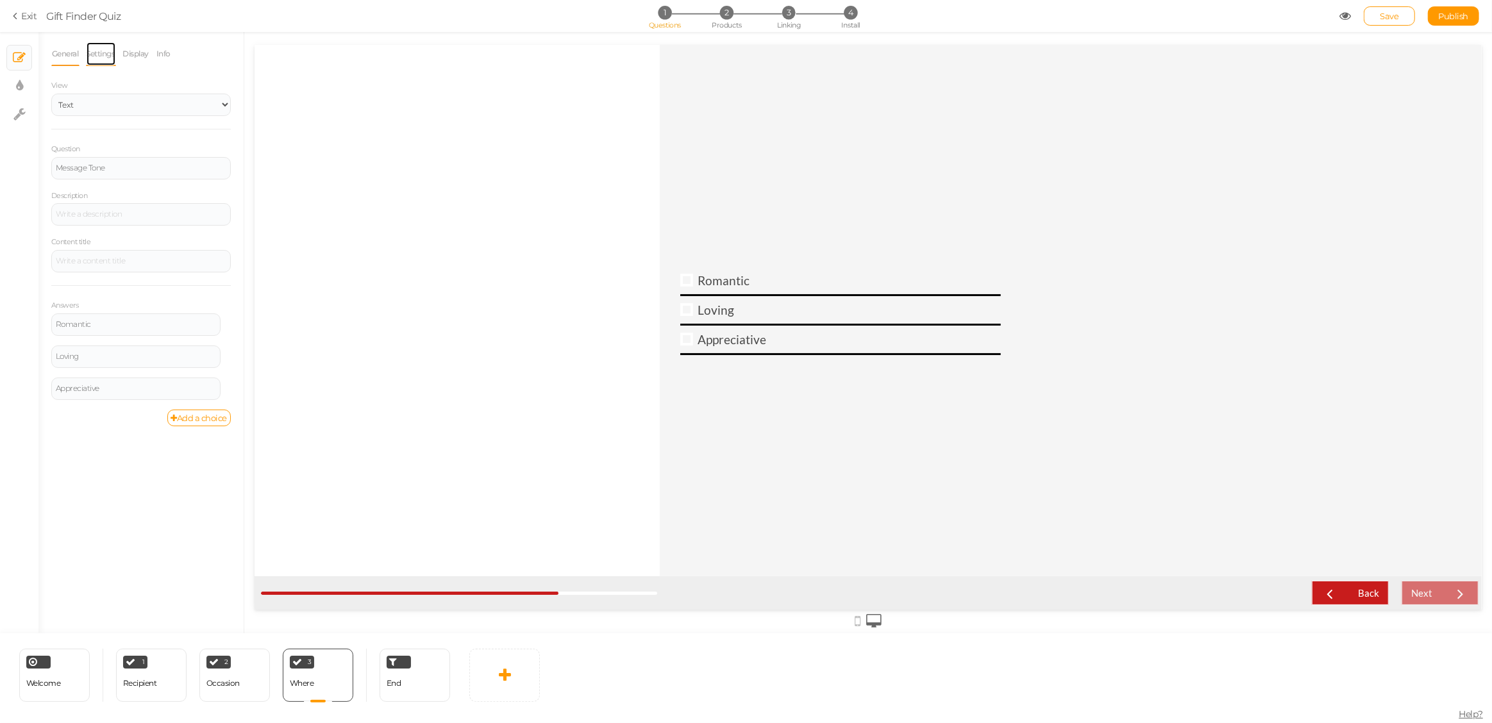
click at [103, 56] on link "Settings" at bounding box center [101, 54] width 30 height 24
click at [79, 231] on input "Where" at bounding box center [141, 232] width 180 height 22
type input "Tone"
click at [133, 53] on link "Display" at bounding box center [136, 54] width 28 height 24
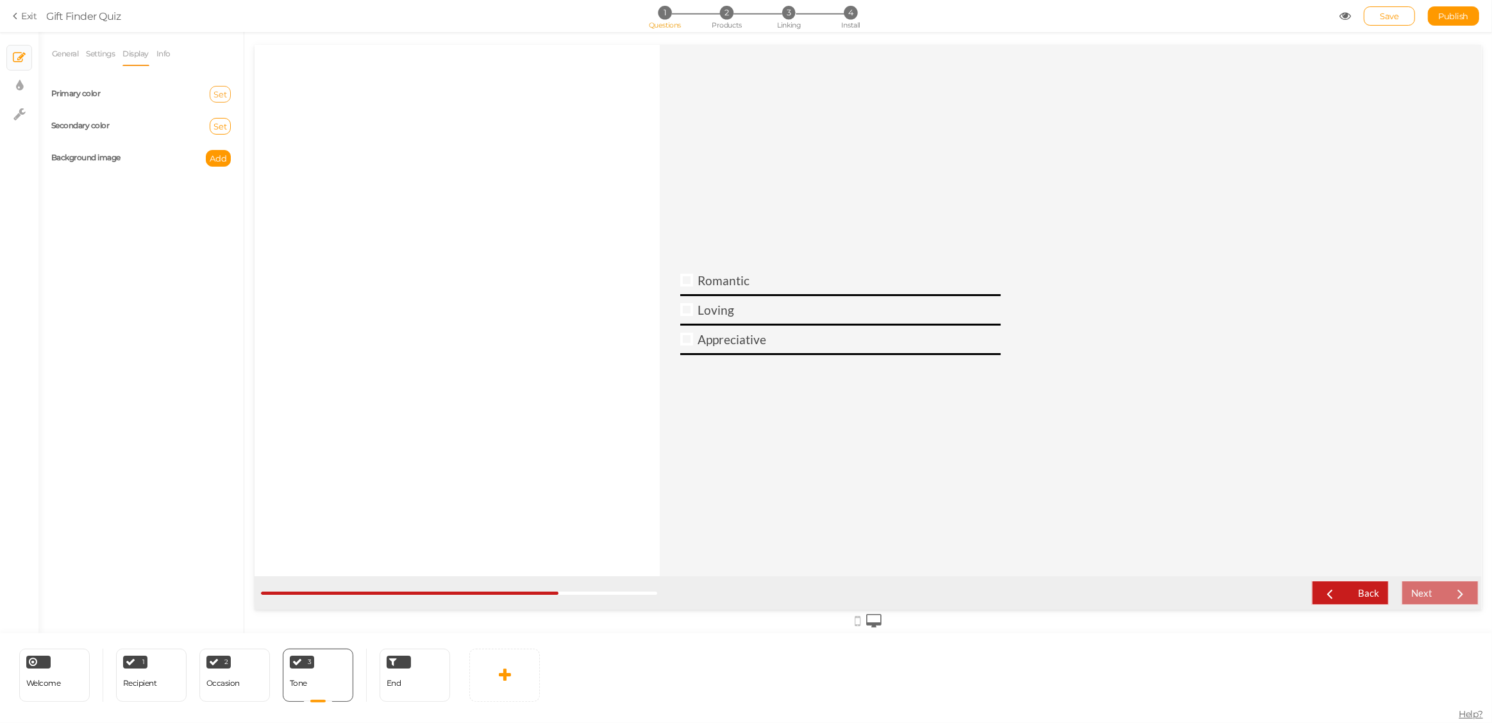
click at [221, 92] on span "Set" at bounding box center [219, 94] width 13 height 10
click at [246, 184] on input "text" at bounding box center [245, 188] width 64 height 12
type input "#0B1C2C"
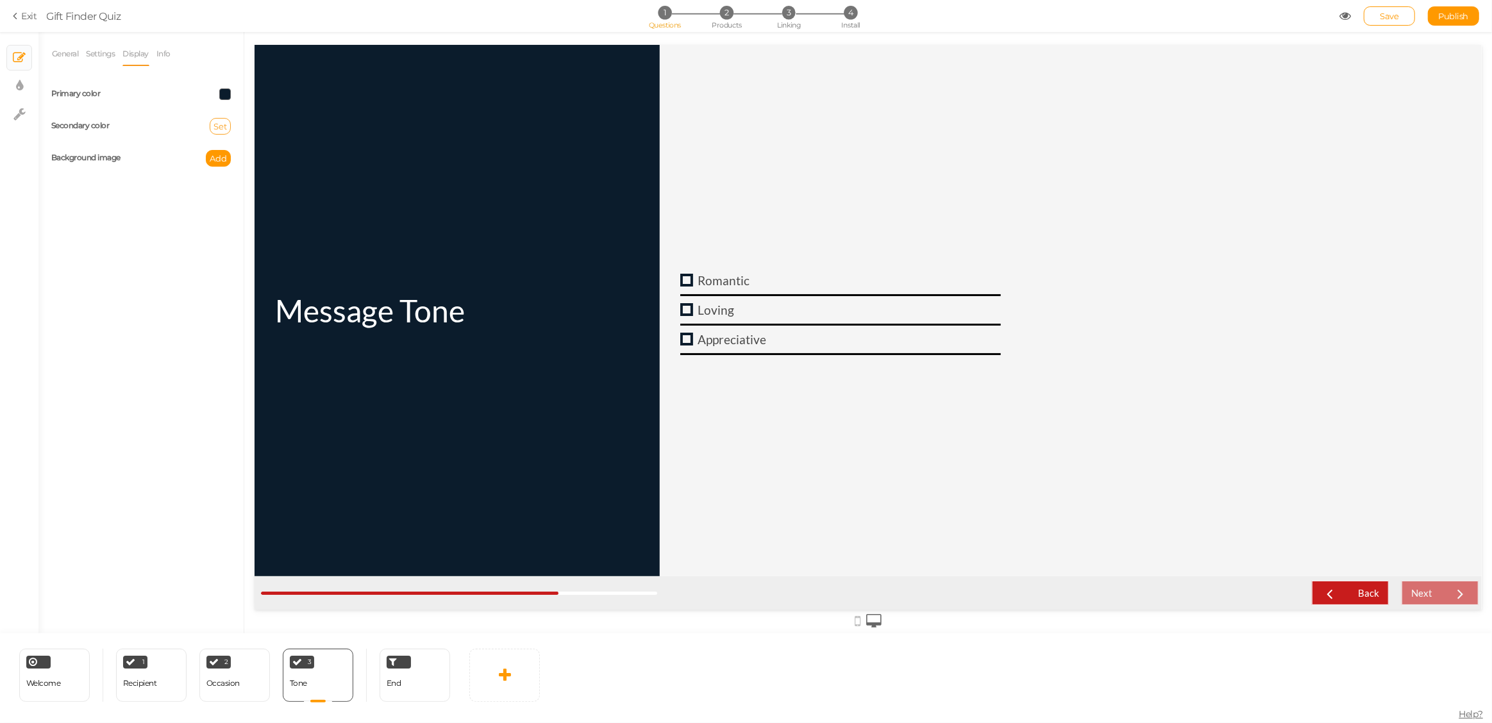
click at [219, 126] on span "Set" at bounding box center [219, 126] width 13 height 10
click at [238, 215] on input "text" at bounding box center [245, 220] width 64 height 12
type input "#ffffff"
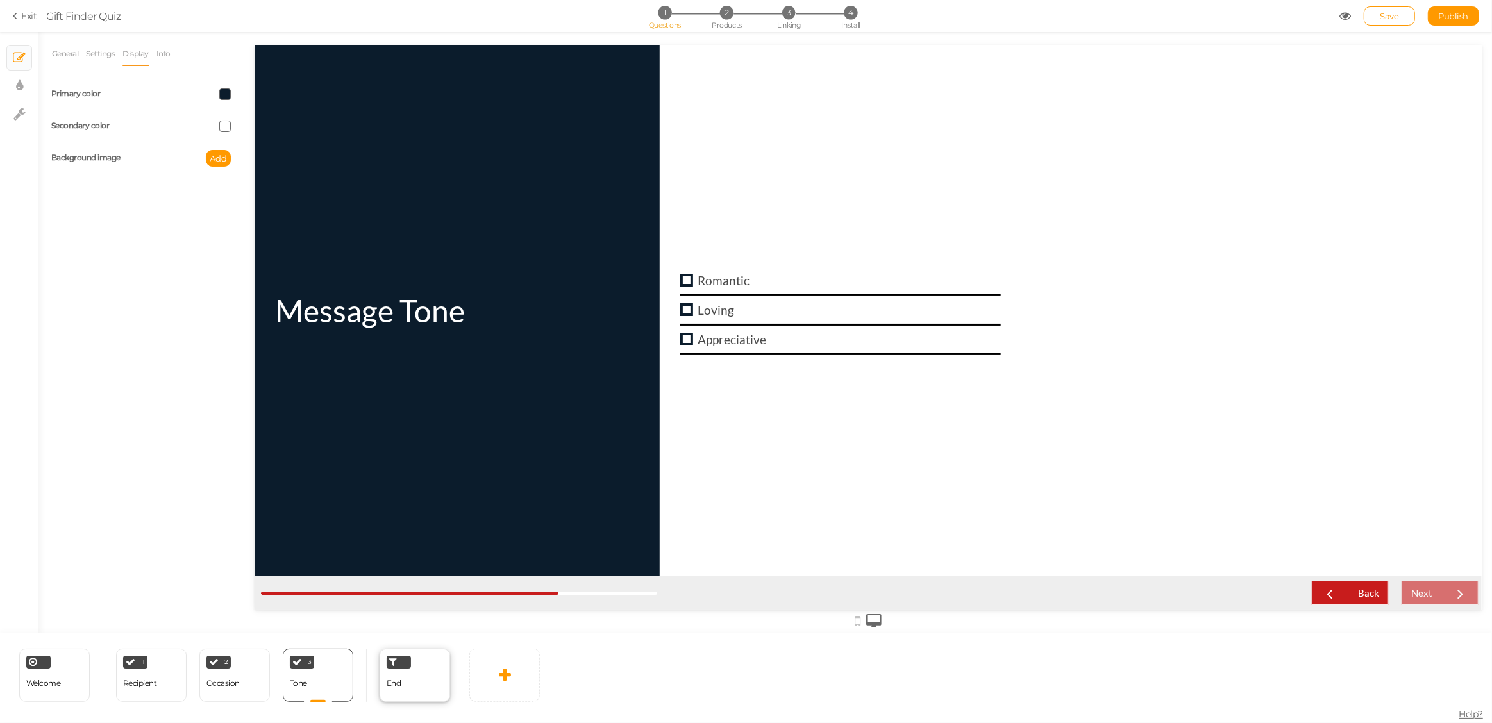
click at [415, 683] on div "End" at bounding box center [415, 675] width 71 height 53
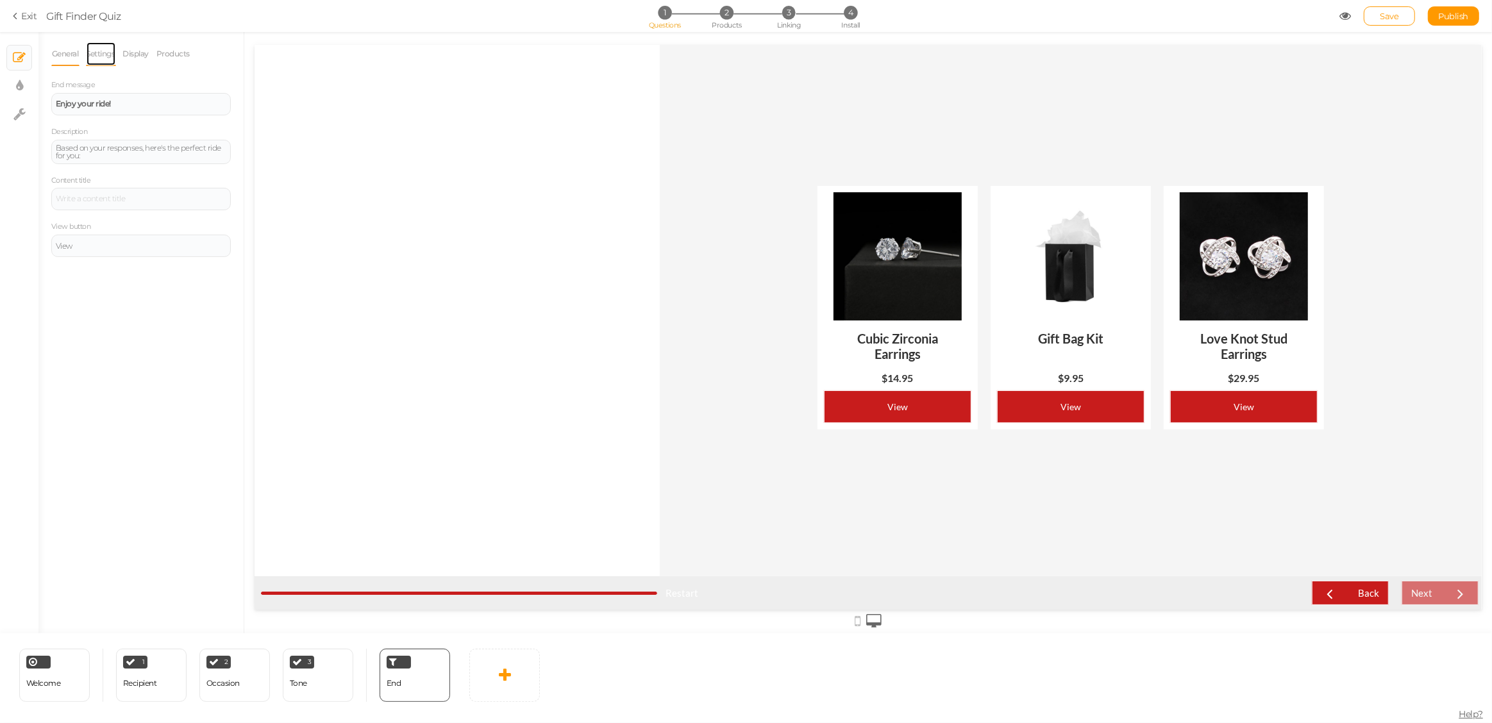
click at [108, 54] on link "Settings" at bounding box center [101, 54] width 30 height 24
click at [130, 57] on link "Display" at bounding box center [136, 54] width 28 height 24
click at [211, 94] on button "Set" at bounding box center [220, 94] width 21 height 17
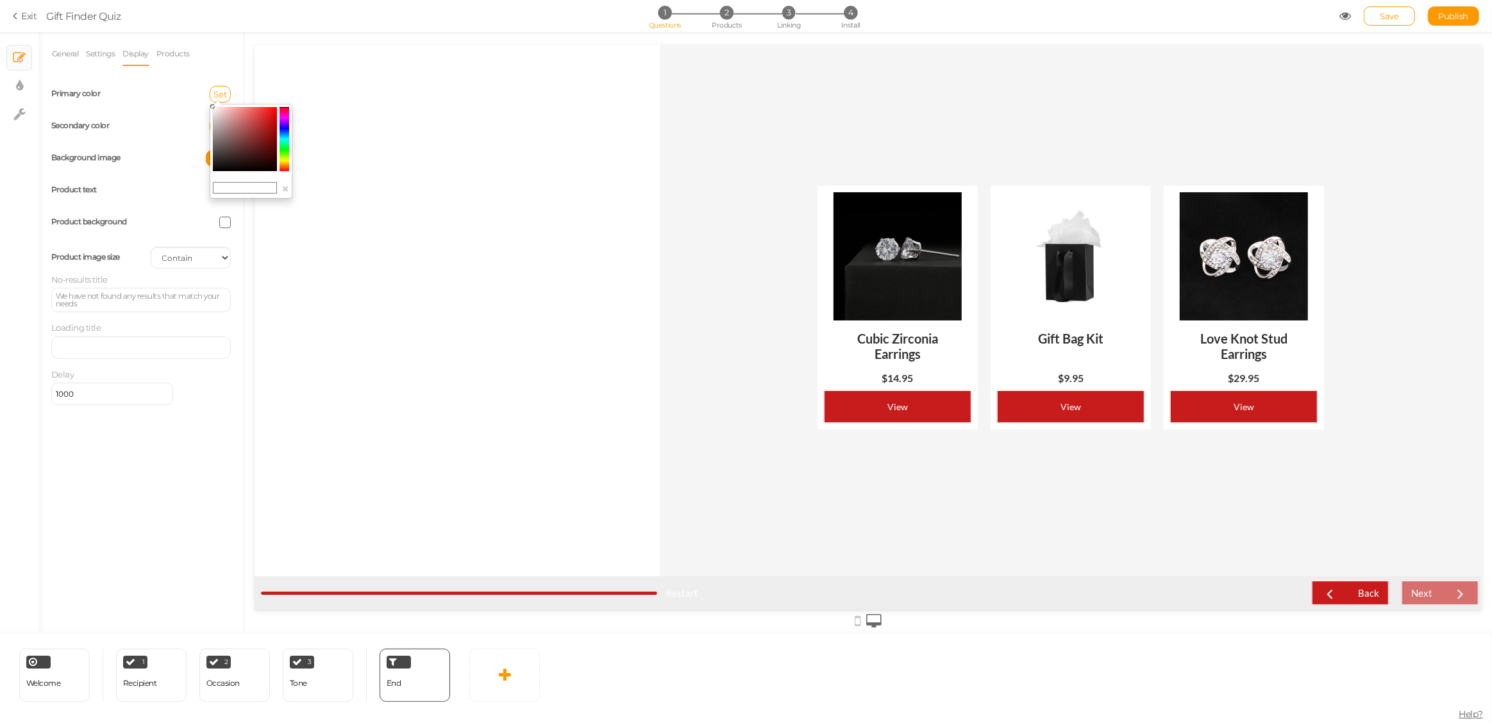
click at [241, 191] on input "text" at bounding box center [245, 188] width 64 height 12
type input "#0B1C2C"
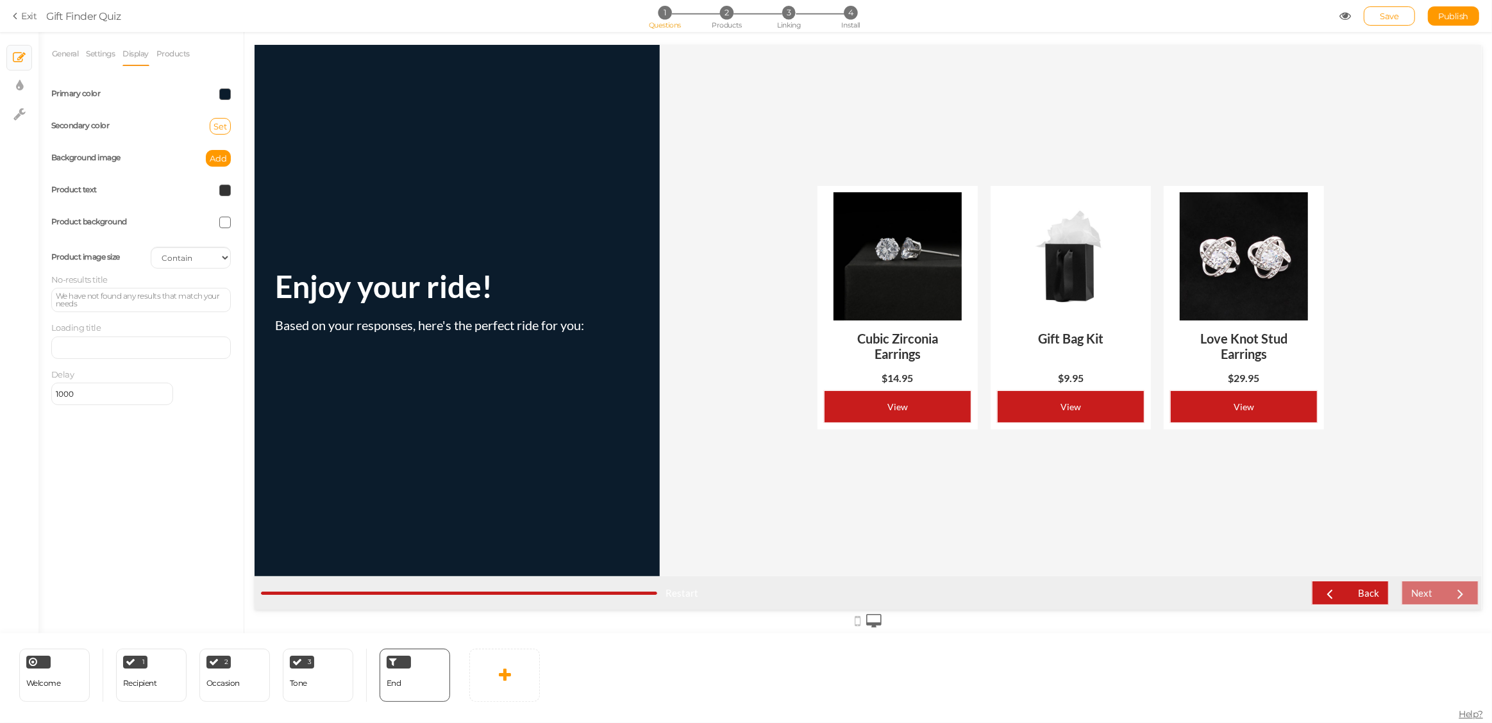
click at [79, 346] on div at bounding box center [141, 348] width 171 height 8
click at [55, 54] on link "General" at bounding box center [65, 54] width 28 height 24
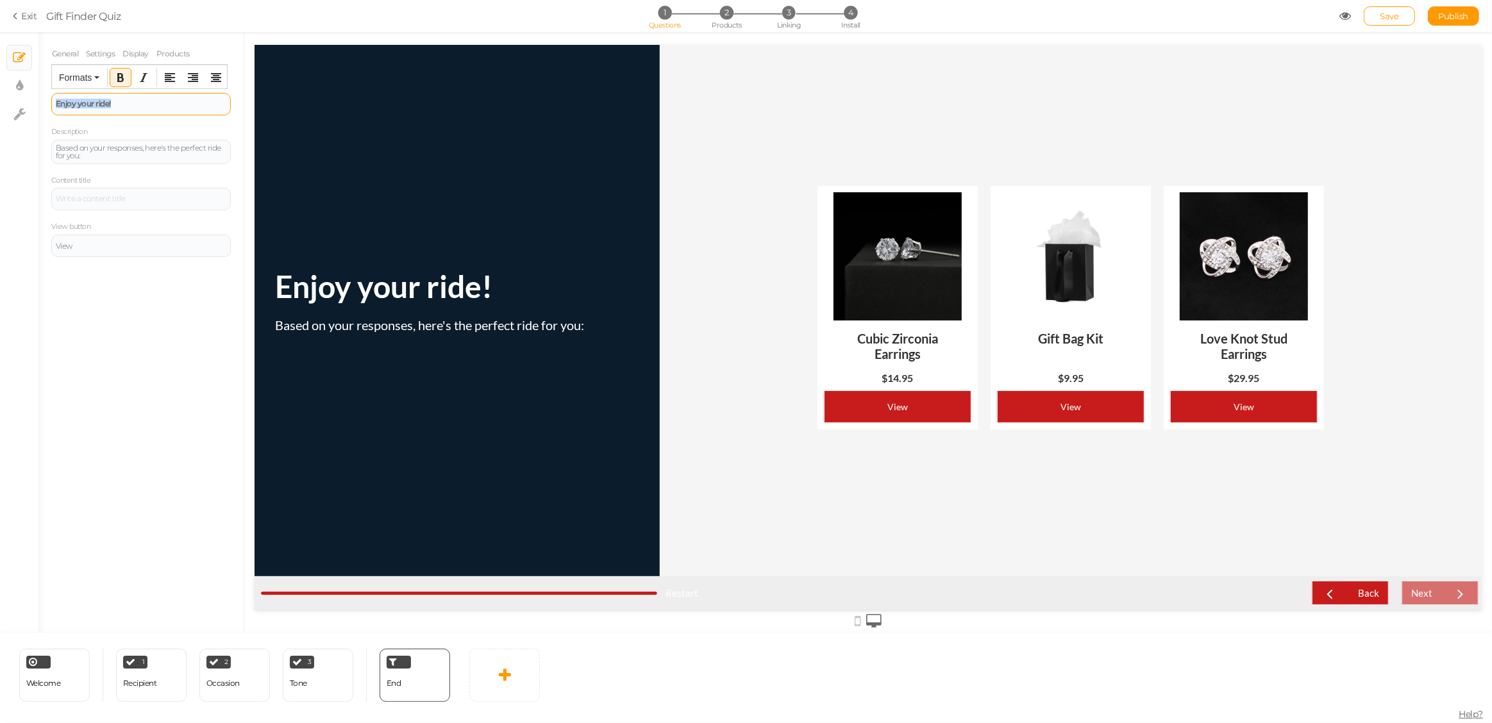
drag, startPoint x: 122, startPoint y: 102, endPoint x: 56, endPoint y: 104, distance: 65.4
click at [56, 104] on div "Enjoy your ride!" at bounding box center [141, 104] width 171 height 8
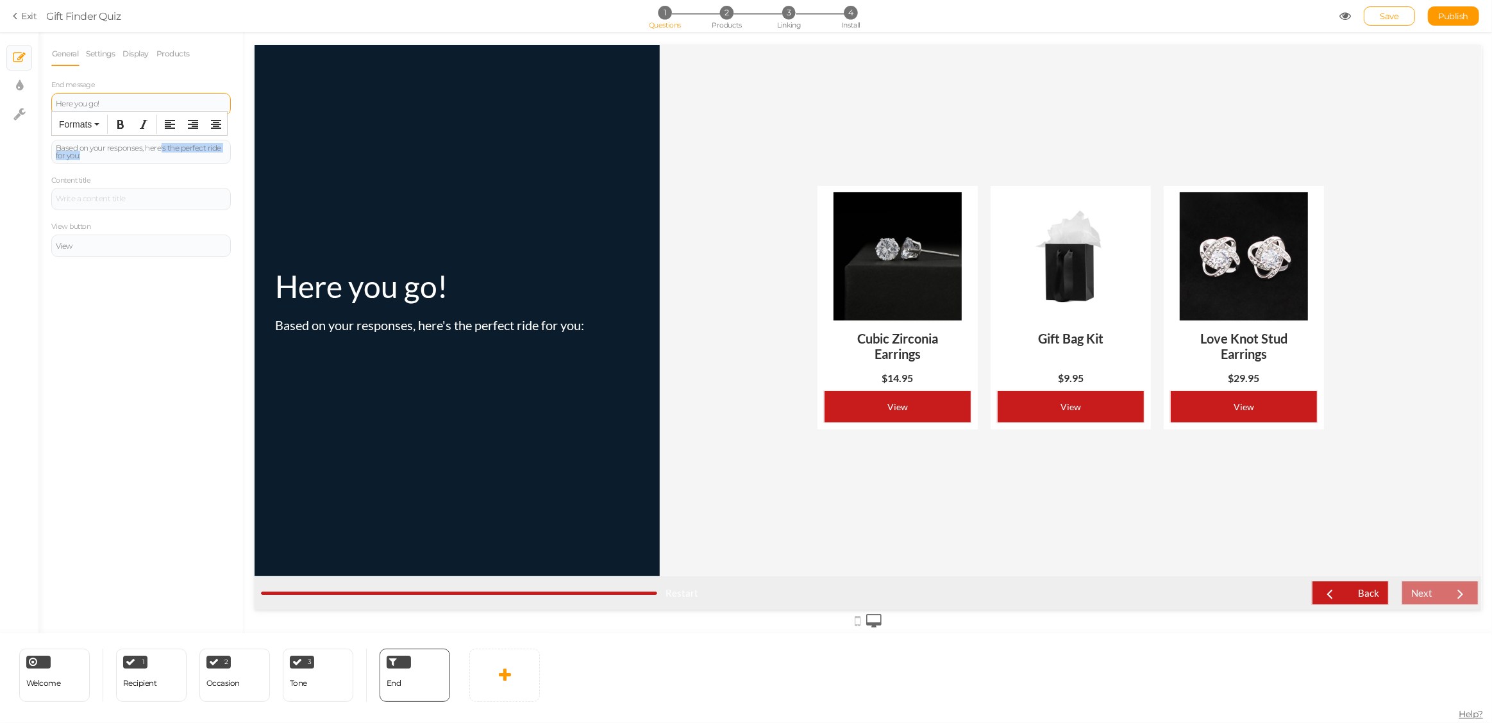
drag, startPoint x: 161, startPoint y: 148, endPoint x: 213, endPoint y: 163, distance: 54.8
click at [213, 163] on div "End message Here you go! Description Based on your responses, here's the perfec…" at bounding box center [141, 167] width 180 height 179
click at [98, 242] on div "View" at bounding box center [141, 246] width 171 height 8
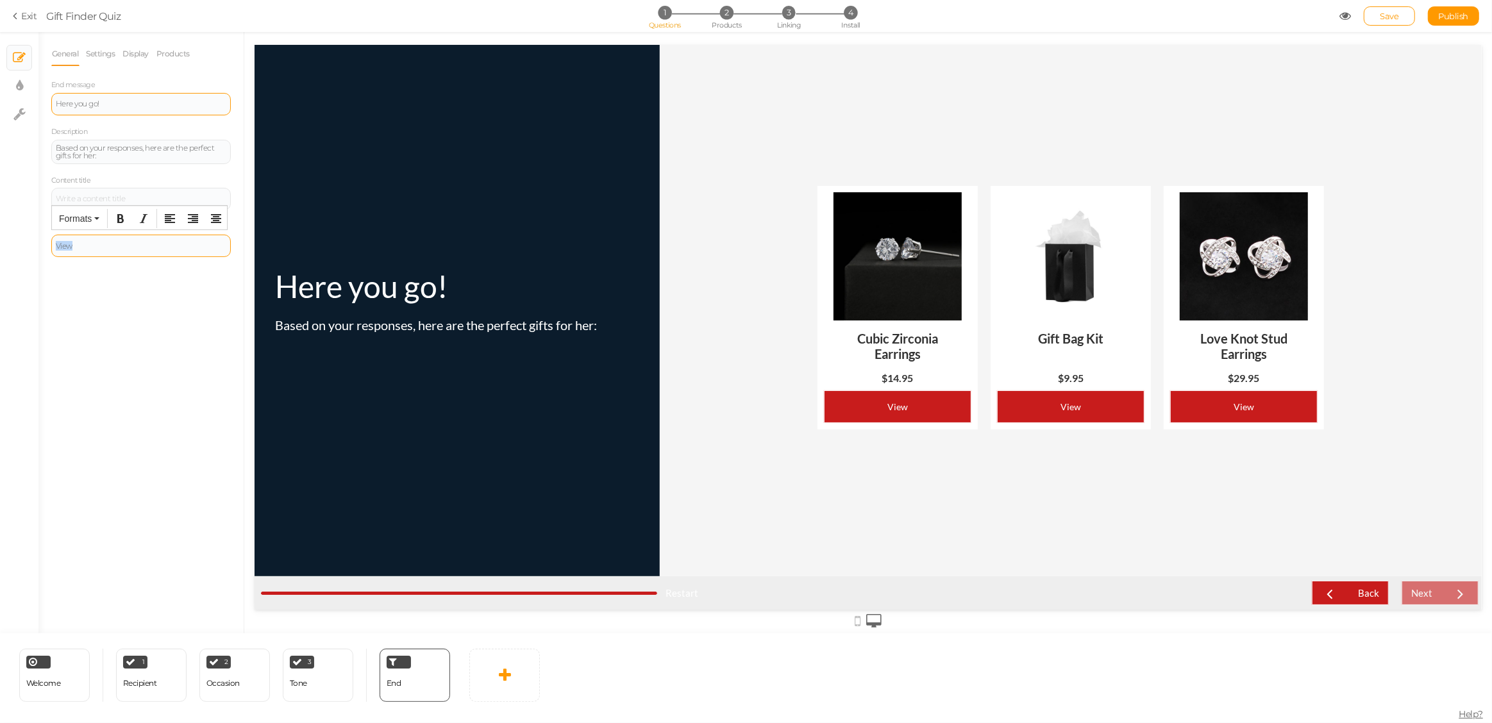
click at [98, 242] on div "View" at bounding box center [141, 246] width 171 height 8
click at [105, 304] on div "General Settings Display Products End message Here you go! Description Based on…" at bounding box center [140, 338] width 205 height 592
click at [105, 56] on link "Settings" at bounding box center [101, 54] width 30 height 24
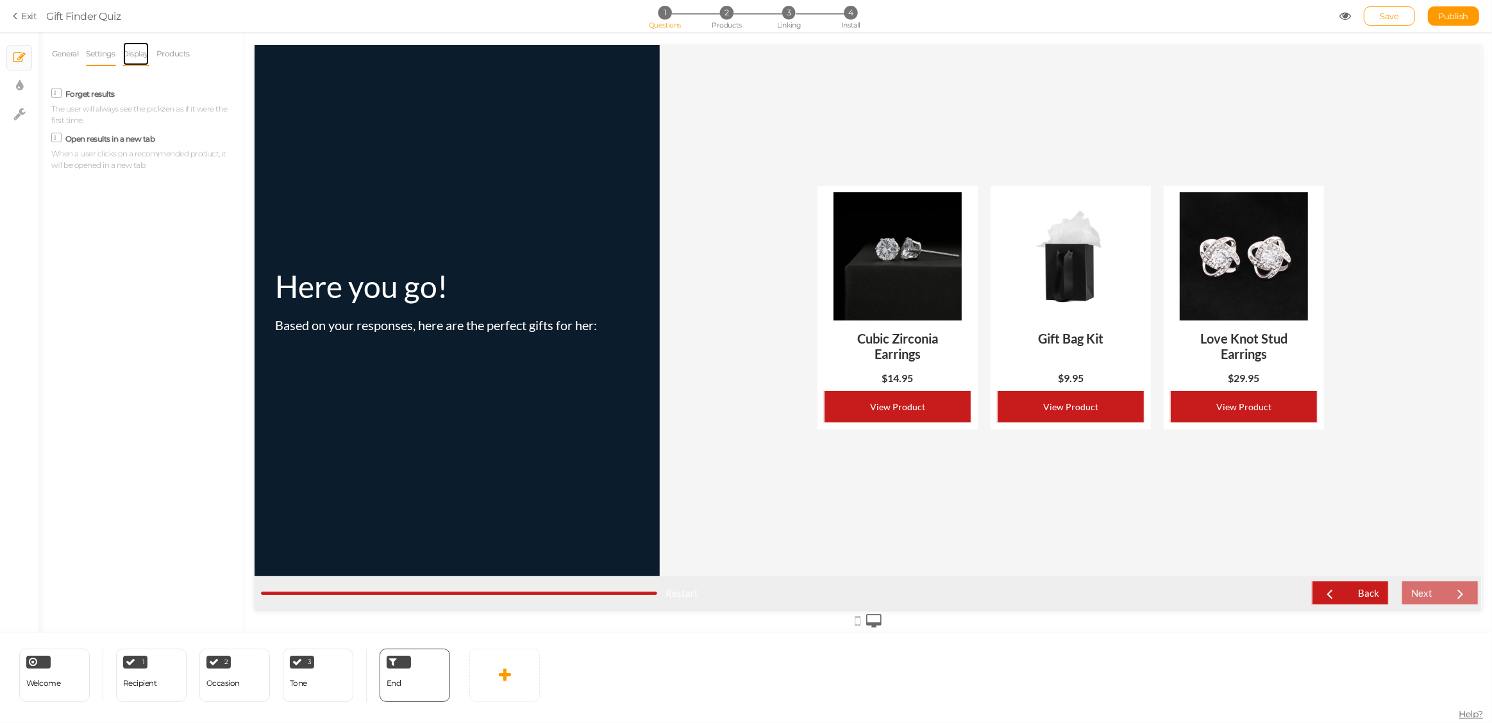
click at [139, 56] on link "Display" at bounding box center [136, 54] width 28 height 24
click at [221, 125] on span "Set" at bounding box center [219, 126] width 13 height 10
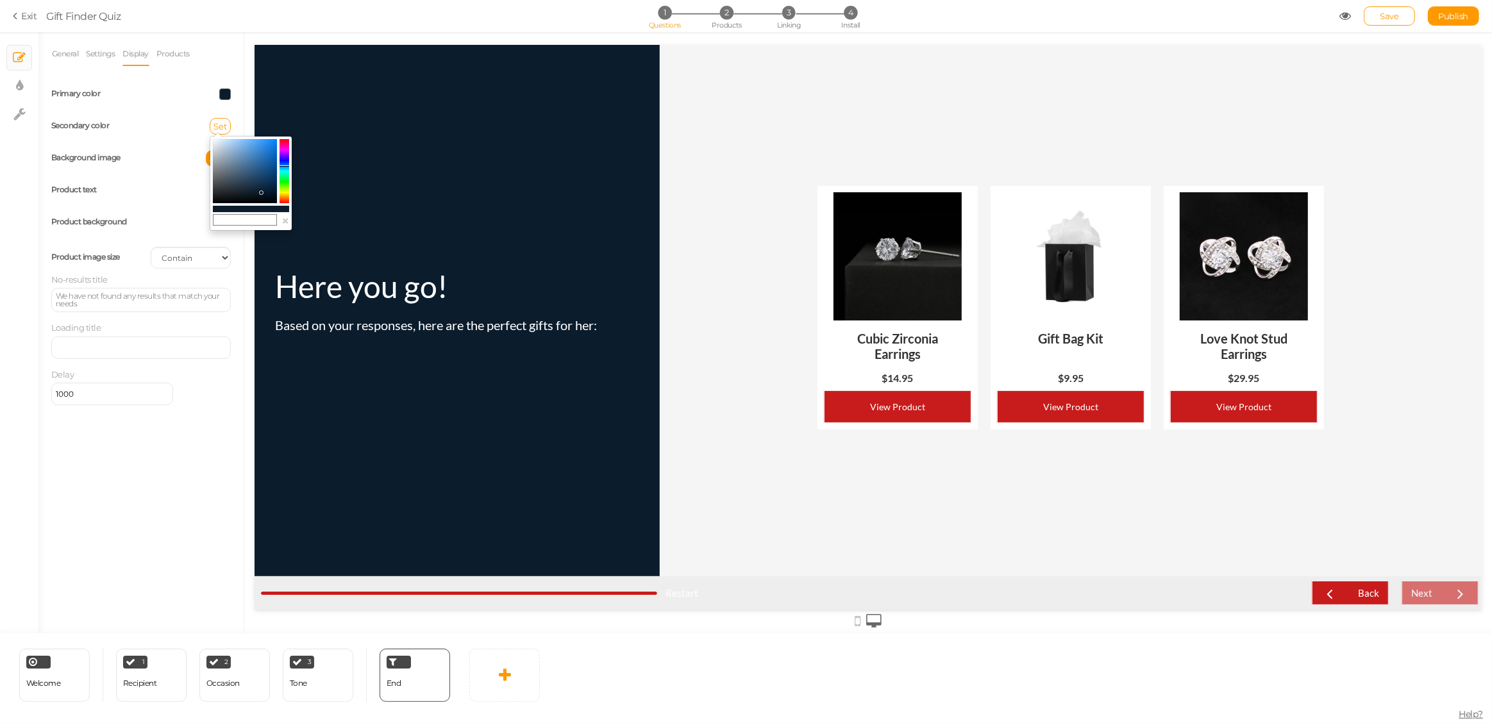
click at [246, 223] on input "text" at bounding box center [245, 220] width 64 height 12
type input "#ffffff"
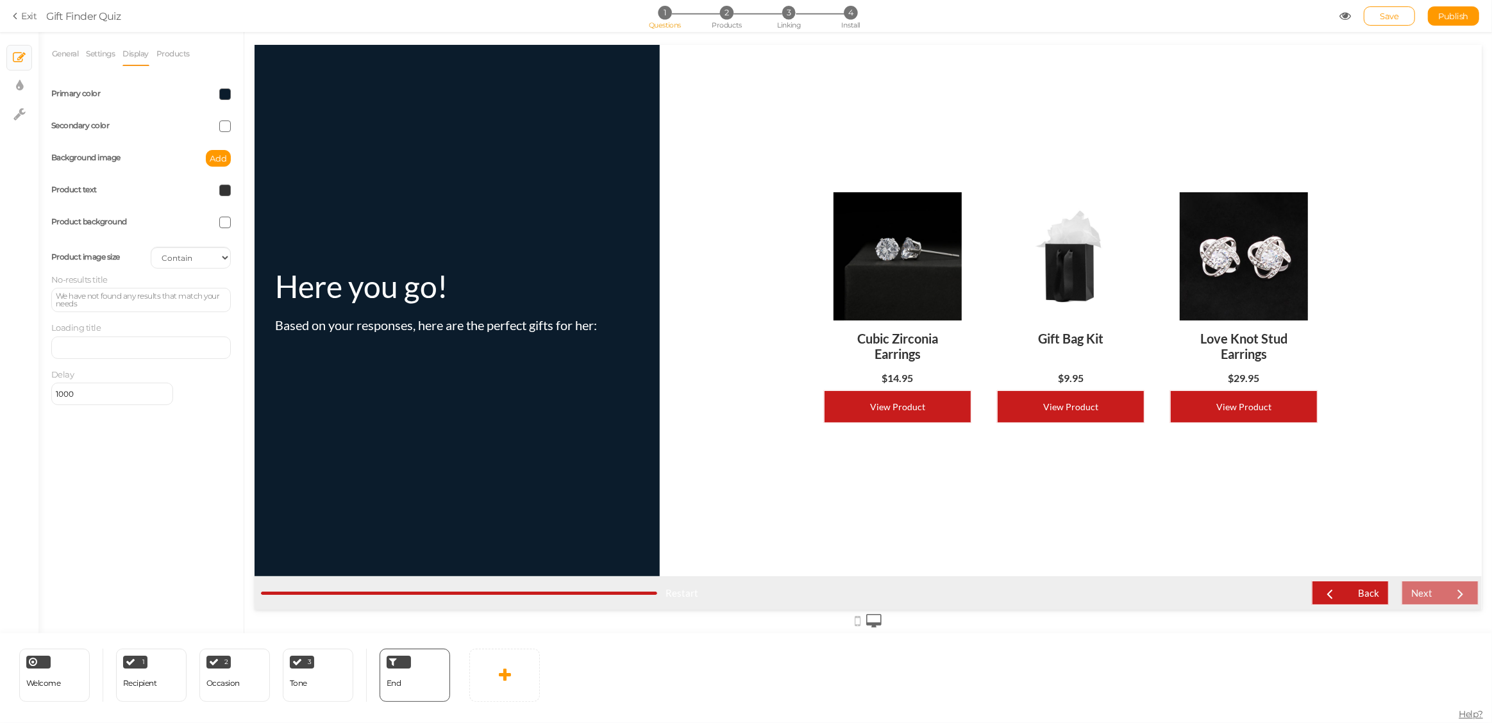
click at [224, 222] on span at bounding box center [225, 223] width 12 height 12
click at [194, 258] on select "Cover Contain Default" at bounding box center [191, 258] width 80 height 22
click at [181, 54] on link "Products" at bounding box center [173, 54] width 35 height 24
click at [56, 89] on icon at bounding box center [56, 86] width 17 height 6
click at [0, 0] on input "Activate slots" at bounding box center [0, 0] width 0 height 0
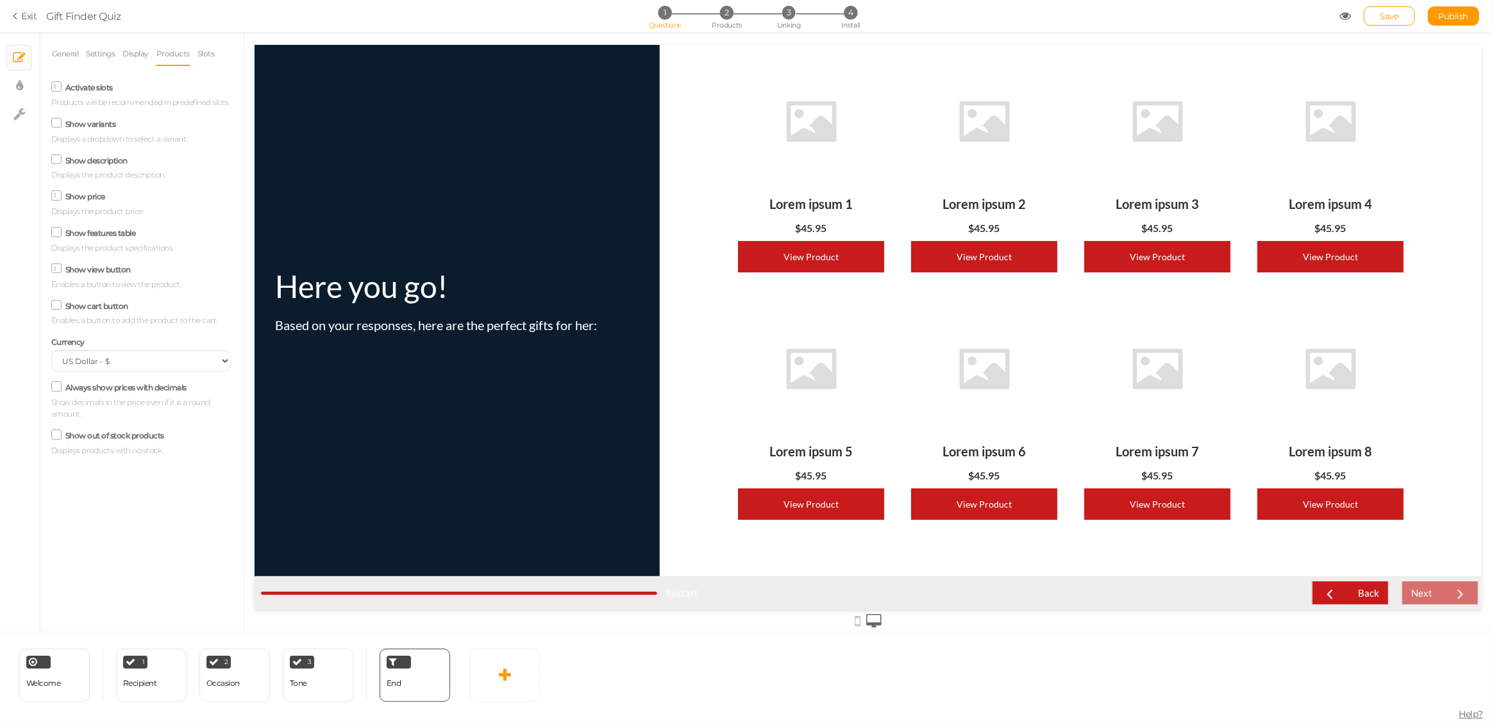
click at [56, 87] on icon at bounding box center [57, 87] width 6 height 0
click at [0, 0] on input "Activate slots" at bounding box center [0, 0] width 0 height 0
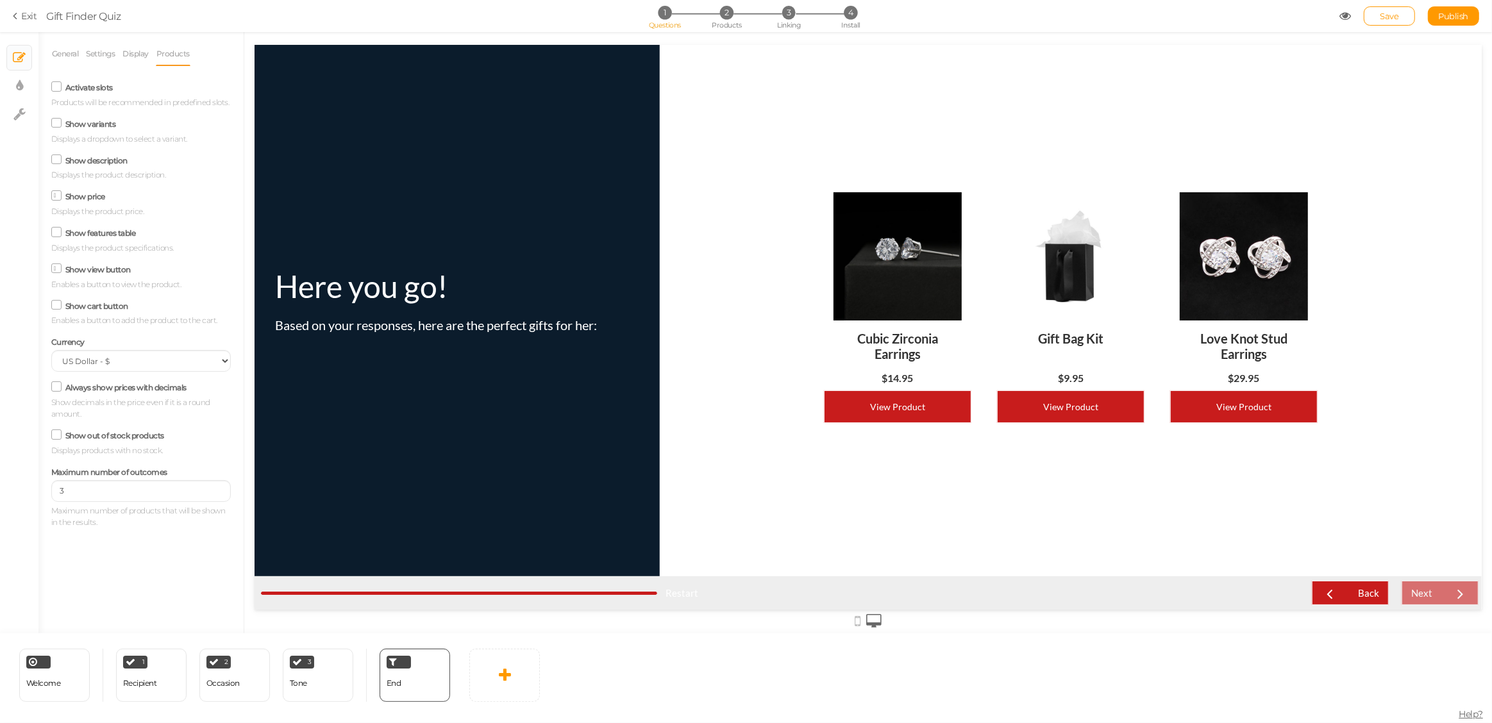
click at [60, 232] on icon at bounding box center [56, 232] width 17 height 6
click at [0, 0] on input "Show features table" at bounding box center [0, 0] width 0 height 0
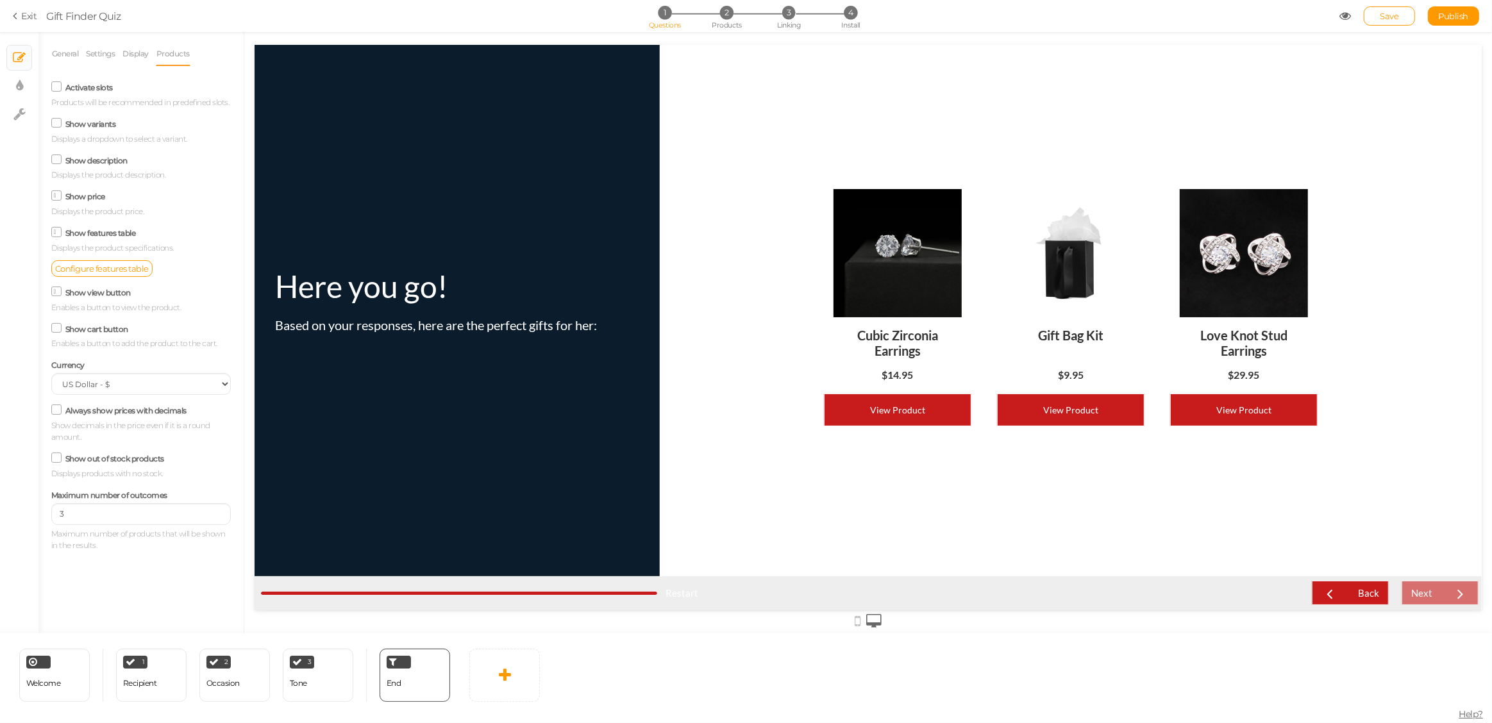
click at [60, 232] on span at bounding box center [56, 232] width 10 height 10
click at [0, 0] on input "Show features table" at bounding box center [0, 0] width 0 height 0
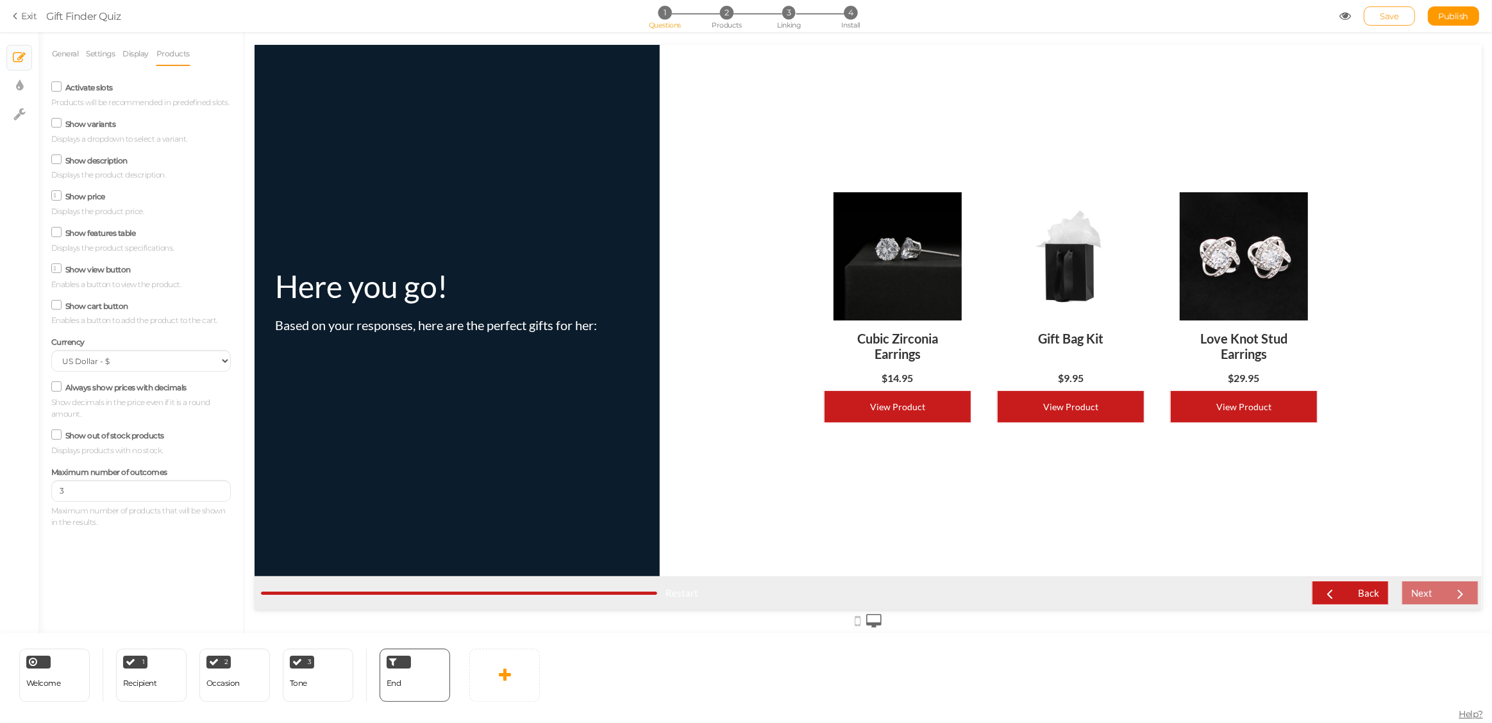
click at [1384, 16] on span "Save" at bounding box center [1389, 16] width 19 height 10
click at [730, 10] on span "2" at bounding box center [726, 12] width 13 height 13
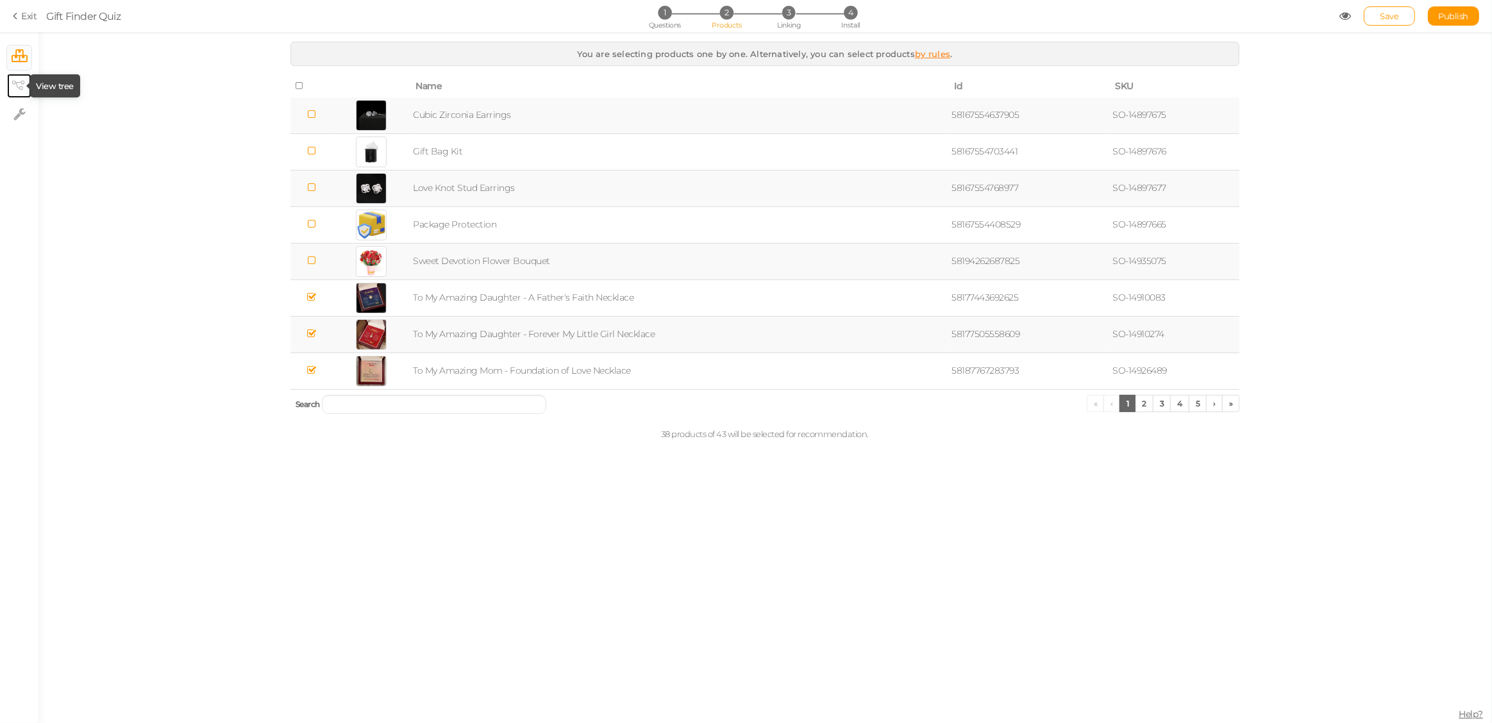
click at [19, 86] on icon at bounding box center [18, 86] width 13 height 10
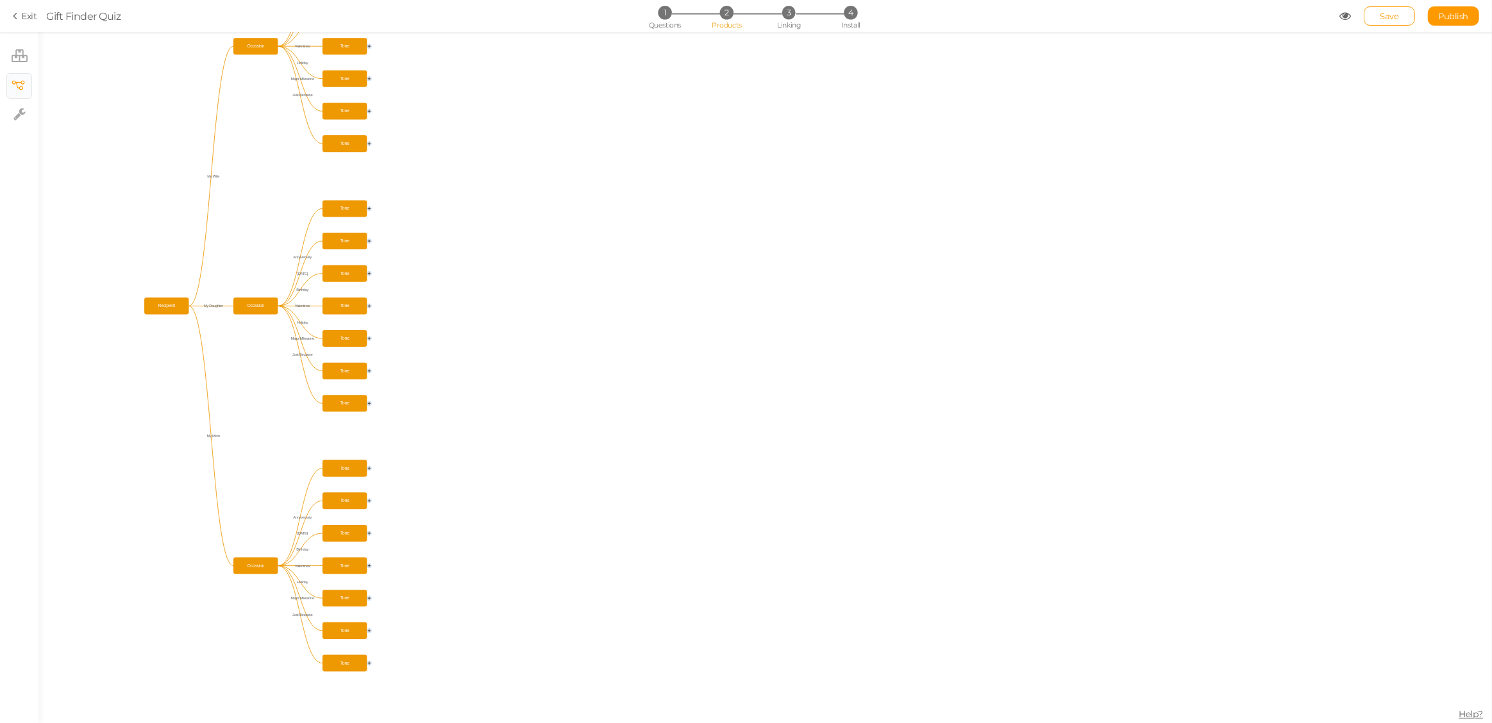
drag, startPoint x: 258, startPoint y: 167, endPoint x: 502, endPoint y: 171, distance: 244.3
click at [520, 170] on icon "Tone Tone Tone Tone Tone Tone Tone Occasion Tone Tone Tone Tone Tone Tone Tone …" at bounding box center [764, 377] width 1453 height 691
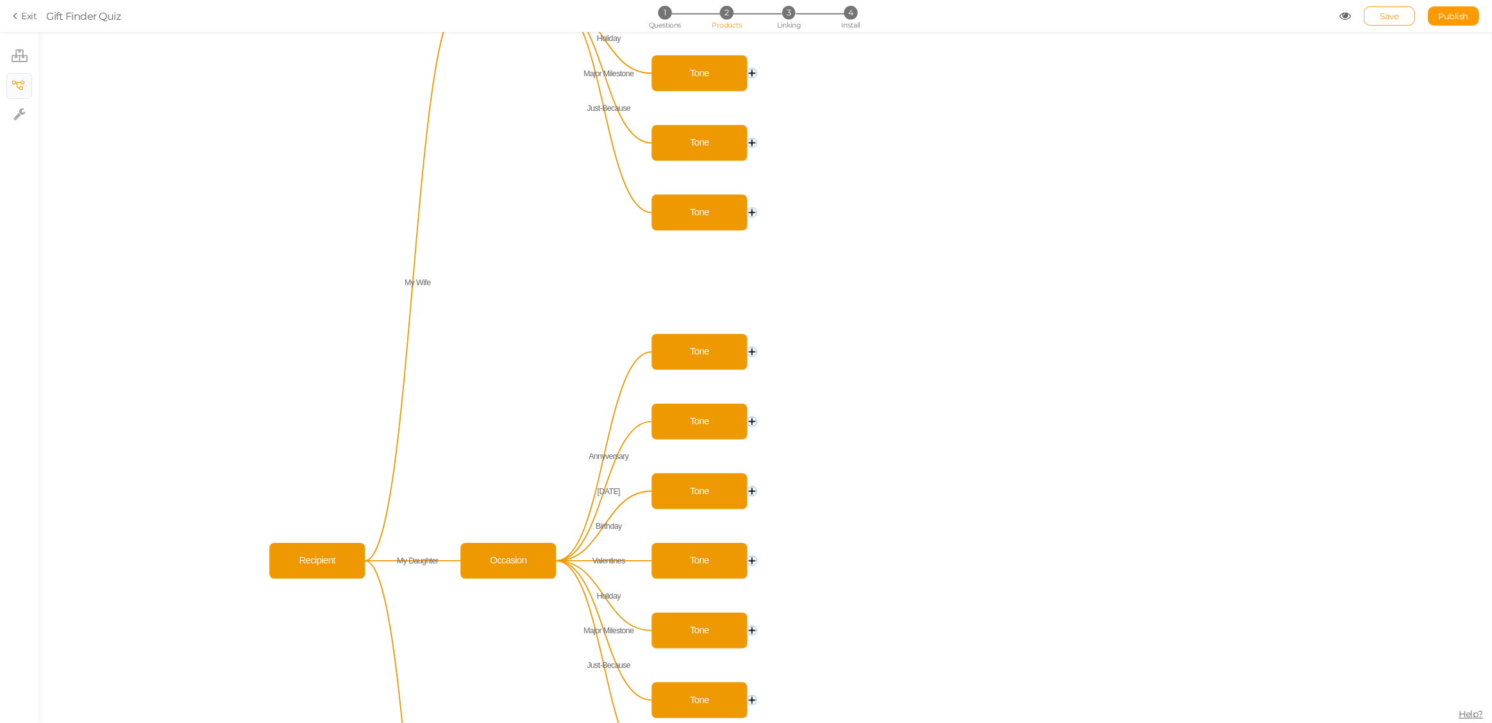
drag, startPoint x: 610, startPoint y: 160, endPoint x: 630, endPoint y: 324, distance: 165.3
click at [630, 324] on icon "Tone Tone Tone Tone Tone Tone Tone Occasion Tone Tone Tone Tone Tone Tone Tone …" at bounding box center [764, 377] width 1453 height 691
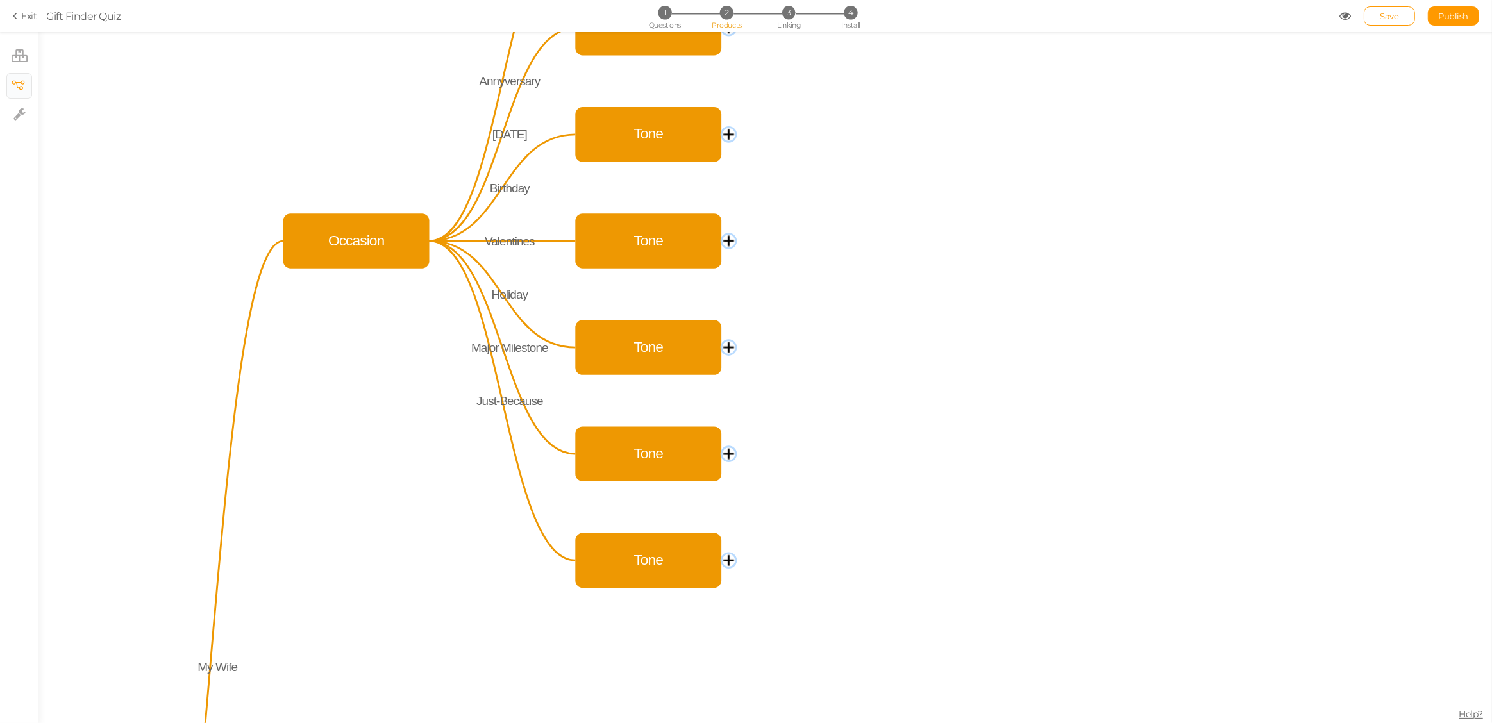
drag, startPoint x: 585, startPoint y: 161, endPoint x: 458, endPoint y: 421, distance: 289.3
click at [458, 421] on icon "Tone Tone Tone Tone Tone Tone Tone Occasion Tone Tone Tone Tone Tone Tone Tone …" at bounding box center [764, 377] width 1453 height 691
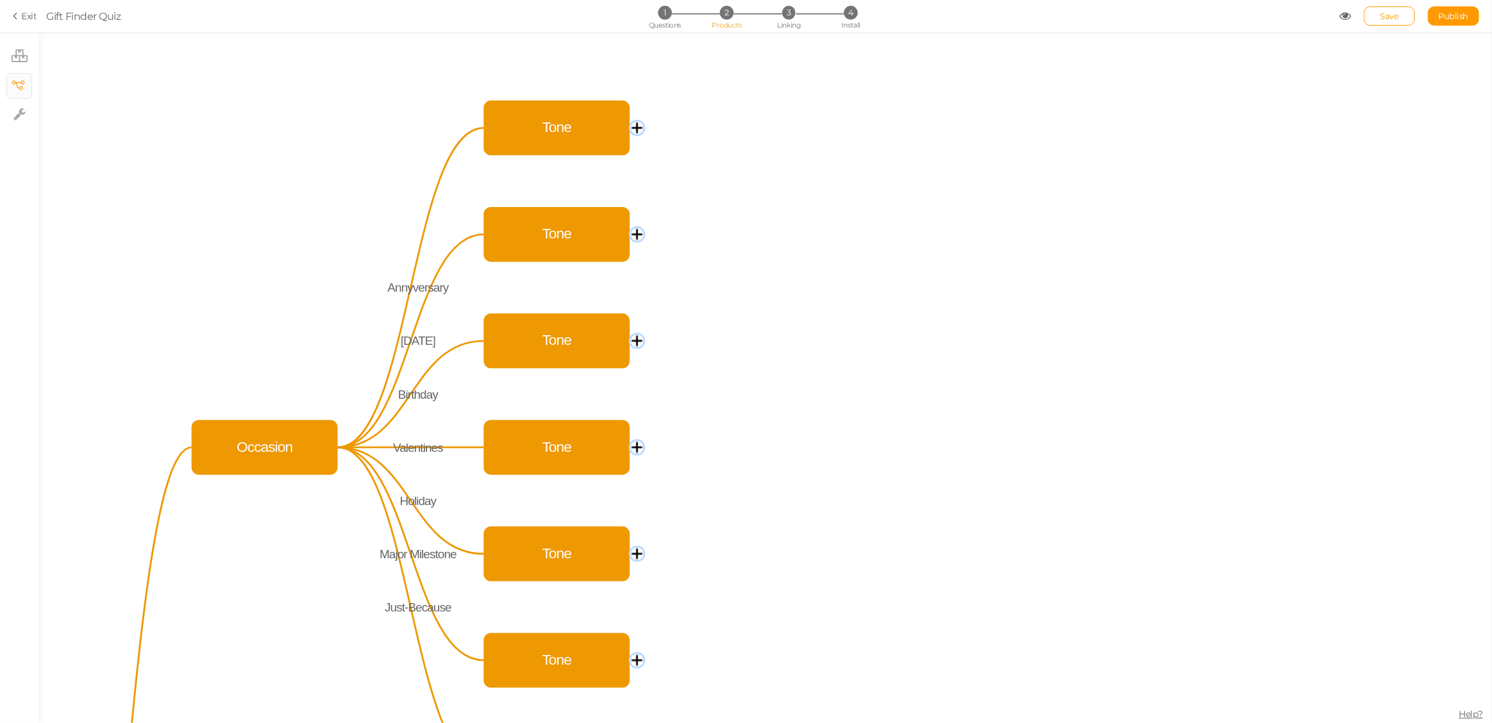
drag, startPoint x: 537, startPoint y: 201, endPoint x: 461, endPoint y: 392, distance: 205.7
click at [461, 392] on icon "Tone Tone Tone Tone Tone Tone Tone Occasion Tone Tone Tone Tone Tone Tone Tone …" at bounding box center [764, 377] width 1453 height 691
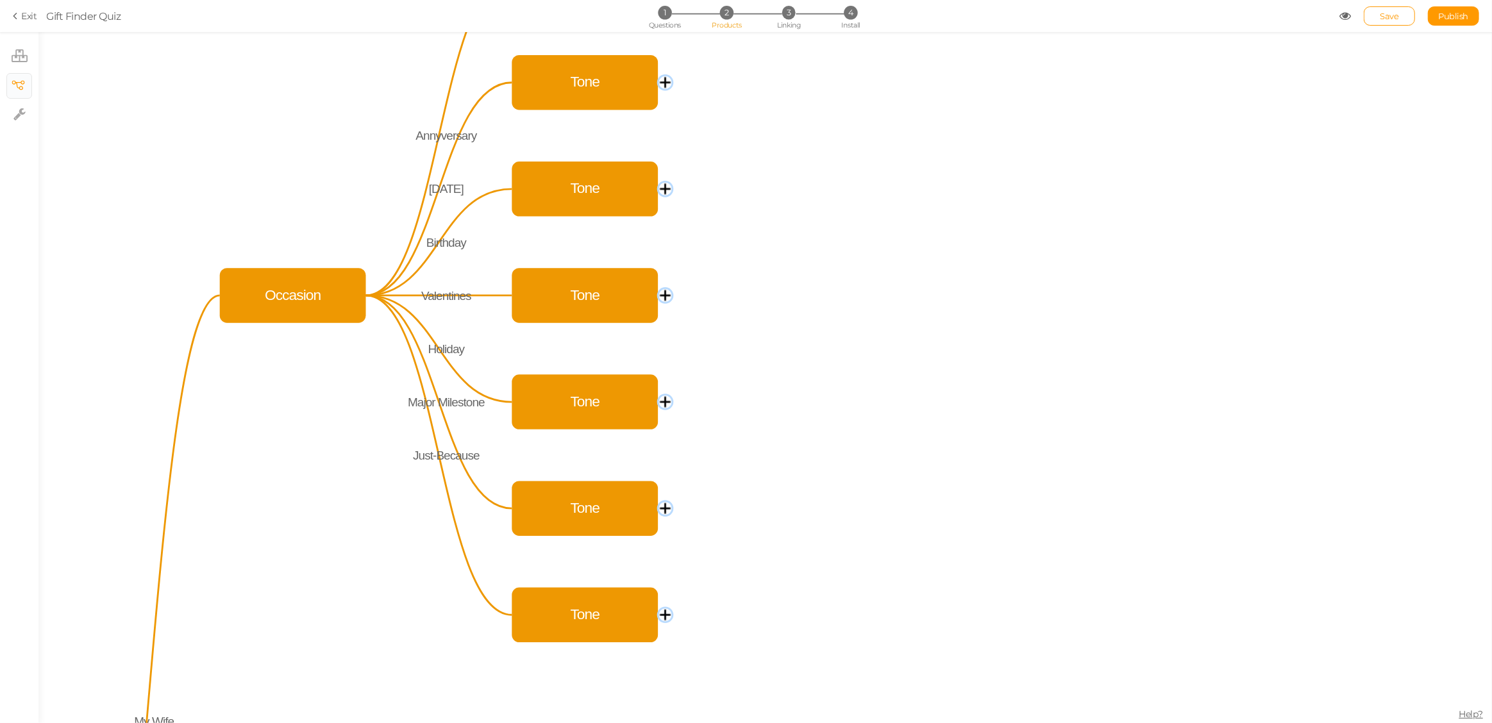
drag, startPoint x: 755, startPoint y: 444, endPoint x: 795, endPoint y: 239, distance: 209.0
click at [794, 242] on icon "Tone Tone Tone Tone Tone Tone Tone Occasion Tone Tone Tone Tone Tone Tone Tone …" at bounding box center [764, 377] width 1453 height 691
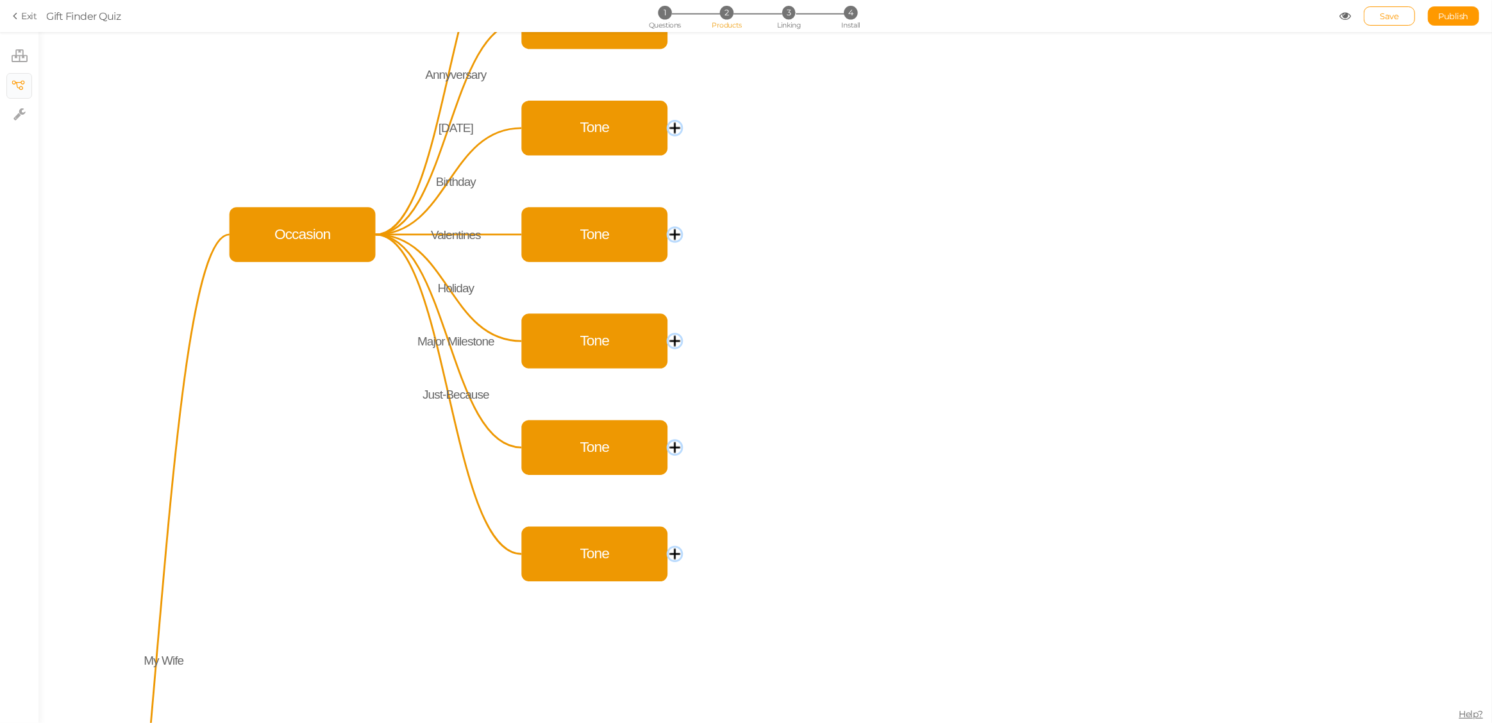
drag, startPoint x: 754, startPoint y: 419, endPoint x: 773, endPoint y: 220, distance: 200.3
click at [772, 231] on icon "Tone Tone Tone Tone Tone Tone Tone Occasion Tone Tone Tone Tone Tone Tone Tone …" at bounding box center [764, 377] width 1453 height 691
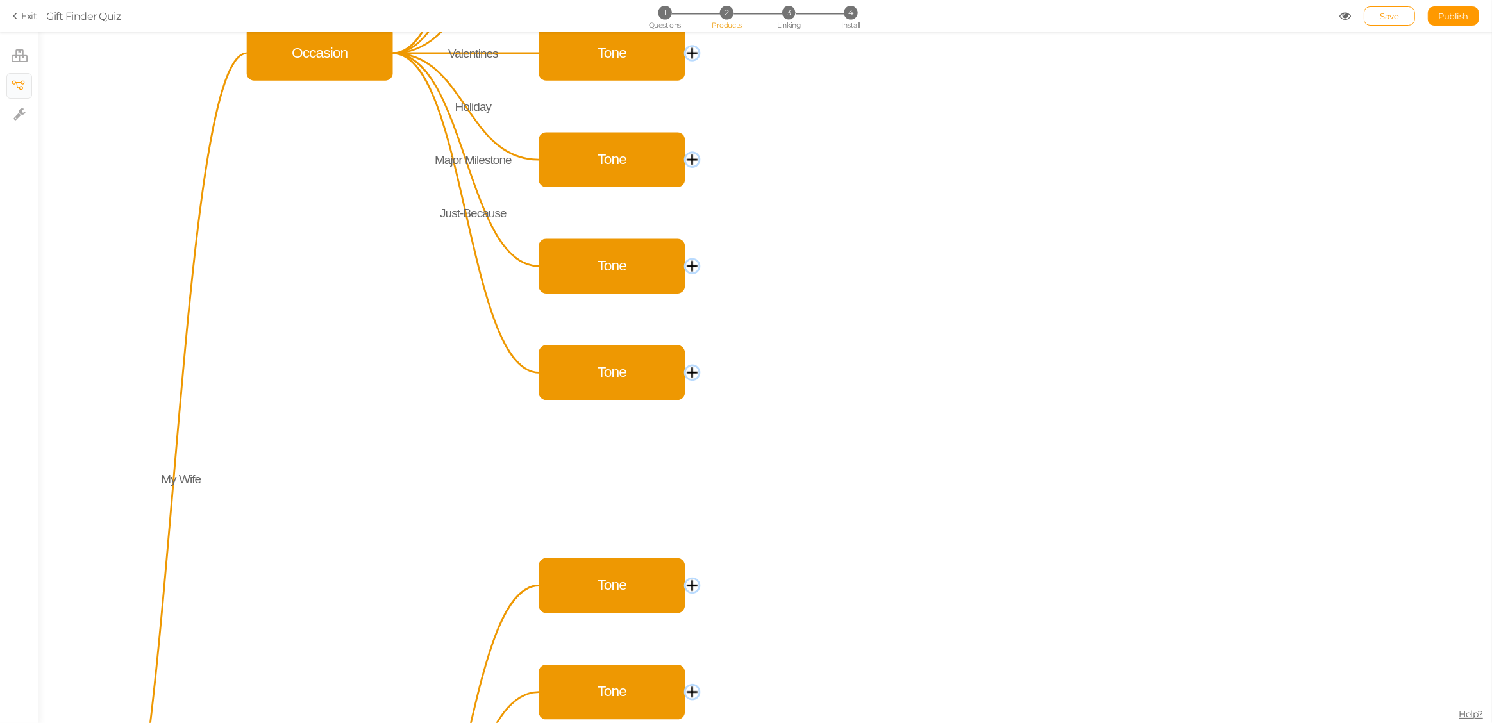
drag, startPoint x: 729, startPoint y: 426, endPoint x: 744, endPoint y: 235, distance: 191.6
click at [743, 242] on icon "Tone Tone Tone Tone Tone Tone Tone Occasion Tone Tone Tone Tone Tone Tone Tone …" at bounding box center [764, 377] width 1453 height 691
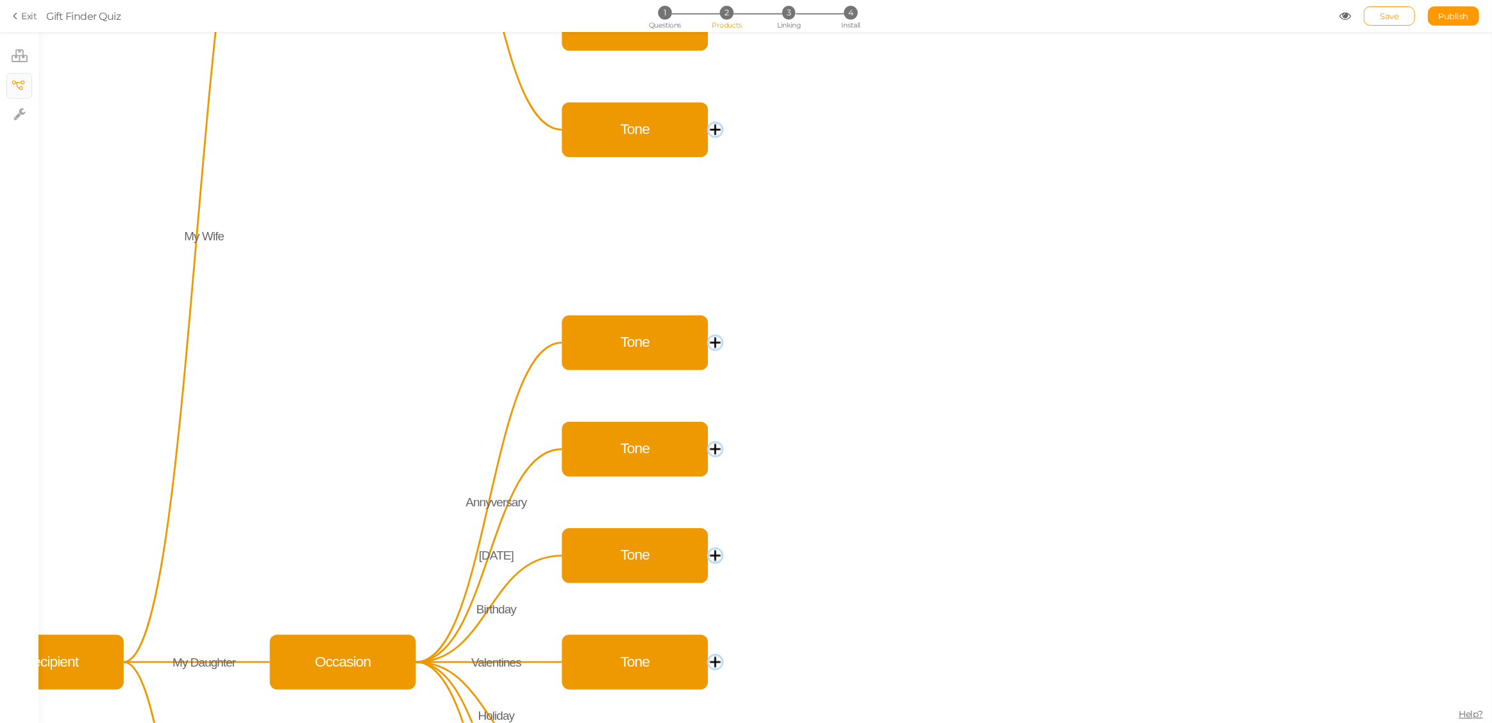
drag, startPoint x: 731, startPoint y: 387, endPoint x: 762, endPoint y: 237, distance: 152.5
click at [760, 237] on icon "Tone Tone Tone Tone Tone Tone Tone Occasion Tone Tone Tone Tone Tone Tone Tone …" at bounding box center [764, 377] width 1453 height 691
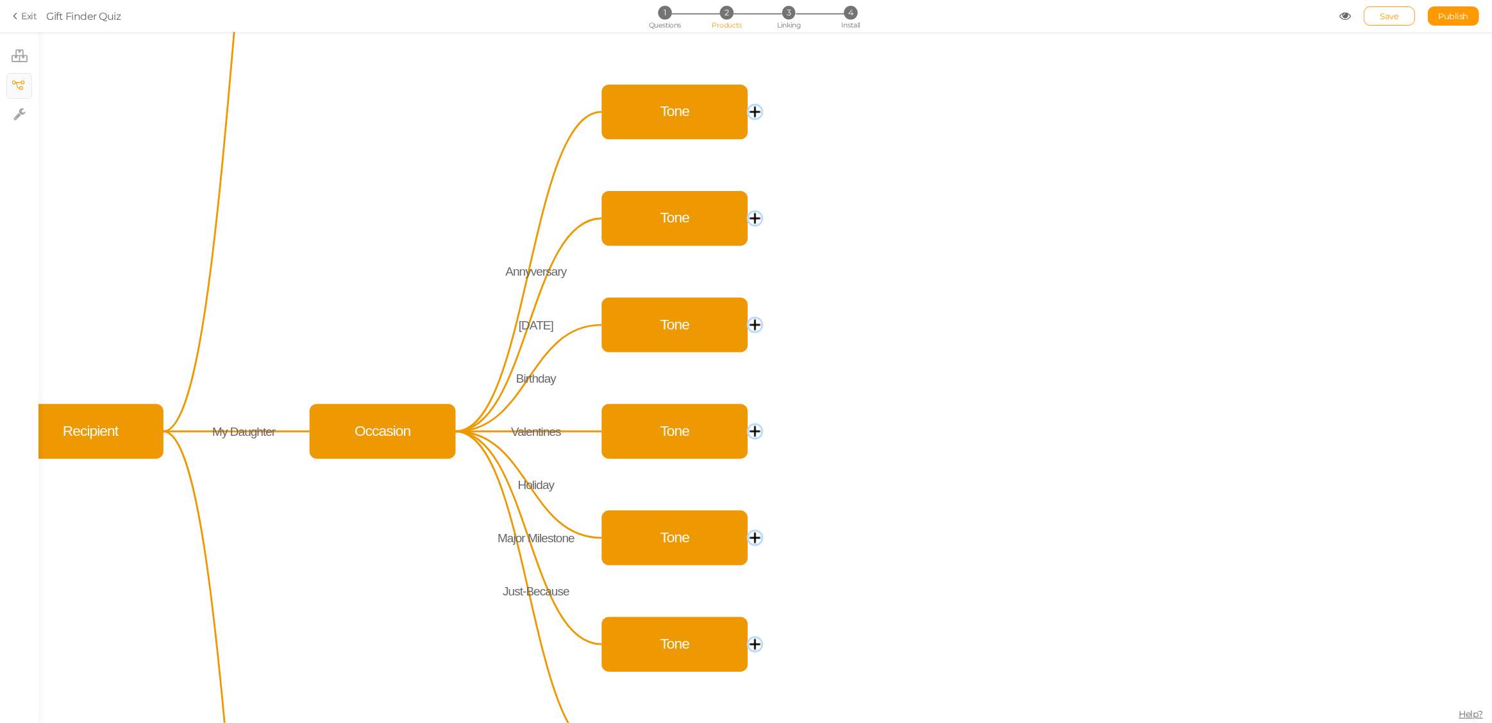
drag, startPoint x: 743, startPoint y: 351, endPoint x: 764, endPoint y: 238, distance: 115.3
click at [764, 236] on icon "Tone Tone Tone Tone Tone Tone Tone Occasion Tone Tone Tone Tone Tone Tone Tone …" at bounding box center [764, 377] width 1453 height 691
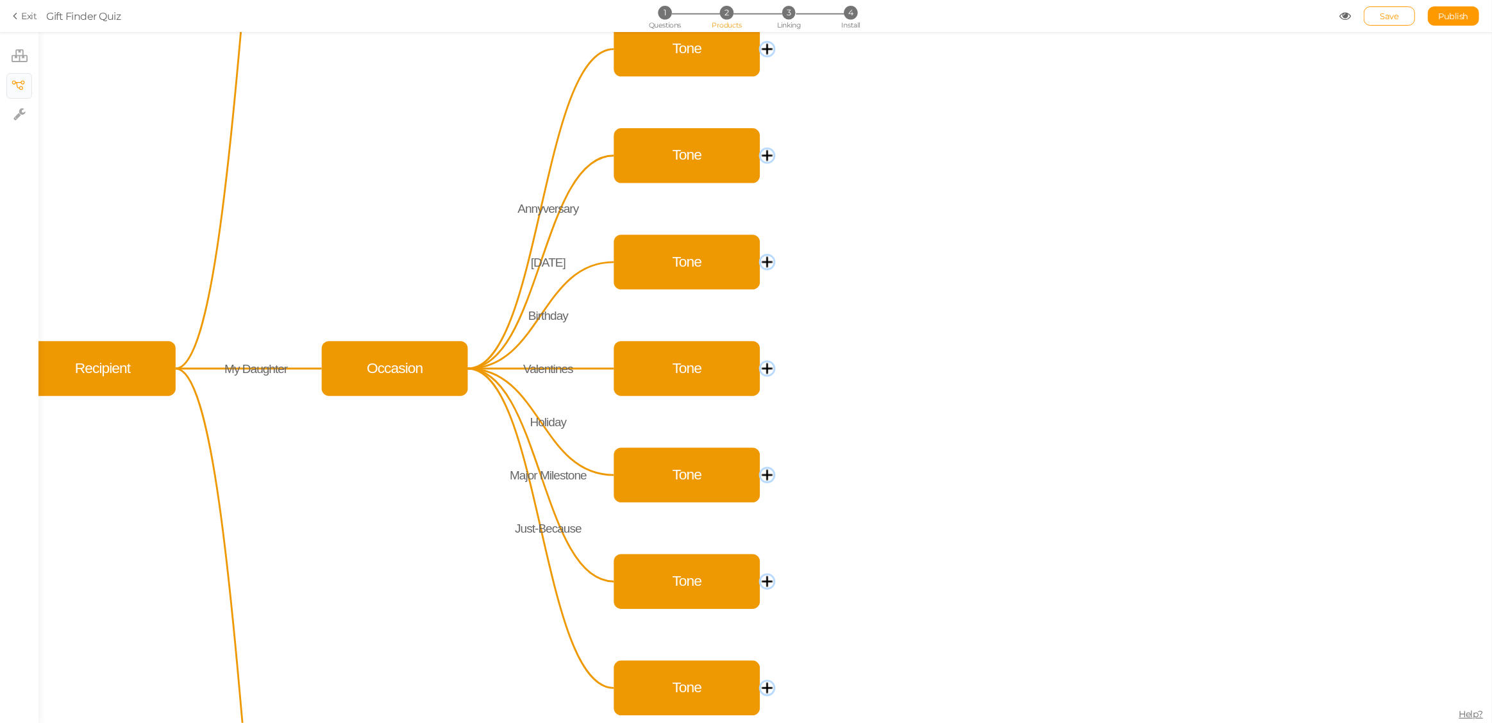
click at [549, 162] on icon "Tone Tone Tone Tone Tone Tone Tone Occasion Tone Tone Tone Tone Tone Tone Tone …" at bounding box center [764, 377] width 1453 height 691
click at [548, 174] on icon at bounding box center [541, 208] width 146 height 319
click at [19, 117] on icon at bounding box center [19, 114] width 12 height 13
select select "en"
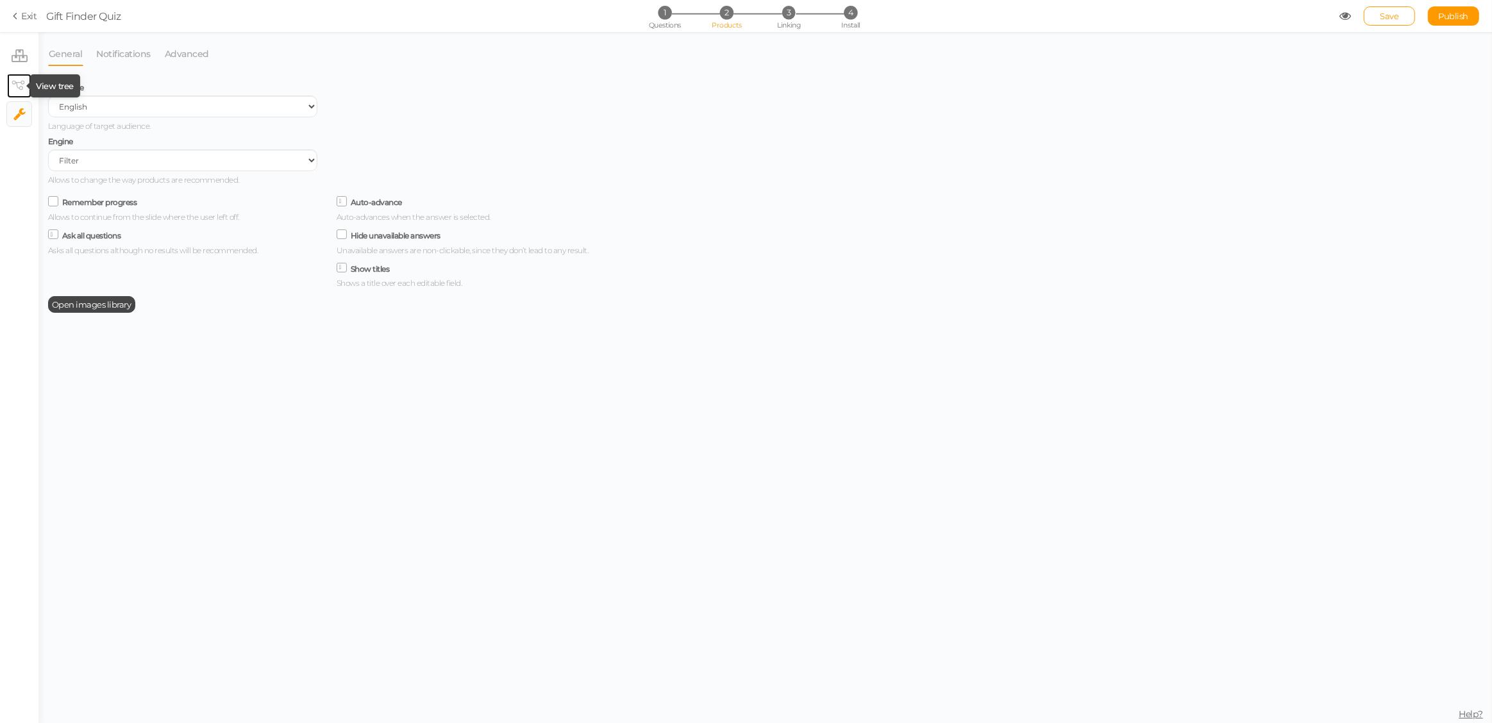
click at [20, 87] on icon at bounding box center [18, 86] width 13 height 10
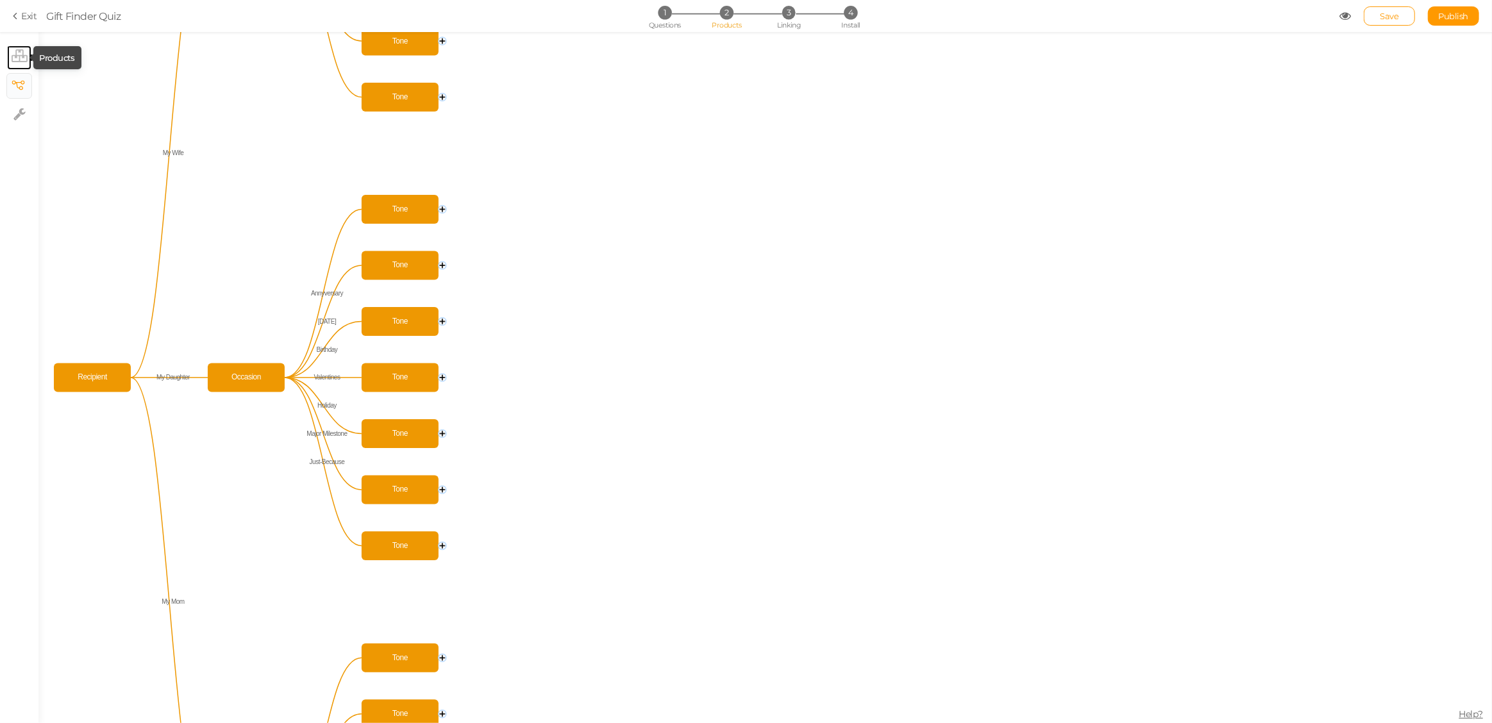
click at [20, 57] on icon at bounding box center [20, 55] width 16 height 13
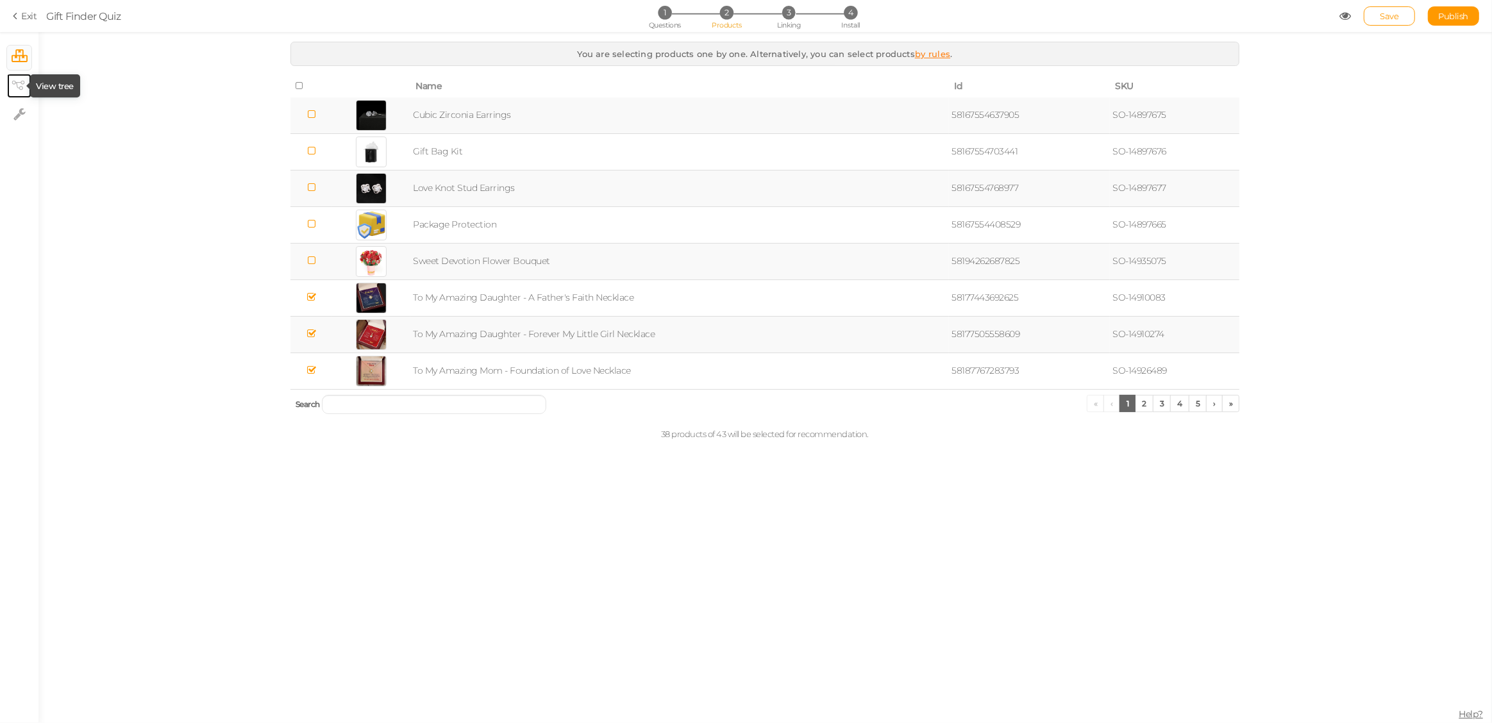
click at [17, 81] on icon at bounding box center [18, 86] width 13 height 10
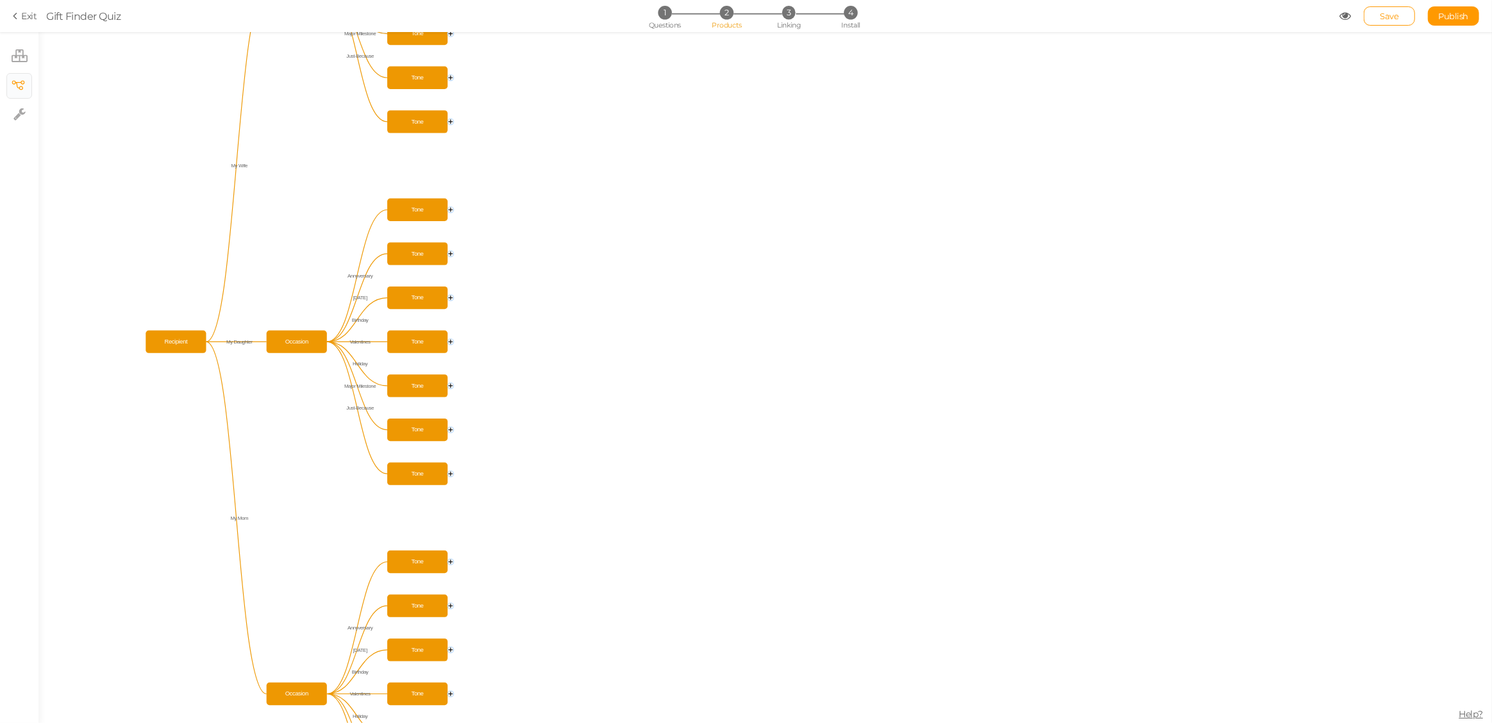
click at [451, 78] on circle at bounding box center [451, 78] width 6 height 6
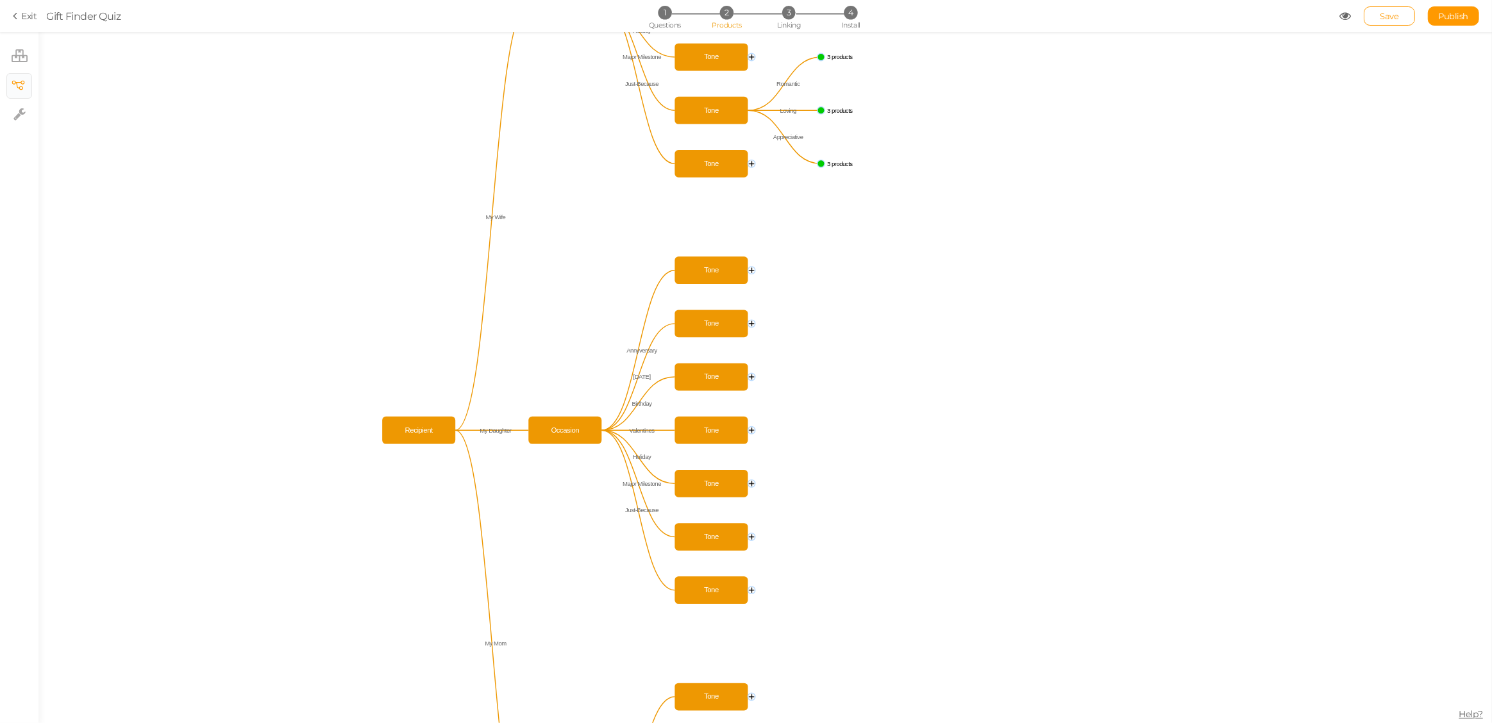
drag, startPoint x: 787, startPoint y: 509, endPoint x: 795, endPoint y: 211, distance: 298.2
click at [795, 211] on icon "Tone Tone Tone Tone Tone Tone Tone Occasion Tone Tone Tone Tone Tone Tone Tone …" at bounding box center [764, 377] width 1453 height 691
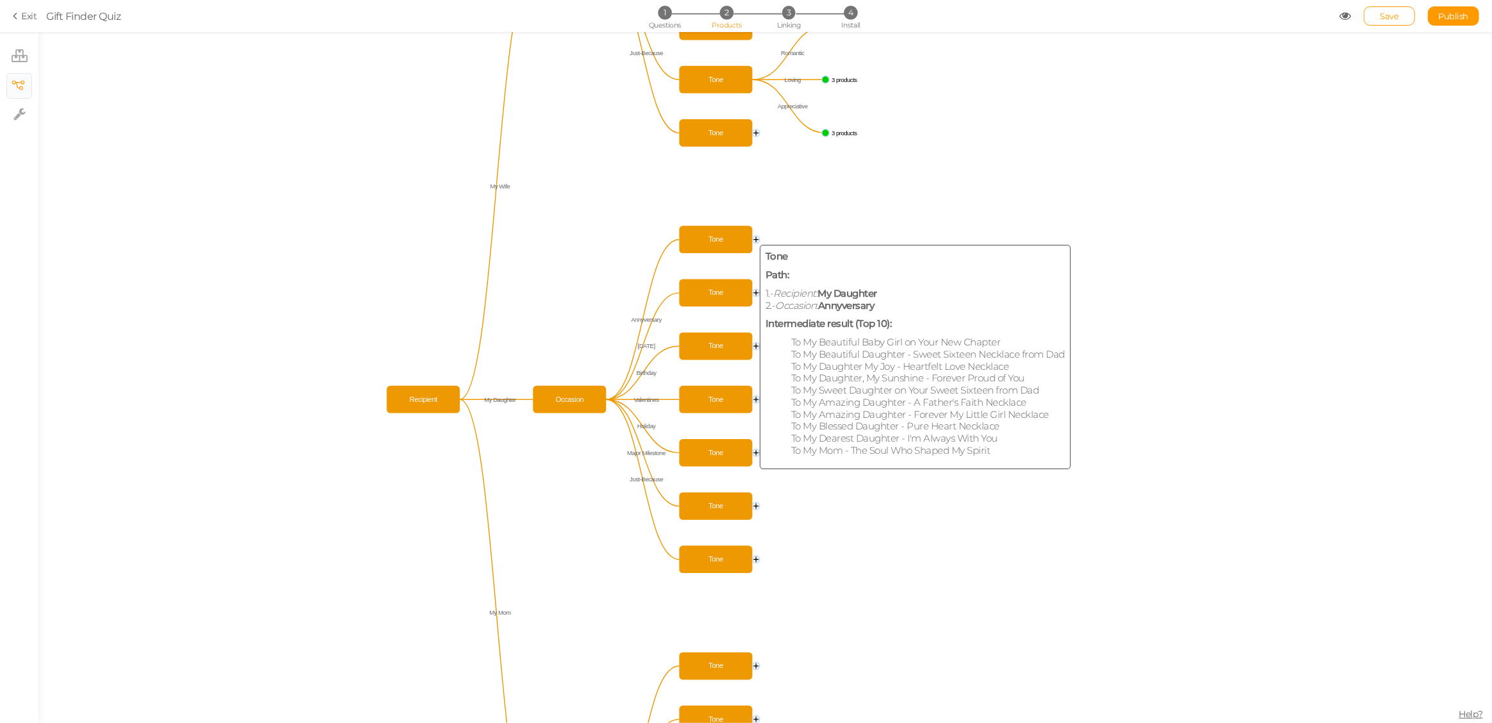
click at [697, 237] on span "Tone" at bounding box center [715, 239] width 67 height 21
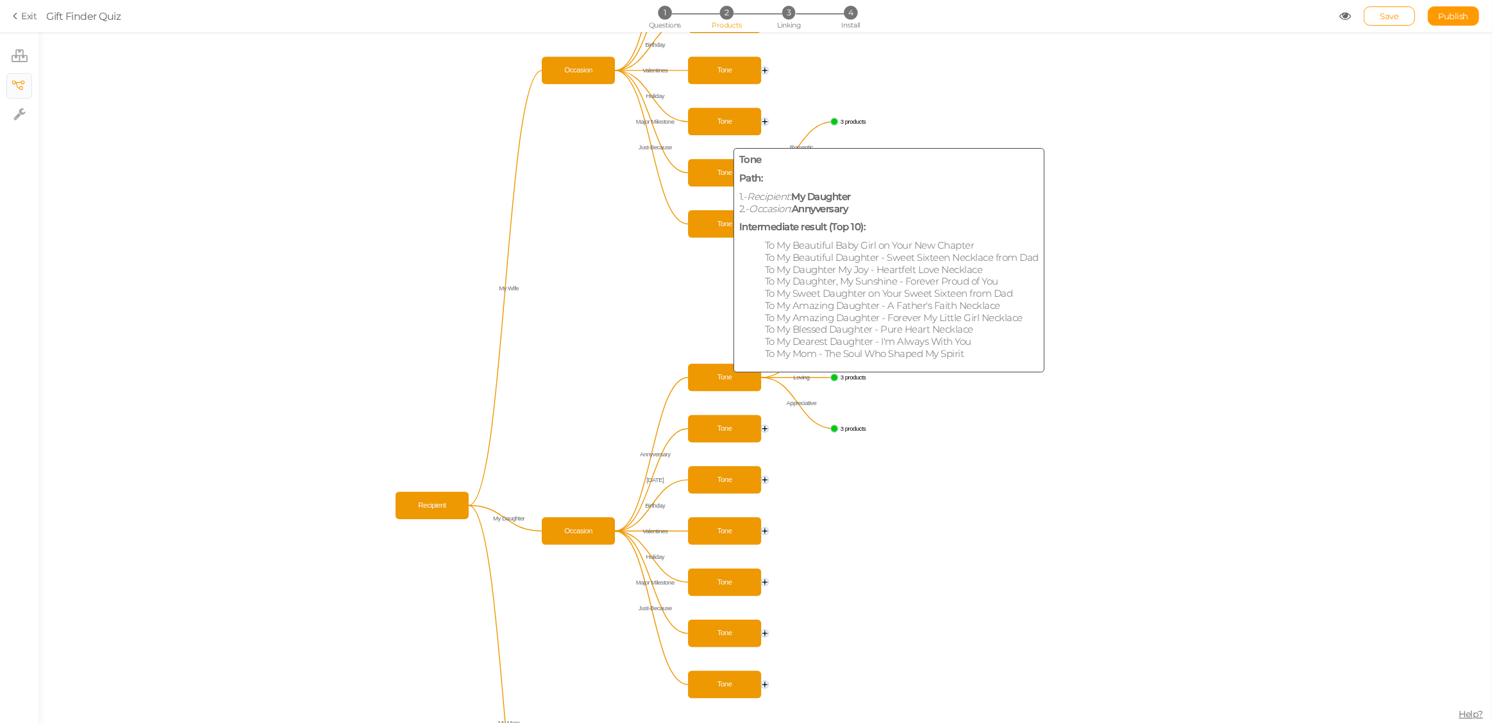
click at [705, 372] on span "Tone" at bounding box center [724, 377] width 67 height 21
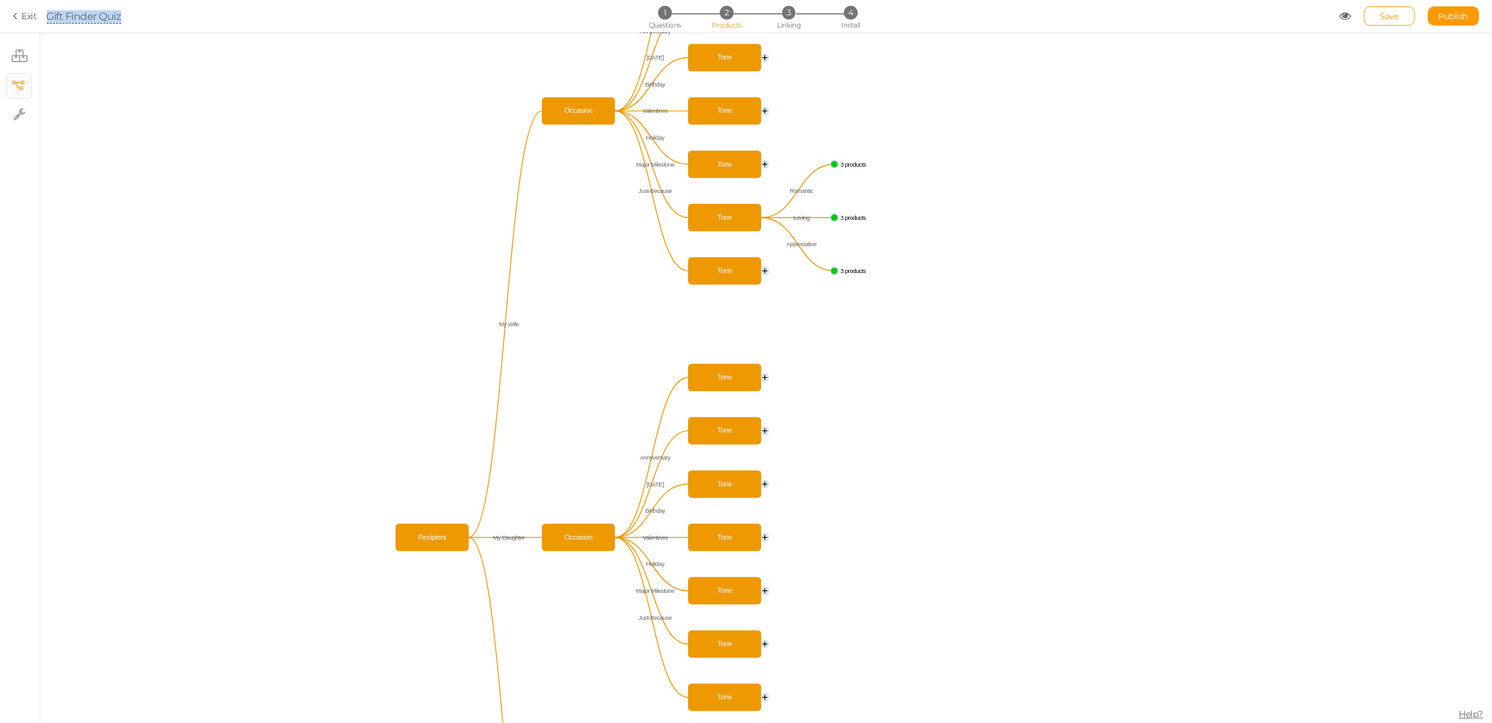
drag, startPoint x: 24, startPoint y: 18, endPoint x: 262, endPoint y: 105, distance: 253.1
click at [262, 104] on div "Exit Gift Finder Quiz 1 Questions 2 Products 3 Linking 4 Install Save Publish ×…" at bounding box center [746, 377] width 1492 height 691
click at [1376, 11] on link "Save" at bounding box center [1389, 15] width 51 height 19
click at [21, 54] on icon at bounding box center [20, 55] width 16 height 13
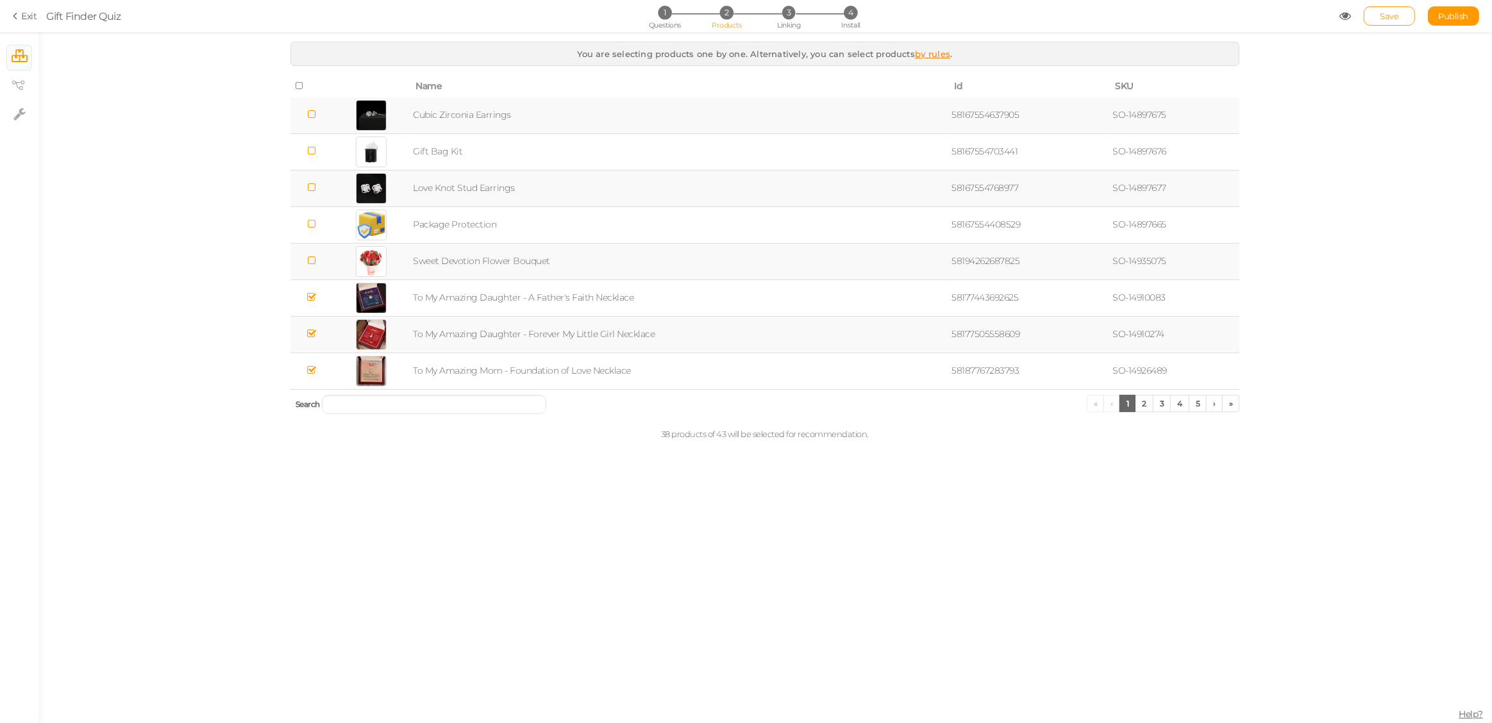
click at [17, 13] on icon at bounding box center [17, 16] width 9 height 12
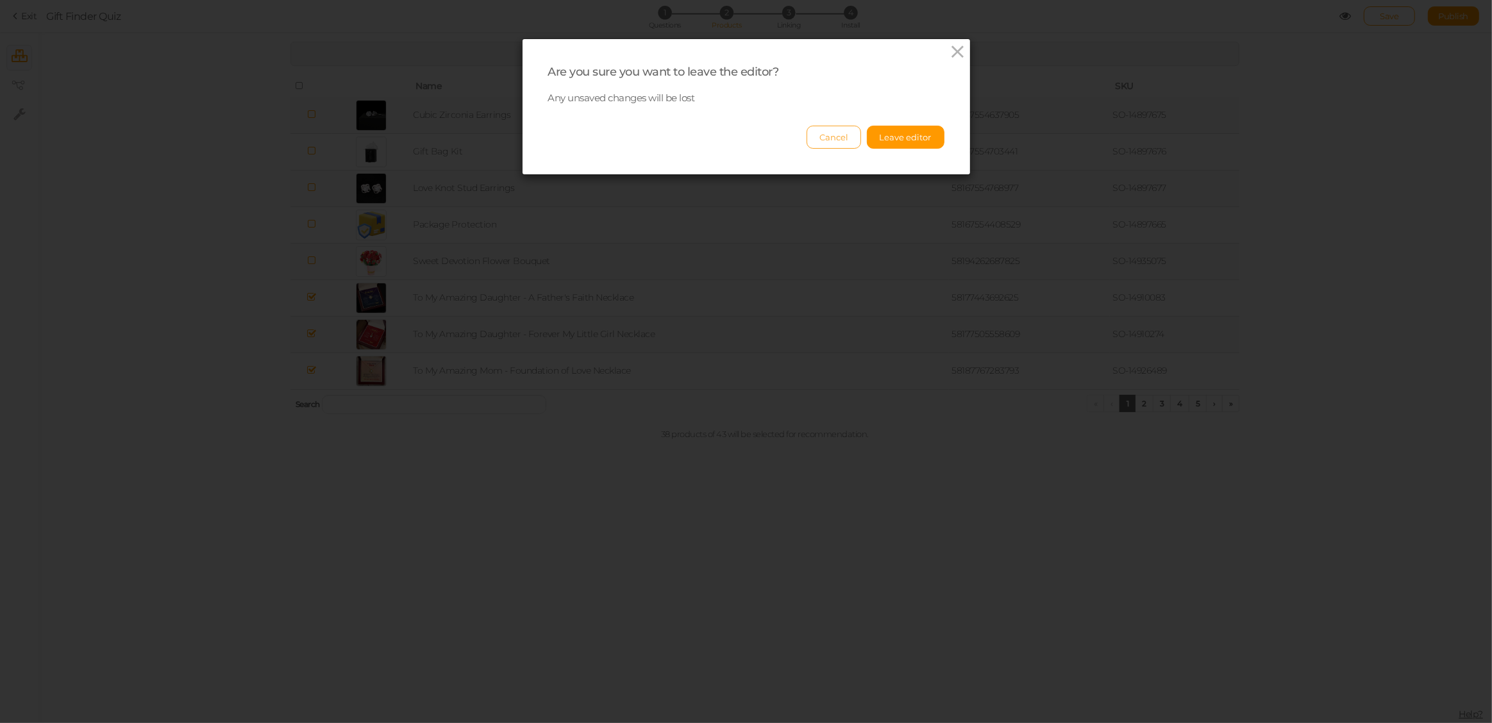
click at [830, 135] on button "Cancel" at bounding box center [834, 137] width 54 height 23
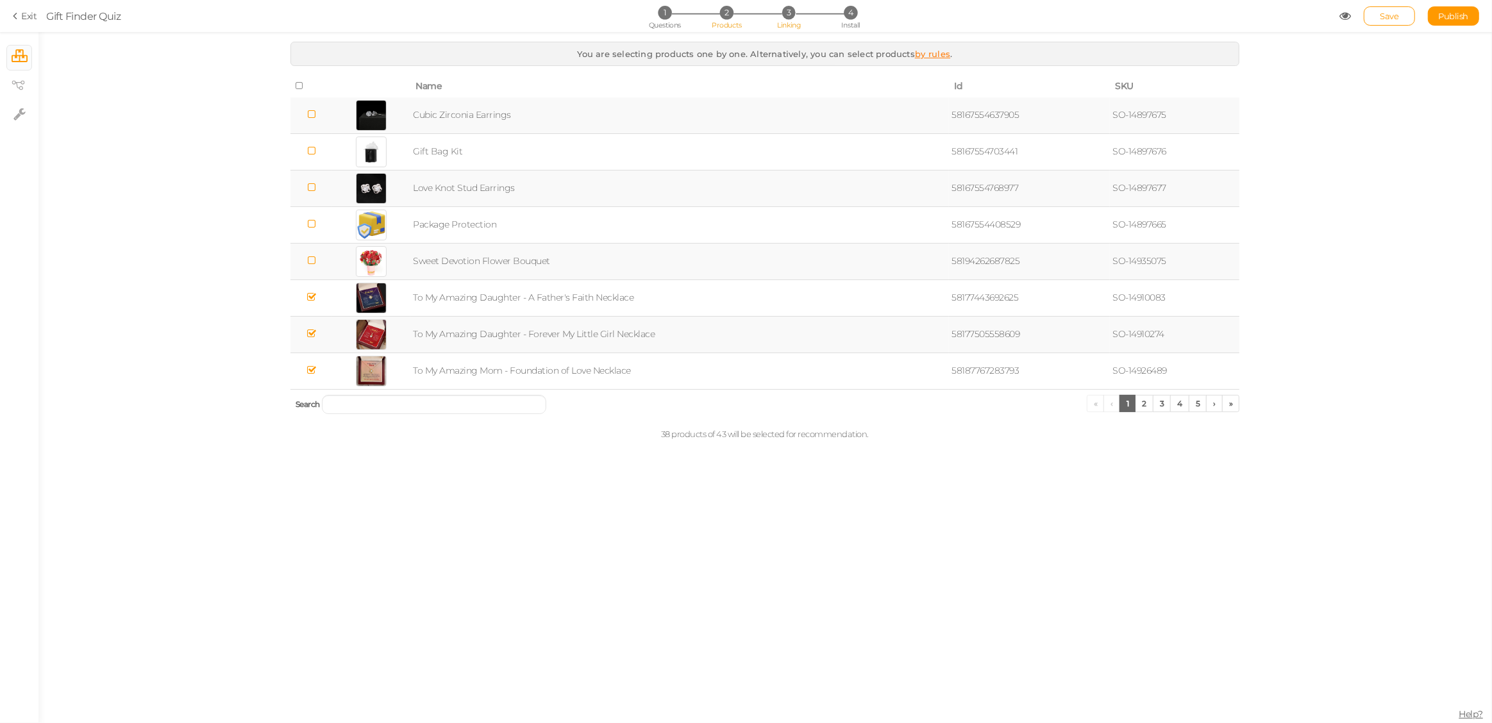
click at [789, 11] on span "3" at bounding box center [788, 12] width 13 height 13
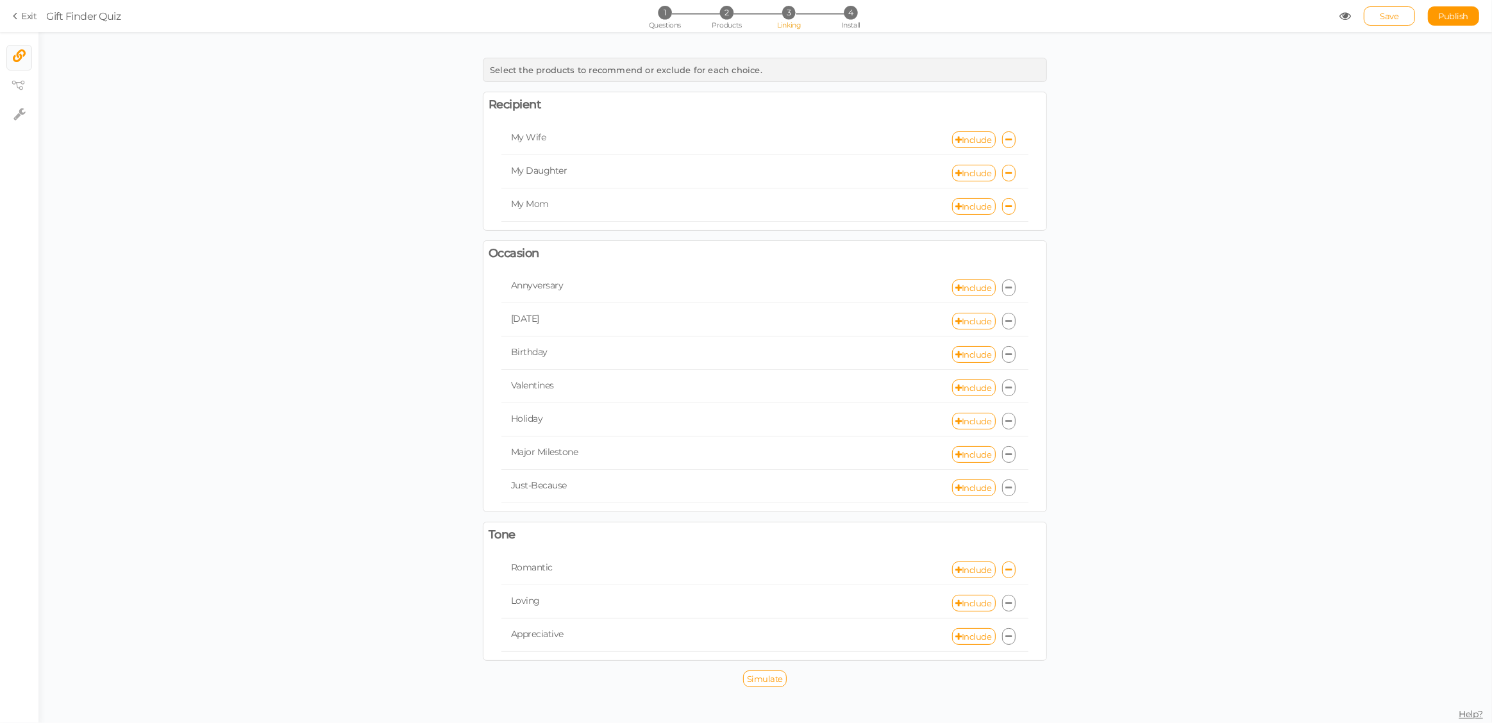
click at [1009, 285] on icon at bounding box center [1009, 288] width 6 height 8
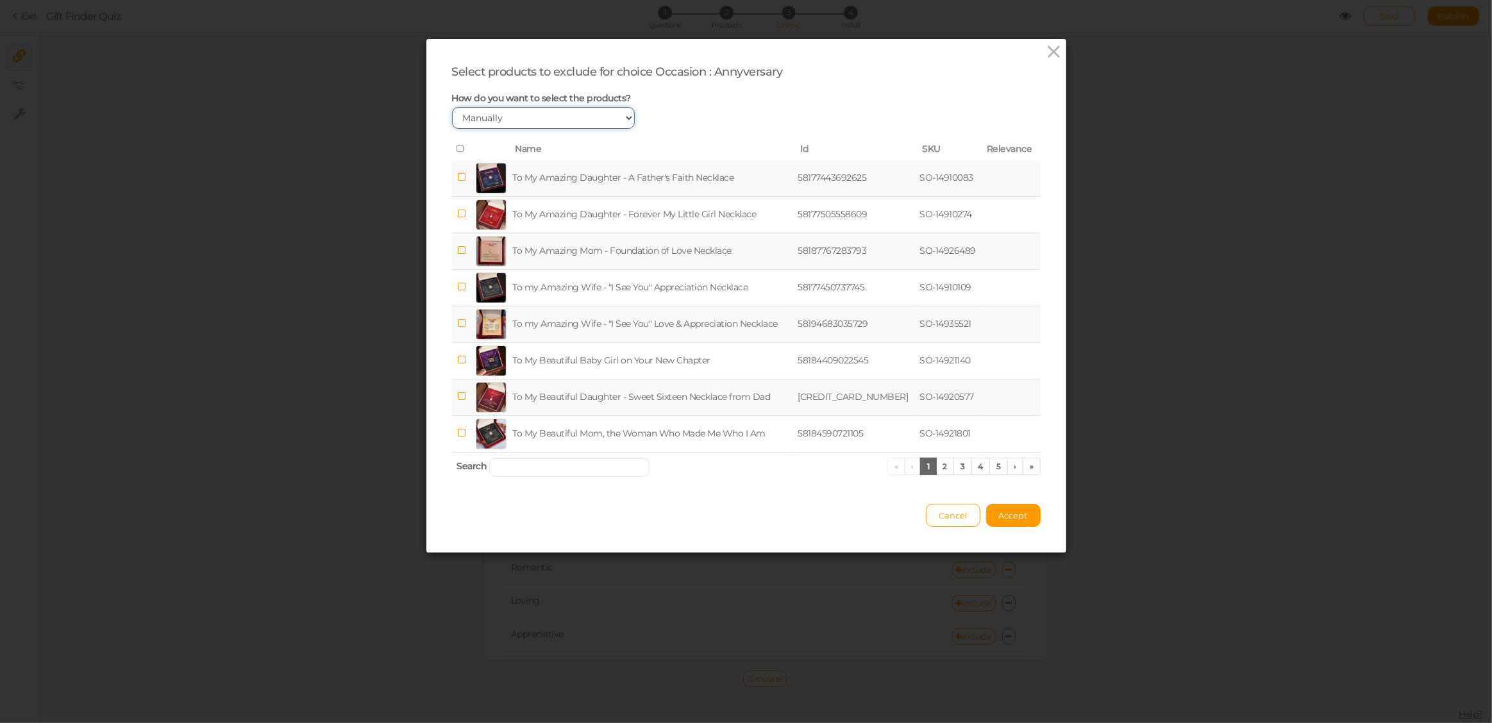
click at [609, 119] on select "Manually By tags By price" at bounding box center [543, 118] width 183 height 22
select select "expr"
click at [452, 107] on select "Manually By tags By price" at bounding box center [543, 118] width 183 height 22
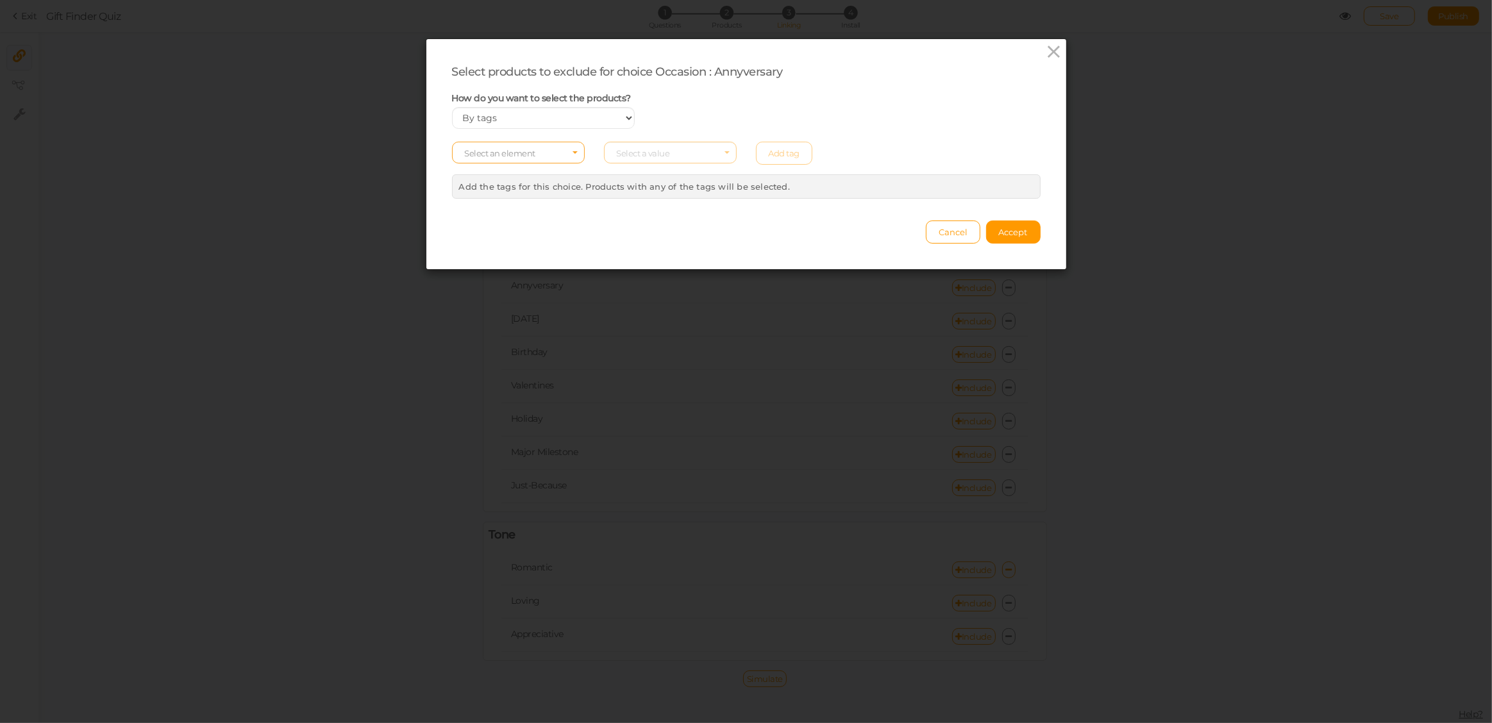
click at [551, 155] on span "Select an element" at bounding box center [518, 153] width 133 height 22
click at [514, 174] on span "col" at bounding box center [518, 173] width 131 height 15
click at [667, 151] on span "Select a value" at bounding box center [670, 153] width 133 height 22
click at [810, 120] on div "How do you want to select the products? Manually By tags By price" at bounding box center [746, 110] width 608 height 37
click at [942, 235] on span "Cancel" at bounding box center [953, 232] width 29 height 10
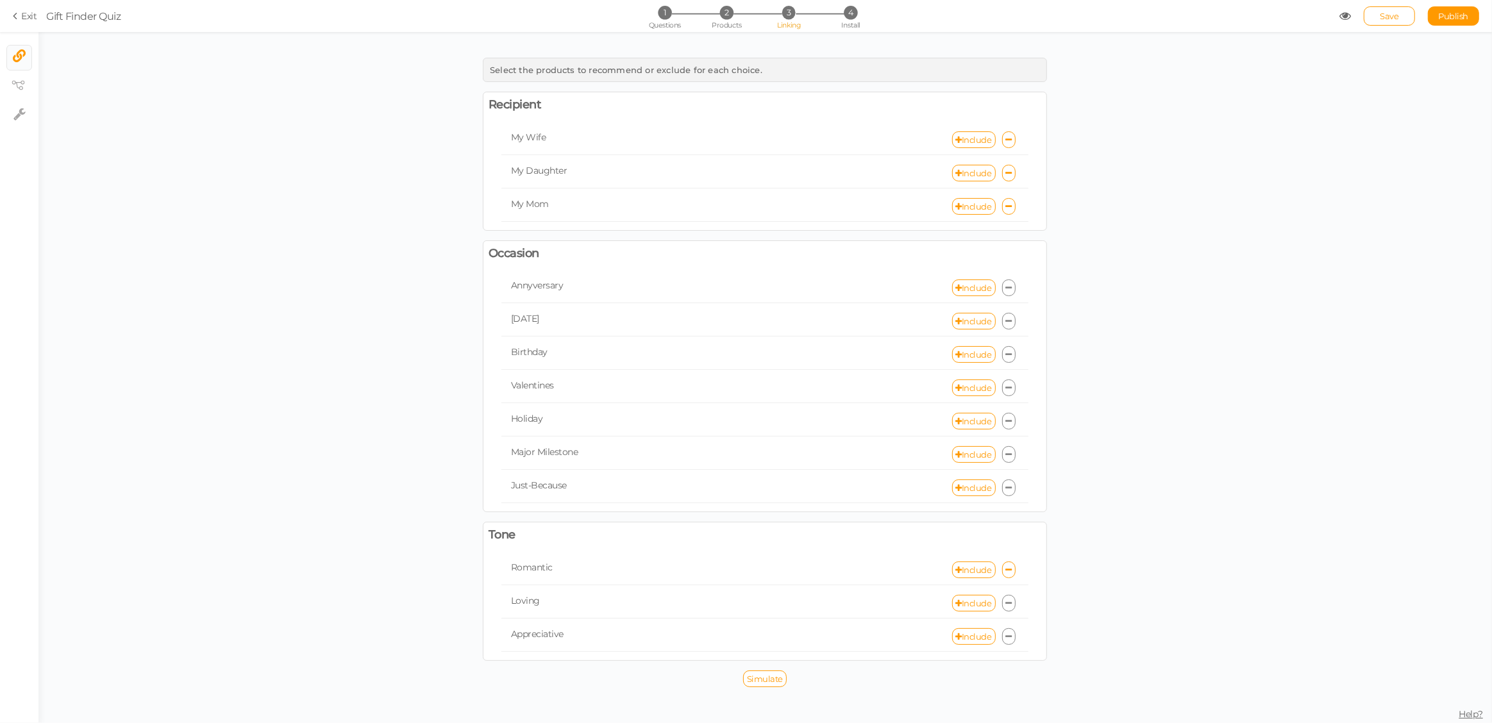
click at [1008, 387] on icon at bounding box center [1009, 388] width 6 height 8
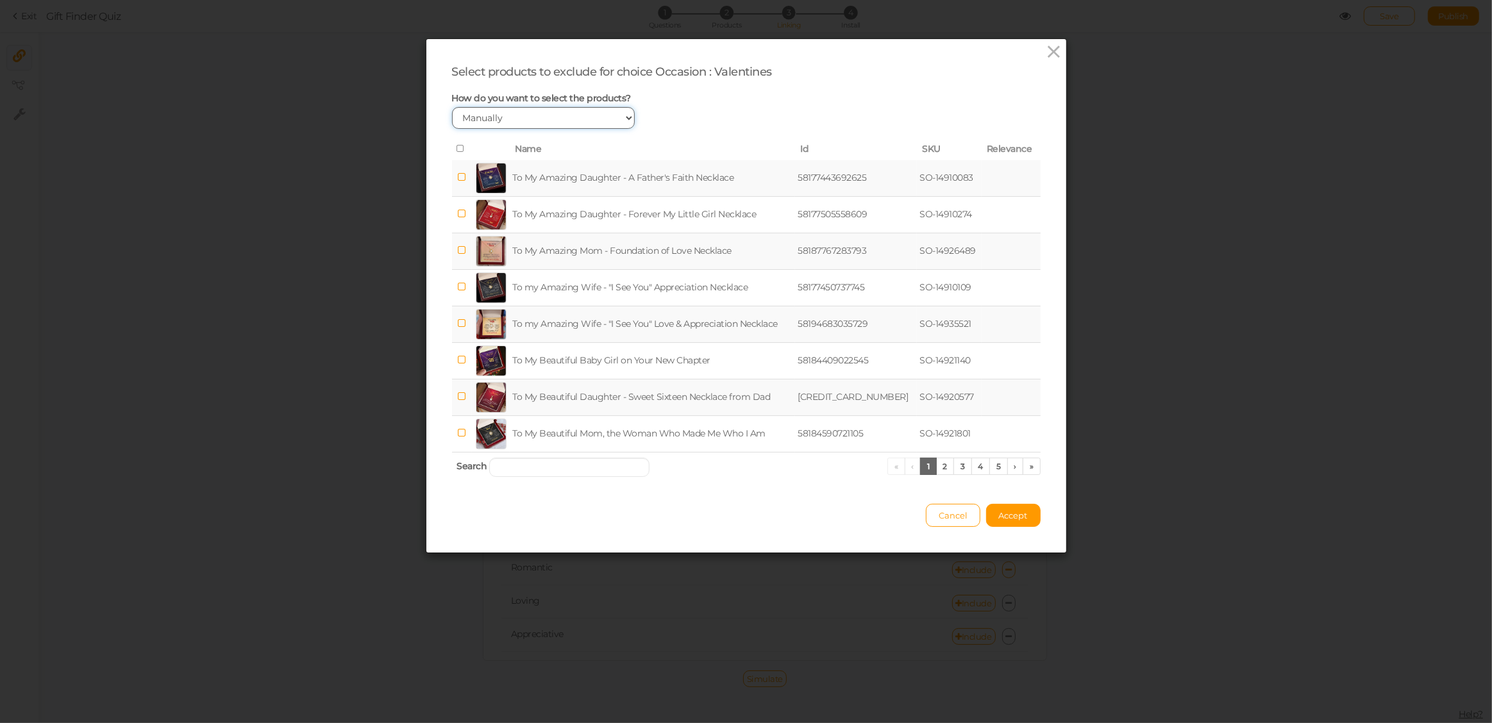
click at [532, 117] on select "Manually By tags By price" at bounding box center [543, 118] width 183 height 22
select select "expr"
click at [452, 107] on select "Manually By tags By price" at bounding box center [543, 118] width 183 height 22
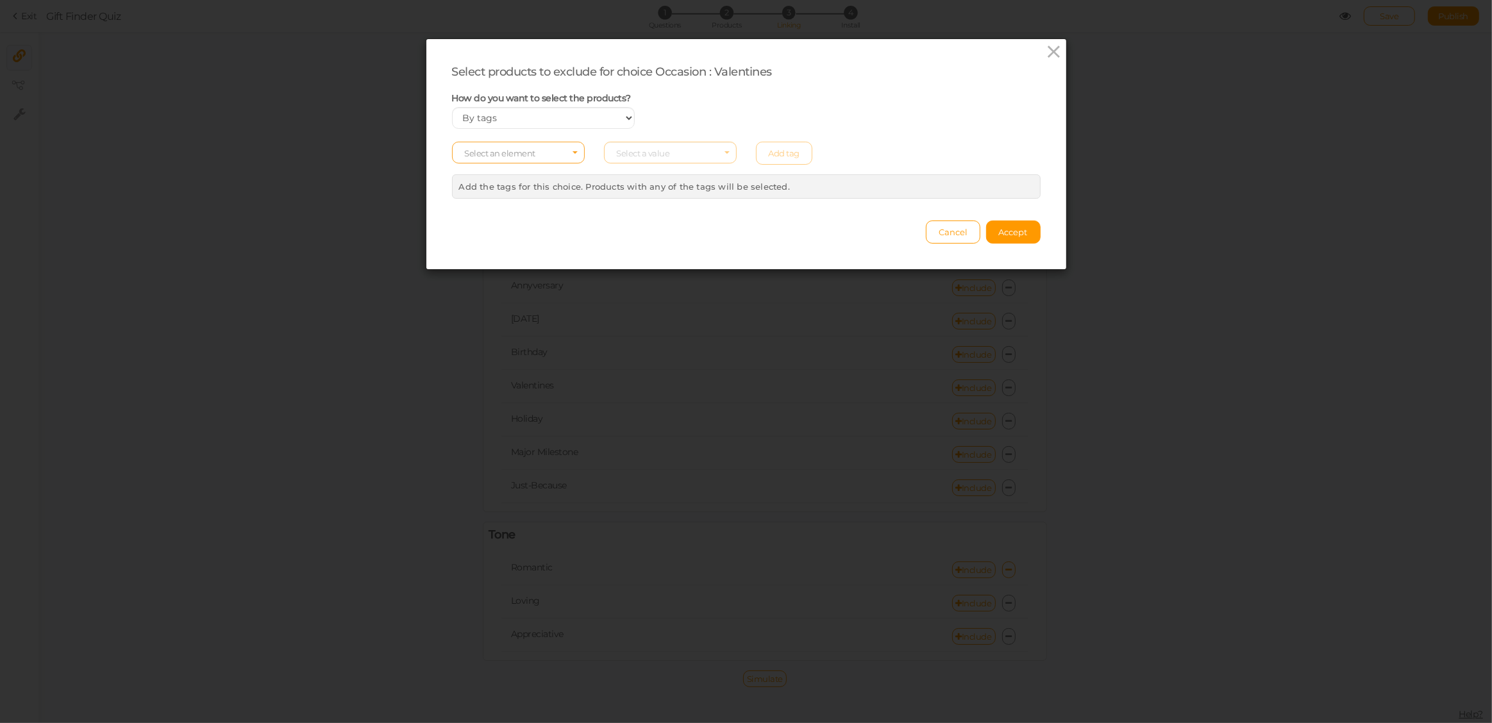
click at [537, 151] on span "Select an element" at bounding box center [518, 153] width 133 height 22
click at [524, 171] on span "col" at bounding box center [518, 173] width 131 height 15
click at [674, 156] on span "Select a value" at bounding box center [670, 153] width 133 height 22
click at [659, 217] on span "to my daughter" at bounding box center [645, 218] width 56 height 10
click at [782, 153] on link "Add tag" at bounding box center [784, 153] width 57 height 23
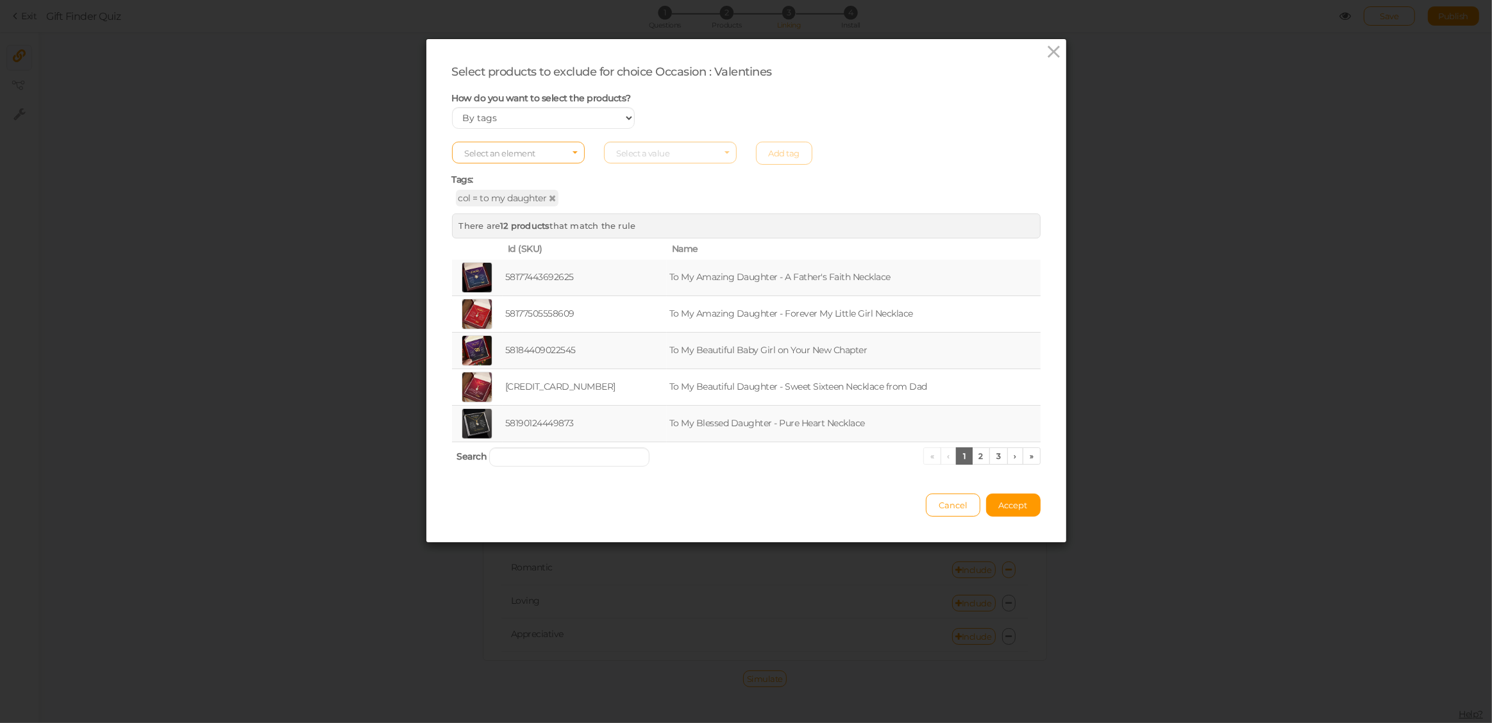
click at [538, 155] on span "Select an element" at bounding box center [518, 153] width 133 height 22
click at [496, 184] on span "tag" at bounding box center [518, 188] width 131 height 15
click at [667, 159] on span "Select a value" at bounding box center [670, 153] width 133 height 22
click at [528, 158] on span "tag" at bounding box center [518, 154] width 107 height 10
click at [504, 173] on span "col" at bounding box center [518, 173] width 131 height 15
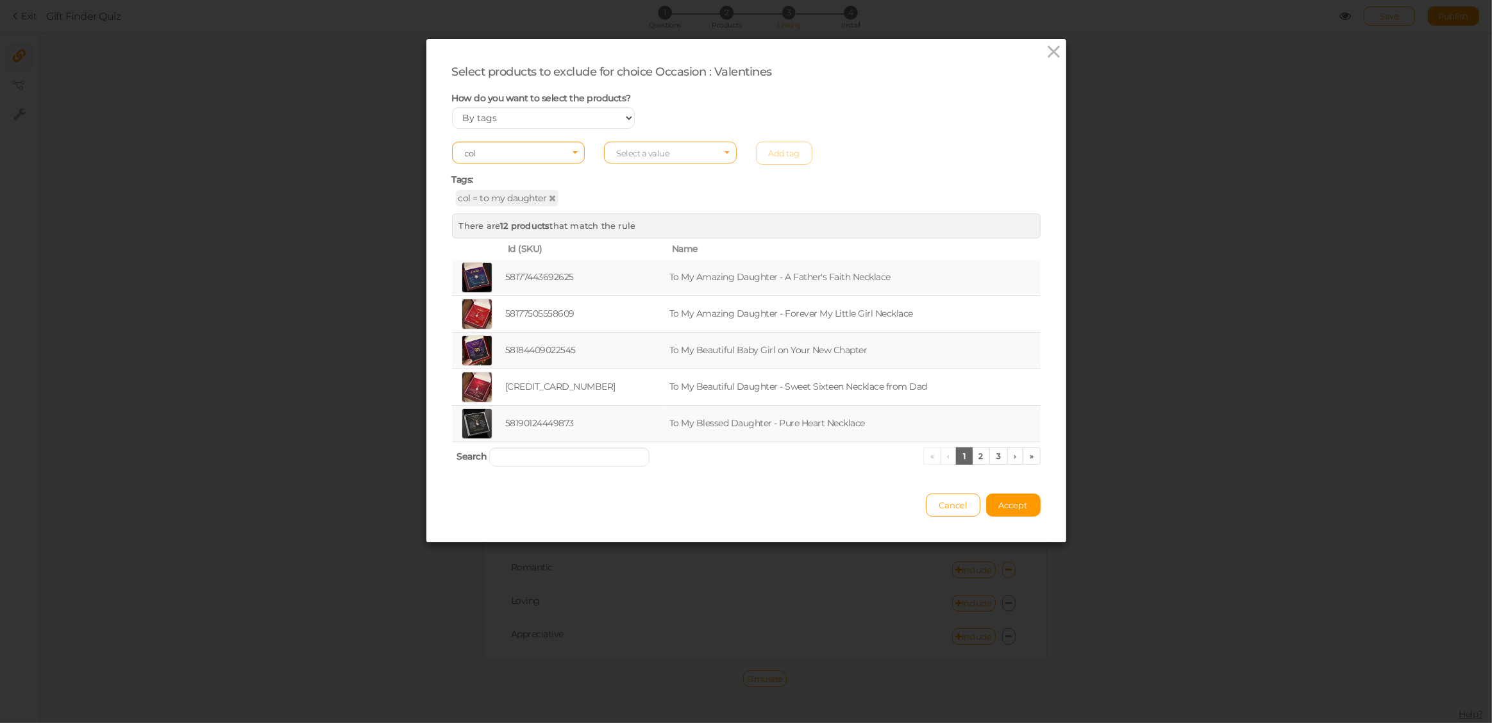
click at [660, 156] on span "Select a value" at bounding box center [643, 153] width 53 height 10
click at [635, 231] on span "to my mom" at bounding box center [639, 233] width 44 height 10
click at [776, 155] on link "Add tag" at bounding box center [784, 153] width 57 height 23
click at [1014, 507] on span "Accept" at bounding box center [1013, 505] width 29 height 10
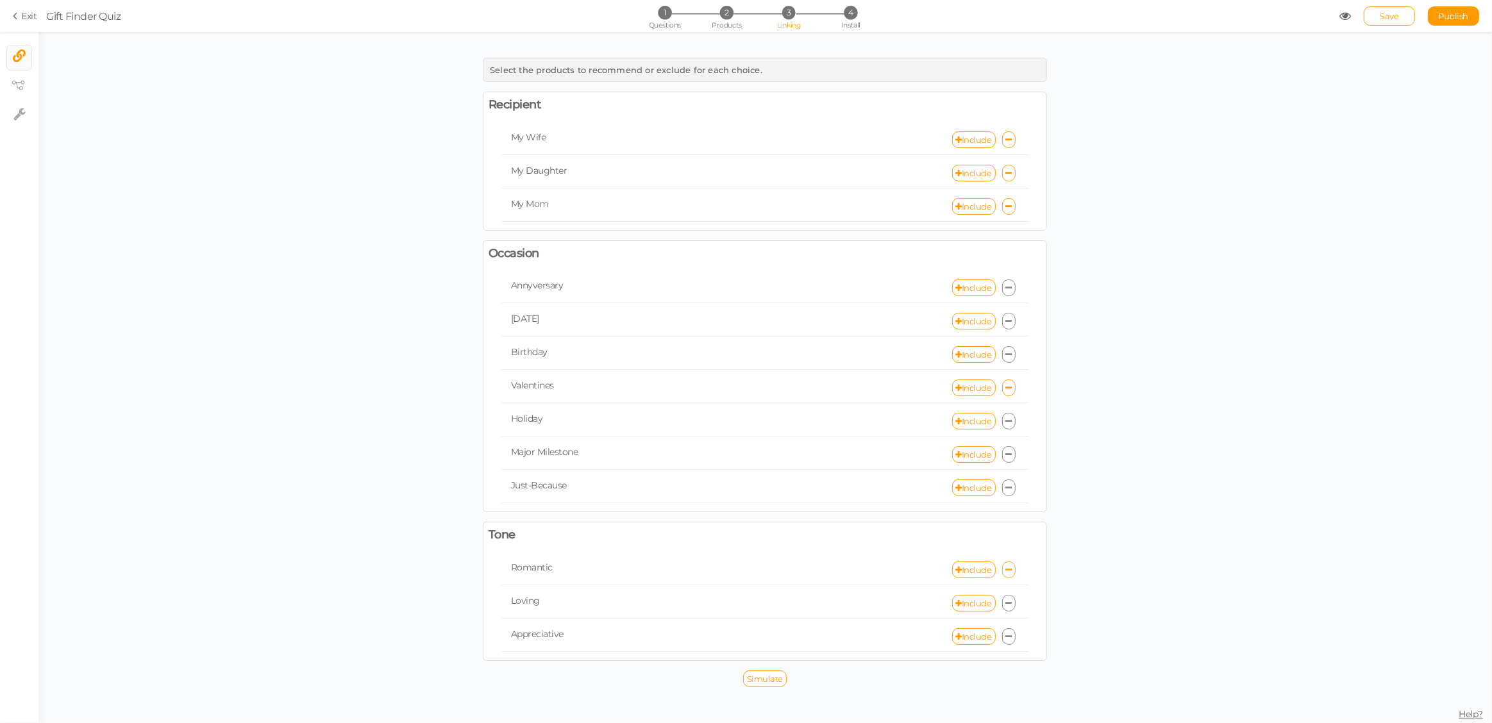
click at [1010, 570] on icon at bounding box center [1009, 570] width 6 height 8
select select "expr"
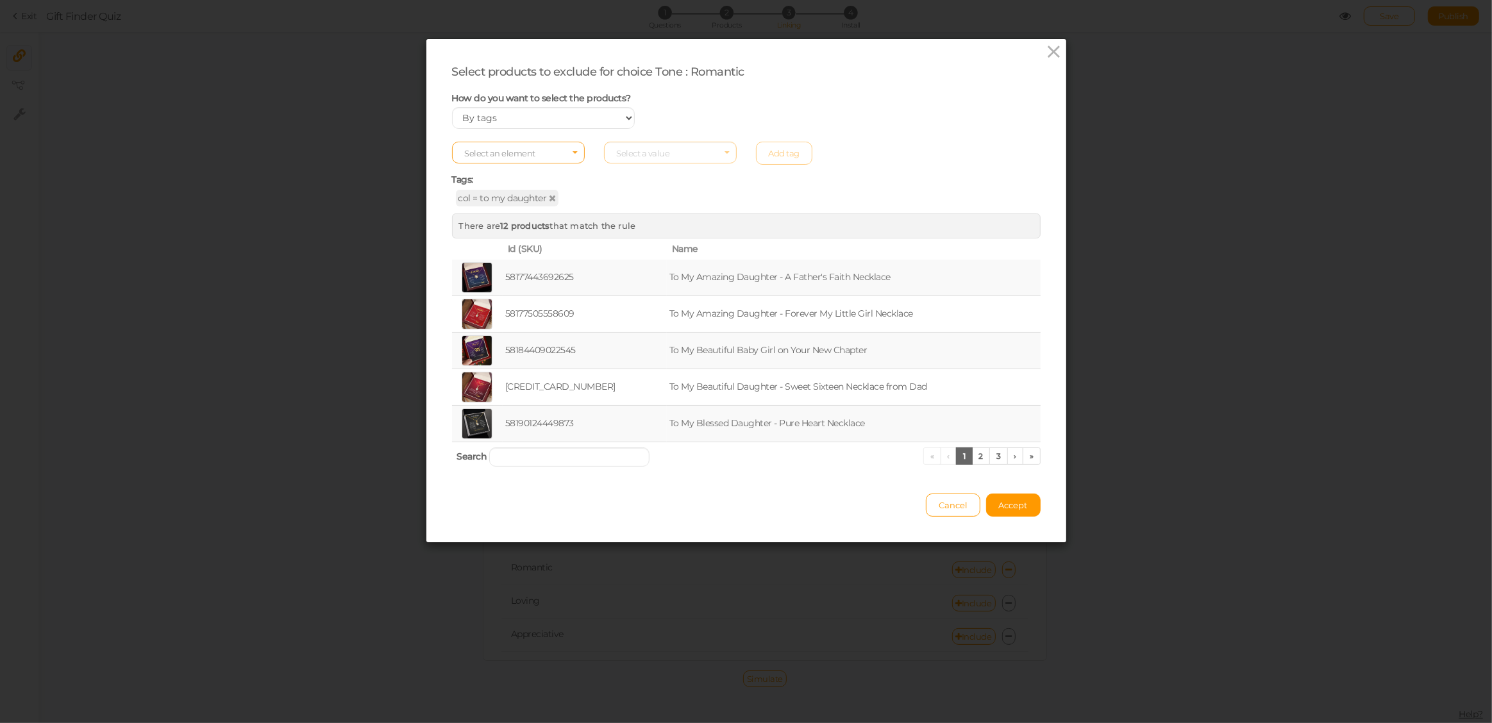
click at [542, 155] on span "Select an element" at bounding box center [518, 153] width 133 height 22
click at [530, 174] on span "col" at bounding box center [518, 173] width 131 height 15
click at [668, 152] on span "Select a value" at bounding box center [670, 153] width 133 height 22
click at [647, 228] on span "to my mom" at bounding box center [639, 233] width 44 height 10
click at [781, 151] on link "Add tag" at bounding box center [784, 153] width 57 height 23
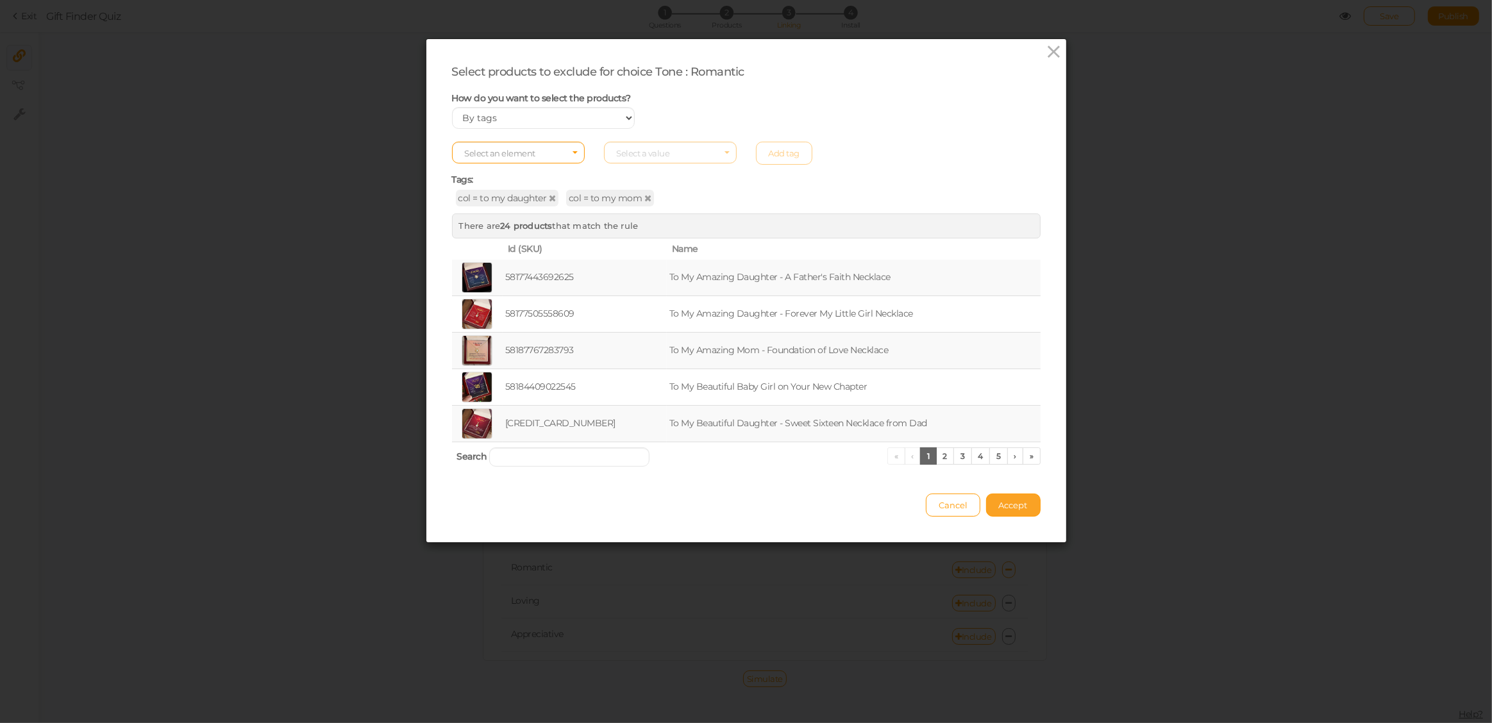
click at [1013, 502] on span "Accept" at bounding box center [1013, 505] width 29 height 10
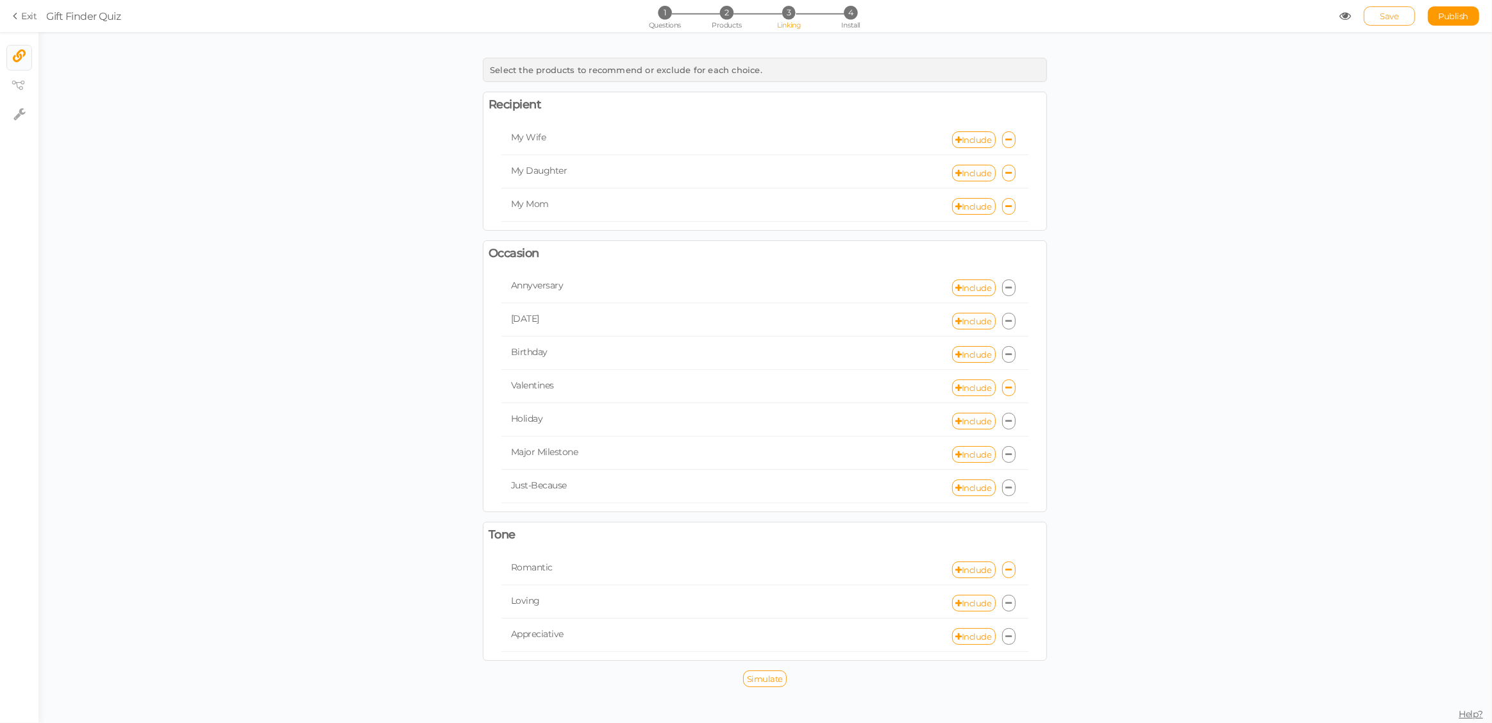
click at [1377, 20] on link "Save" at bounding box center [1389, 15] width 51 height 19
click at [1347, 17] on icon at bounding box center [1346, 16] width 12 height 12
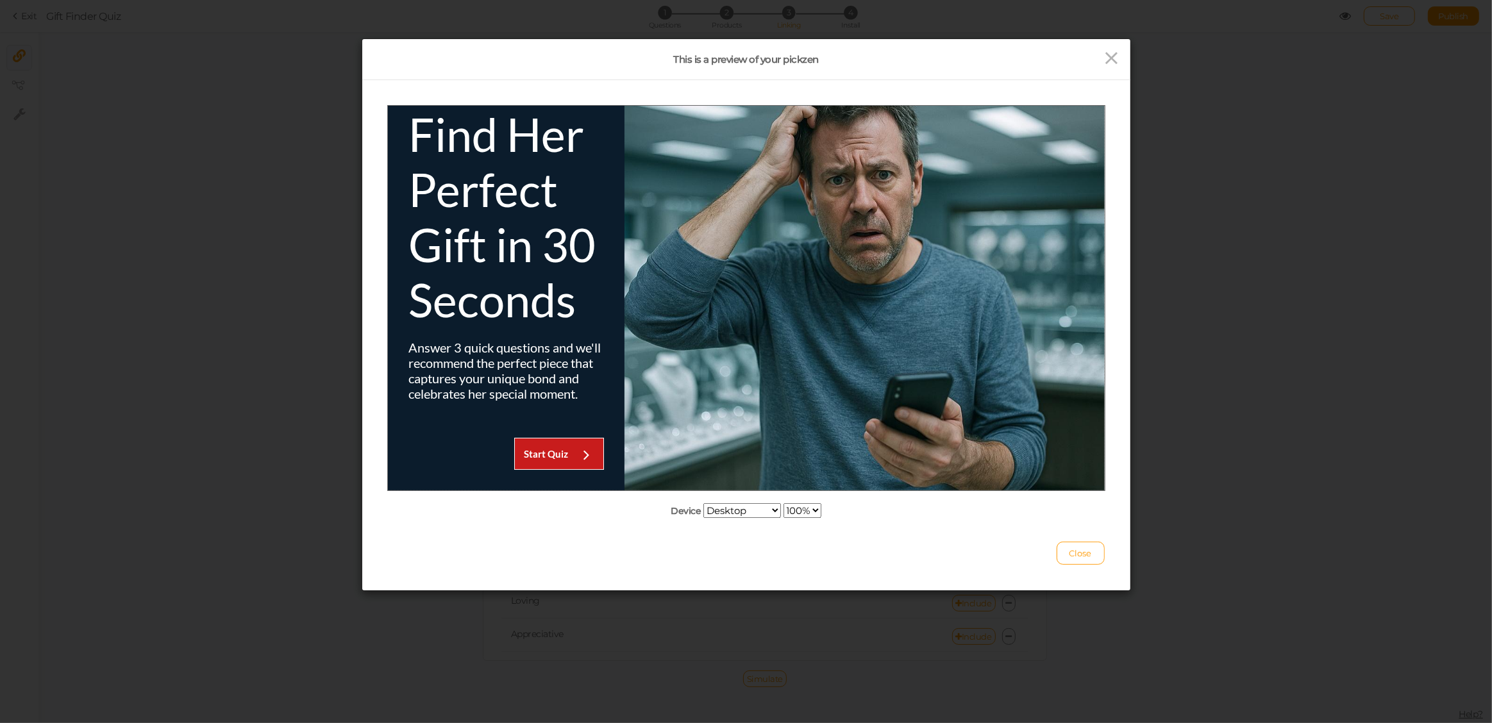
scroll to position [38, 0]
click at [546, 459] on strong "Start Quiz" at bounding box center [545, 454] width 44 height 12
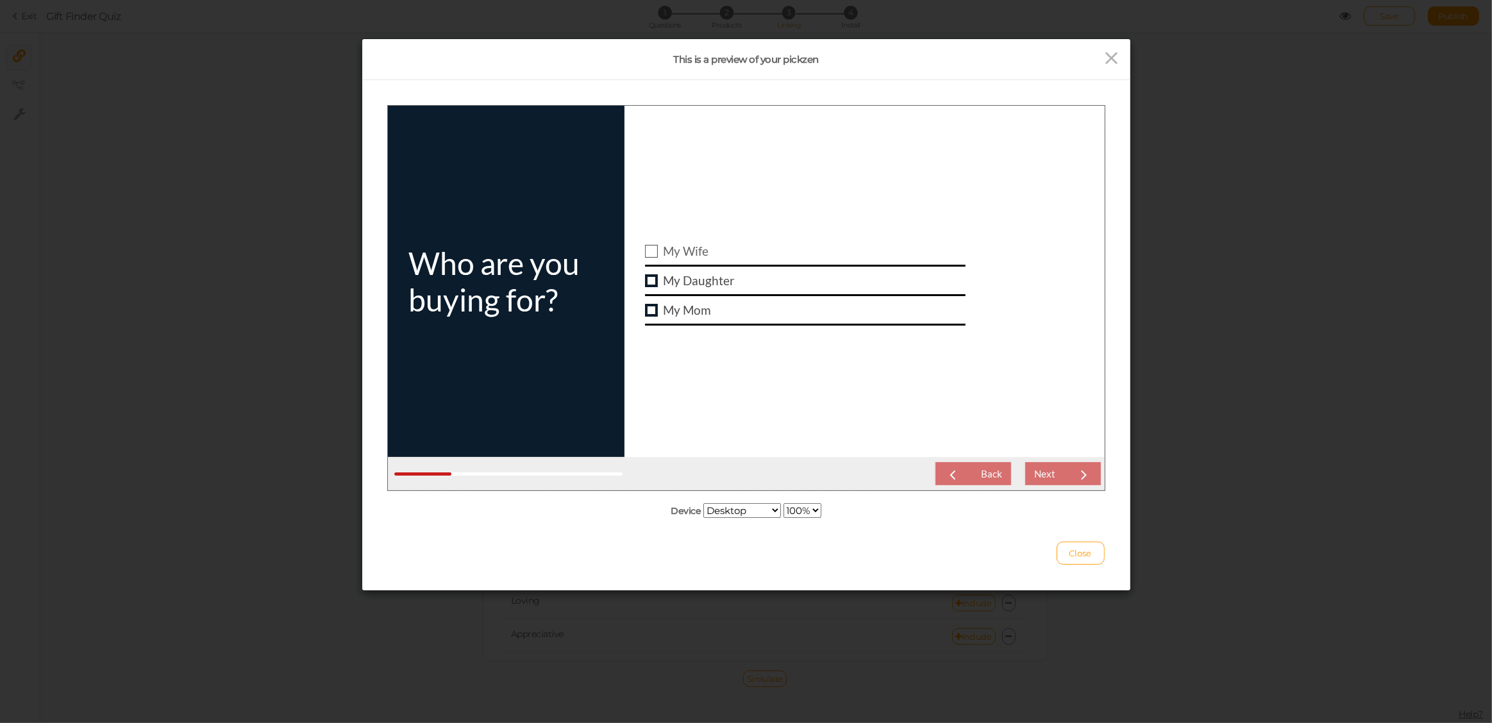
click at [656, 255] on div at bounding box center [650, 250] width 13 height 13
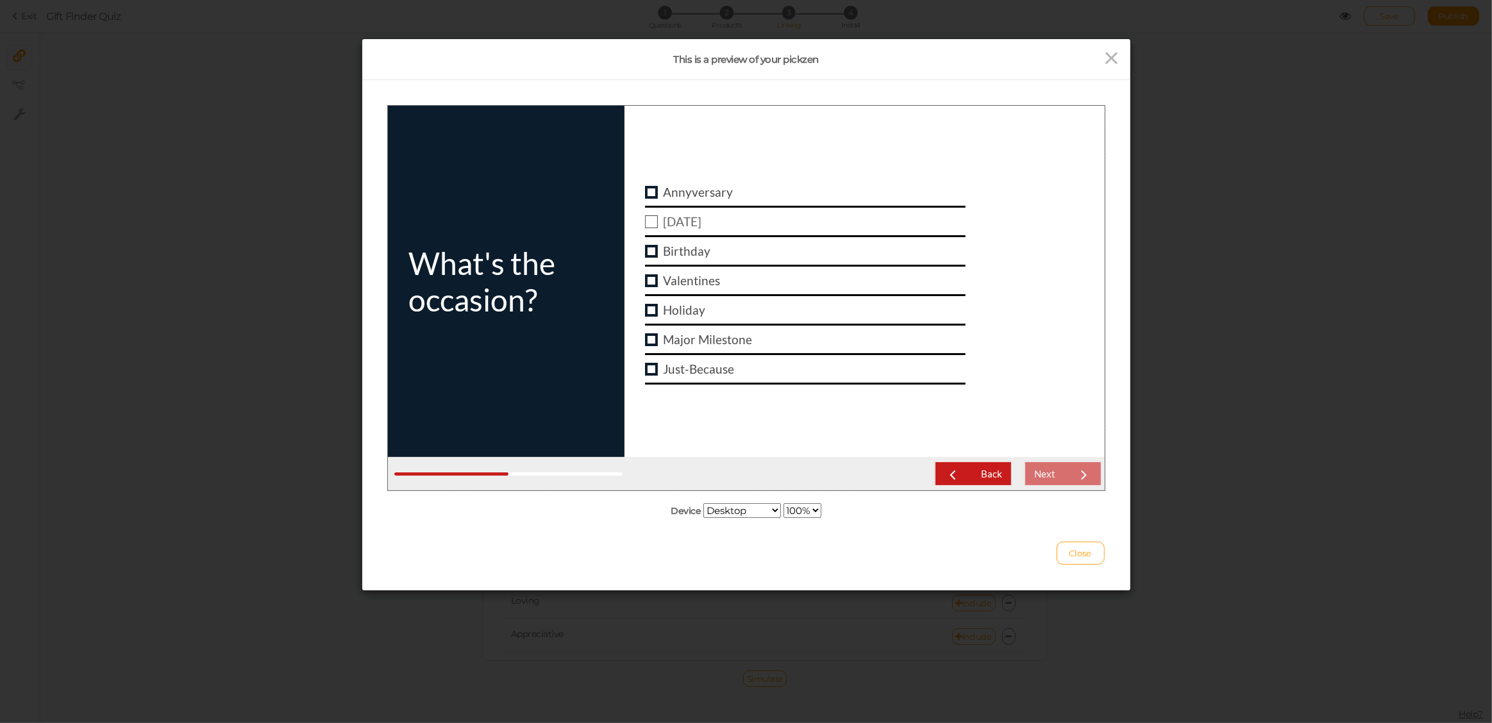
click at [652, 225] on div at bounding box center [650, 221] width 13 height 13
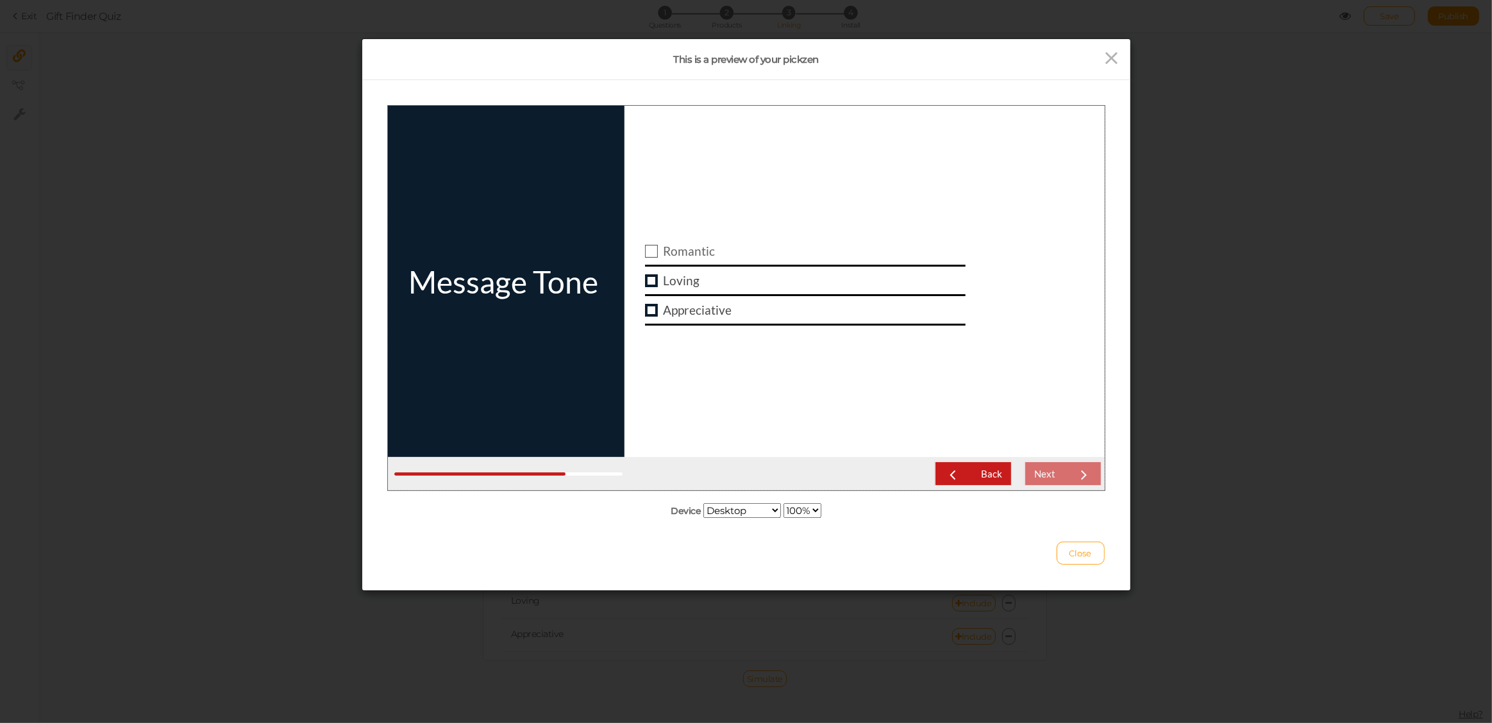
click at [648, 252] on div at bounding box center [650, 250] width 13 height 13
click at [1051, 471] on div "Next" at bounding box center [1044, 473] width 21 height 12
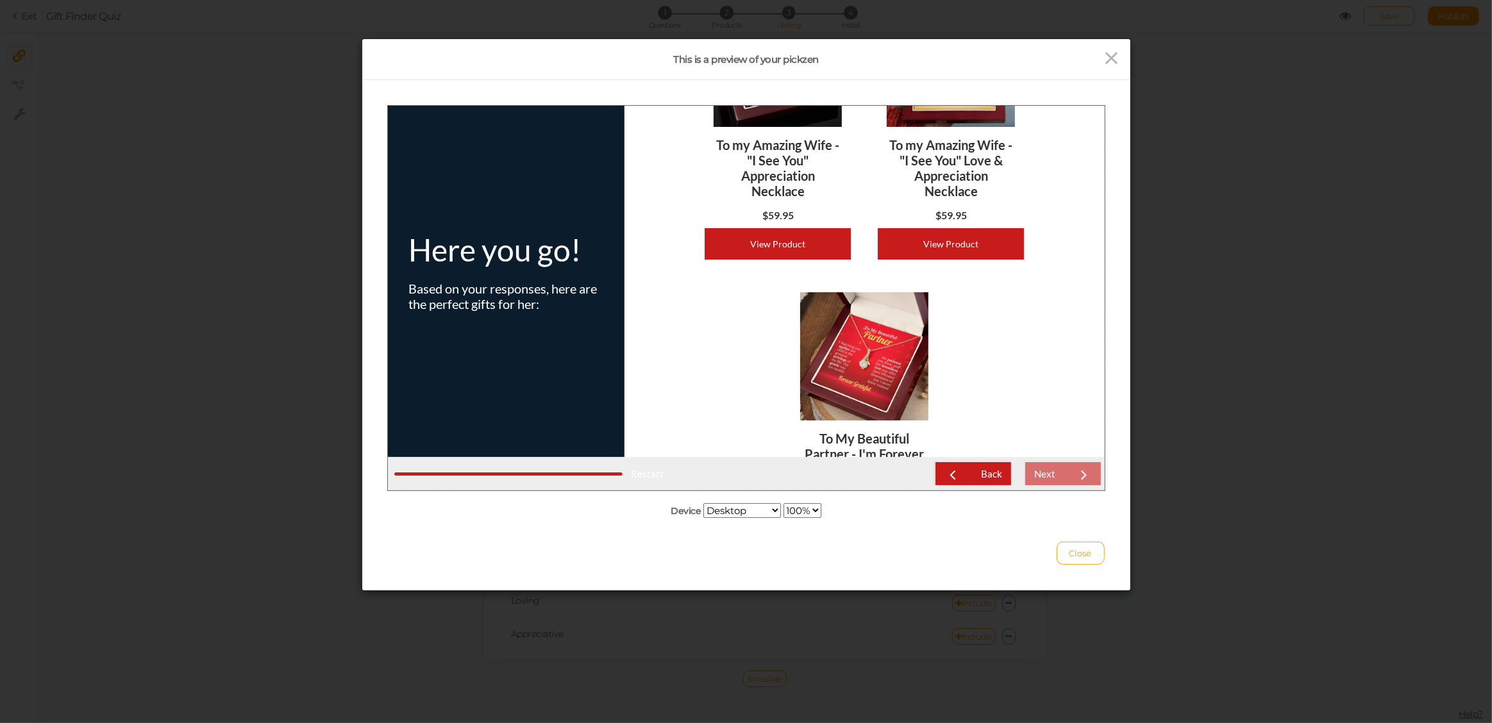
scroll to position [0, 0]
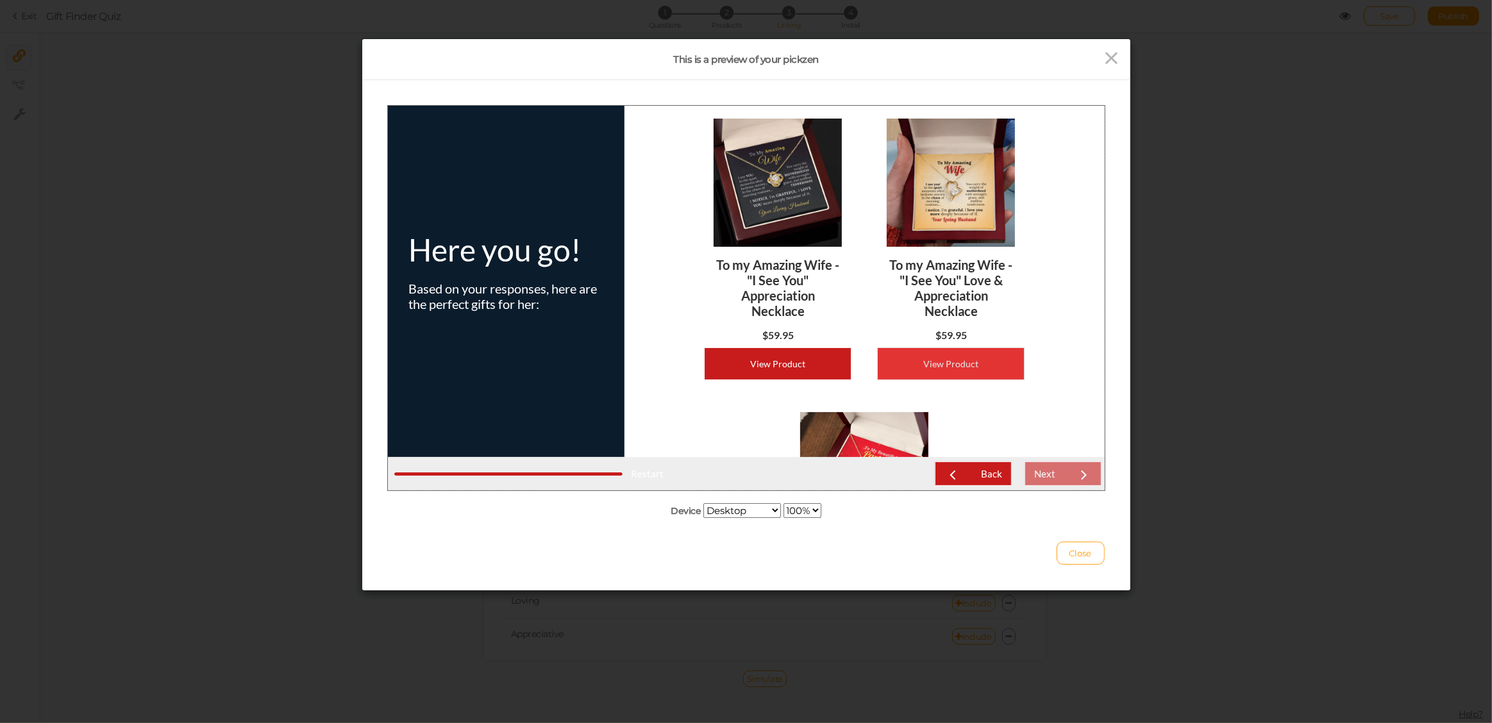
click at [962, 359] on div "View Product" at bounding box center [950, 363] width 126 height 11
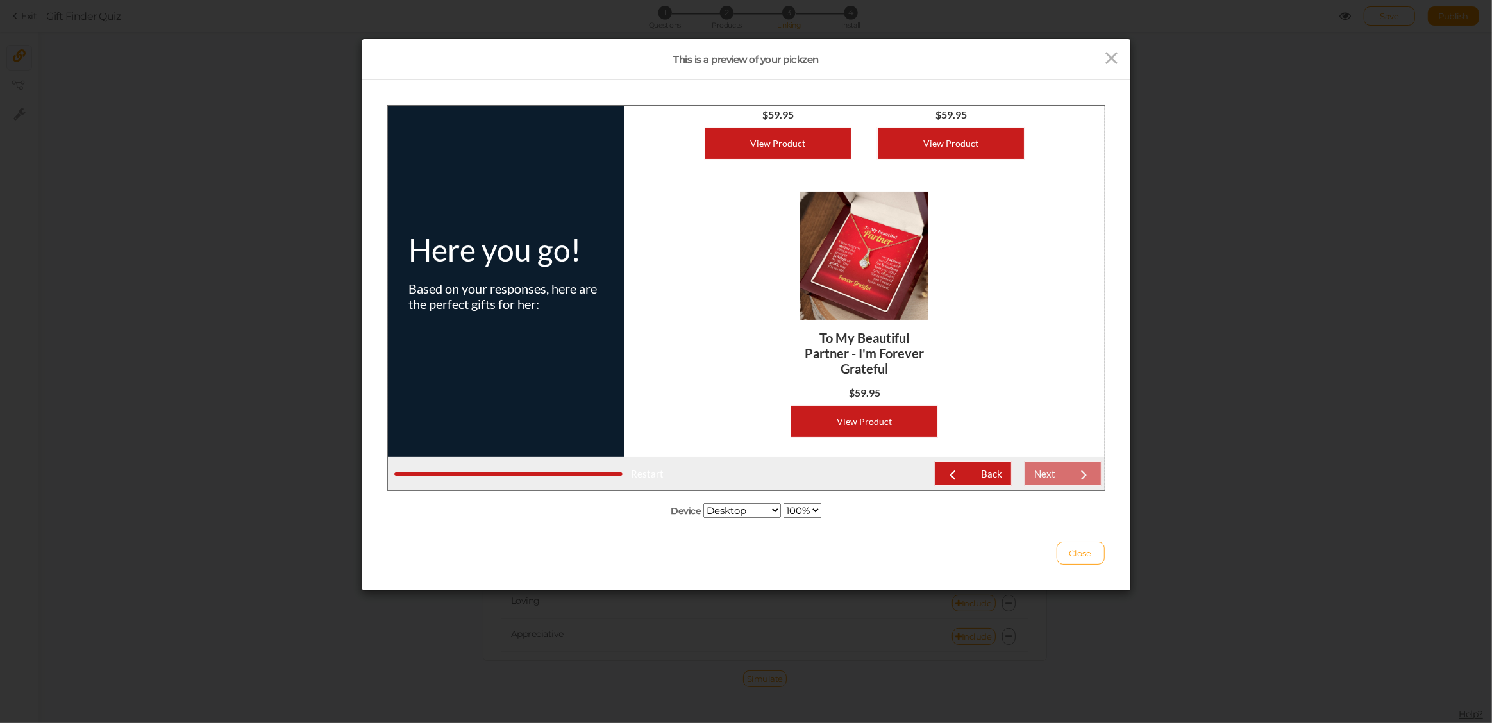
scroll to position [219, 0]
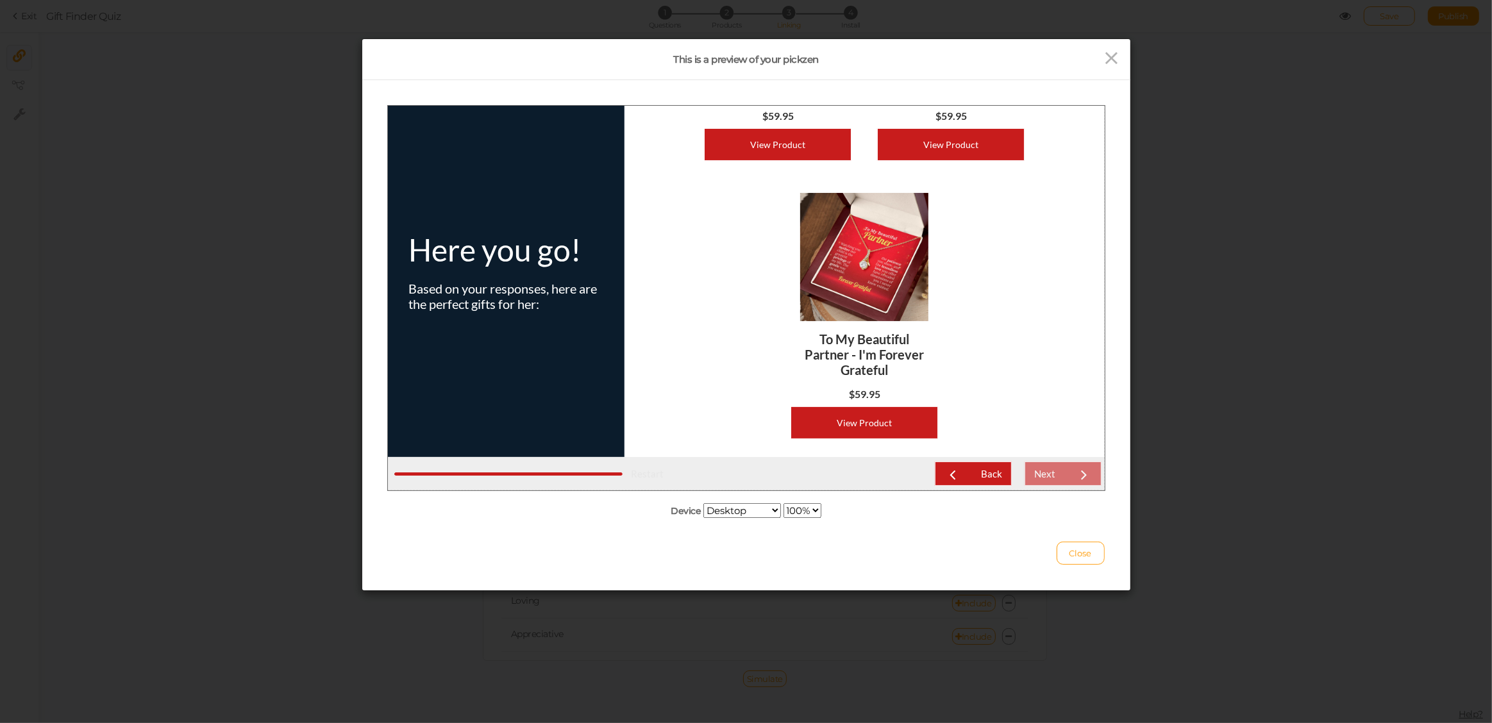
click at [637, 478] on span "Restart" at bounding box center [646, 473] width 33 height 12
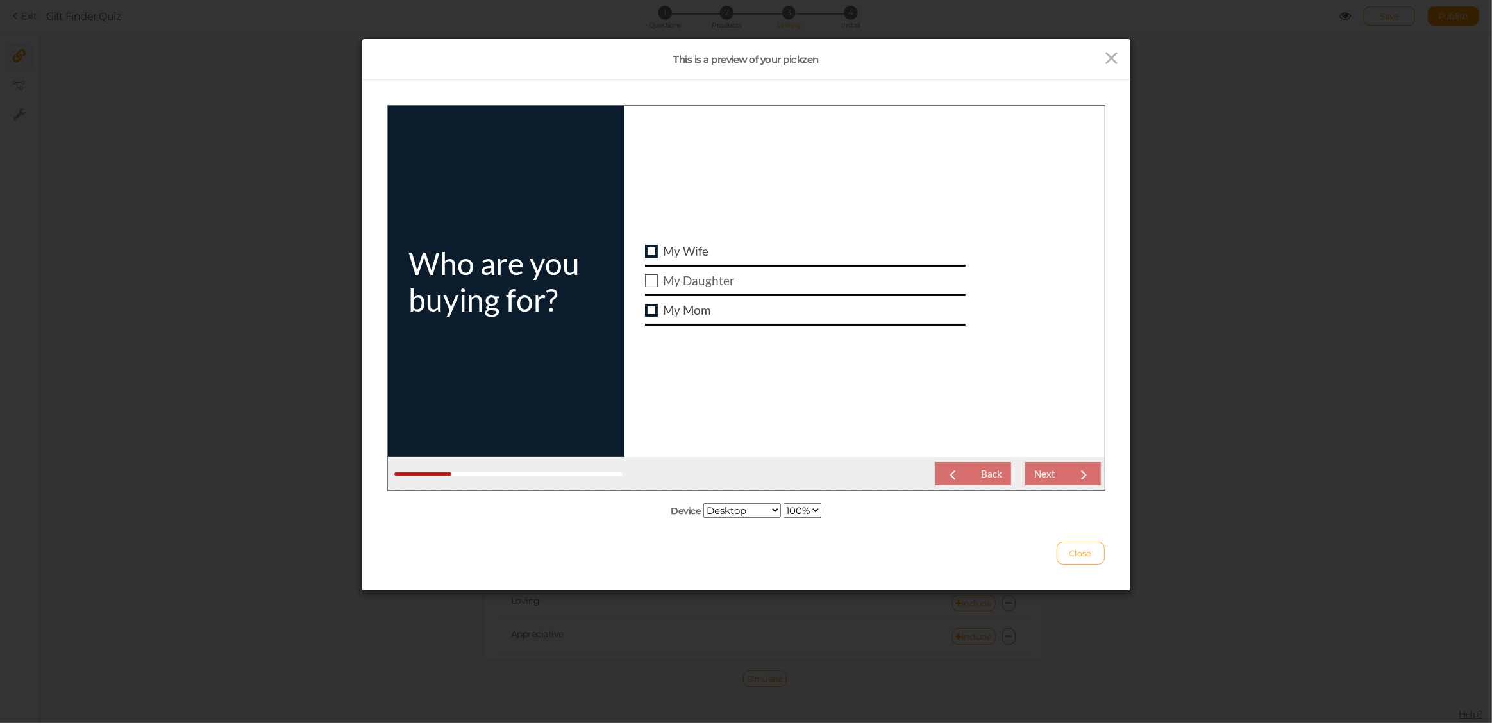
click at [655, 283] on div at bounding box center [650, 280] width 13 height 13
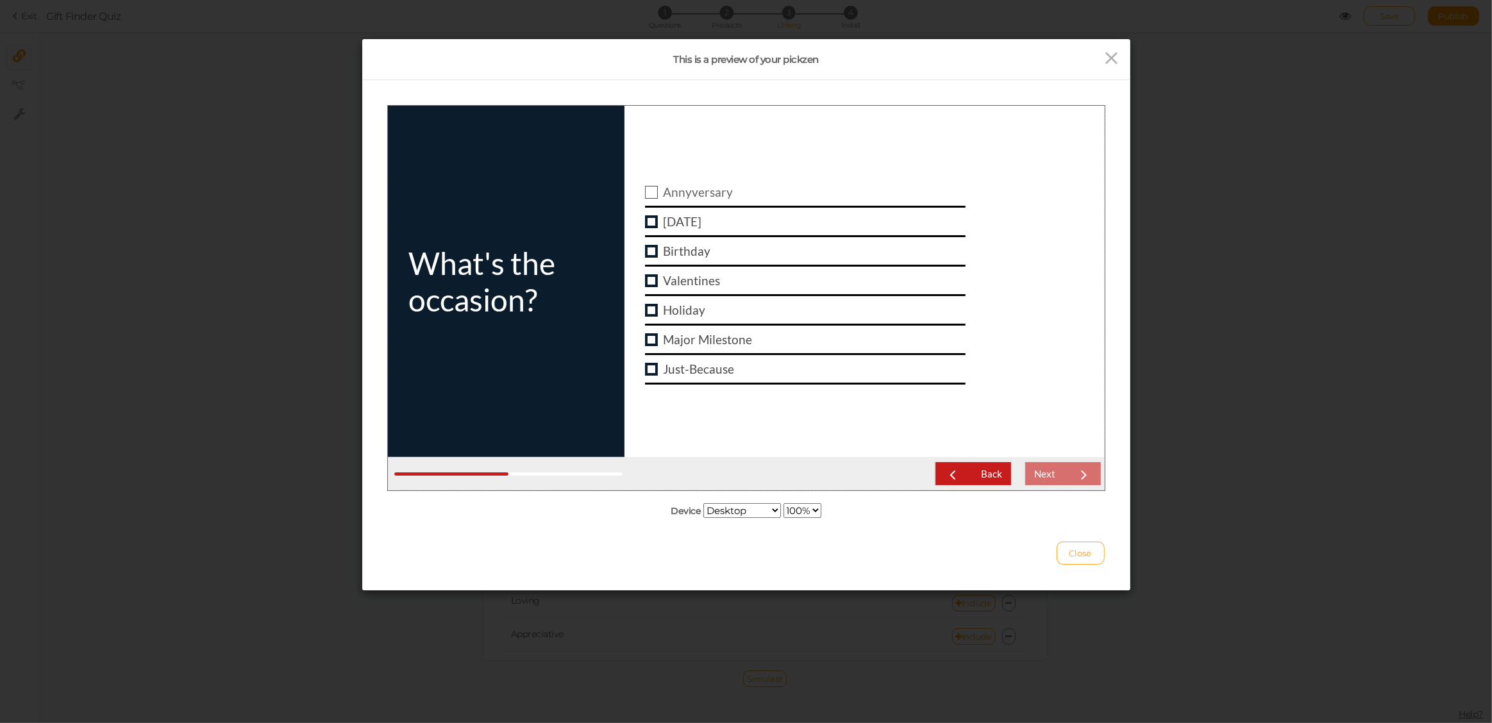
click at [651, 196] on div at bounding box center [650, 191] width 13 height 13
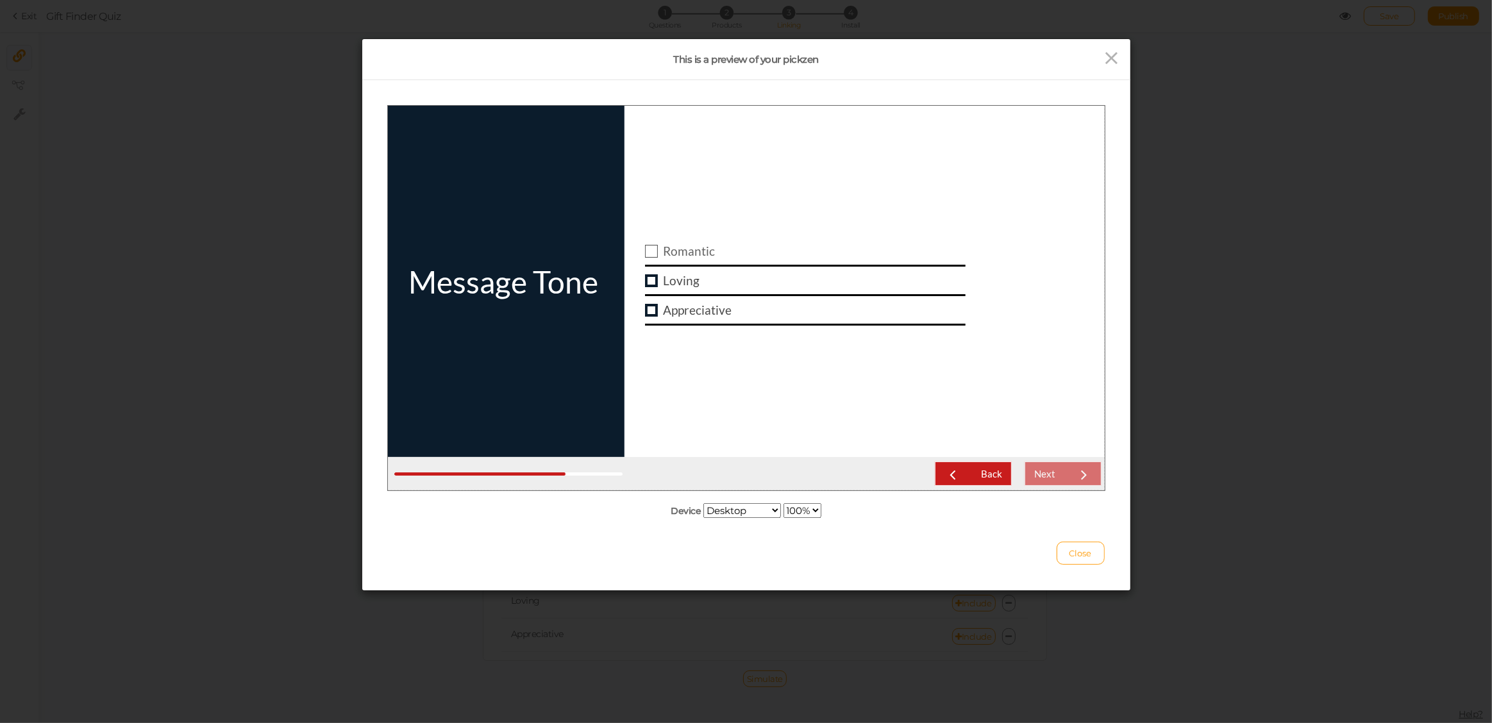
click at [651, 252] on div at bounding box center [650, 250] width 13 height 13
click at [1060, 478] on link "Next" at bounding box center [1062, 473] width 77 height 24
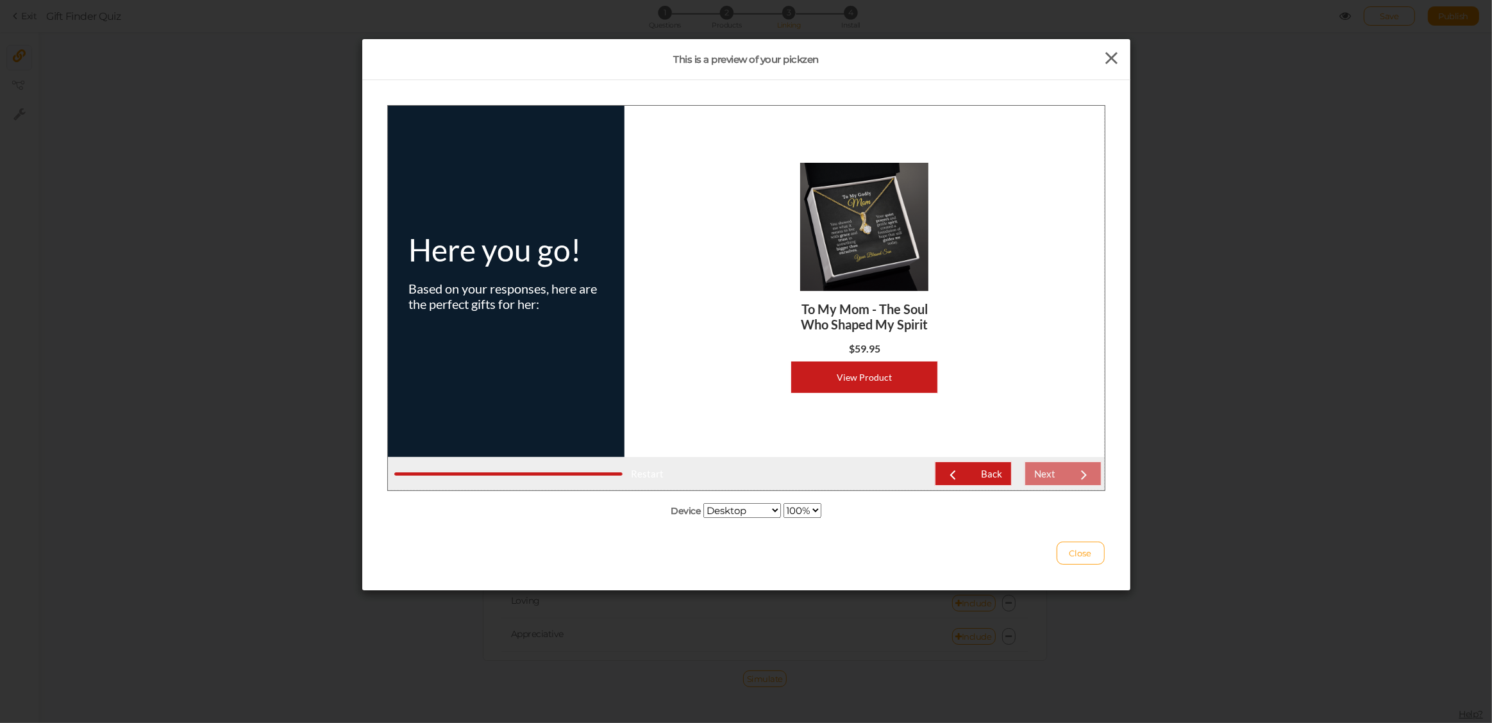
click at [1106, 55] on icon at bounding box center [1111, 58] width 19 height 19
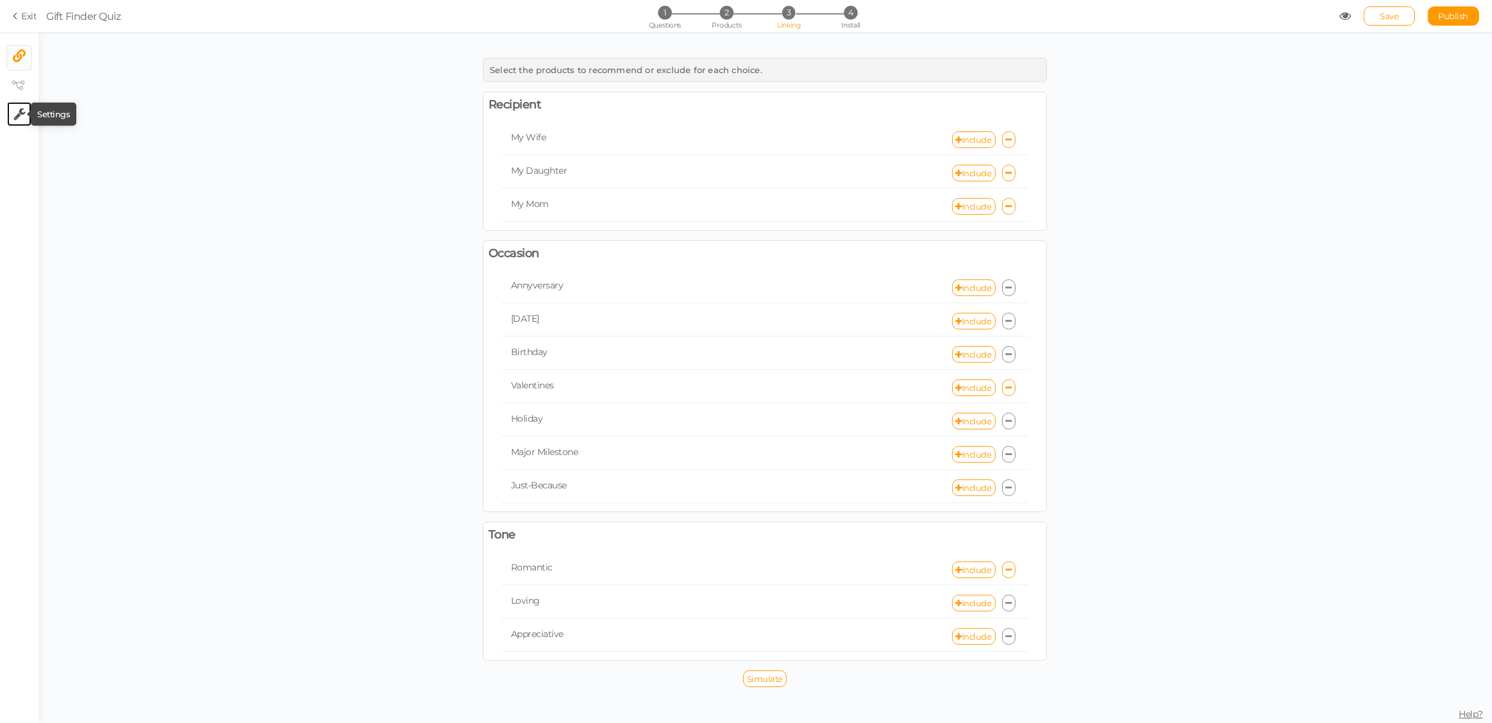
click at [17, 113] on icon at bounding box center [19, 114] width 12 height 13
select select "en"
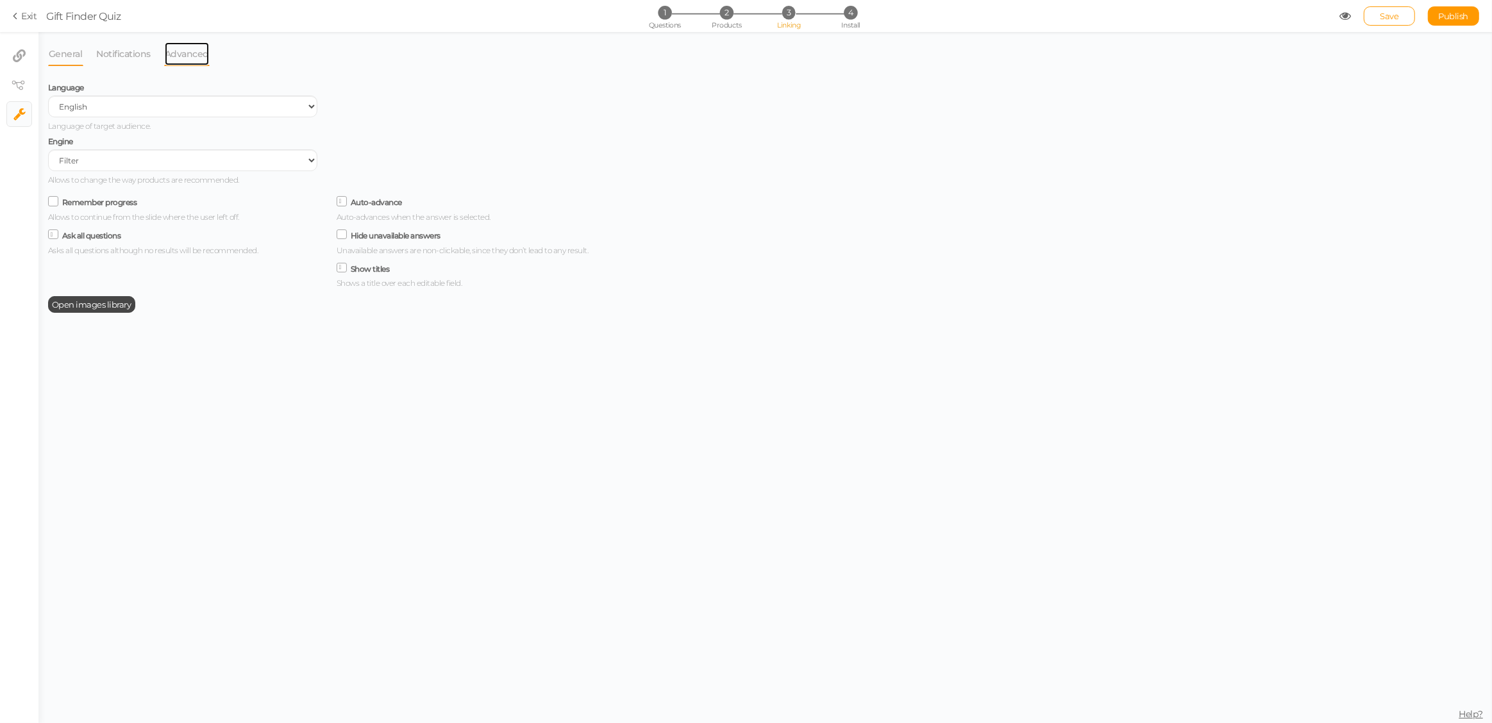
click at [198, 55] on link "Advanced" at bounding box center [187, 54] width 46 height 24
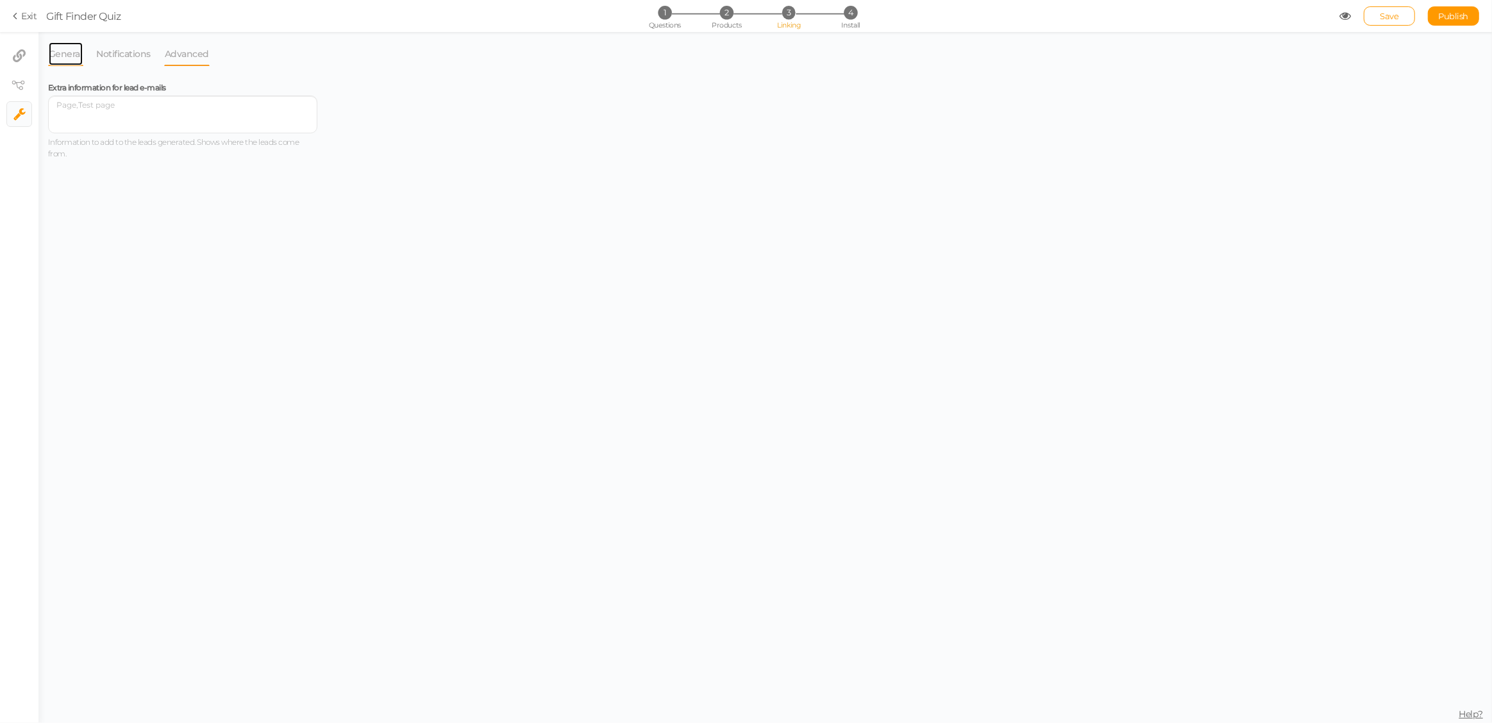
click at [67, 56] on link "General" at bounding box center [65, 54] width 35 height 24
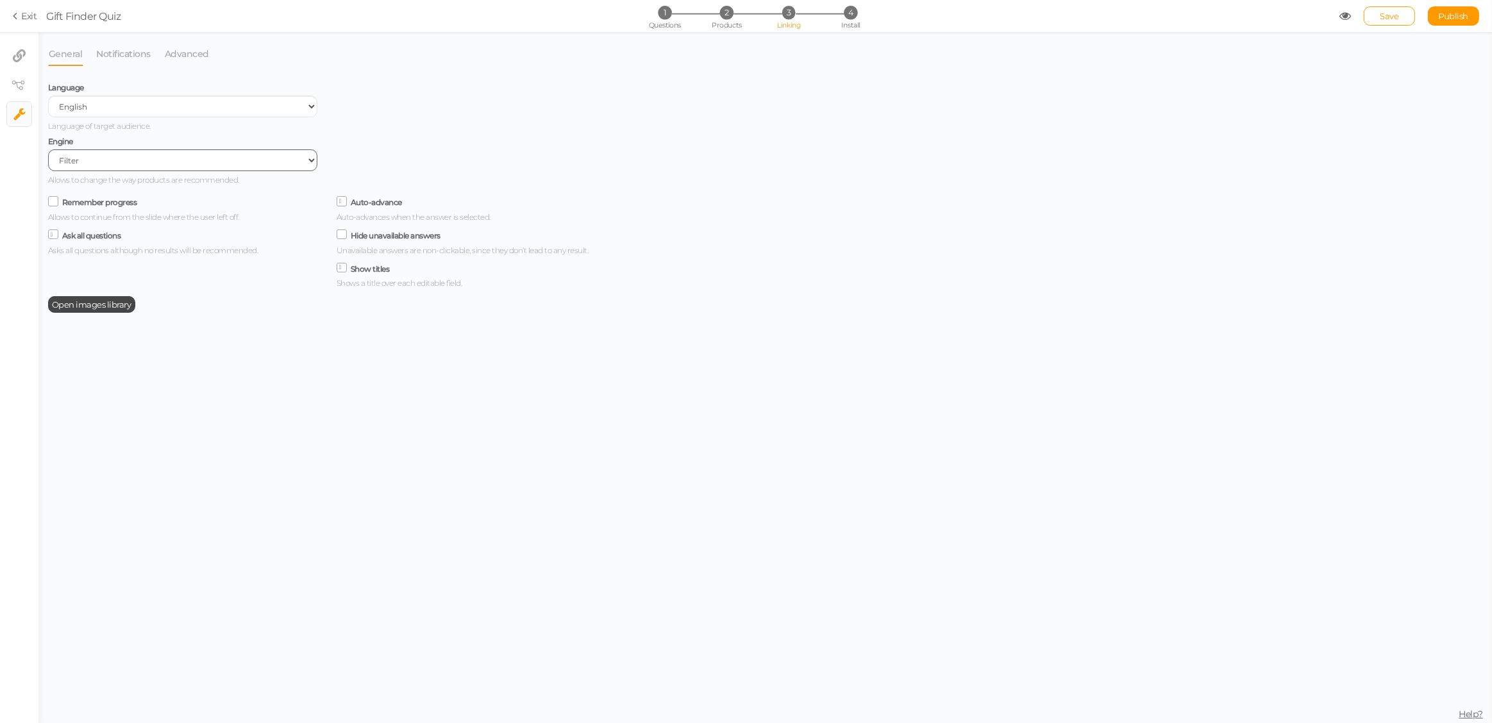
click at [136, 160] on select "Filter AI Tree No-Code Form (No products)" at bounding box center [182, 160] width 269 height 22
click at [1389, 18] on span "Save" at bounding box center [1389, 16] width 19 height 10
click at [660, 12] on span "1" at bounding box center [664, 12] width 13 height 13
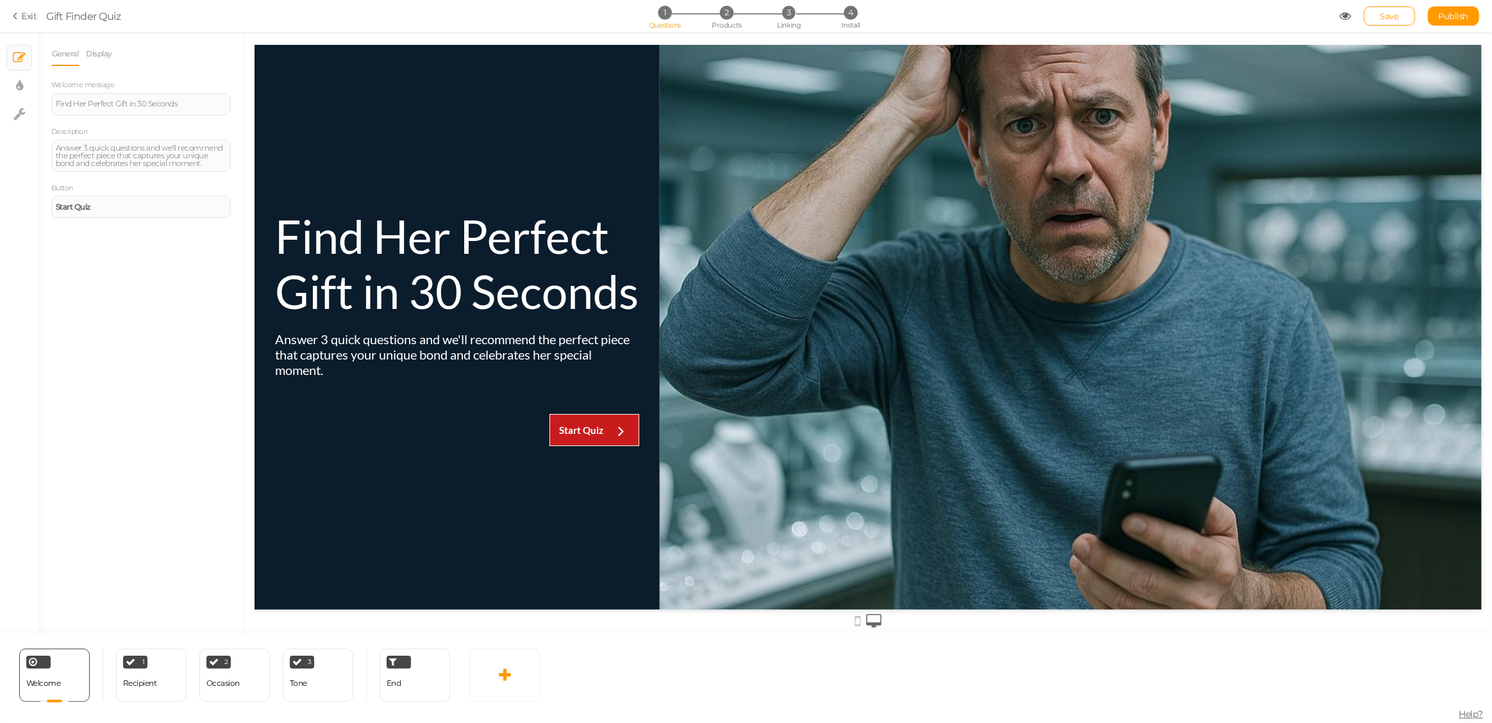
scroll to position [0, 0]
click at [725, 8] on span "2" at bounding box center [726, 12] width 13 height 13
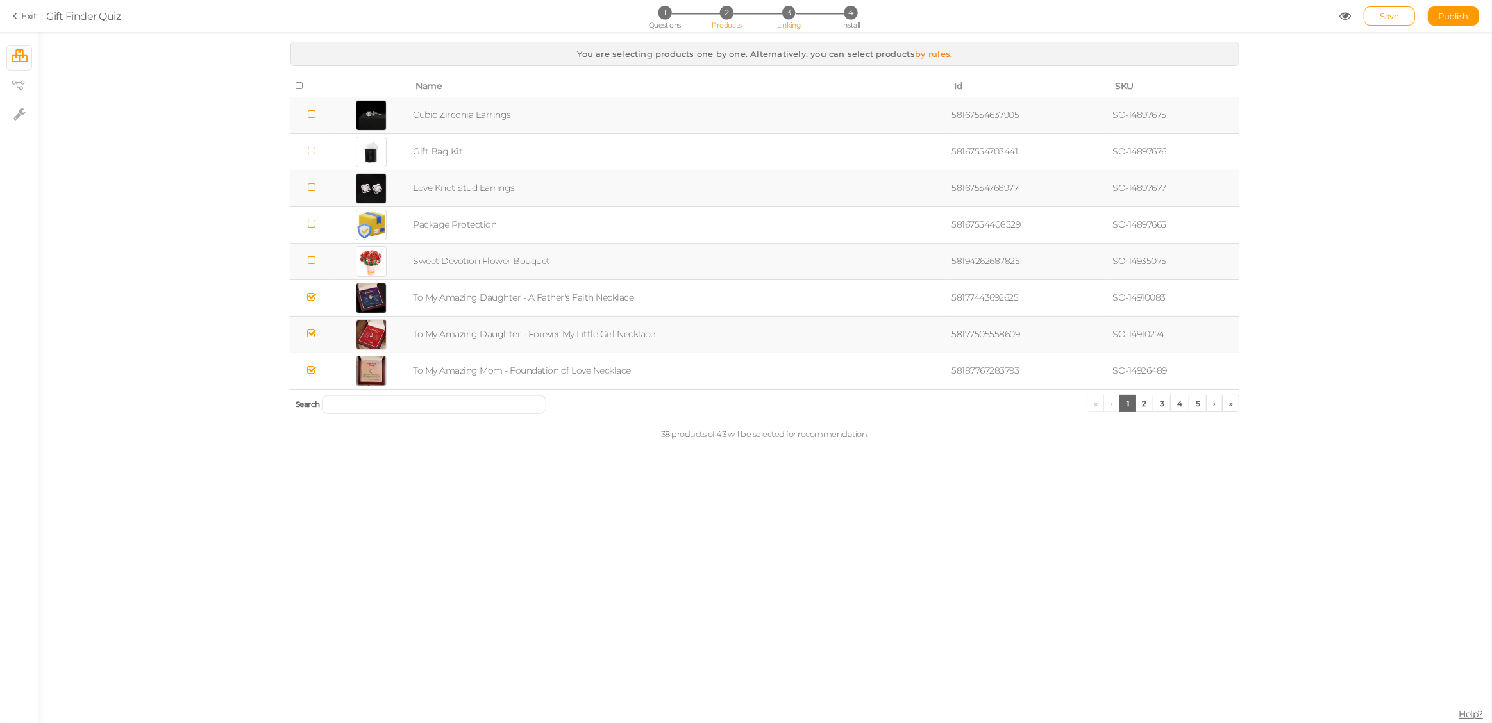
click at [794, 11] on span "3" at bounding box center [788, 12] width 13 height 13
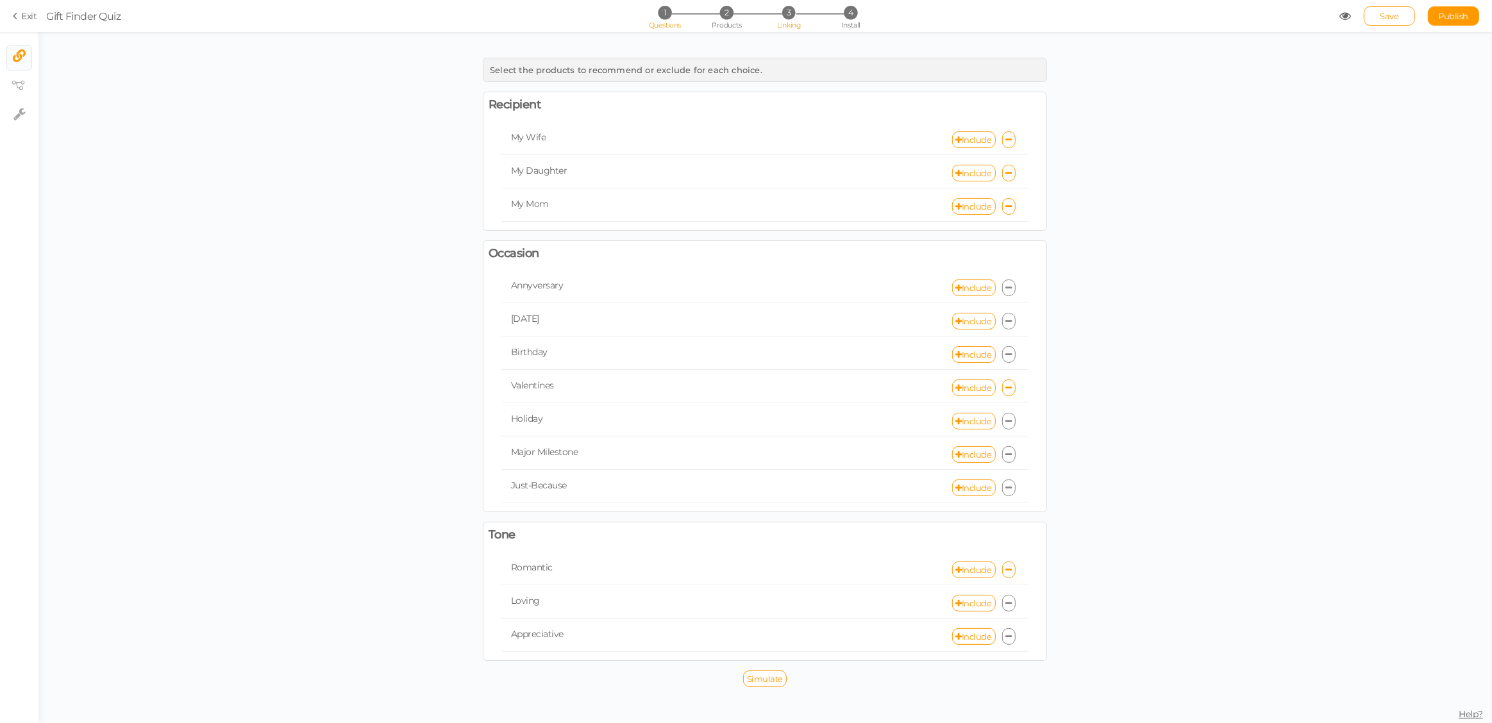
click at [664, 16] on span "1" at bounding box center [664, 12] width 13 height 13
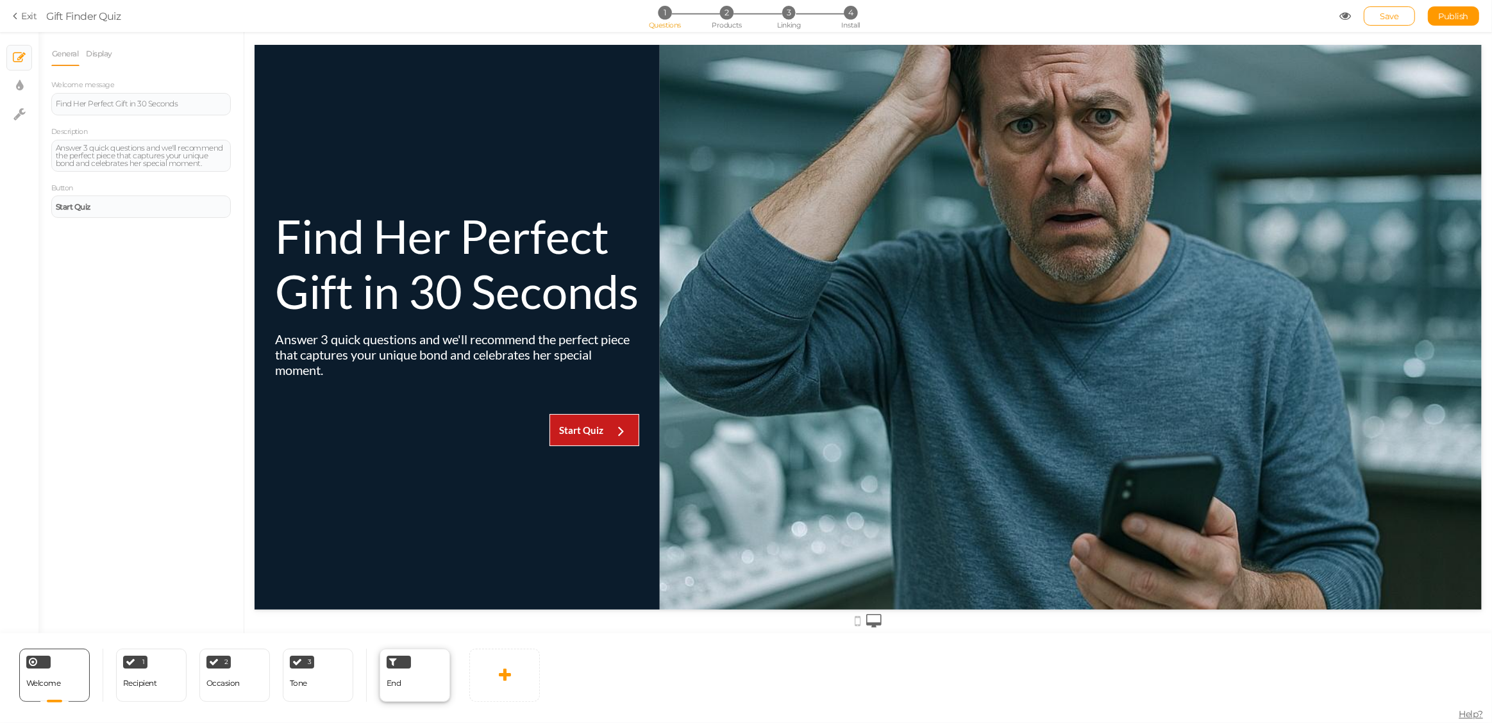
click at [413, 675] on div "End" at bounding box center [415, 675] width 71 height 53
select select "contain"
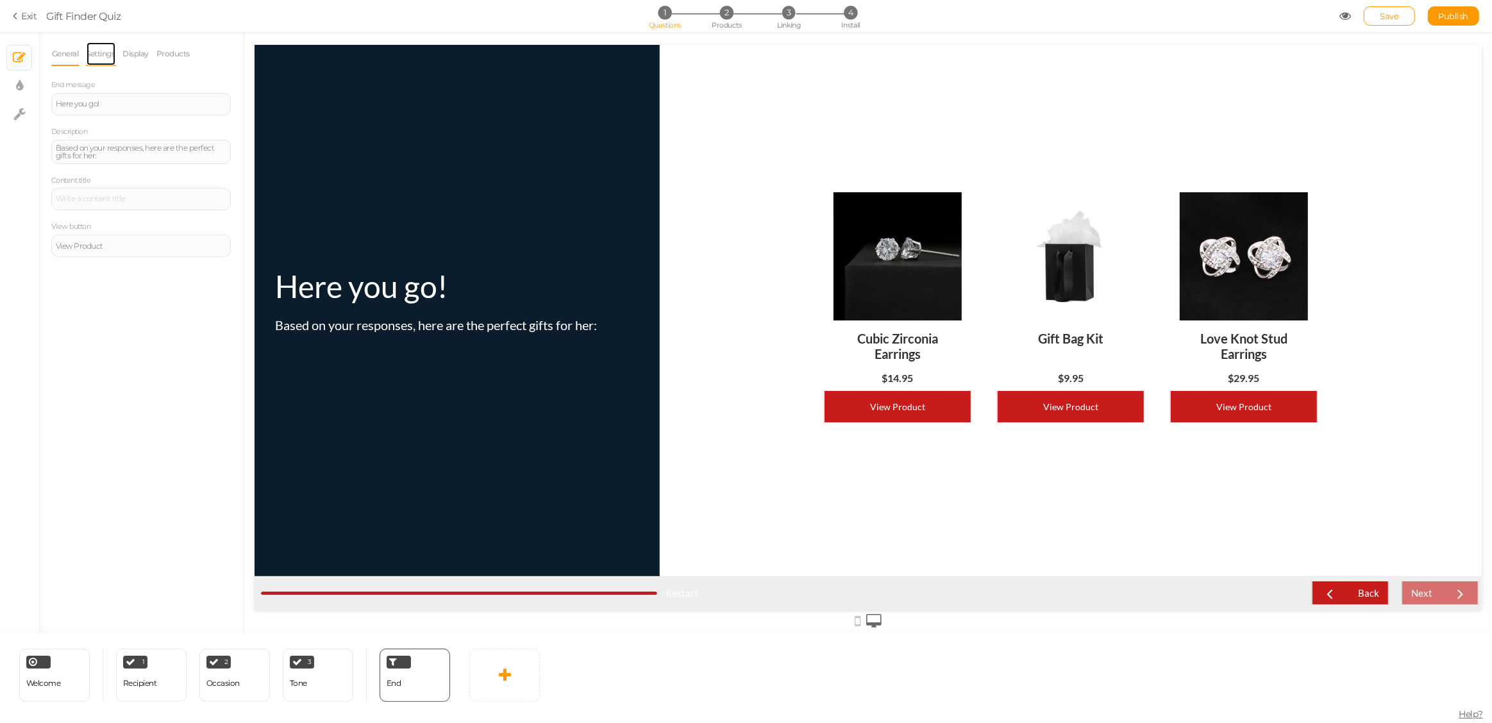
click at [105, 56] on link "Settings" at bounding box center [101, 54] width 30 height 24
click at [149, 52] on link "Display" at bounding box center [136, 54] width 28 height 24
click at [174, 53] on link "Products" at bounding box center [173, 54] width 35 height 24
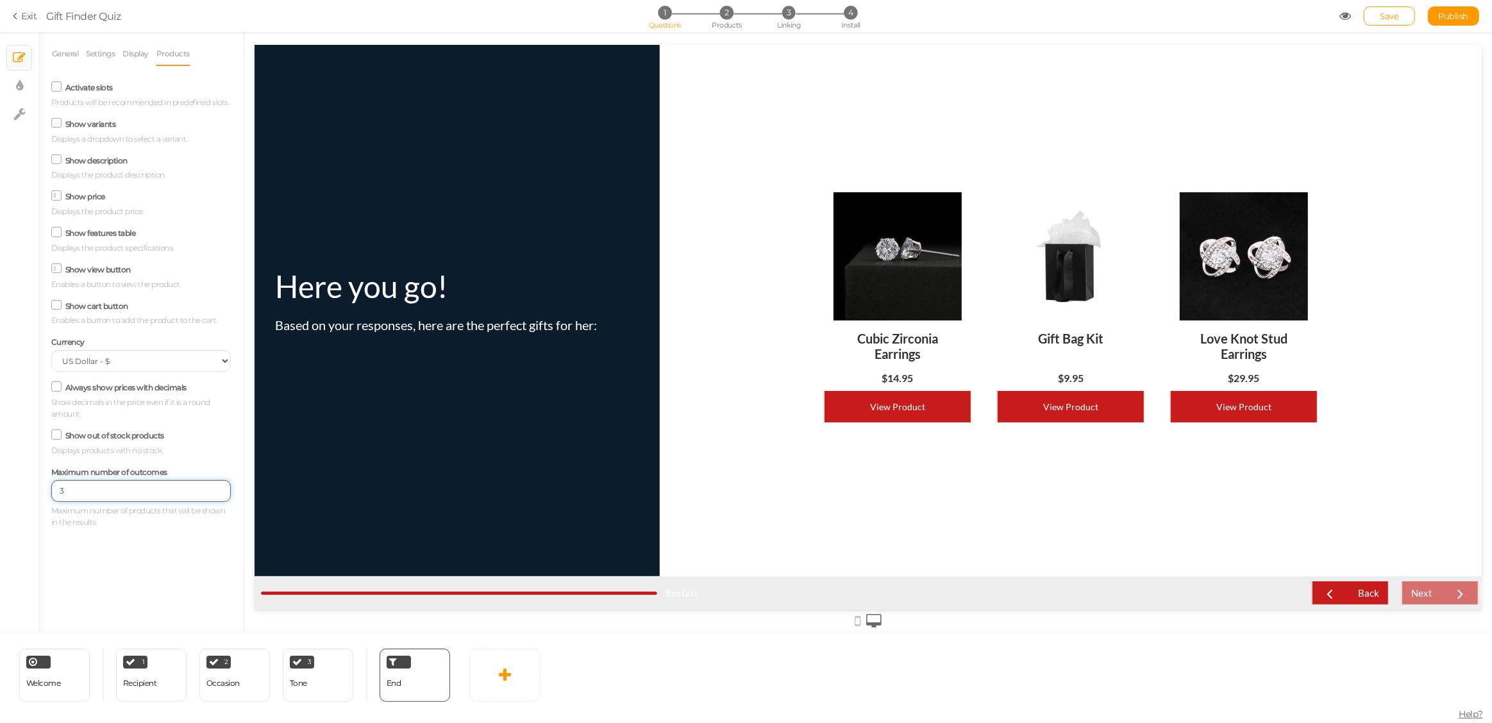
click at [114, 487] on input "3" at bounding box center [141, 491] width 180 height 22
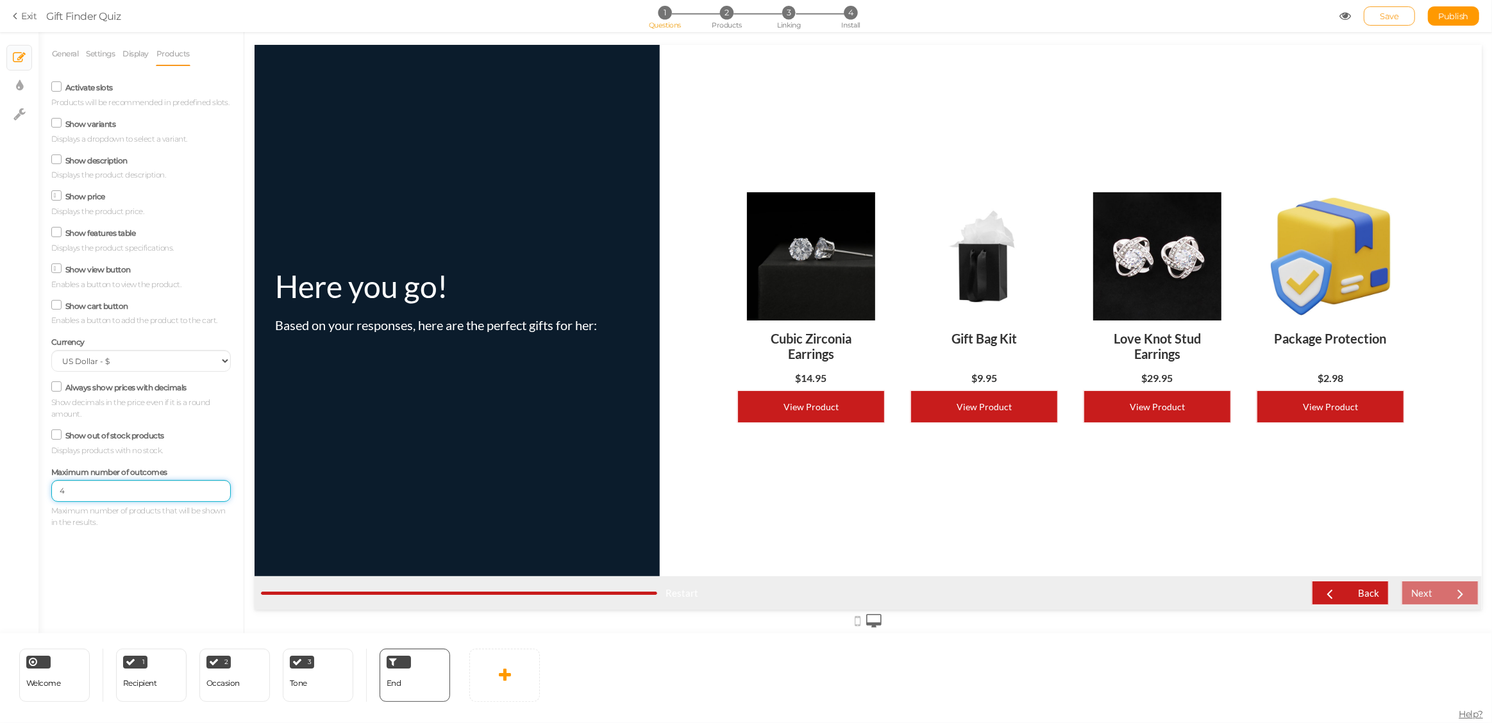
type input "4"
click at [1398, 17] on span "Save" at bounding box center [1389, 16] width 19 height 10
click at [1456, 15] on span "Publish" at bounding box center [1454, 16] width 30 height 10
click at [1418, 40] on link "View published." at bounding box center [1415, 43] width 56 height 10
click at [24, 12] on link "Exit" at bounding box center [25, 16] width 24 height 13
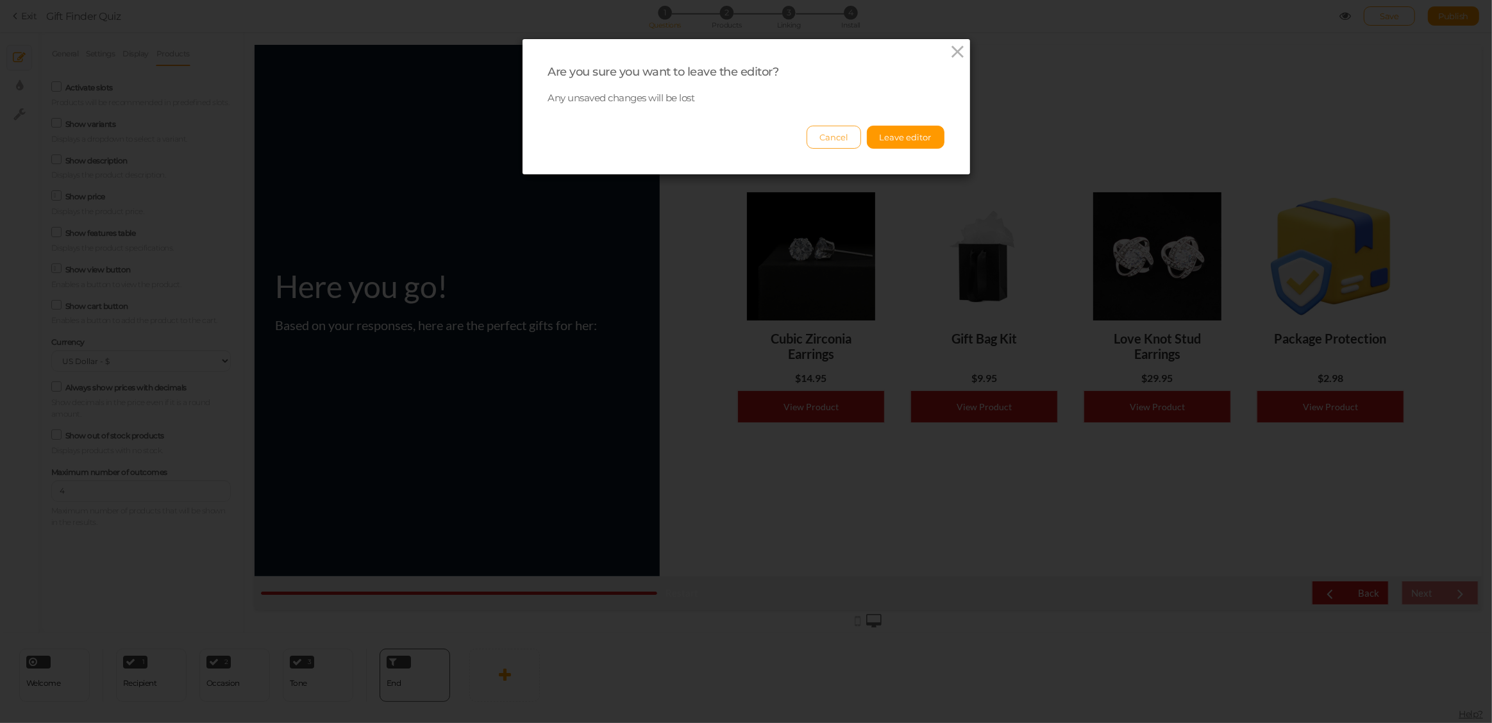
click at [837, 132] on button "Cancel" at bounding box center [834, 137] width 54 height 23
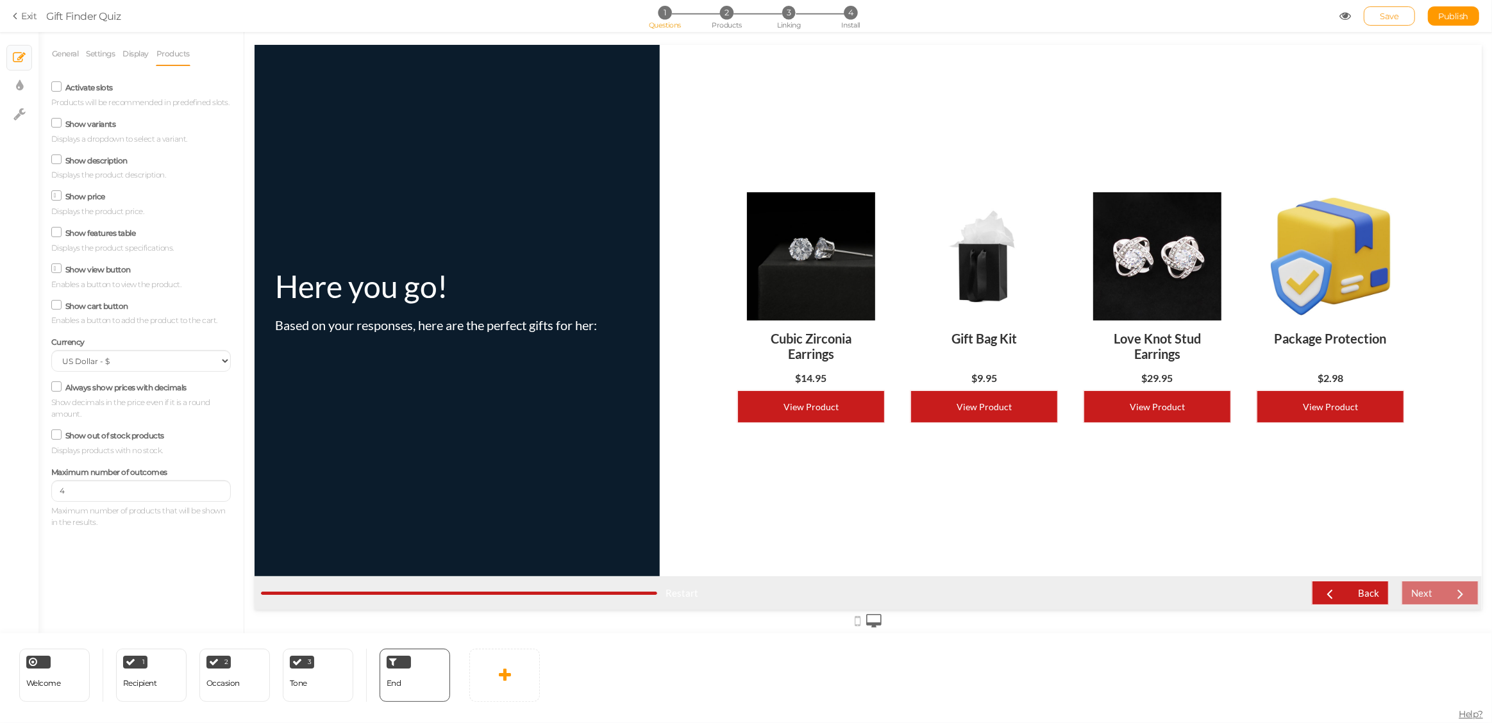
click at [1387, 16] on span "Save" at bounding box center [1389, 16] width 19 height 10
click at [26, 18] on link "Exit" at bounding box center [25, 16] width 24 height 13
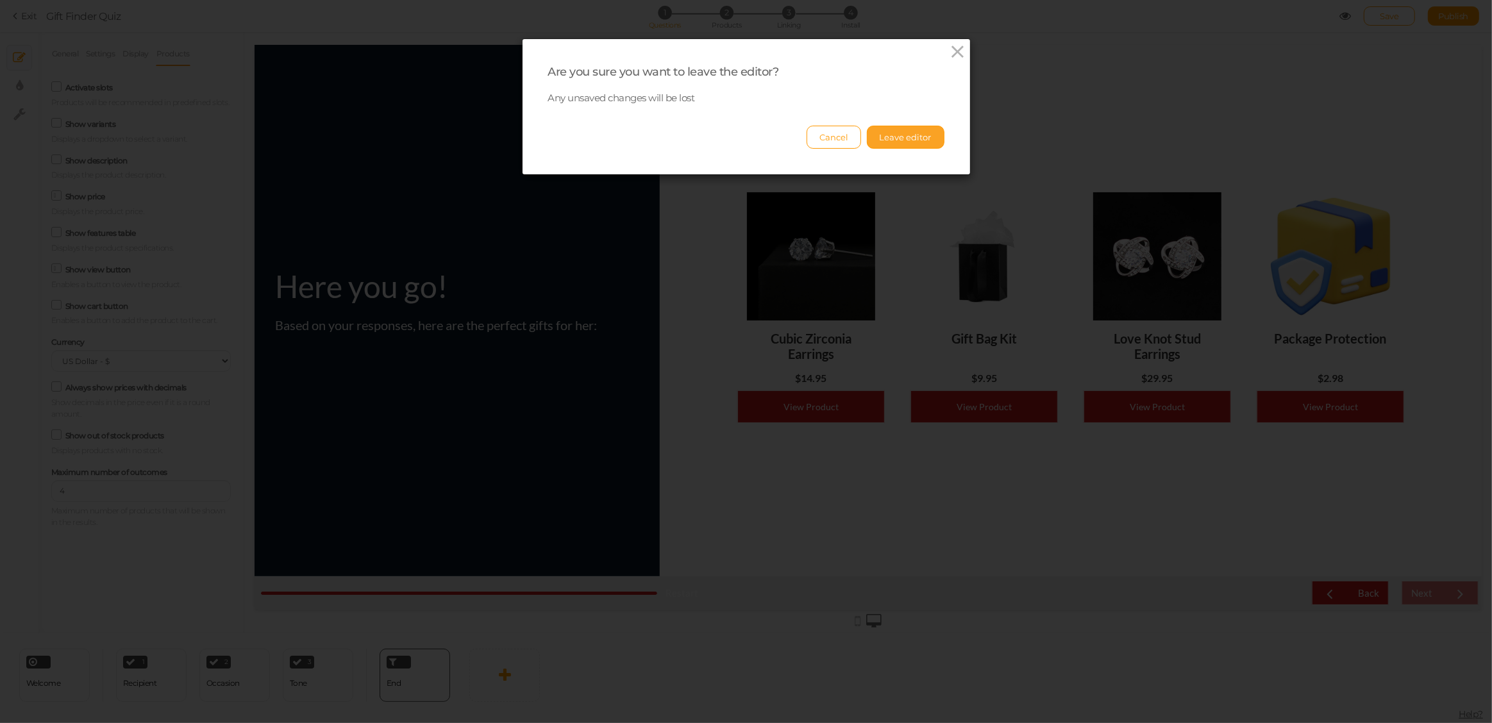
click at [901, 135] on button "Leave editor" at bounding box center [906, 137] width 78 height 23
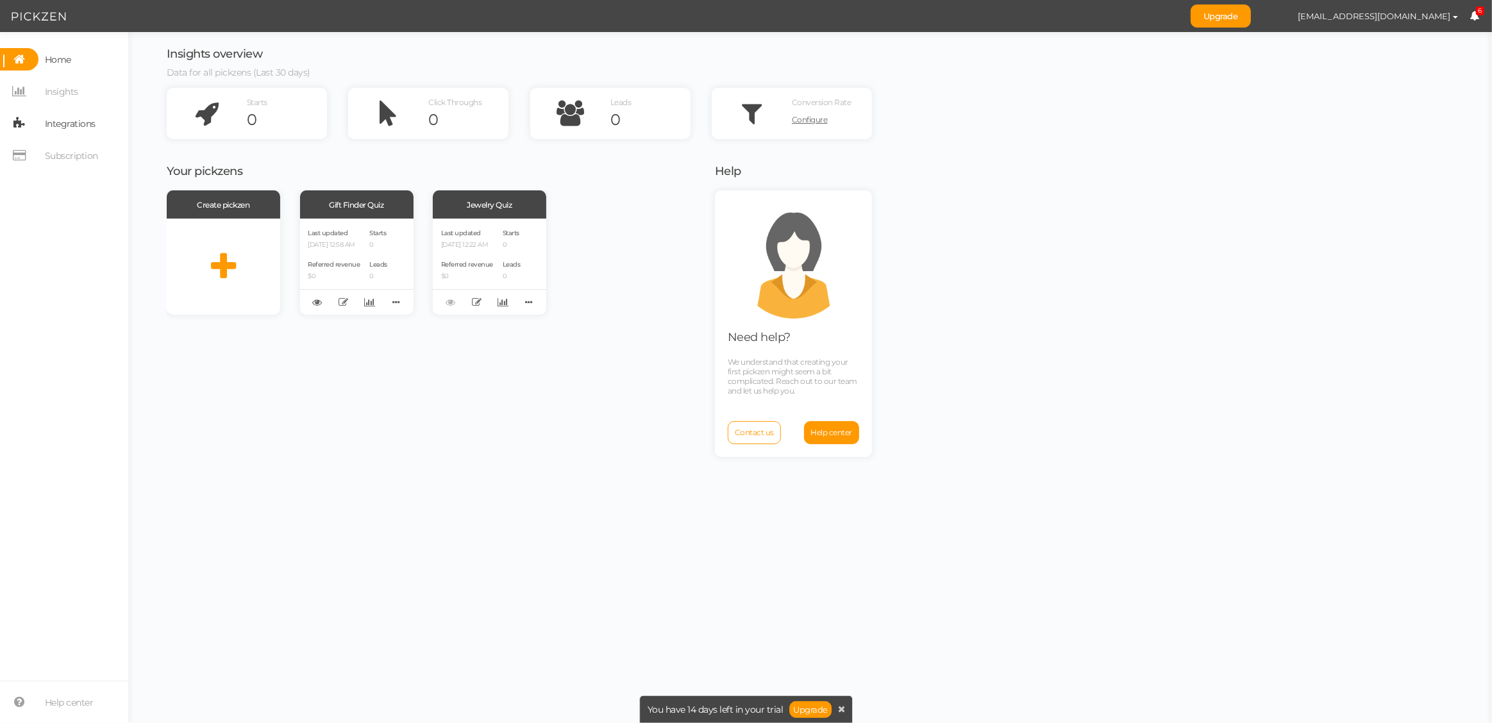
click at [60, 127] on span "Integrations" at bounding box center [70, 123] width 51 height 21
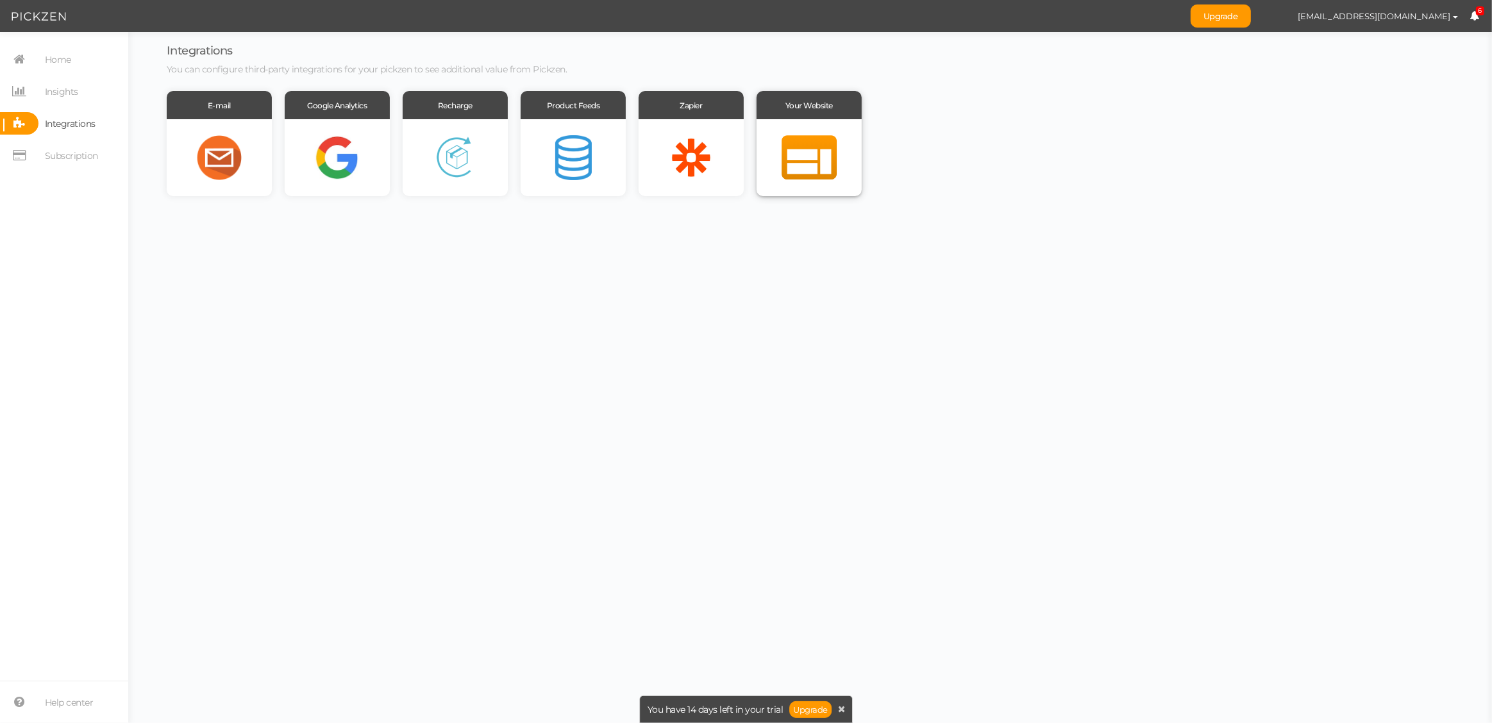
click at [826, 119] on div at bounding box center [809, 157] width 105 height 77
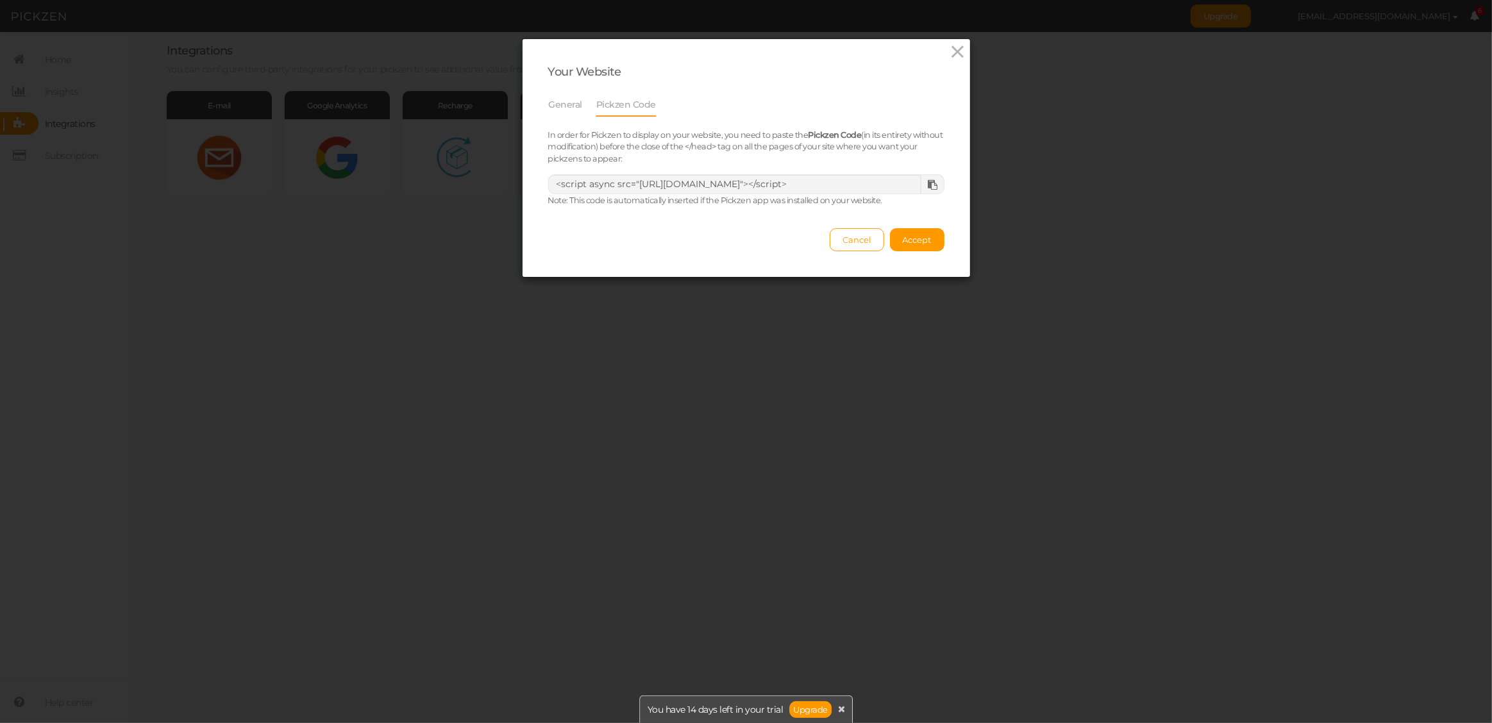
click at [928, 185] on icon at bounding box center [933, 185] width 10 height 10
click at [558, 108] on link "General" at bounding box center [565, 104] width 35 height 24
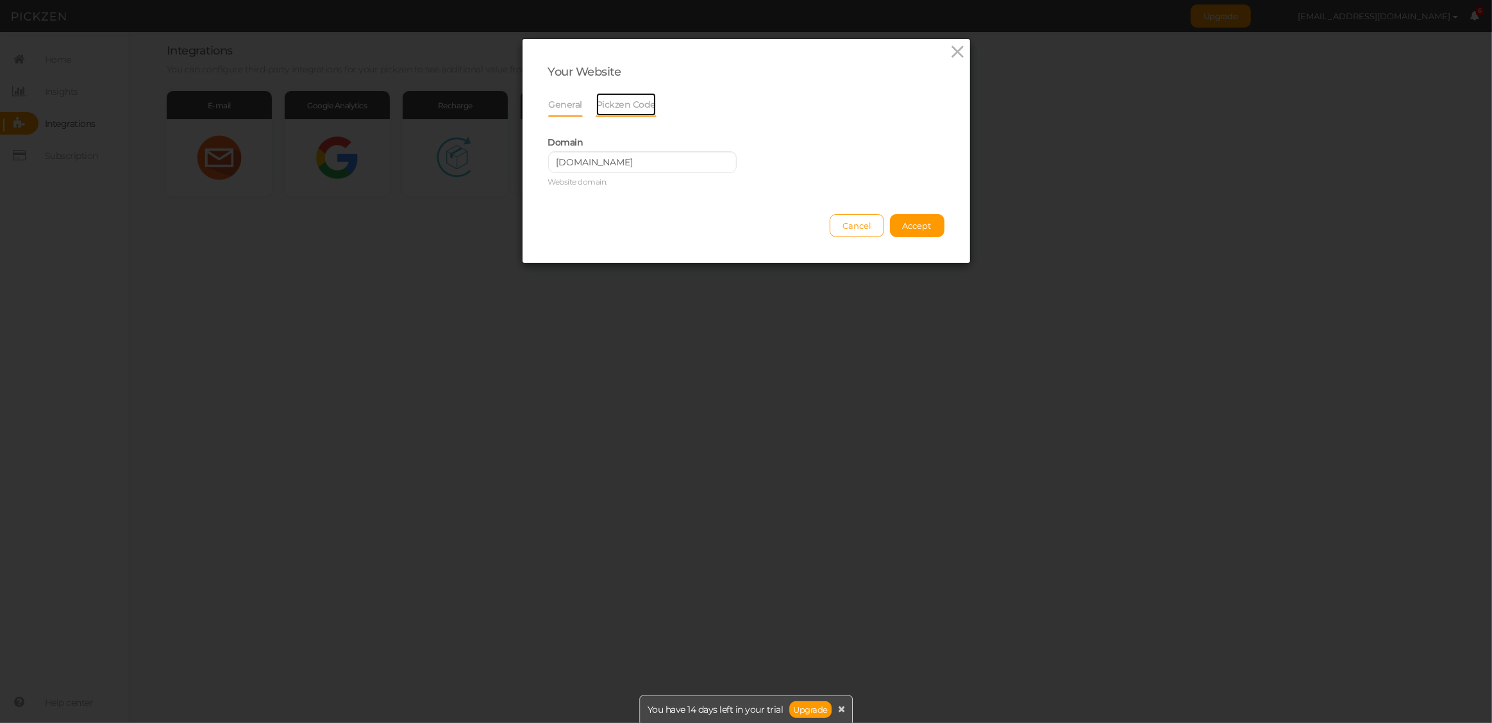
click at [610, 104] on link "Pickzen Code" at bounding box center [626, 104] width 61 height 24
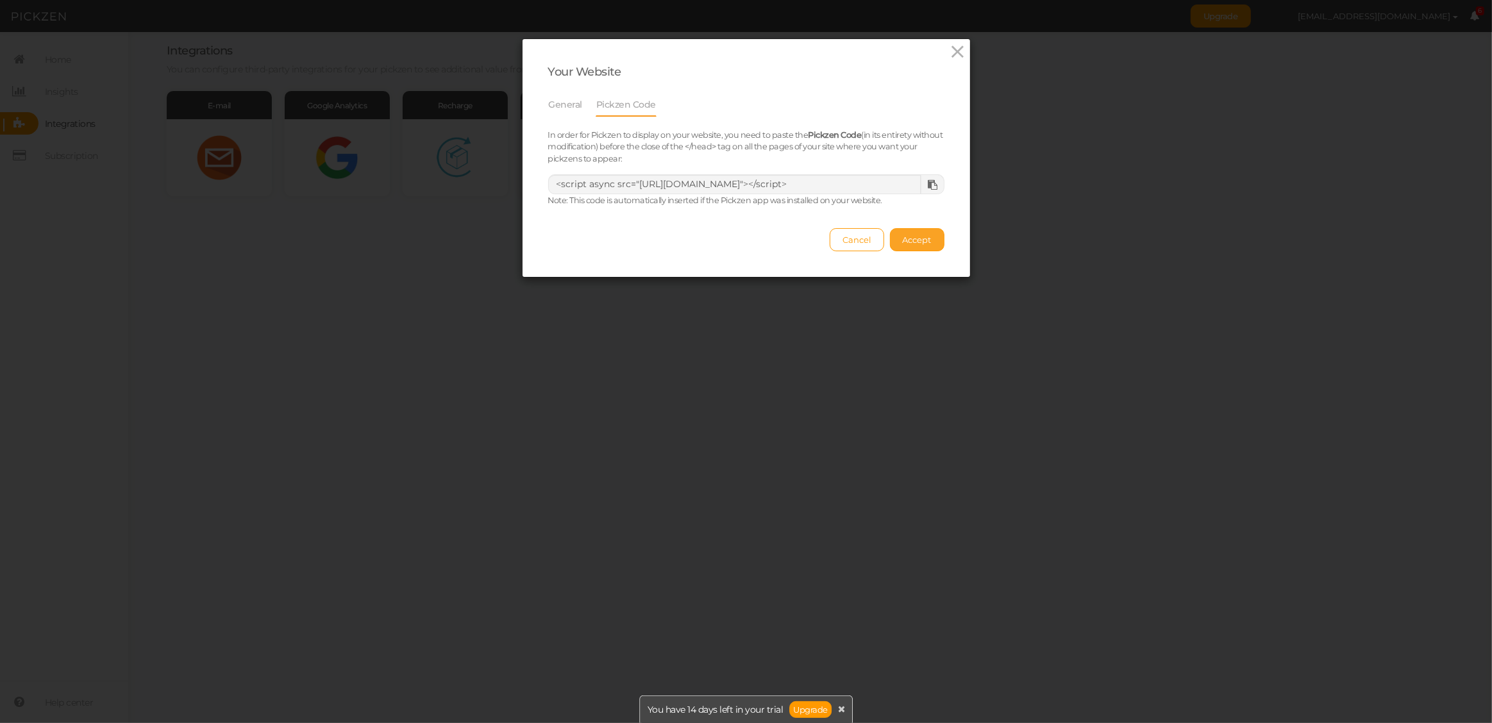
click at [917, 235] on span "Accept" at bounding box center [917, 240] width 29 height 10
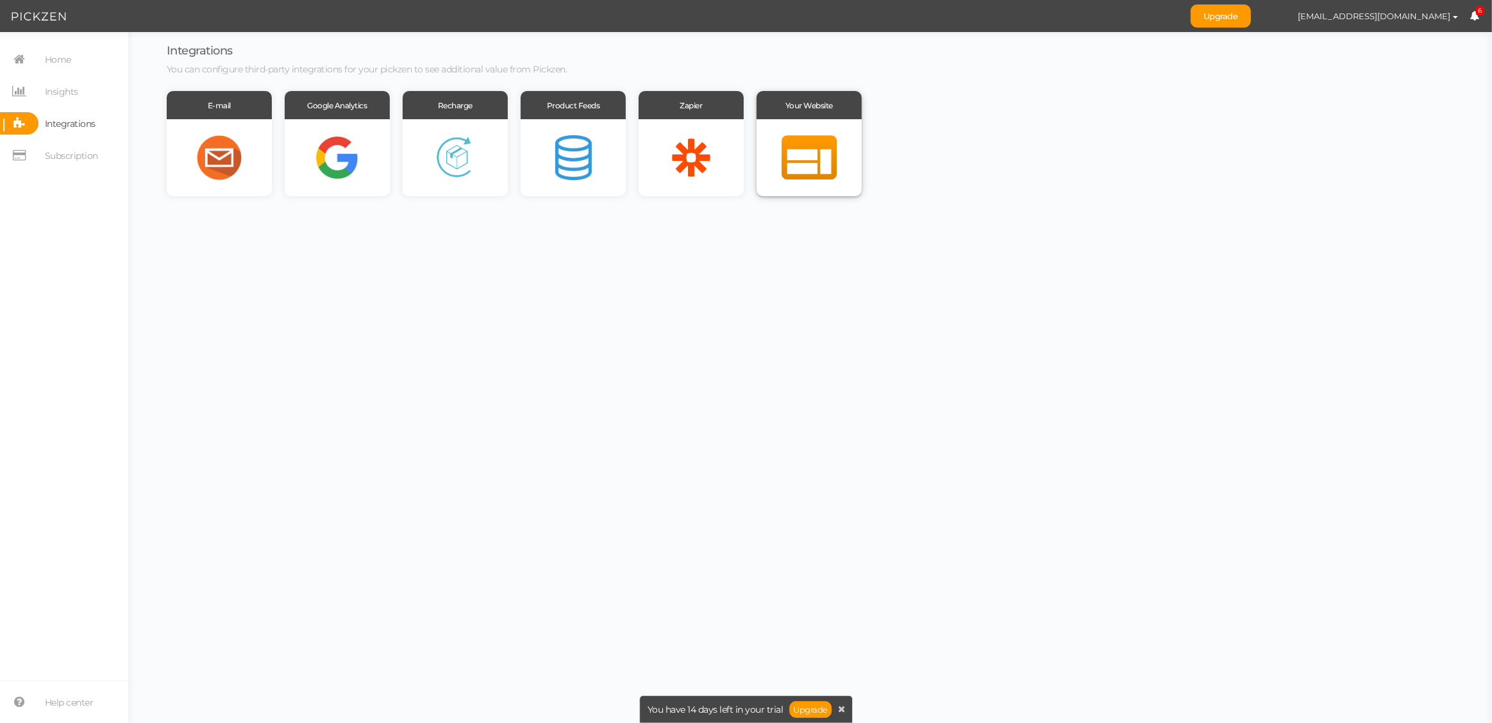
click at [814, 134] on div at bounding box center [809, 157] width 105 height 77
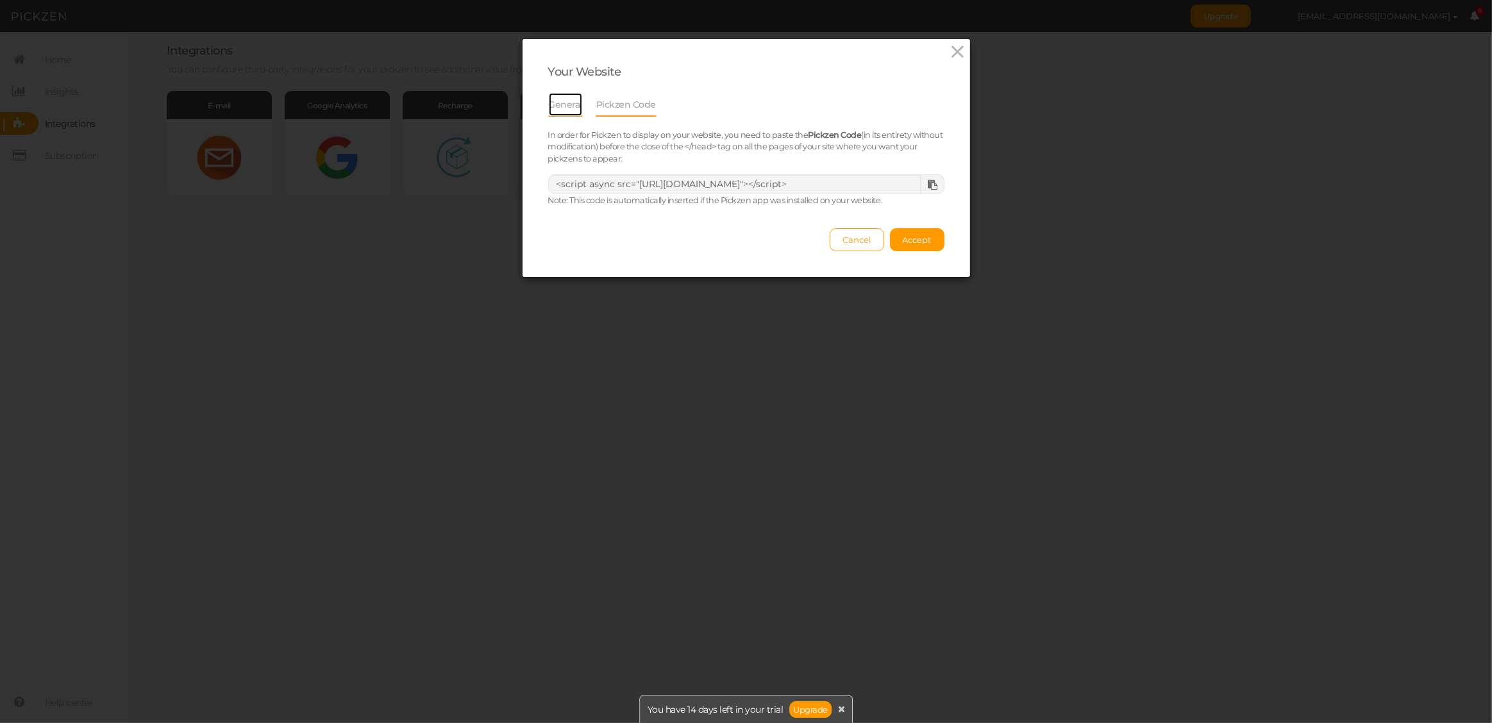
click at [553, 106] on link "General" at bounding box center [565, 104] width 35 height 24
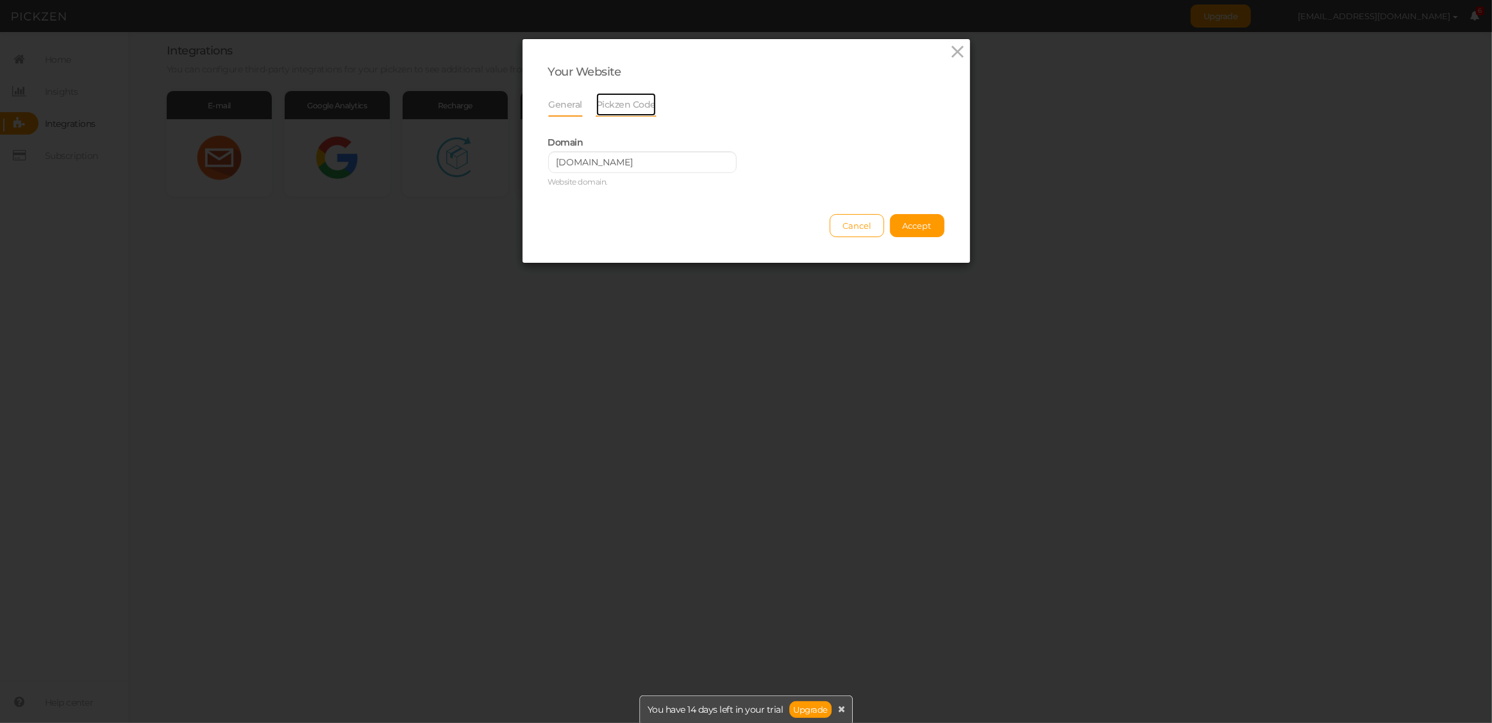
click at [613, 105] on link "Pickzen Code" at bounding box center [626, 104] width 61 height 24
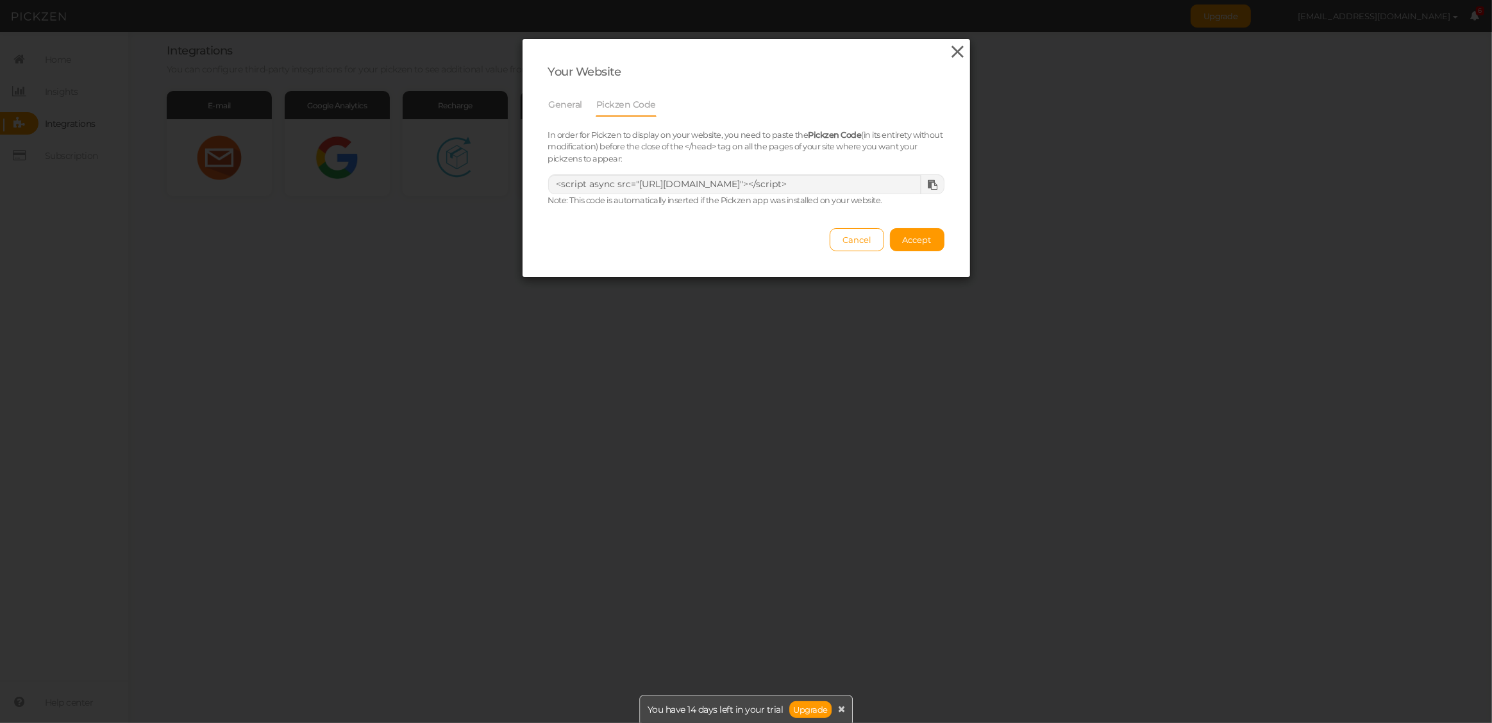
click at [959, 51] on icon at bounding box center [957, 51] width 19 height 19
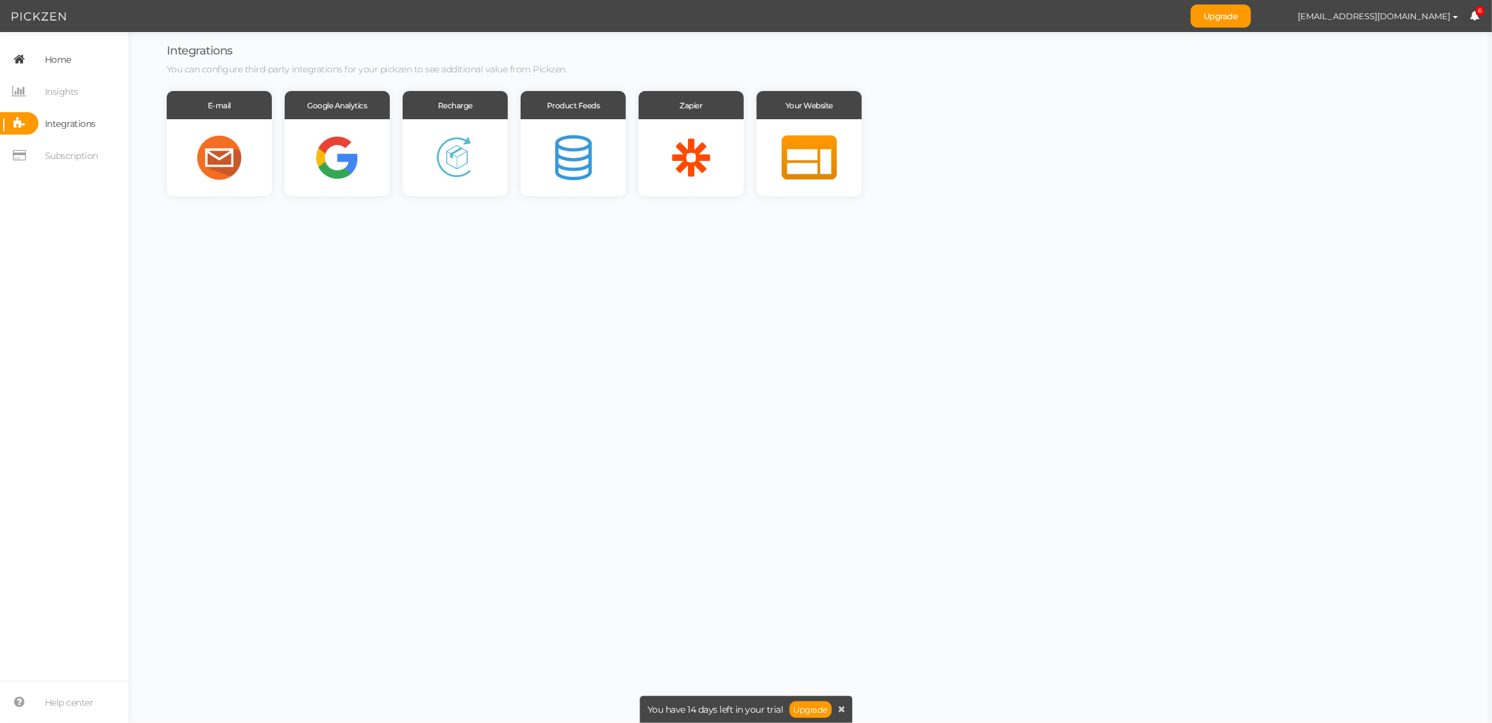
click at [54, 58] on span "Home" at bounding box center [58, 59] width 26 height 21
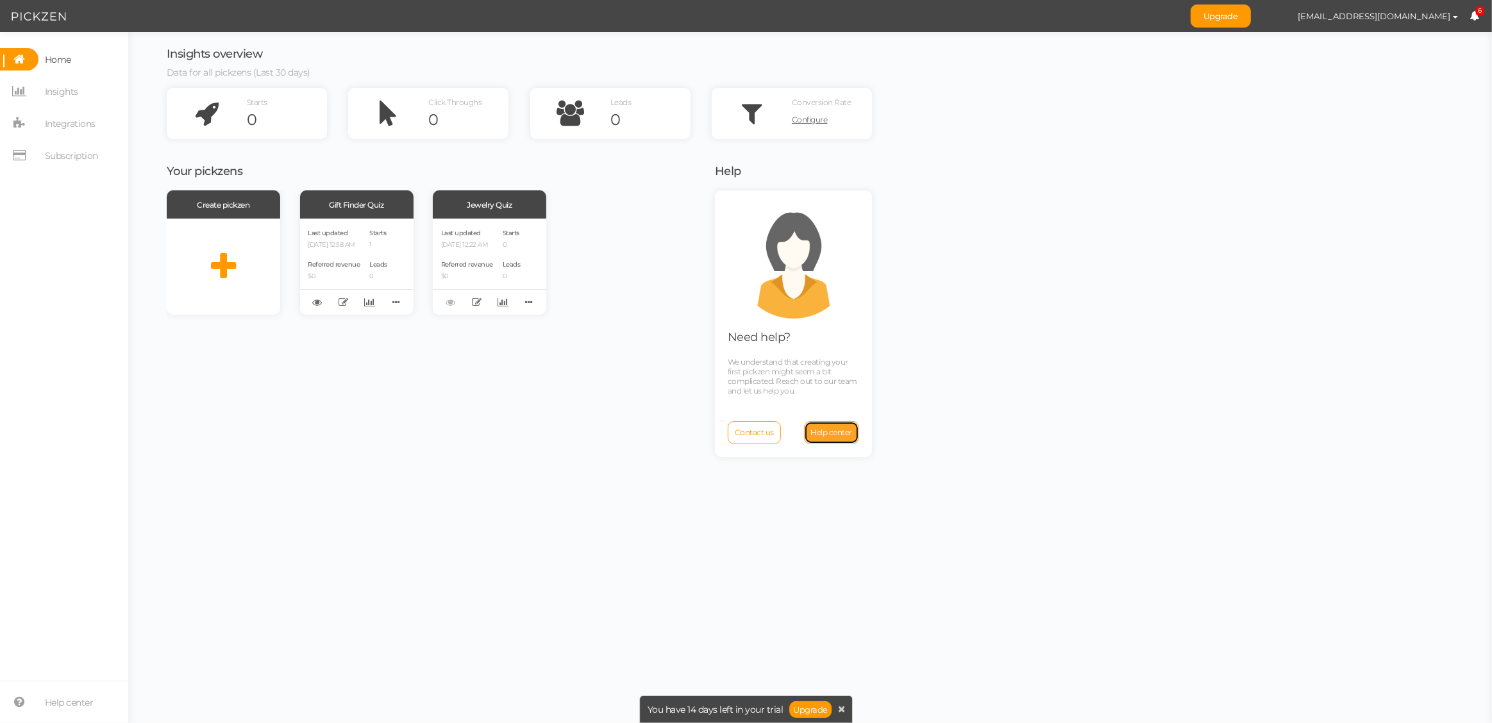
click at [820, 428] on span "Help center" at bounding box center [832, 433] width 42 height 10
